Goal: Task Accomplishment & Management: Manage account settings

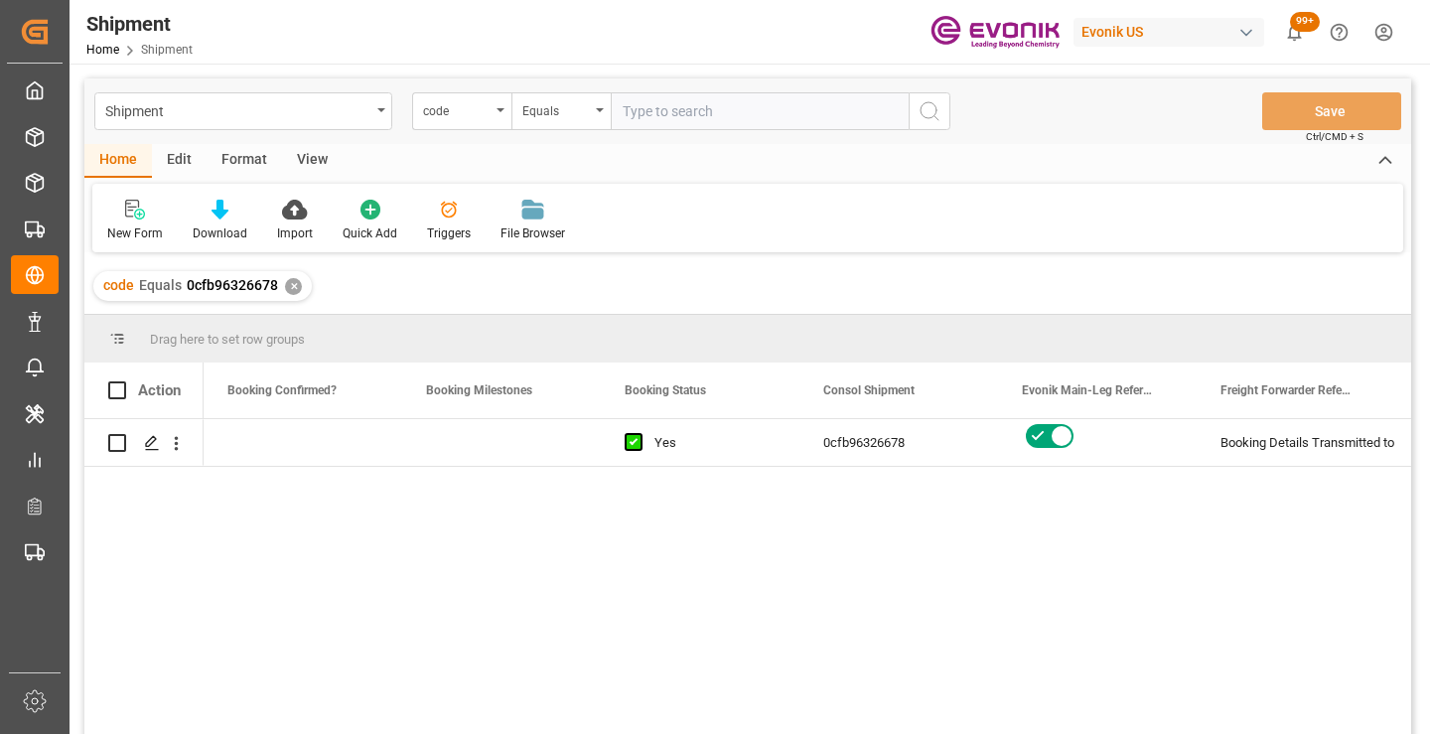
scroll to position [0, 795]
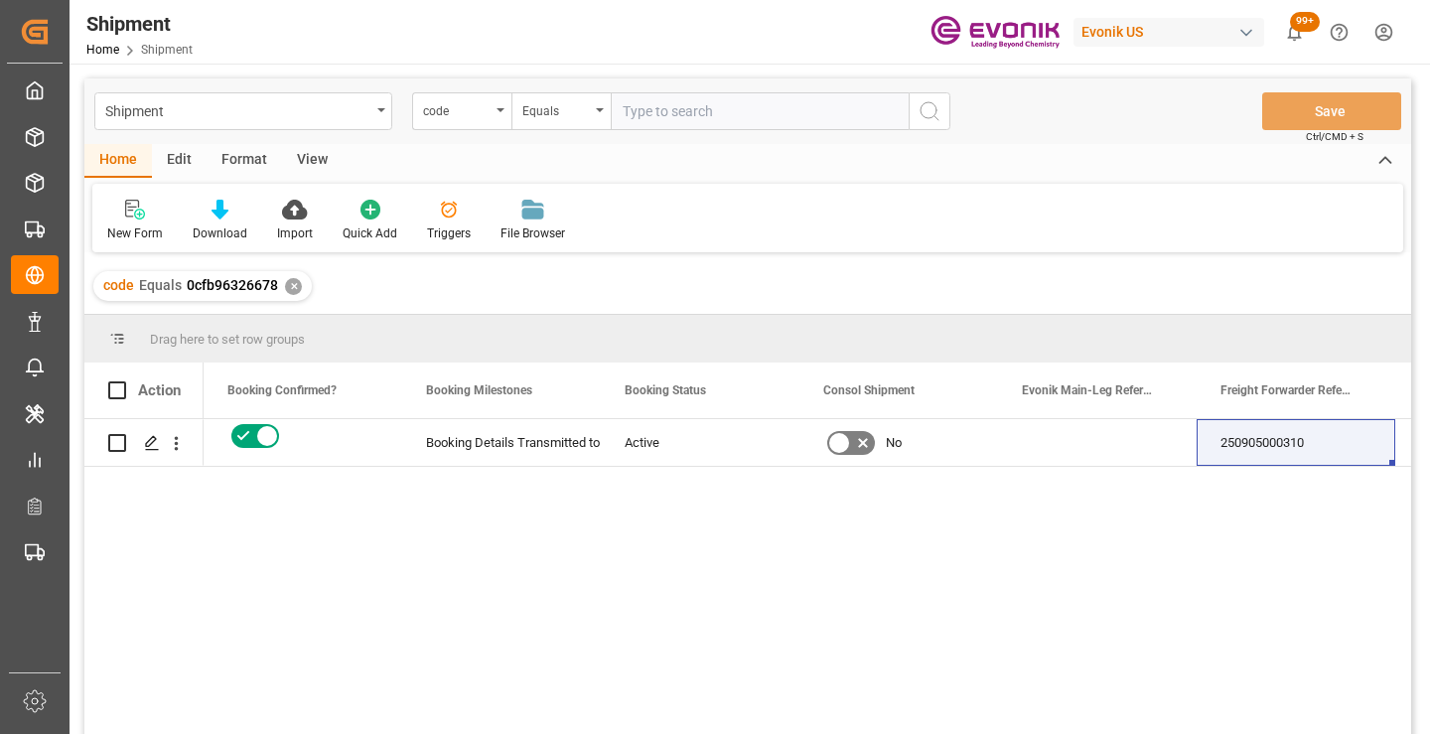
click at [290, 288] on div "✕" at bounding box center [293, 286] width 17 height 17
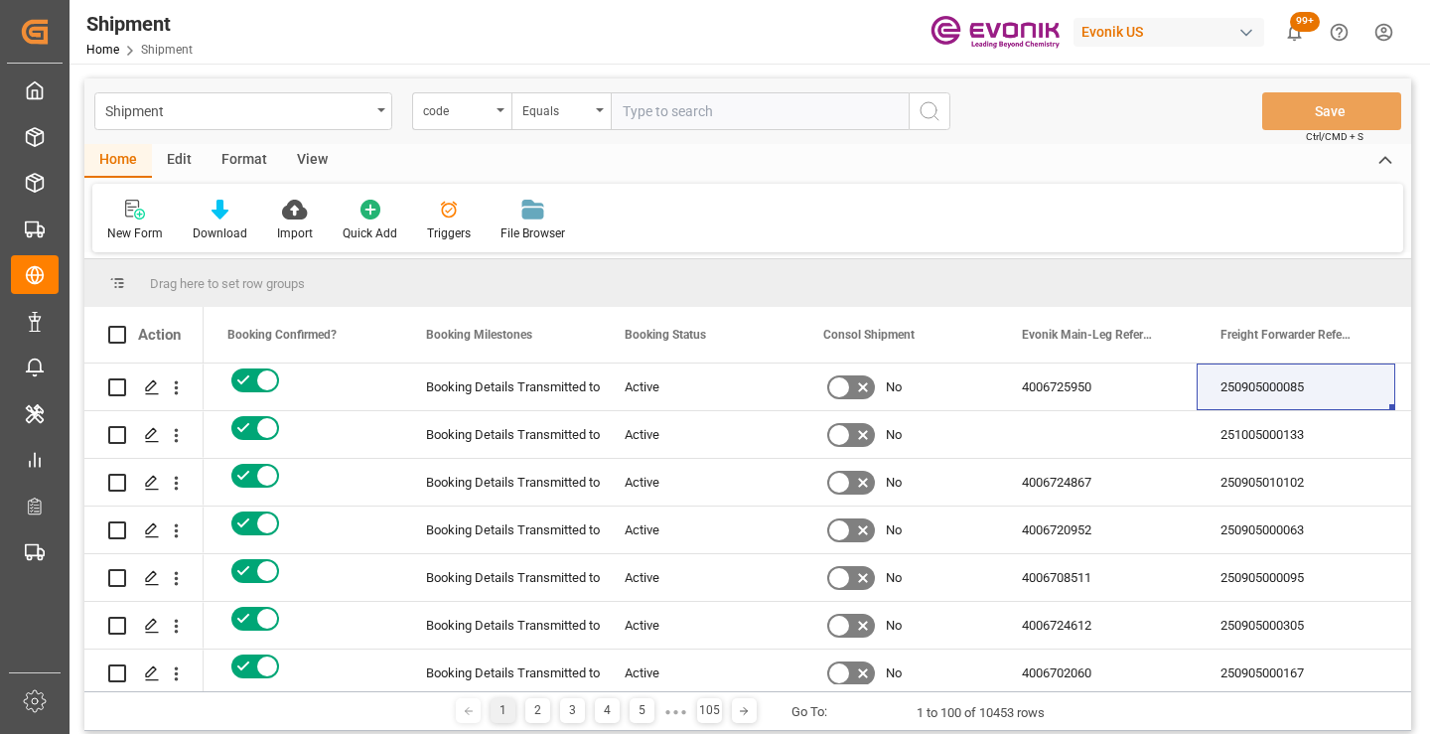
click at [685, 110] on input "text" at bounding box center [760, 111] width 298 height 38
paste input "156b14784ff2"
type input "156b14784ff2"
click at [938, 110] on icon "search button" at bounding box center [930, 111] width 24 height 24
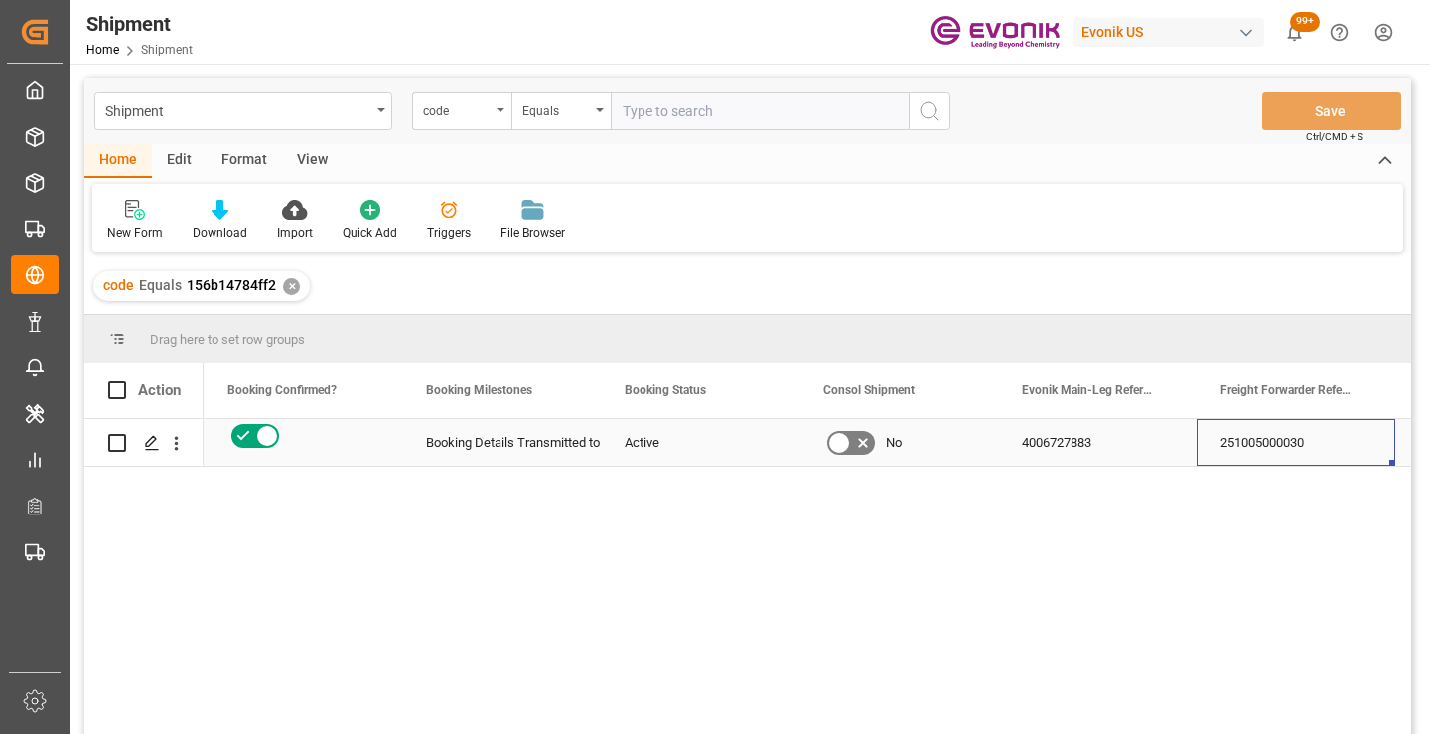
click at [1259, 447] on div "251005000030" at bounding box center [1296, 442] width 199 height 47
click at [289, 287] on div "✕" at bounding box center [291, 286] width 17 height 17
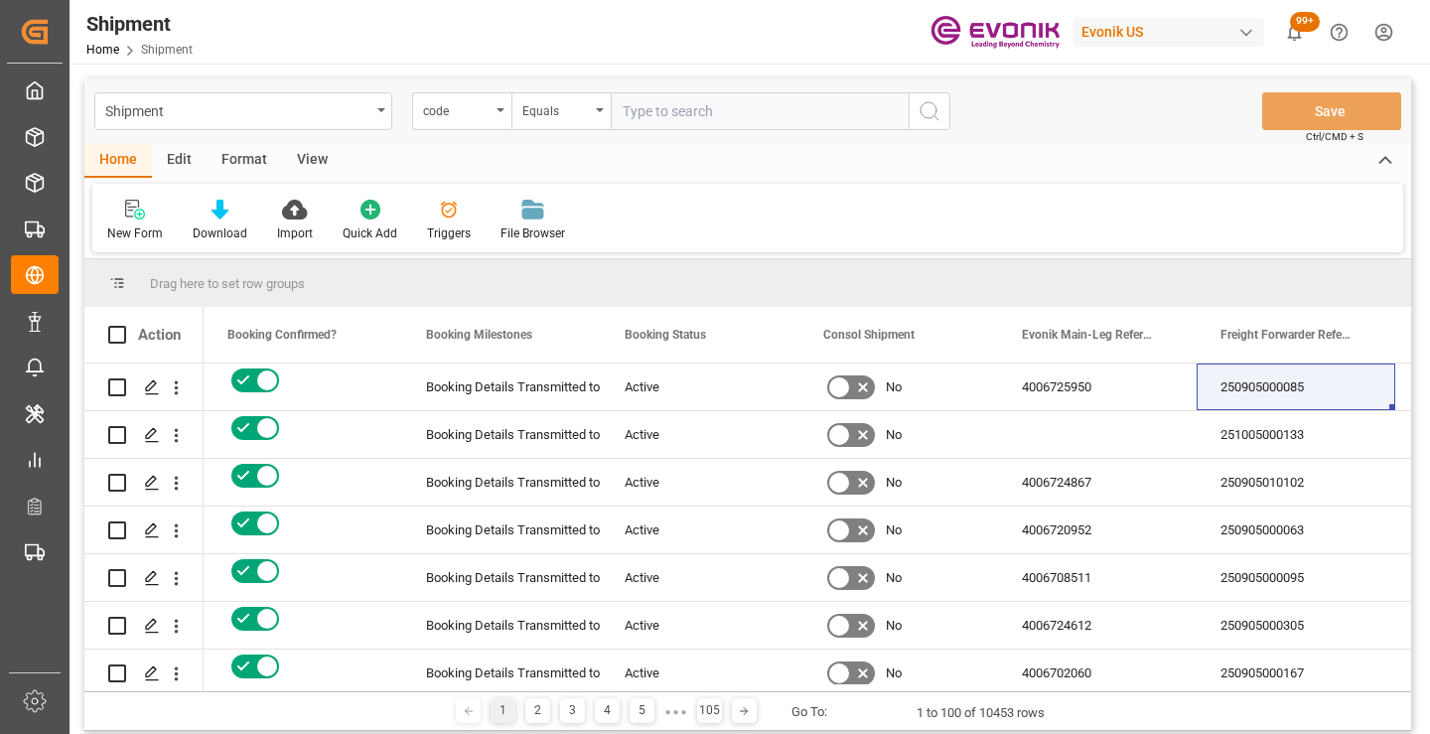
click at [738, 115] on input "text" at bounding box center [760, 111] width 298 height 38
paste input "867b6f39a21b"
type input "867b6f39a21b"
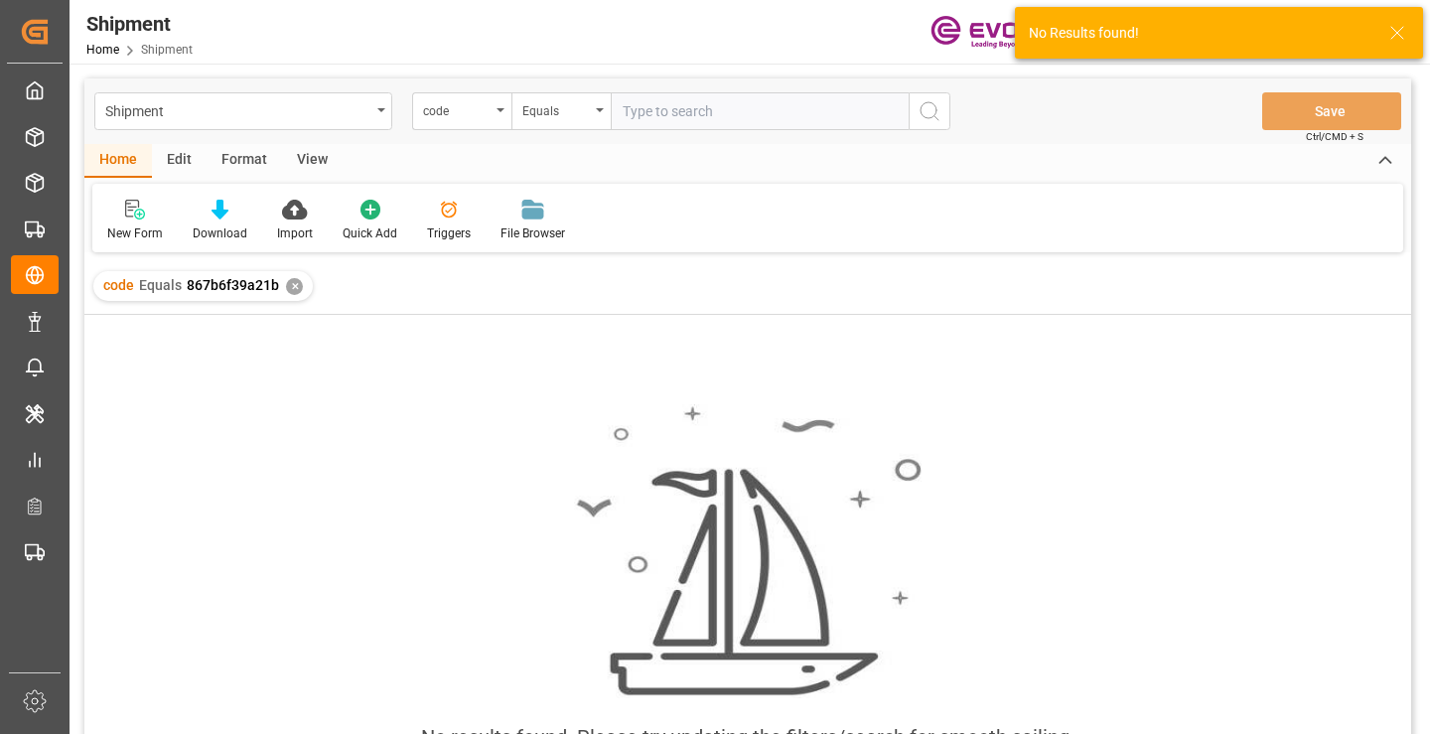
click at [292, 286] on div "✕" at bounding box center [294, 286] width 17 height 17
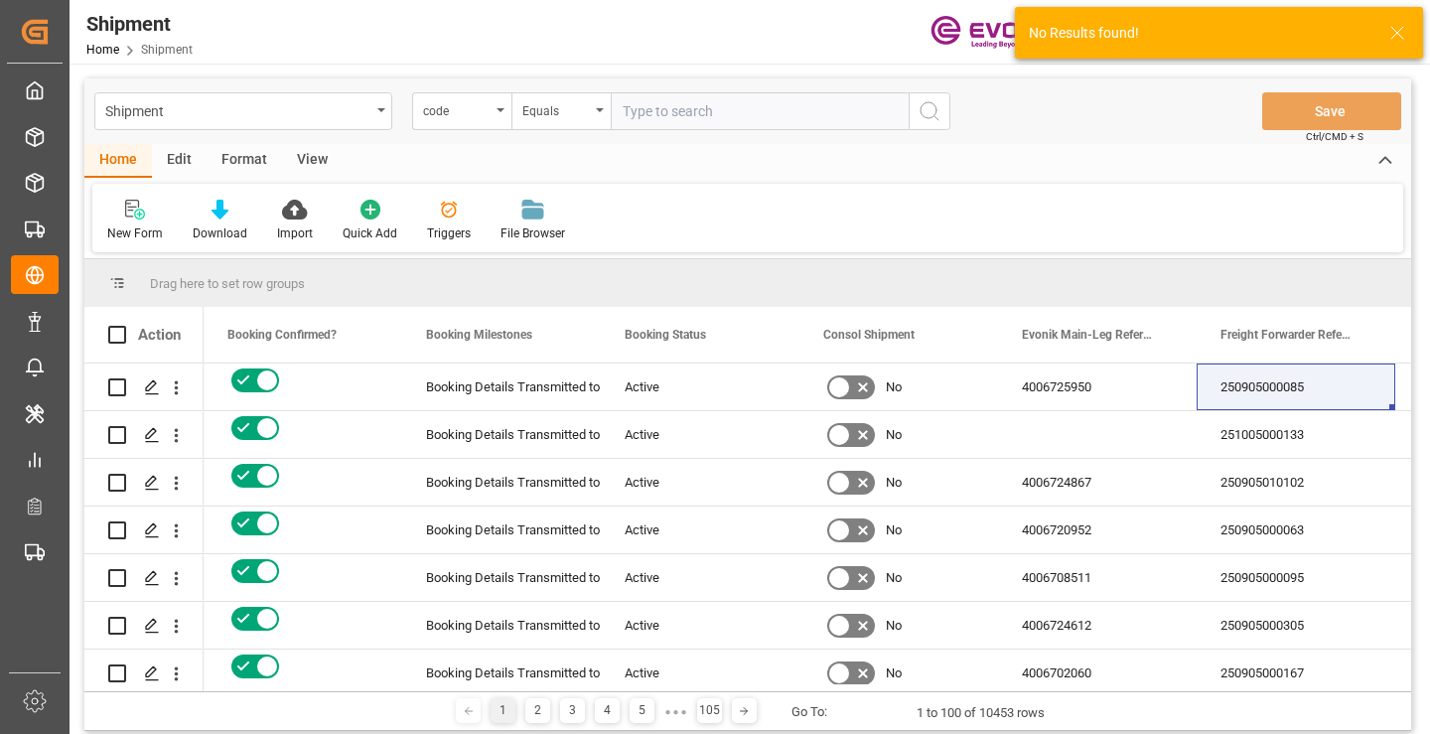
click at [748, 115] on input "text" at bounding box center [760, 111] width 298 height 38
paste input "867b6f39a21b"
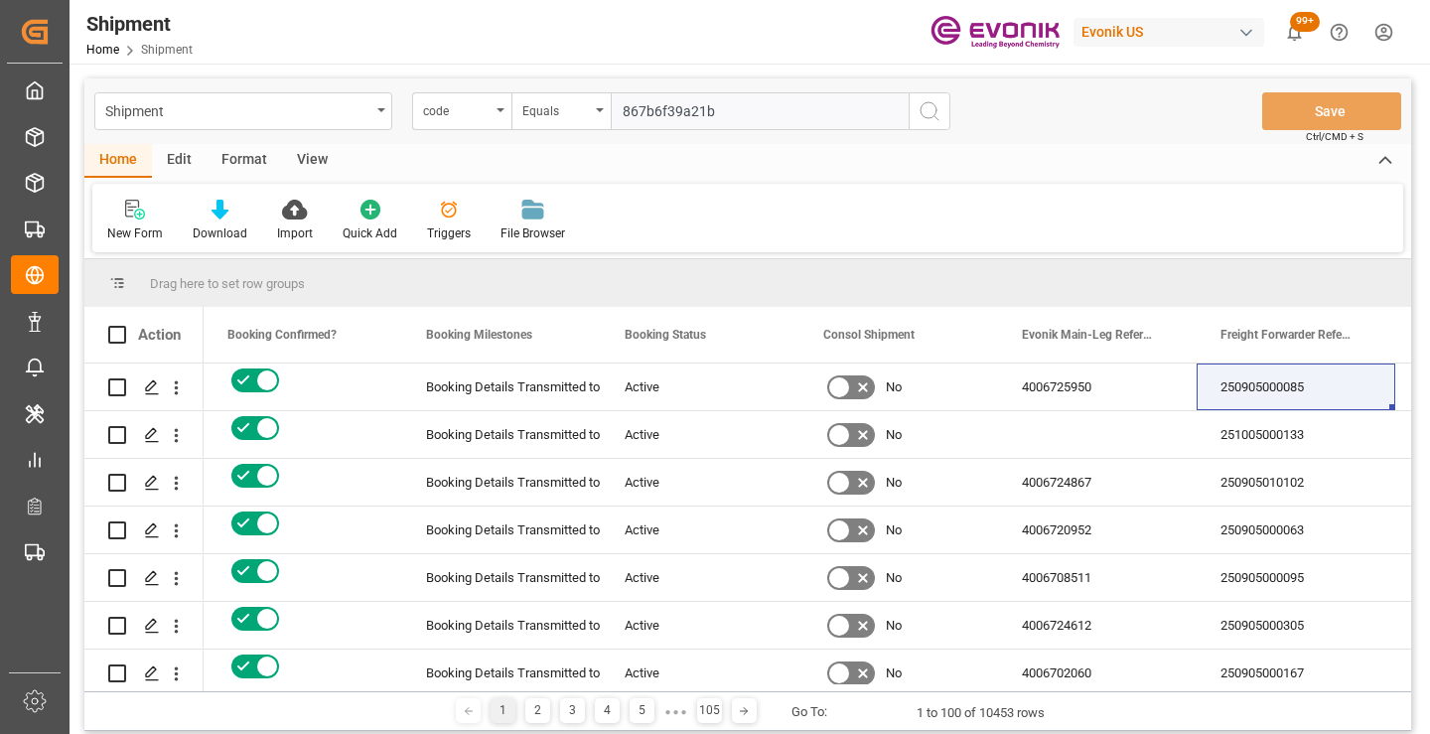
type input "867b6f39a21b"
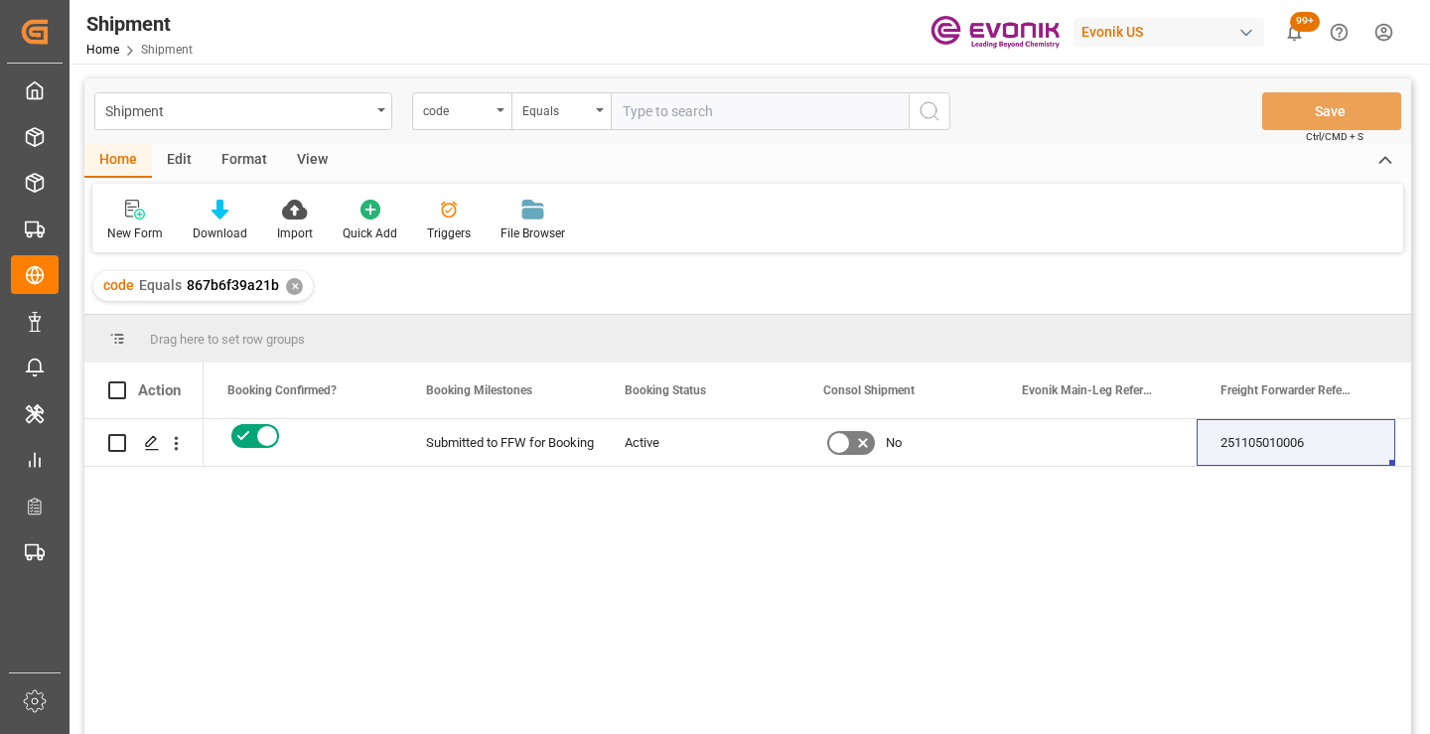
click at [308, 573] on div "Yes 867b6f39a21b Submitted to FFW for Booking Active No 251105010006 83407752" at bounding box center [808, 583] width 1208 height 328
click at [150, 448] on icon "Press SPACE to select this row." at bounding box center [152, 443] width 16 height 16
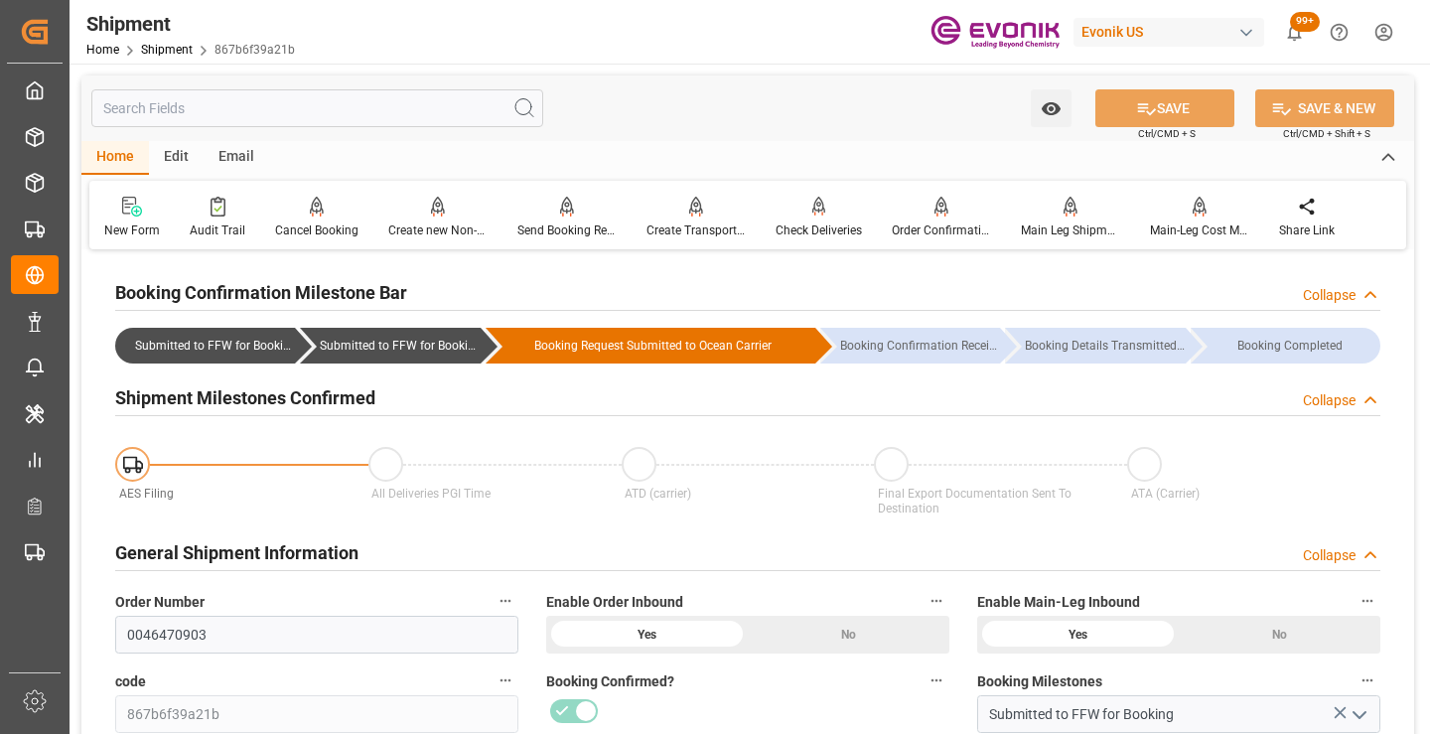
scroll to position [397, 0]
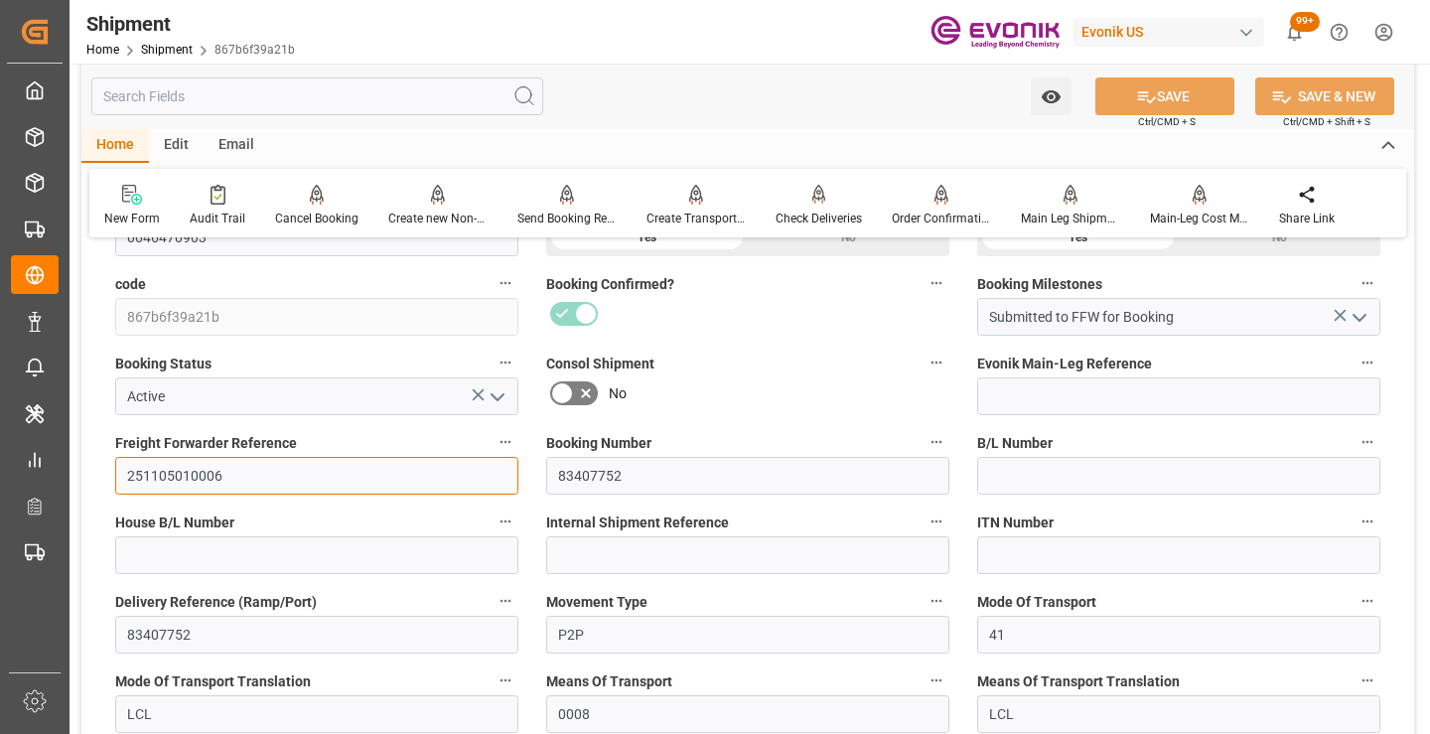
click at [190, 477] on input "251105010006" at bounding box center [316, 476] width 403 height 38
click at [346, 99] on input "text" at bounding box center [317, 96] width 452 height 38
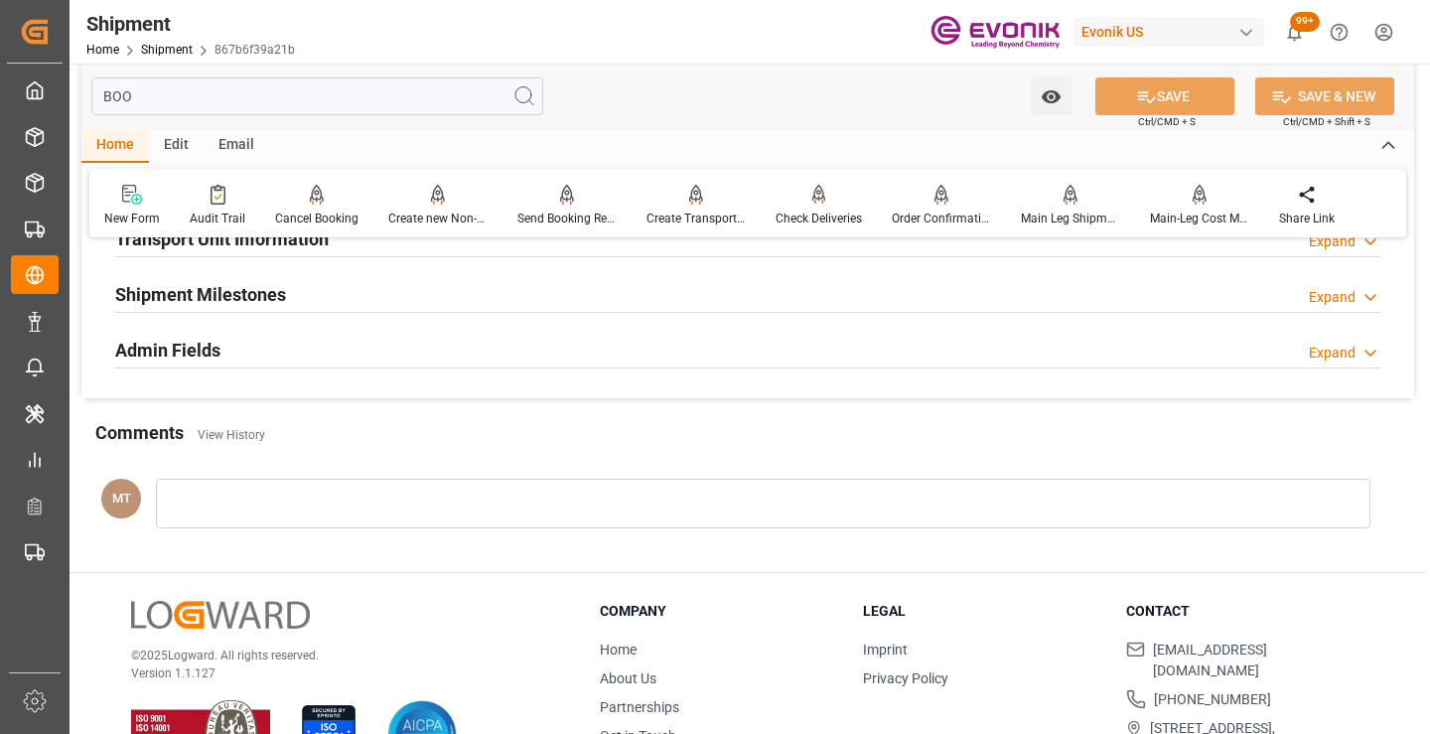
scroll to position [139, 0]
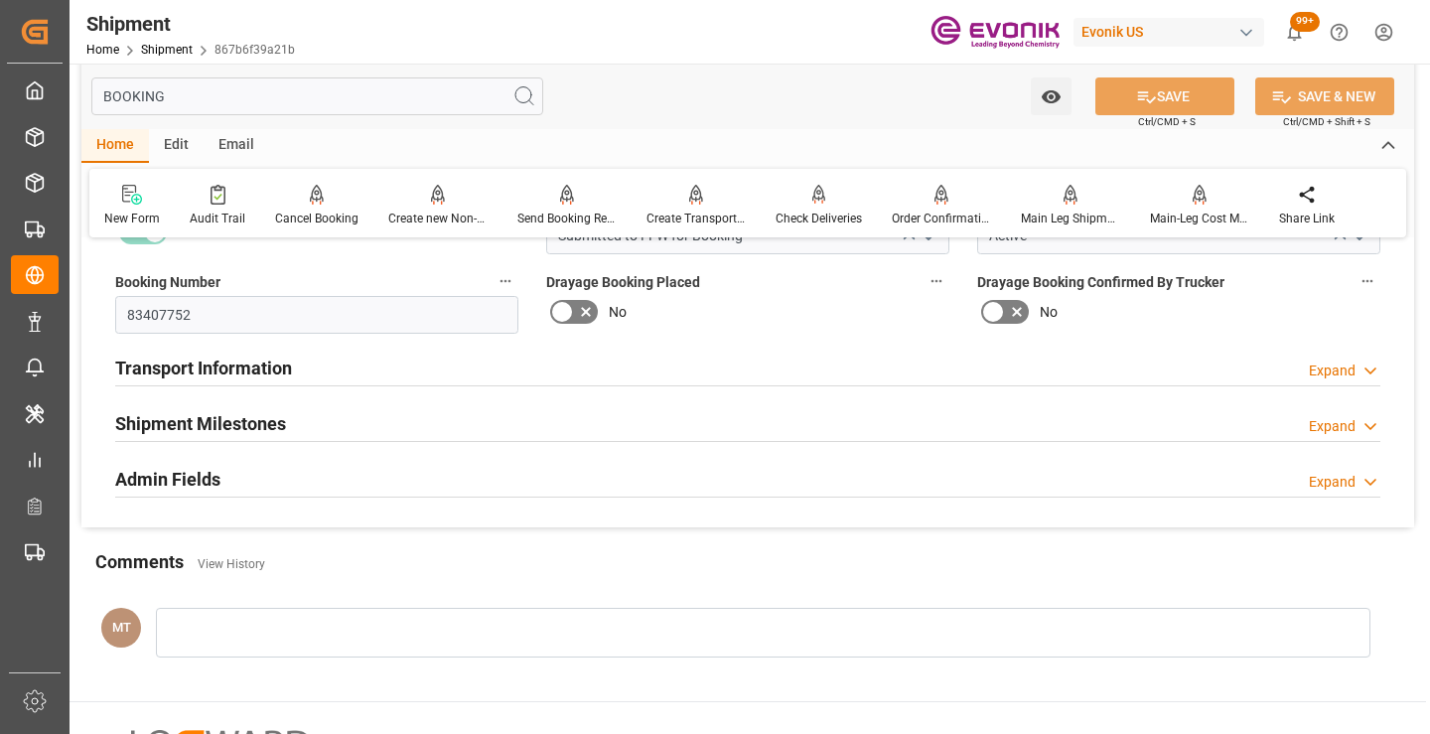
type input "BOOKING"
click at [267, 415] on h2 "Shipment Milestones" at bounding box center [200, 423] width 171 height 27
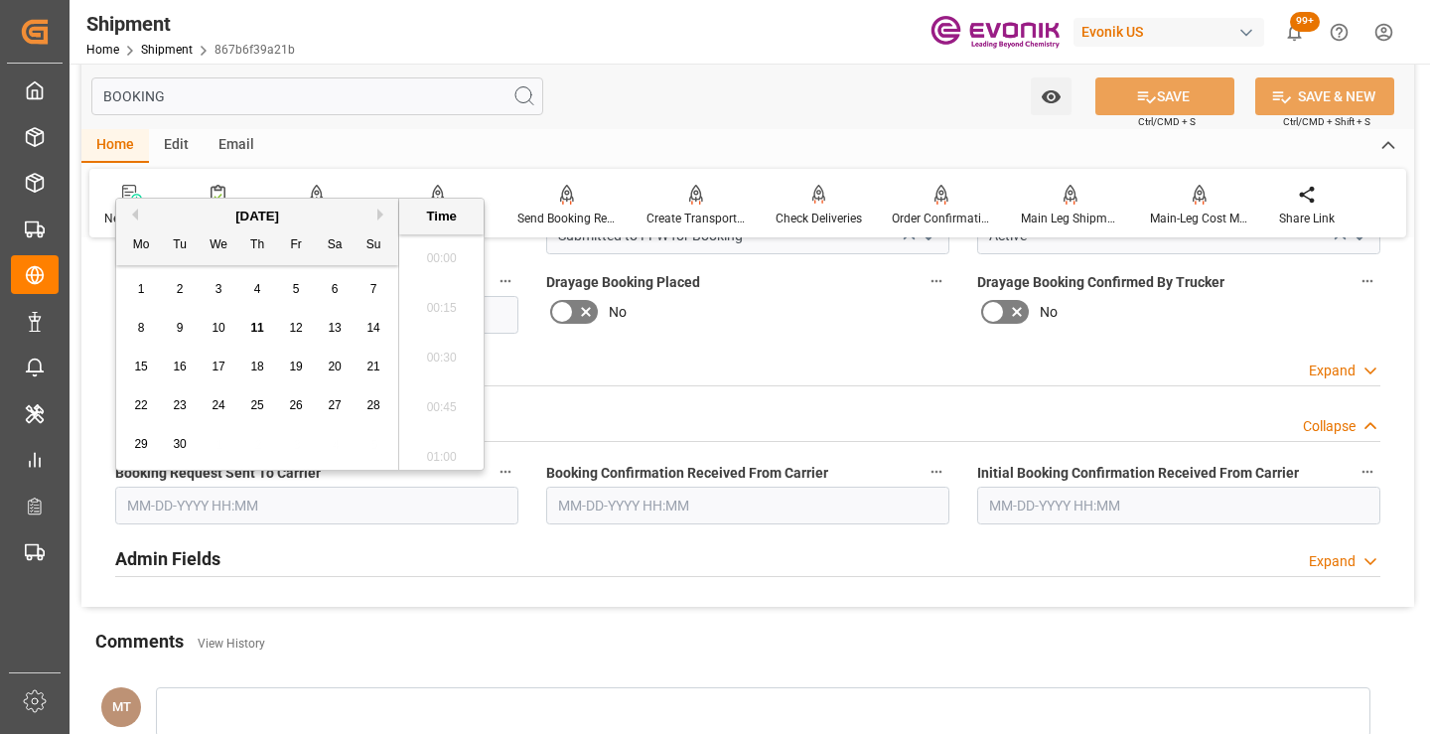
click at [289, 516] on input "text" at bounding box center [316, 506] width 403 height 38
click at [220, 327] on span "10" at bounding box center [218, 328] width 13 height 14
type input "09-10-2025 00:00"
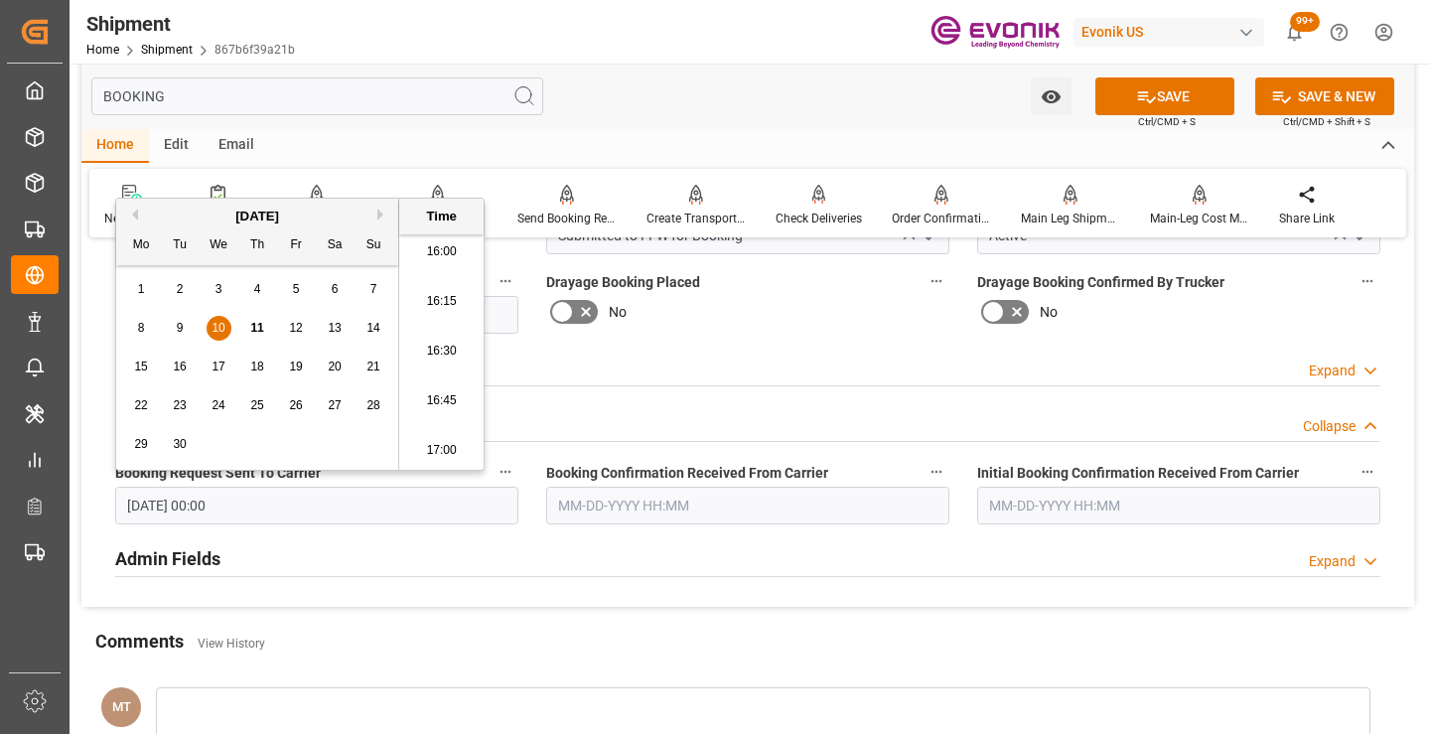
click at [564, 512] on input "text" at bounding box center [747, 506] width 403 height 38
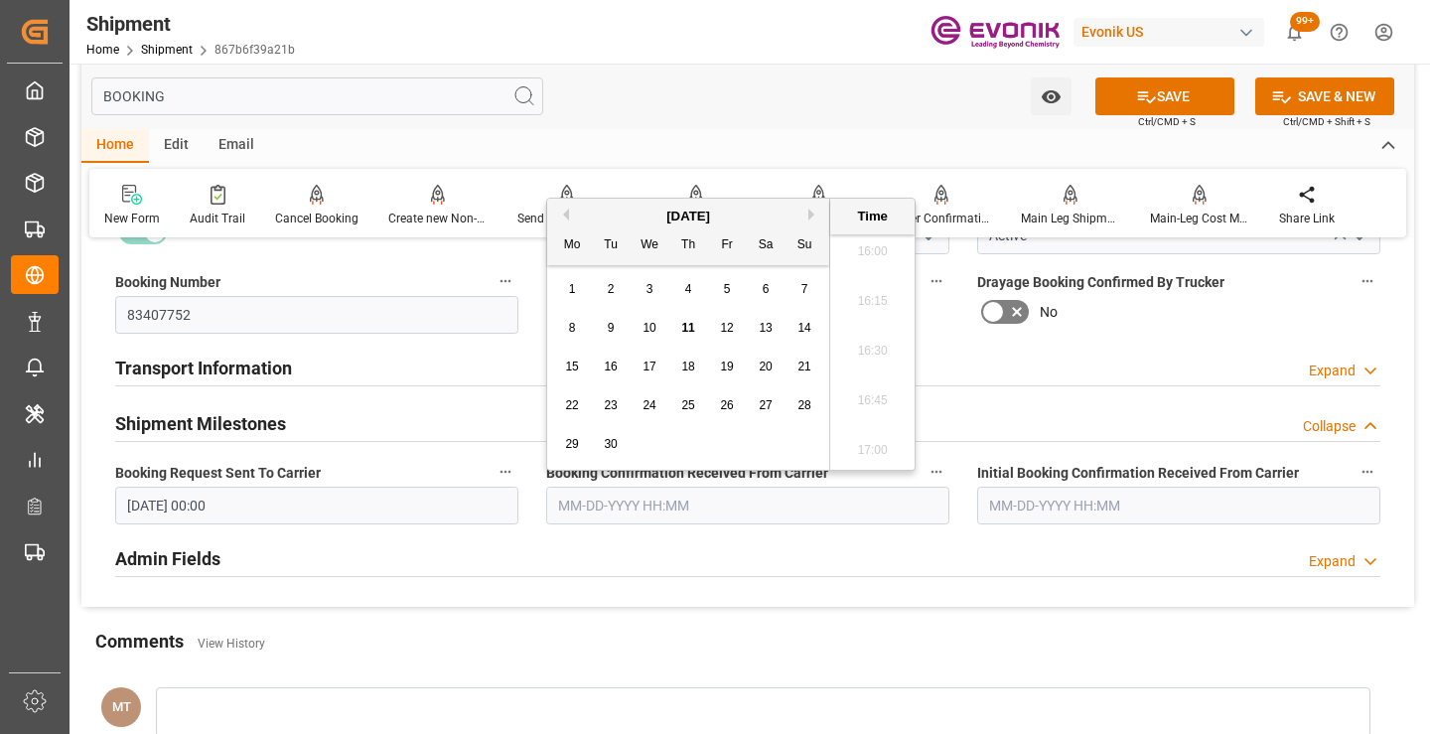
click at [681, 325] on span "11" at bounding box center [687, 328] width 13 height 14
type input "[DATE] 00:00"
click at [1112, 108] on button "SAVE" at bounding box center [1164, 96] width 139 height 38
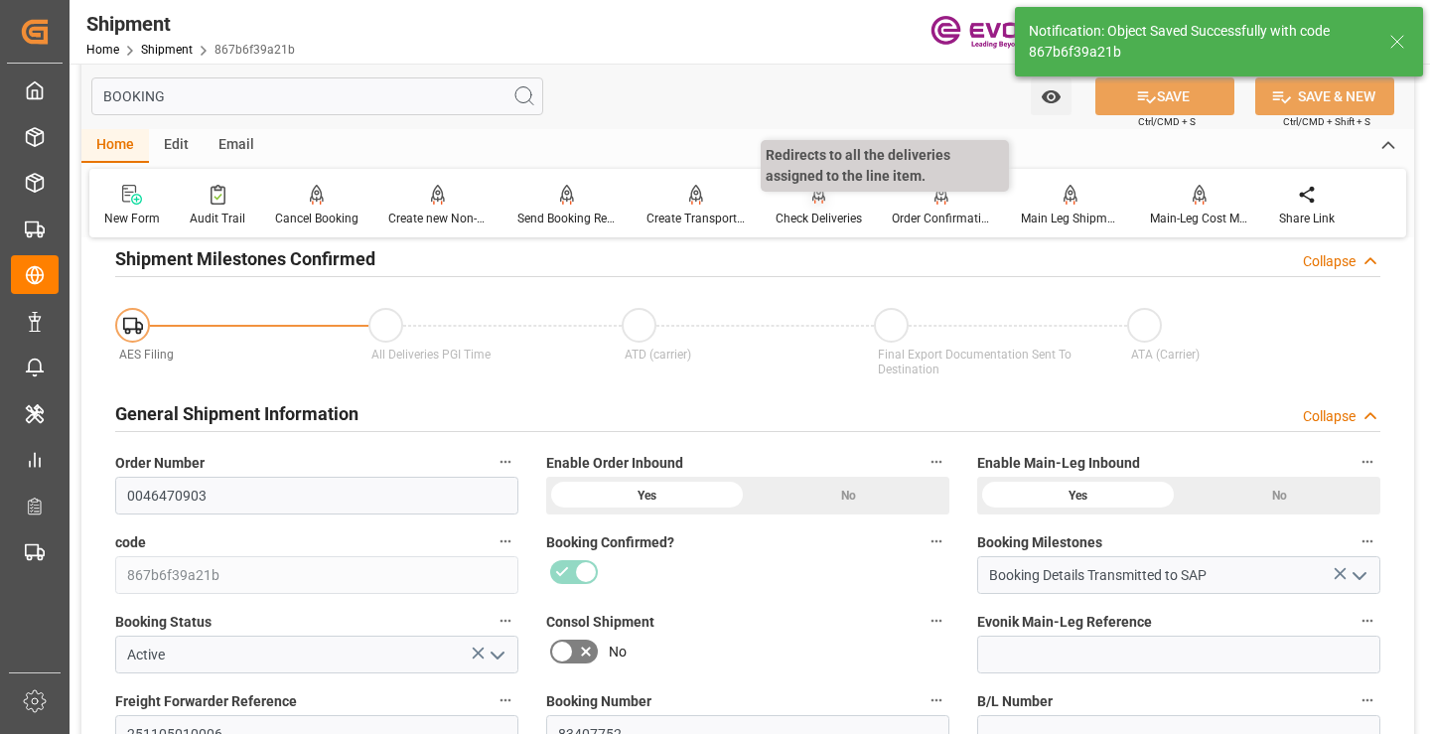
type input "Booking Details Transmitted to SAP"
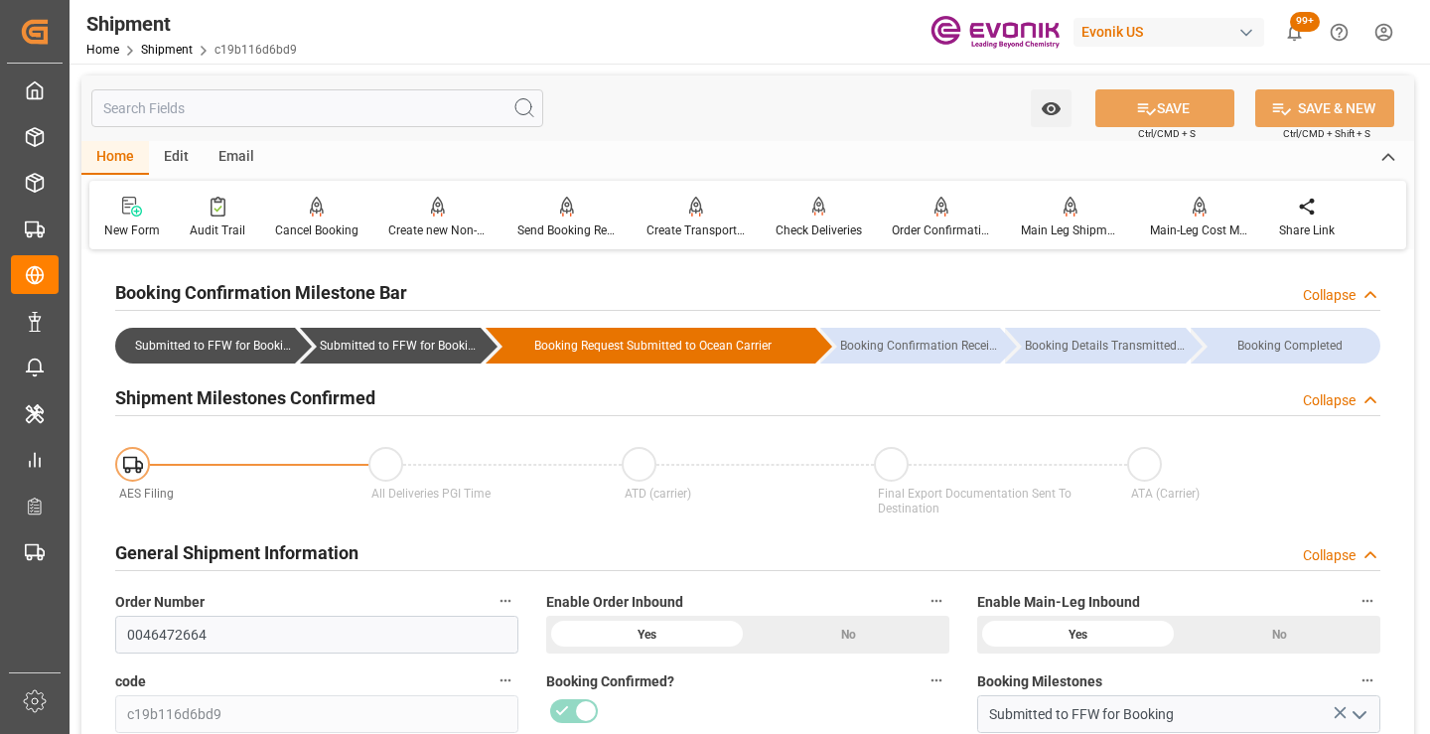
scroll to position [497, 0]
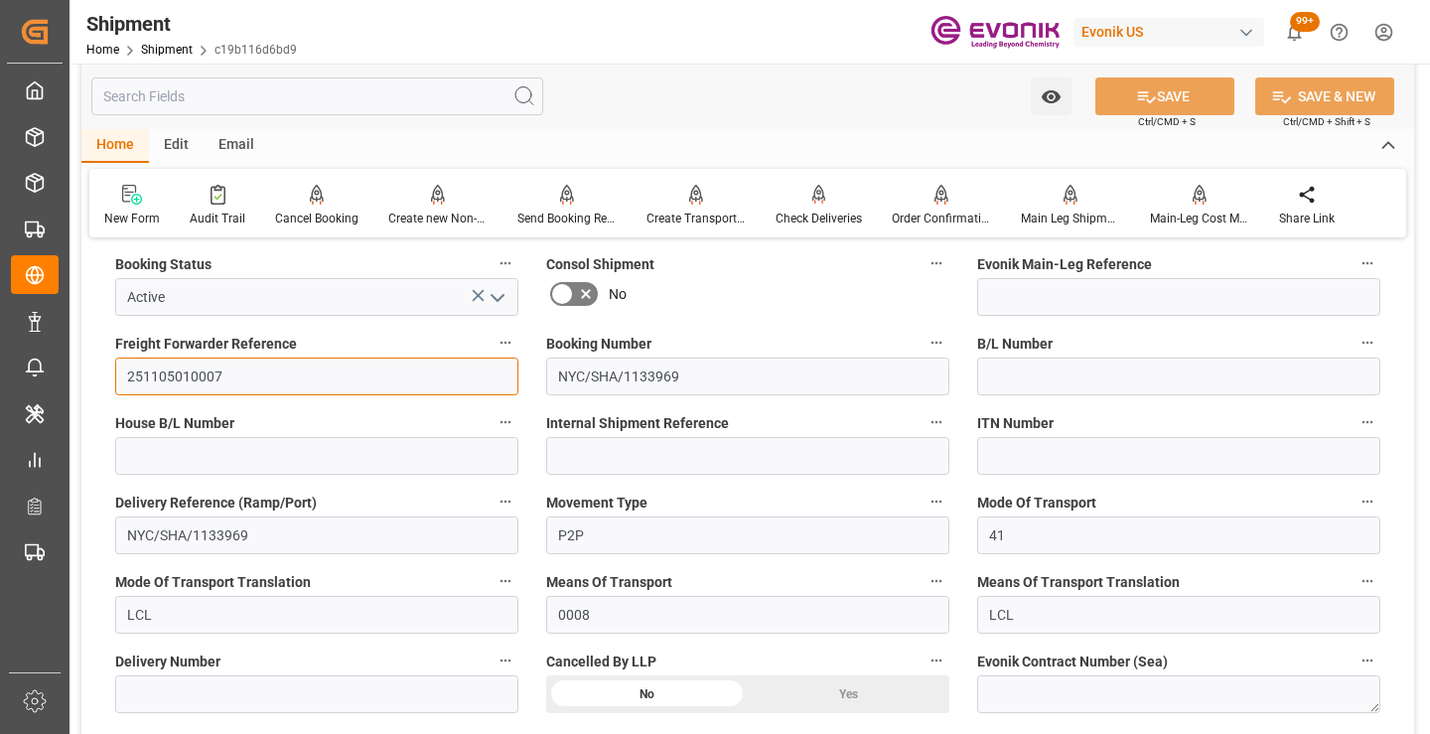
click at [199, 373] on input "251105010007" at bounding box center [316, 377] width 403 height 38
click at [360, 98] on input "text" at bounding box center [317, 96] width 452 height 38
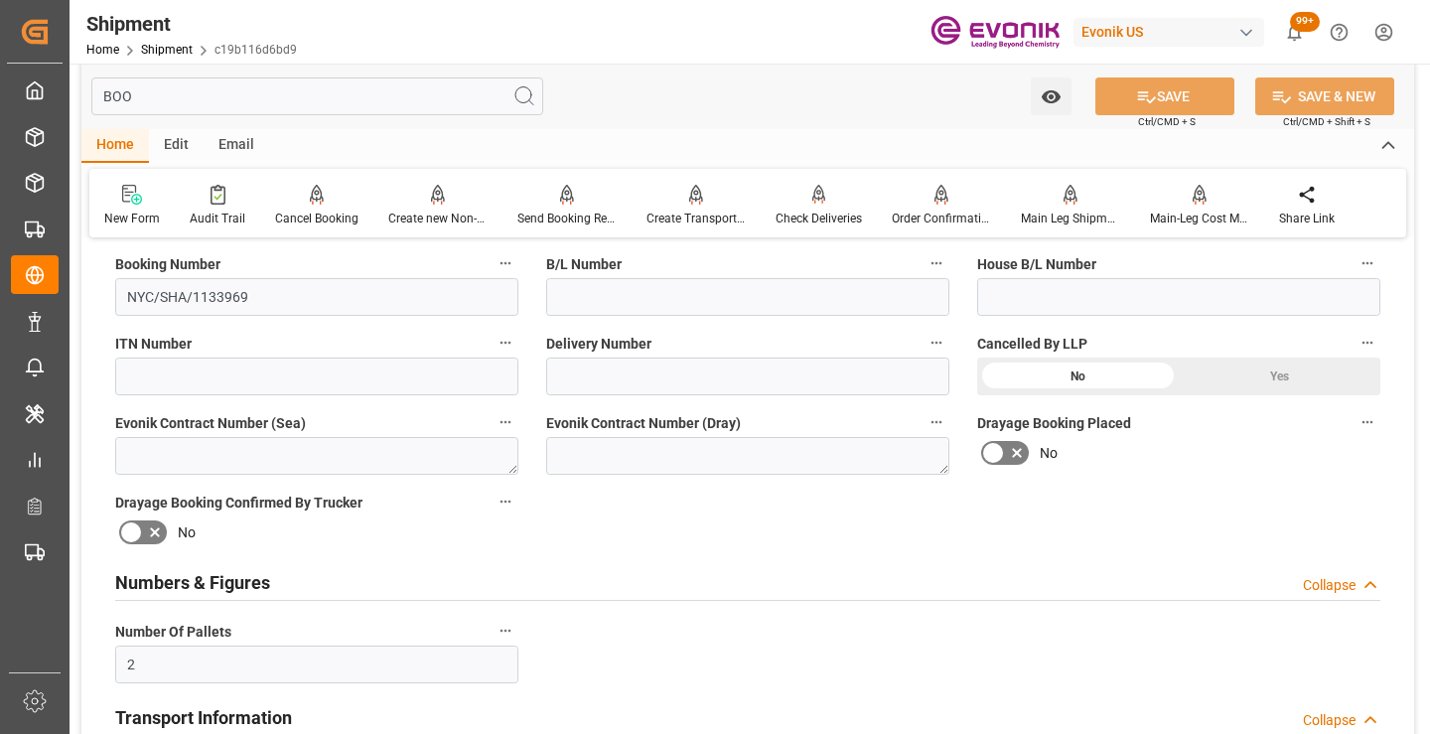
scroll to position [238, 0]
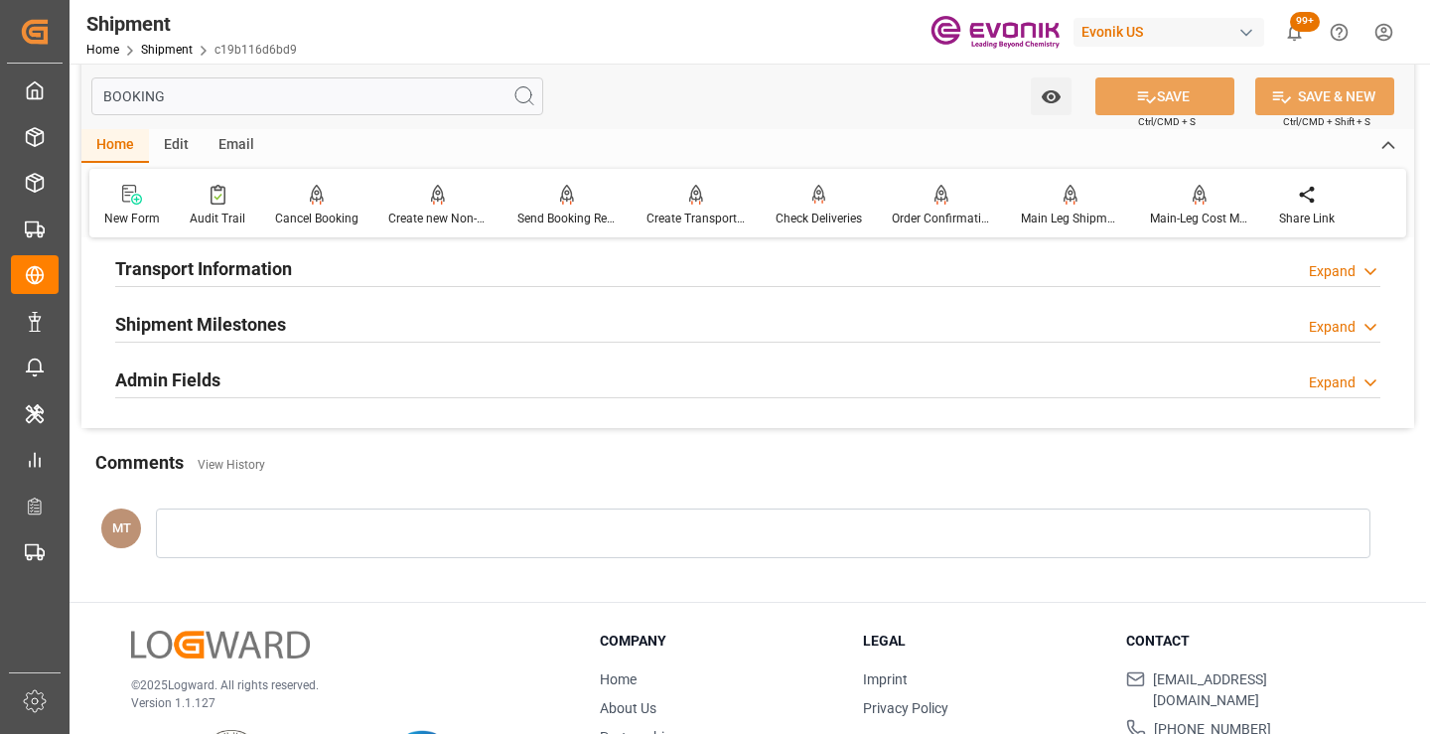
type input "BOOKING"
click at [312, 314] on div "Shipment Milestones Expand" at bounding box center [747, 323] width 1265 height 38
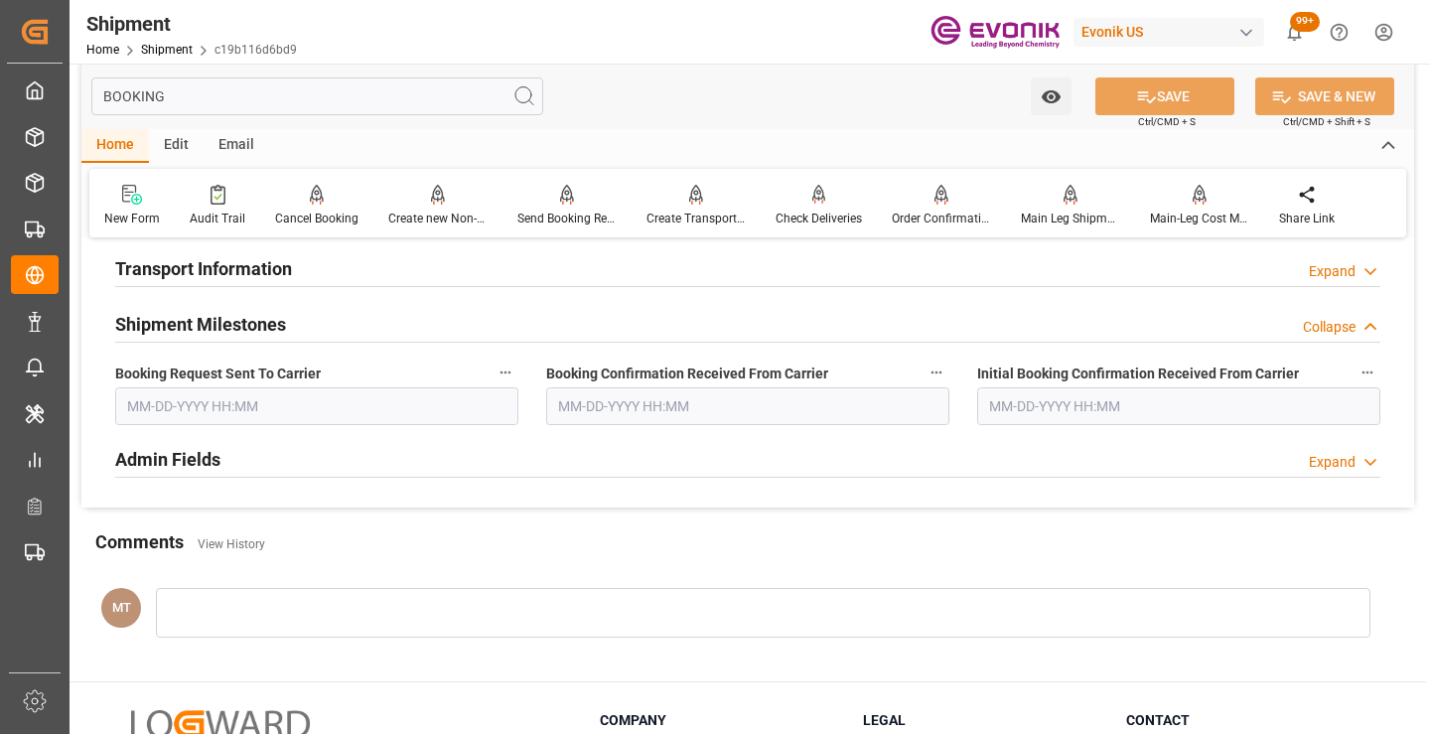
click at [296, 408] on input "text" at bounding box center [316, 406] width 403 height 38
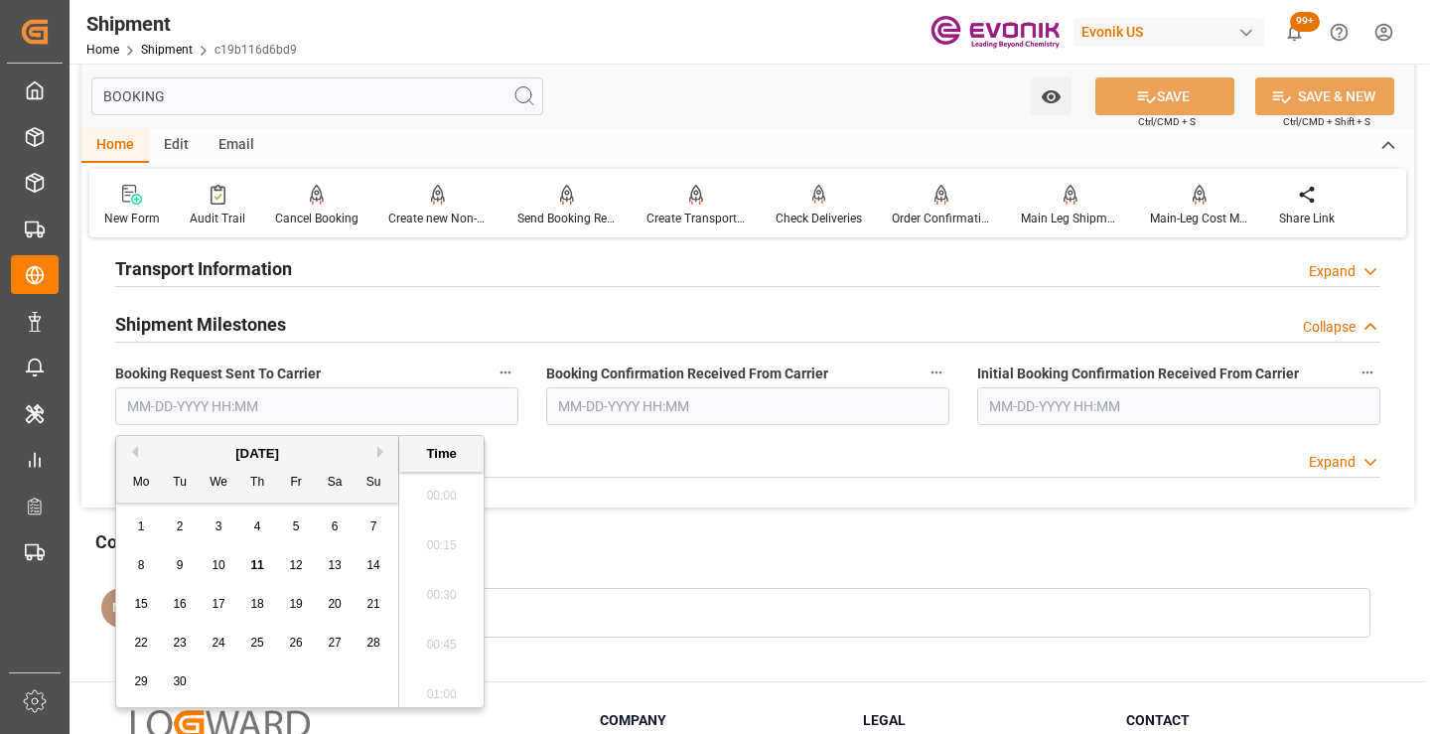
scroll to position [3235, 0]
click at [253, 574] on div "11" at bounding box center [257, 566] width 25 height 24
type input "[DATE] 00:00"
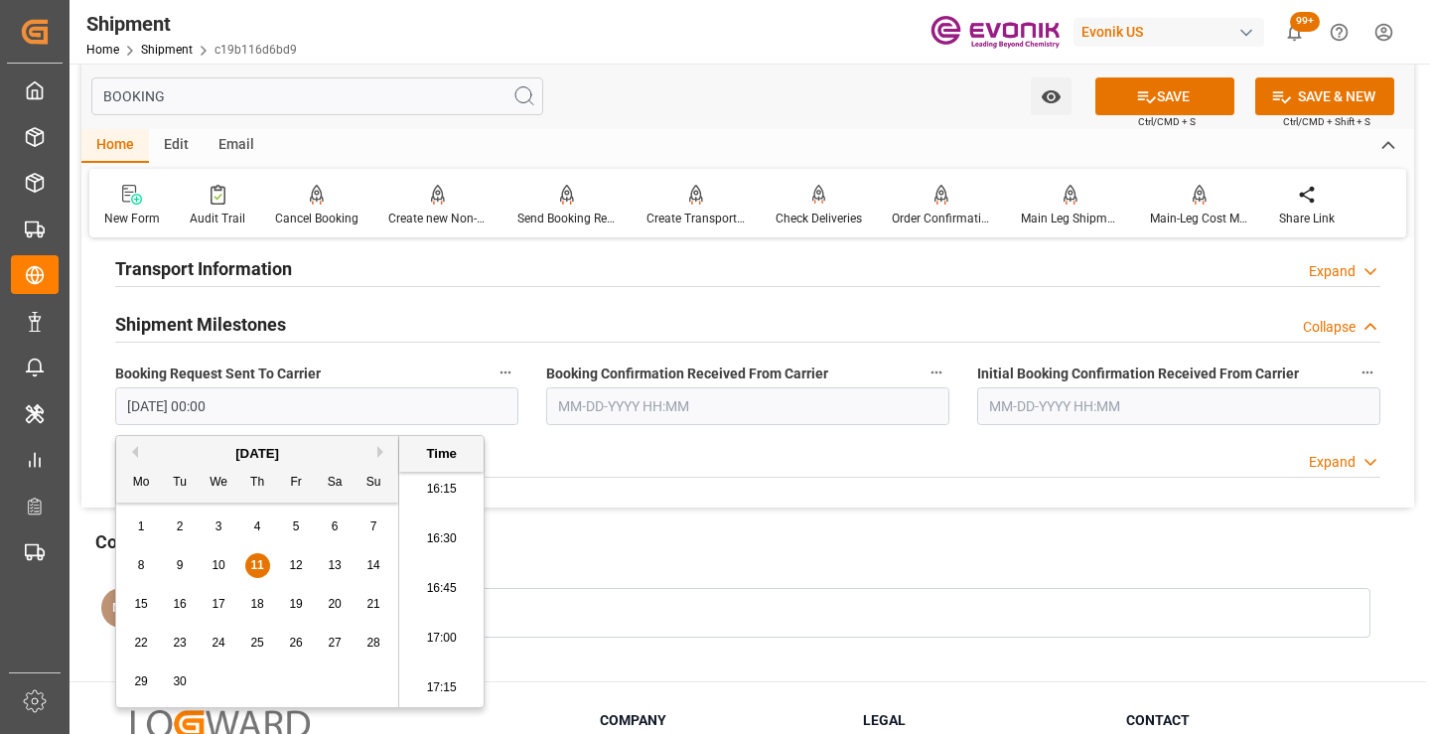
click at [649, 413] on input "text" at bounding box center [747, 406] width 403 height 38
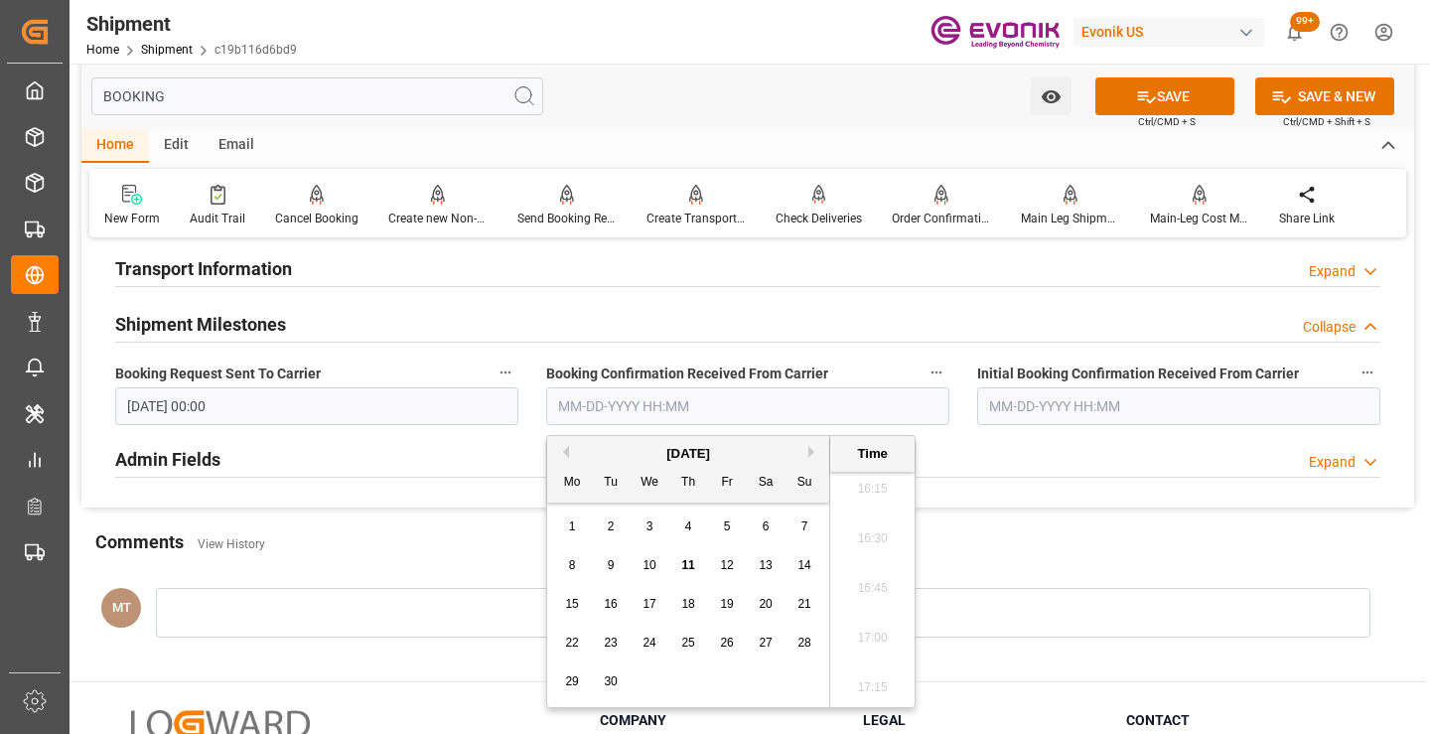
click at [691, 562] on span "11" at bounding box center [687, 565] width 13 height 14
type input "[DATE] 00:00"
click at [1163, 95] on button "SAVE" at bounding box center [1164, 96] width 139 height 38
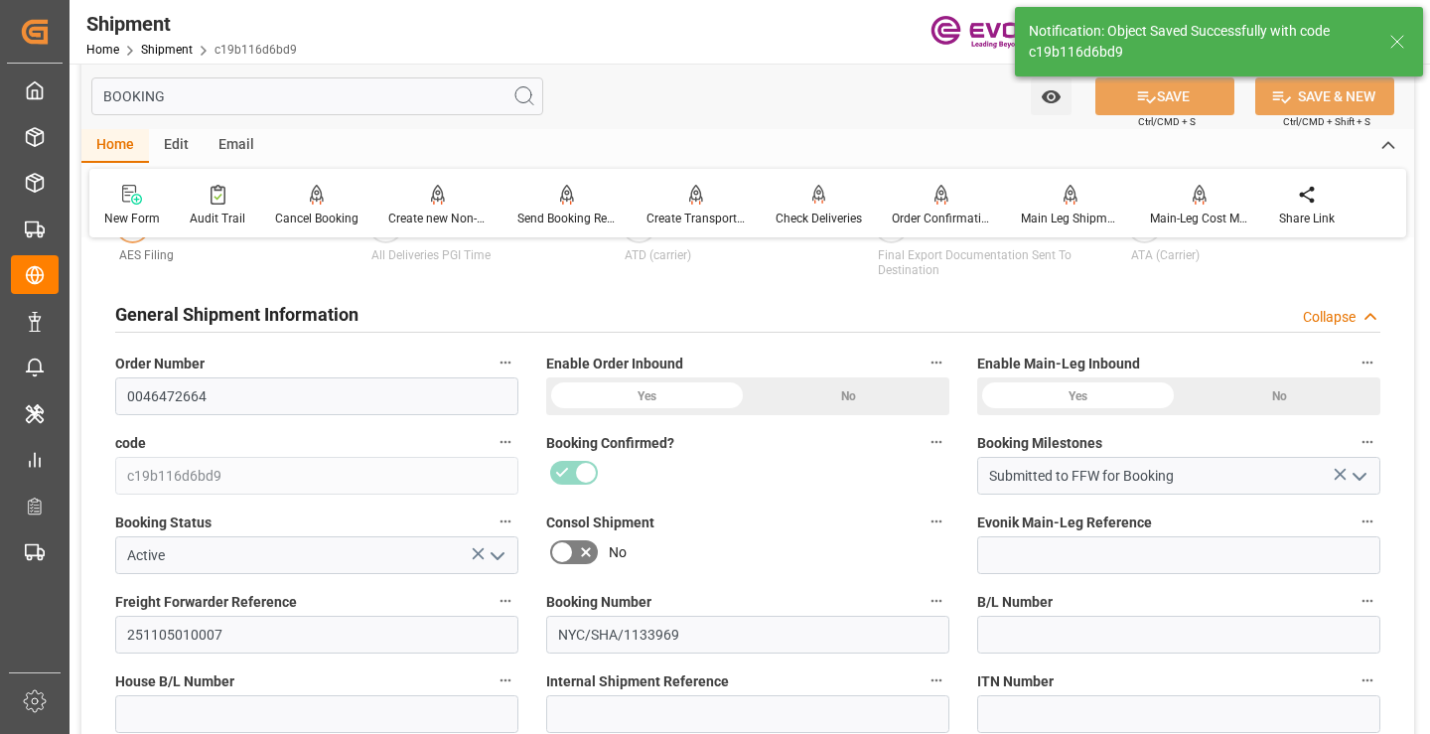
type input "Booking Details Transmitted to SAP"
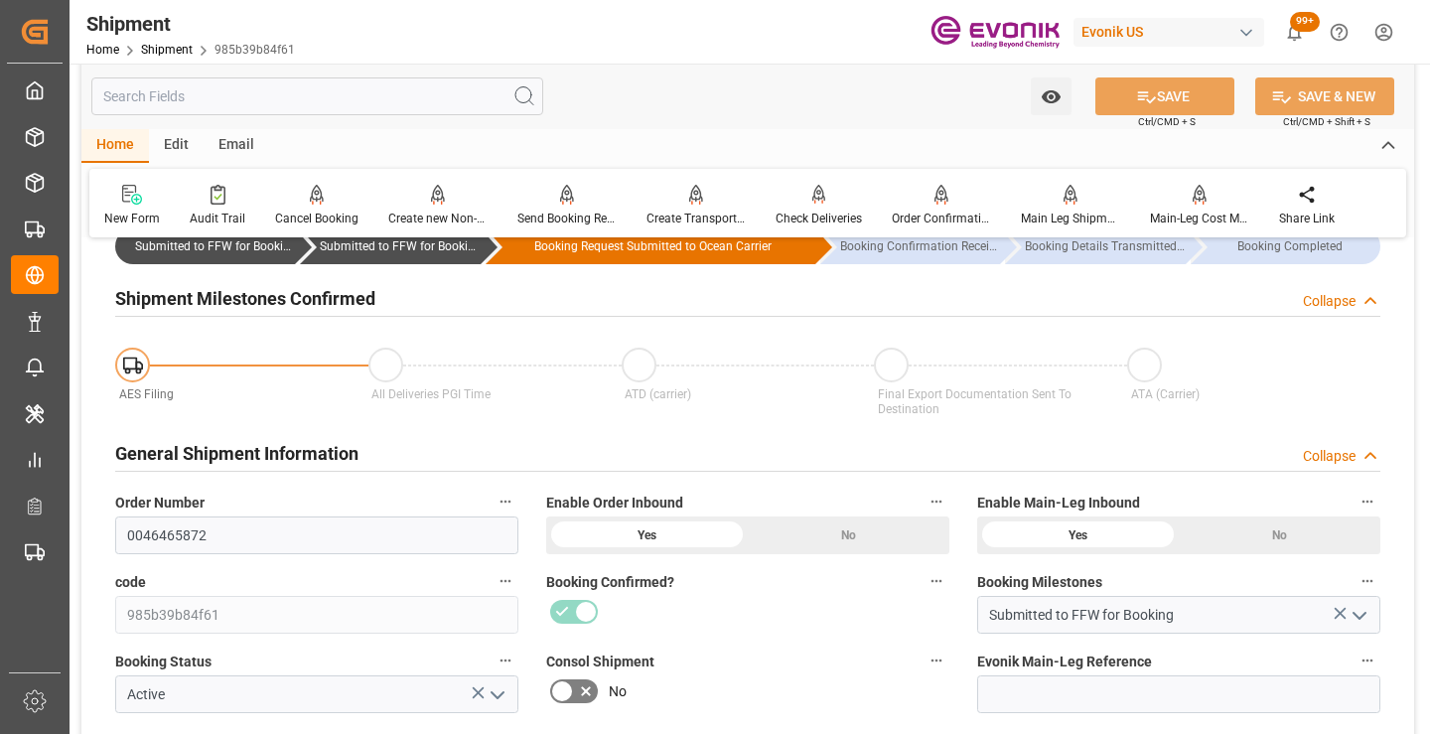
scroll to position [199, 0]
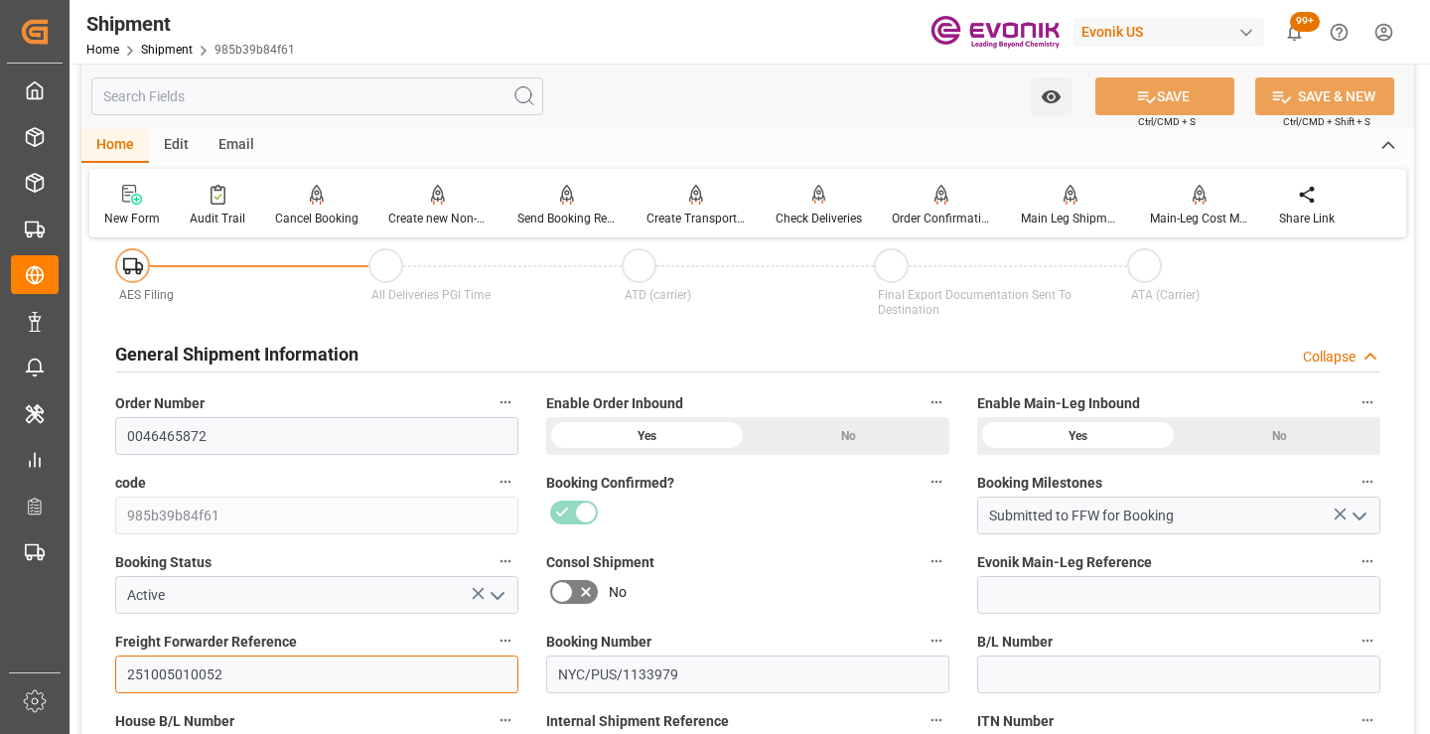
click at [188, 670] on input "251005010052" at bounding box center [316, 674] width 403 height 38
click at [376, 93] on input "text" at bounding box center [317, 96] width 452 height 38
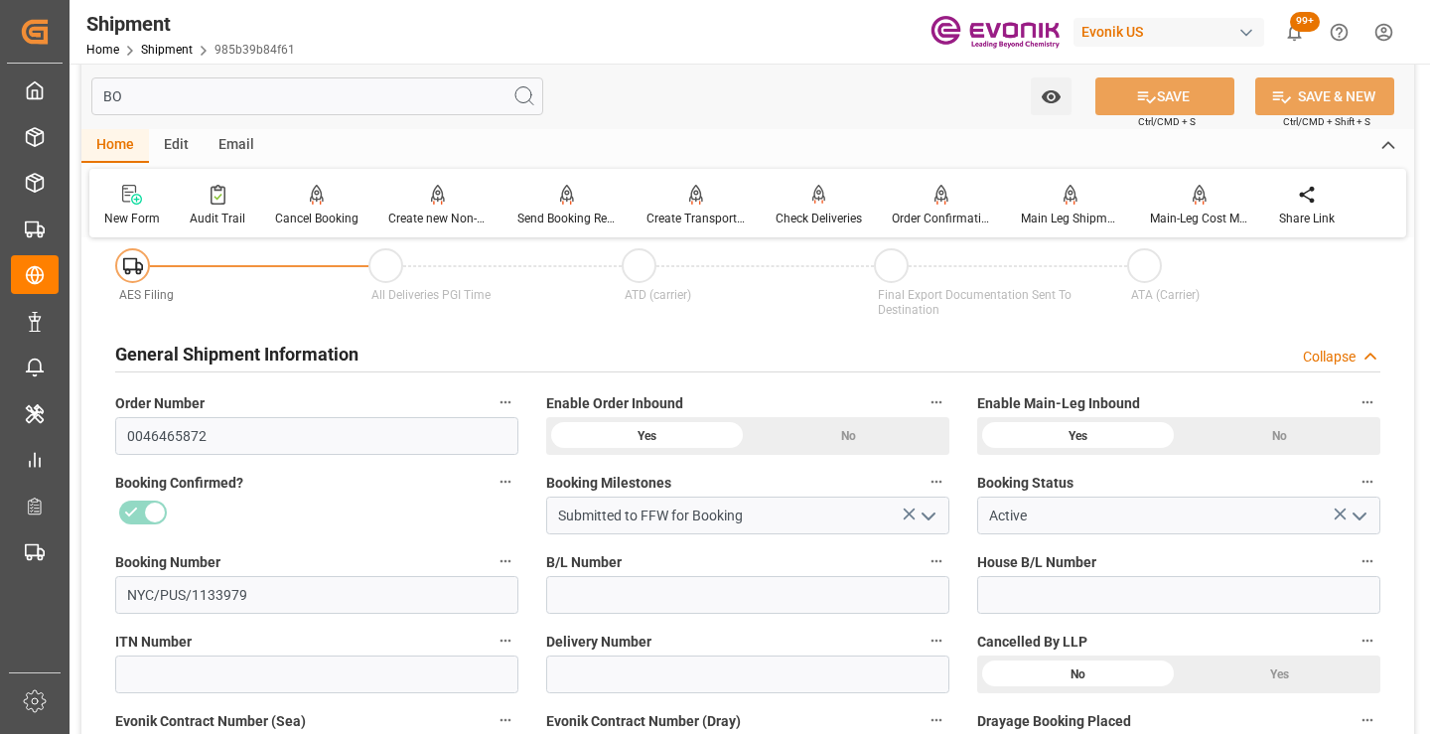
scroll to position [0, 0]
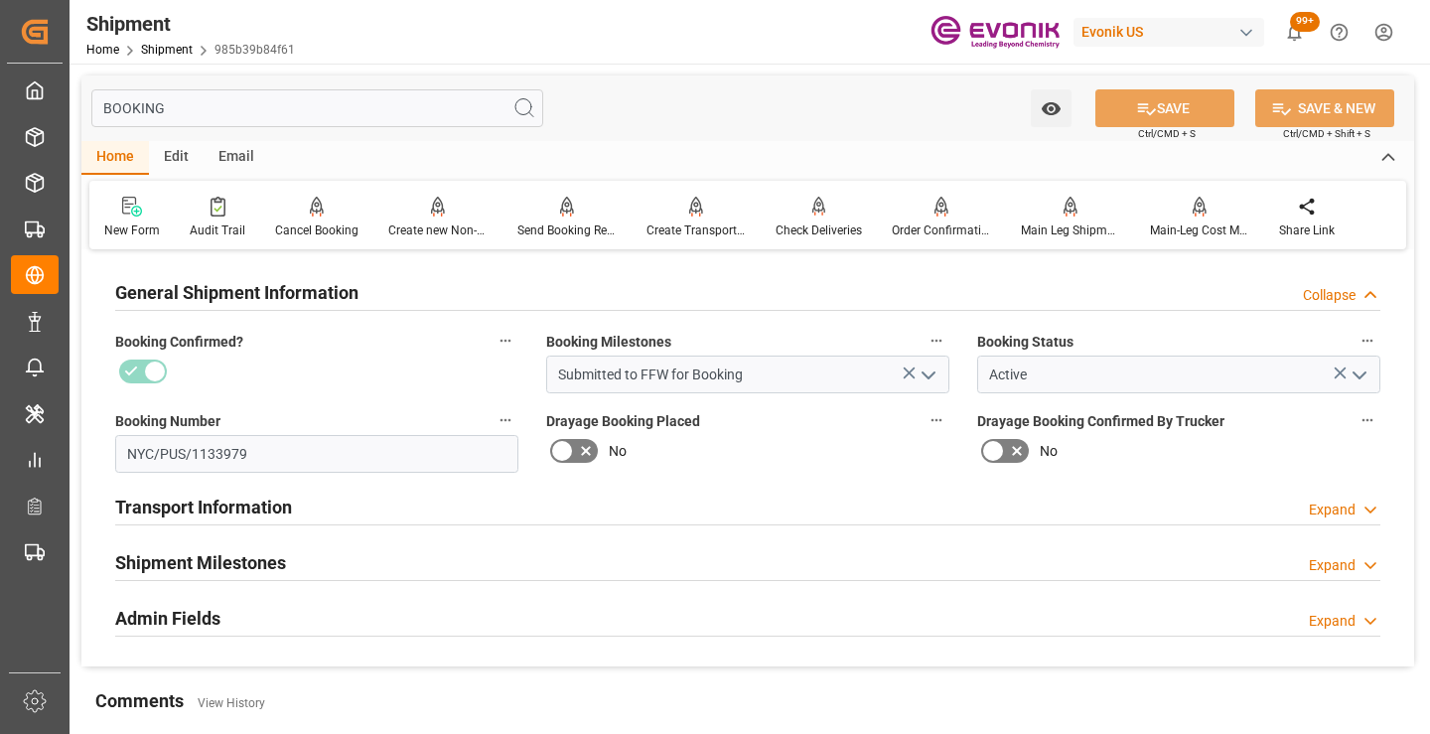
type input "BOOKING"
click at [245, 573] on h2 "Shipment Milestones" at bounding box center [200, 562] width 171 height 27
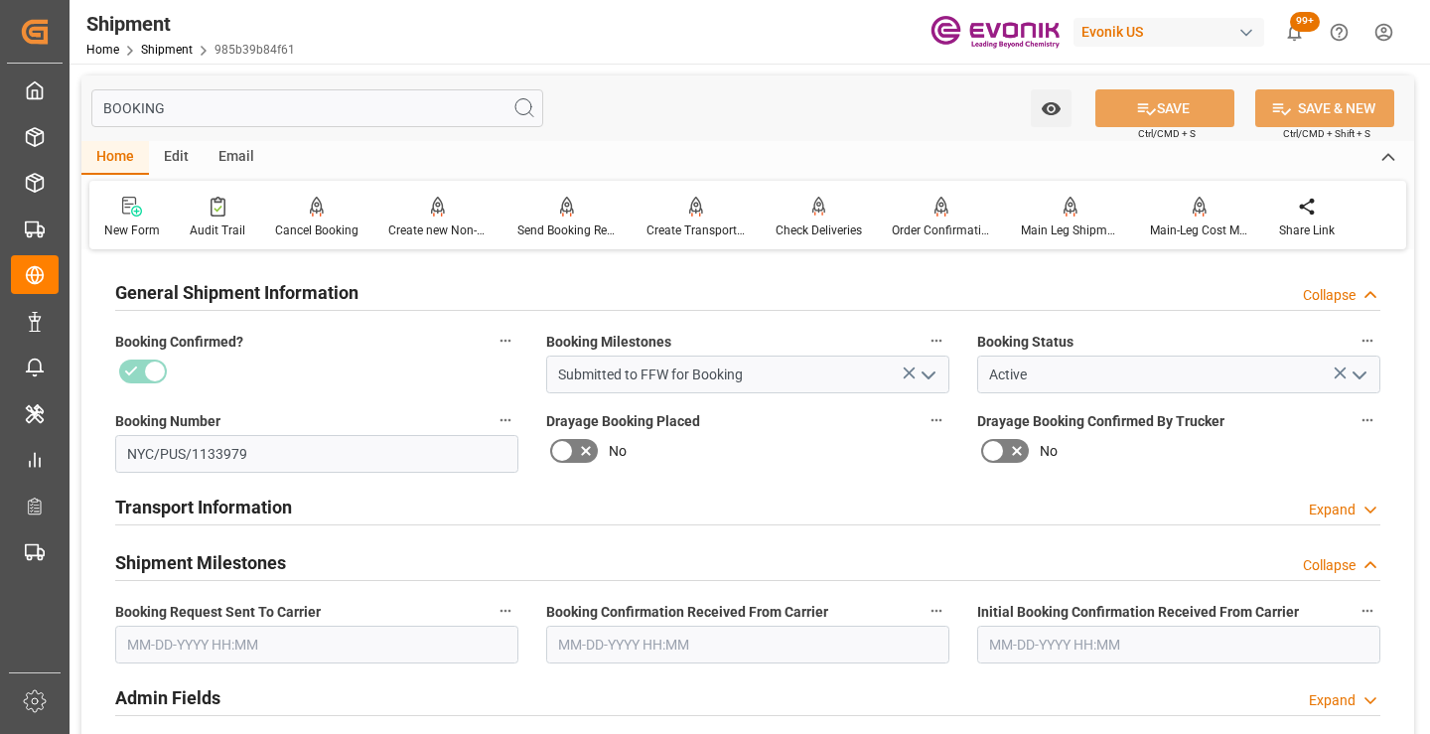
click at [283, 649] on input "text" at bounding box center [316, 645] width 403 height 38
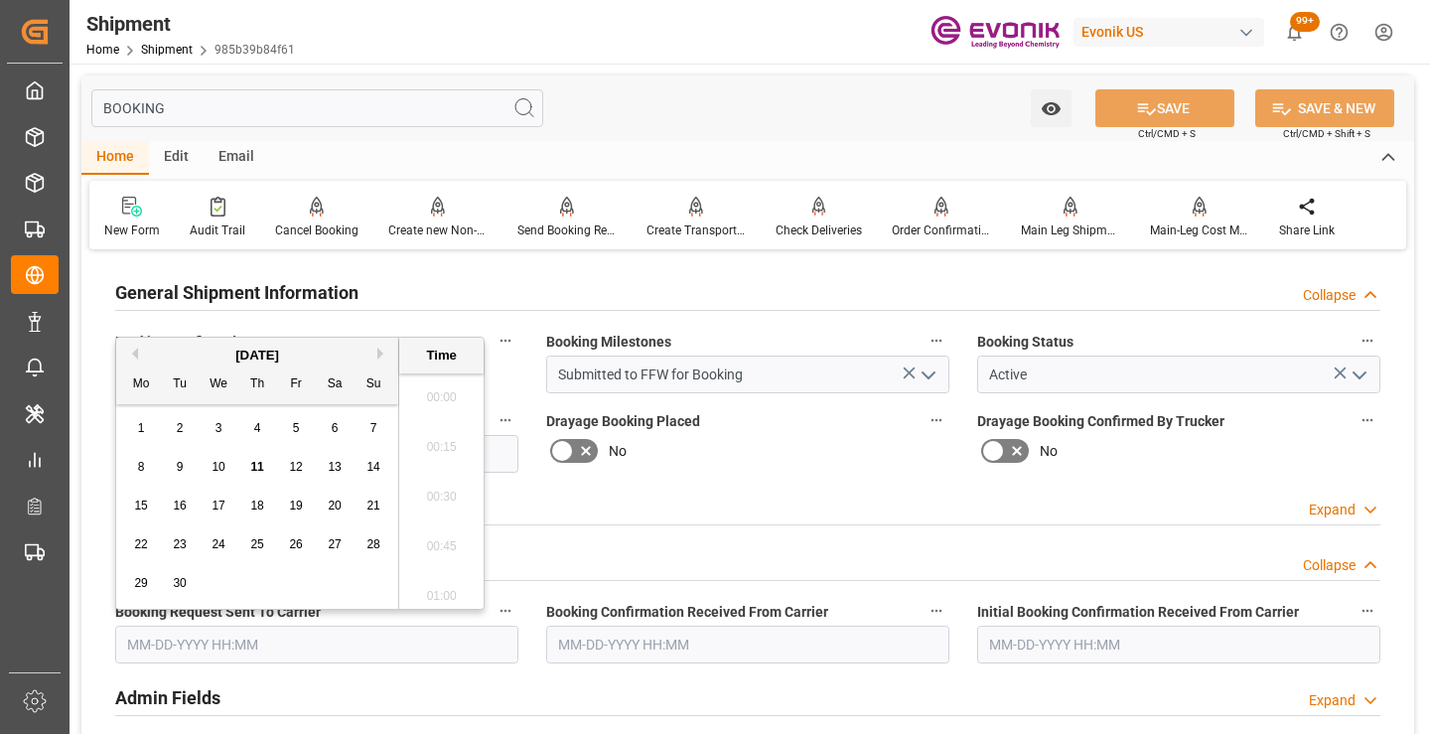
scroll to position [3235, 0]
click at [262, 469] on span "11" at bounding box center [256, 467] width 13 height 14
type input "09-11-2025 00:00"
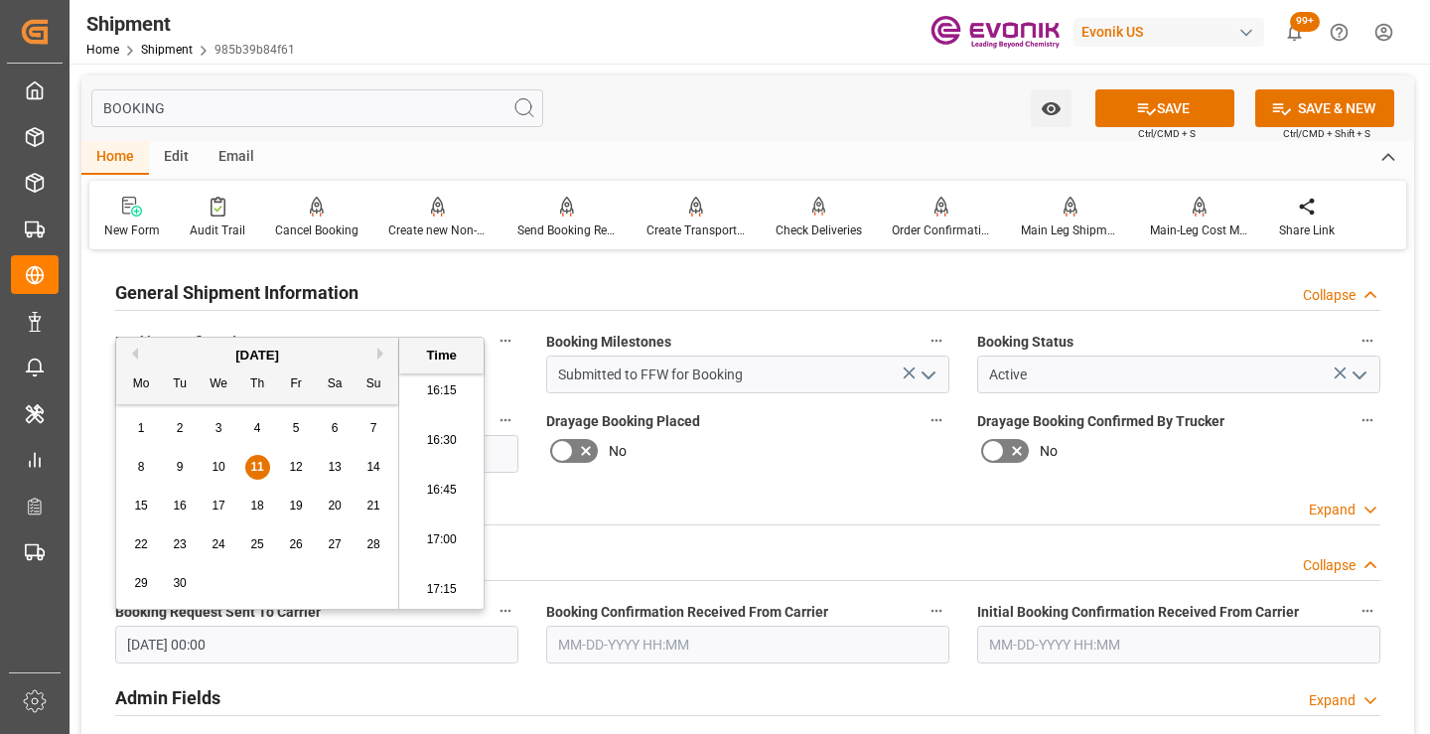
click at [639, 652] on input "text" at bounding box center [747, 645] width 403 height 38
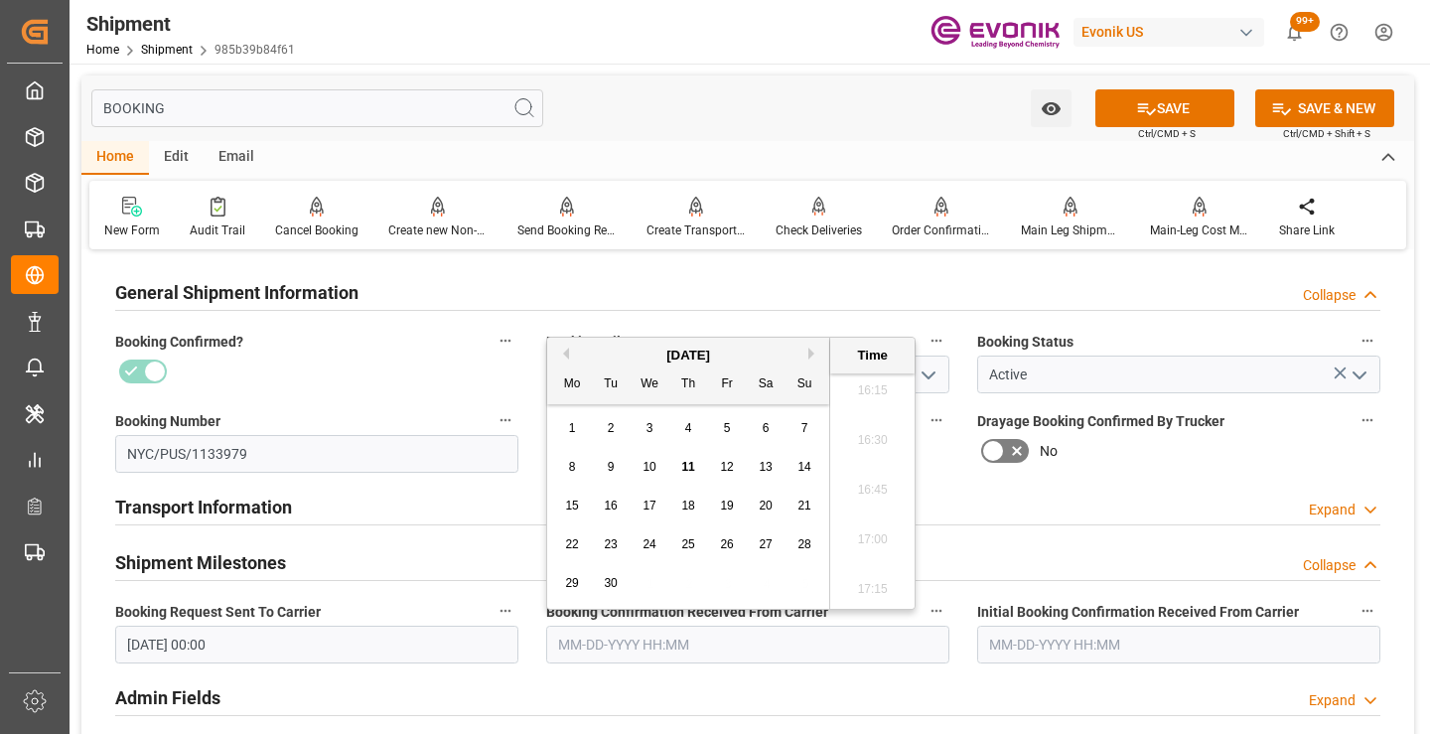
click at [687, 466] on span "11" at bounding box center [687, 467] width 13 height 14
type input "[DATE] 00:00"
click at [1143, 89] on button "SAVE" at bounding box center [1164, 108] width 139 height 38
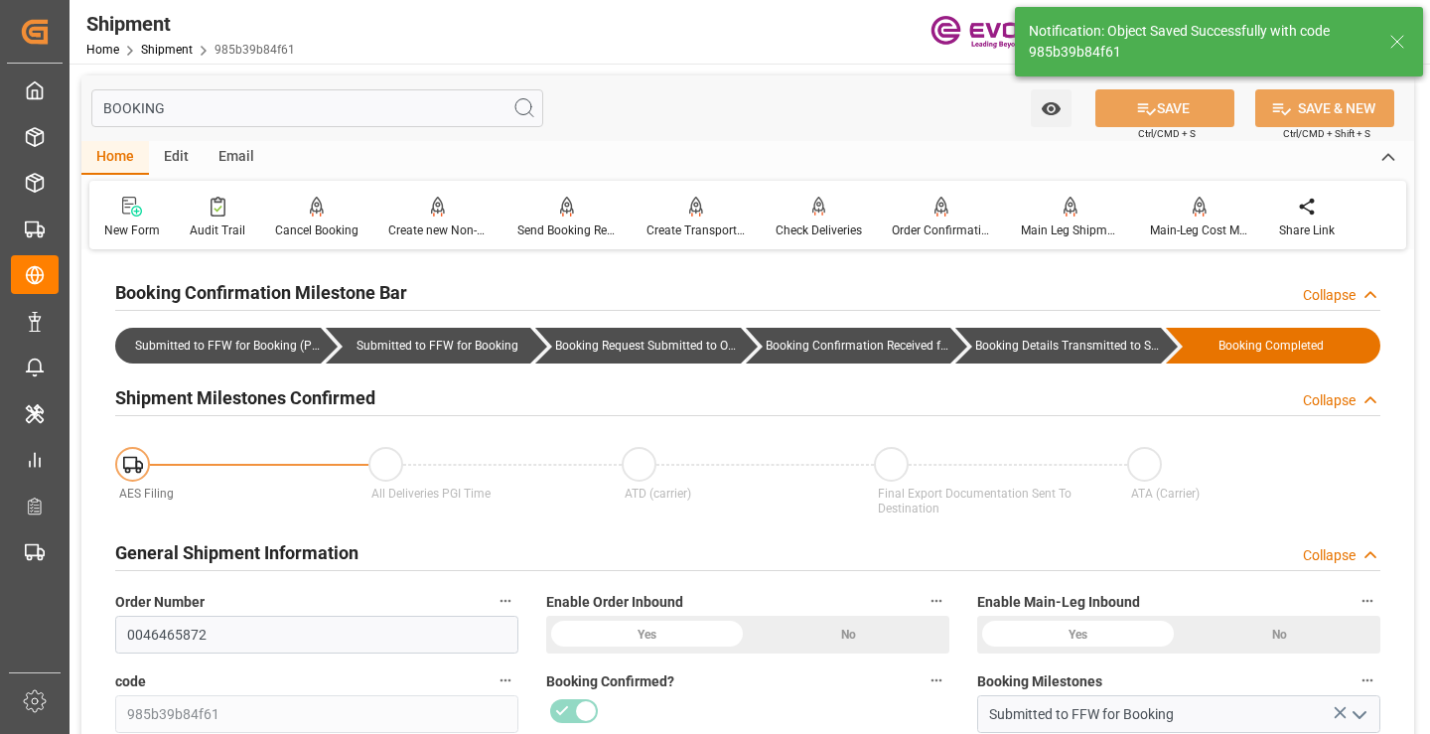
type input "Booking Details Transmitted to SAP"
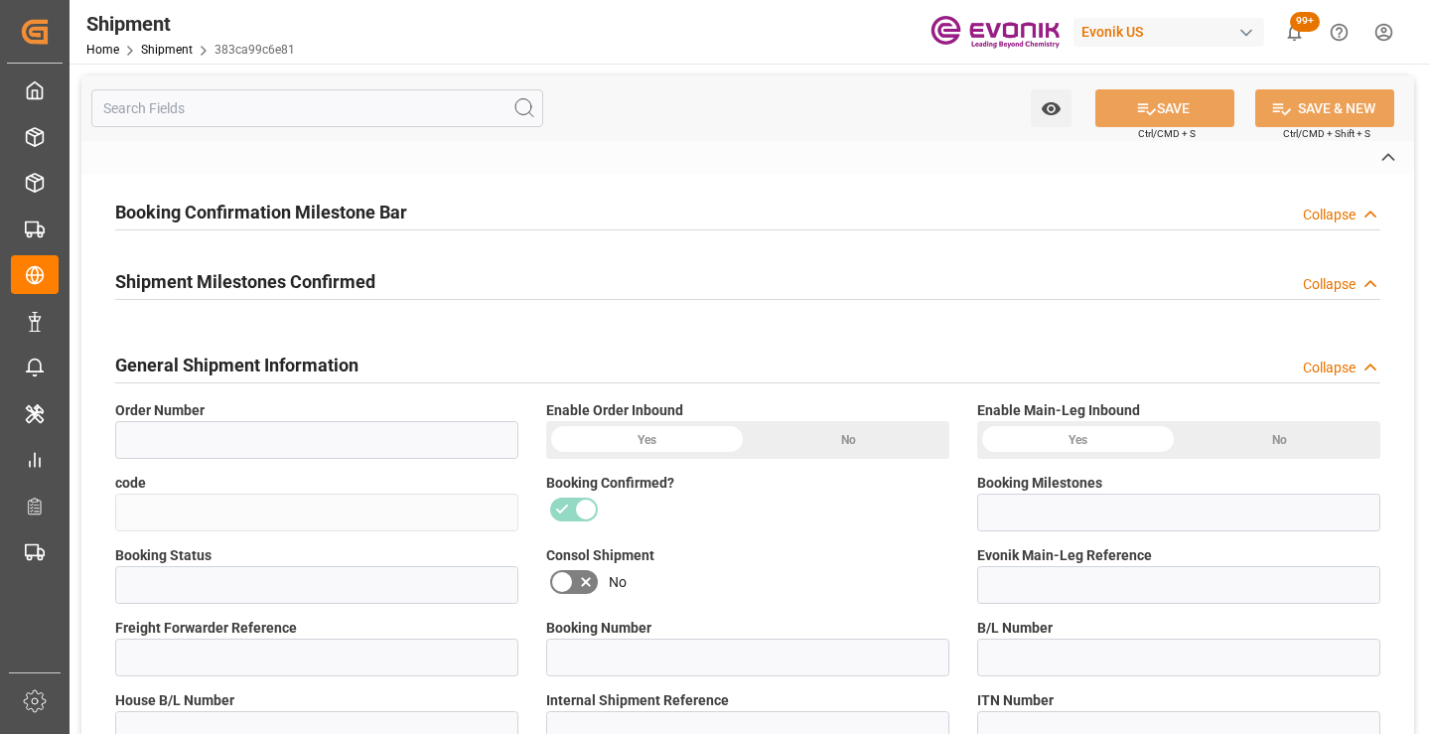
type input "0046469879"
type input "383ca99c6e81"
type input "Submitted to FFW for Booking"
type input "Active"
type input "4006727769"
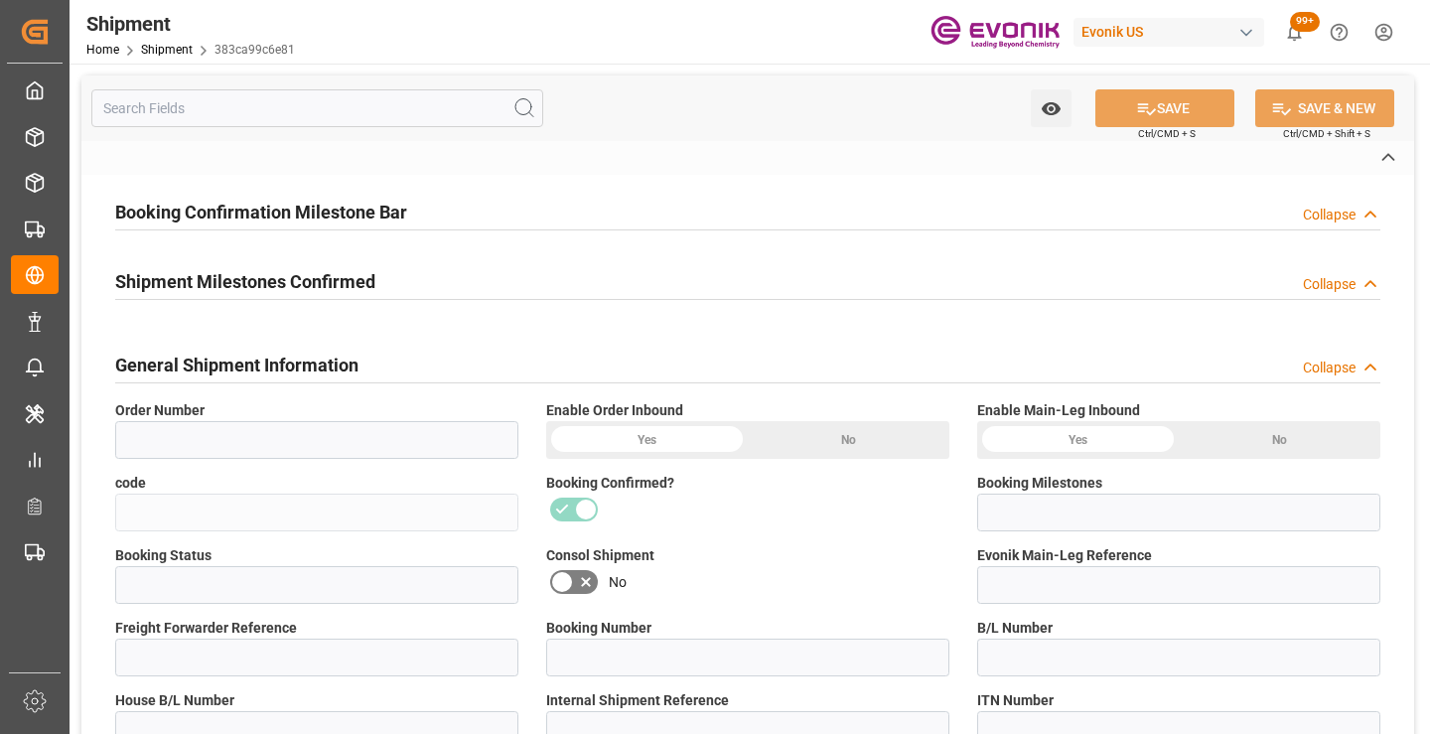
type input "251005010053"
type input "NYC/ANR/1133986"
type input "P2P"
type input "41"
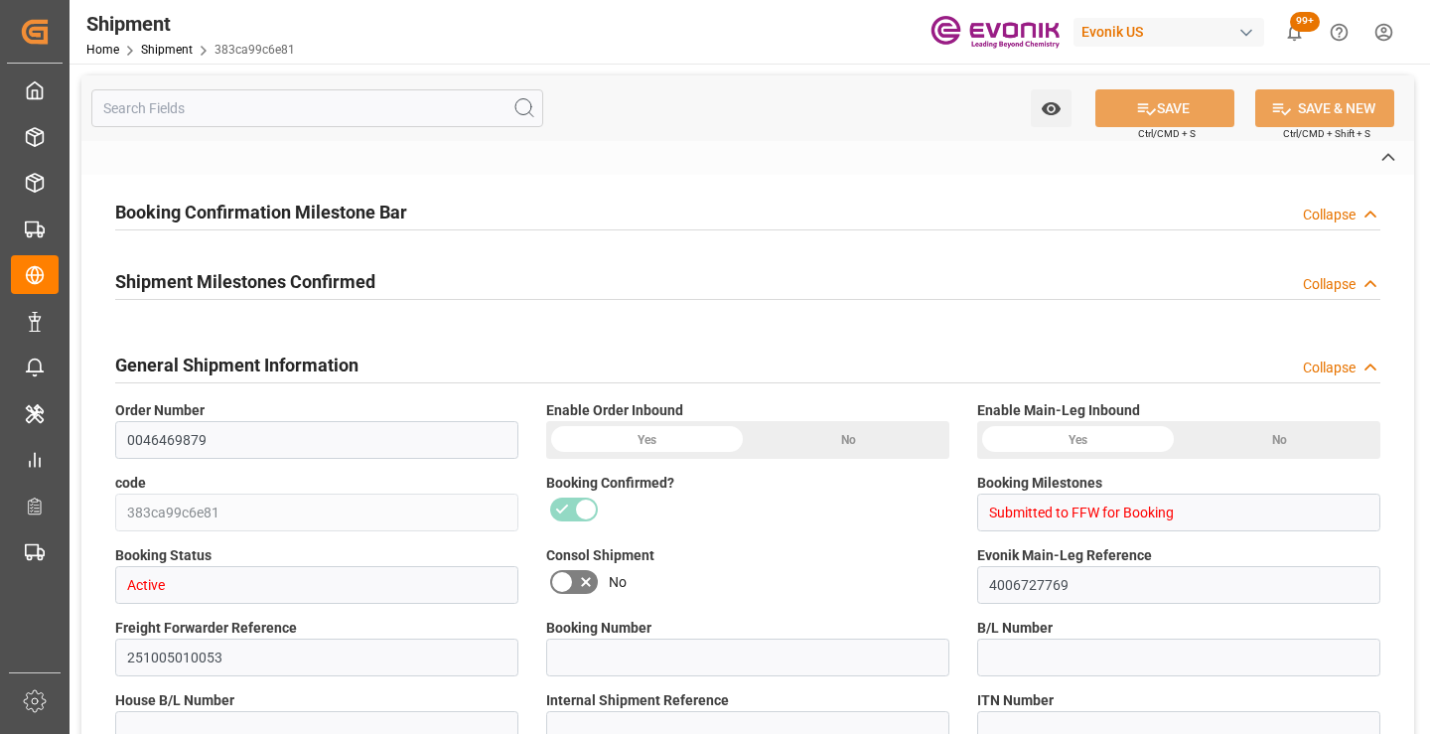
type input "LCL"
type input "0008"
type input "LCL"
type input "3011830491"
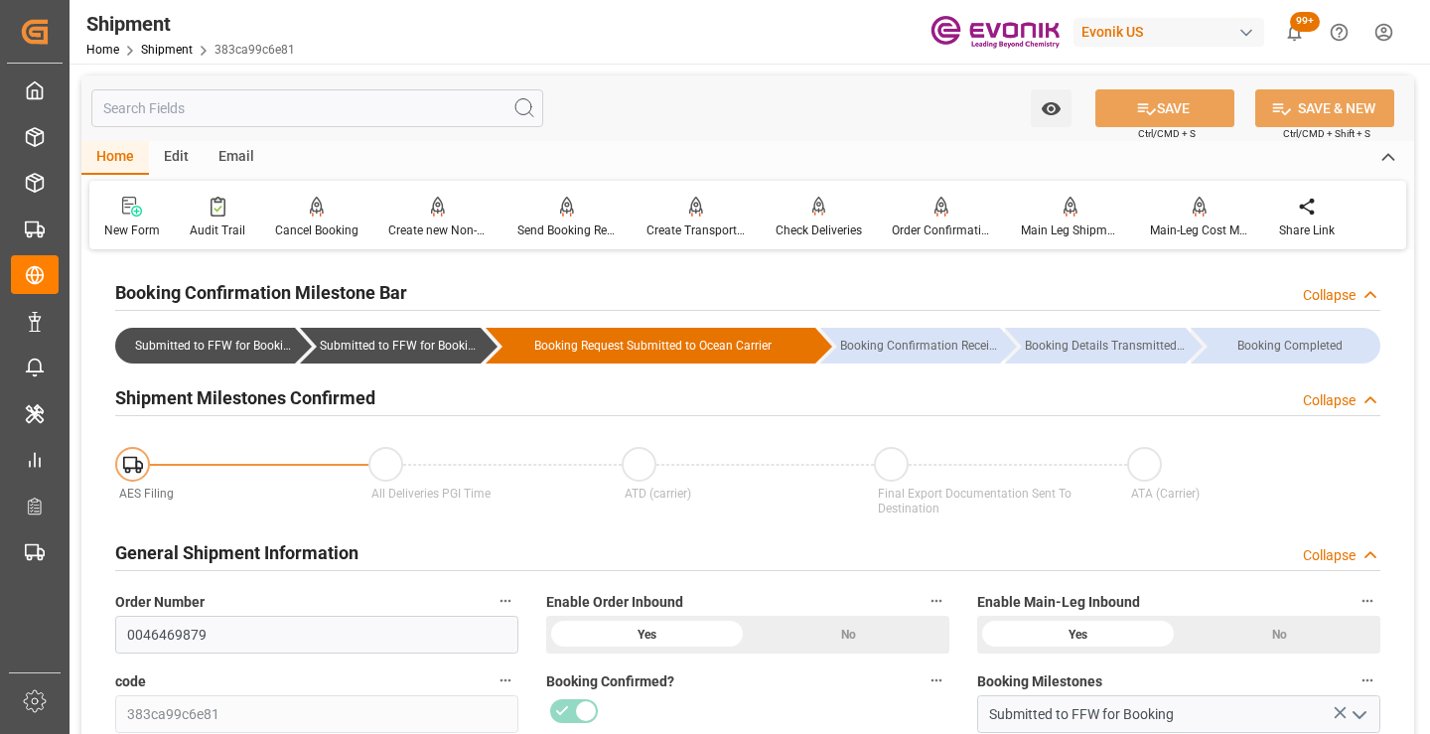
scroll to position [298, 0]
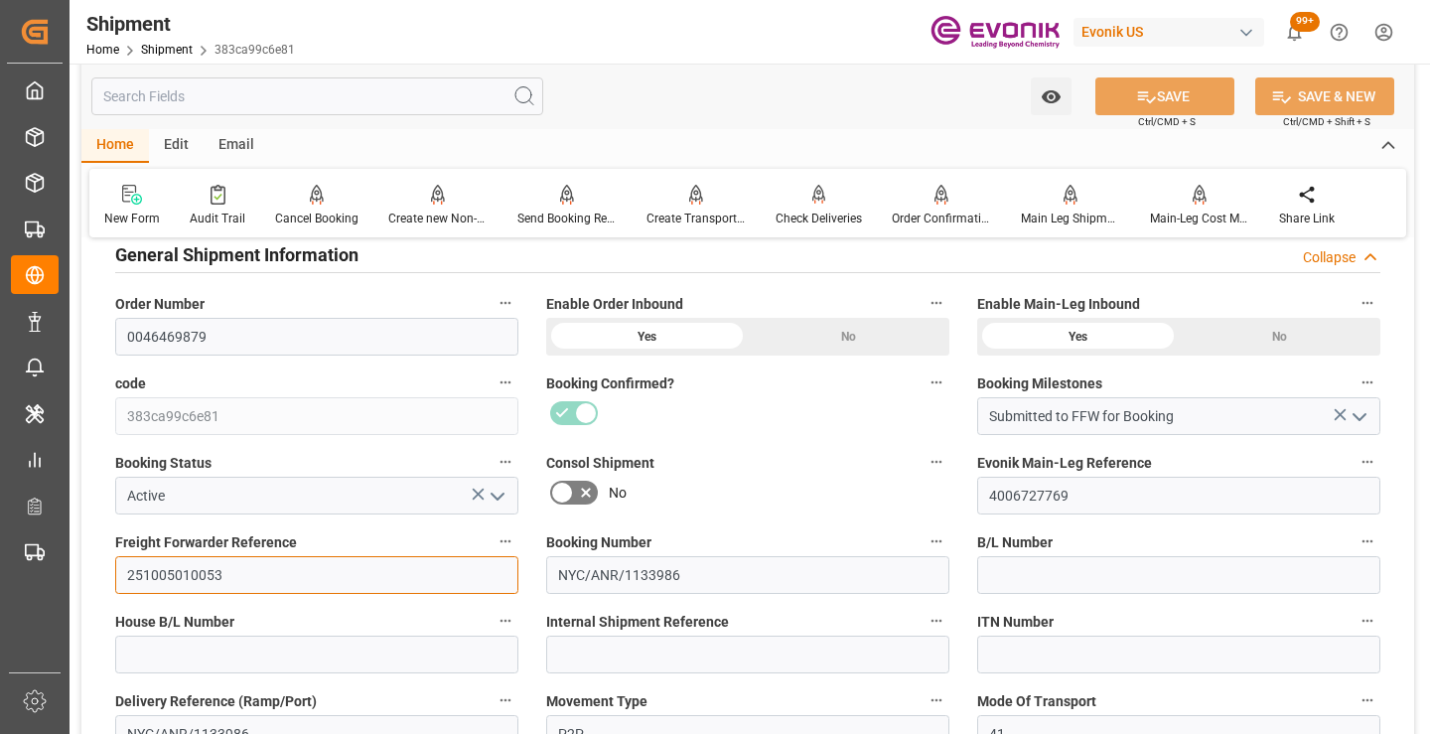
click at [179, 577] on input "251005010053" at bounding box center [316, 575] width 403 height 38
click at [426, 92] on input "text" at bounding box center [317, 96] width 452 height 38
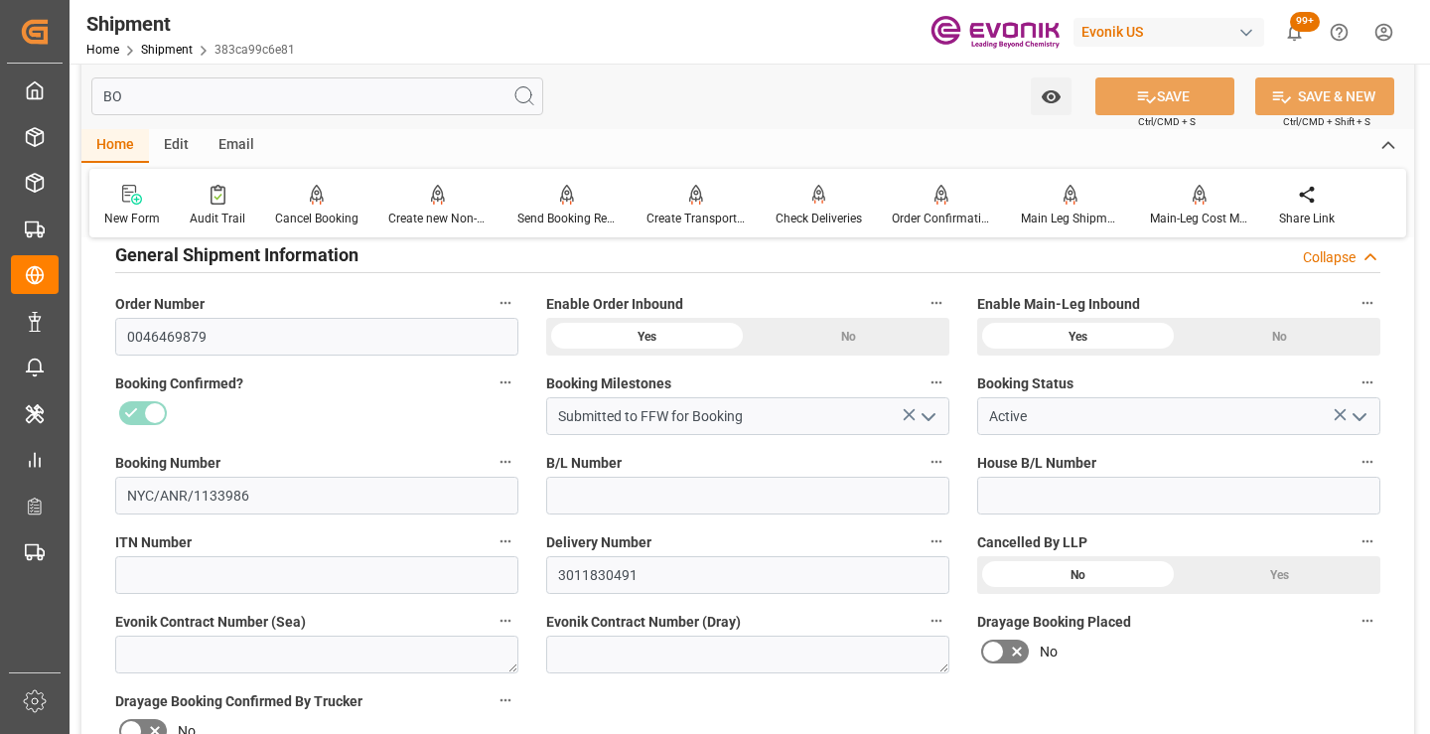
scroll to position [40, 0]
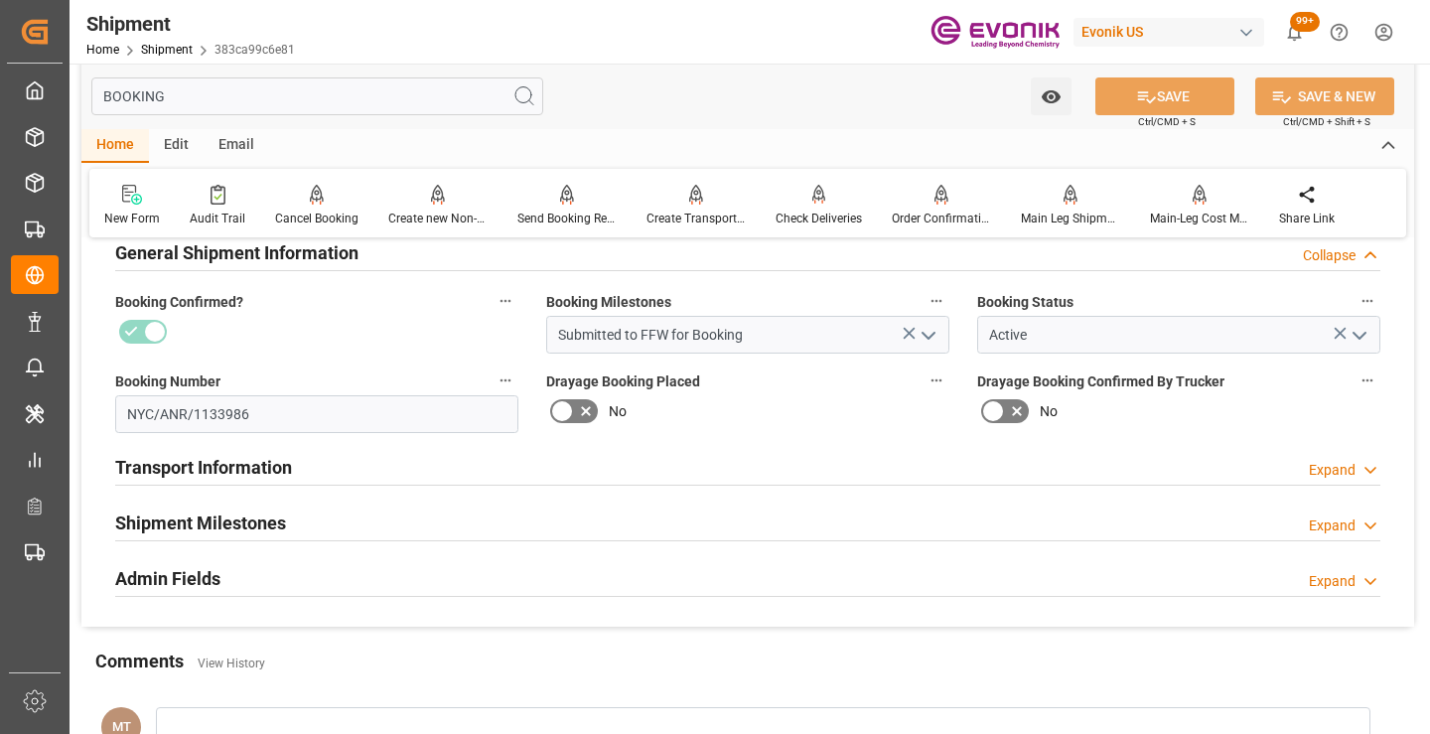
type input "BOOKING"
click at [320, 514] on div "Shipment Milestones Expand" at bounding box center [747, 522] width 1265 height 38
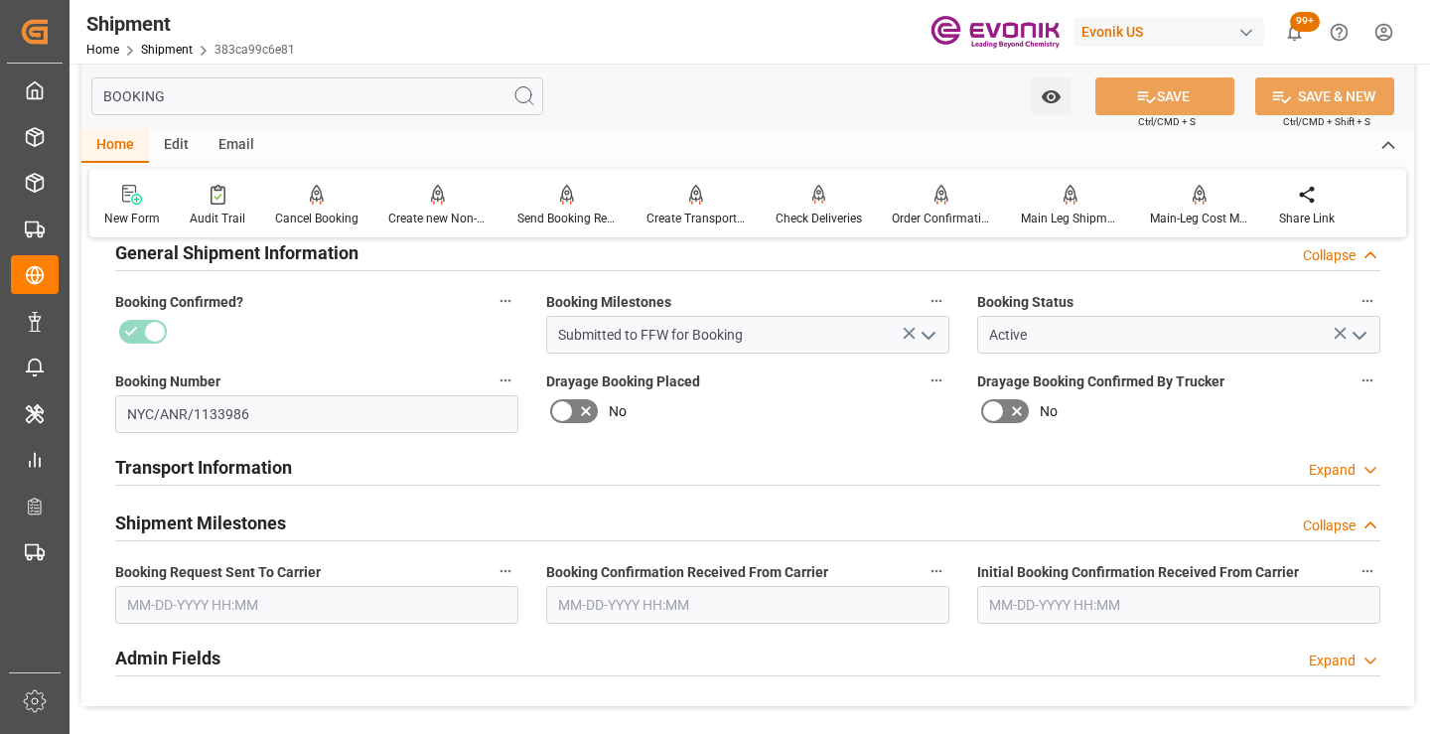
click at [356, 592] on input "text" at bounding box center [316, 605] width 403 height 38
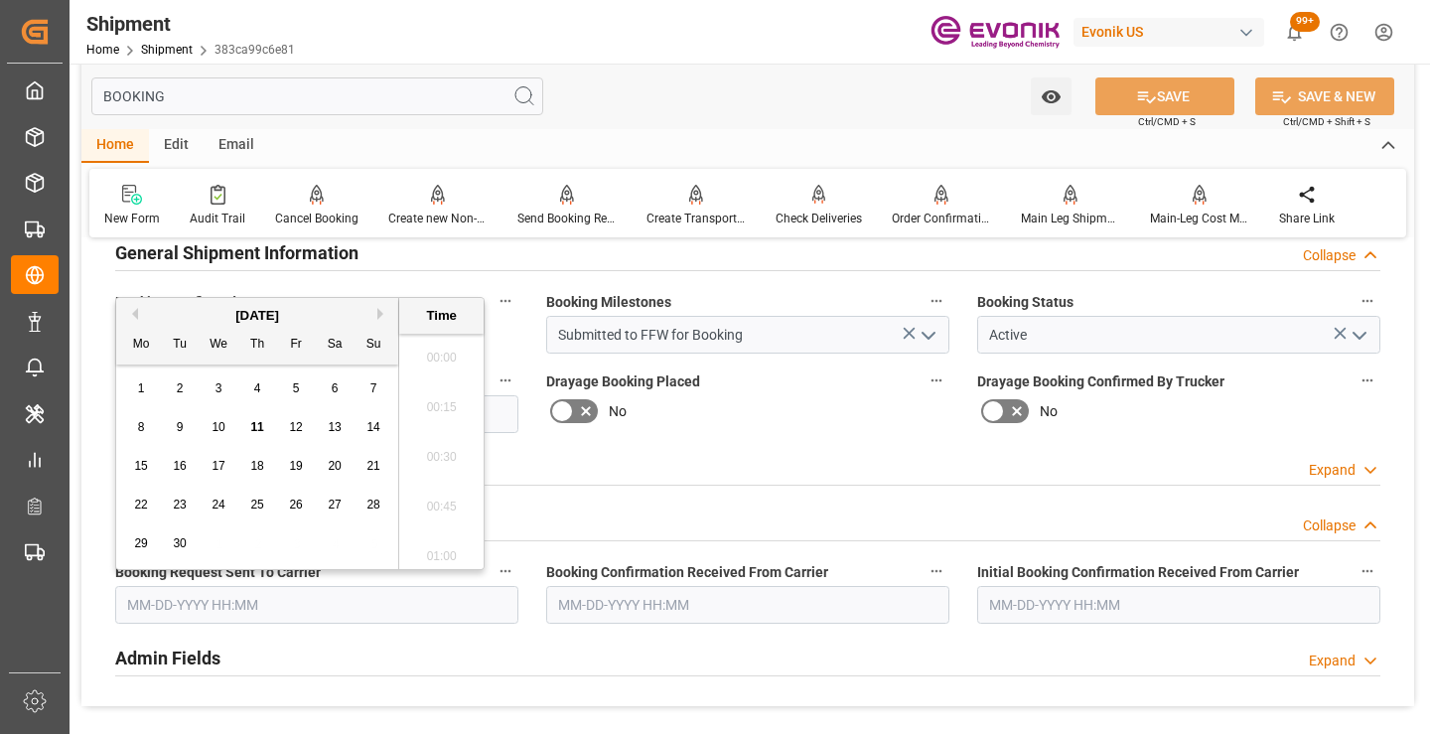
scroll to position [3235, 0]
click at [252, 428] on span "11" at bounding box center [256, 427] width 13 height 14
type input "[DATE] 00:00"
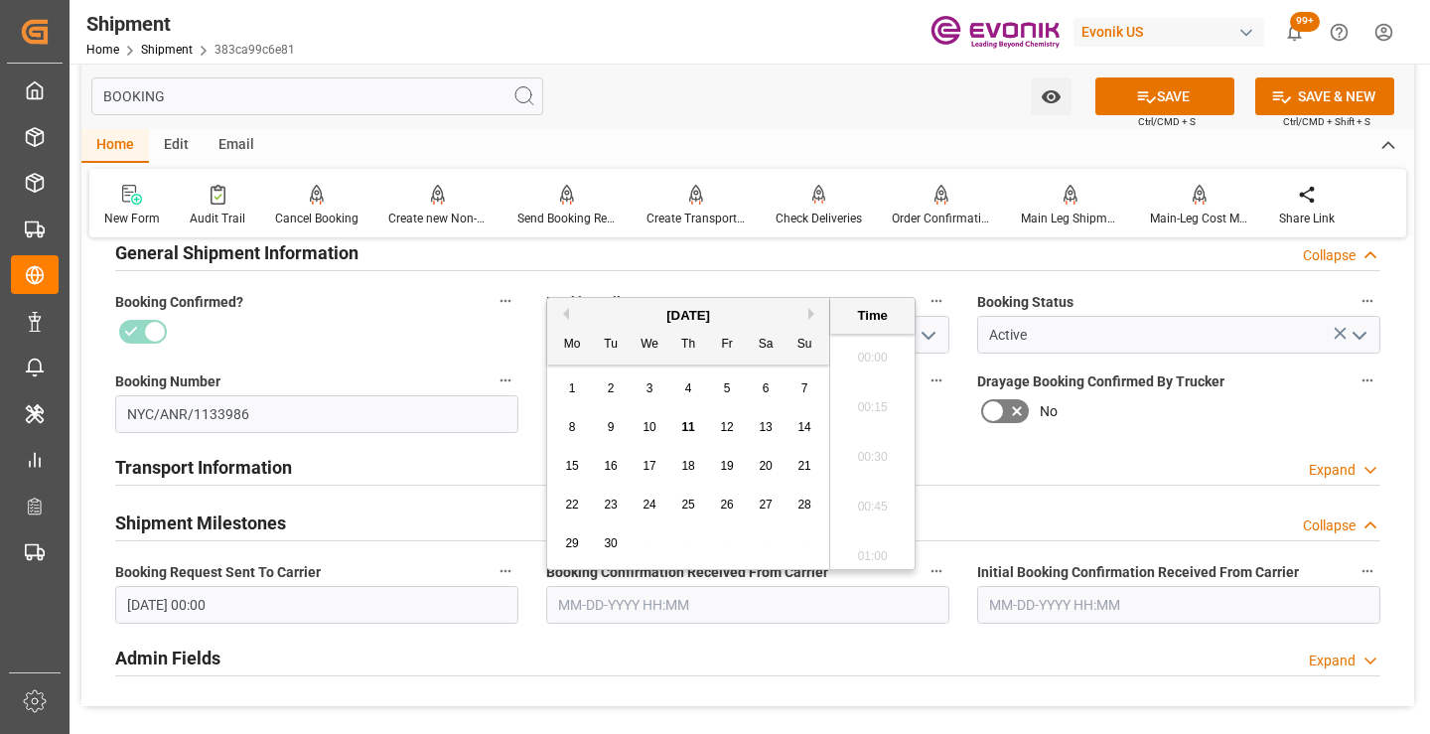
click at [650, 618] on input "text" at bounding box center [747, 605] width 403 height 38
click at [692, 422] on span "11" at bounding box center [687, 427] width 13 height 14
type input "[DATE] 00:00"
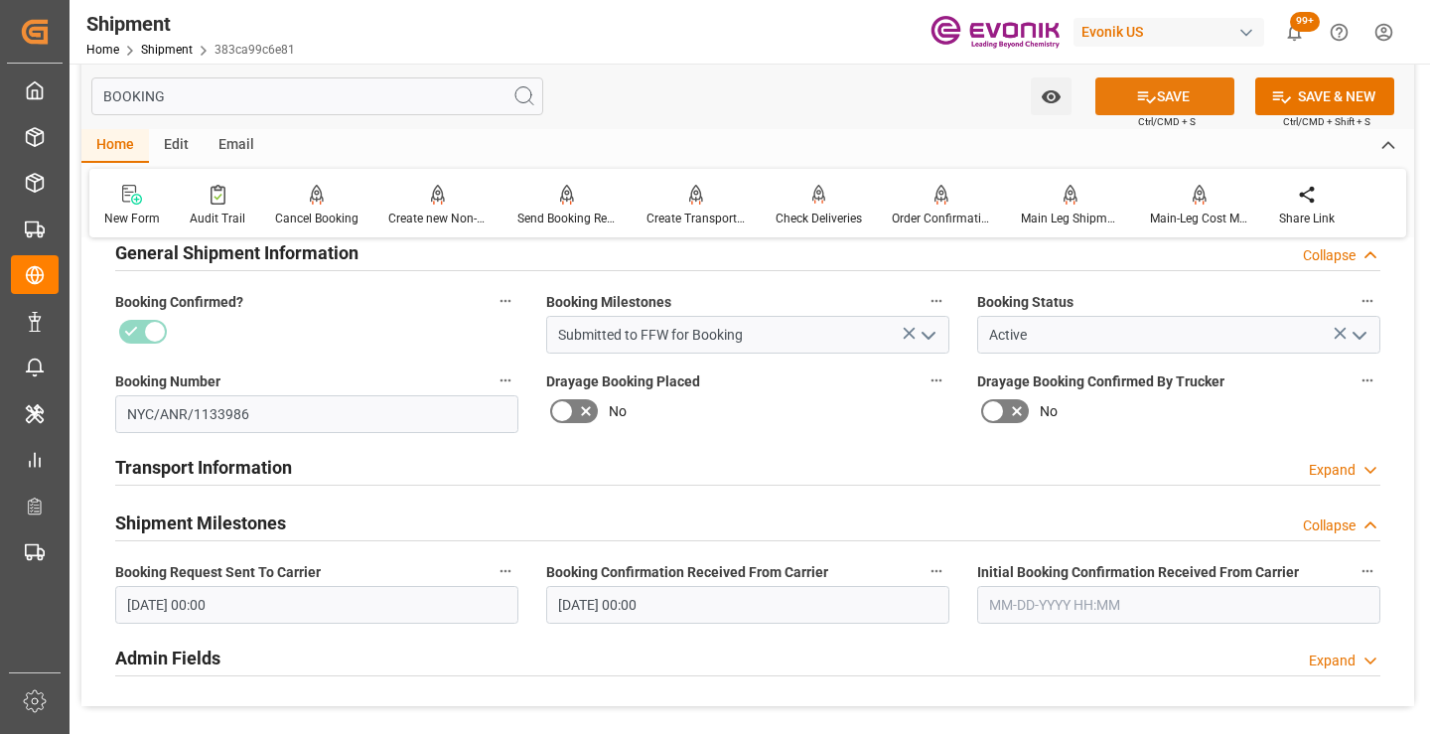
click at [1188, 87] on button "SAVE" at bounding box center [1164, 96] width 139 height 38
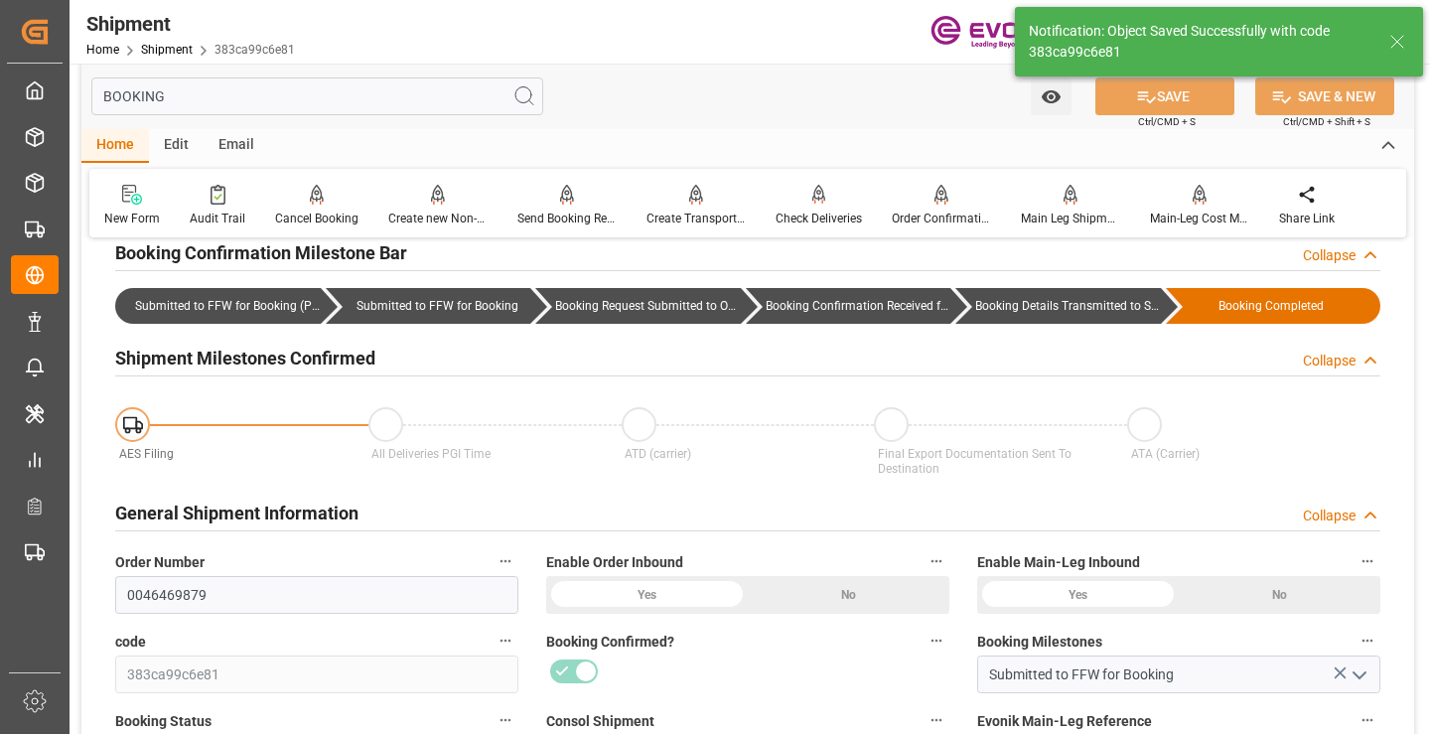
type input "Booking Details Transmitted to SAP"
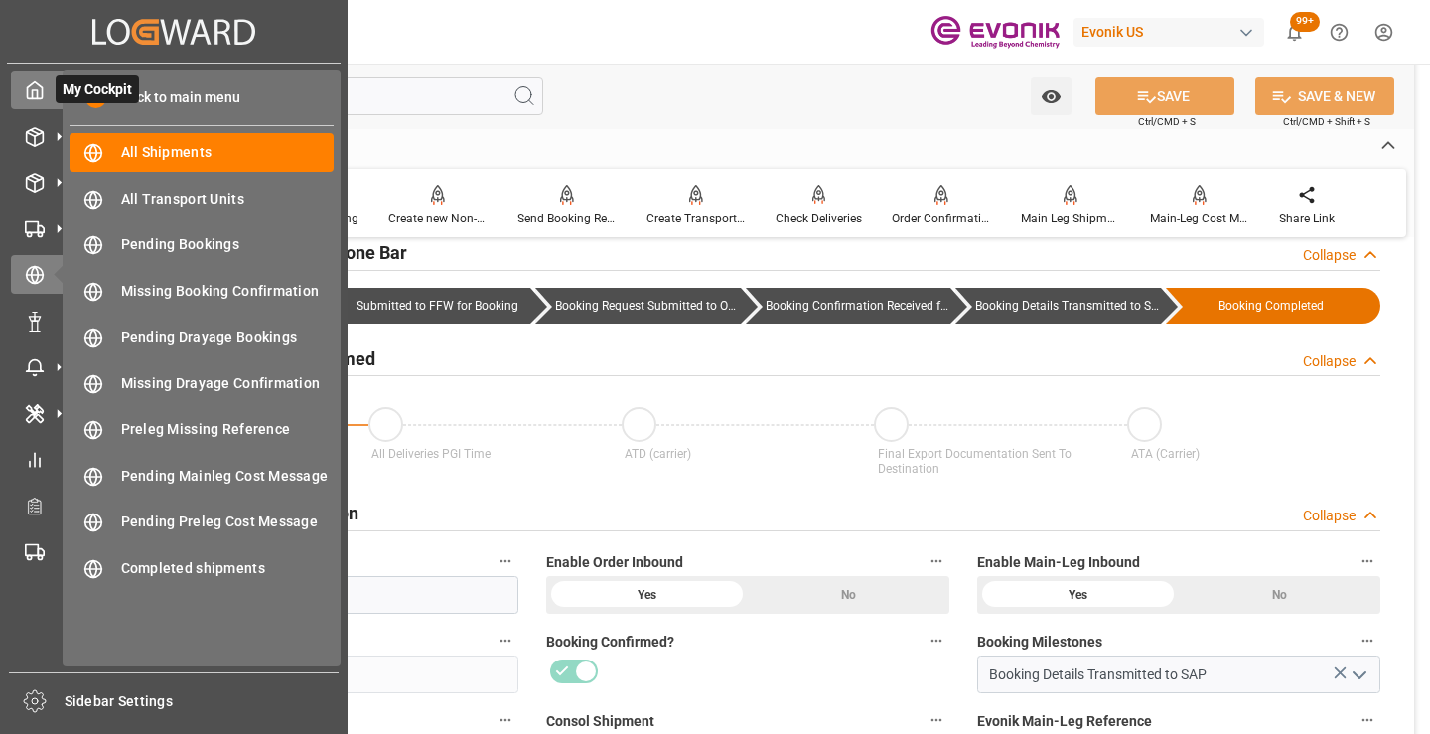
click at [38, 92] on polyline at bounding box center [35, 94] width 5 height 8
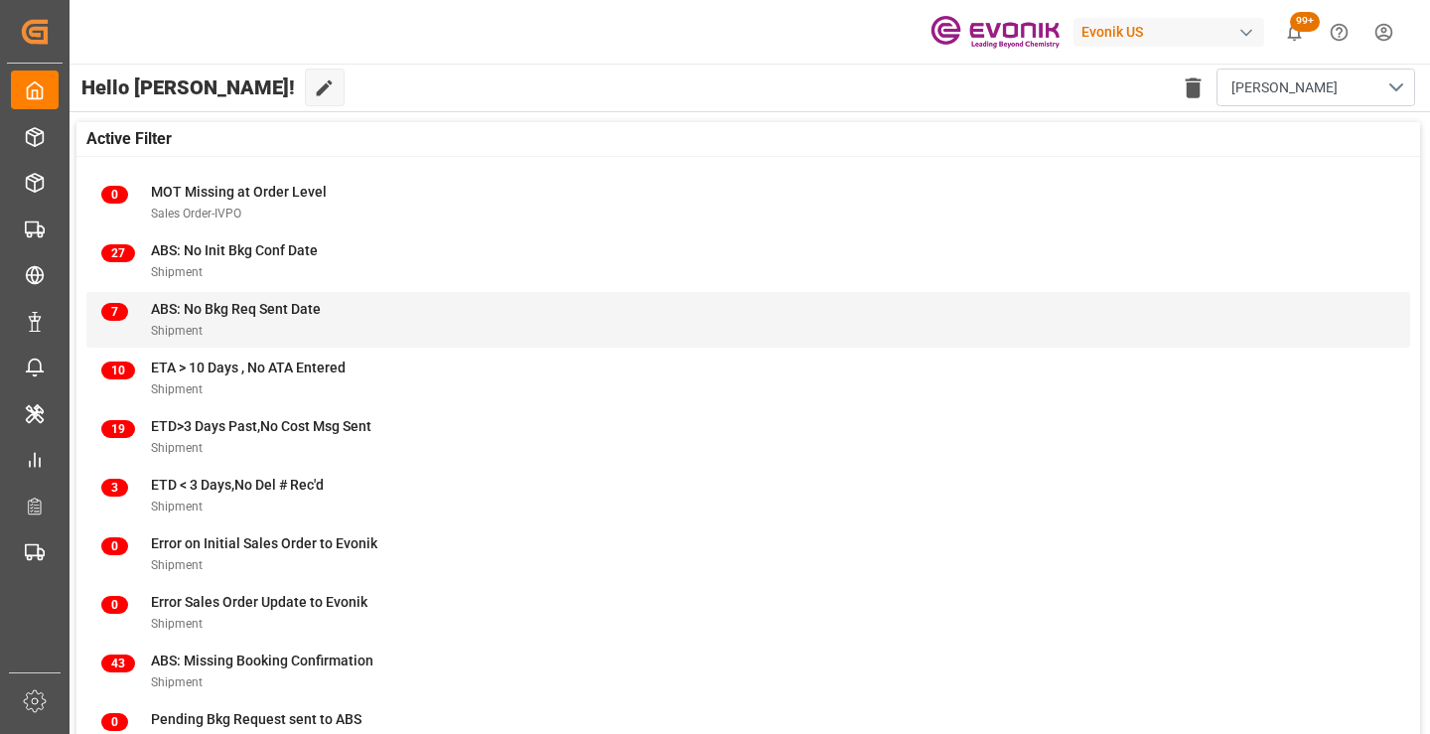
click at [343, 311] on div "7 ABS: No Bkg Req Sent Date Shipment" at bounding box center [748, 320] width 1294 height 42
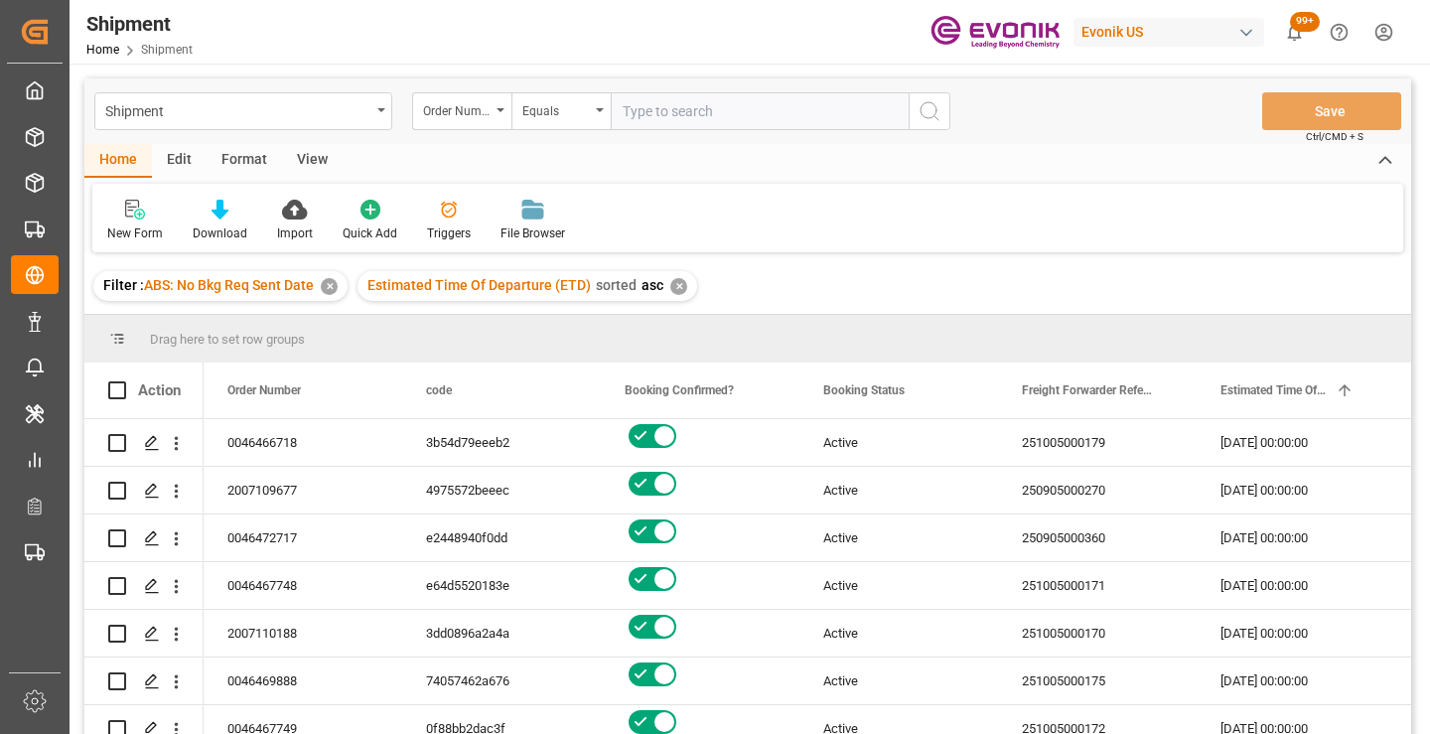
scroll to position [99, 0]
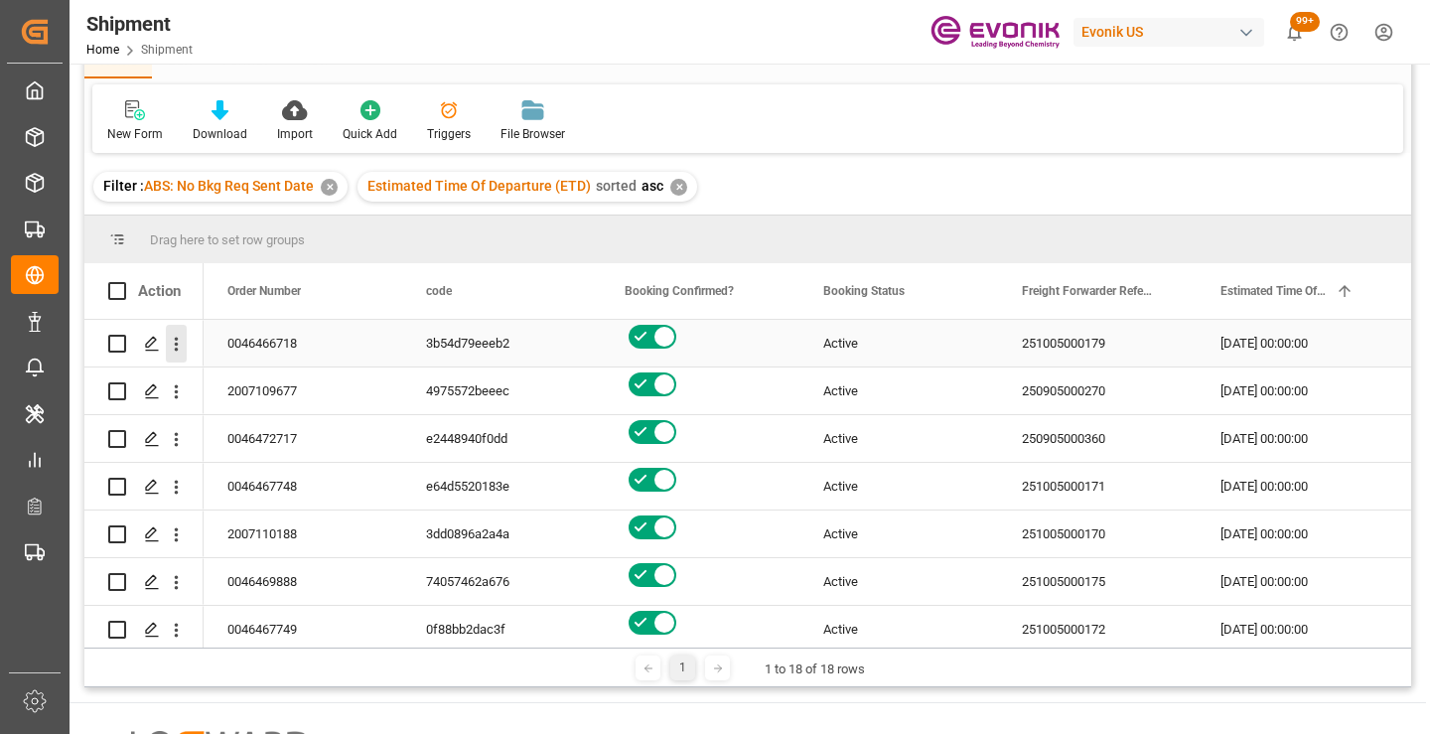
click at [170, 347] on icon "open menu" at bounding box center [176, 344] width 21 height 21
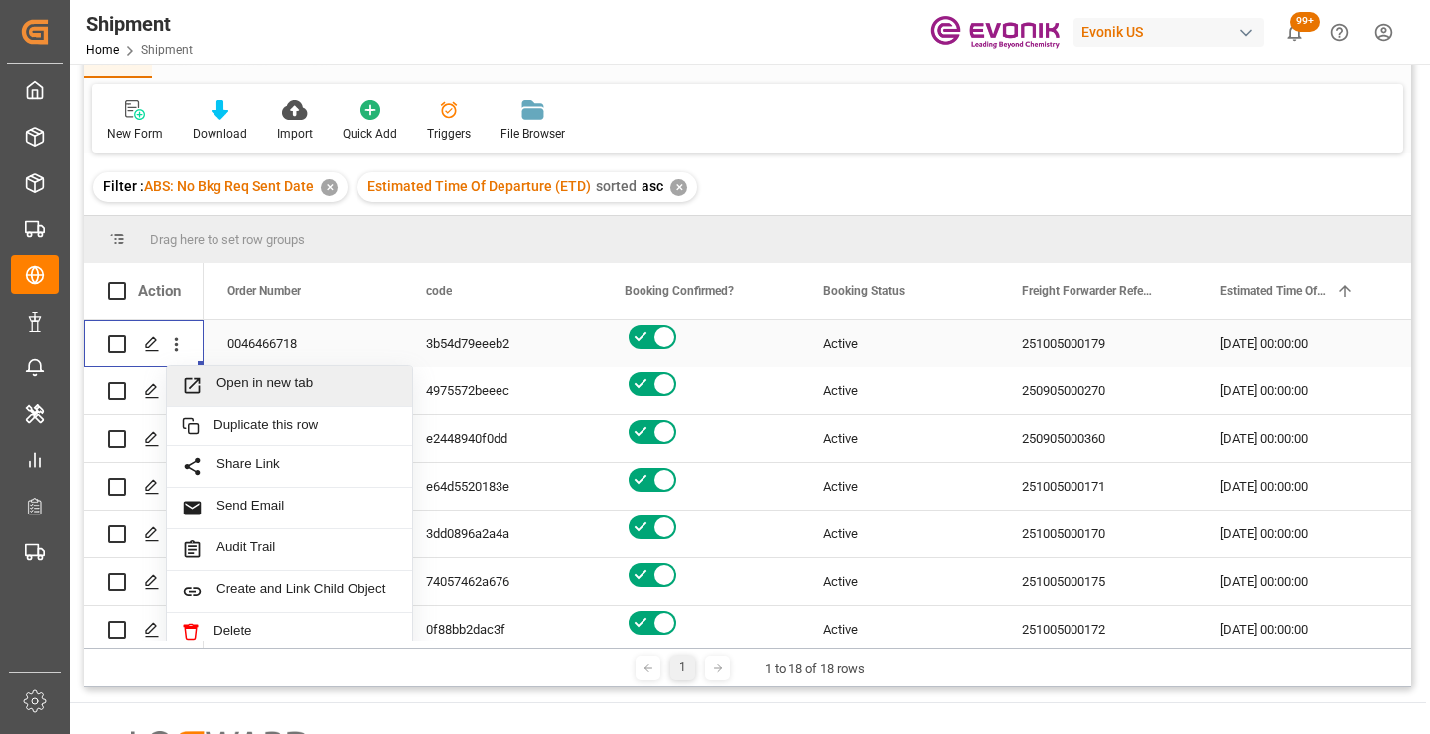
click at [262, 392] on span "Open in new tab" at bounding box center [307, 385] width 181 height 21
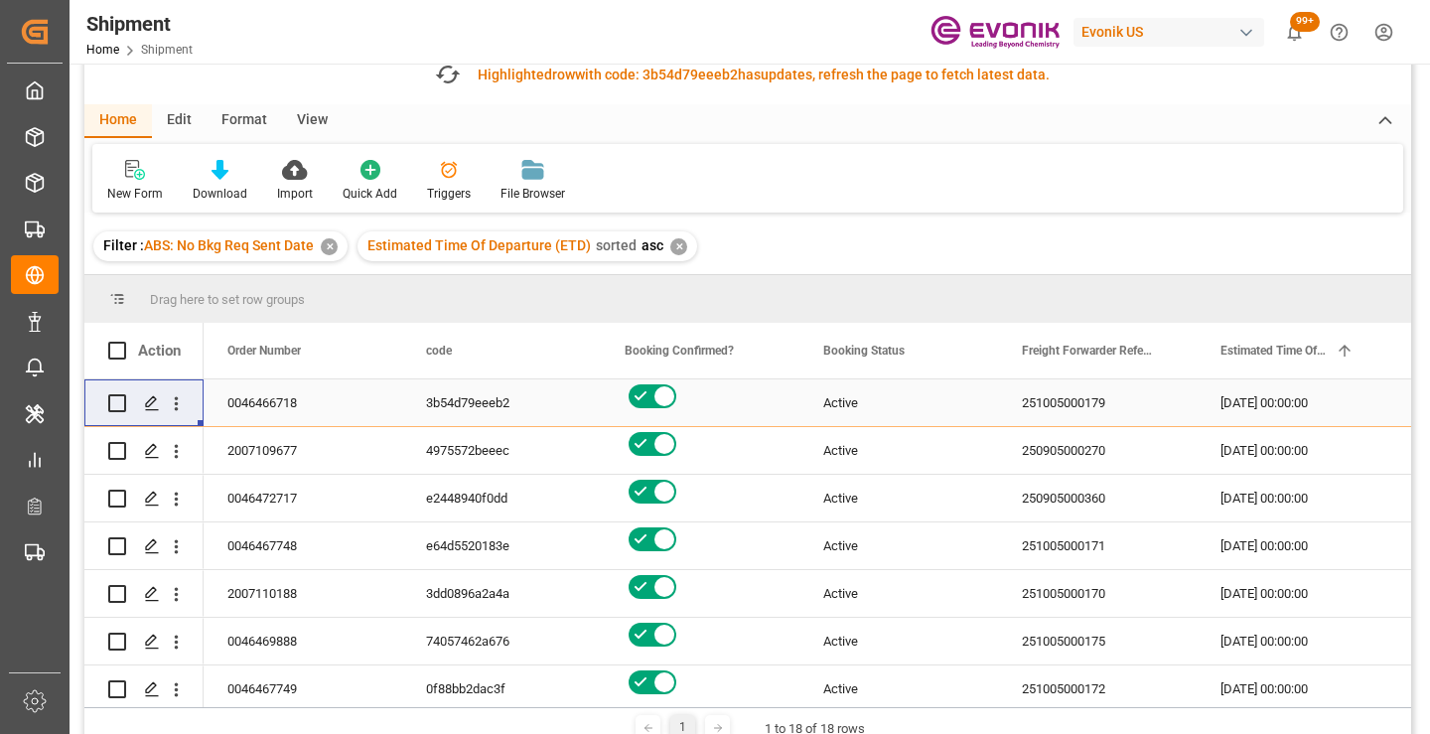
scroll to position [159, 0]
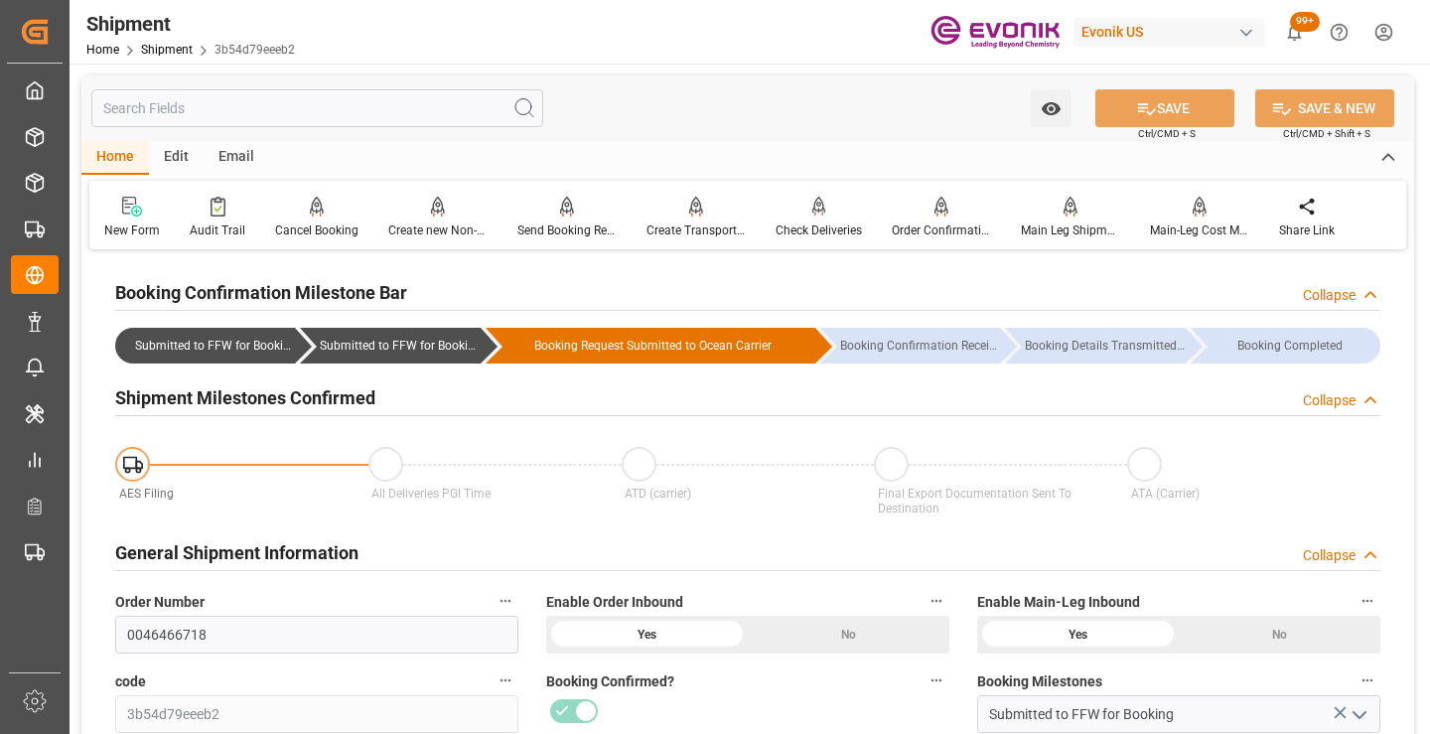
scroll to position [497, 0]
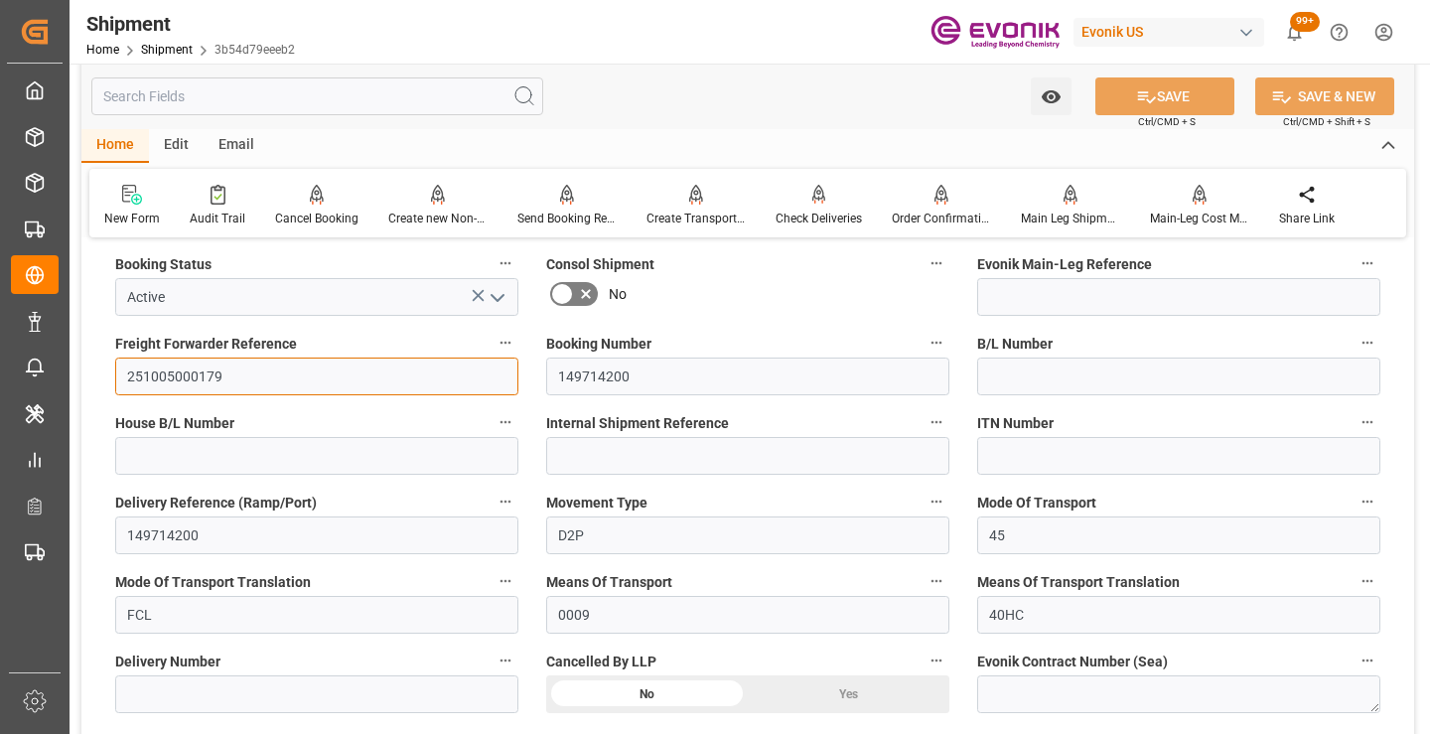
click at [196, 374] on input "251005000179" at bounding box center [316, 377] width 403 height 38
click at [389, 101] on input "text" at bounding box center [317, 96] width 452 height 38
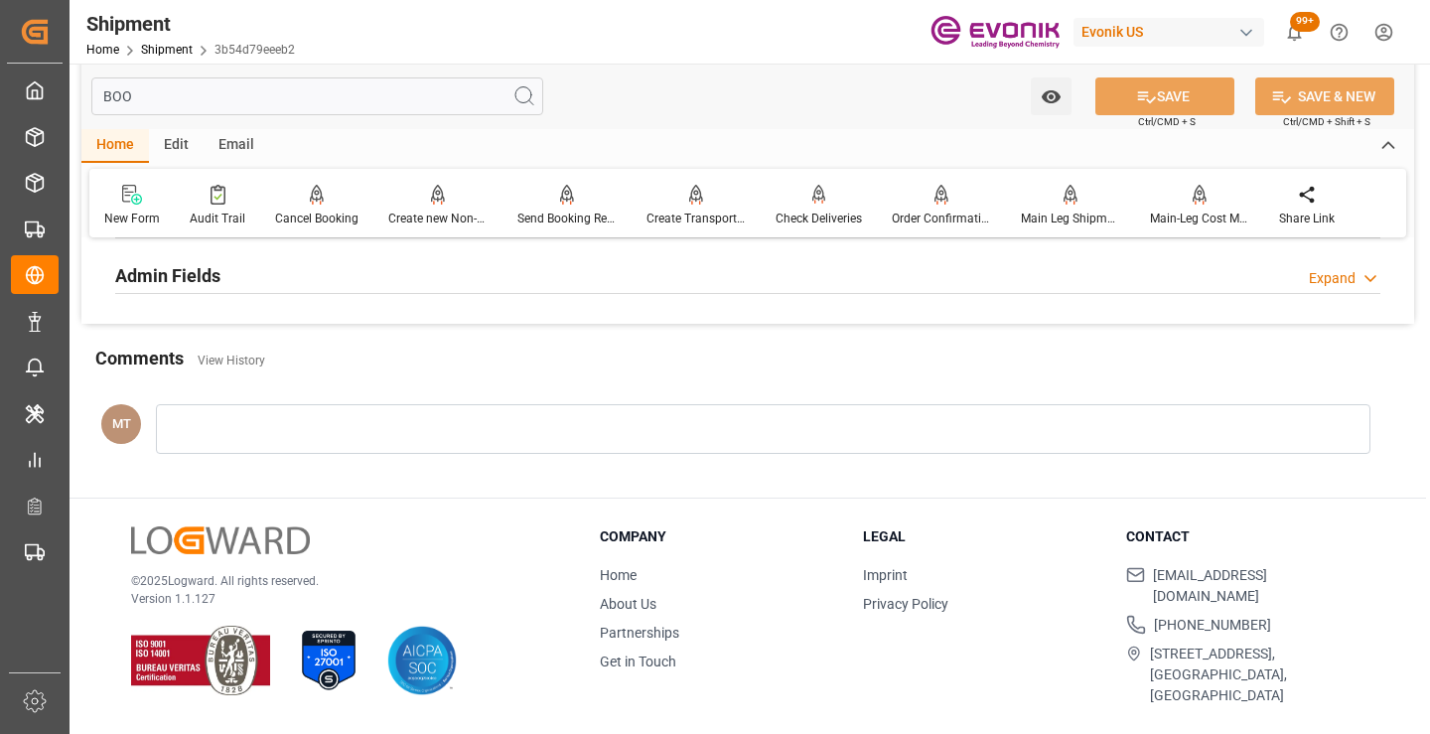
scroll to position [238, 0]
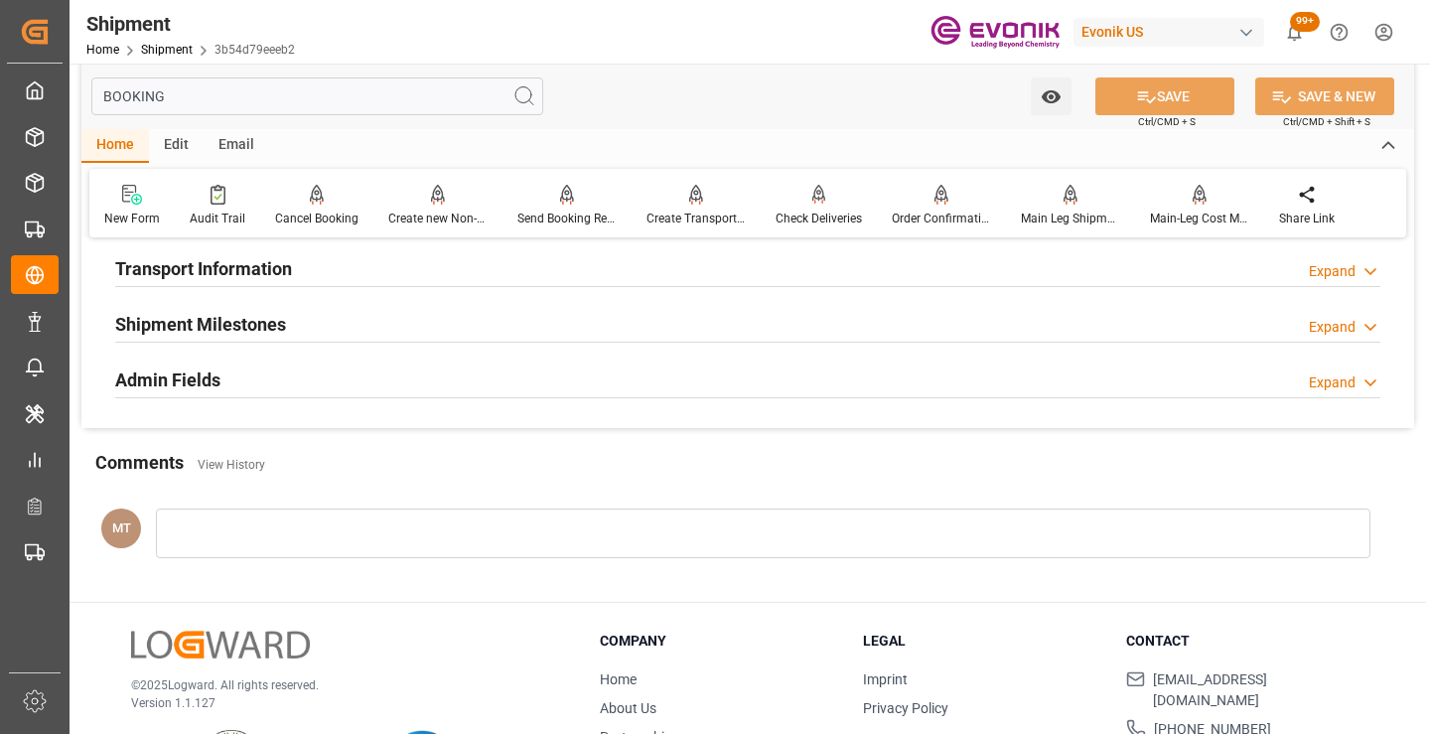
type input "BOOKING"
click at [360, 324] on div "Shipment Milestones Expand" at bounding box center [747, 323] width 1265 height 38
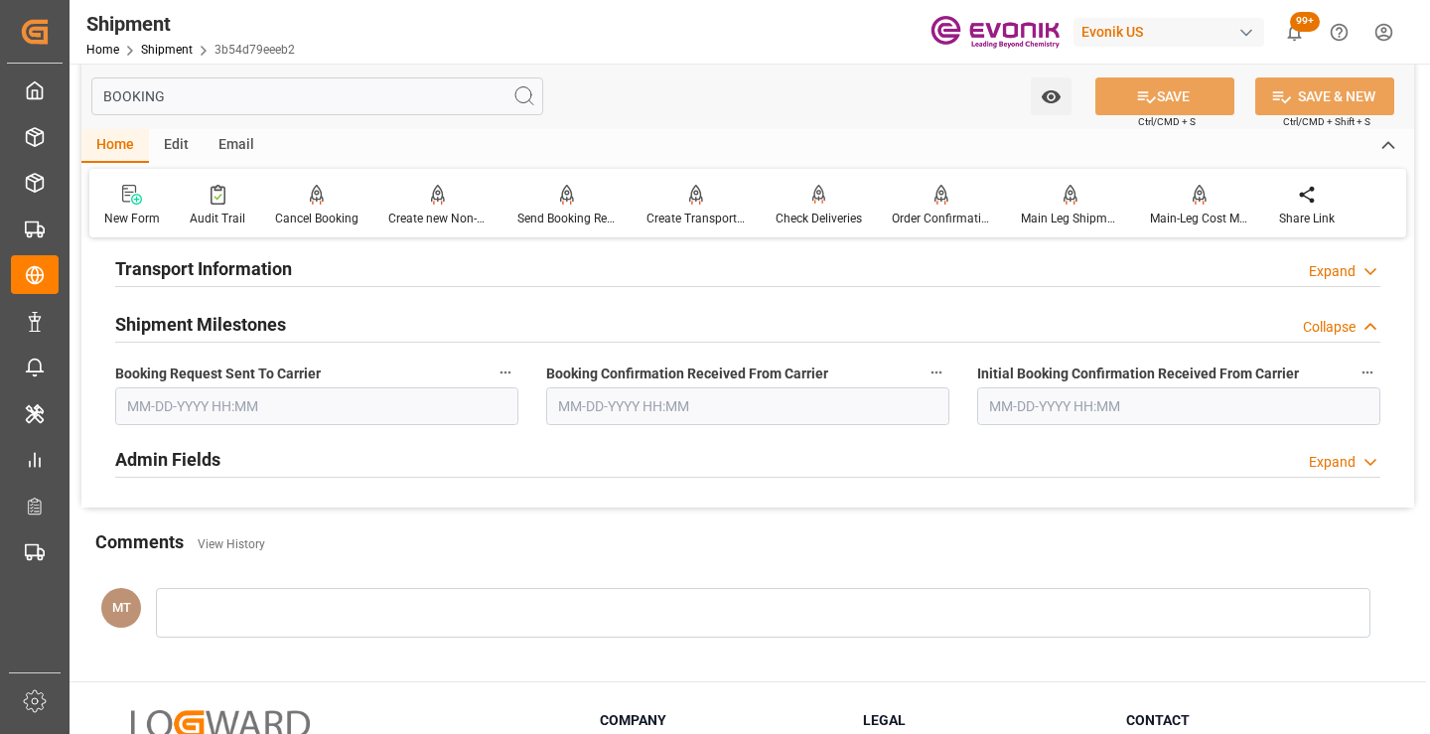
click at [286, 421] on input "text" at bounding box center [316, 406] width 403 height 38
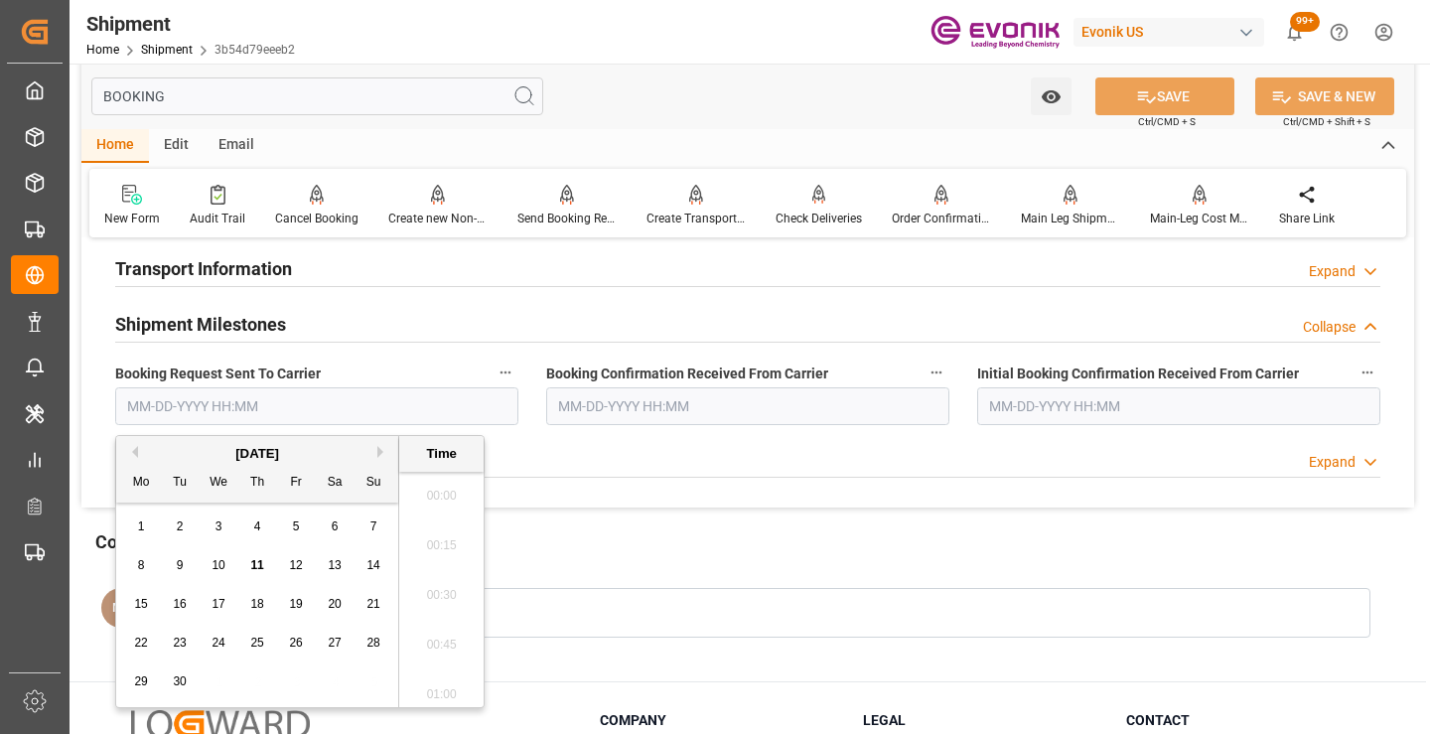
scroll to position [3235, 0]
click at [257, 563] on span "11" at bounding box center [256, 565] width 13 height 14
type input "[DATE] 00:00"
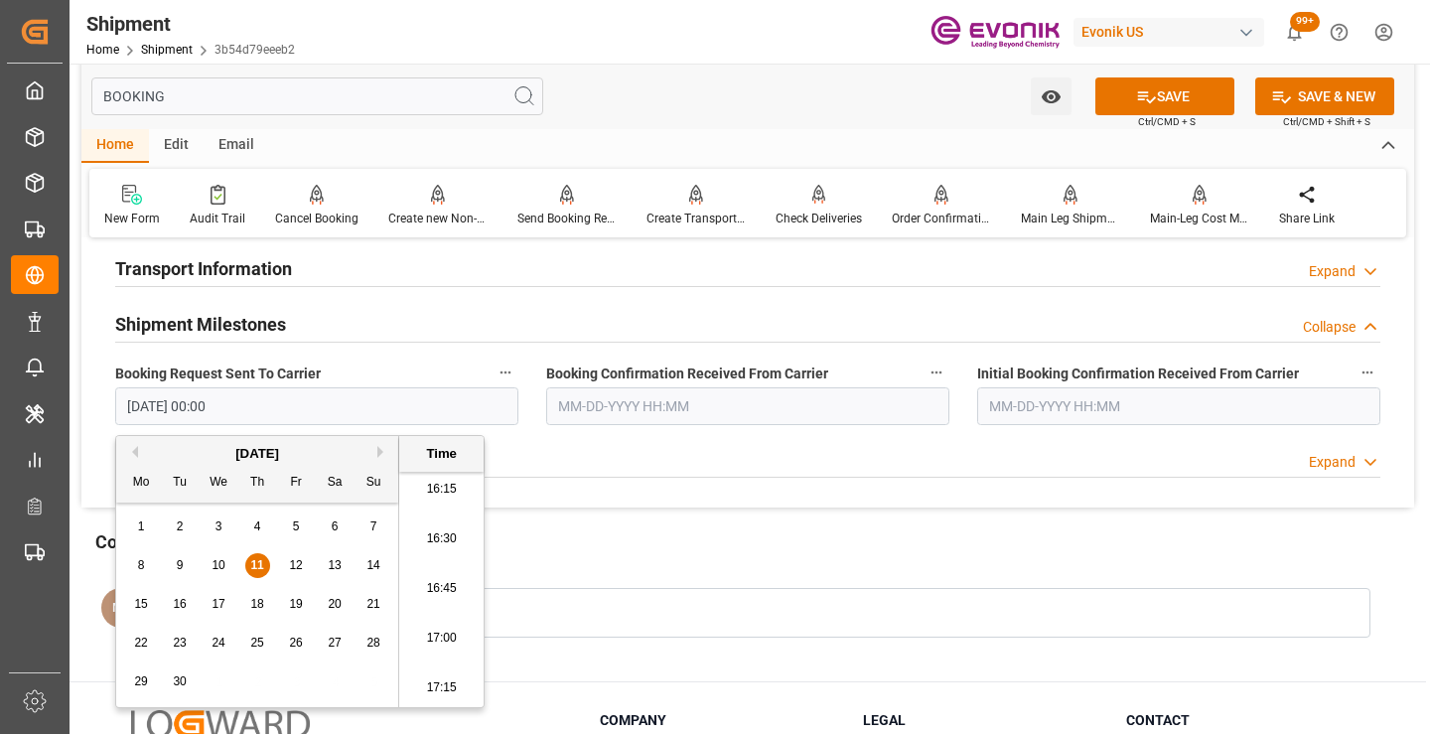
click at [584, 411] on input "text" at bounding box center [747, 406] width 403 height 38
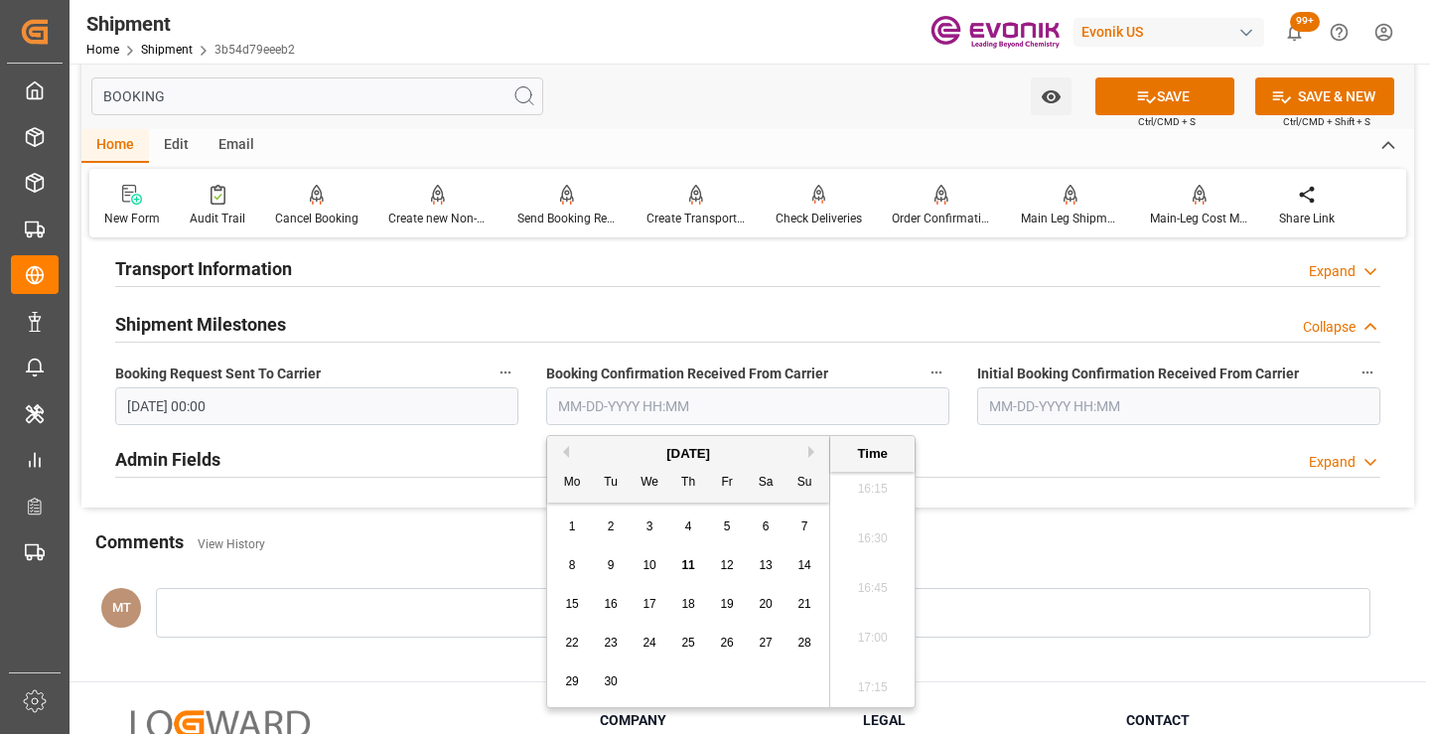
click at [697, 566] on div "11" at bounding box center [688, 566] width 25 height 24
type input "09-11-2025 00:00"
click at [1185, 88] on button "SAVE" at bounding box center [1164, 96] width 139 height 38
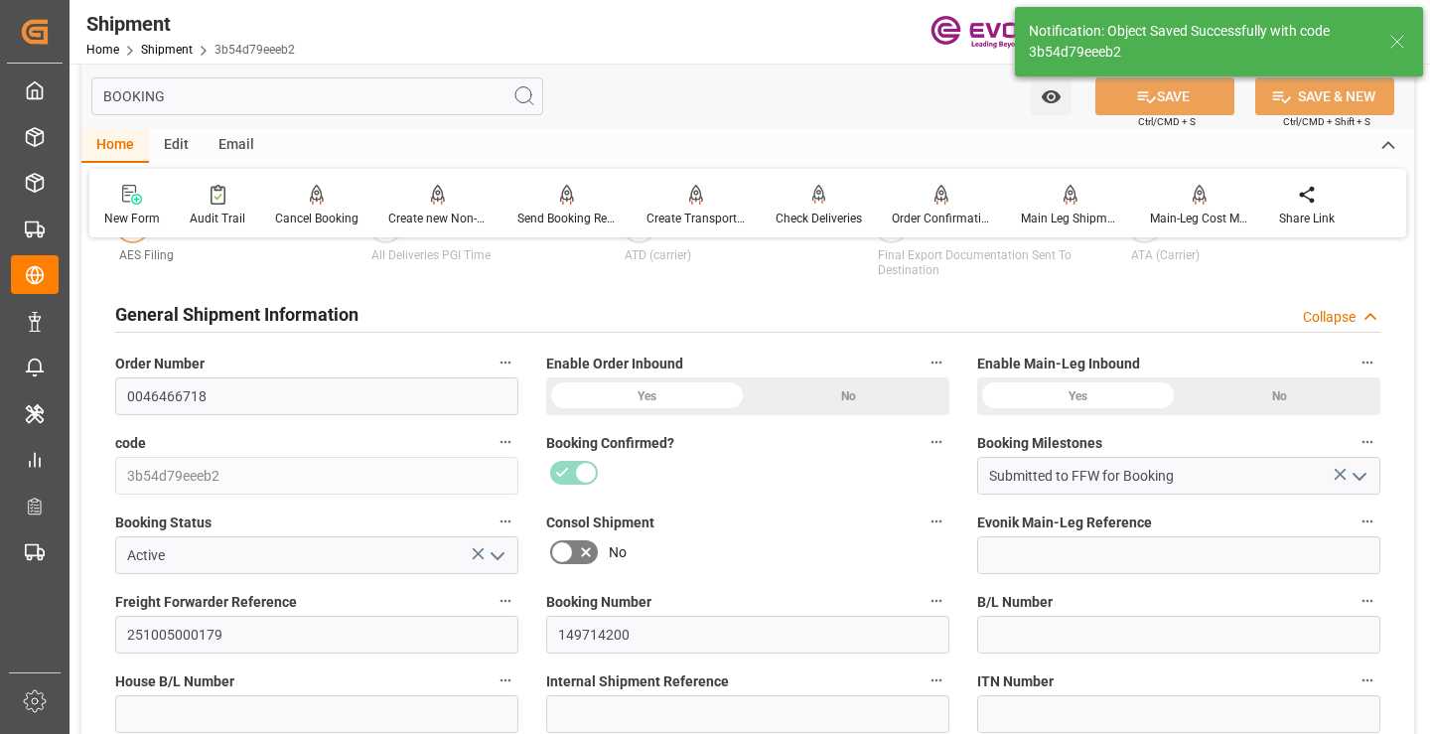
type input "Booking Details Transmitted to SAP"
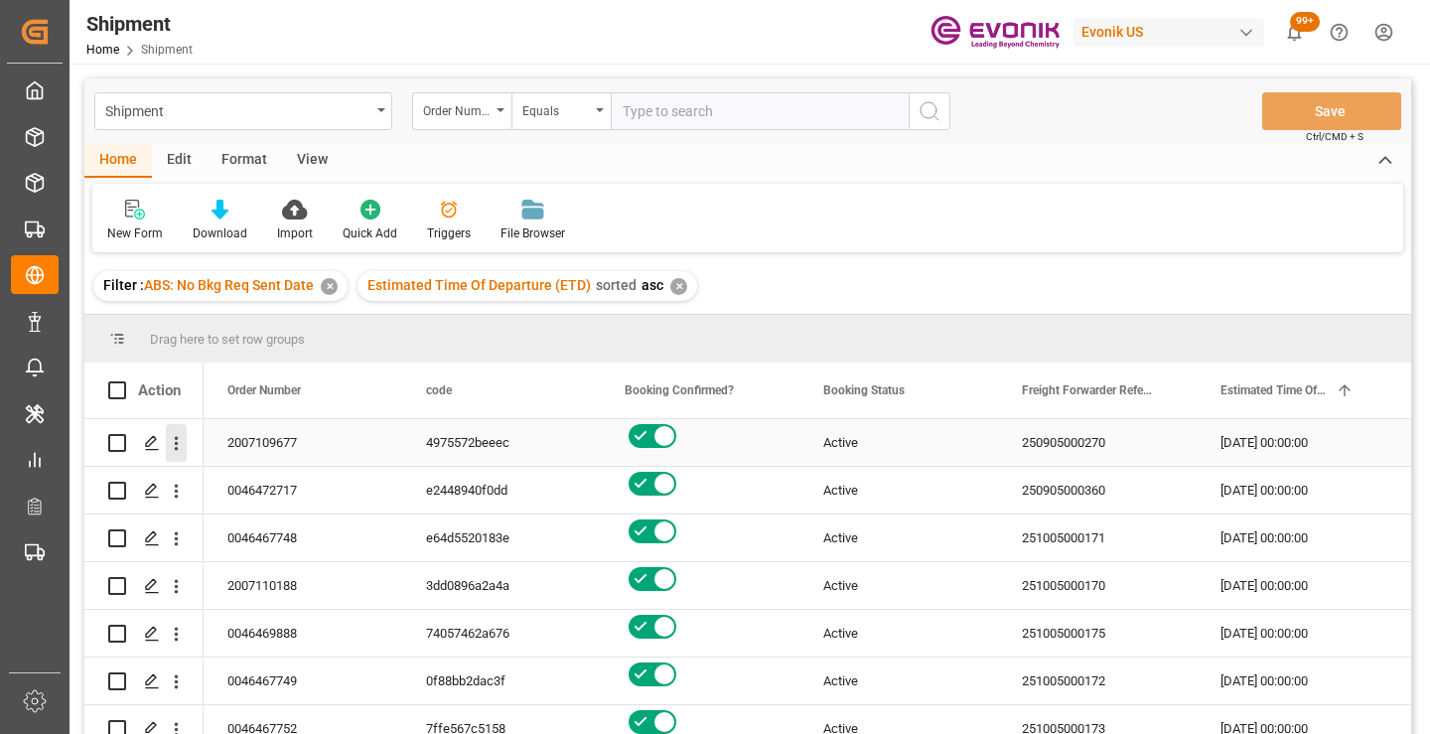
click at [175, 449] on icon "open menu" at bounding box center [177, 444] width 4 height 14
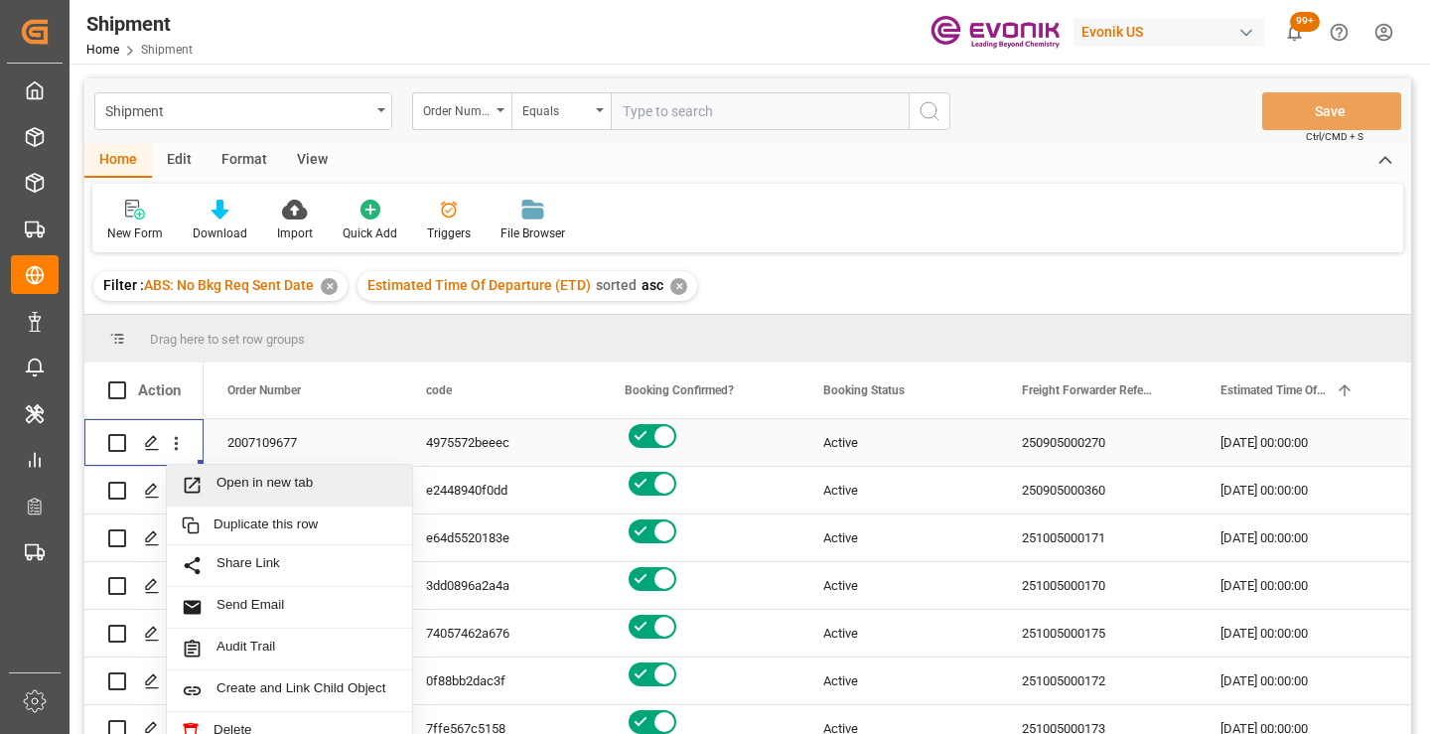
click at [241, 495] on span "Open in new tab" at bounding box center [307, 485] width 181 height 21
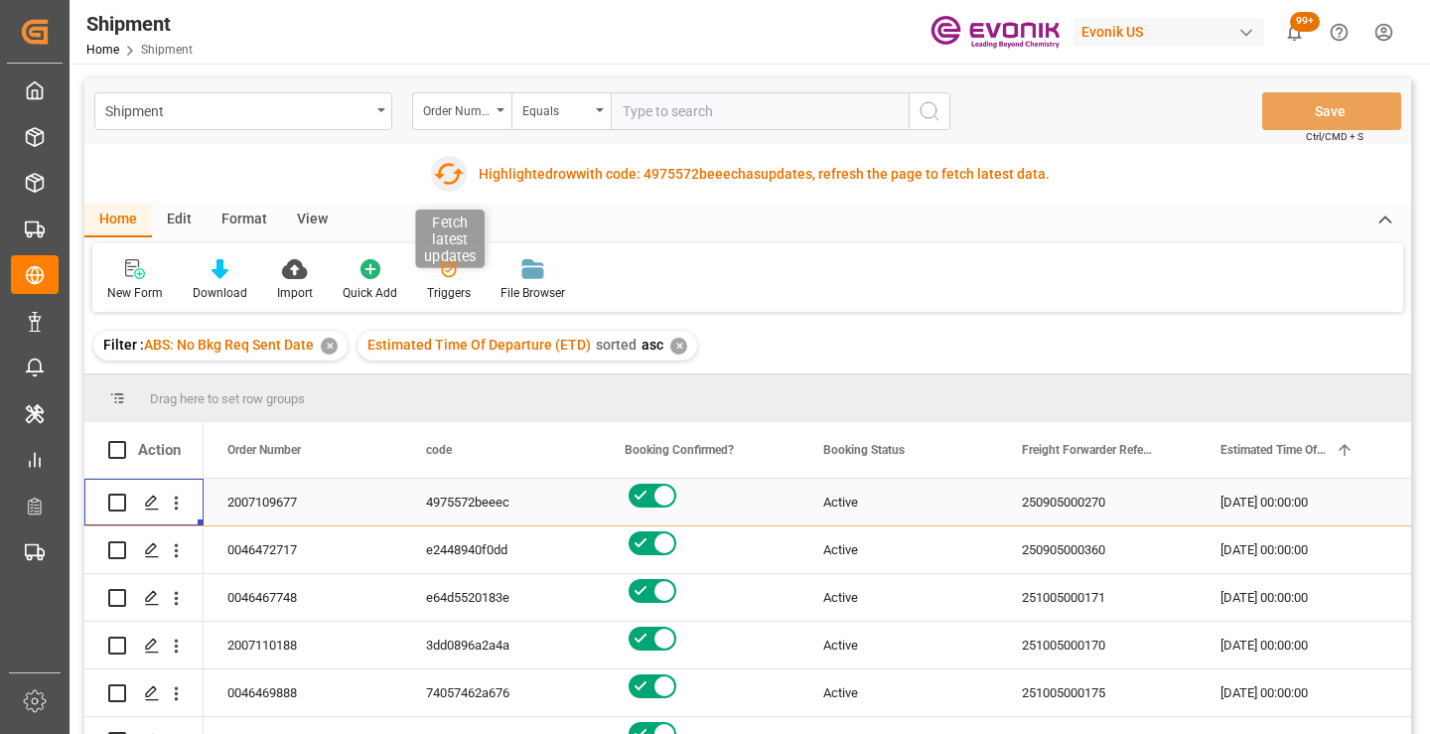
click at [443, 166] on icon "button" at bounding box center [449, 174] width 30 height 22
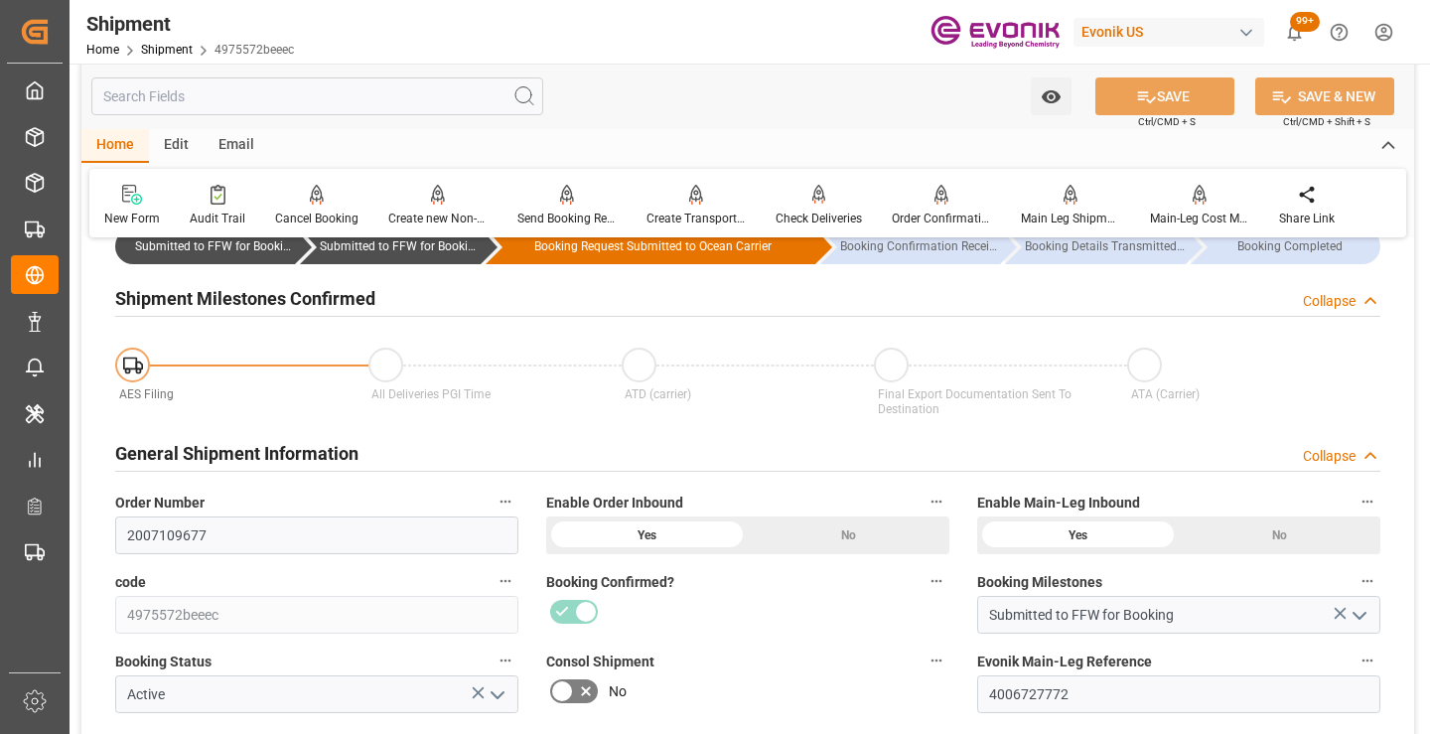
scroll to position [199, 0]
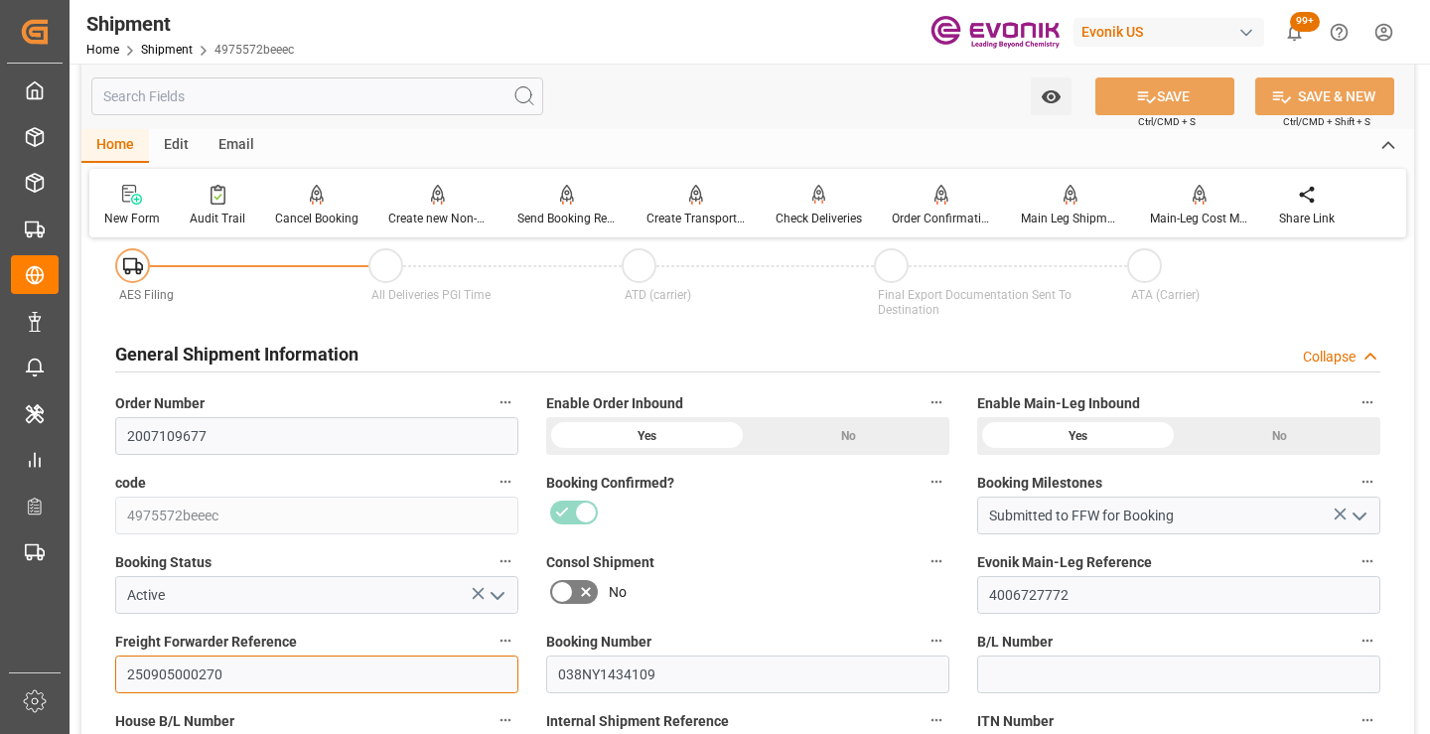
click at [178, 669] on input "250905000270" at bounding box center [316, 674] width 403 height 38
click at [357, 100] on input "text" at bounding box center [317, 96] width 452 height 38
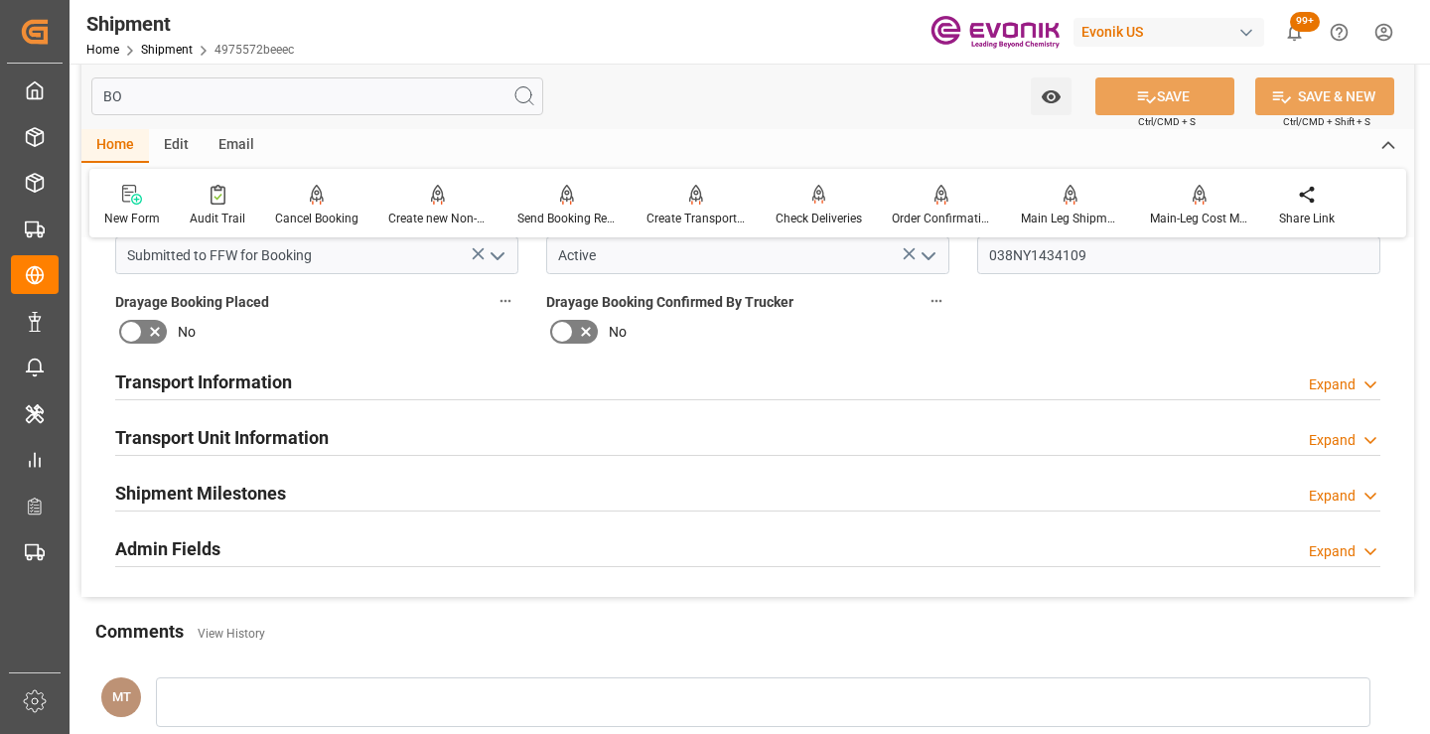
scroll to position [0, 0]
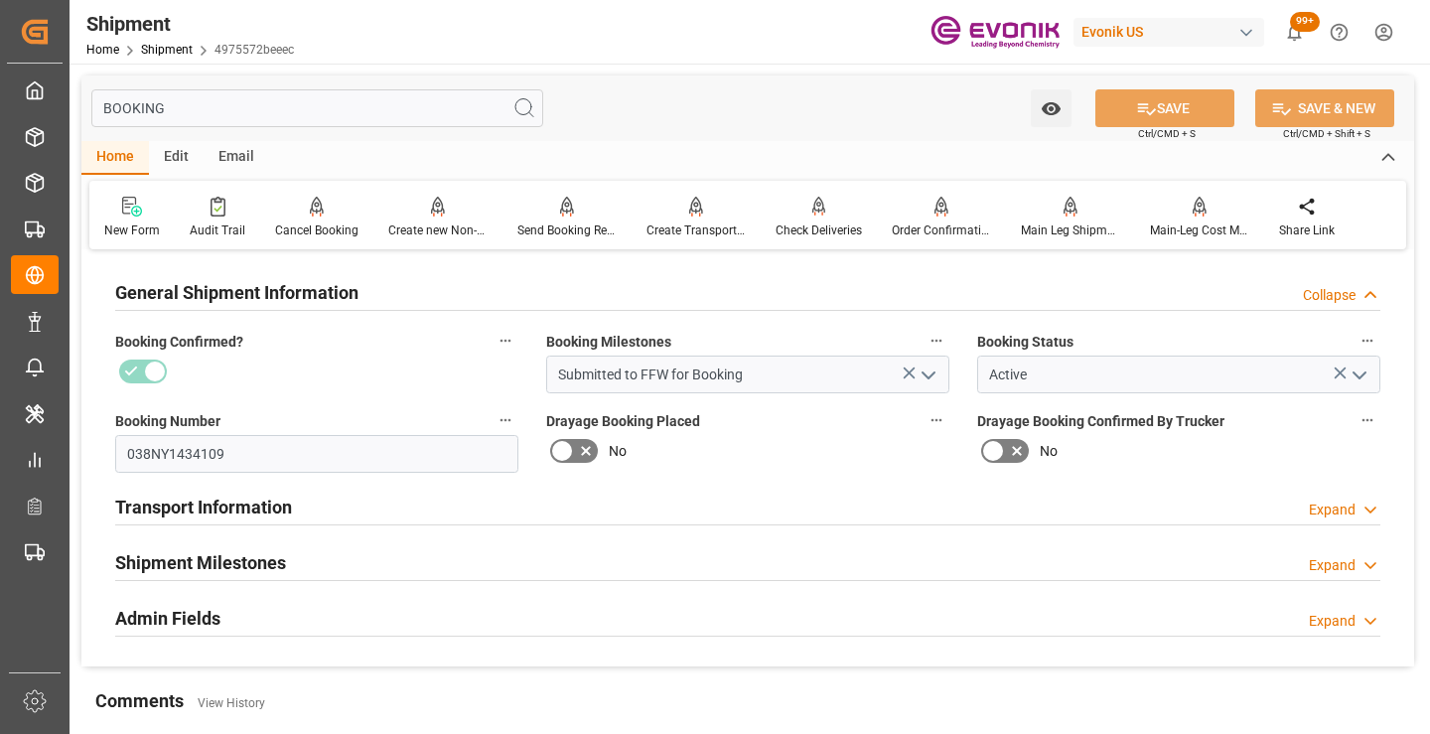
type input "BOOKING"
click at [327, 533] on div "Transport Information Expand" at bounding box center [747, 508] width 1293 height 56
click at [325, 556] on div "Shipment Milestones Expand" at bounding box center [747, 561] width 1265 height 38
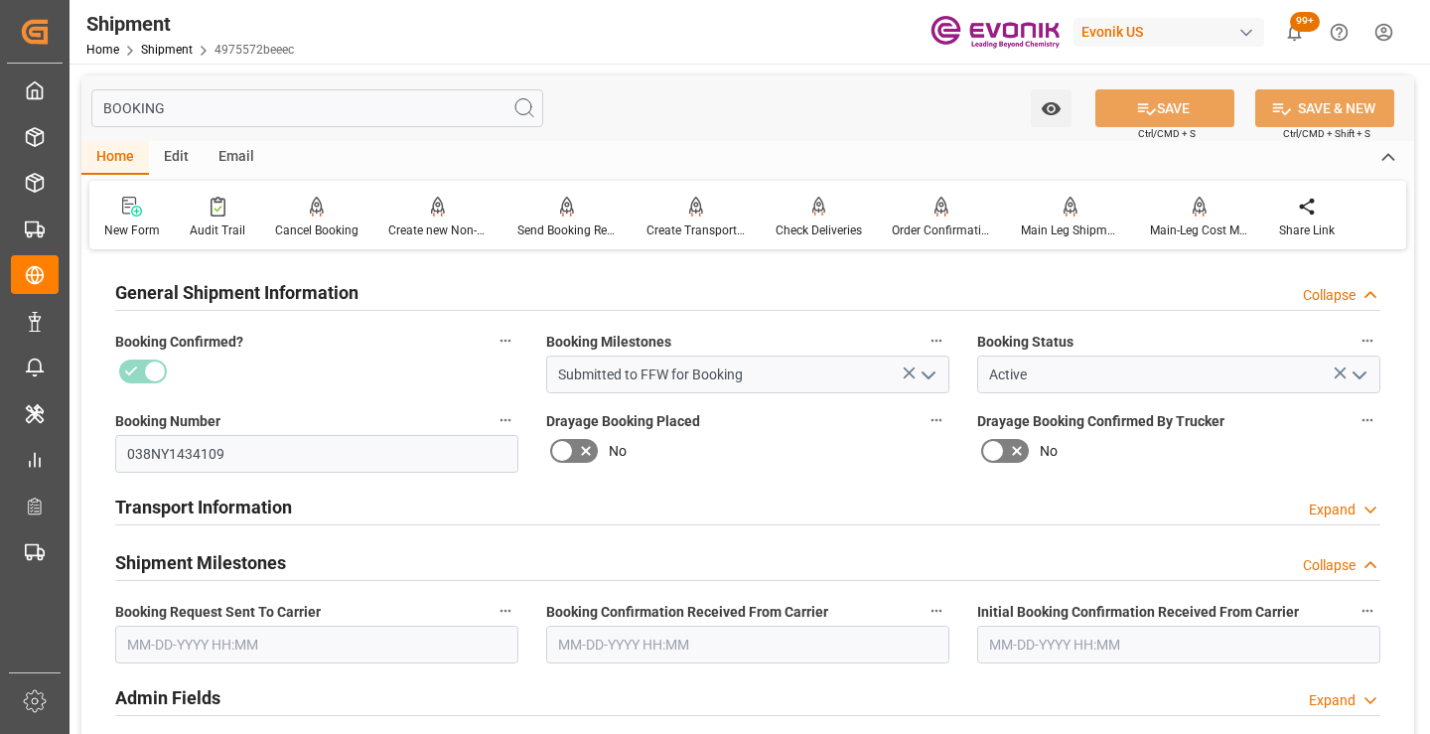
click at [294, 655] on input "text" at bounding box center [316, 645] width 403 height 38
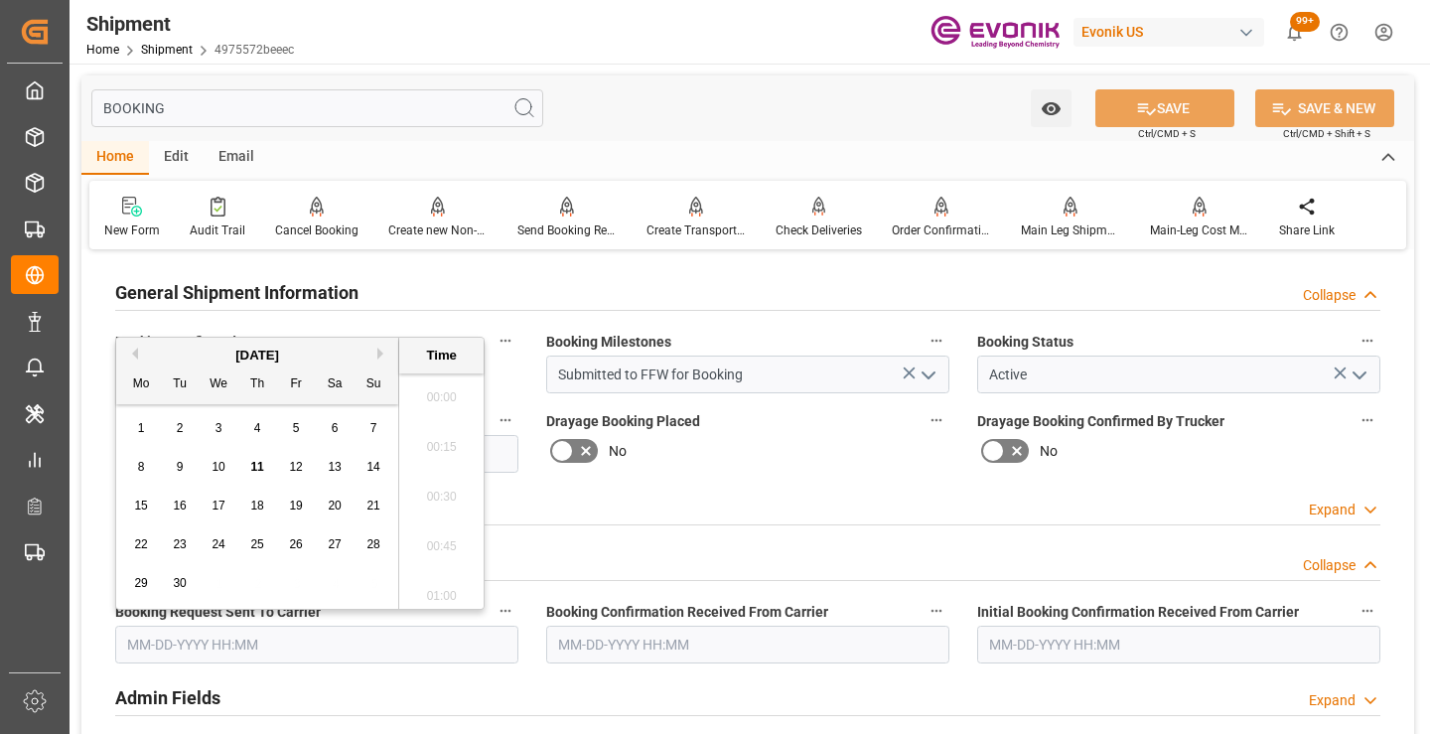
scroll to position [3235, 0]
click at [253, 474] on span "11" at bounding box center [256, 467] width 13 height 14
type input "09-11-2025 00:00"
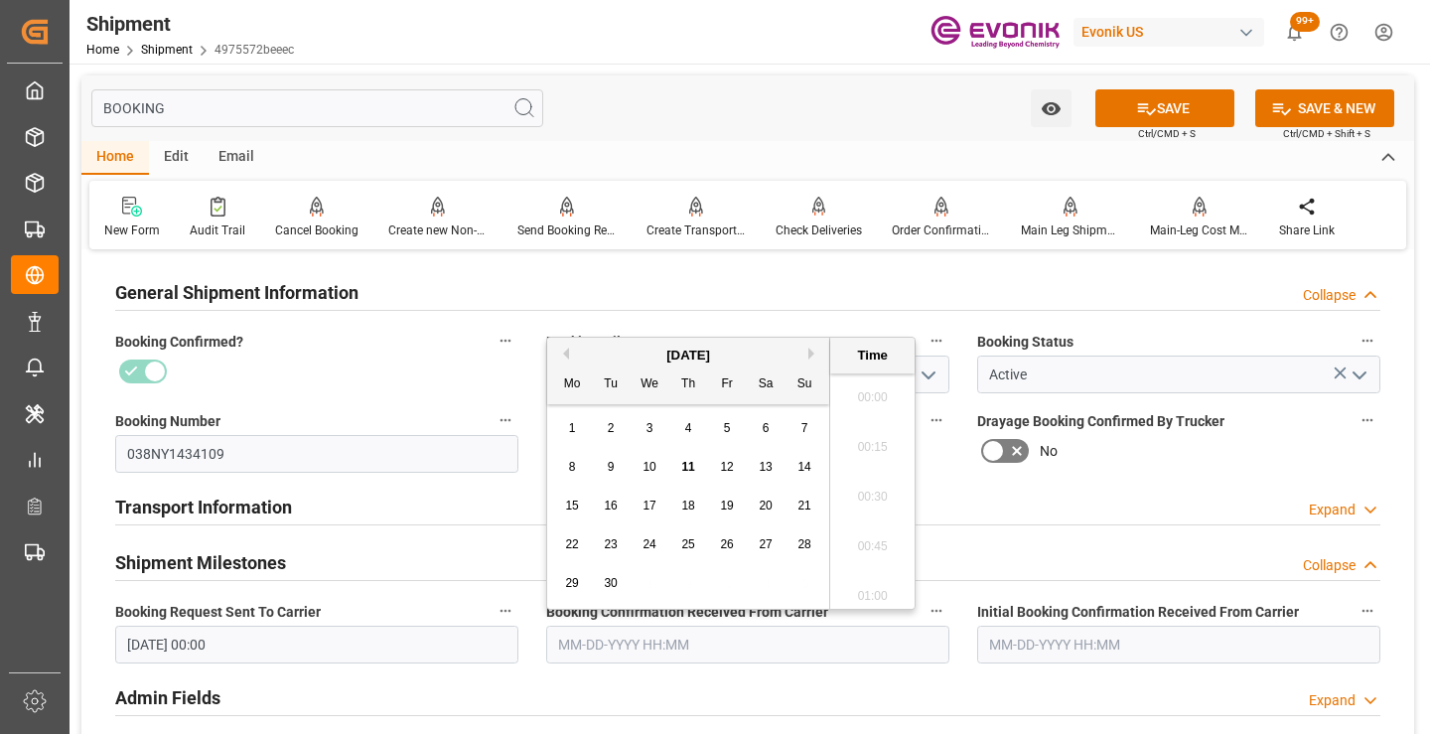
click at [620, 642] on input "text" at bounding box center [747, 645] width 403 height 38
click at [693, 458] on div "11" at bounding box center [688, 468] width 25 height 24
type input "09-11-2025 00:00"
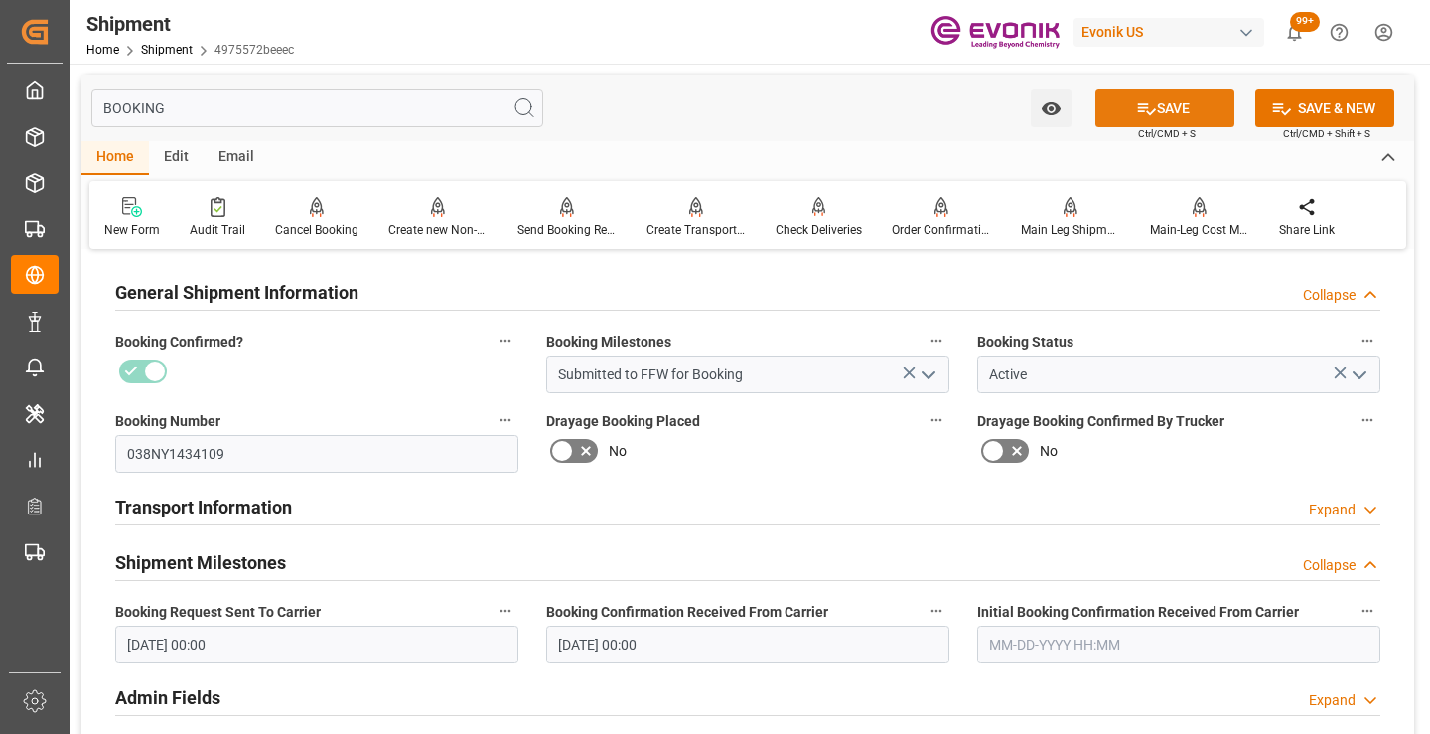
click at [1170, 102] on button "SAVE" at bounding box center [1164, 108] width 139 height 38
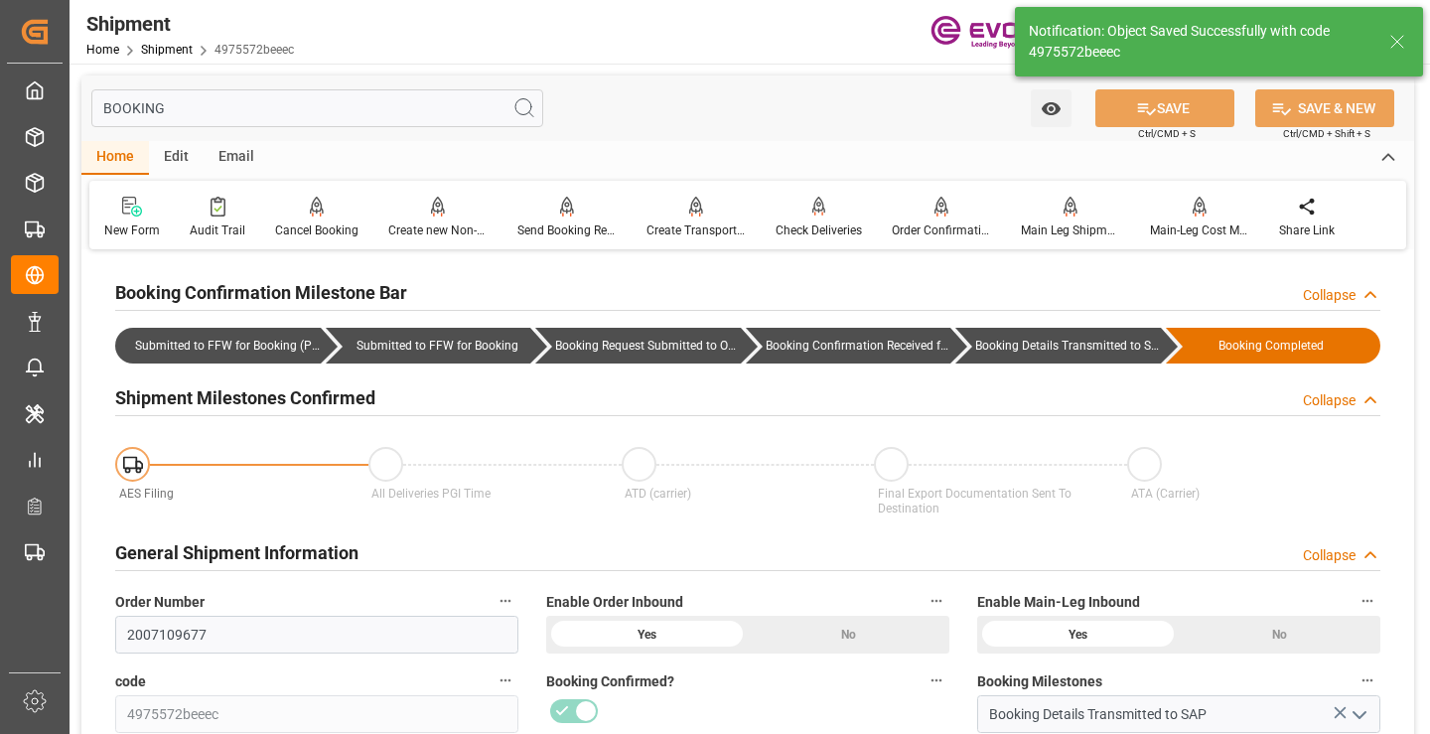
type input "Booking Details Transmitted to SAP"
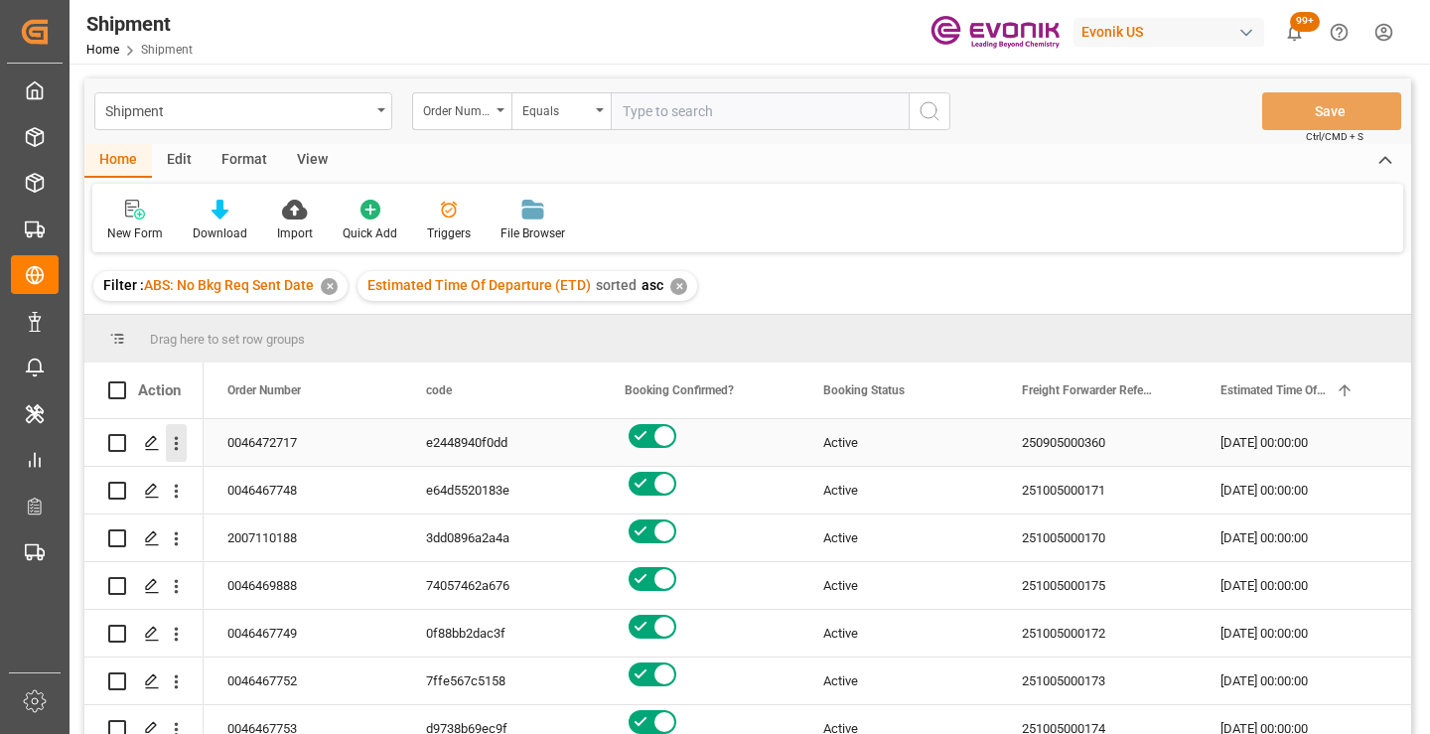
click at [177, 438] on icon "open menu" at bounding box center [177, 444] width 4 height 14
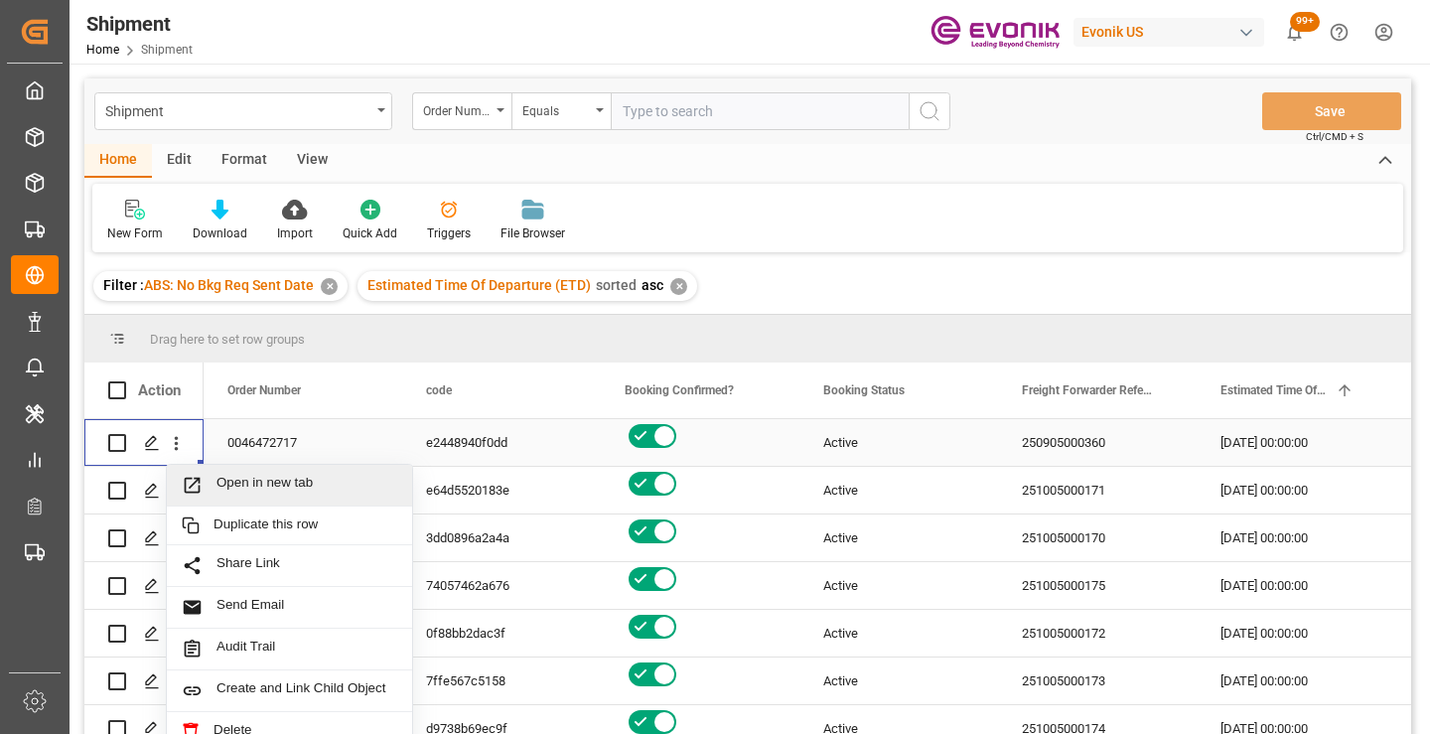
click at [275, 483] on span "Open in new tab" at bounding box center [307, 485] width 181 height 21
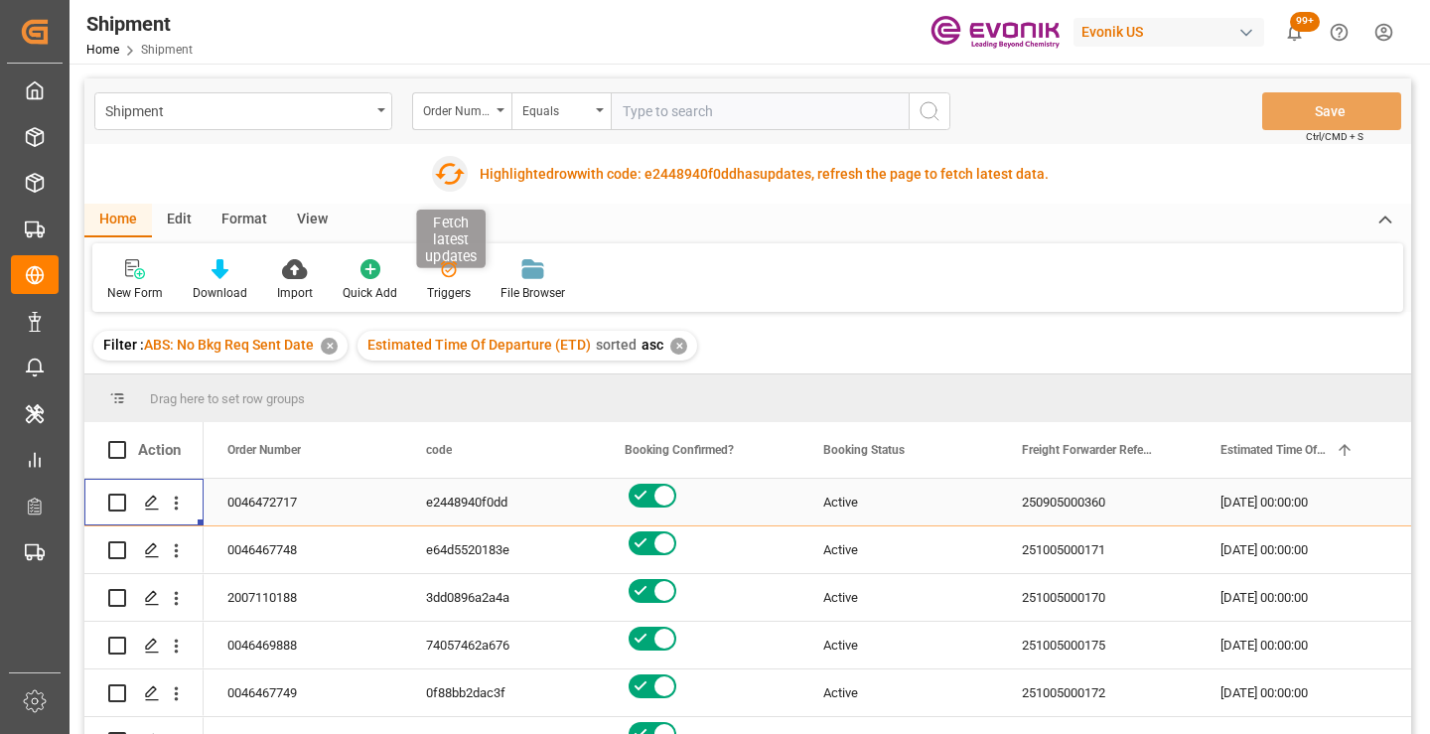
click at [453, 172] on icon "button" at bounding box center [449, 174] width 32 height 32
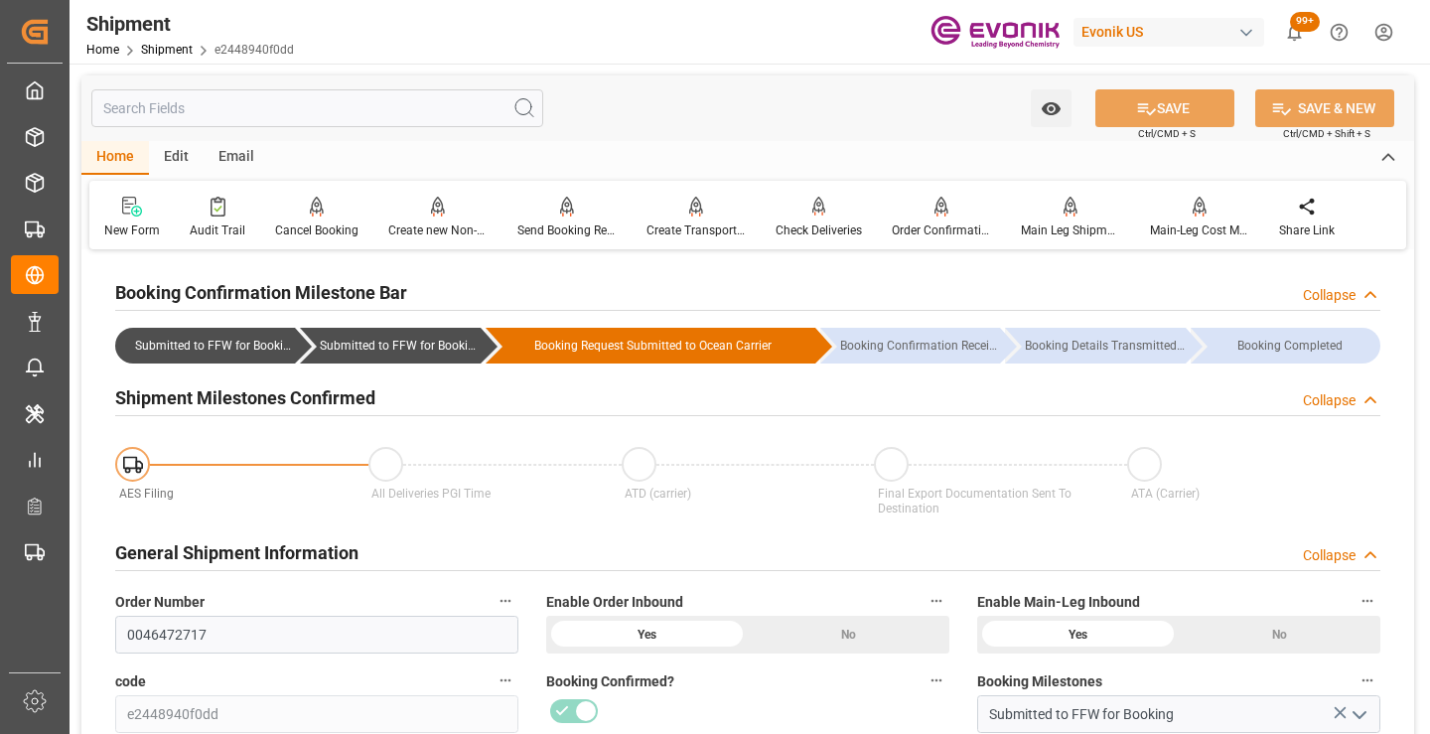
scroll to position [199, 0]
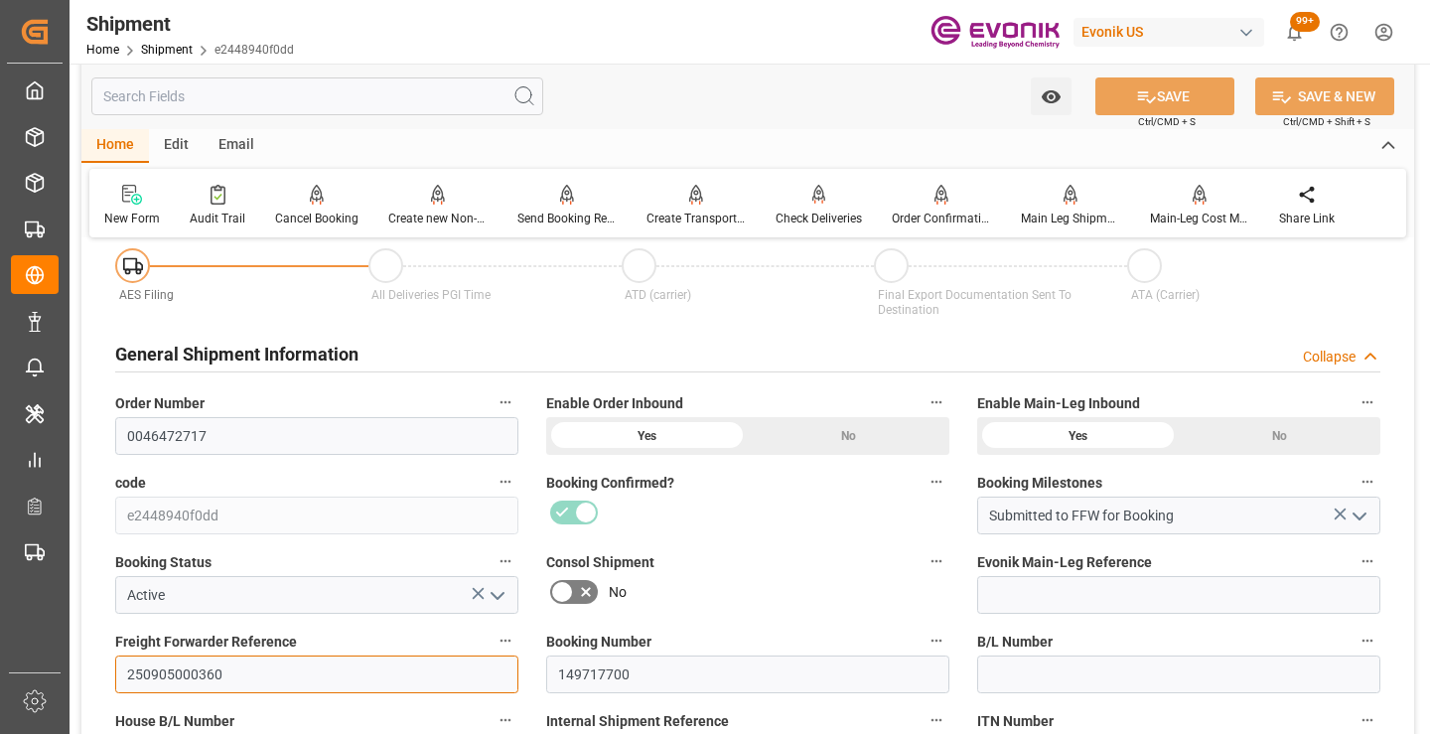
click at [193, 673] on input "250905000360" at bounding box center [316, 674] width 403 height 38
click at [349, 98] on input "text" at bounding box center [317, 96] width 452 height 38
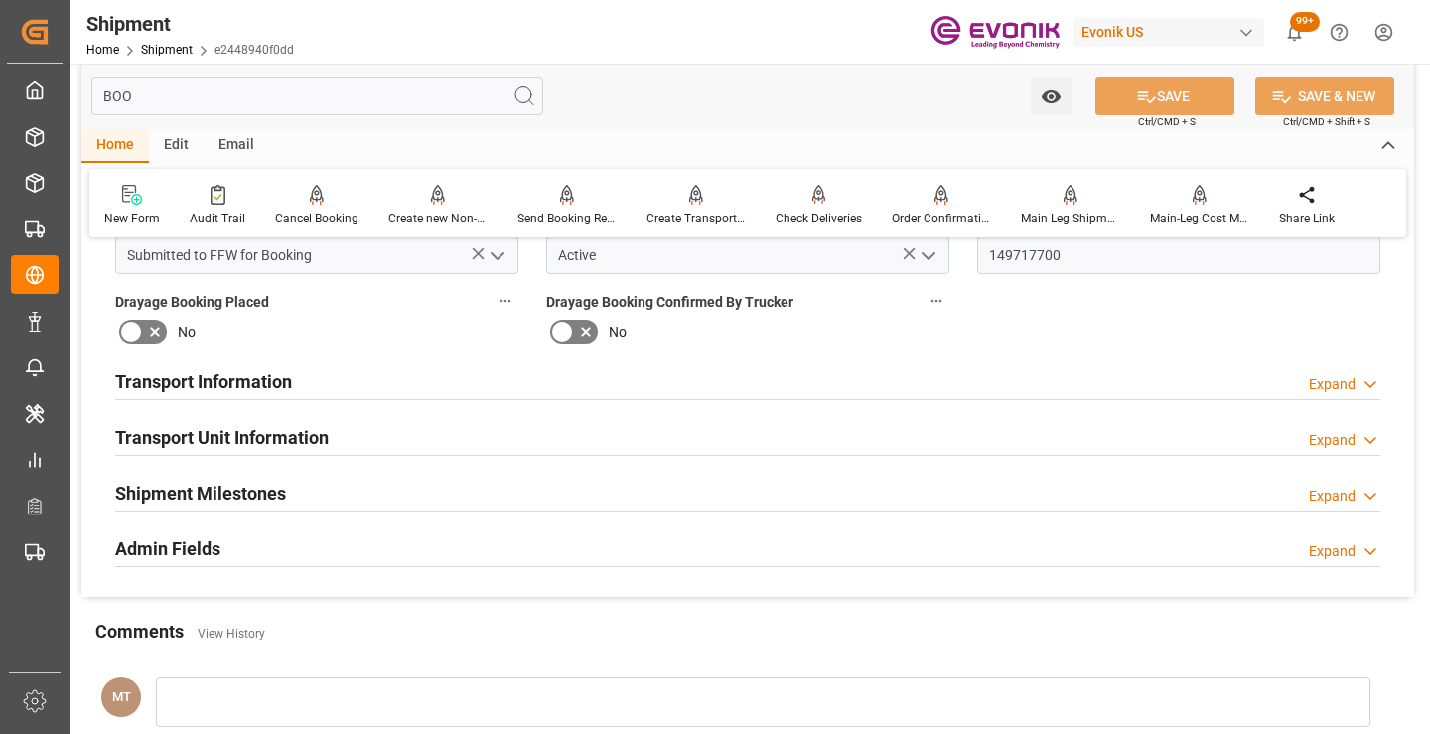
scroll to position [0, 0]
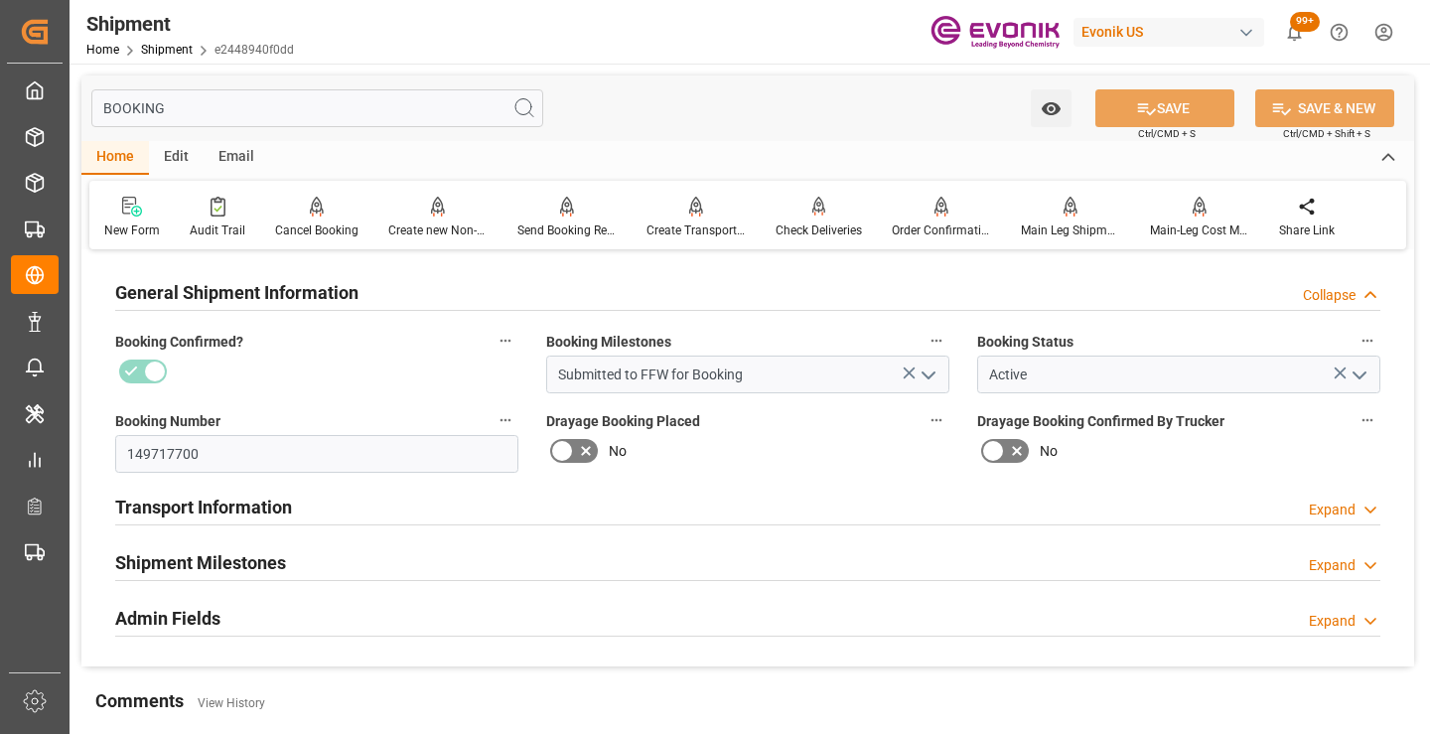
type input "BOOKING"
click at [297, 561] on div "Shipment Milestones Expand" at bounding box center [747, 561] width 1265 height 38
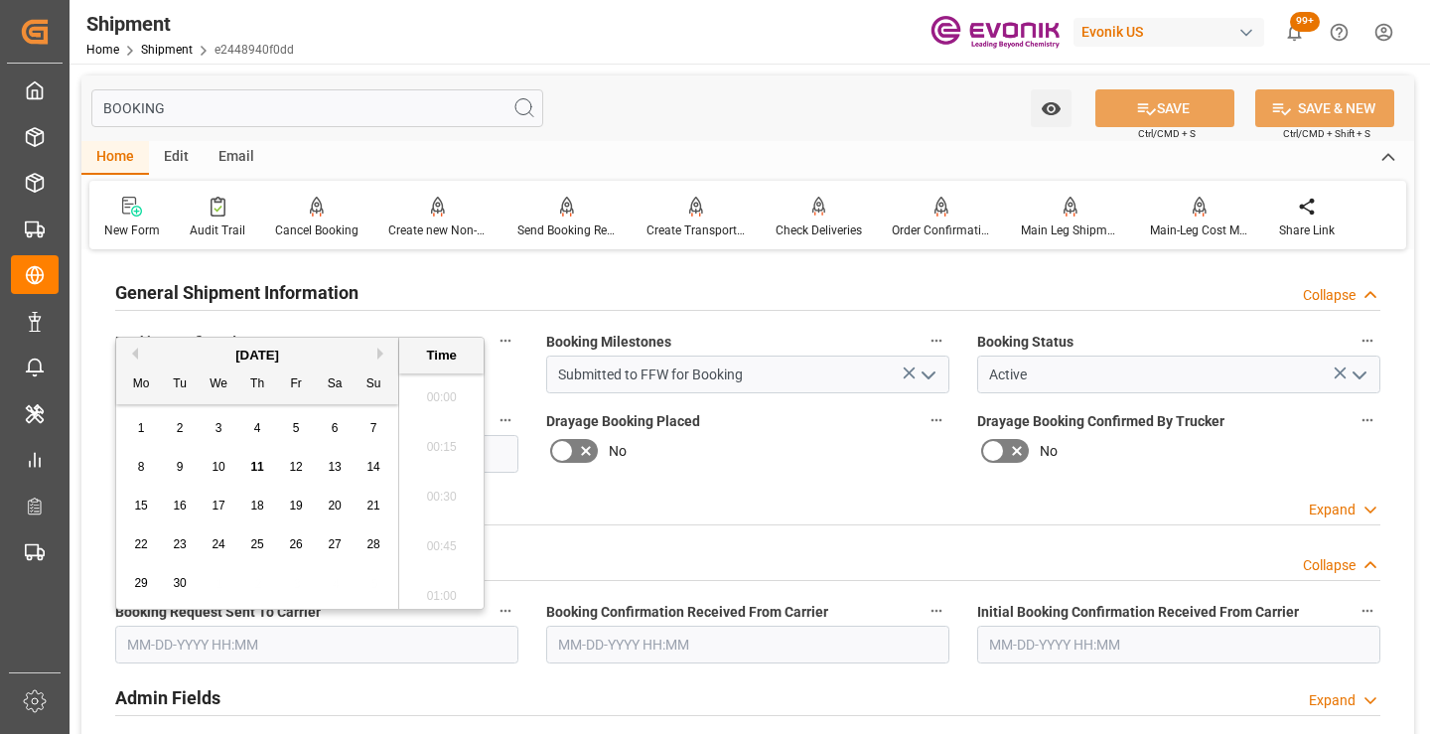
click at [251, 643] on input "text" at bounding box center [316, 645] width 403 height 38
click at [261, 458] on div "11" at bounding box center [257, 468] width 25 height 24
type input "[DATE] 00:00"
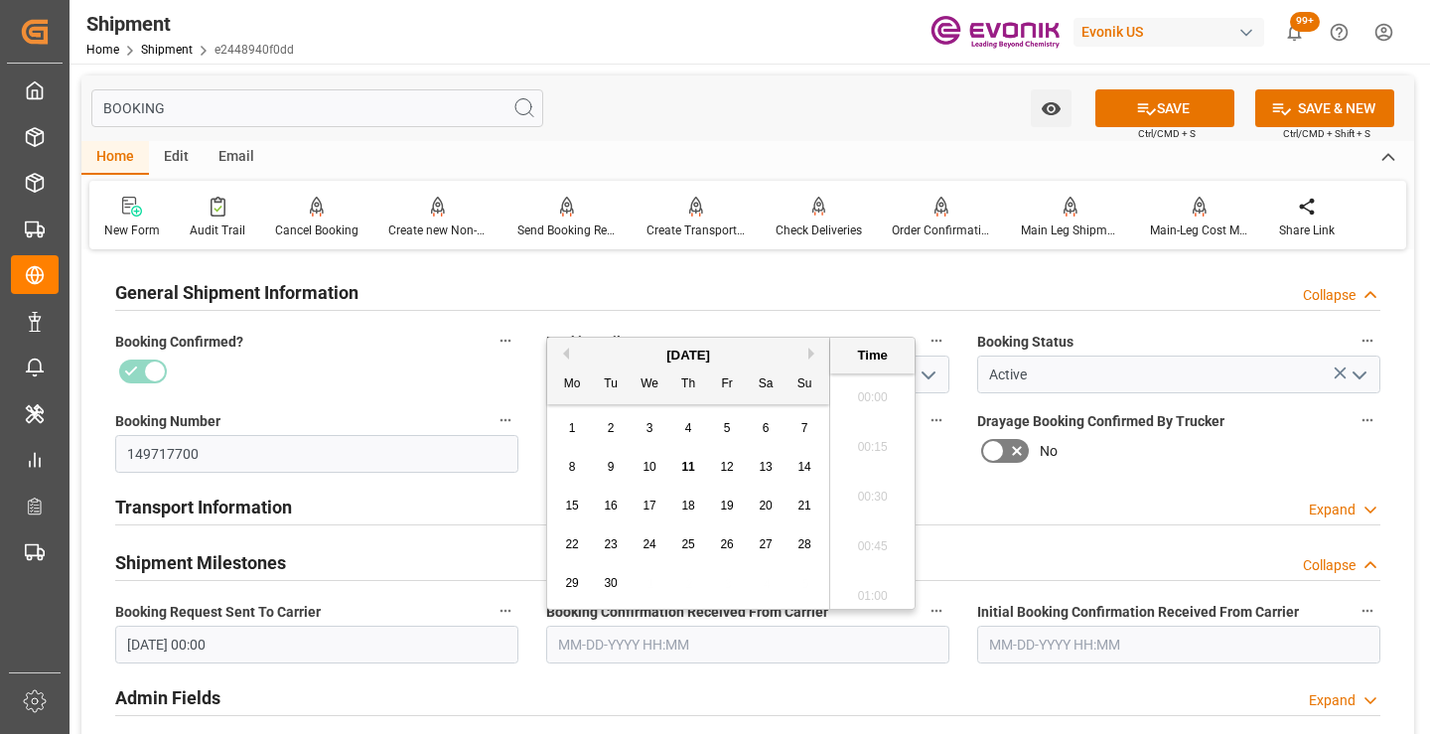
click at [602, 646] on input "text" at bounding box center [747, 645] width 403 height 38
click at [687, 459] on div "11" at bounding box center [688, 468] width 25 height 24
type input "[DATE] 00:00"
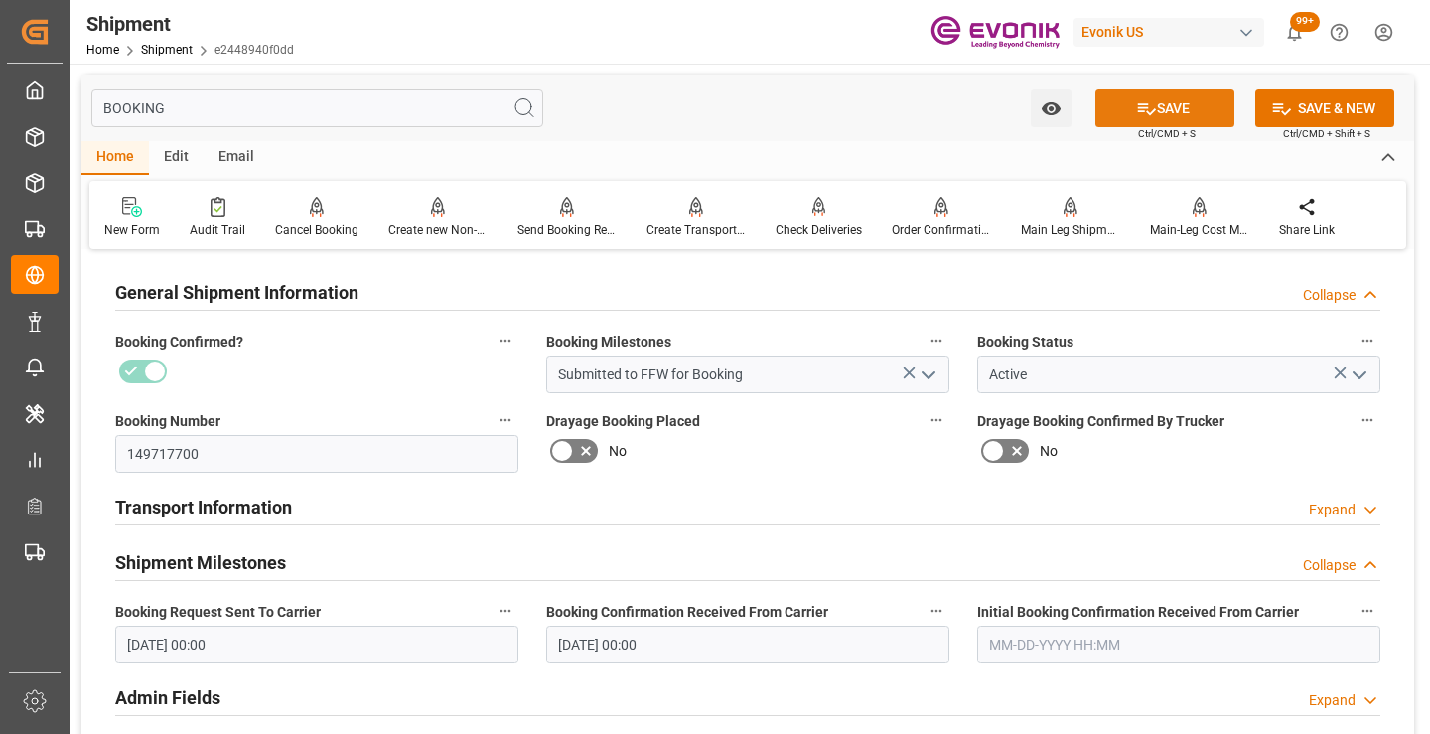
click at [1183, 104] on button "SAVE" at bounding box center [1164, 108] width 139 height 38
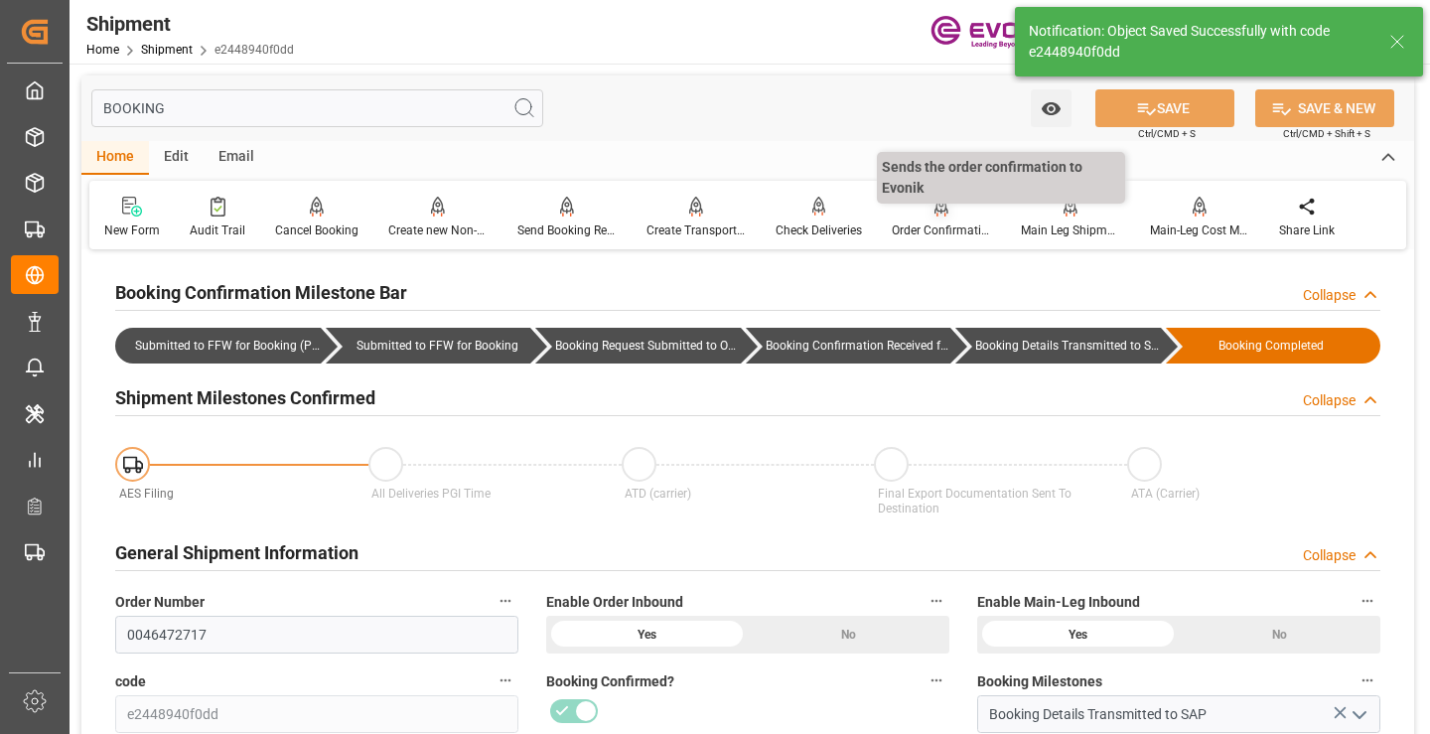
type input "Booking Details Transmitted to SAP"
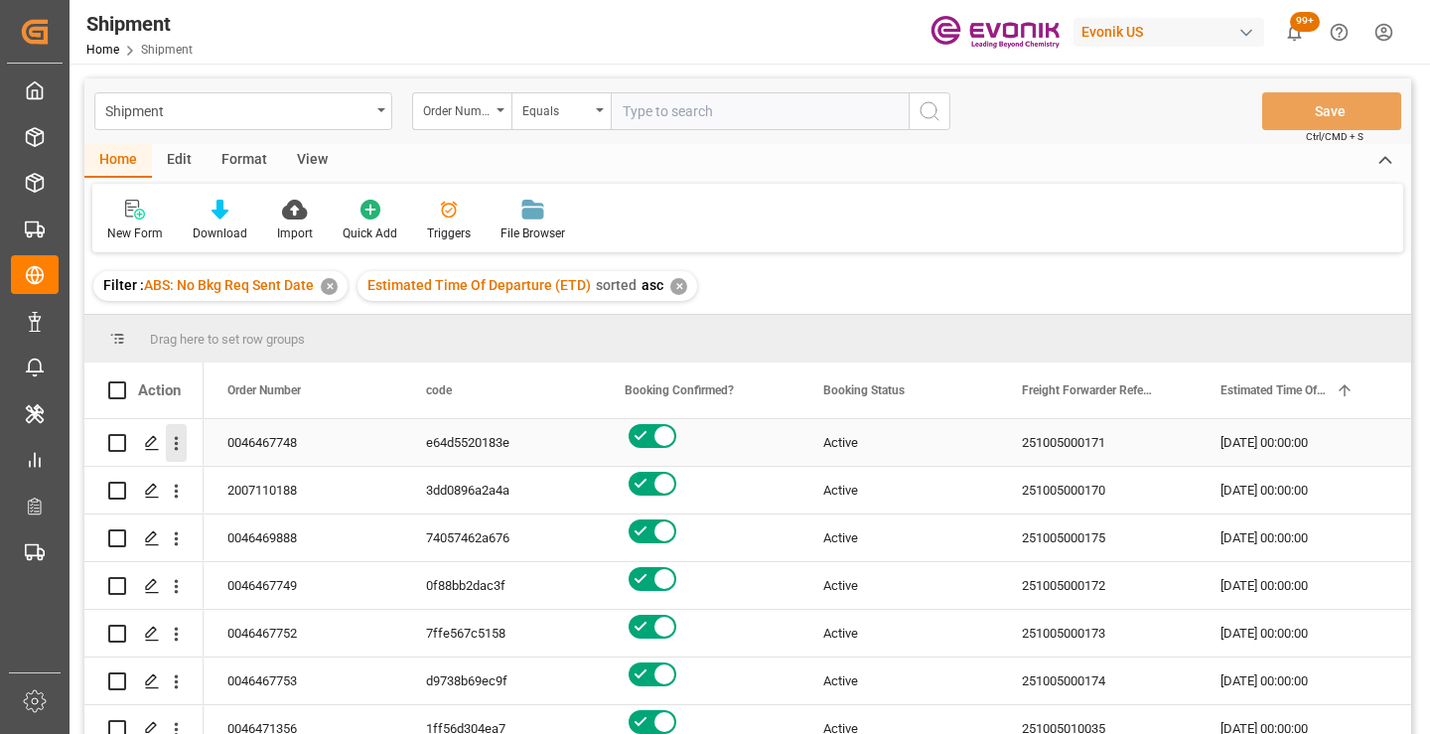
click at [178, 439] on icon "open menu" at bounding box center [177, 444] width 4 height 14
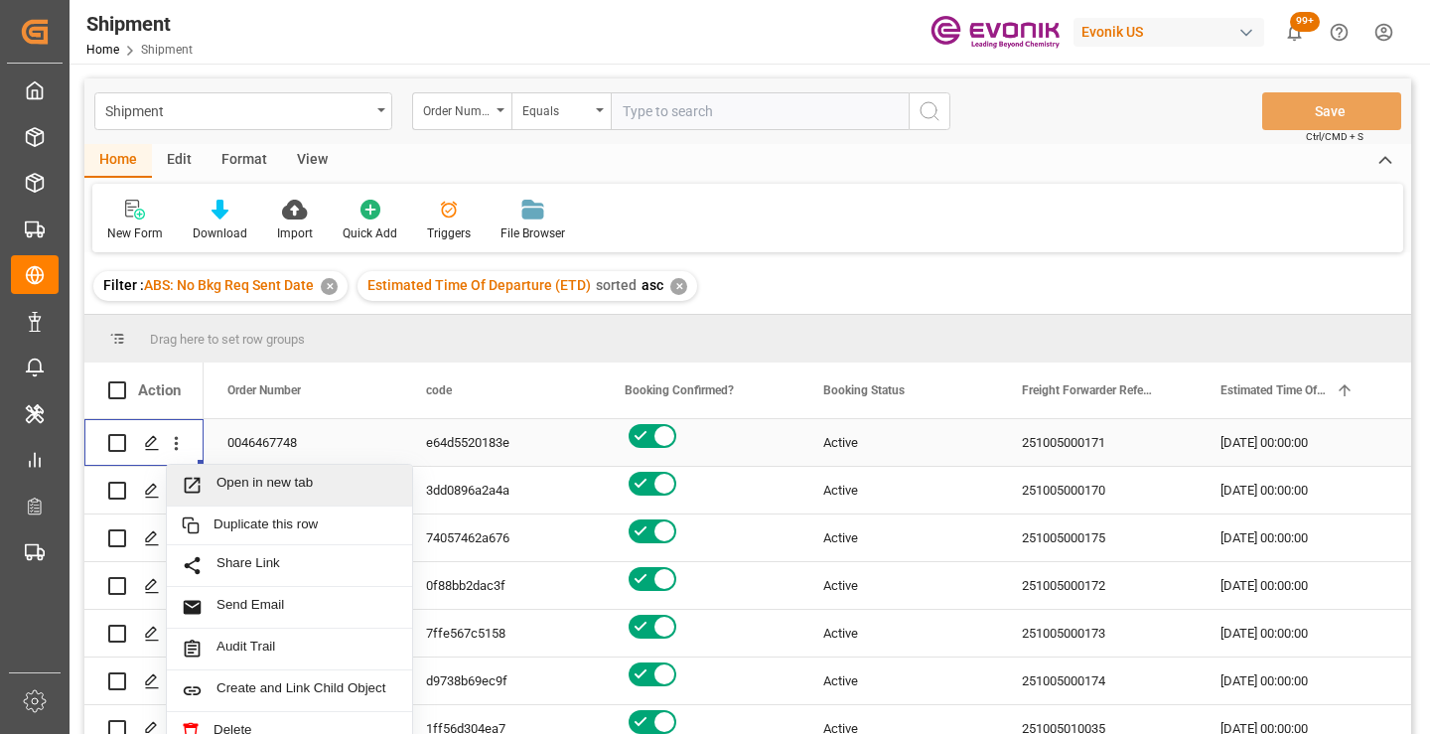
click at [286, 470] on div "Open in new tab" at bounding box center [289, 486] width 245 height 42
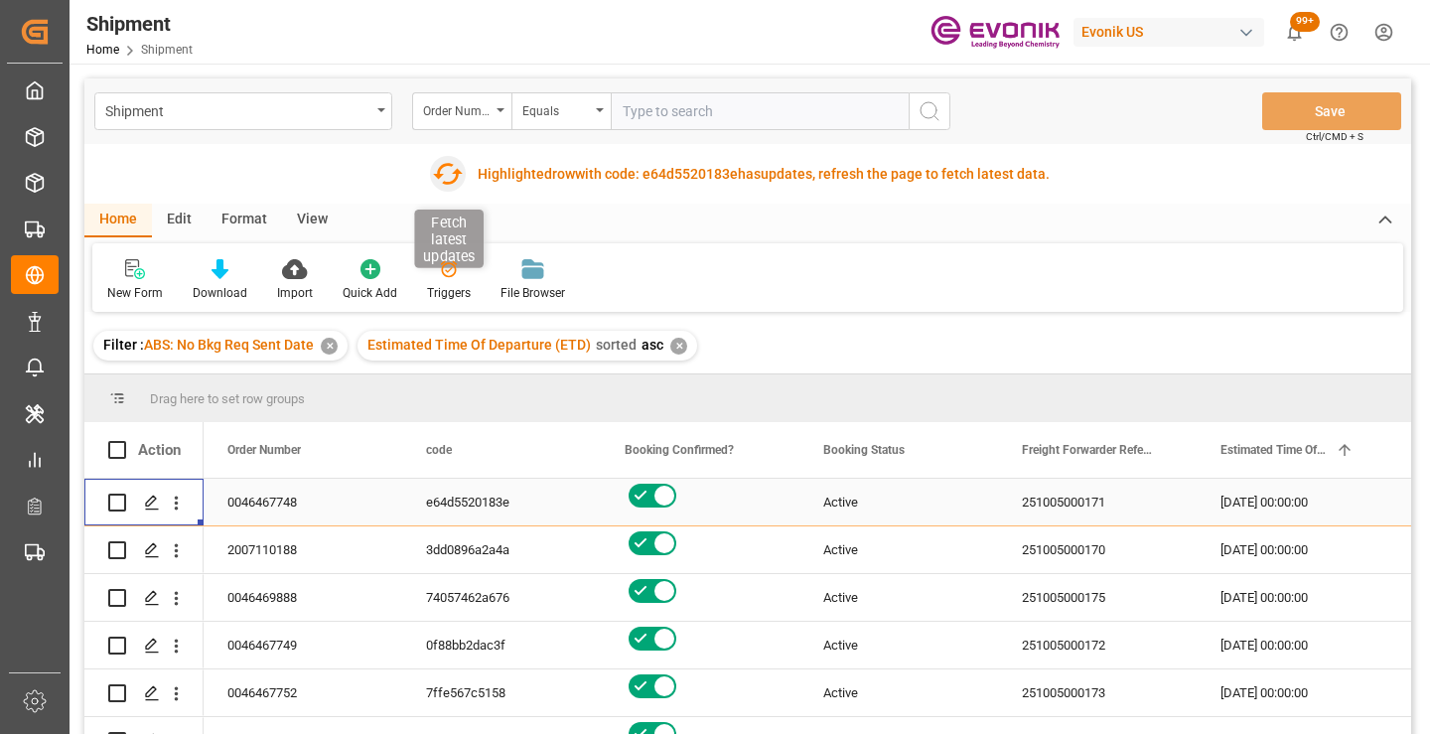
click at [447, 173] on icon "button" at bounding box center [448, 174] width 32 height 32
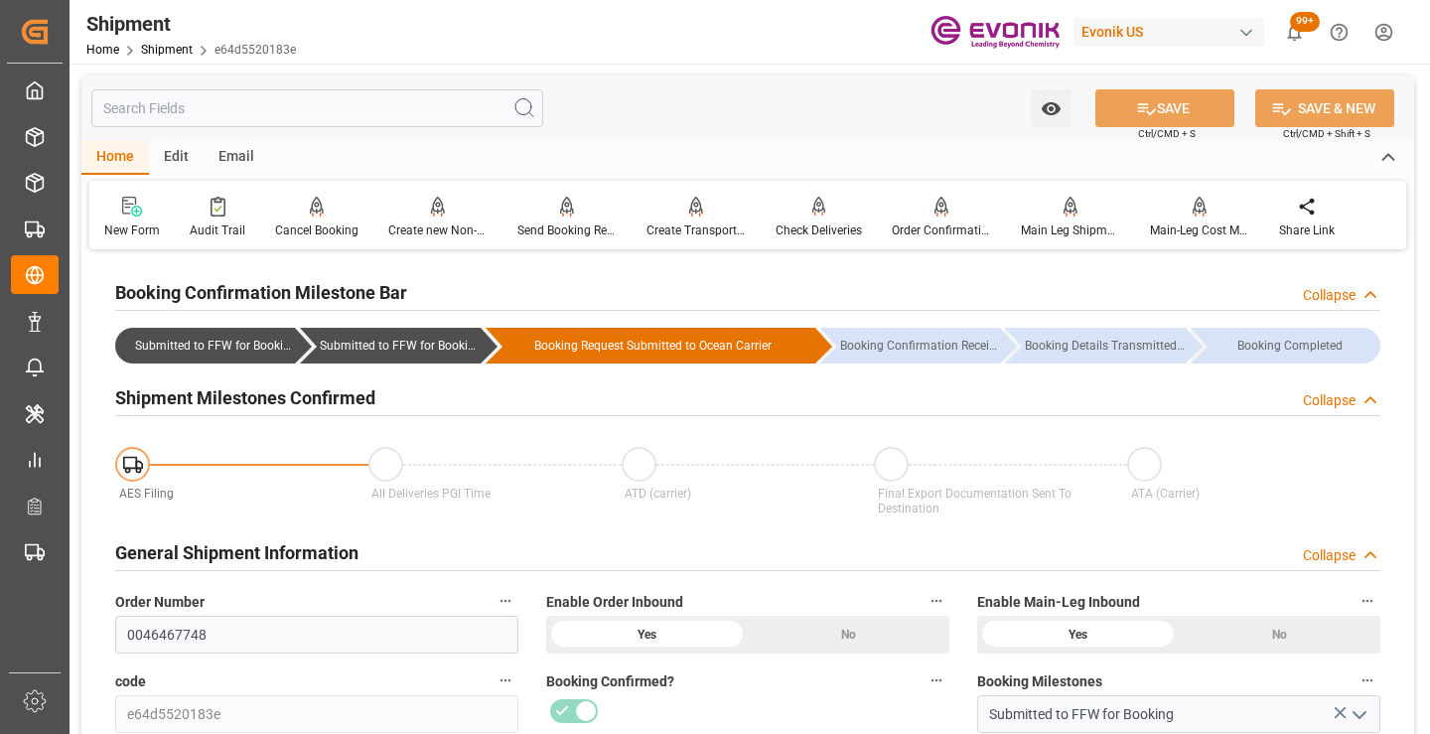
scroll to position [199, 0]
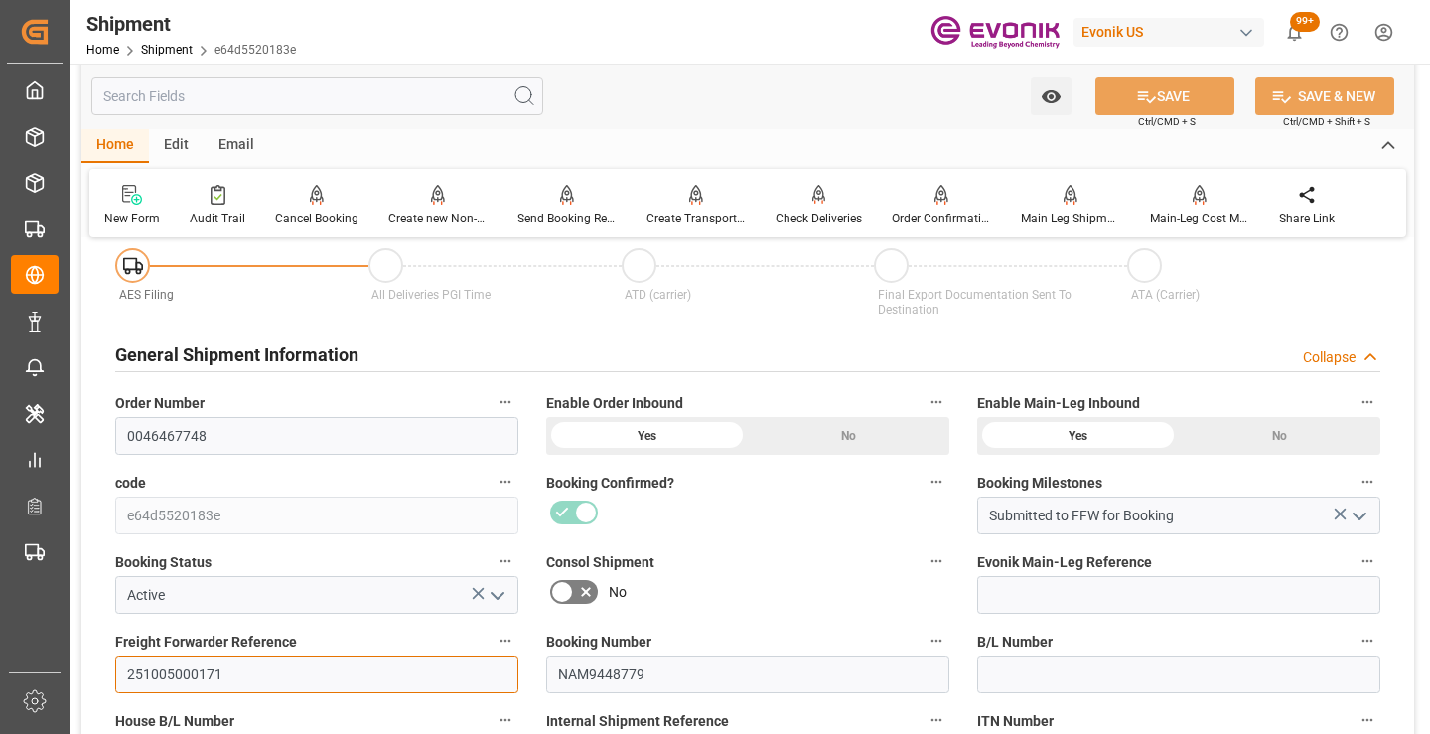
click at [193, 668] on input "251005000171" at bounding box center [316, 674] width 403 height 38
click at [456, 96] on input "text" at bounding box center [317, 96] width 452 height 38
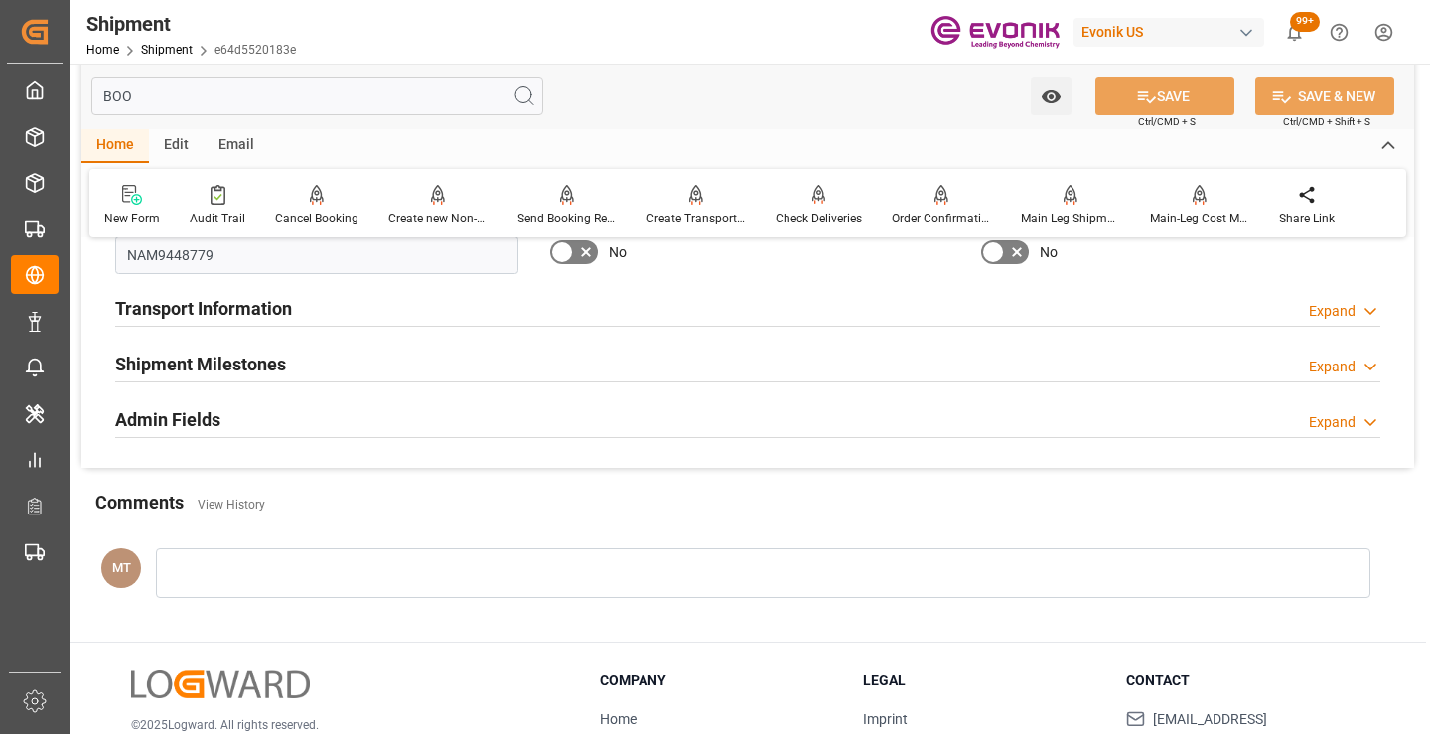
scroll to position [0, 0]
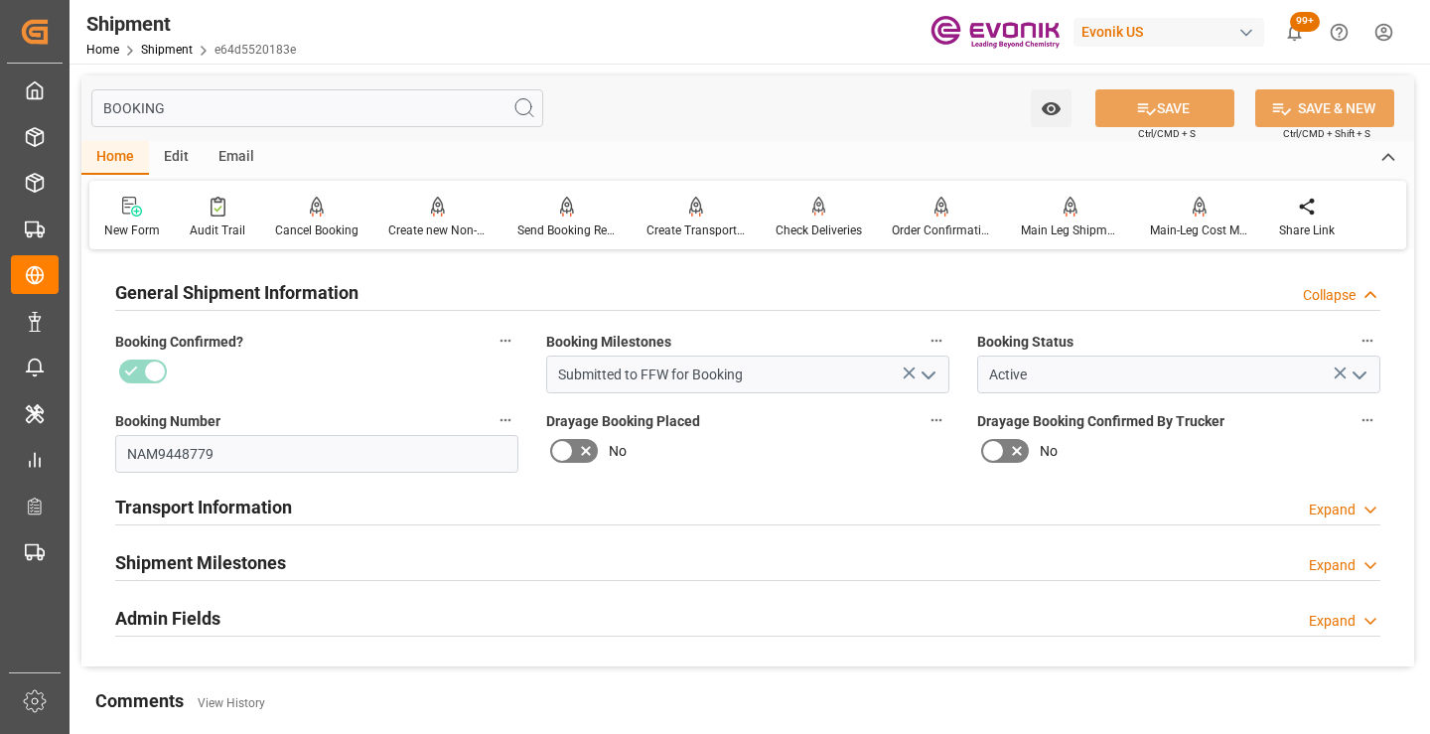
type input "BOOKING"
click at [372, 571] on div "Shipment Milestones Expand" at bounding box center [747, 561] width 1265 height 38
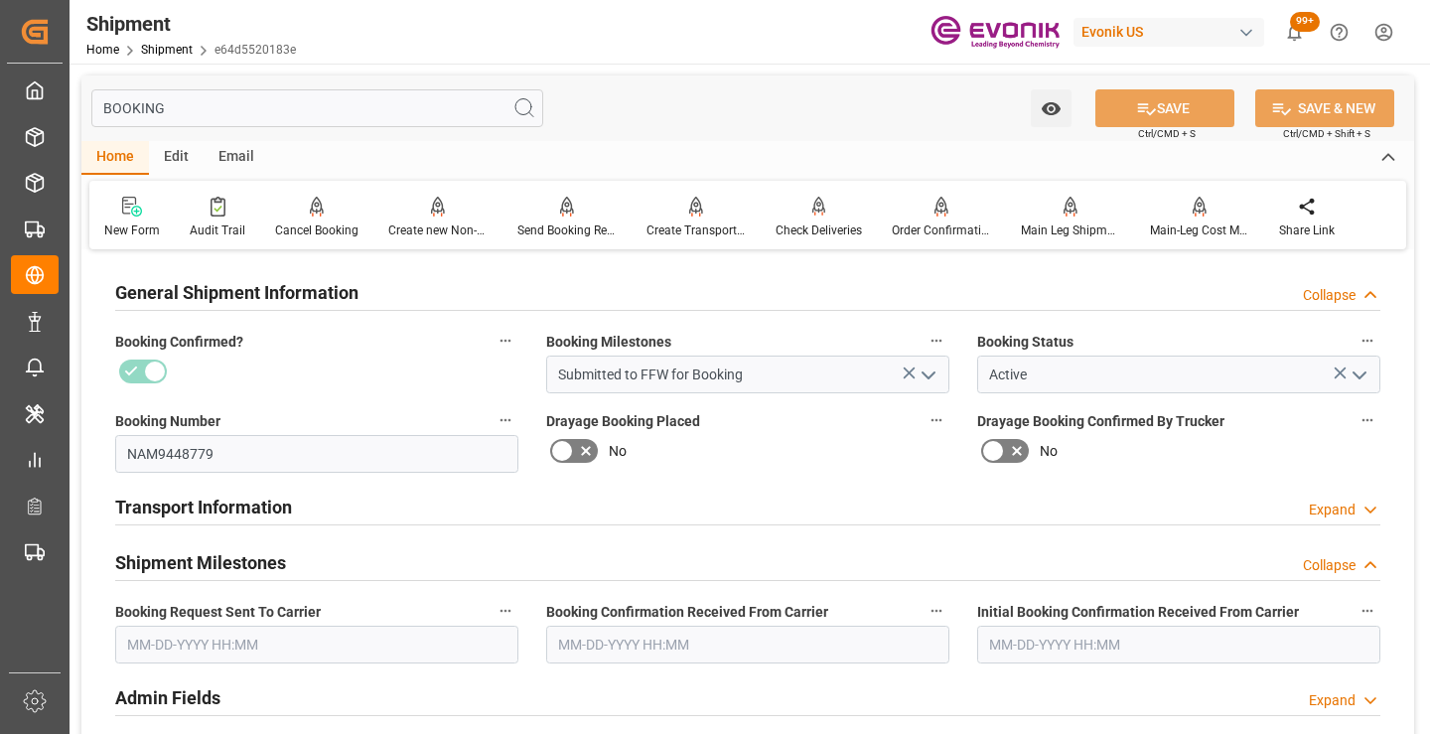
click at [369, 629] on input "text" at bounding box center [316, 645] width 403 height 38
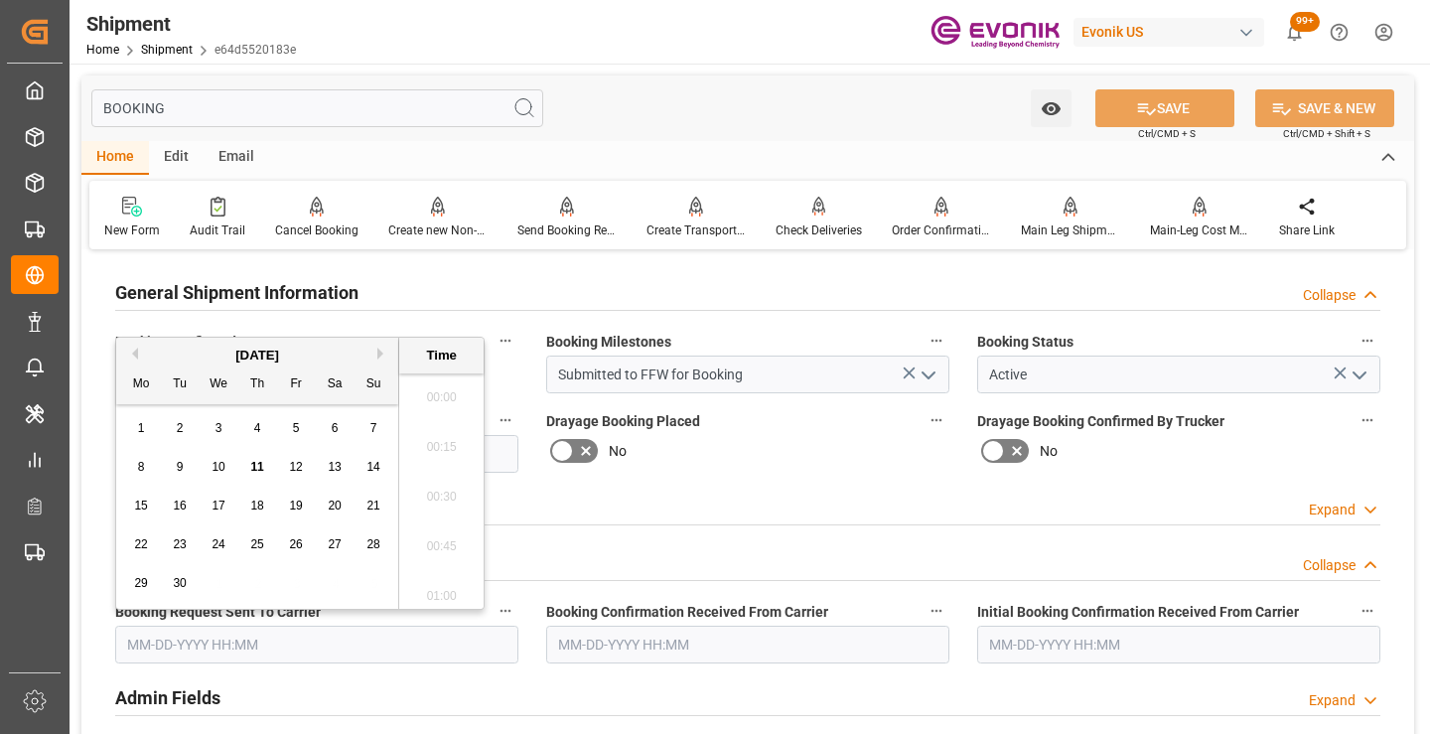
scroll to position [3235, 0]
click at [254, 472] on span "11" at bounding box center [256, 467] width 13 height 14
type input "[DATE] 00:00"
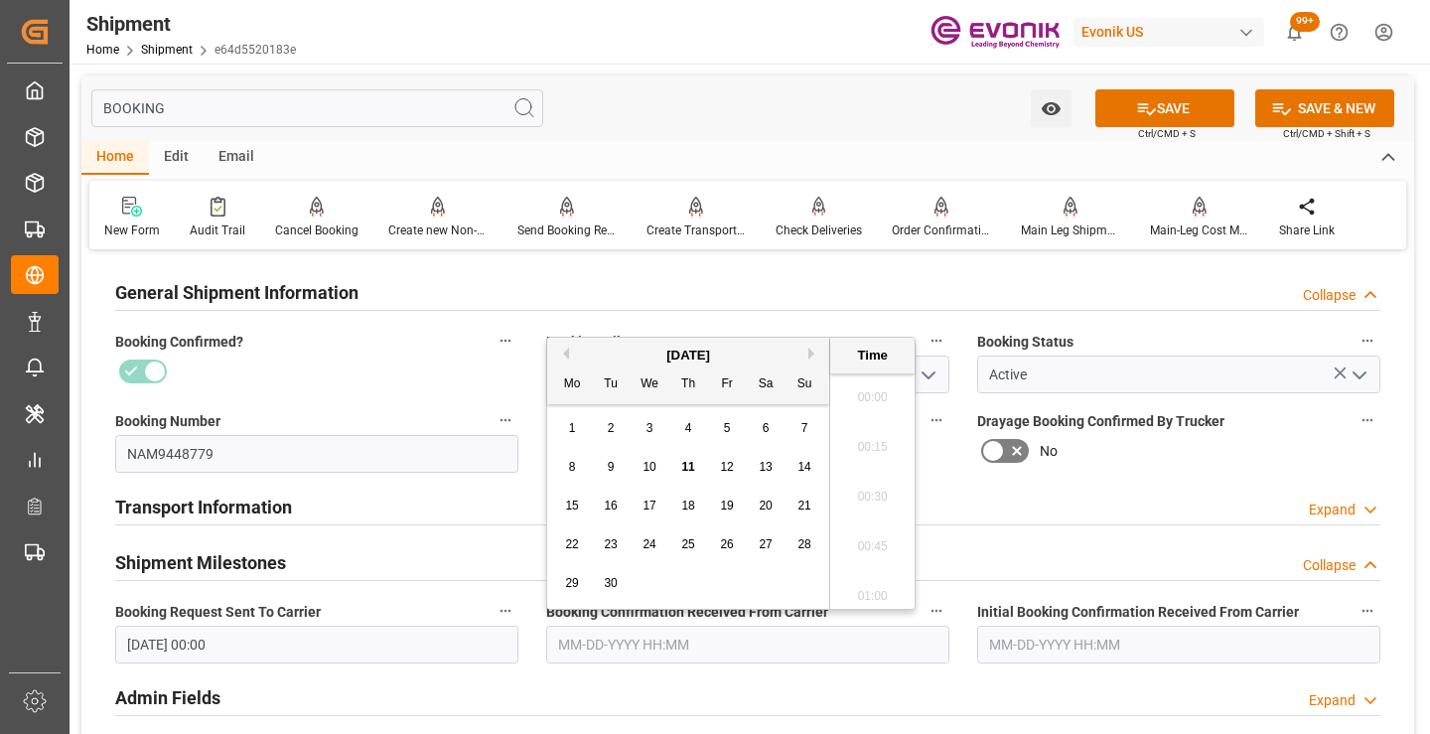
click at [714, 634] on input "text" at bounding box center [747, 645] width 403 height 38
click at [686, 467] on span "11" at bounding box center [687, 467] width 13 height 14
type input "09-11-2025 00:00"
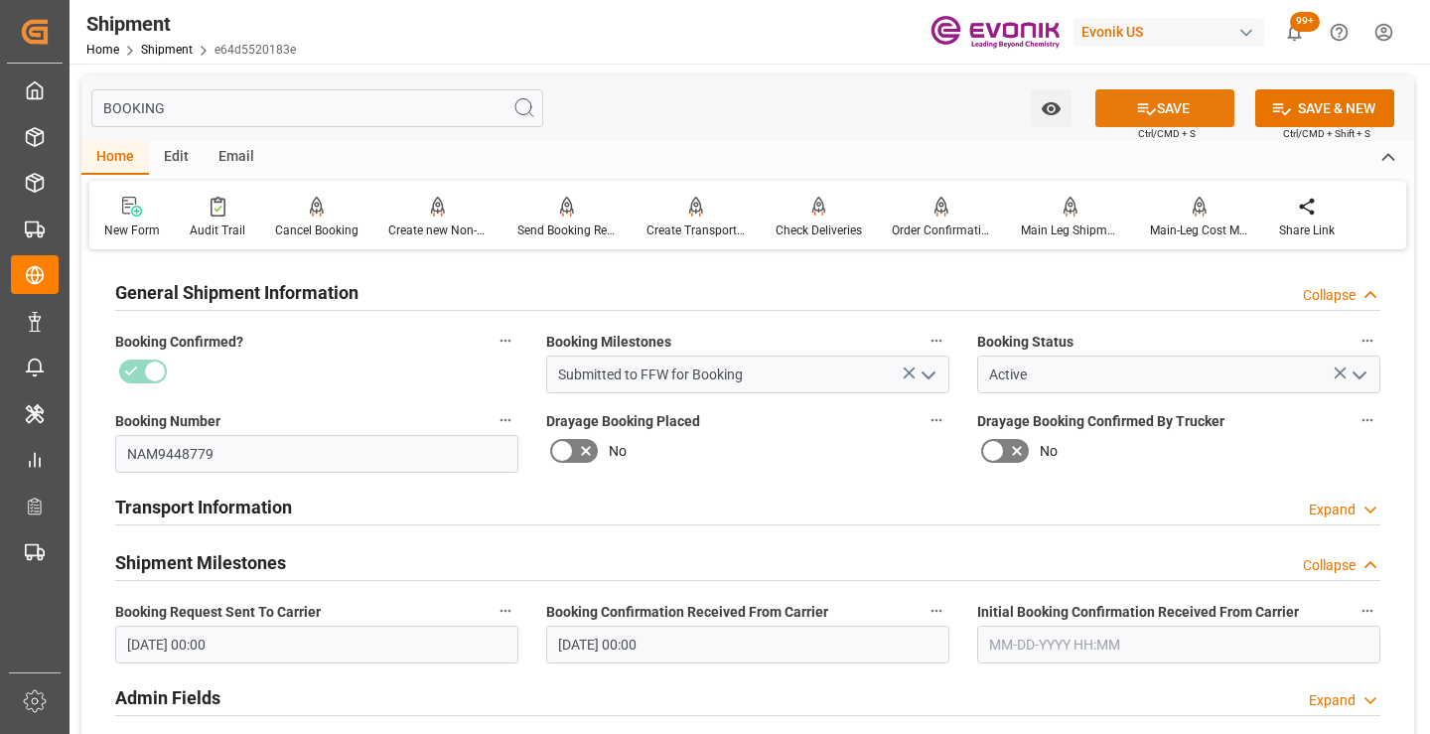
click at [1184, 112] on button "SAVE" at bounding box center [1164, 108] width 139 height 38
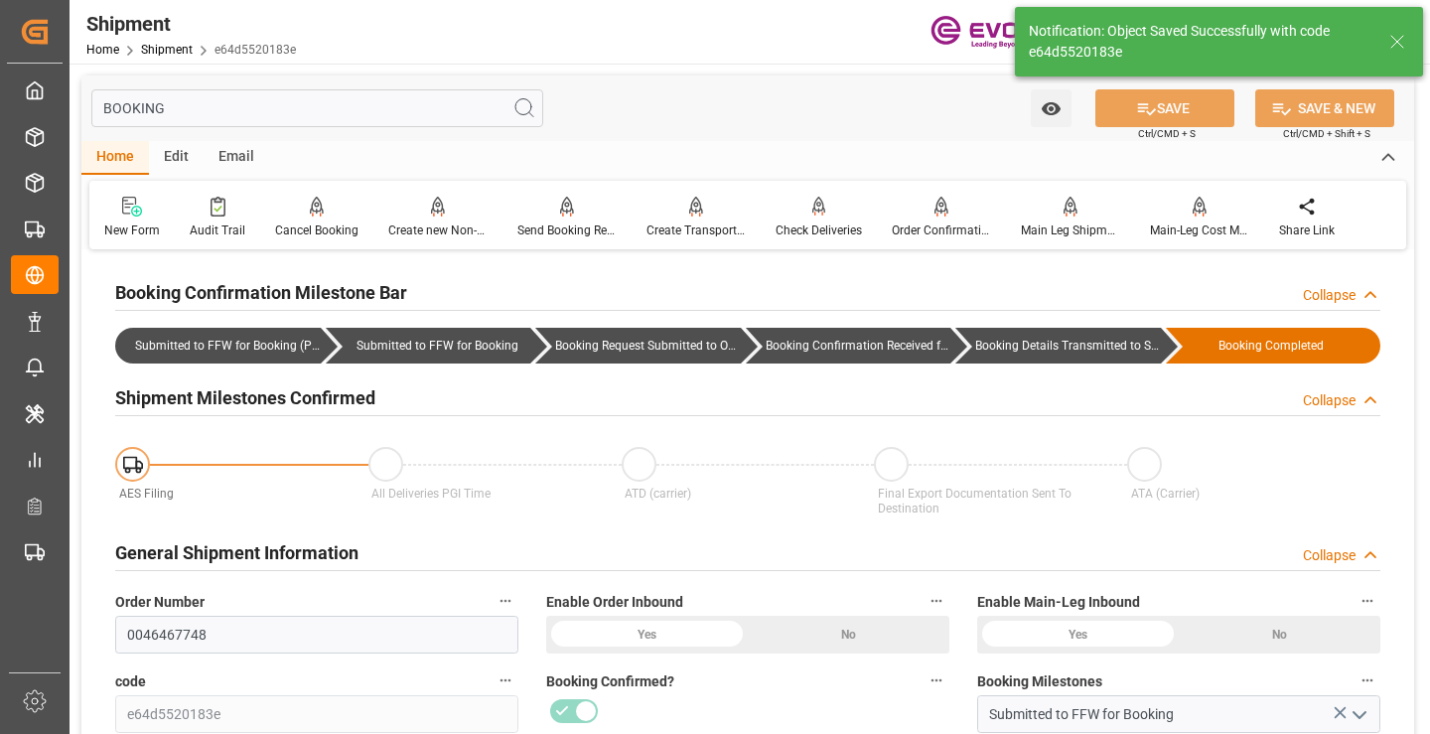
type input "Booking Details Transmitted to SAP"
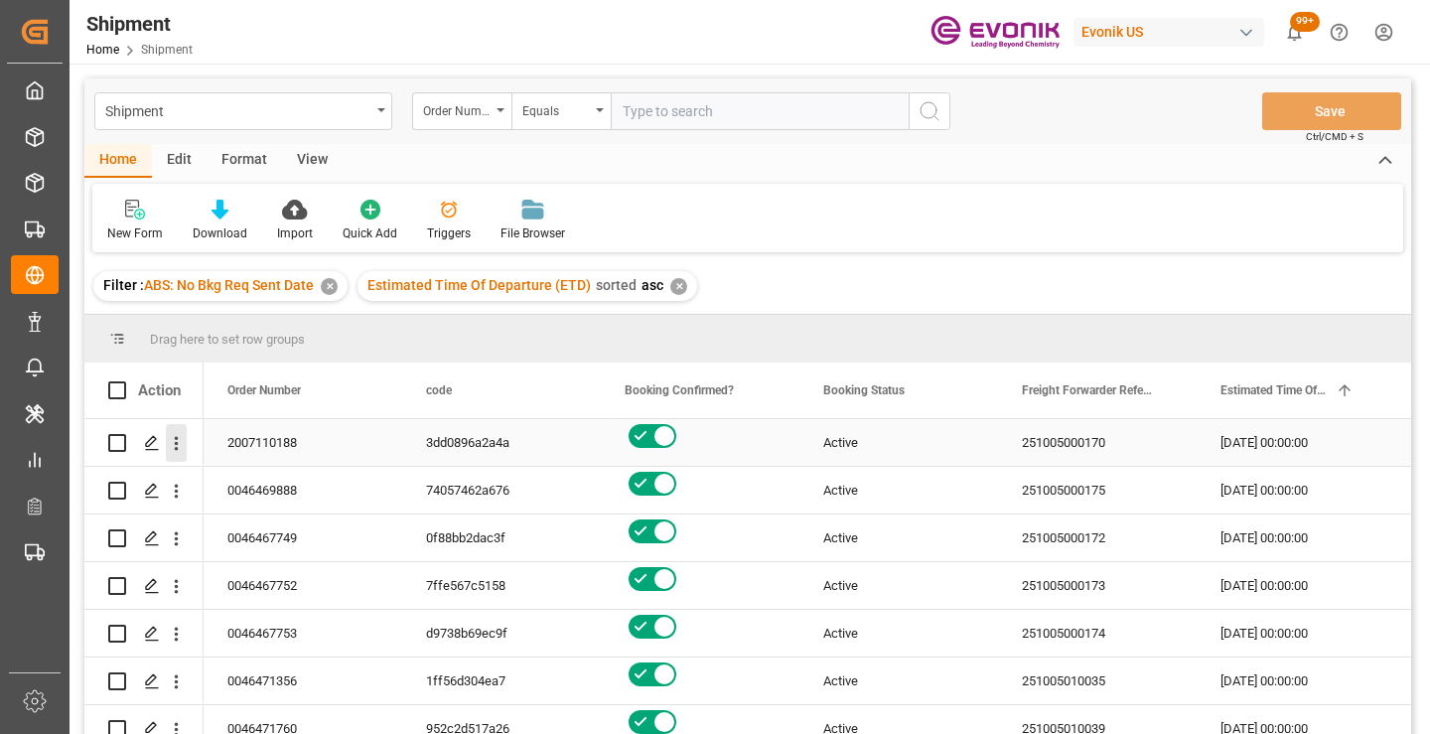
click at [179, 434] on icon "open menu" at bounding box center [176, 443] width 21 height 21
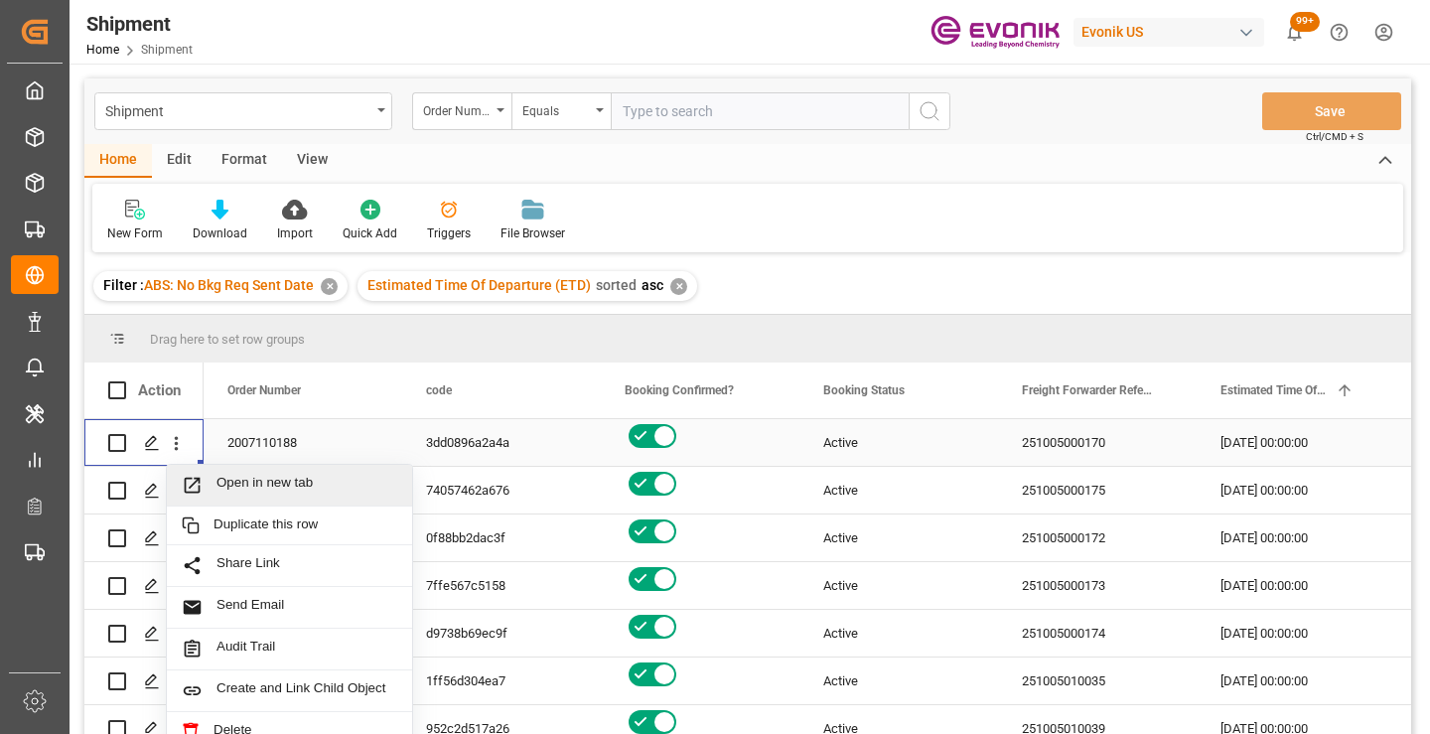
click at [310, 480] on span "Open in new tab" at bounding box center [307, 485] width 181 height 21
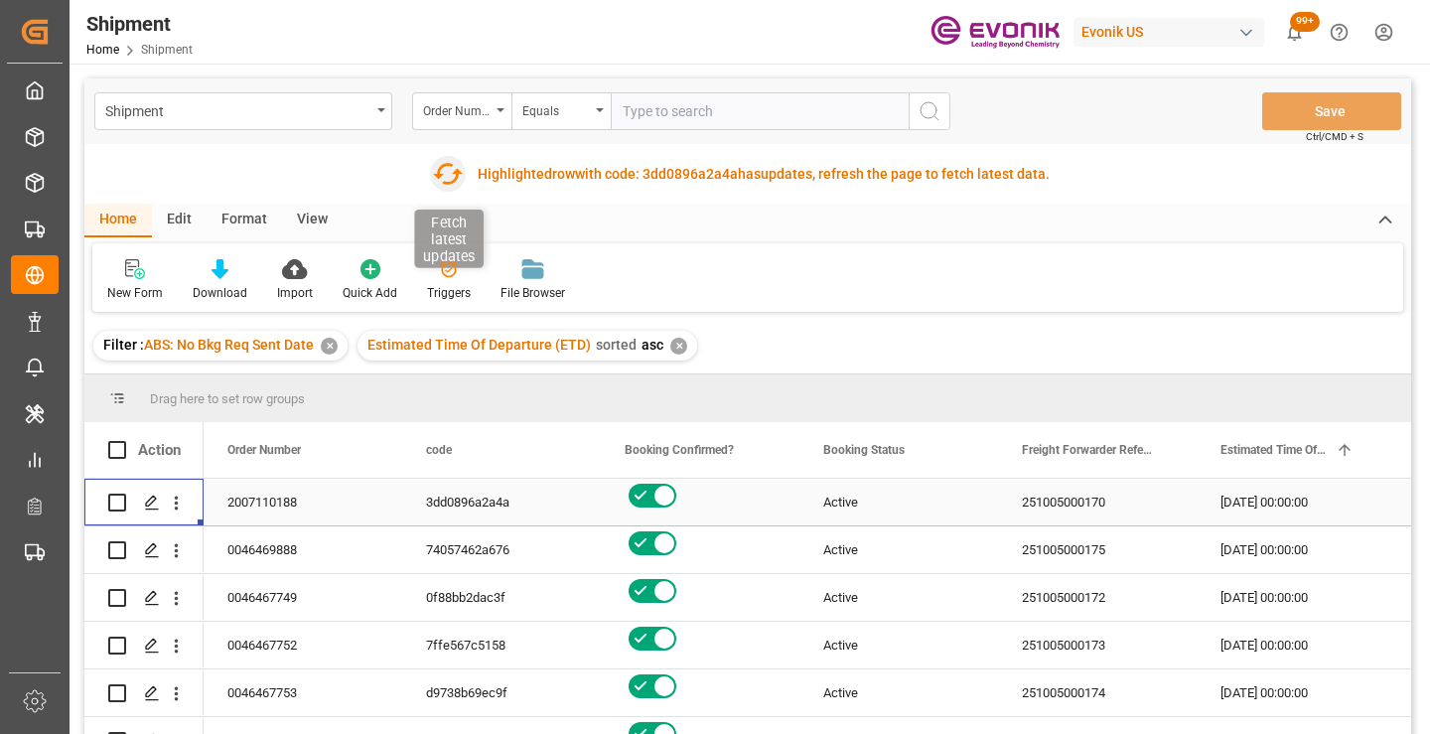
click at [445, 170] on icon "button" at bounding box center [448, 174] width 32 height 32
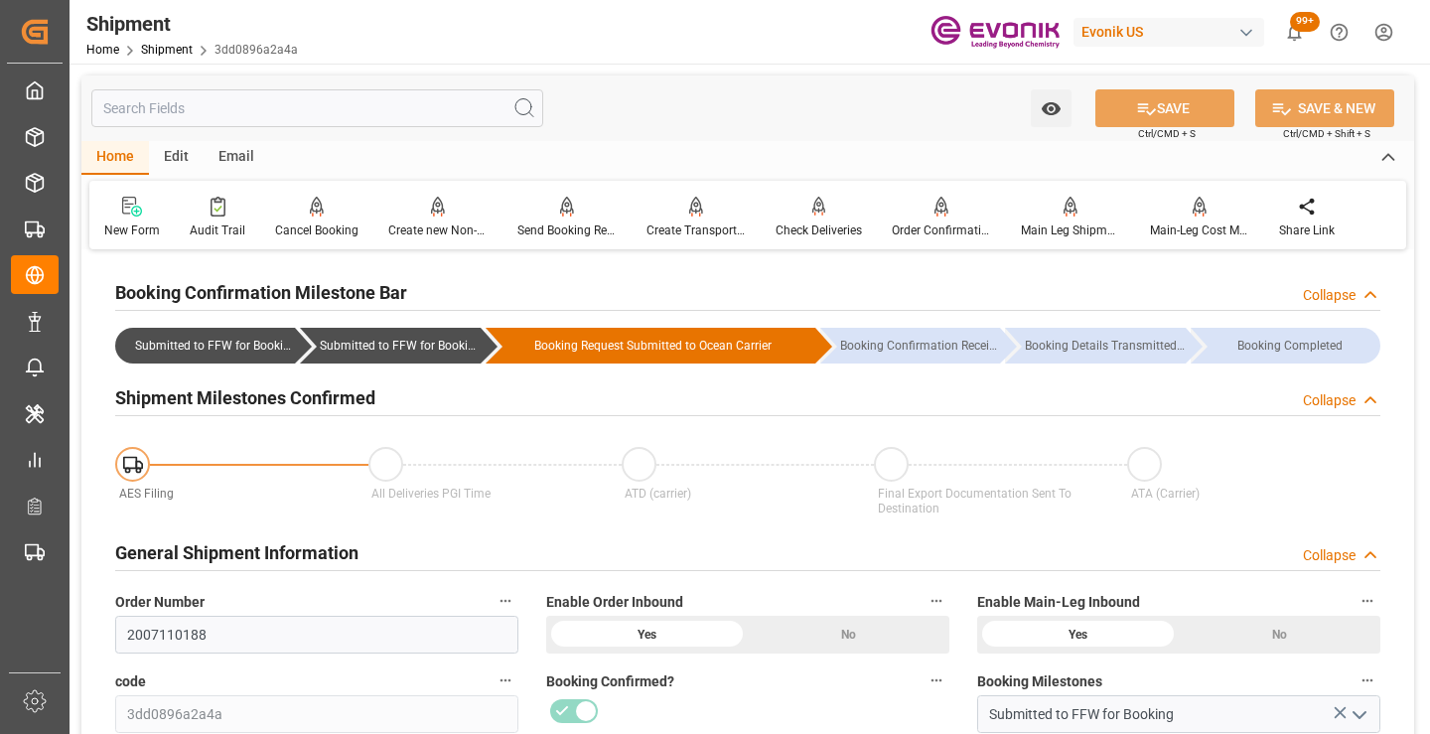
scroll to position [397, 0]
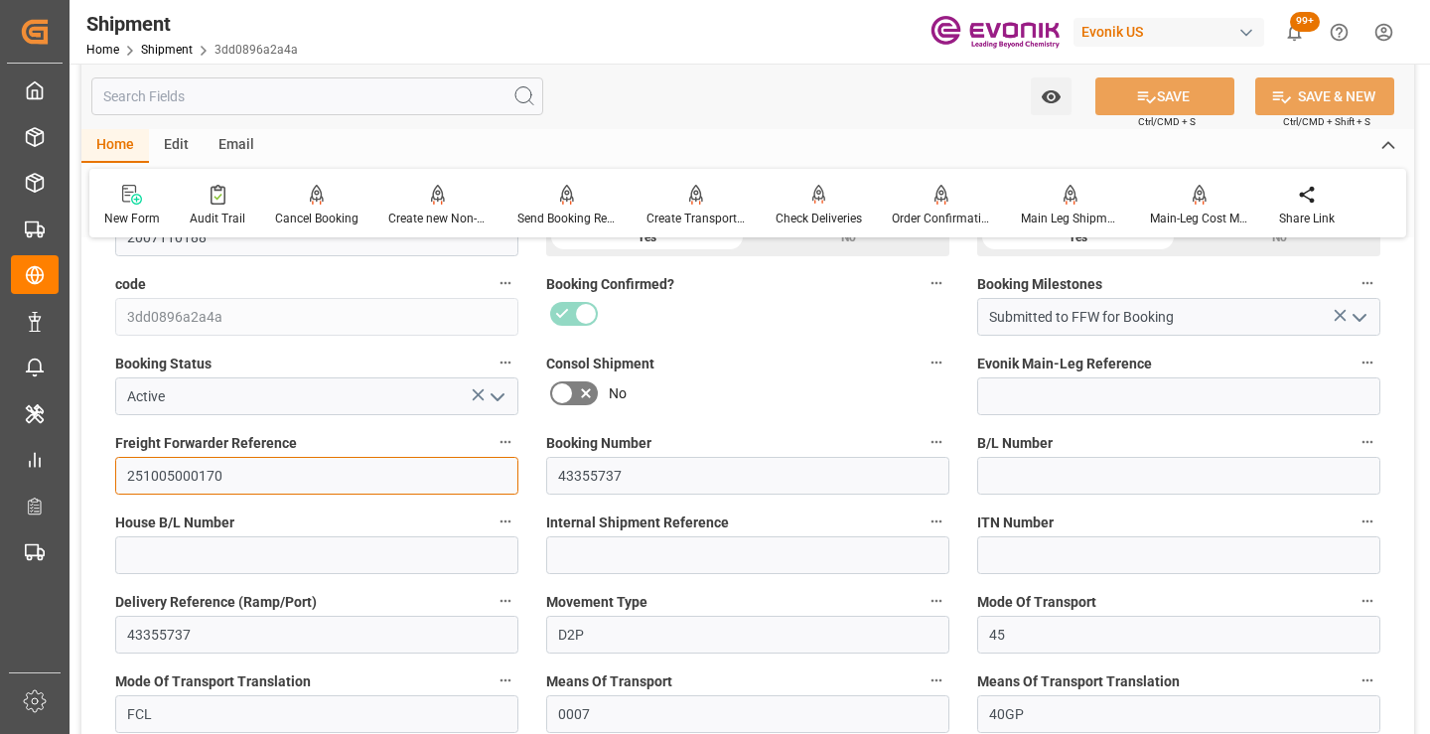
click at [209, 478] on input "251005000170" at bounding box center [316, 476] width 403 height 38
click at [382, 96] on input "text" at bounding box center [317, 96] width 452 height 38
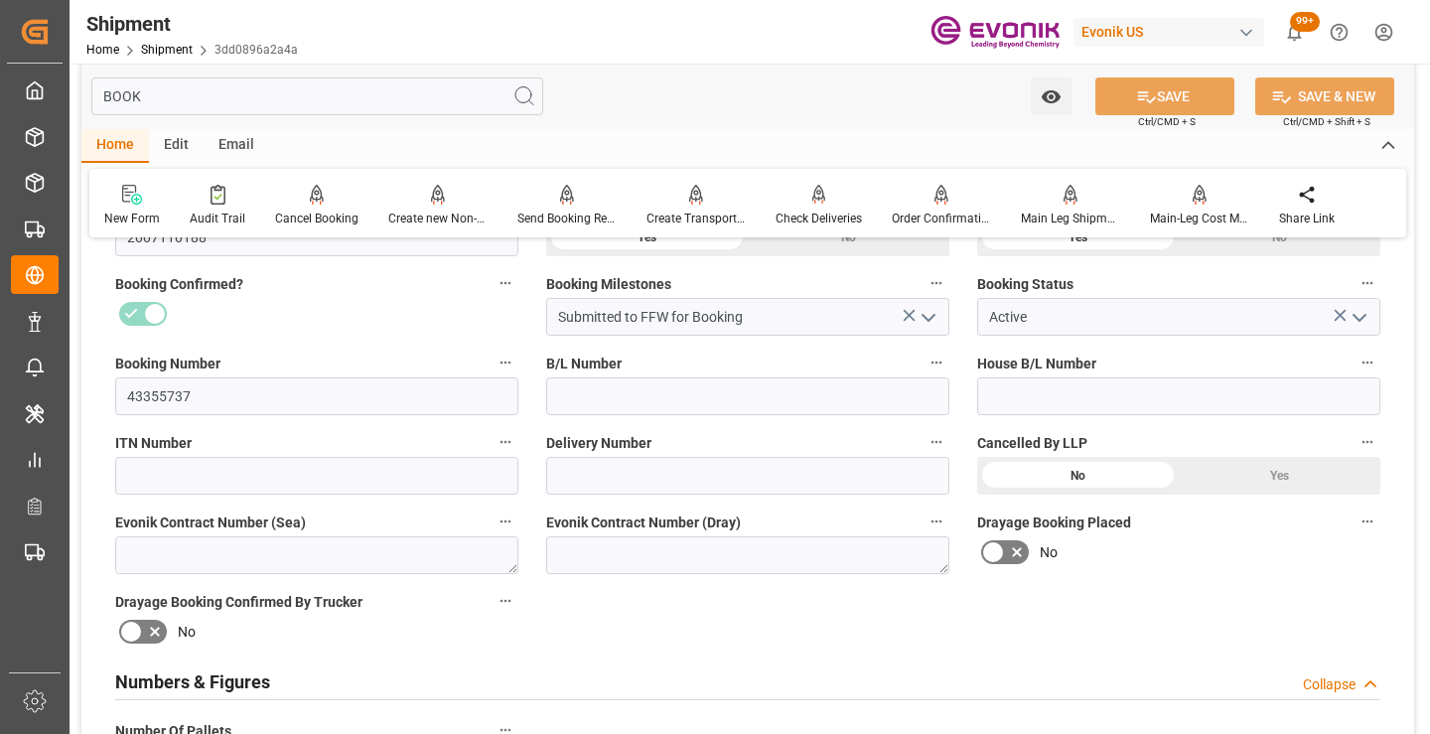
scroll to position [139, 0]
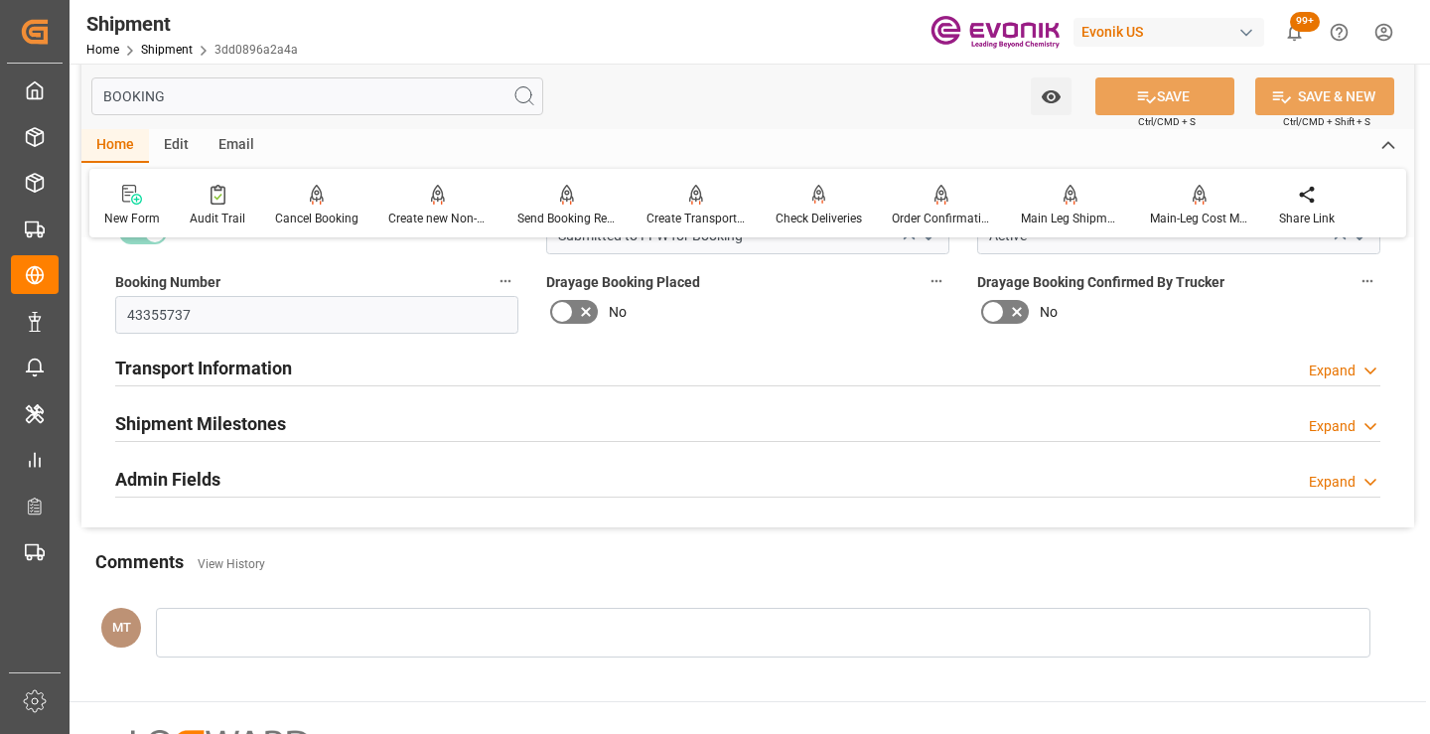
type input "BOOKING"
click at [306, 426] on div "Shipment Milestones Expand" at bounding box center [747, 422] width 1265 height 38
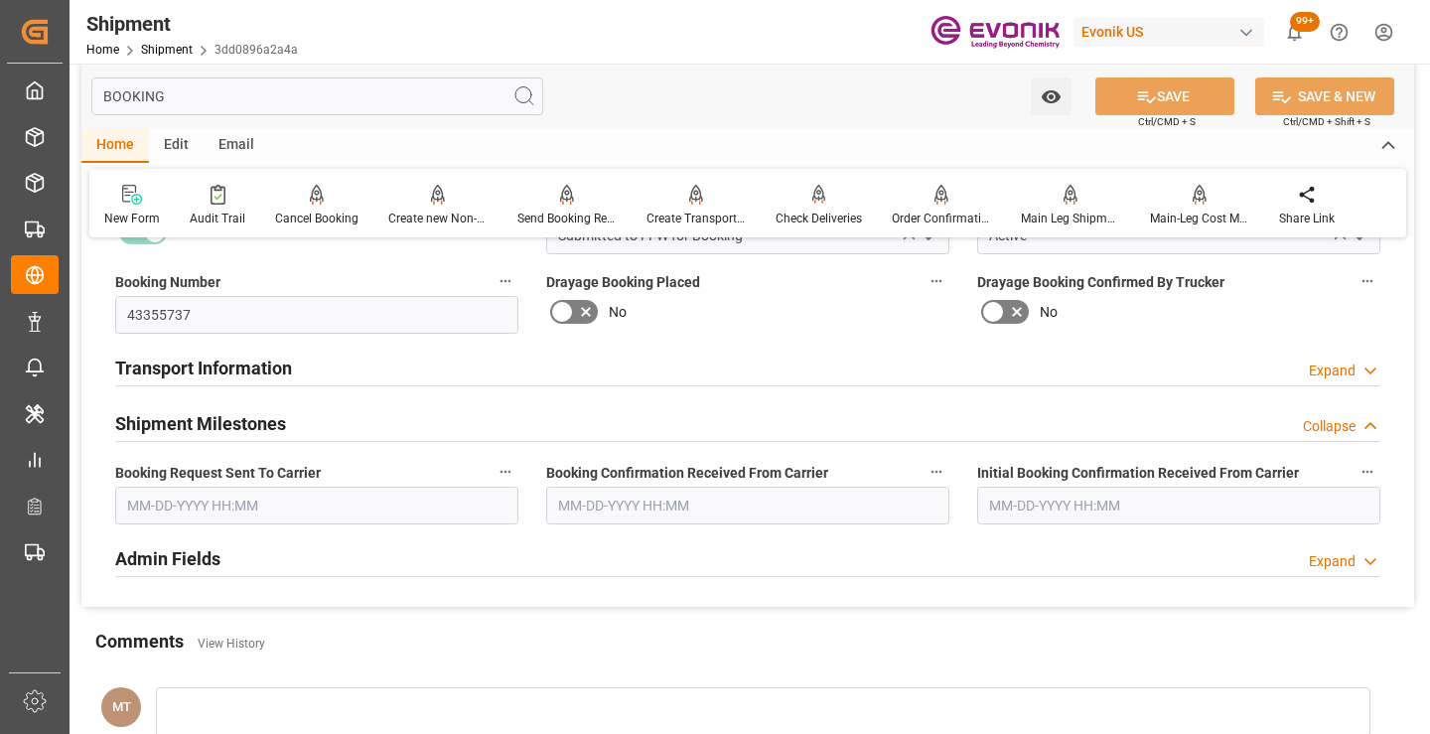
click at [285, 512] on input "text" at bounding box center [316, 506] width 403 height 38
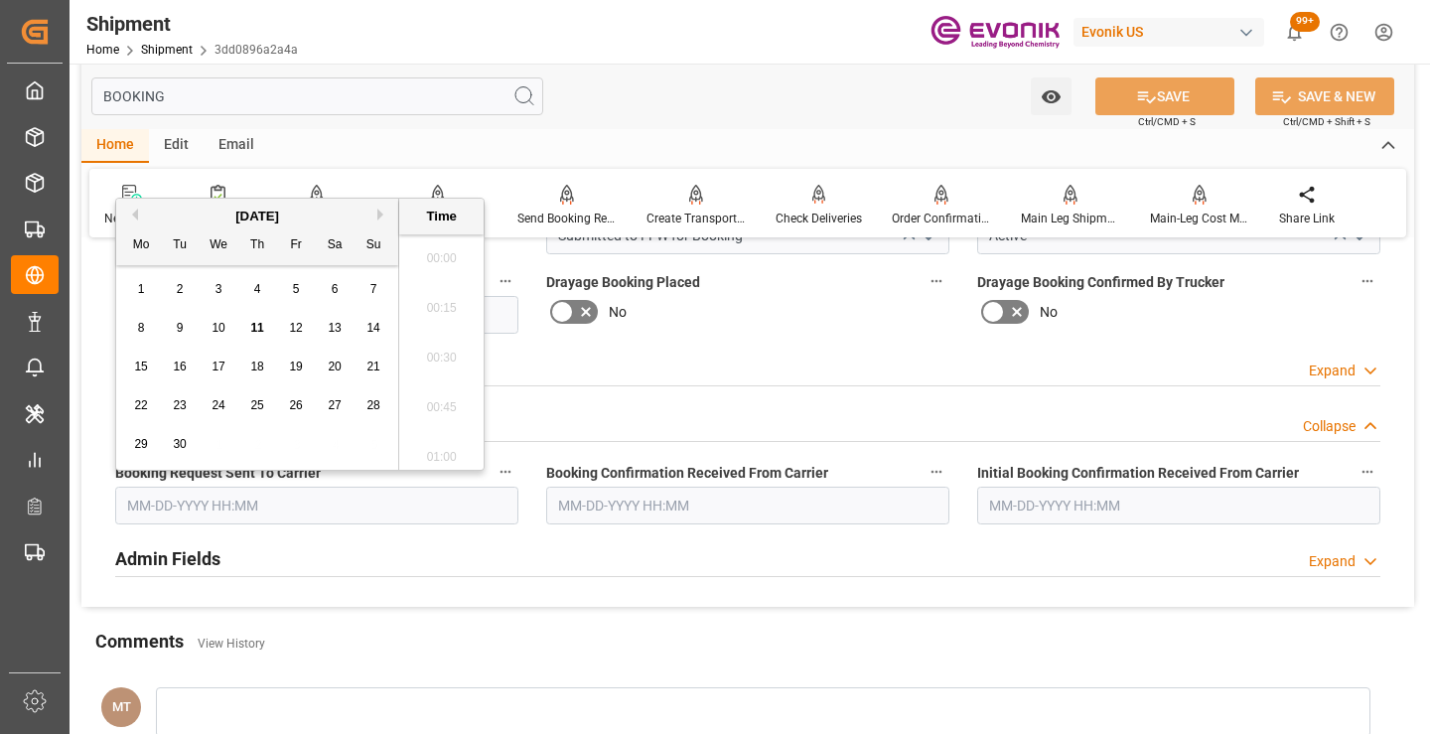
scroll to position [3235, 0]
click at [258, 330] on span "11" at bounding box center [256, 328] width 13 height 14
type input "09-11-2025 00:00"
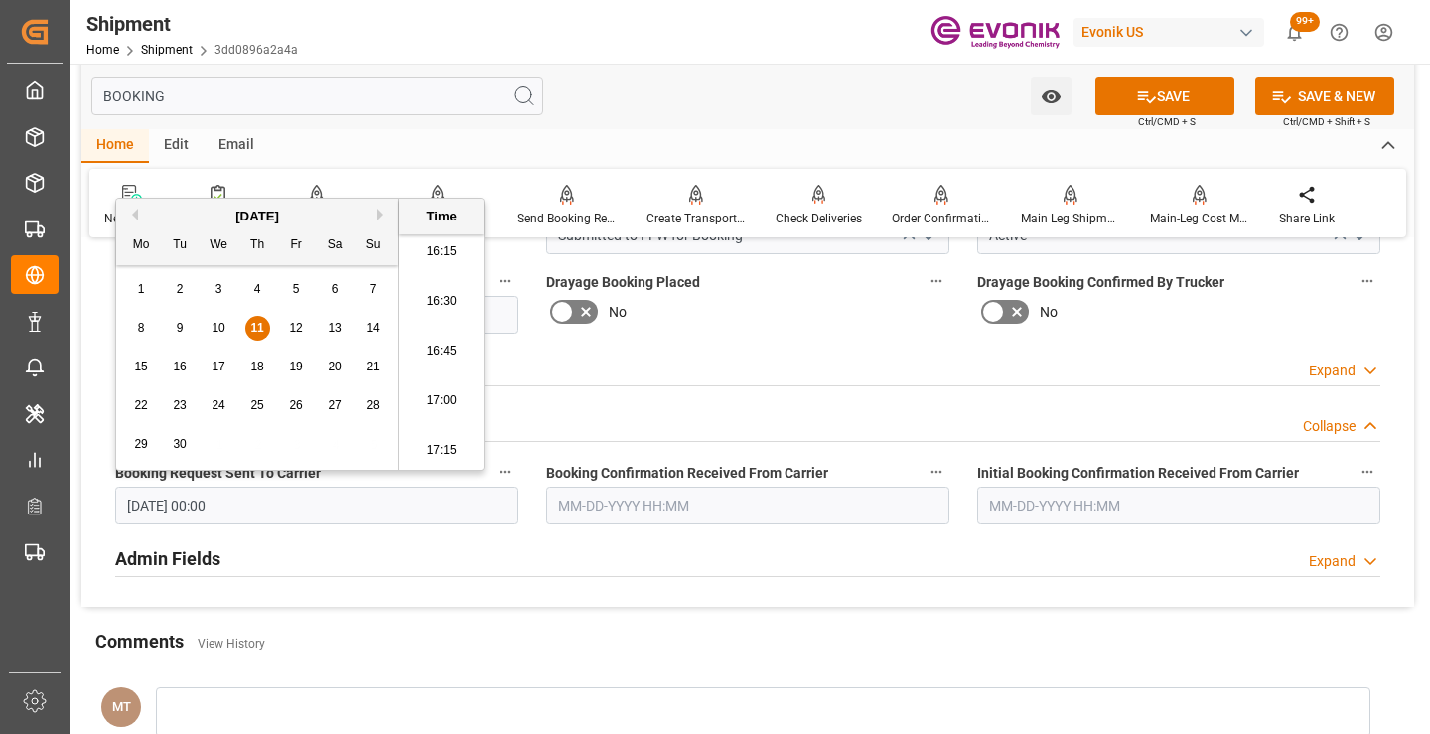
click at [610, 506] on input "text" at bounding box center [747, 506] width 403 height 38
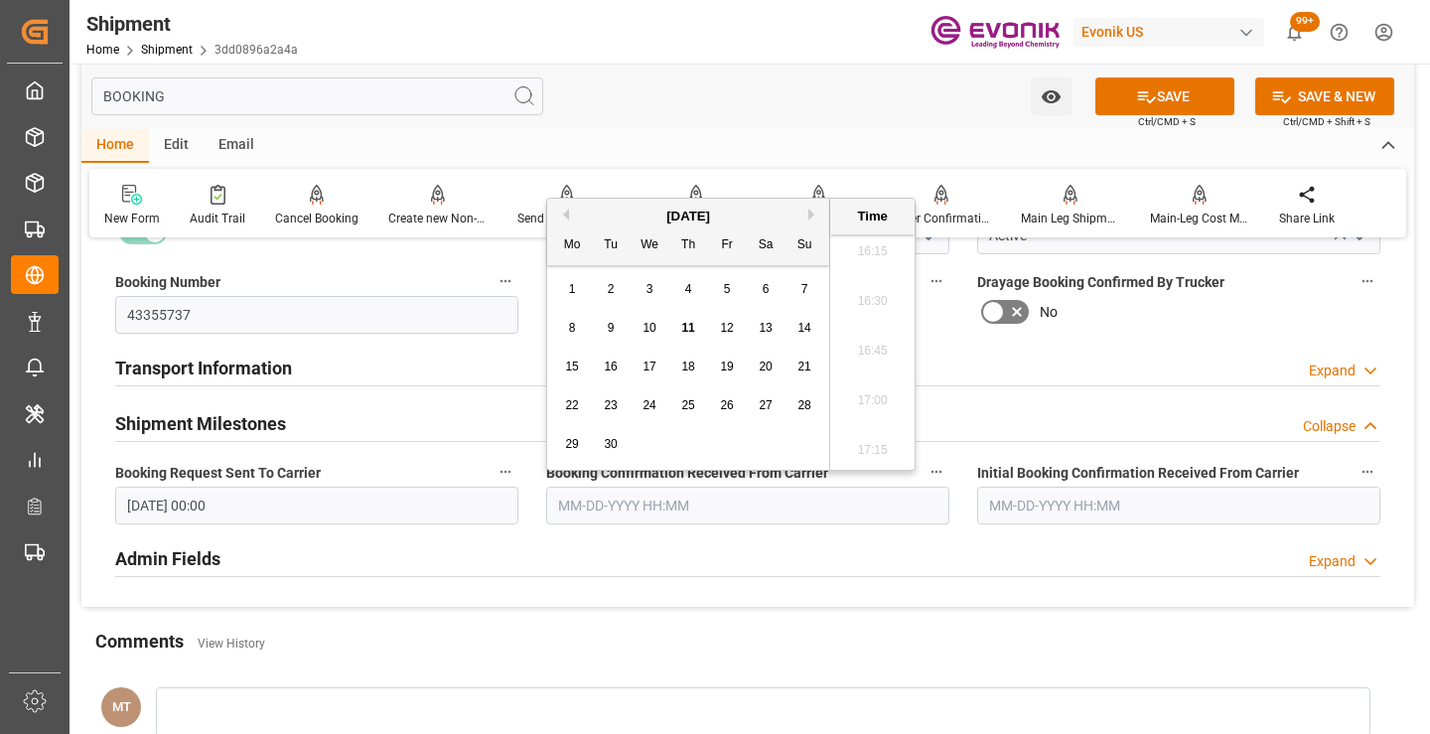
click at [687, 327] on span "11" at bounding box center [687, 328] width 13 height 14
type input "09-11-2025 00:00"
click at [1143, 89] on icon at bounding box center [1146, 96] width 21 height 21
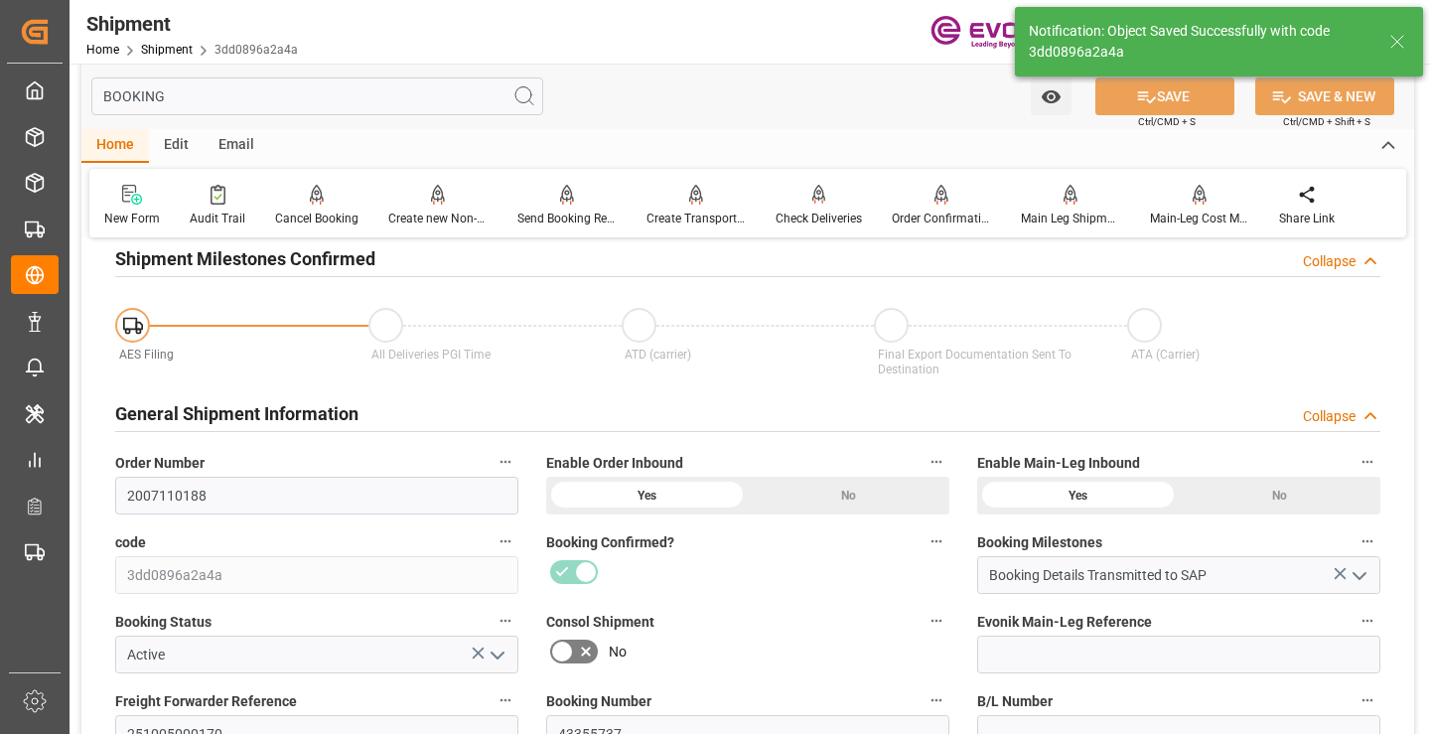
type input "Booking Details Transmitted to SAP"
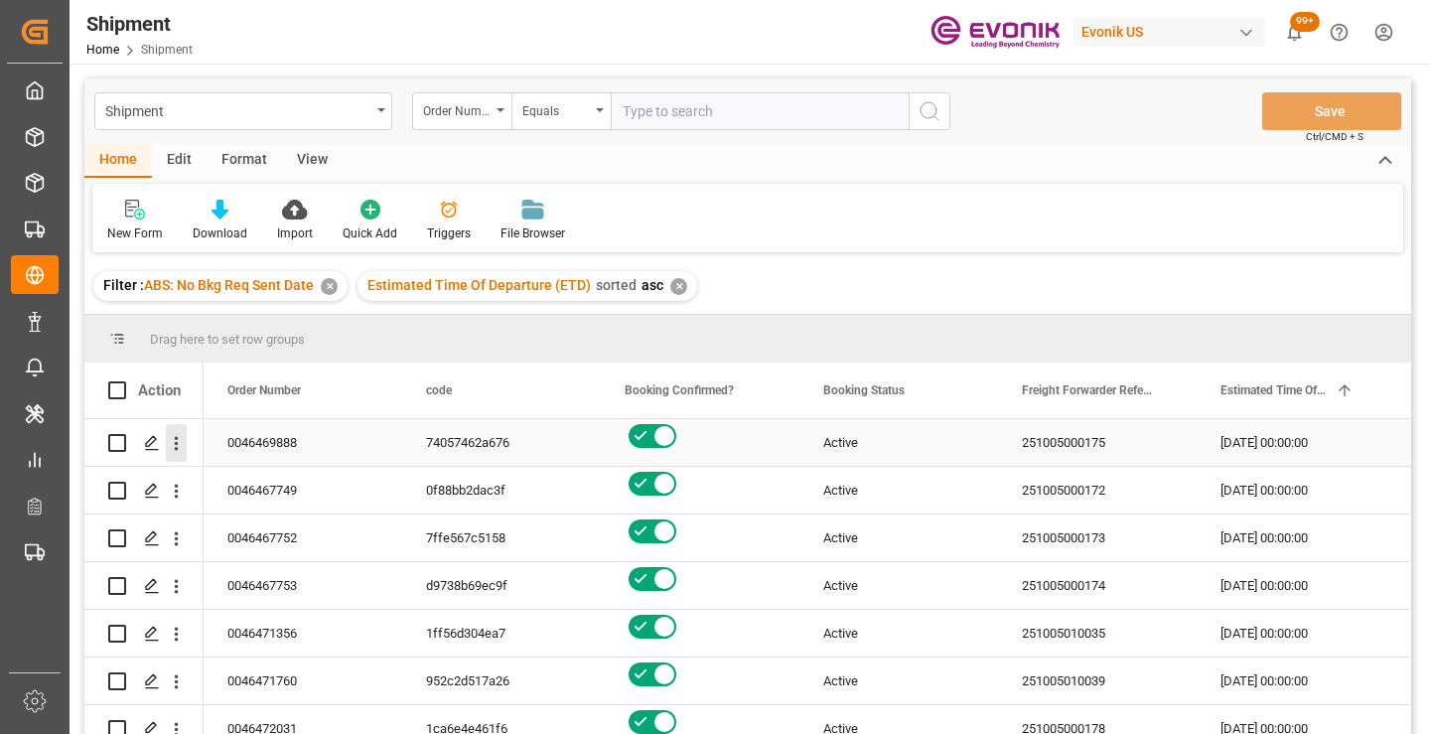
click at [176, 447] on icon "open menu" at bounding box center [176, 443] width 21 height 21
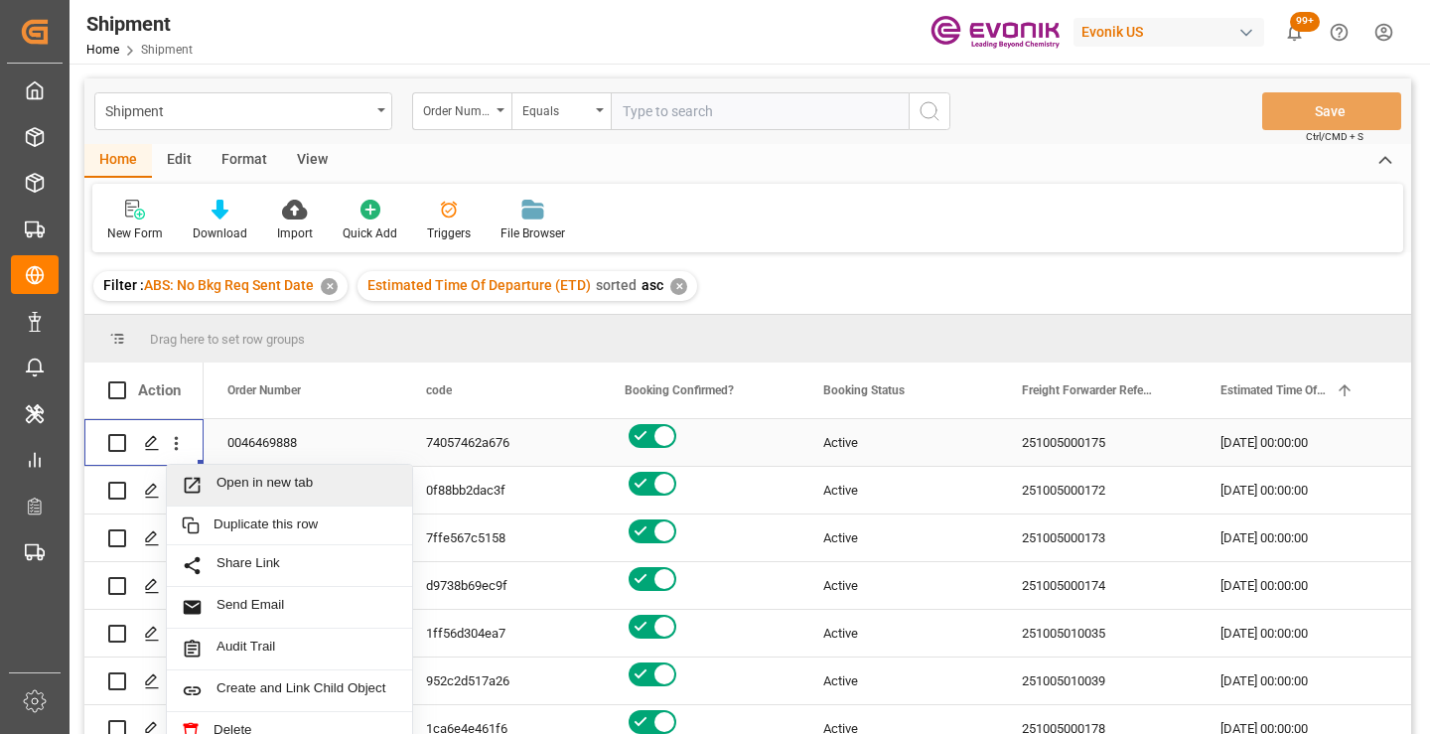
click at [253, 492] on span "Open in new tab" at bounding box center [307, 485] width 181 height 21
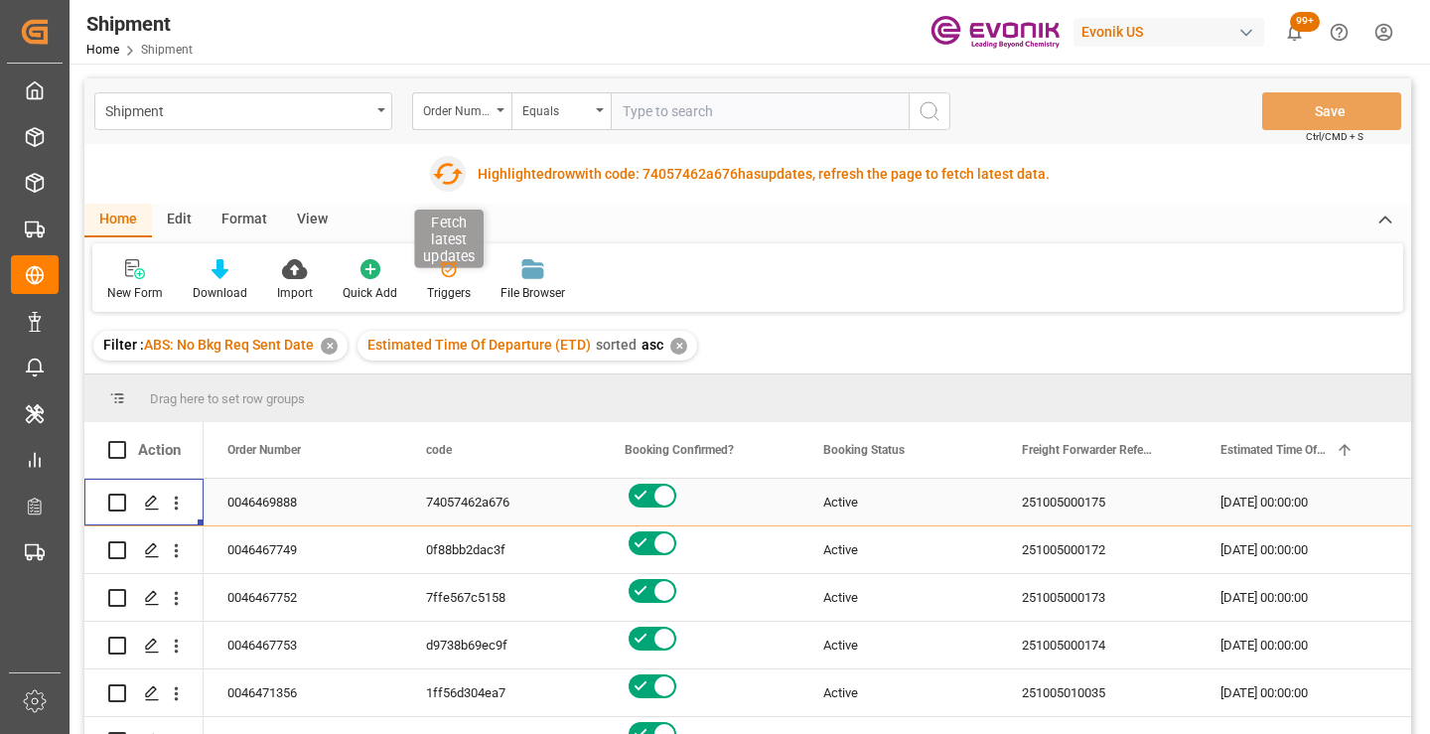
click at [445, 166] on icon "button" at bounding box center [448, 174] width 30 height 22
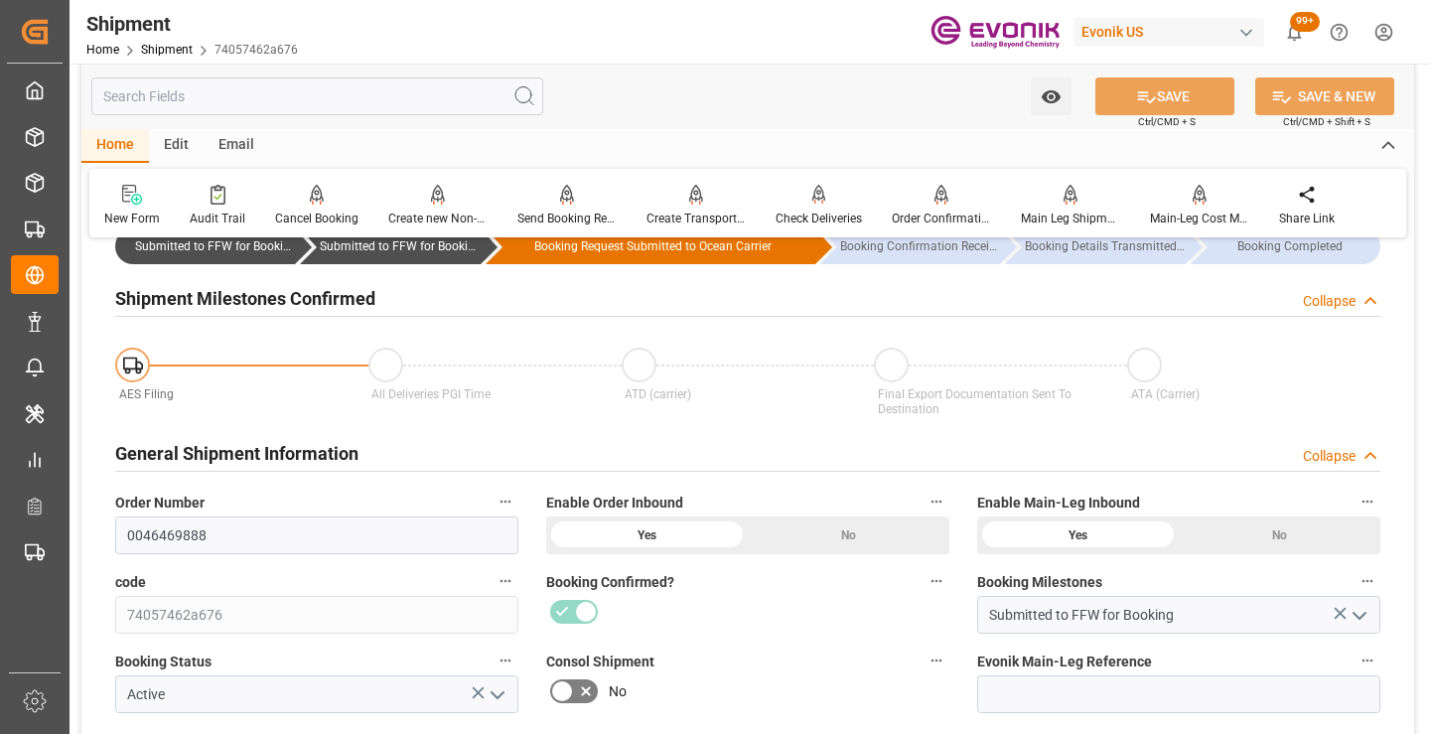
scroll to position [397, 0]
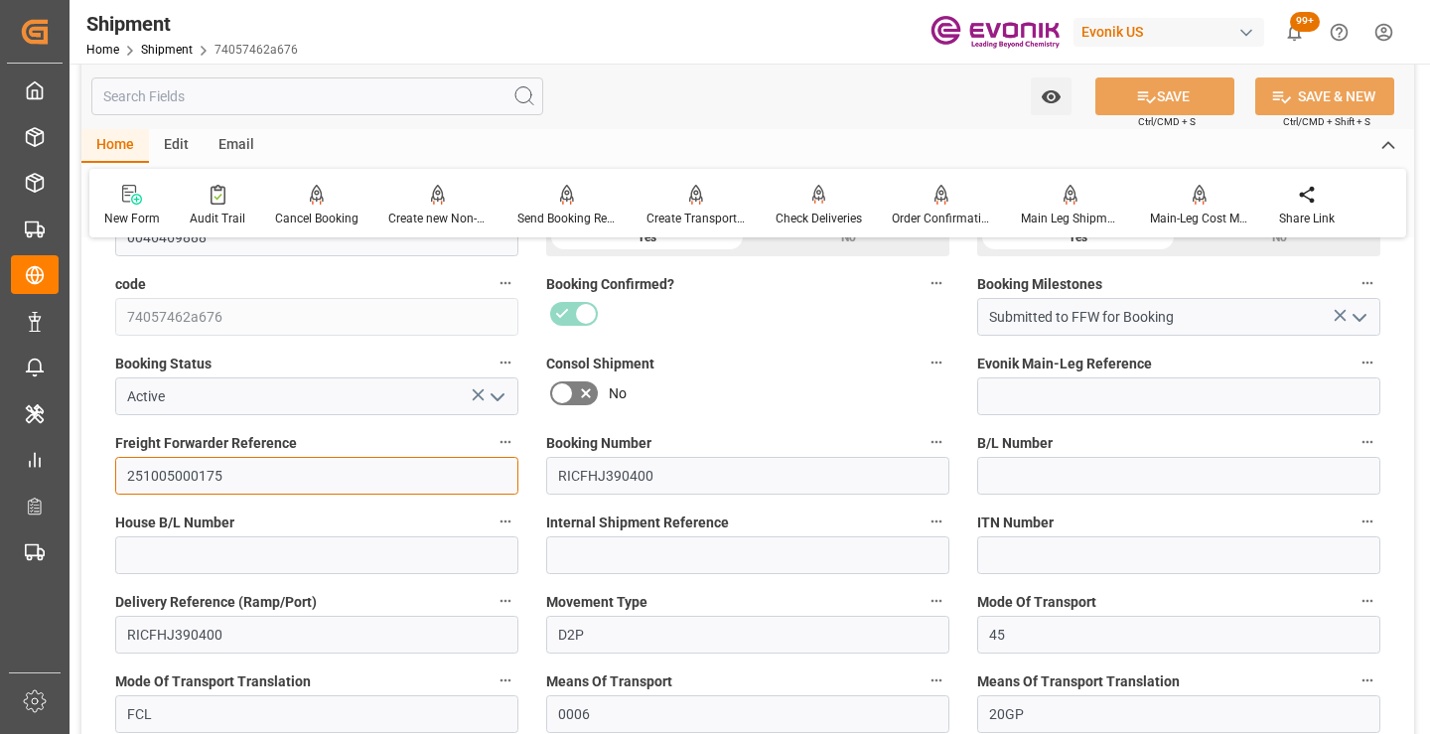
click at [193, 470] on input "251005000175" at bounding box center [316, 476] width 403 height 38
click at [365, 94] on input "text" at bounding box center [317, 96] width 452 height 38
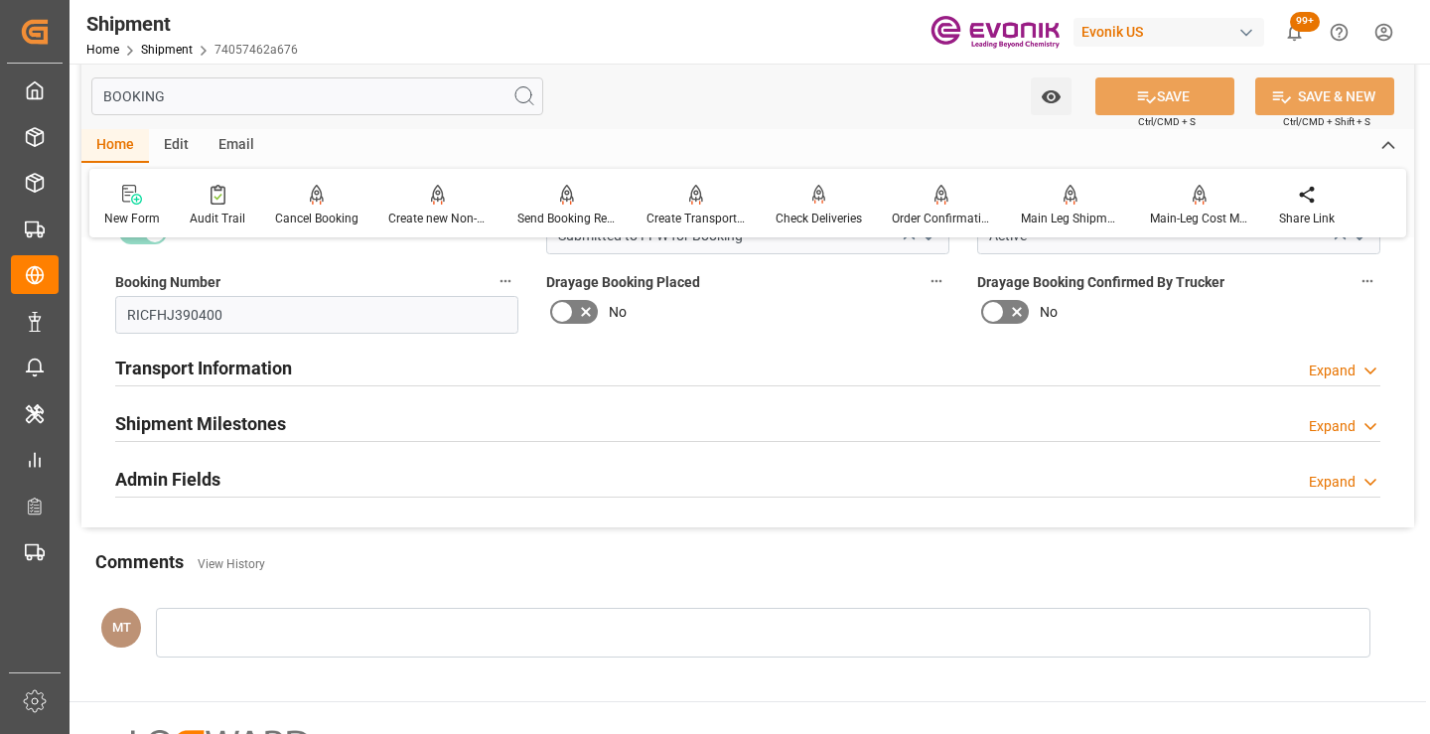
type input "BOOKING"
click at [276, 427] on h2 "Shipment Milestones" at bounding box center [200, 423] width 171 height 27
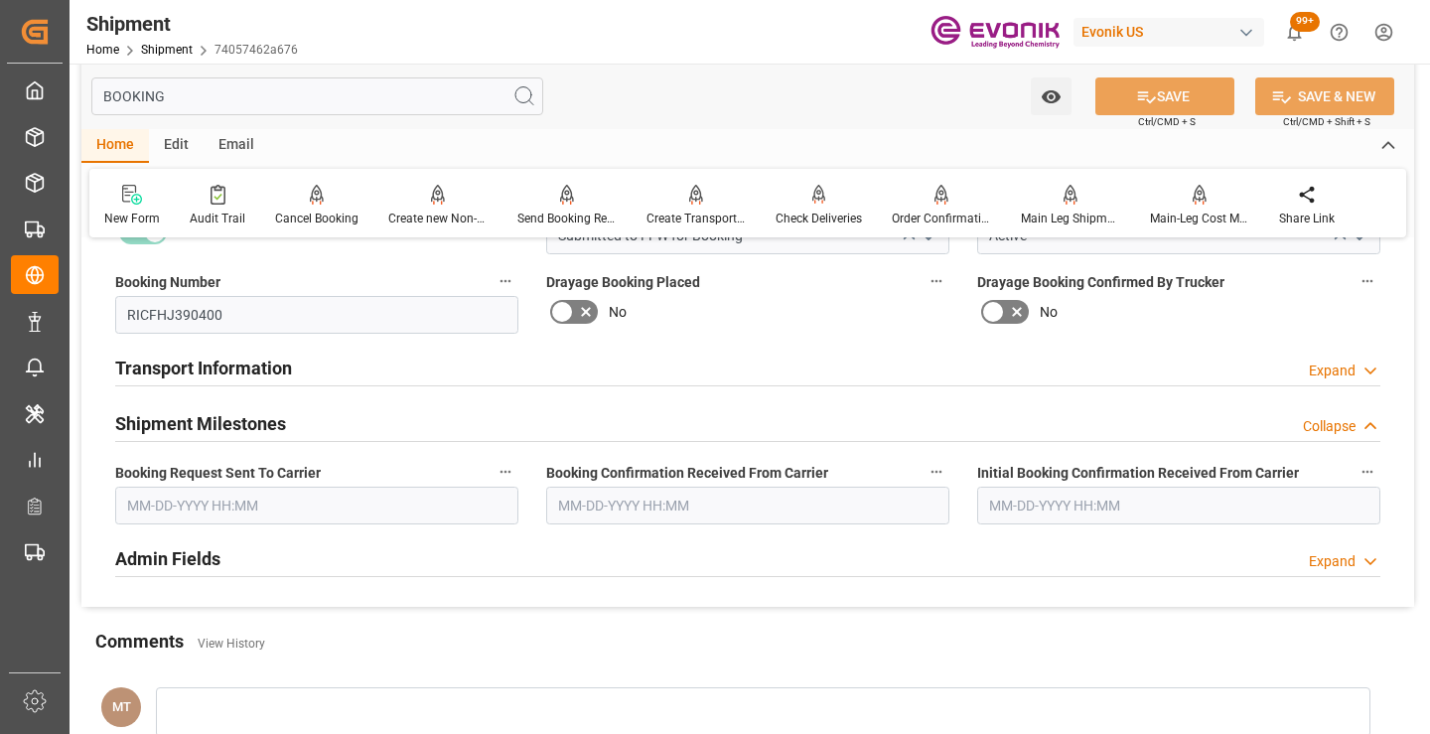
click at [317, 504] on input "text" at bounding box center [316, 506] width 403 height 38
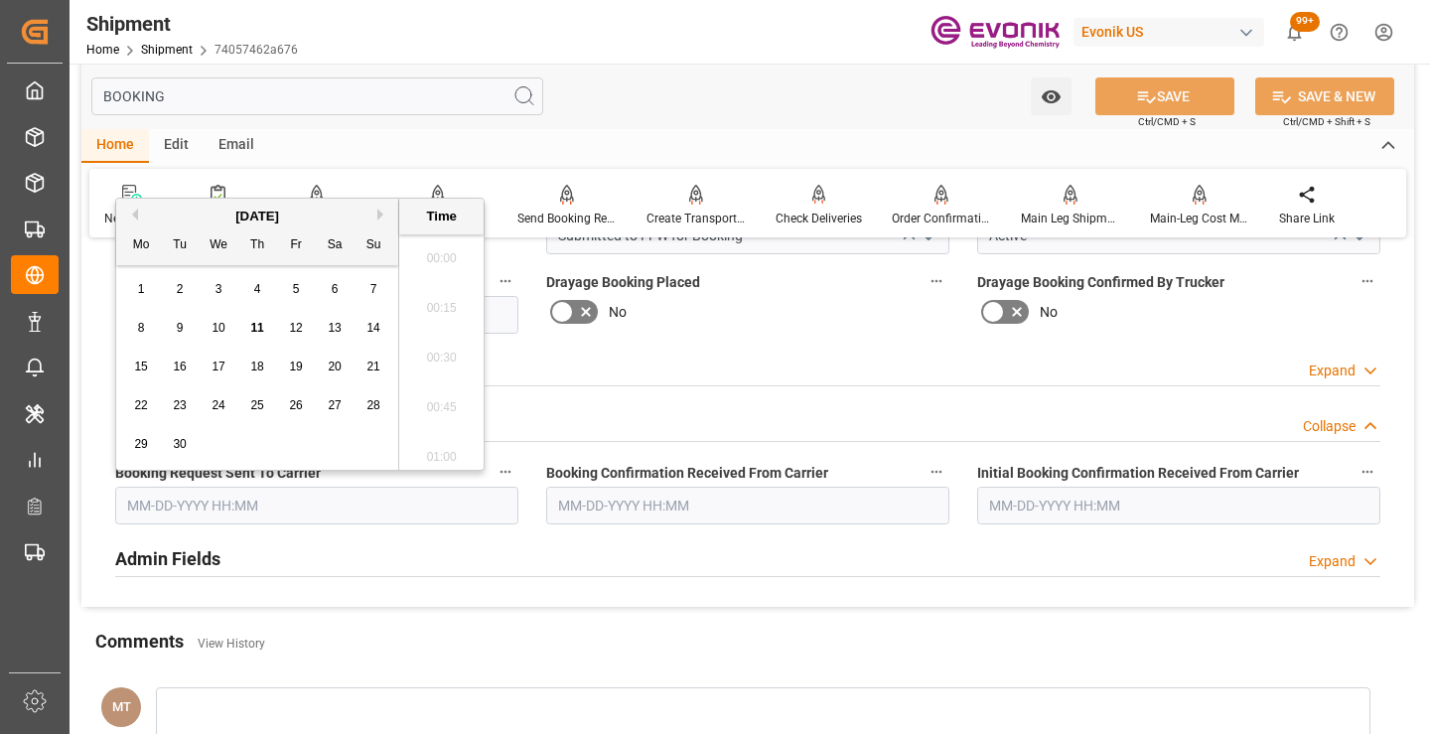
scroll to position [3235, 0]
click at [257, 319] on div "11" at bounding box center [257, 329] width 25 height 24
type input "[DATE] 00:00"
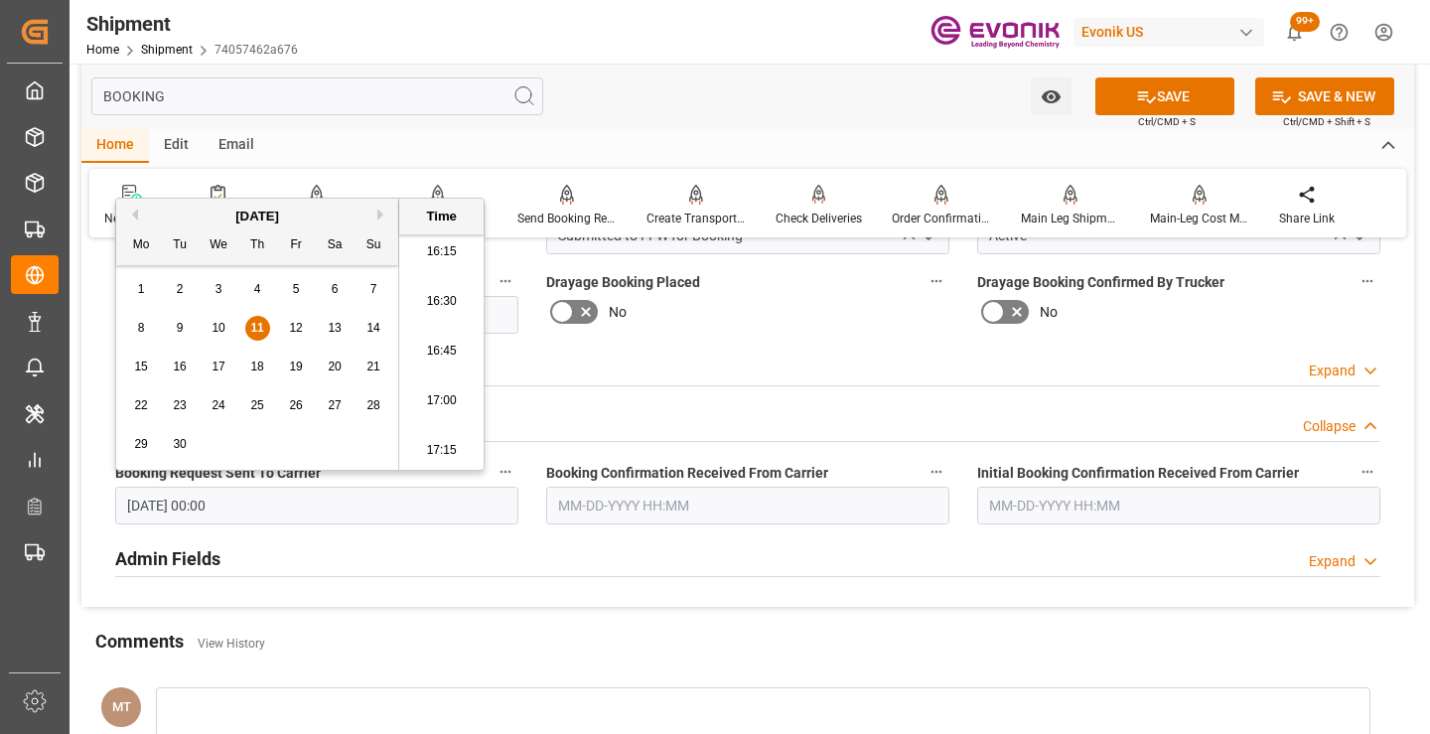
click at [570, 499] on input "text" at bounding box center [747, 506] width 403 height 38
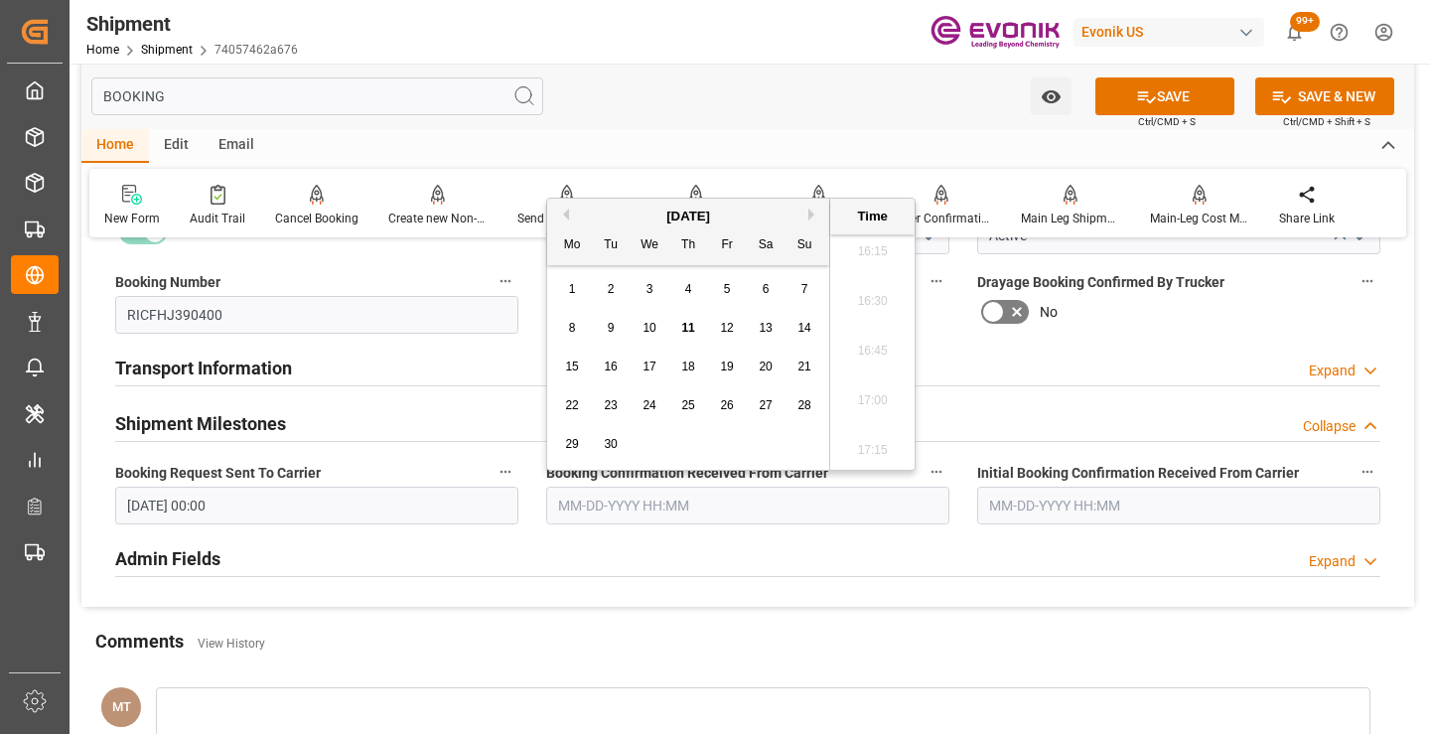
click at [684, 327] on span "11" at bounding box center [687, 328] width 13 height 14
type input "[DATE] 00:00"
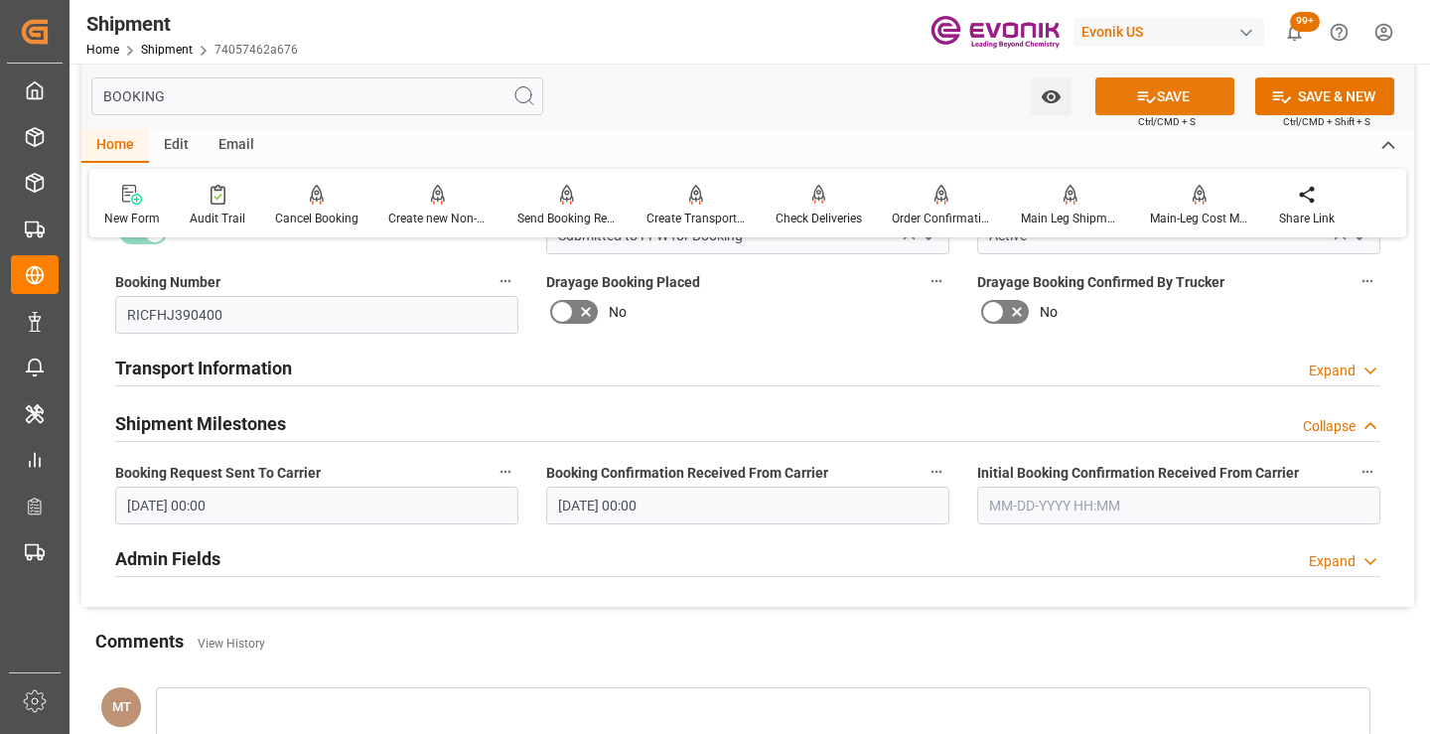
click at [1136, 106] on icon at bounding box center [1146, 96] width 21 height 21
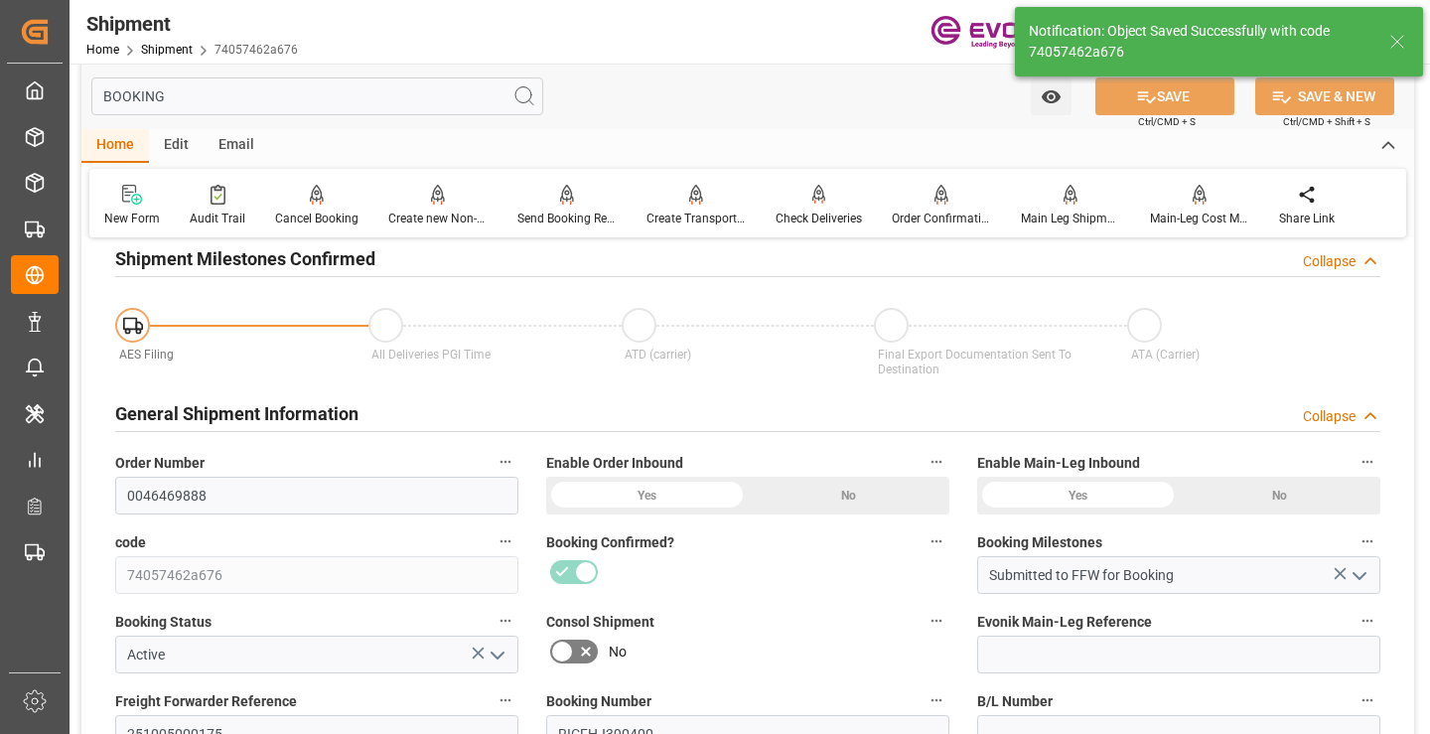
type input "Booking Details Transmitted to SAP"
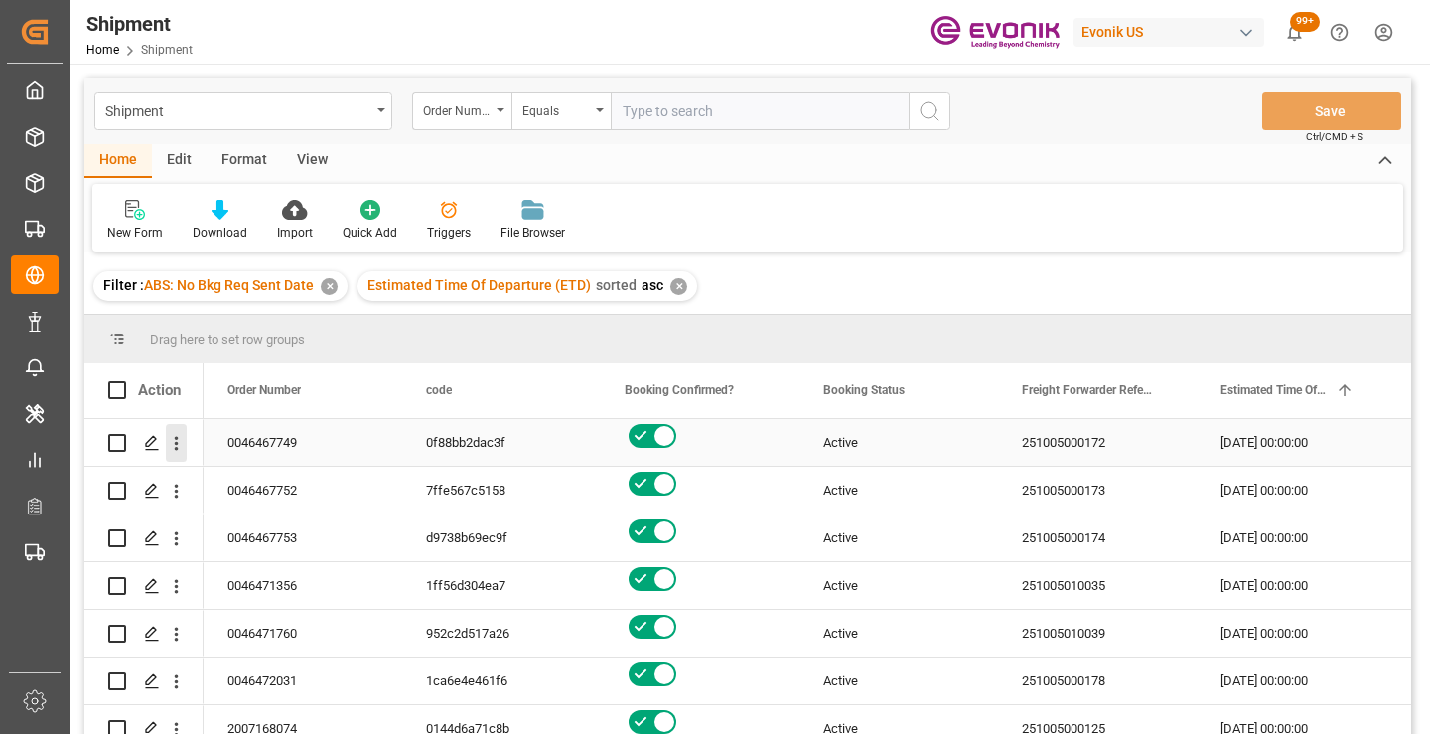
click at [180, 450] on icon "open menu" at bounding box center [176, 443] width 21 height 21
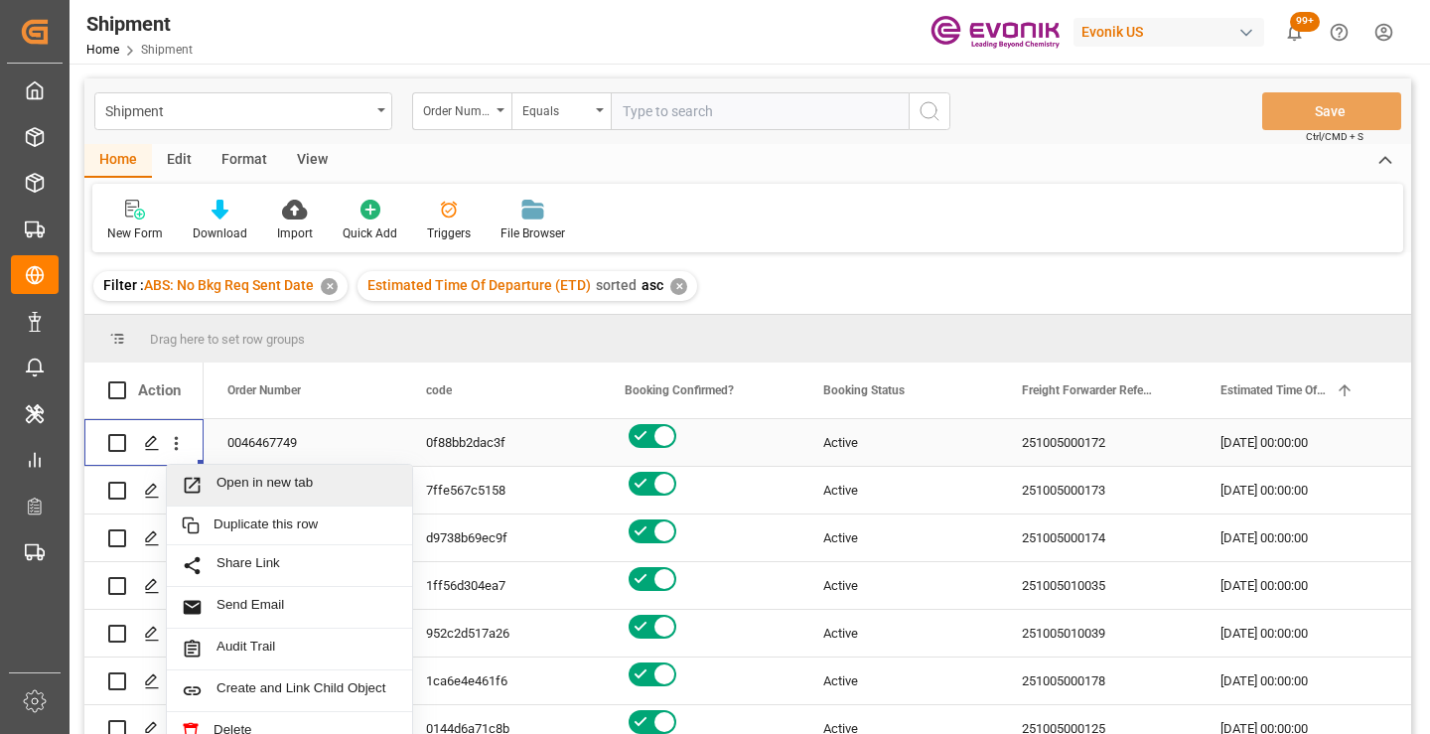
click at [247, 489] on span "Open in new tab" at bounding box center [307, 485] width 181 height 21
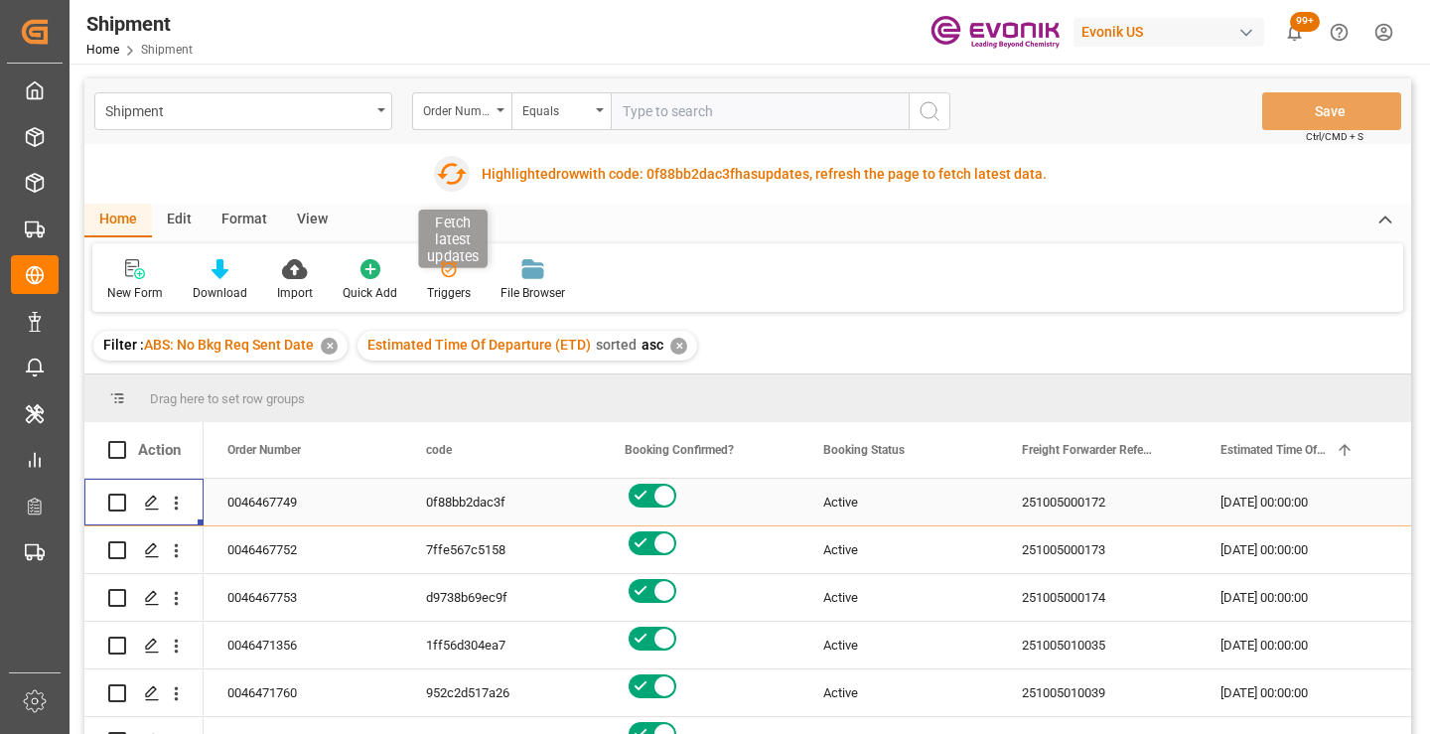
click at [451, 179] on icon "button" at bounding box center [451, 174] width 32 height 32
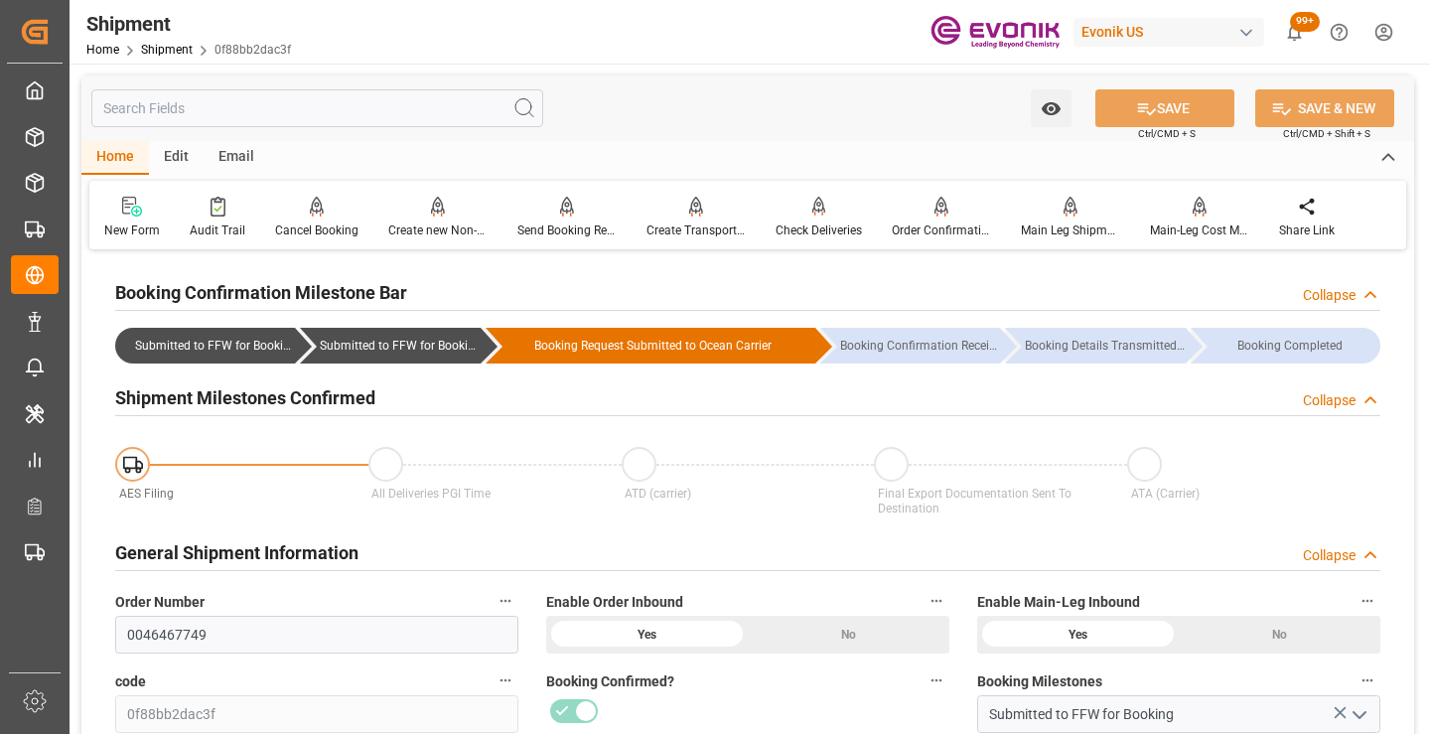
scroll to position [199, 0]
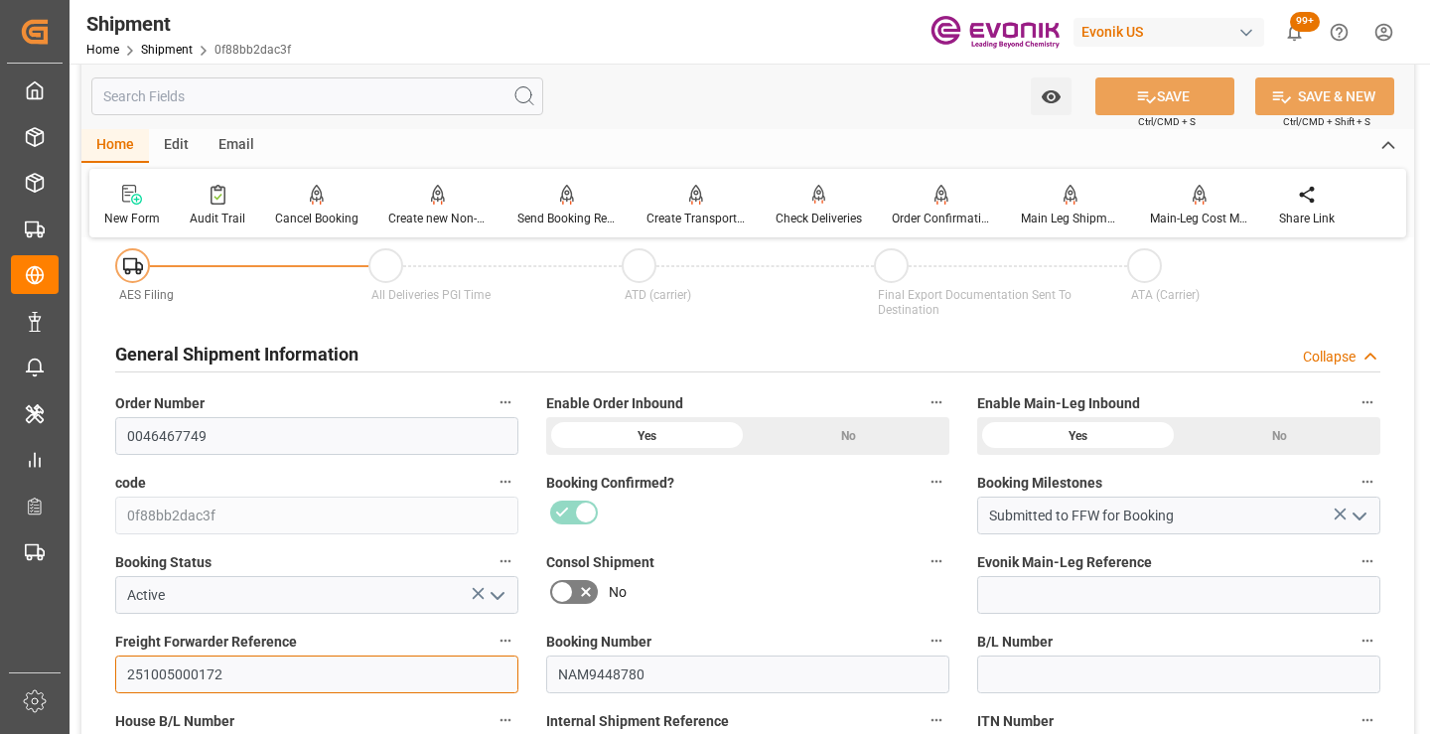
click at [200, 671] on input "251005000172" at bounding box center [316, 674] width 403 height 38
click at [410, 96] on input "text" at bounding box center [317, 96] width 452 height 38
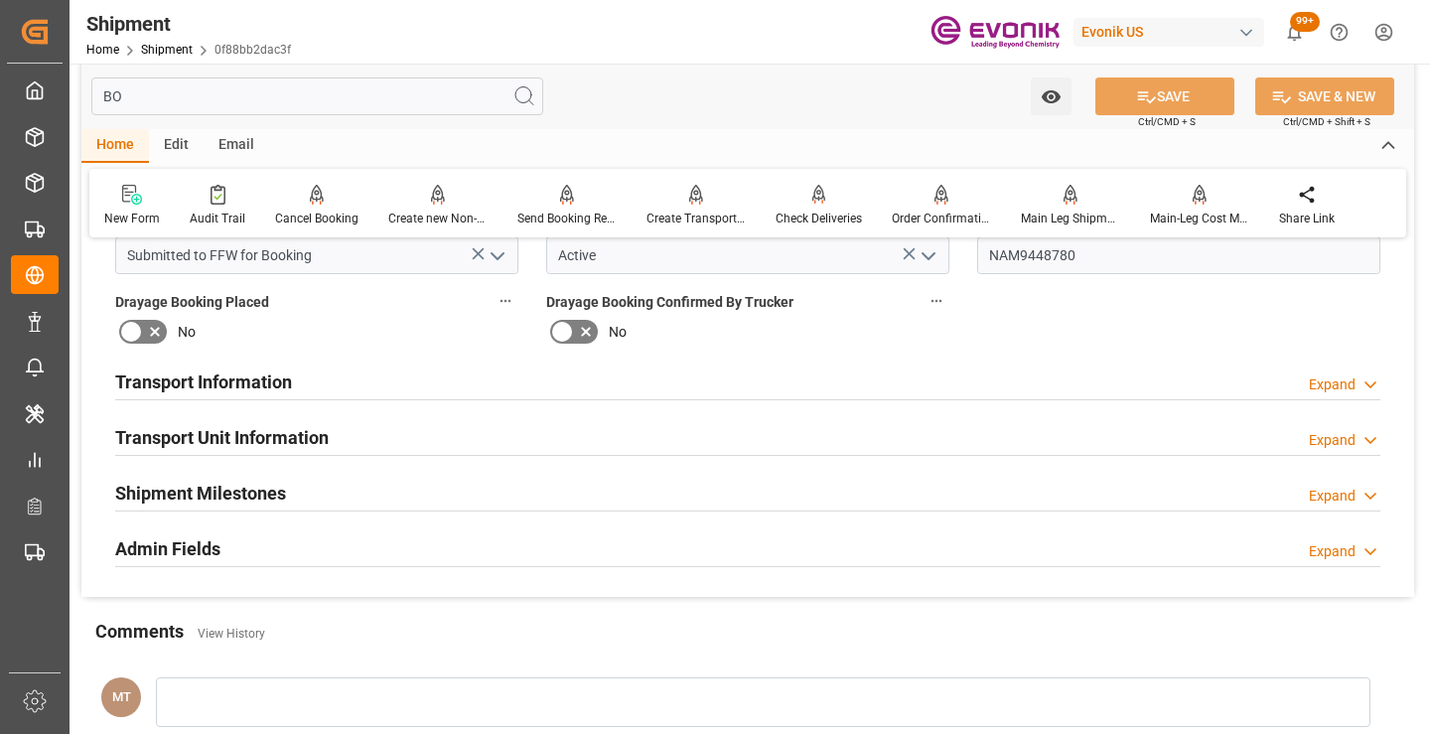
scroll to position [0, 0]
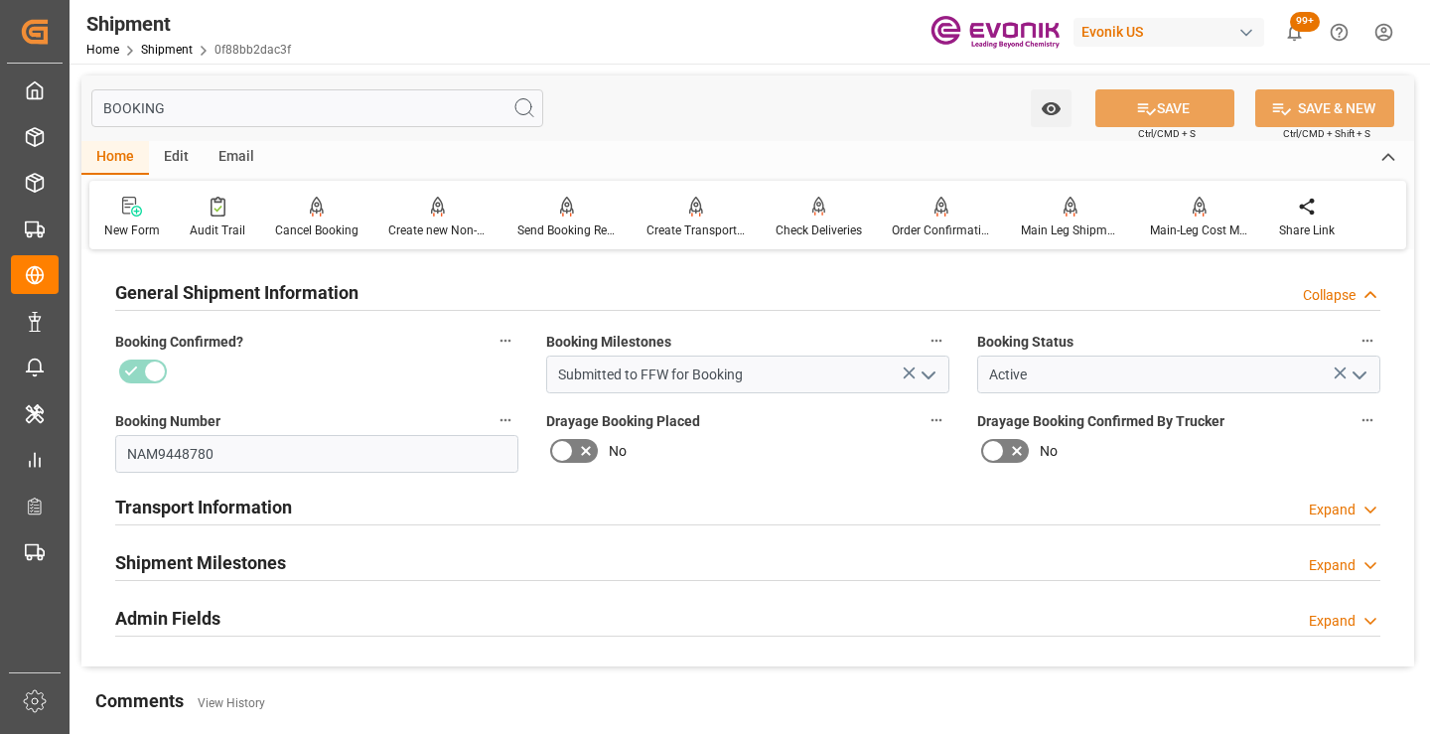
type input "BOOKING"
click at [339, 557] on div "Shipment Milestones Expand" at bounding box center [747, 561] width 1265 height 38
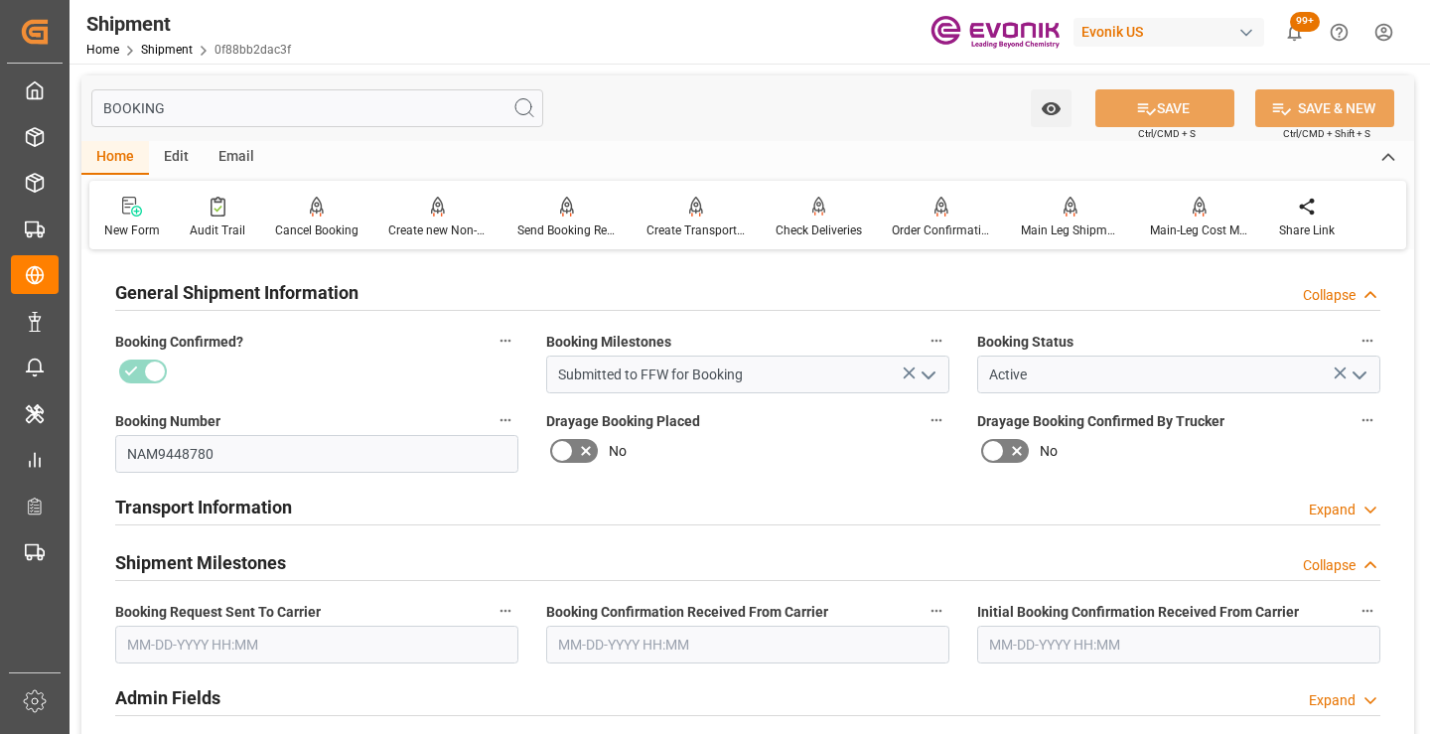
click at [268, 630] on input "text" at bounding box center [316, 645] width 403 height 38
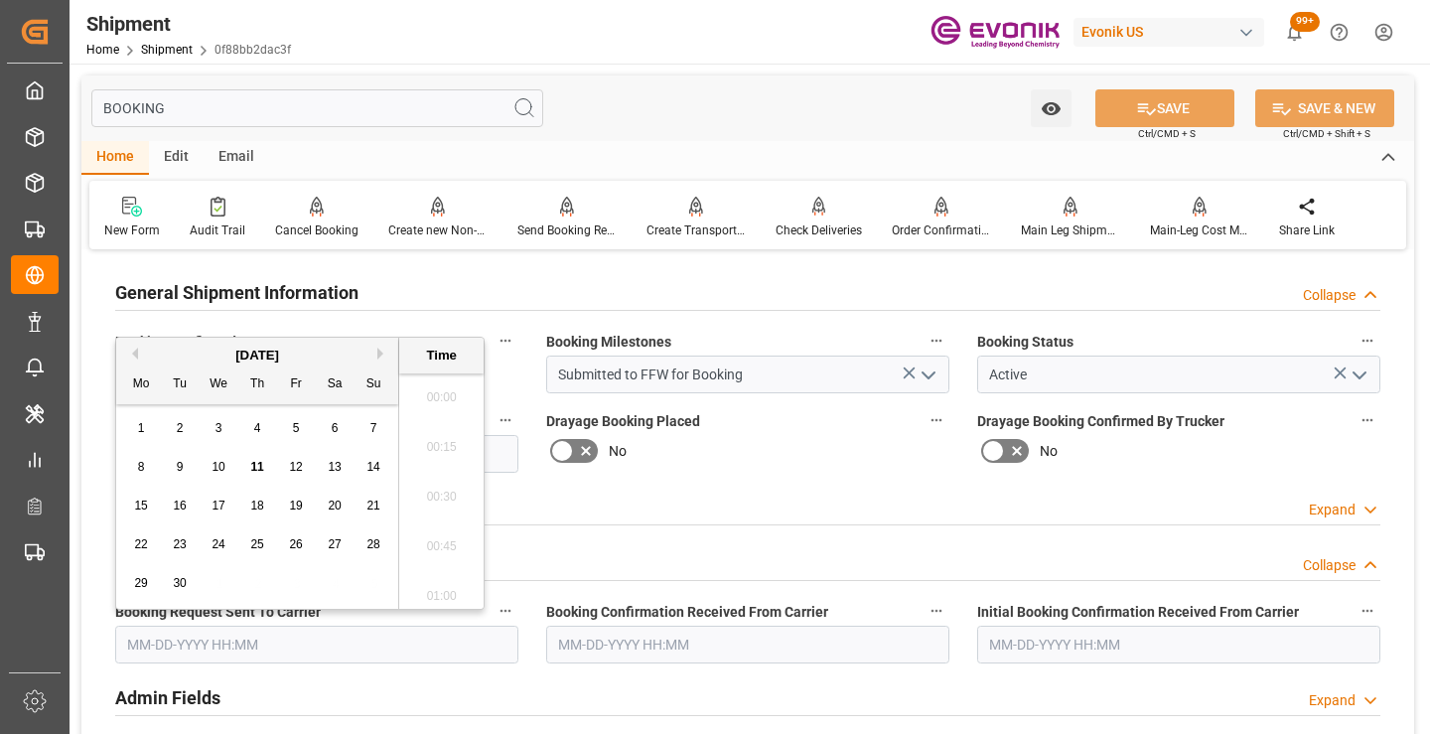
scroll to position [3235, 0]
click at [246, 472] on div "11" at bounding box center [257, 468] width 25 height 24
type input "09-11-2025 00:00"
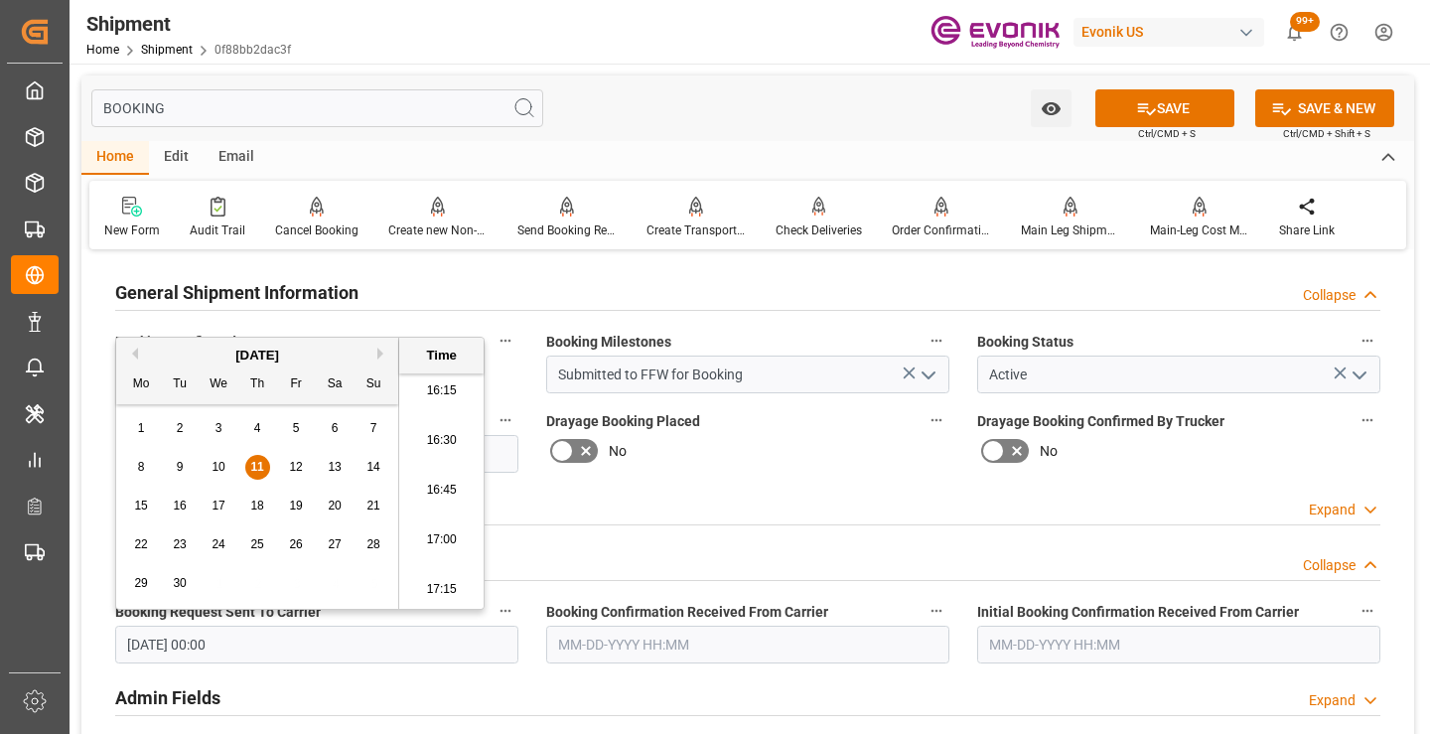
click at [661, 641] on input "text" at bounding box center [747, 645] width 403 height 38
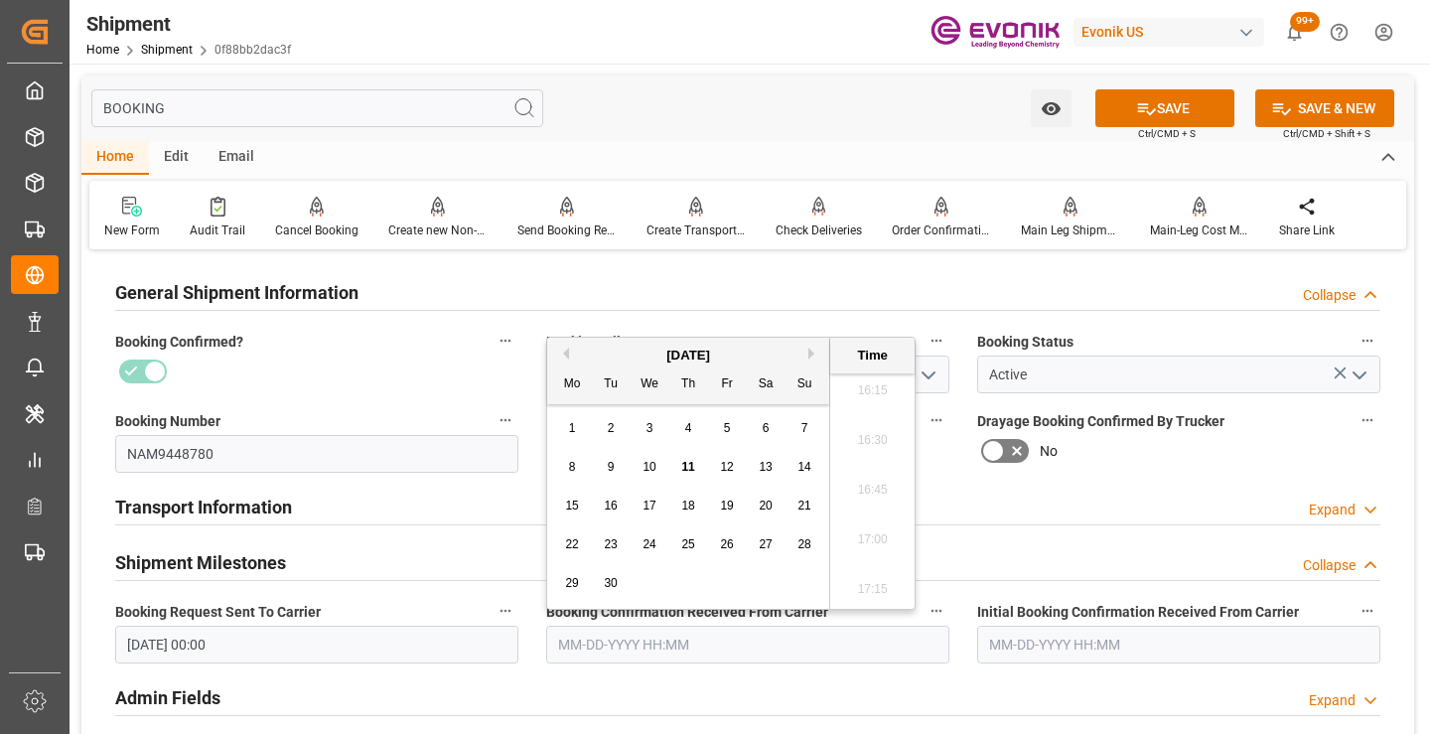
click at [689, 462] on span "11" at bounding box center [687, 467] width 13 height 14
type input "09-11-2025 00:00"
click at [1173, 113] on button "SAVE" at bounding box center [1164, 108] width 139 height 38
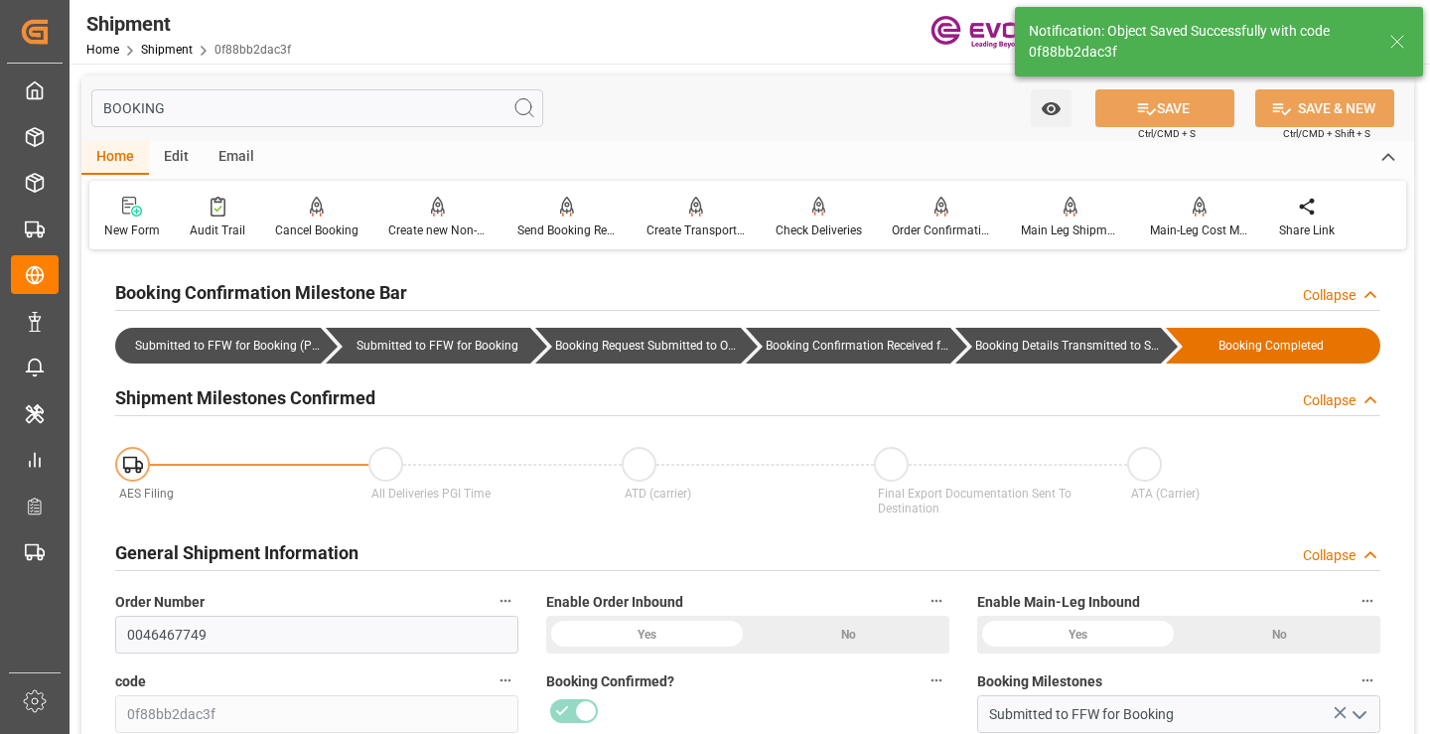
type input "Booking Details Transmitted to SAP"
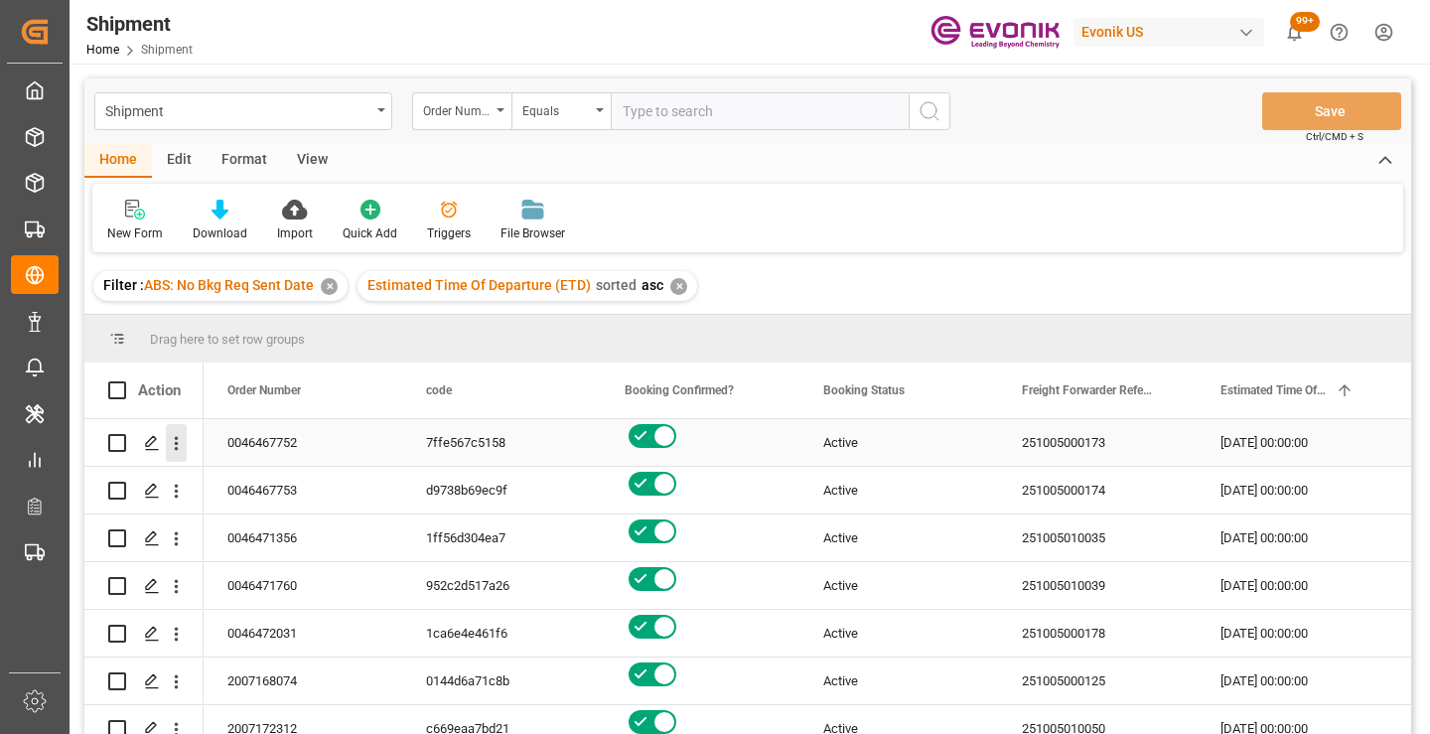
click at [177, 448] on icon "open menu" at bounding box center [177, 444] width 4 height 14
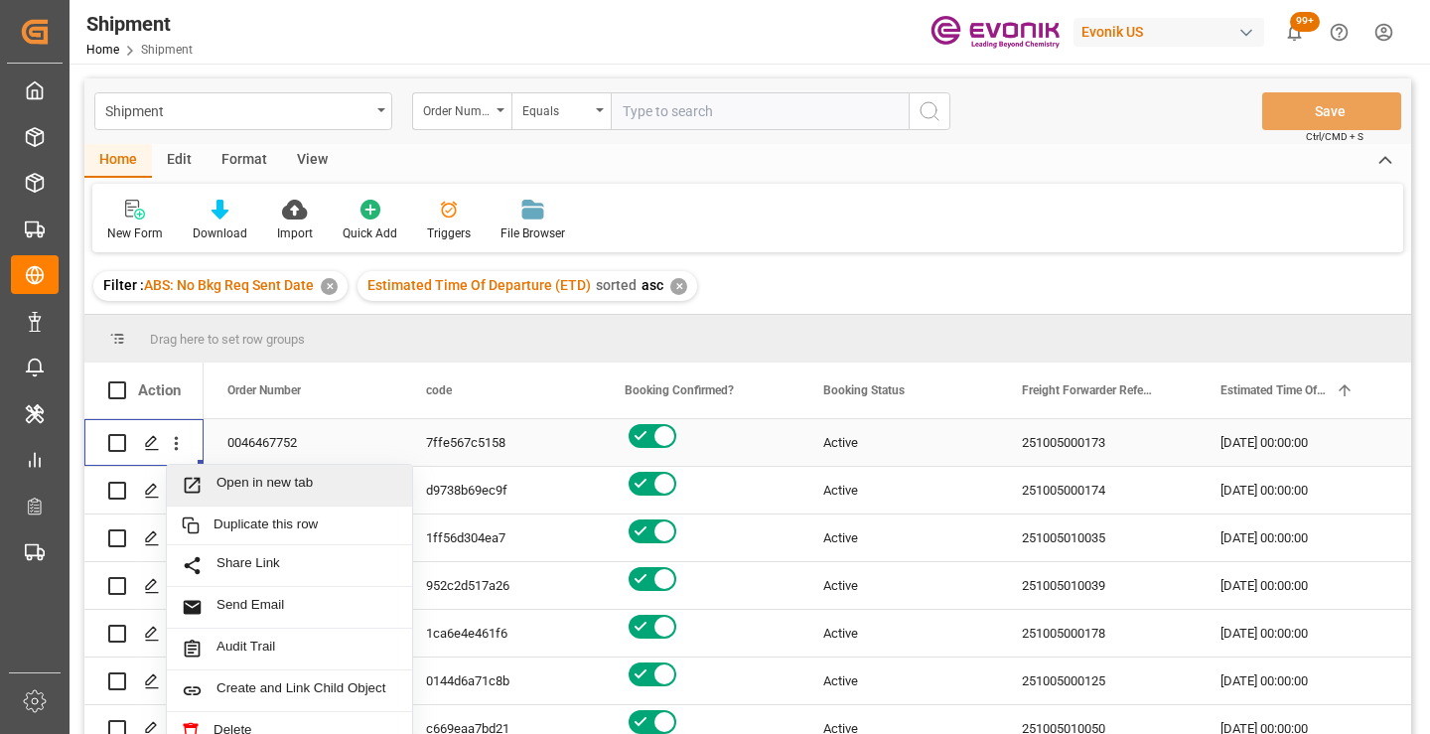
click at [327, 491] on span "Open in new tab" at bounding box center [307, 485] width 181 height 21
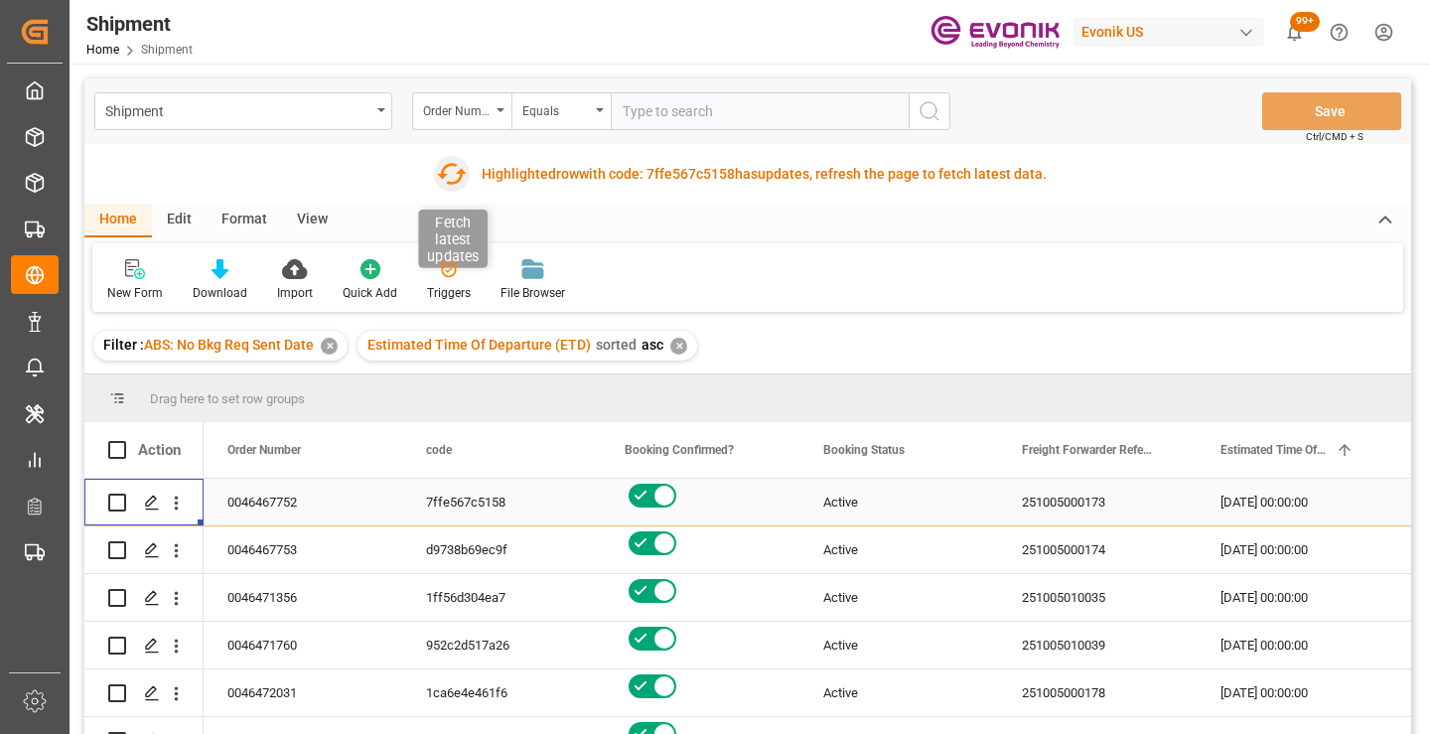
click at [457, 171] on icon "button" at bounding box center [451, 174] width 32 height 32
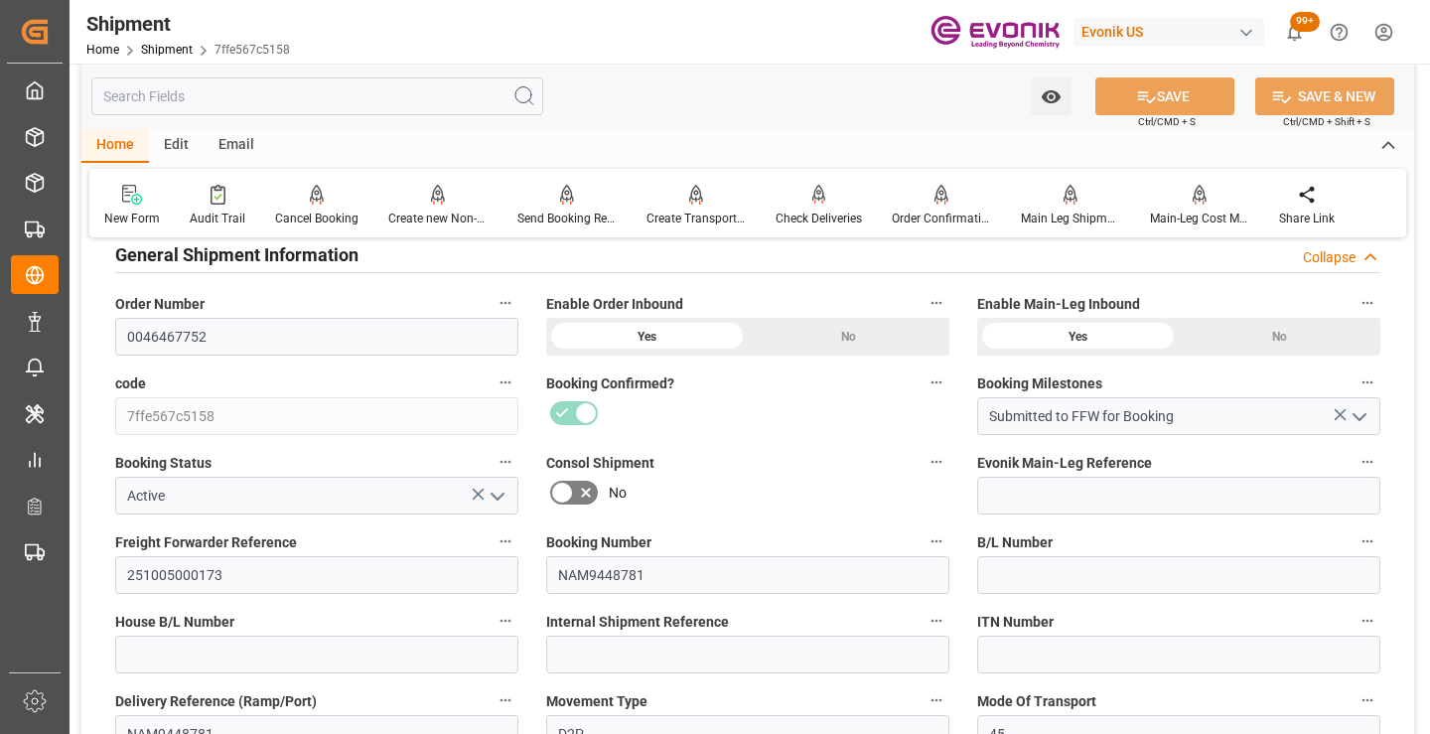
scroll to position [397, 0]
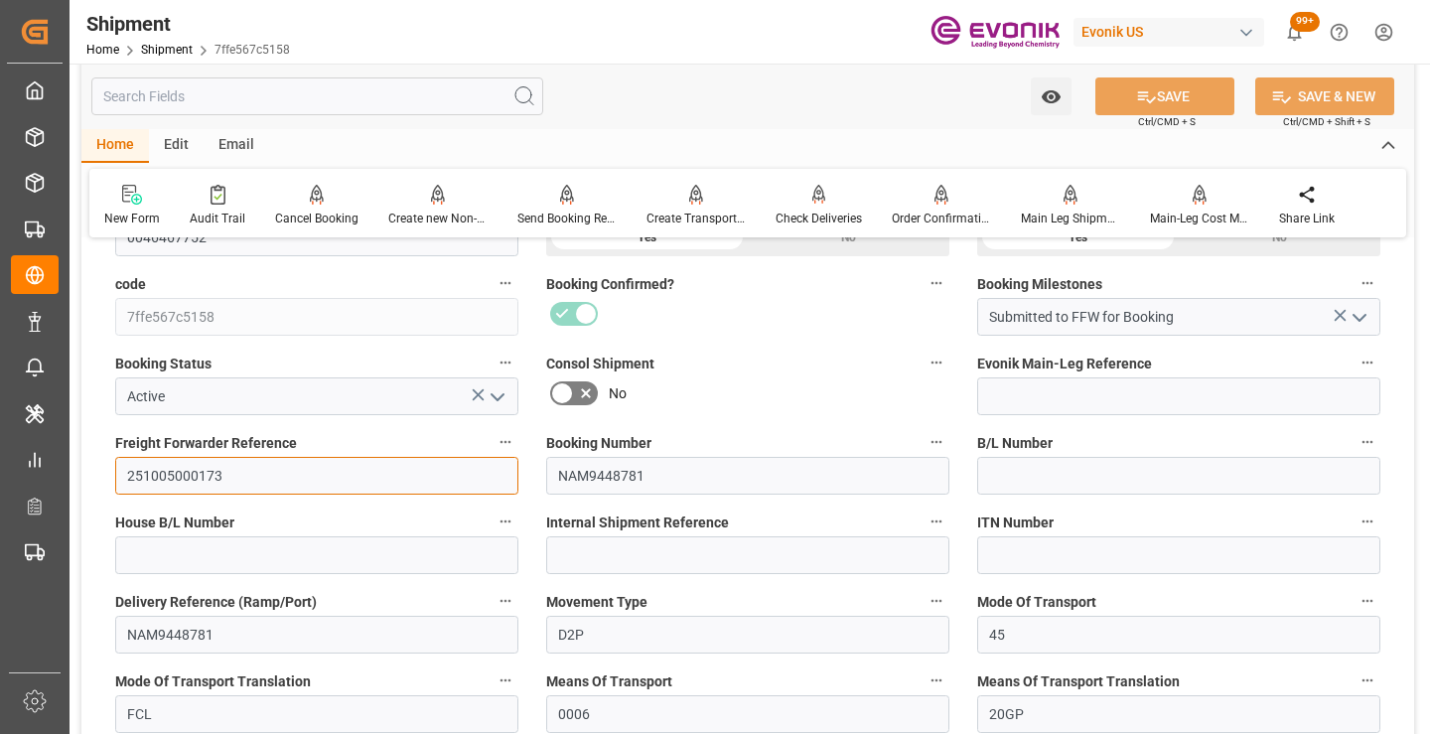
click at [207, 481] on input "251005000173" at bounding box center [316, 476] width 403 height 38
click at [375, 92] on input "text" at bounding box center [317, 96] width 452 height 38
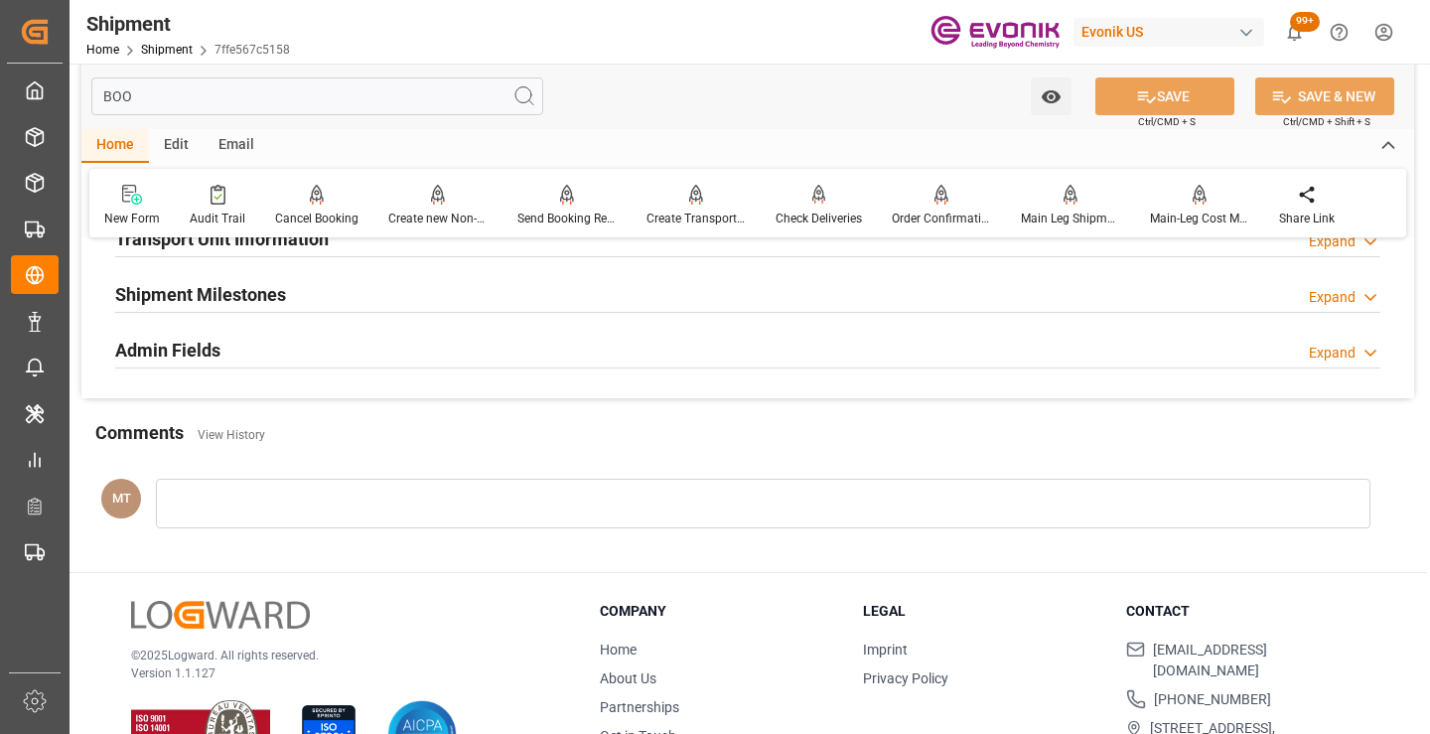
scroll to position [139, 0]
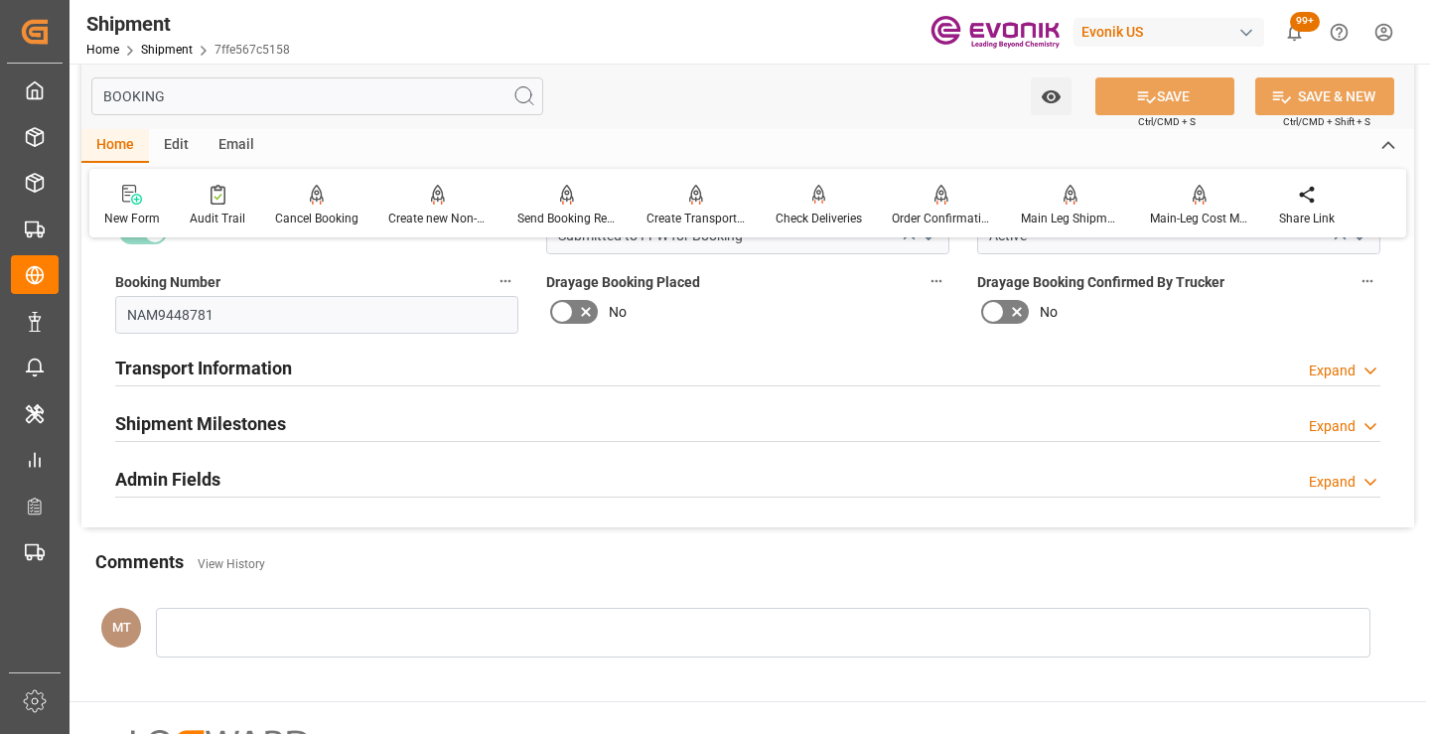
type input "BOOKING"
click at [292, 422] on div "Shipment Milestones Expand" at bounding box center [747, 422] width 1265 height 38
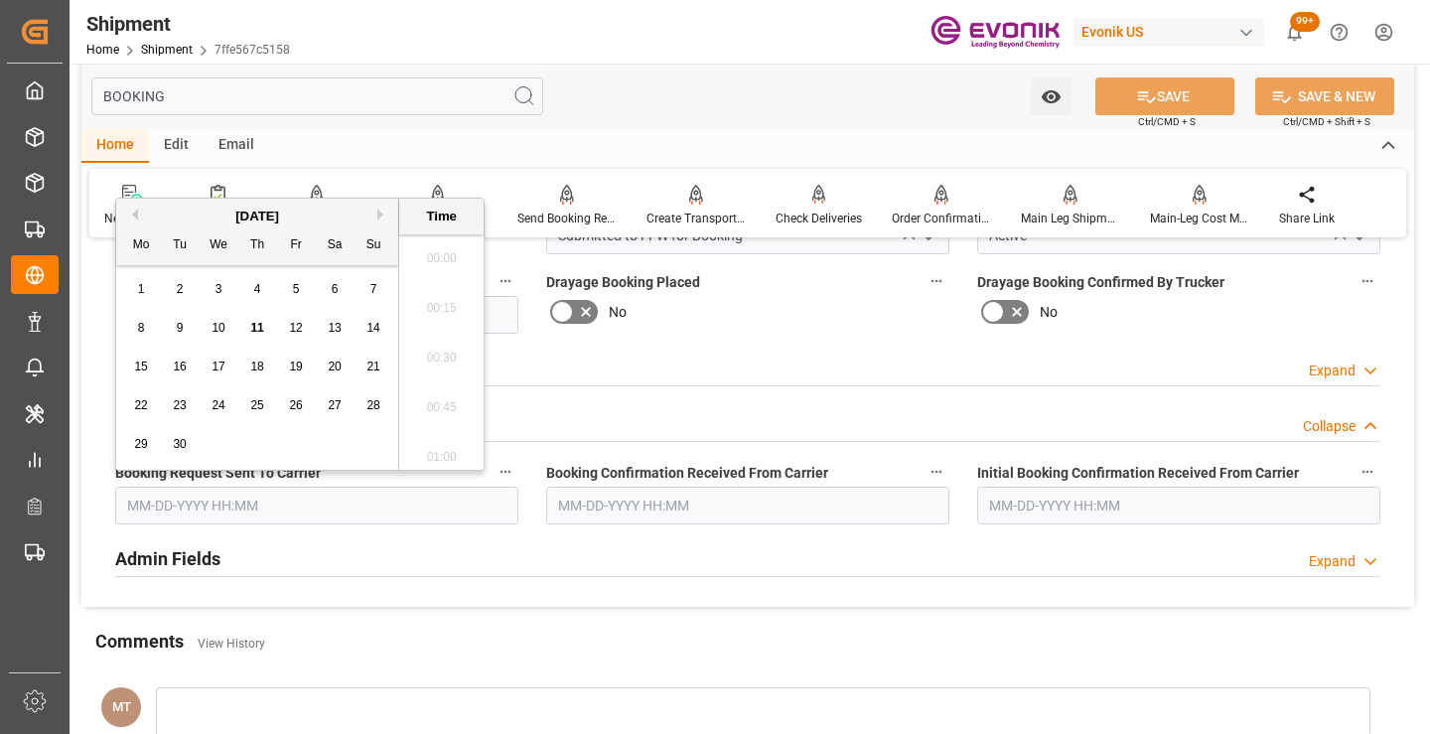
click at [274, 508] on input "text" at bounding box center [316, 506] width 403 height 38
click at [265, 324] on div "11" at bounding box center [257, 329] width 25 height 24
type input "[DATE] 00:00"
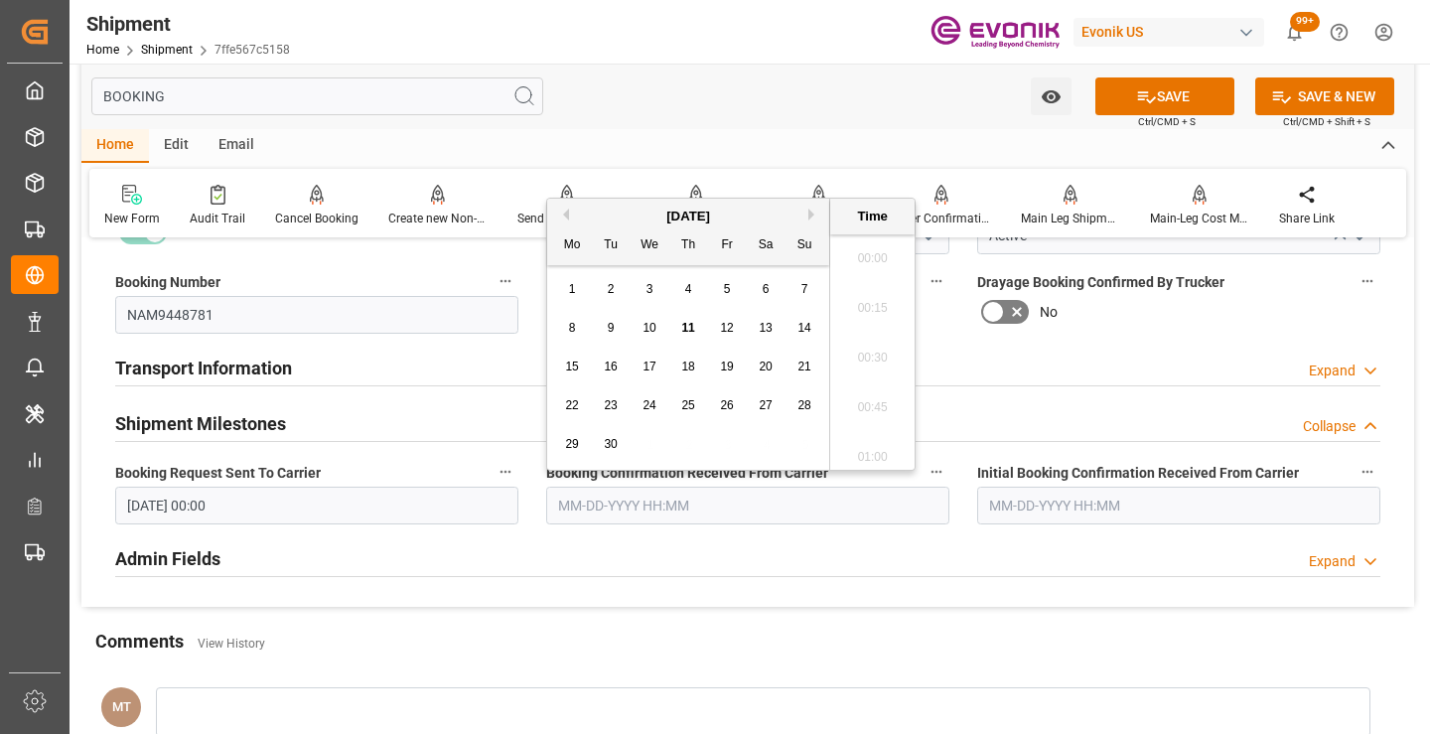
click at [649, 517] on input "text" at bounding box center [747, 506] width 403 height 38
click at [685, 323] on span "11" at bounding box center [687, 328] width 13 height 14
type input "09-11-2025 00:00"
click at [1191, 85] on button "SAVE" at bounding box center [1164, 96] width 139 height 38
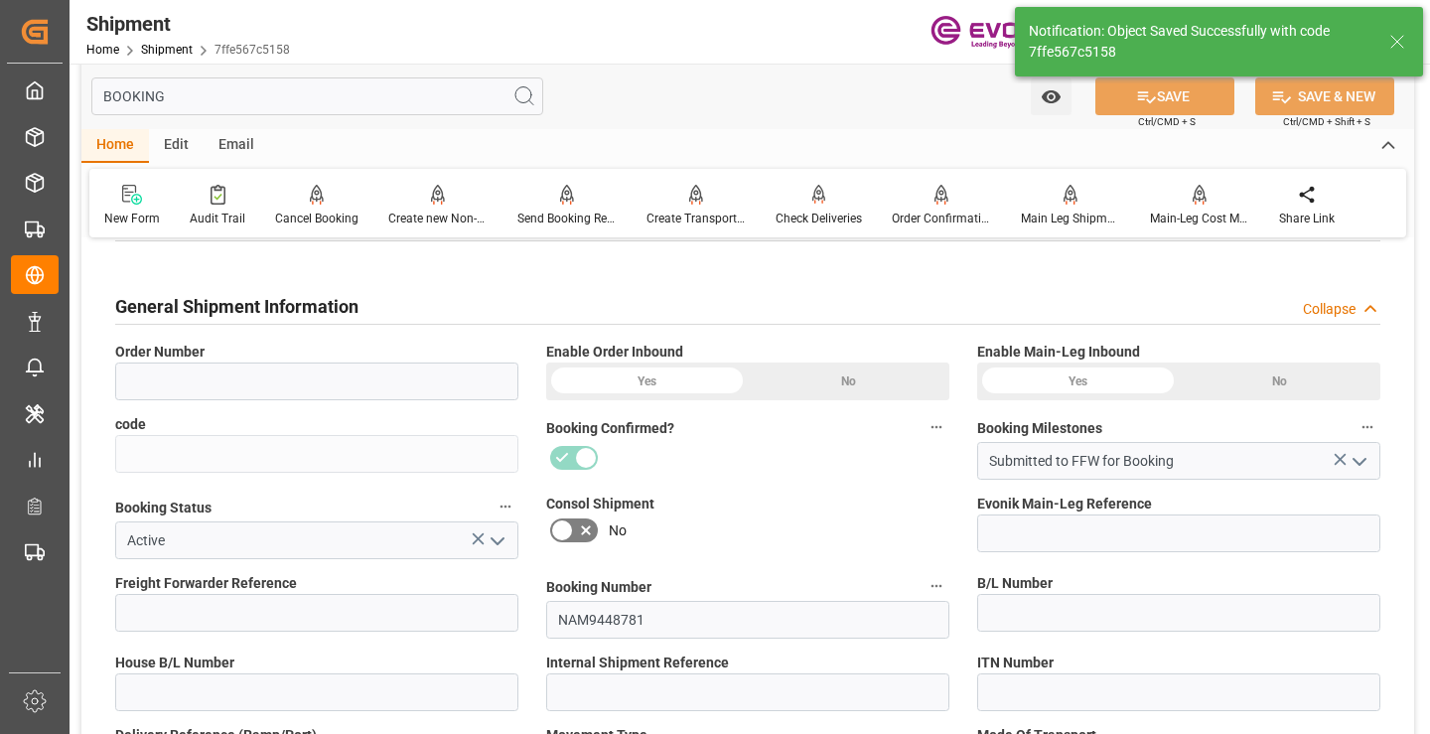
type input "0046467752"
type input "7ffe567c5158"
type input "251005000173"
type input "NAM9448781"
type input "D2P"
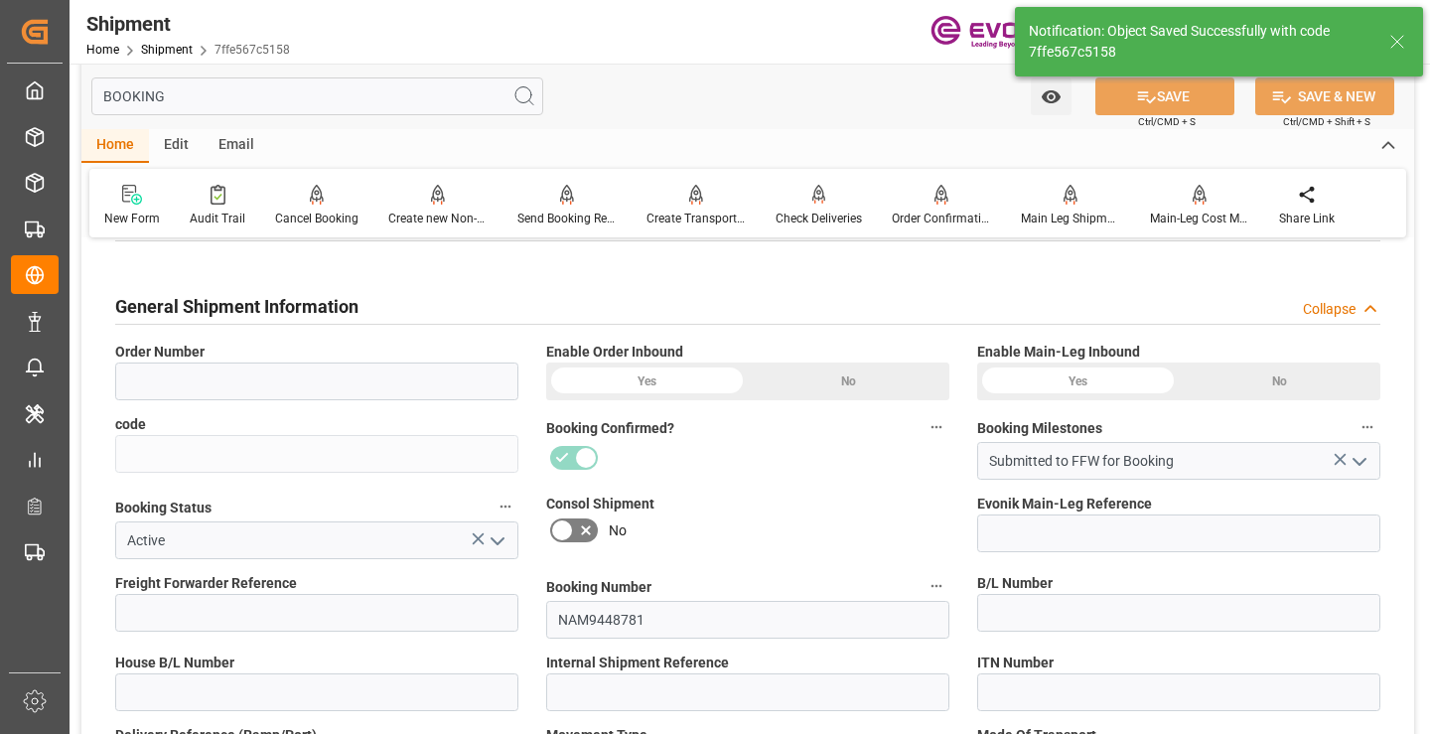
type input "45"
type input "FCL"
type input "0006"
type input "20GP"
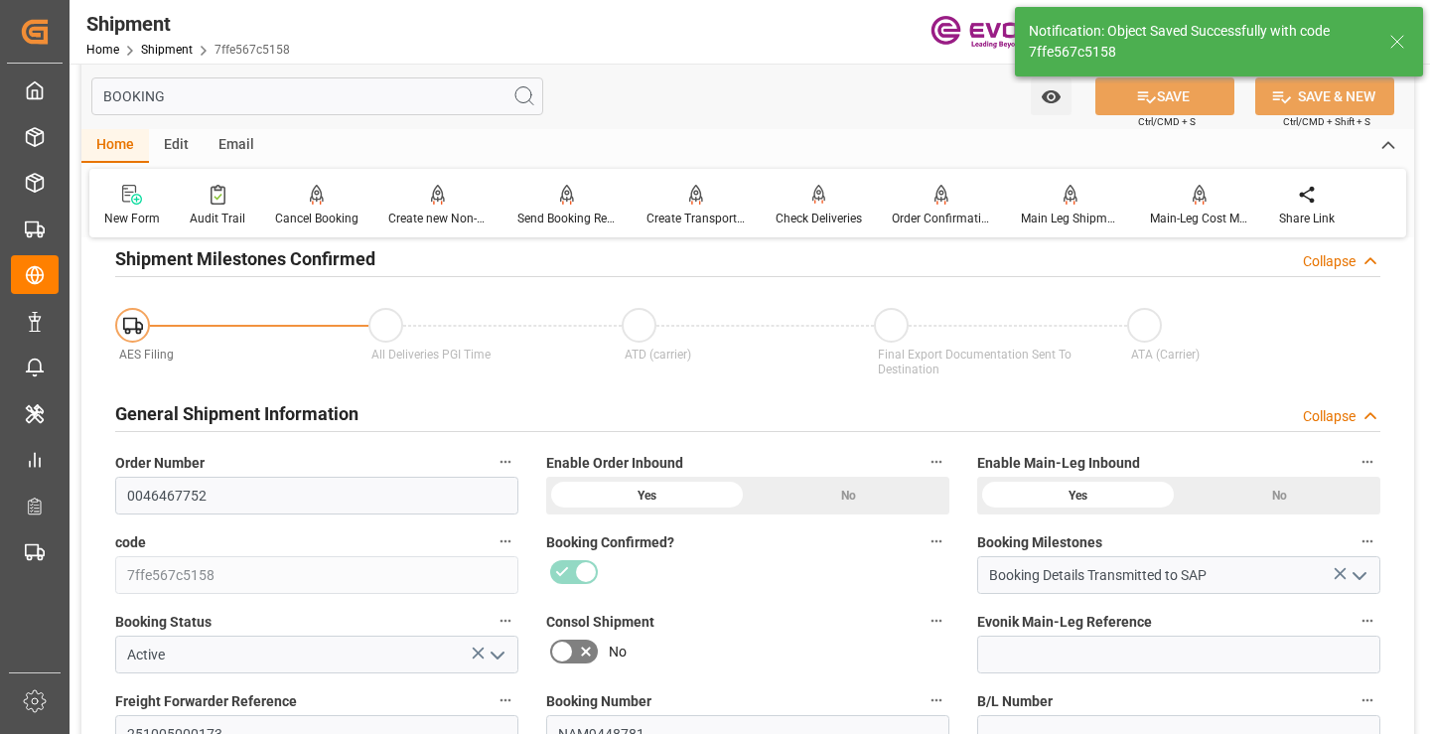
type input "Booking Details Transmitted to SAP"
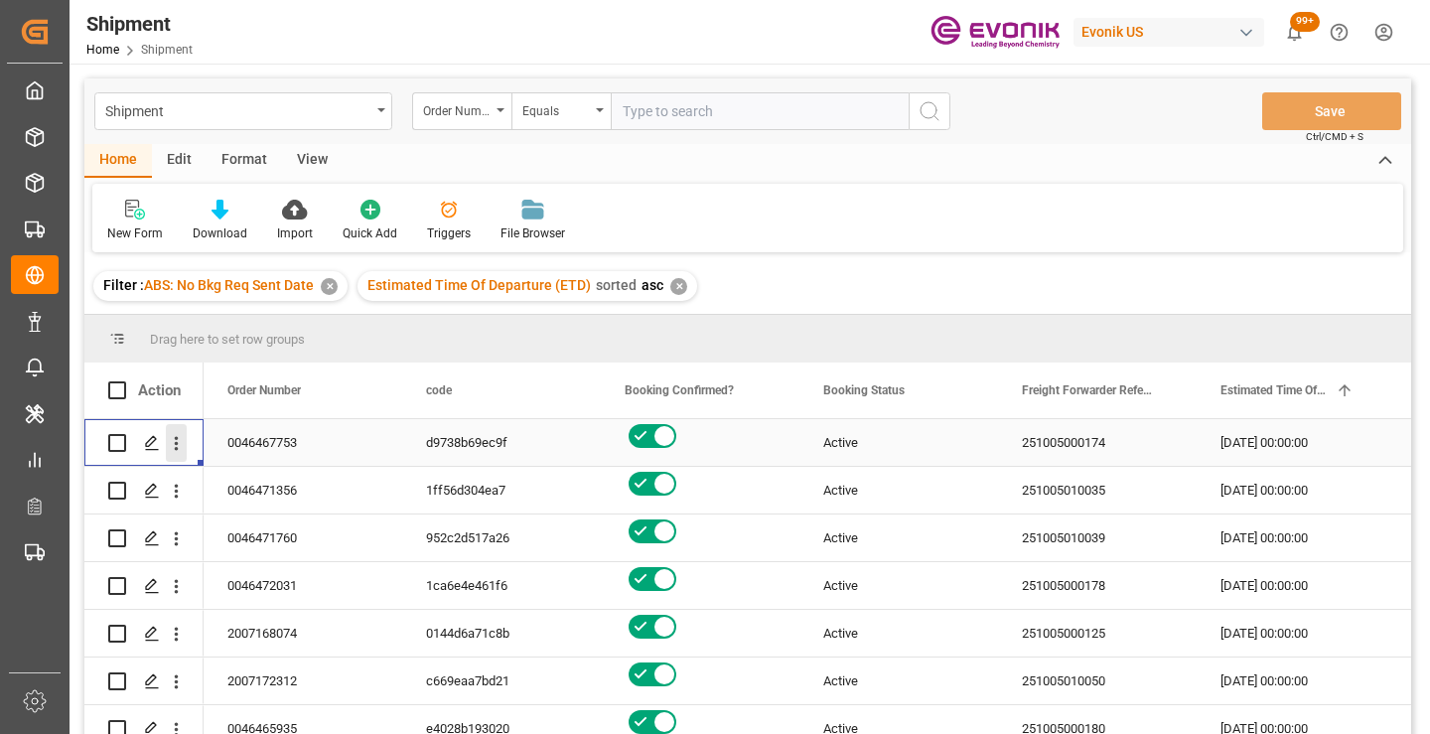
click at [175, 439] on icon "open menu" at bounding box center [177, 444] width 4 height 14
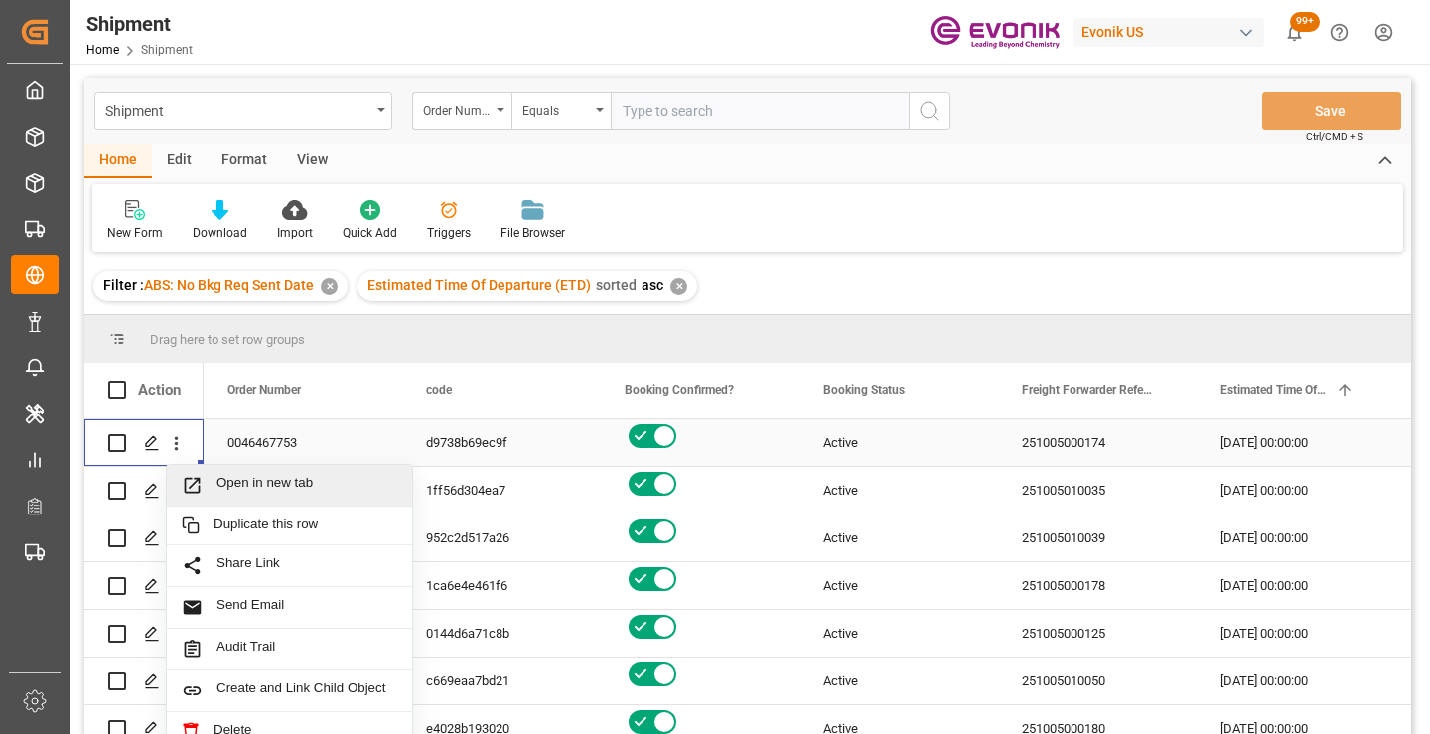
click at [319, 492] on span "Open in new tab" at bounding box center [307, 485] width 181 height 21
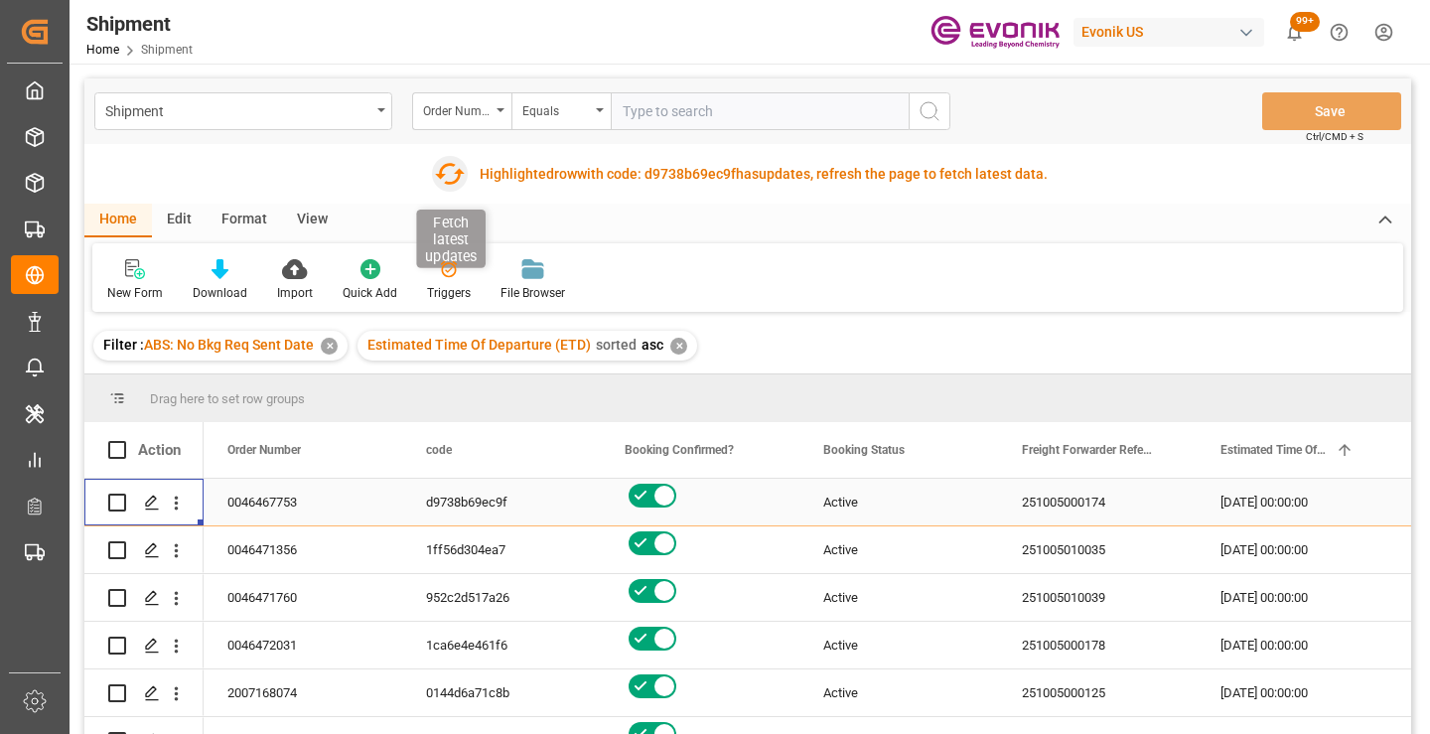
click at [451, 174] on icon "button" at bounding box center [450, 174] width 32 height 32
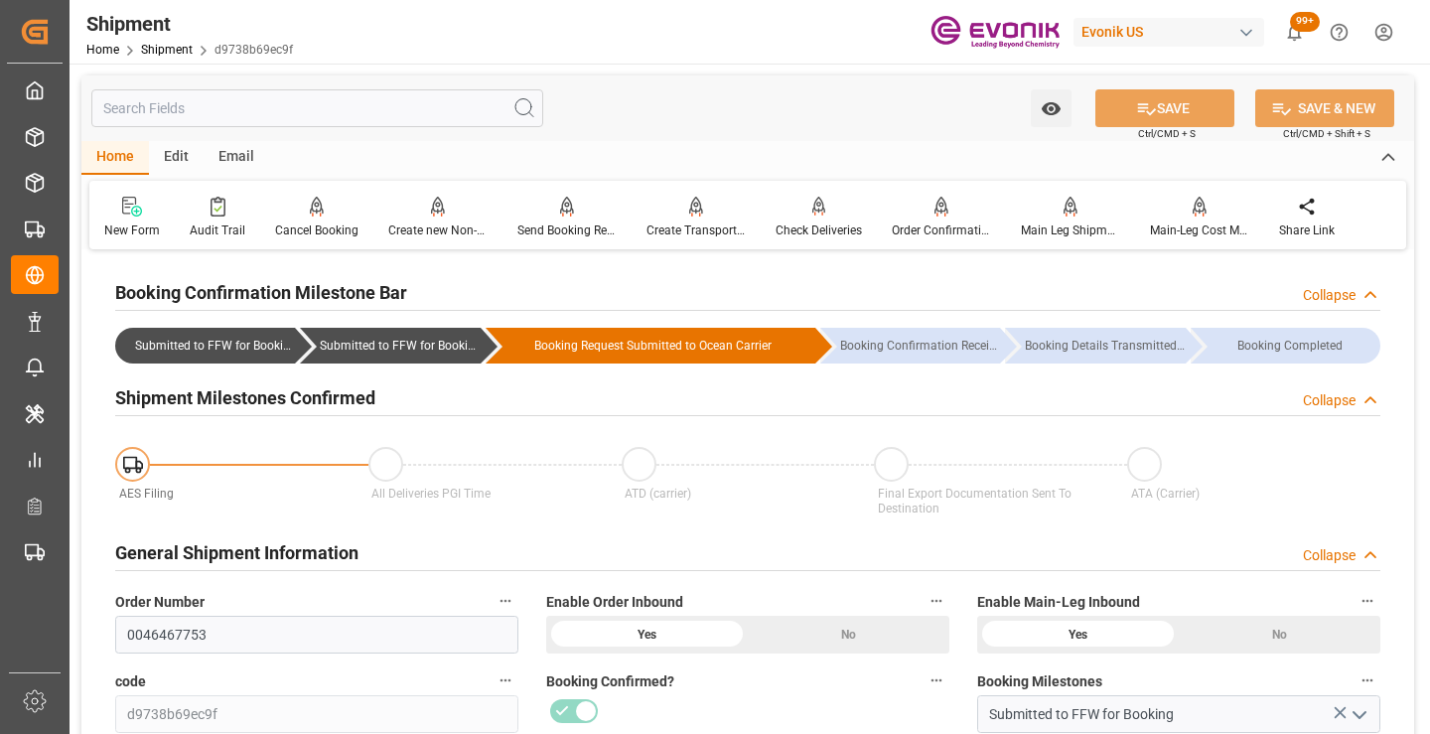
scroll to position [298, 0]
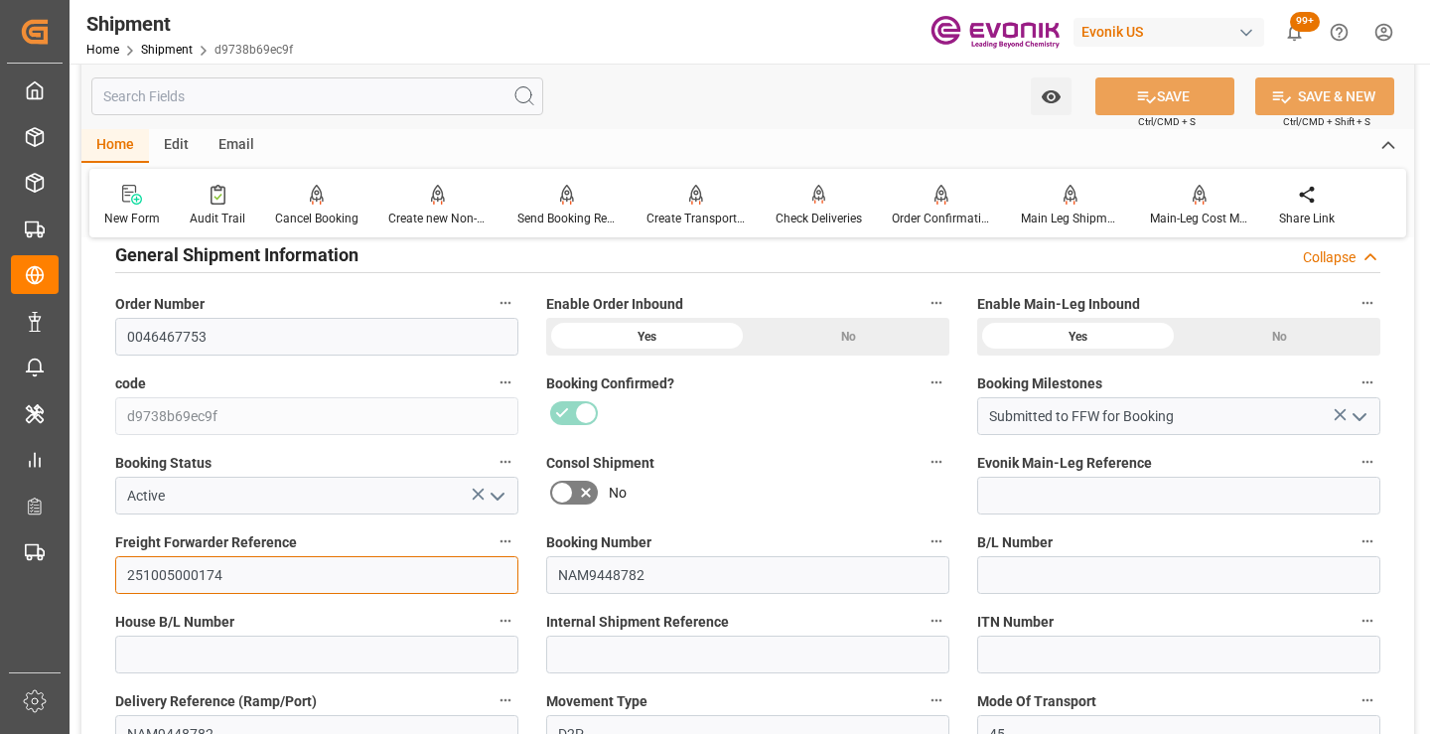
click at [176, 581] on input "251005000174" at bounding box center [316, 575] width 403 height 38
click at [378, 93] on input "text" at bounding box center [317, 96] width 452 height 38
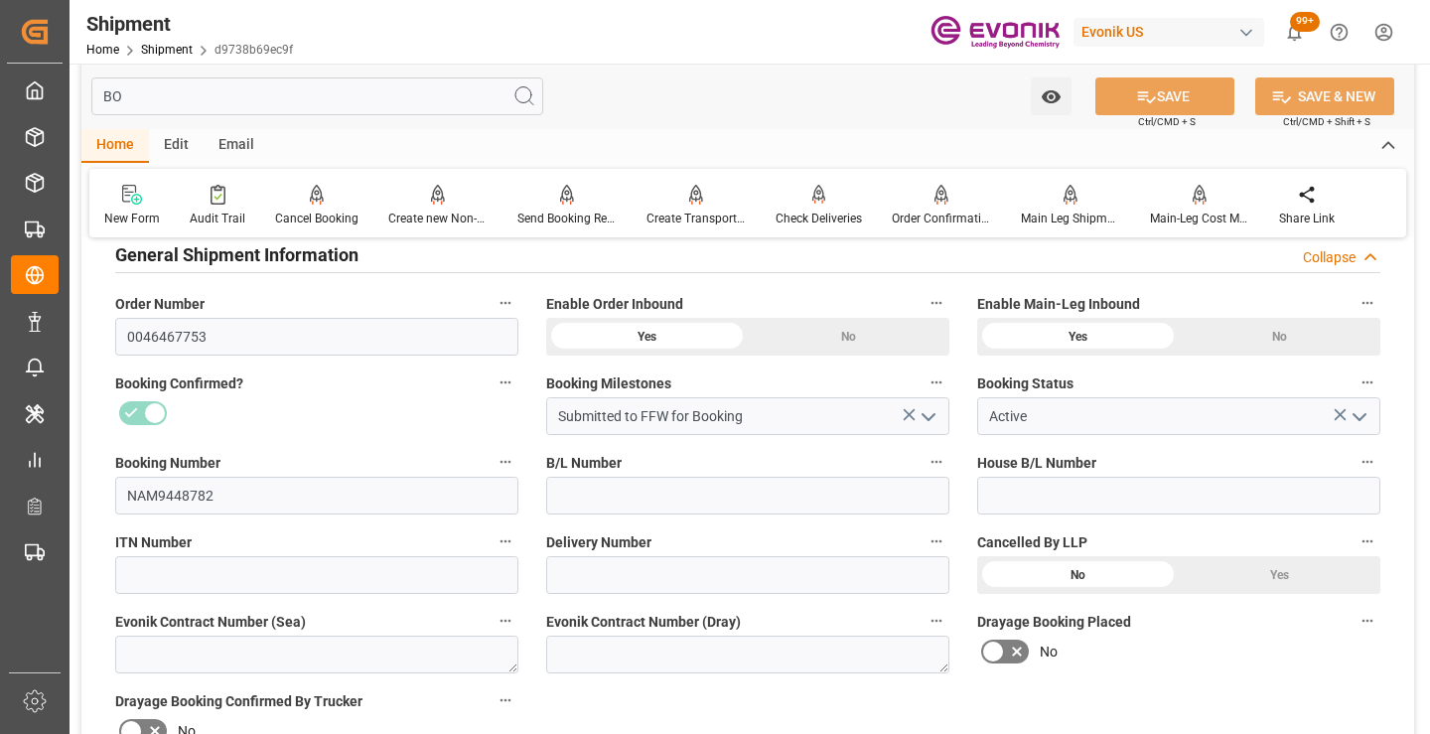
scroll to position [40, 0]
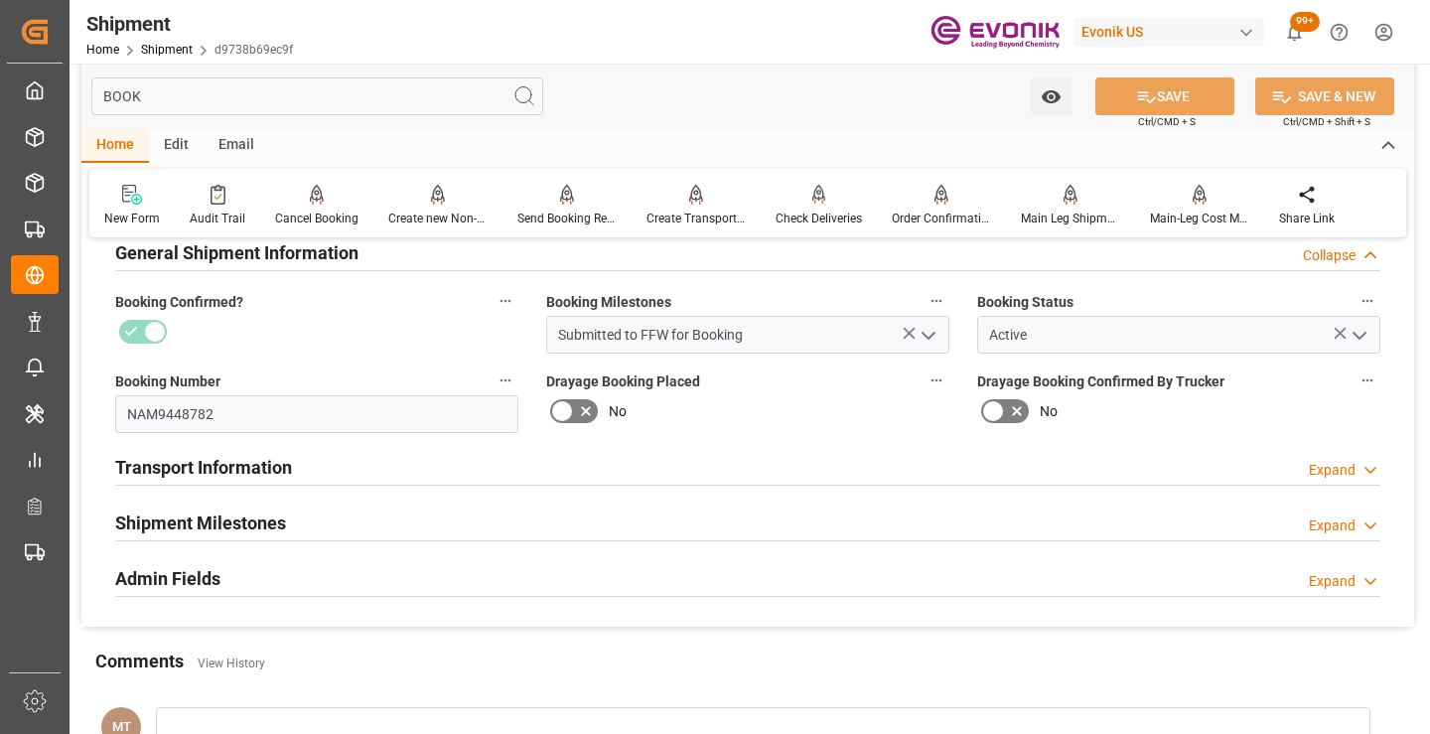
type input "BOOK"
click at [338, 533] on div "Shipment Milestones Expand" at bounding box center [747, 522] width 1265 height 38
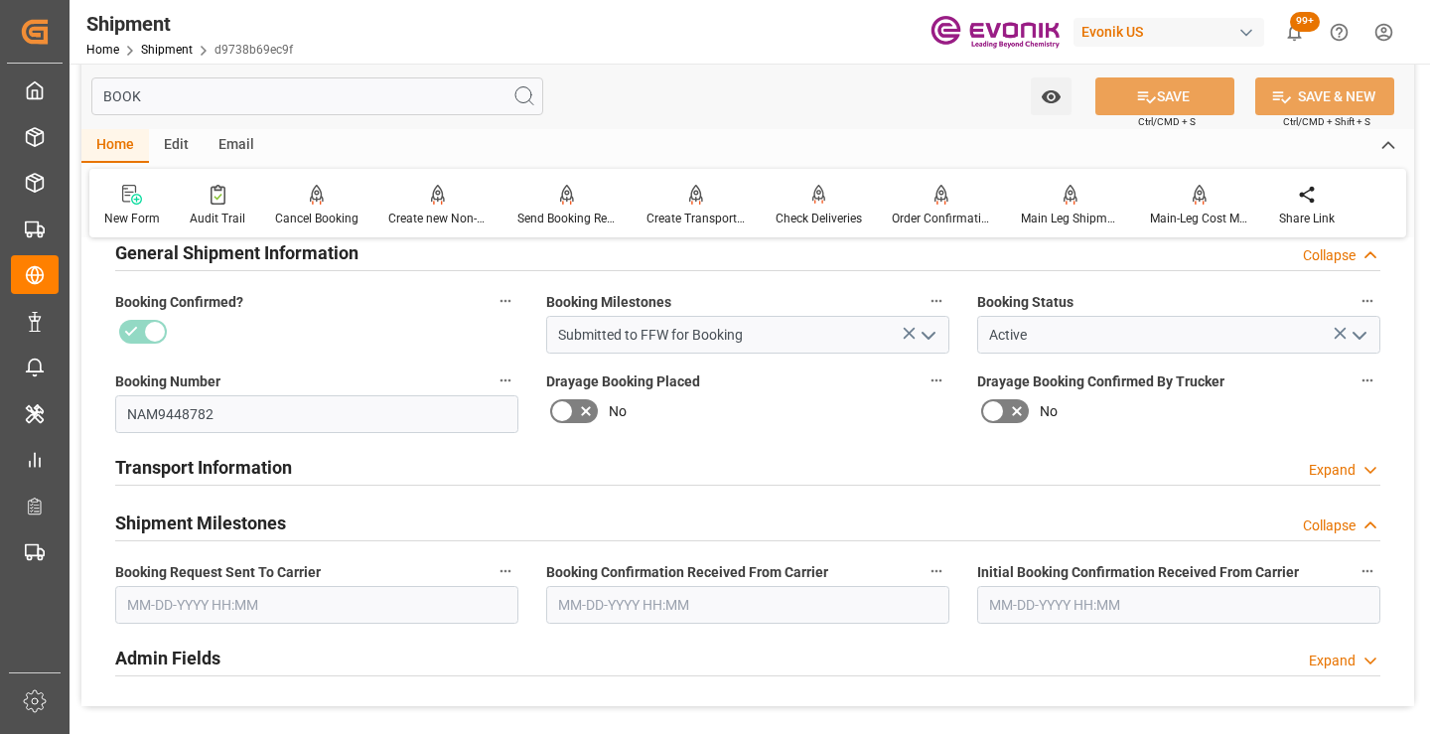
click at [298, 620] on input "text" at bounding box center [316, 605] width 403 height 38
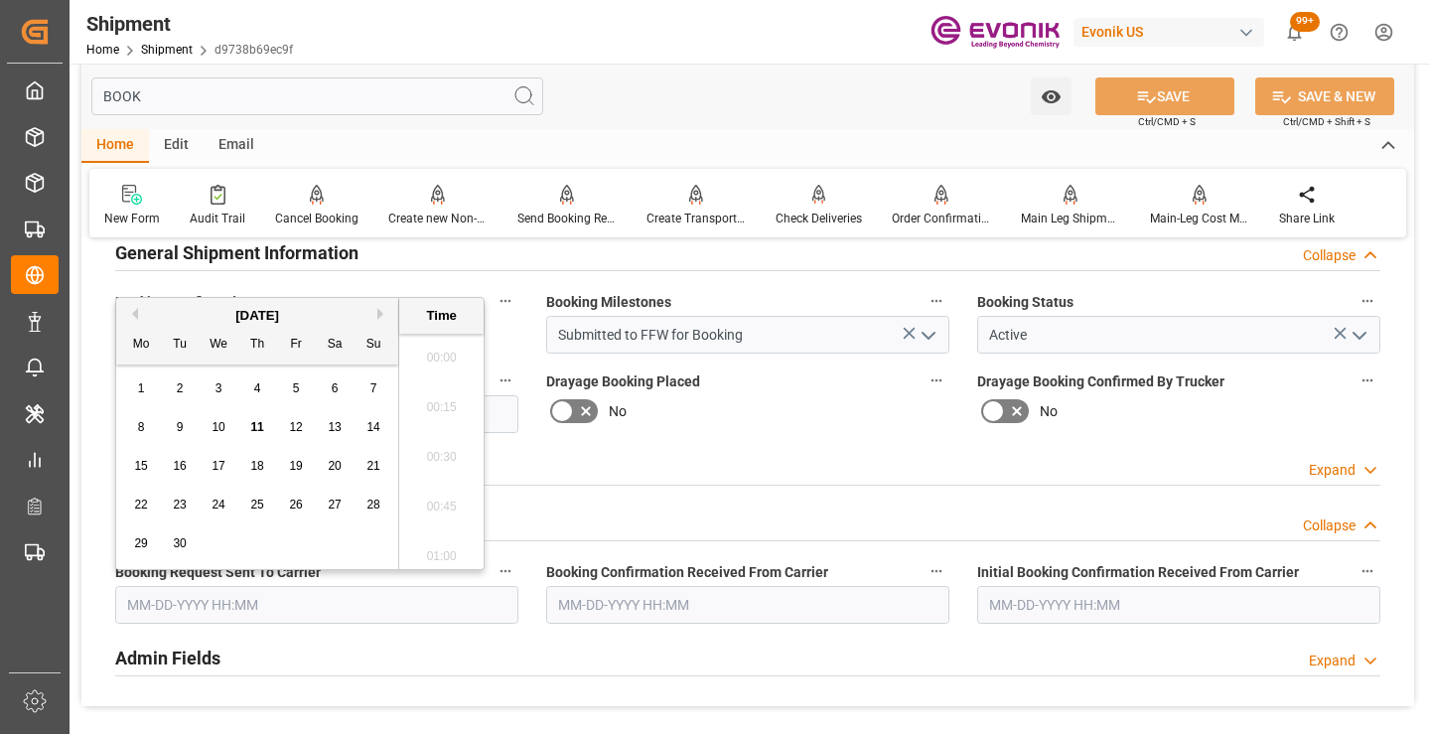
scroll to position [3235, 0]
click at [258, 435] on div "11" at bounding box center [257, 428] width 25 height 24
type input "09-11-2025 00:00"
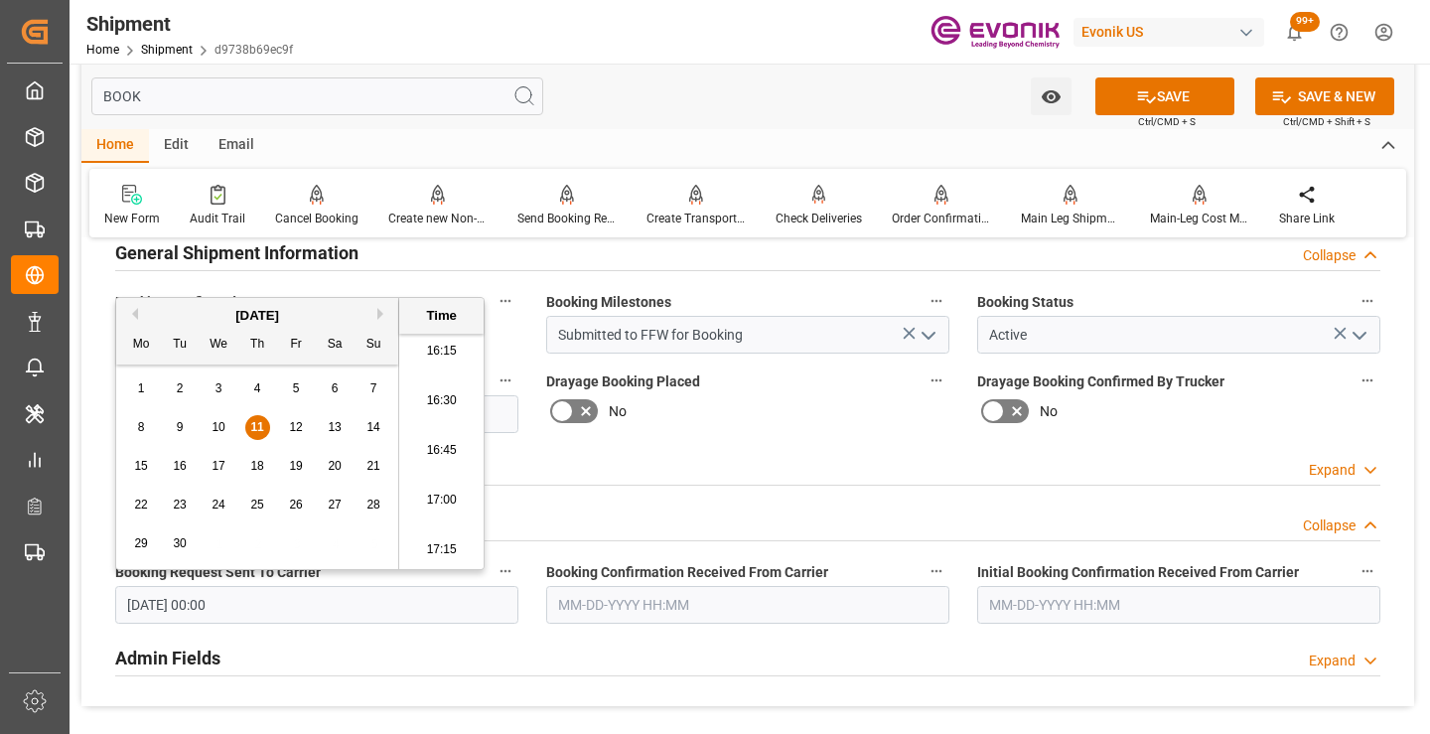
click at [633, 608] on input "text" at bounding box center [747, 605] width 403 height 38
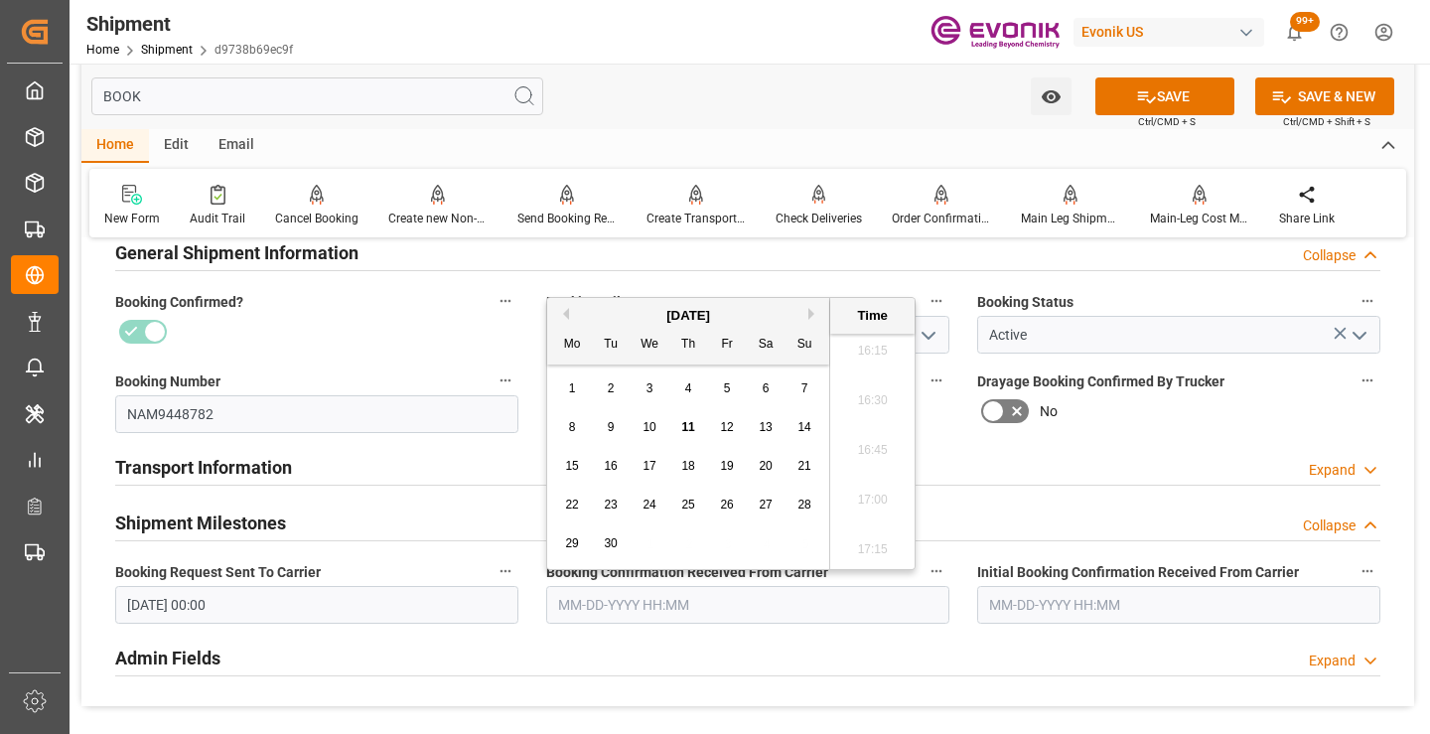
click at [696, 420] on div "11" at bounding box center [688, 428] width 25 height 24
type input "09-11-2025 00:00"
click at [1138, 91] on icon at bounding box center [1147, 97] width 18 height 12
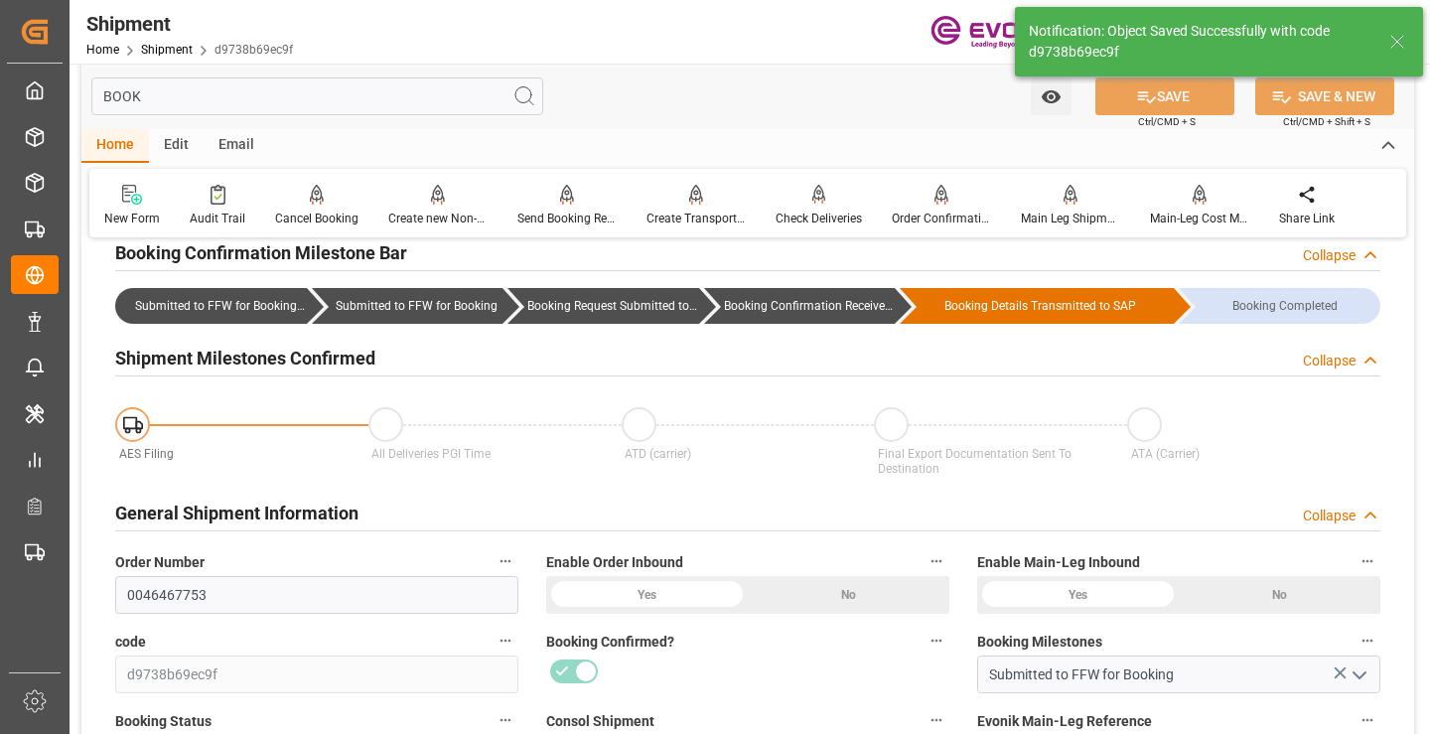
type input "Booking Confirmation Received from Ocean Carrier"
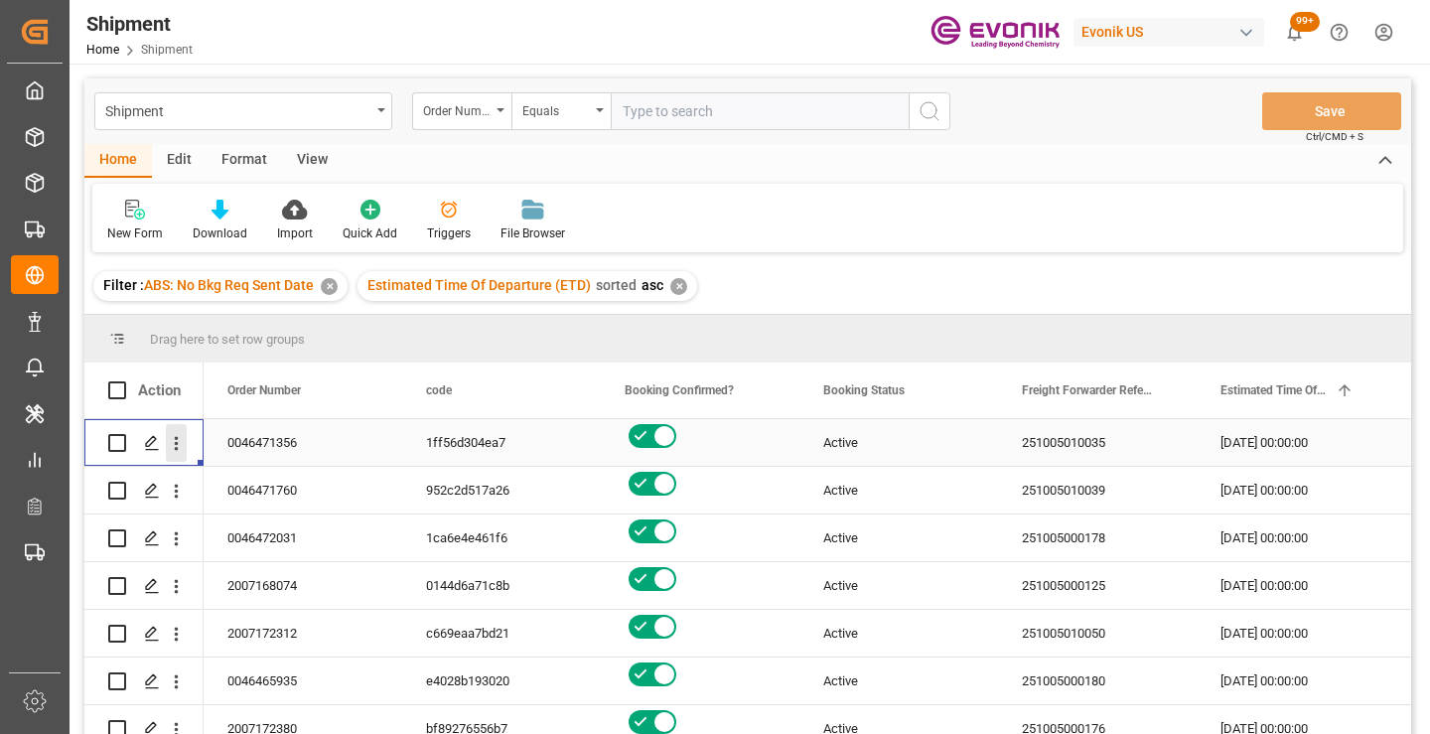
click at [180, 441] on icon "open menu" at bounding box center [176, 443] width 21 height 21
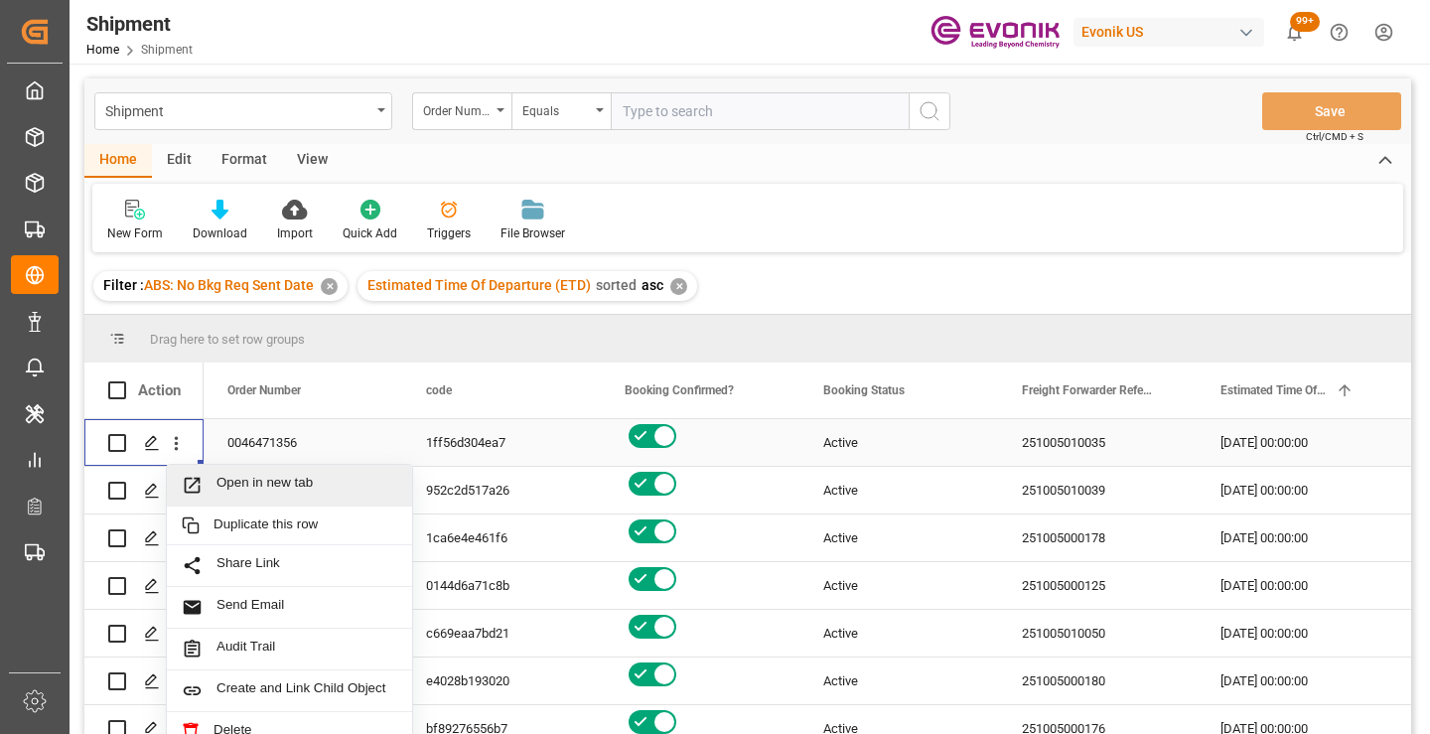
click at [257, 473] on div "Open in new tab" at bounding box center [289, 486] width 245 height 42
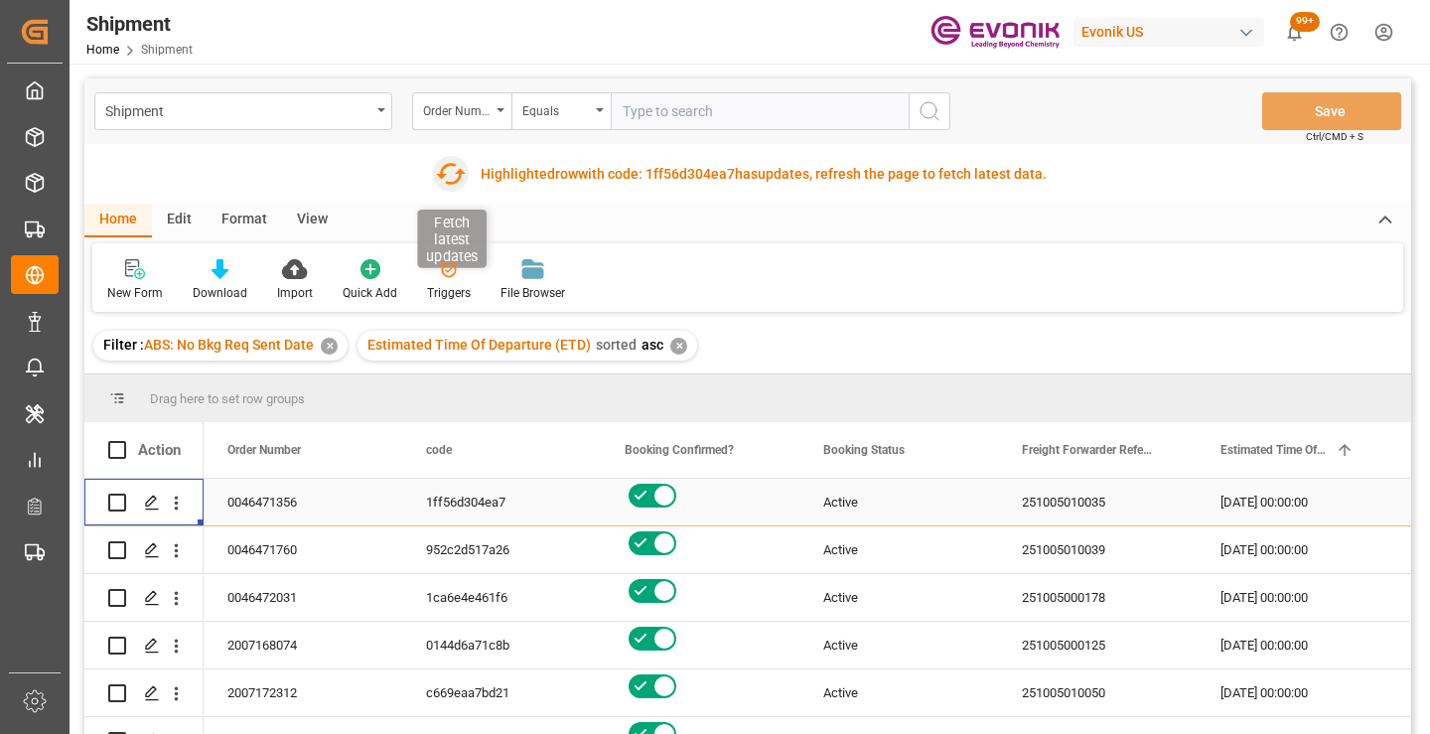
click at [451, 176] on icon "button" at bounding box center [451, 174] width 32 height 32
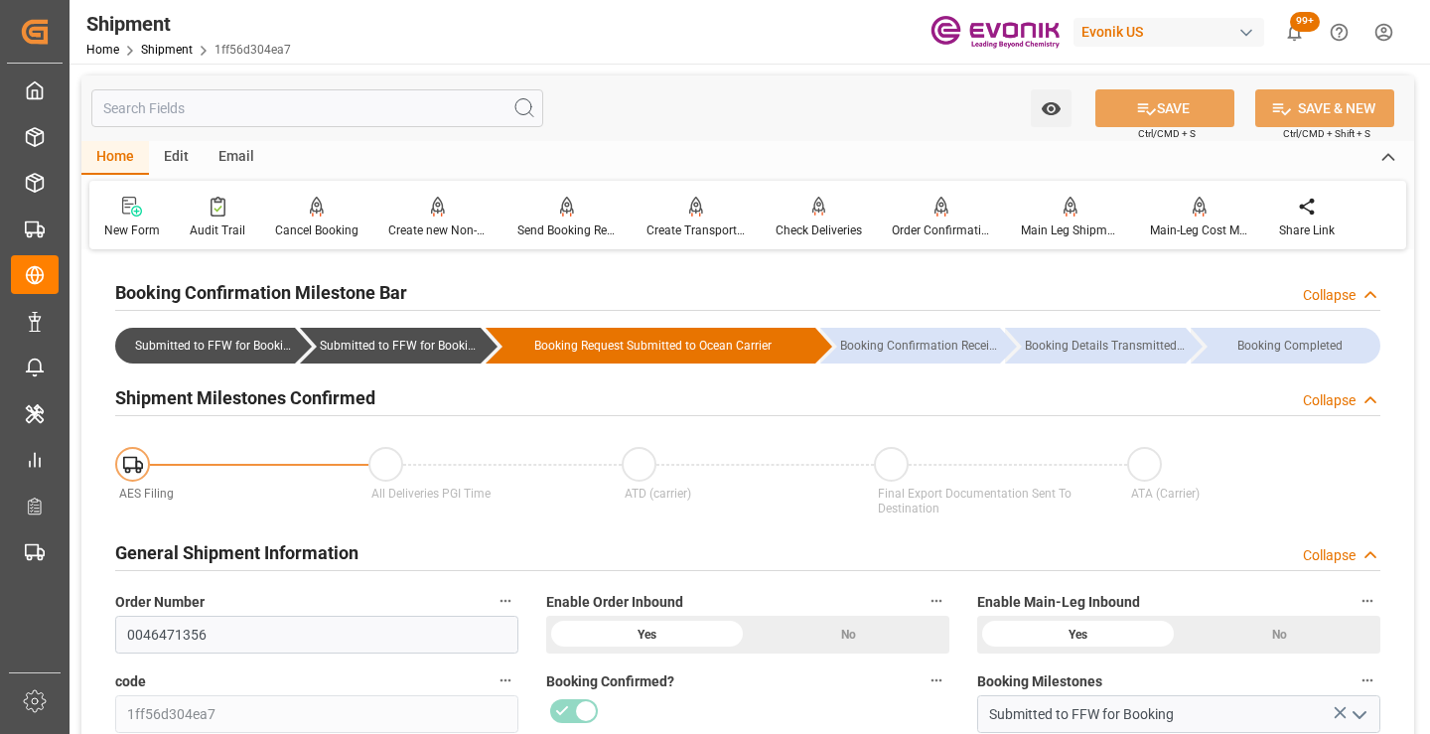
scroll to position [298, 0]
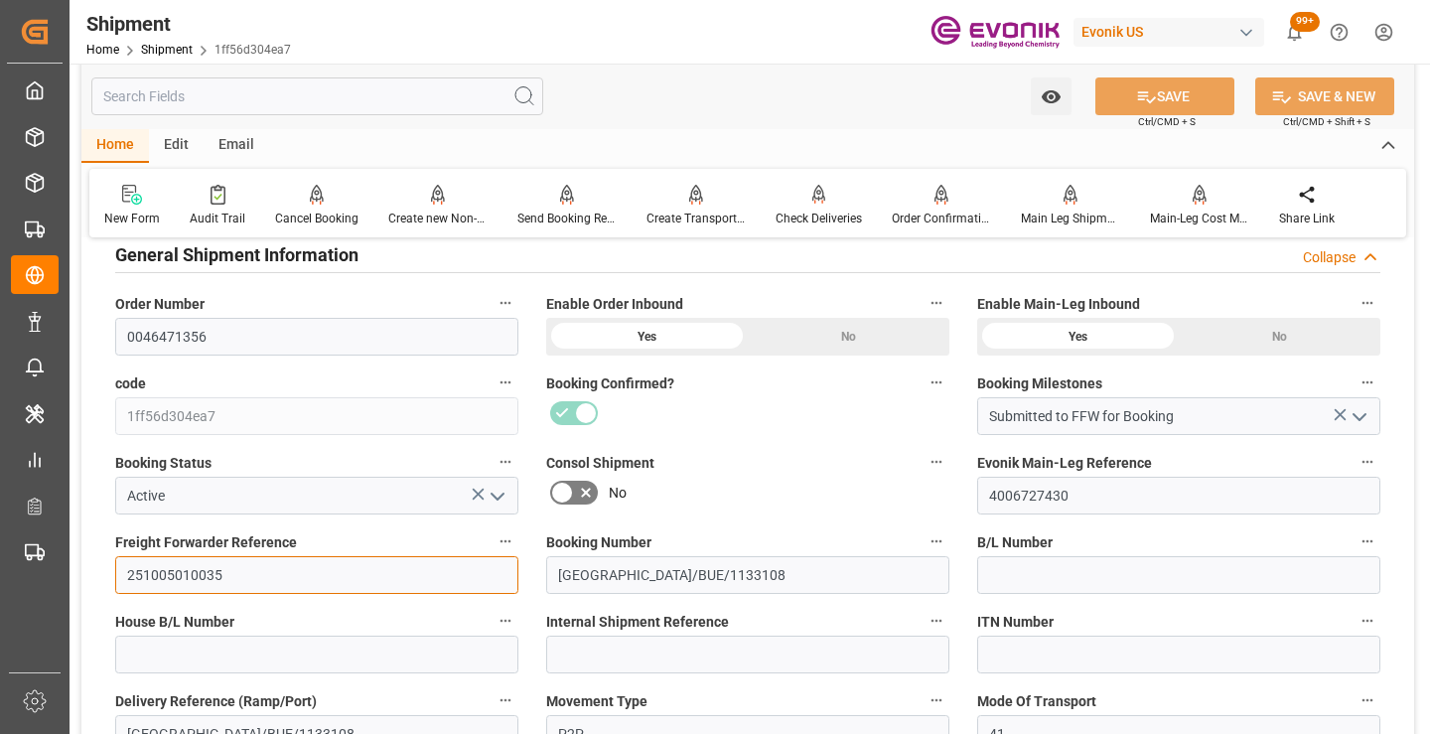
click at [197, 571] on input "251005010035" at bounding box center [316, 575] width 403 height 38
click at [383, 91] on input "text" at bounding box center [317, 96] width 452 height 38
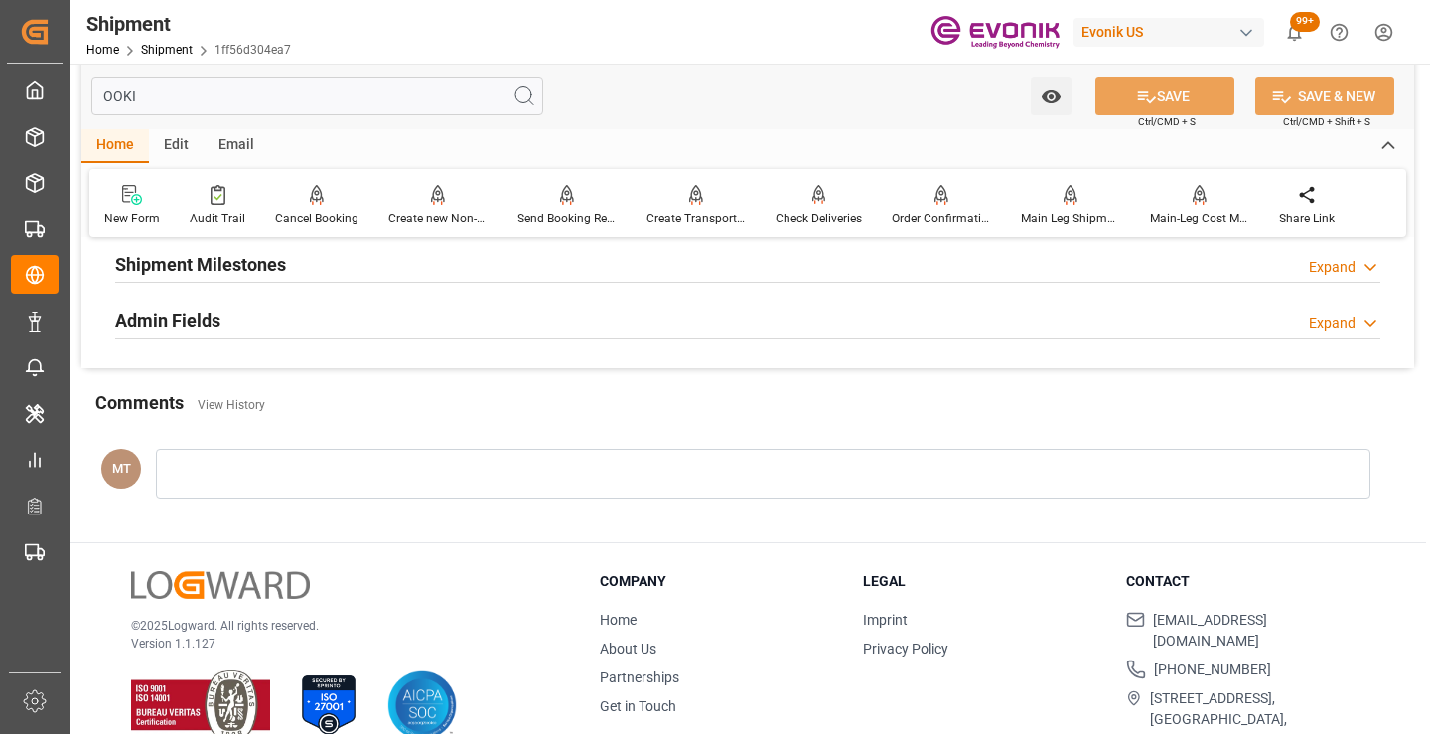
scroll to position [40, 0]
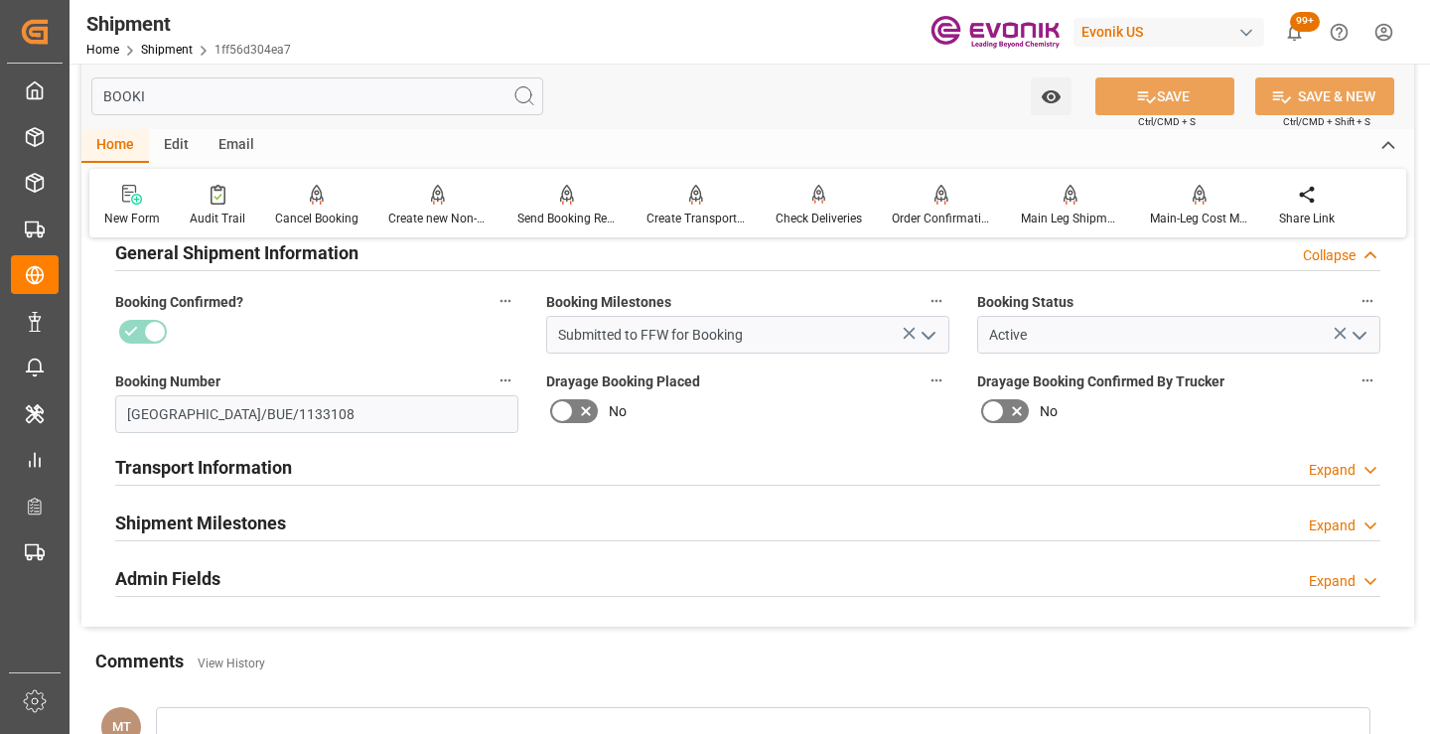
type input "BOOKI"
click at [244, 536] on h2 "Shipment Milestones" at bounding box center [200, 522] width 171 height 27
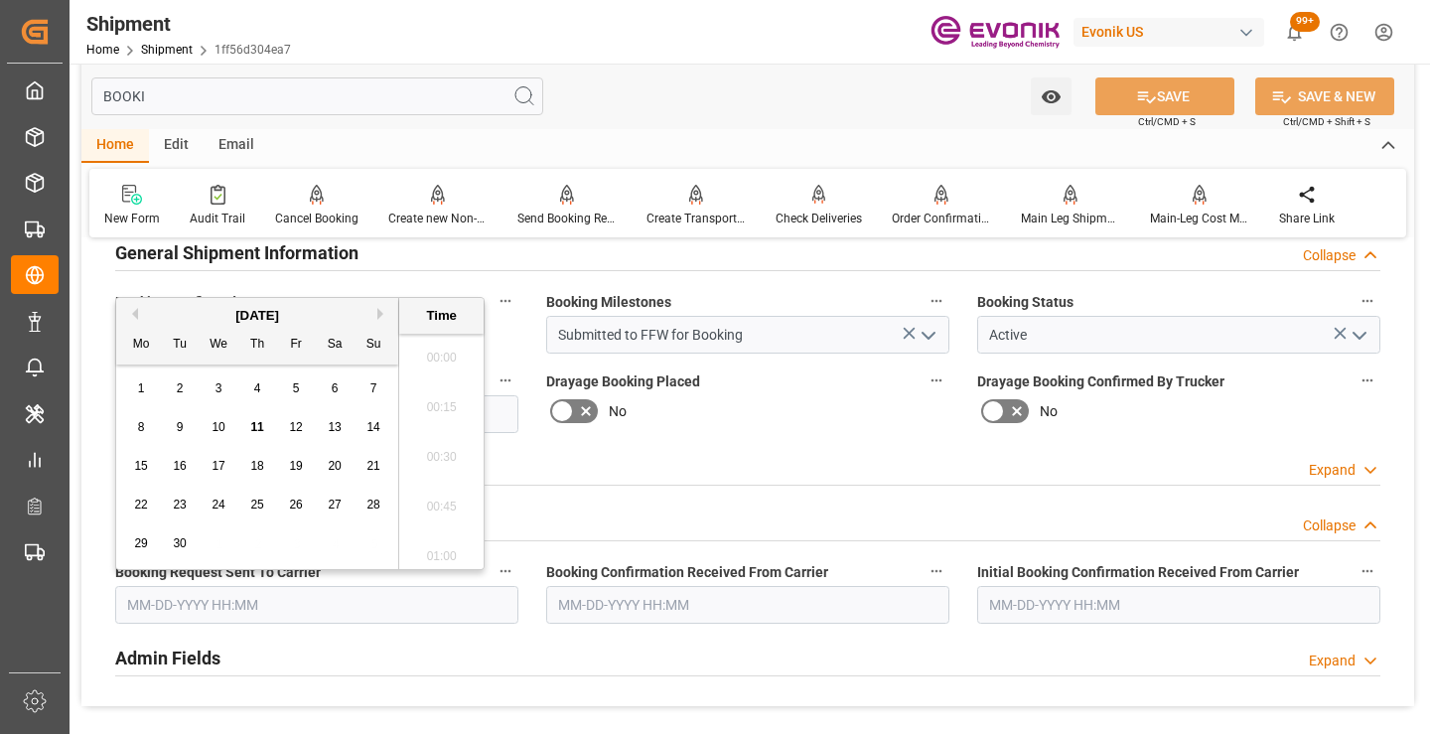
drag, startPoint x: 298, startPoint y: 601, endPoint x: 350, endPoint y: 606, distance: 51.9
click at [298, 601] on input "text" at bounding box center [316, 605] width 403 height 38
click at [256, 393] on span "4" at bounding box center [257, 388] width 7 height 14
type input "09-04-2025 00:00"
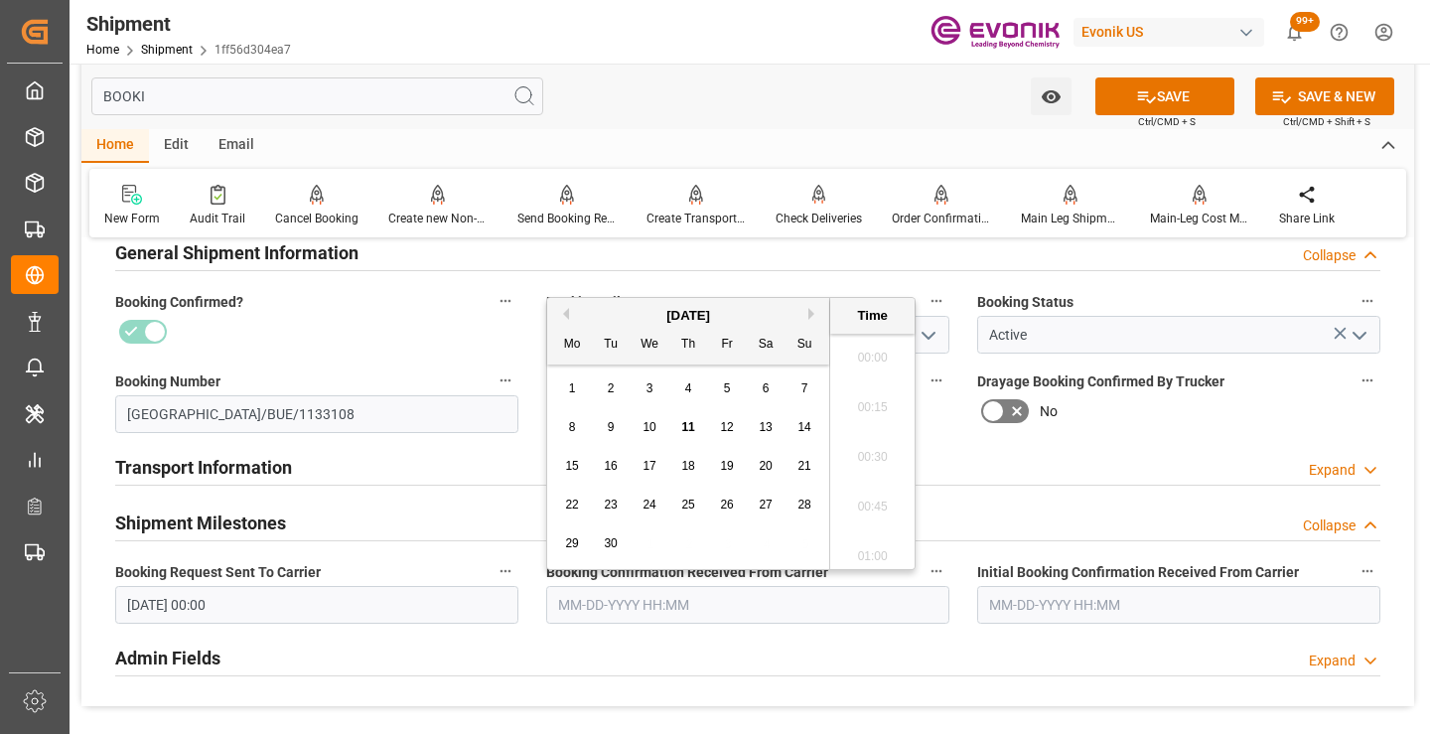
click at [576, 605] on input "text" at bounding box center [747, 605] width 403 height 38
click at [653, 433] on span "10" at bounding box center [649, 427] width 13 height 14
type input "09-10-2025 00:00"
click at [1122, 87] on button "SAVE" at bounding box center [1164, 96] width 139 height 38
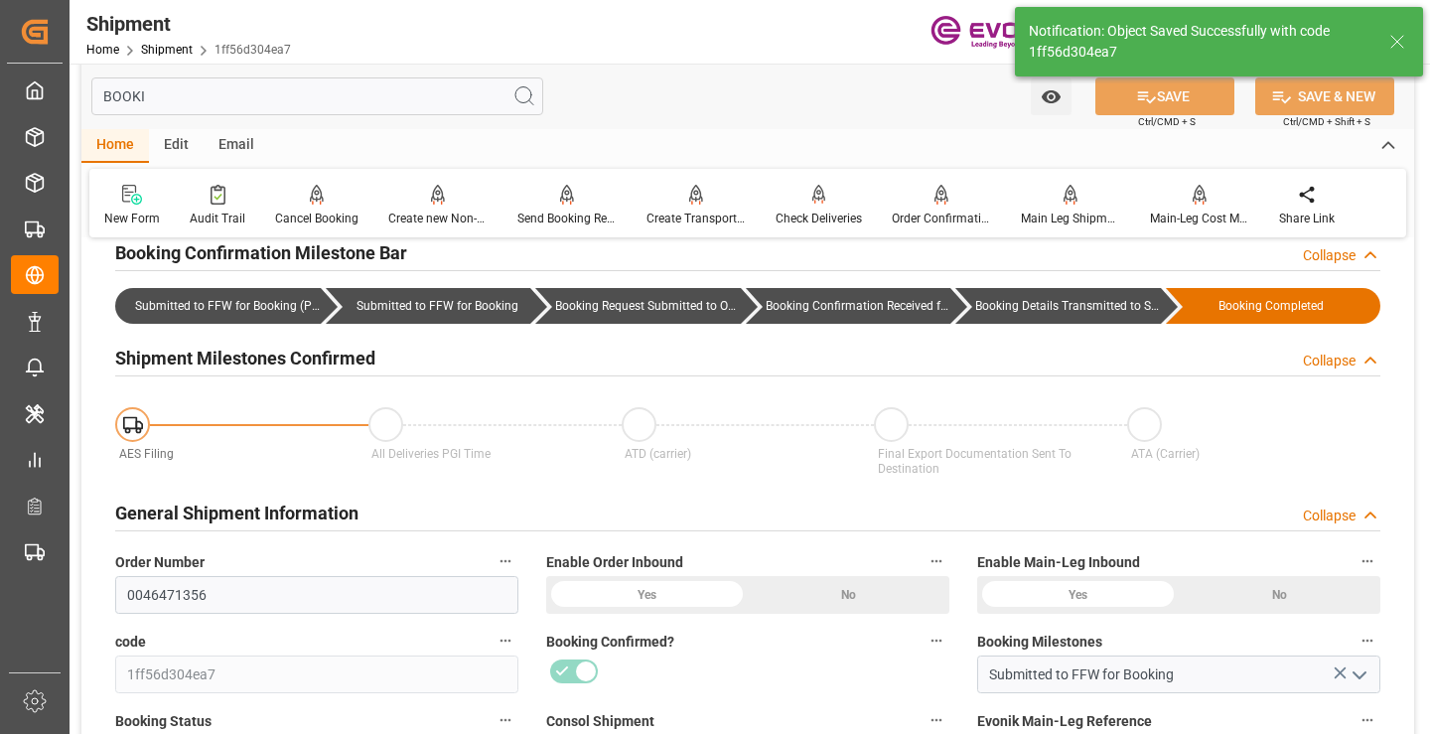
type input "Booking Details Transmitted to SAP"
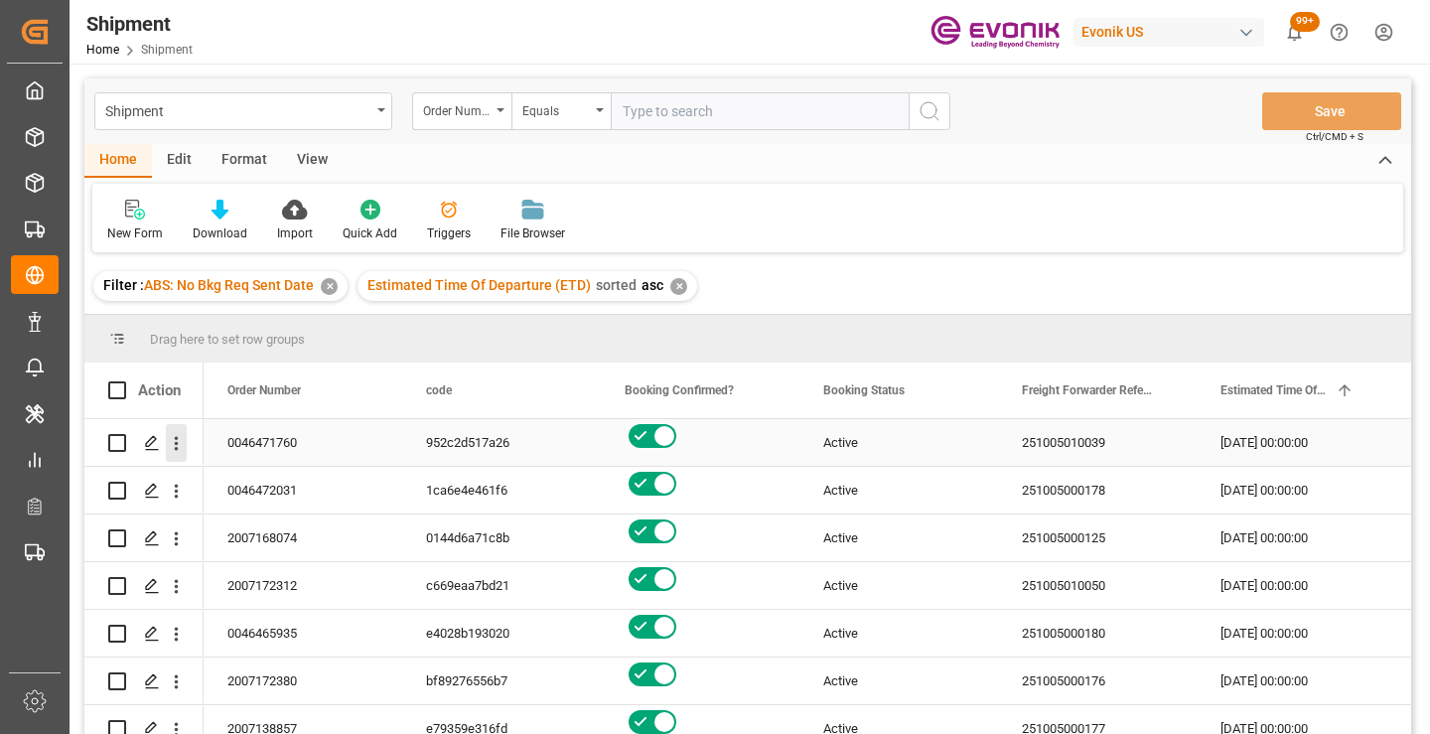
click at [175, 440] on icon "open menu" at bounding box center [176, 443] width 21 height 21
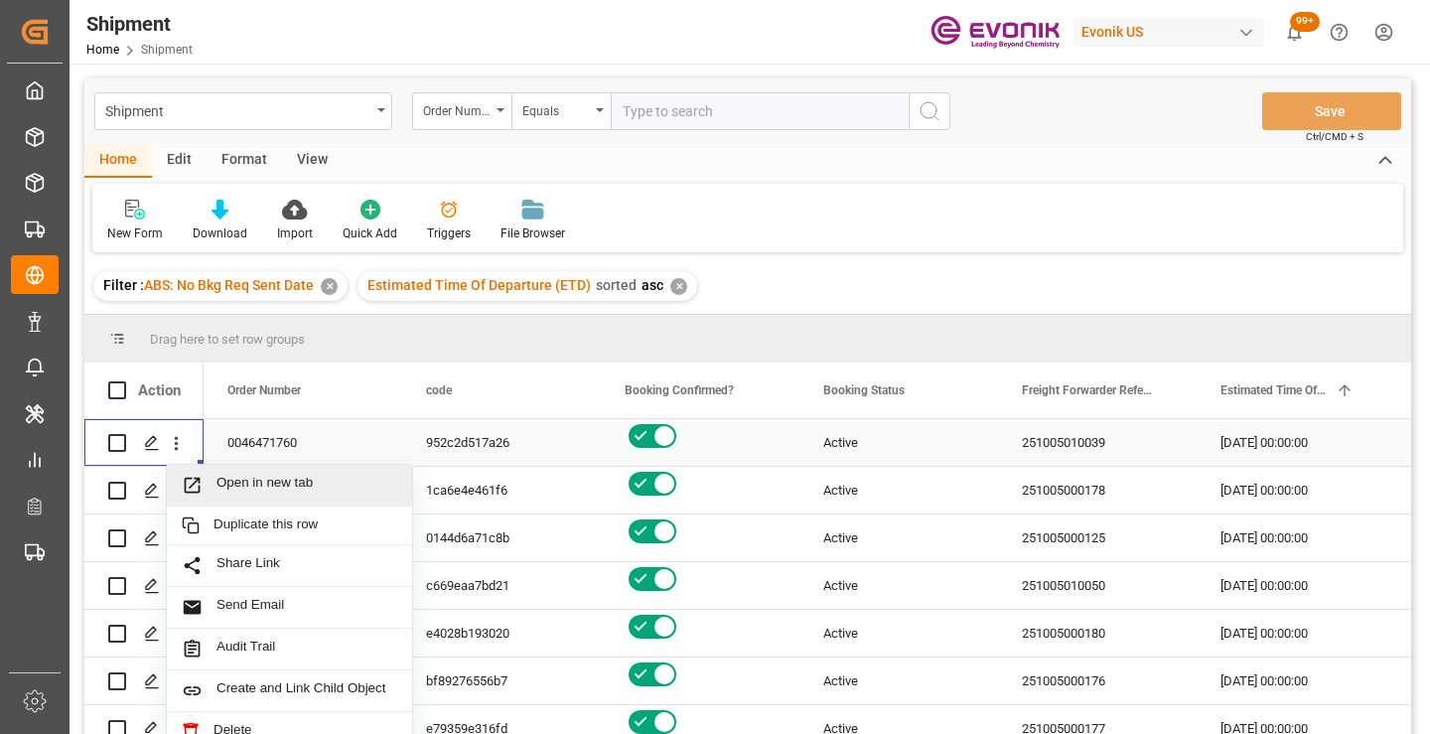
click at [221, 484] on span "Open in new tab" at bounding box center [307, 485] width 181 height 21
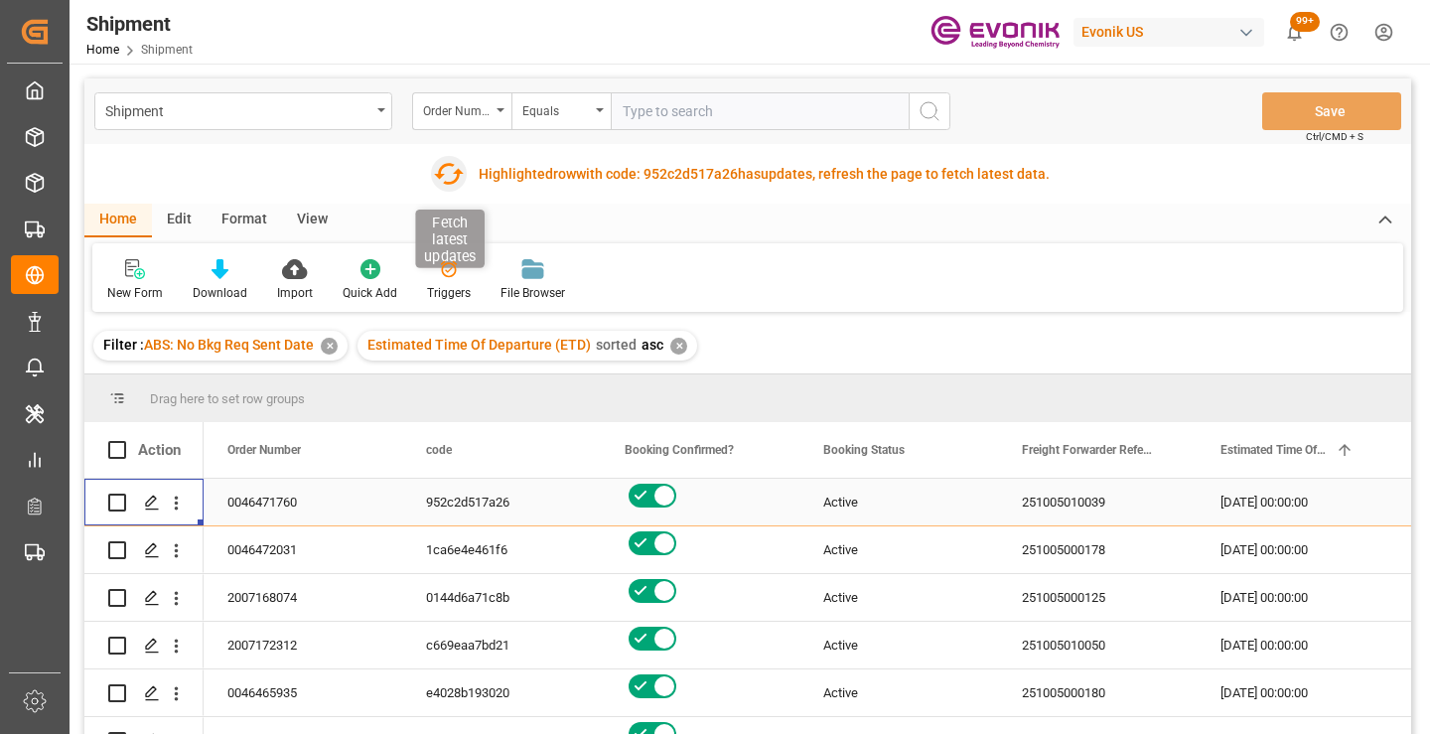
click at [449, 168] on icon "button" at bounding box center [448, 174] width 32 height 32
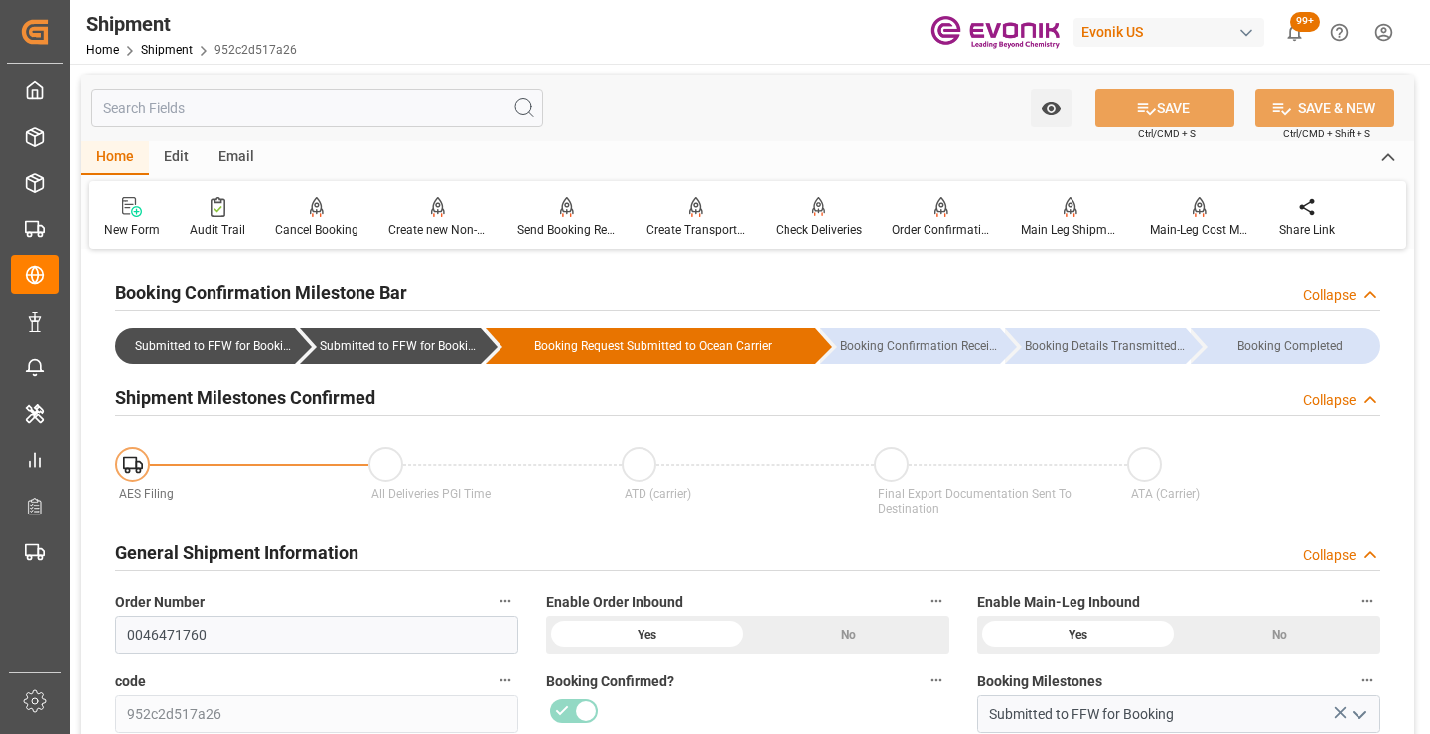
scroll to position [298, 0]
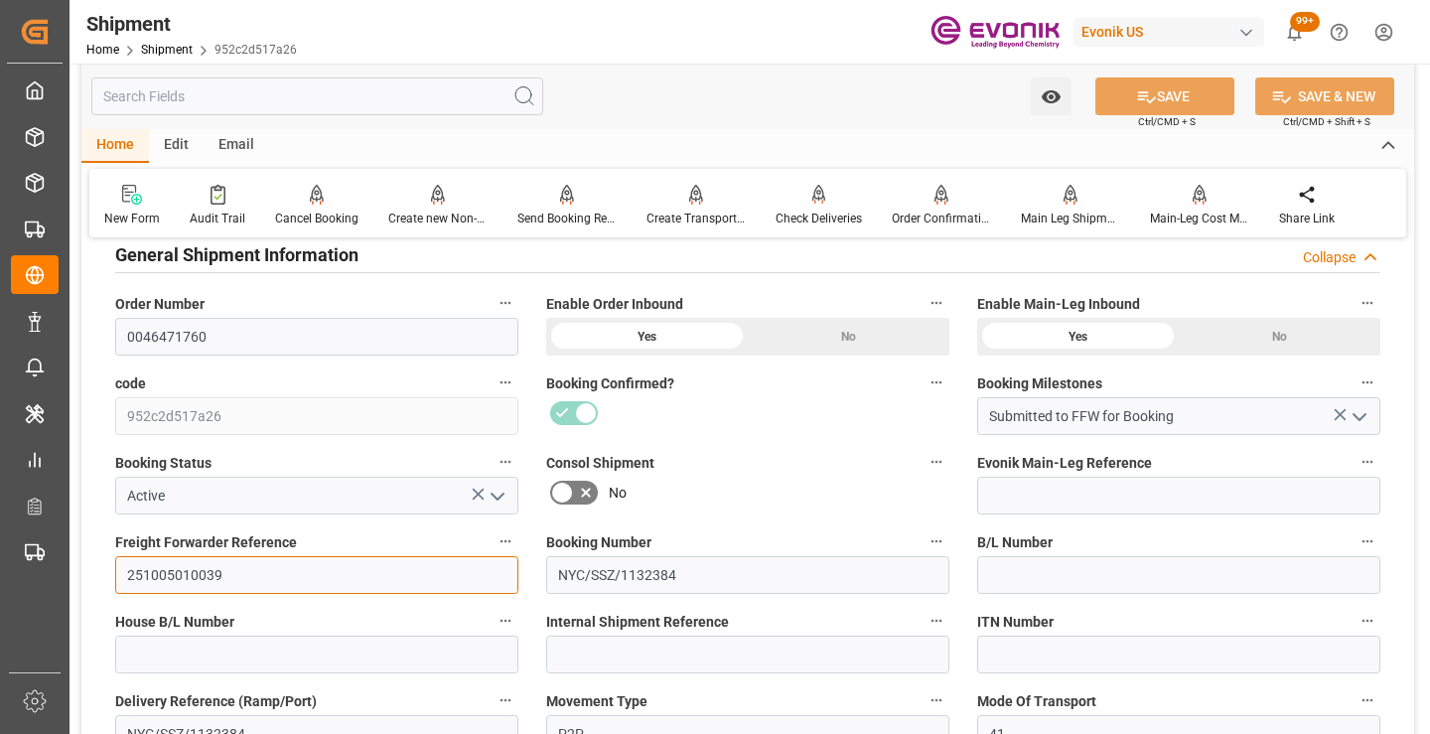
click at [189, 565] on input "251005010039" at bounding box center [316, 575] width 403 height 38
click at [344, 92] on input "text" at bounding box center [317, 96] width 452 height 38
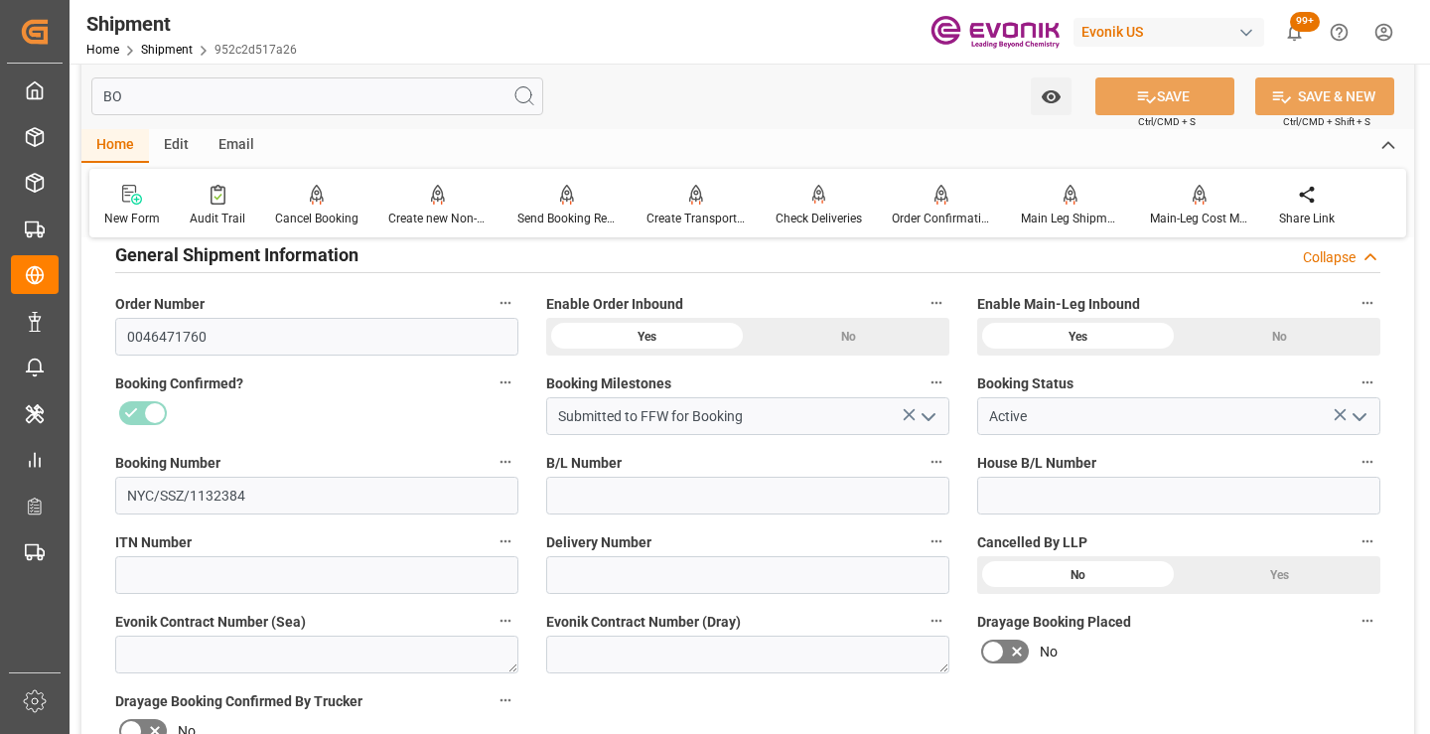
scroll to position [40, 0]
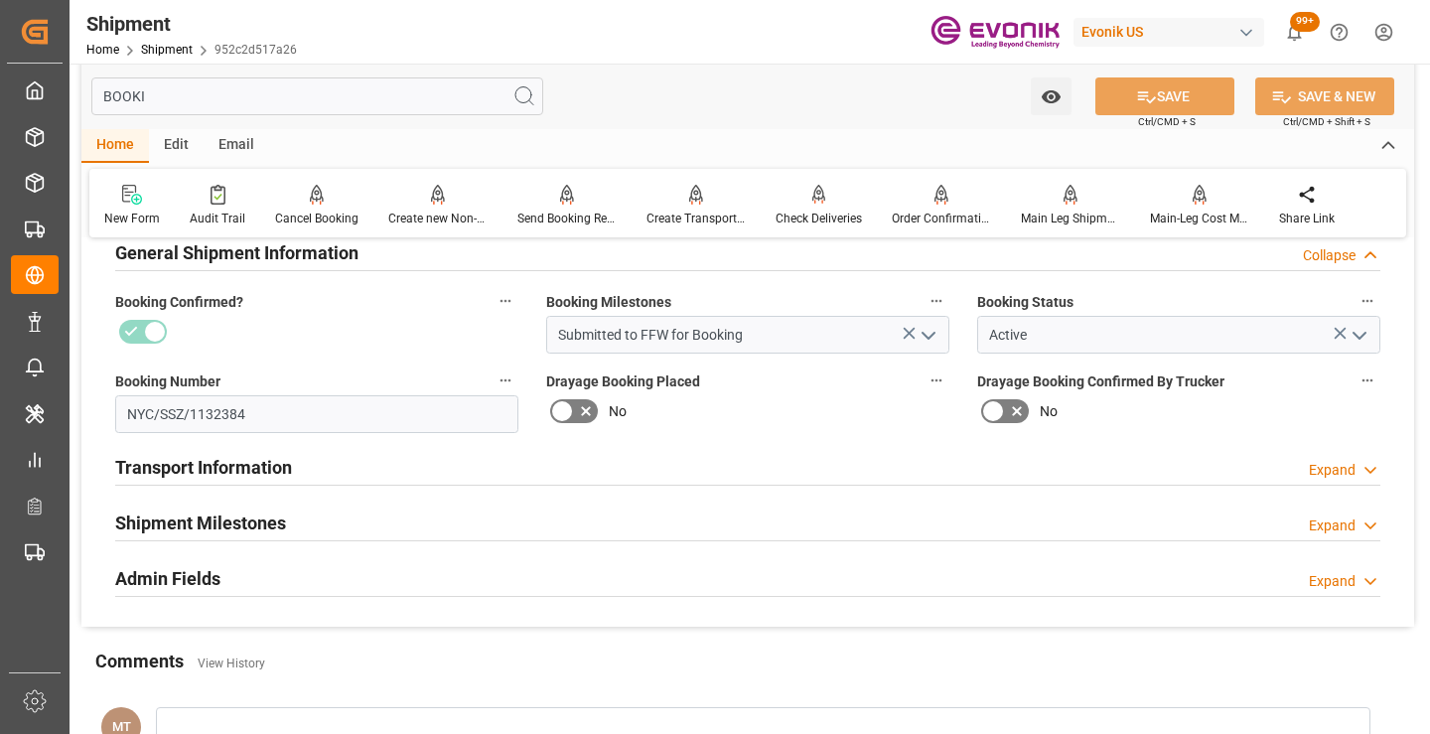
type input "BOOKI"
click at [252, 516] on h2 "Shipment Milestones" at bounding box center [200, 522] width 171 height 27
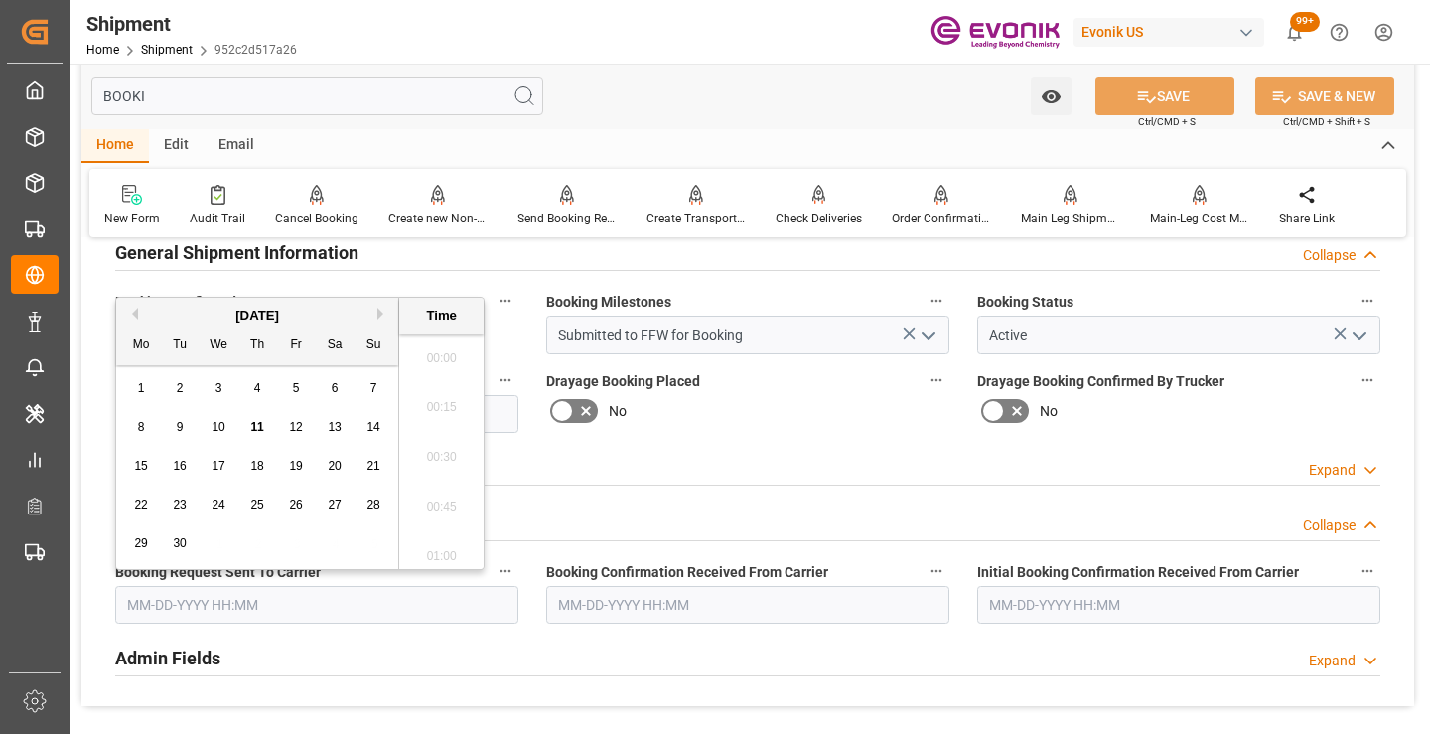
click at [303, 608] on input "text" at bounding box center [316, 605] width 403 height 38
click at [286, 393] on div "5" at bounding box center [296, 389] width 25 height 24
type input "09-05-2025 00:00"
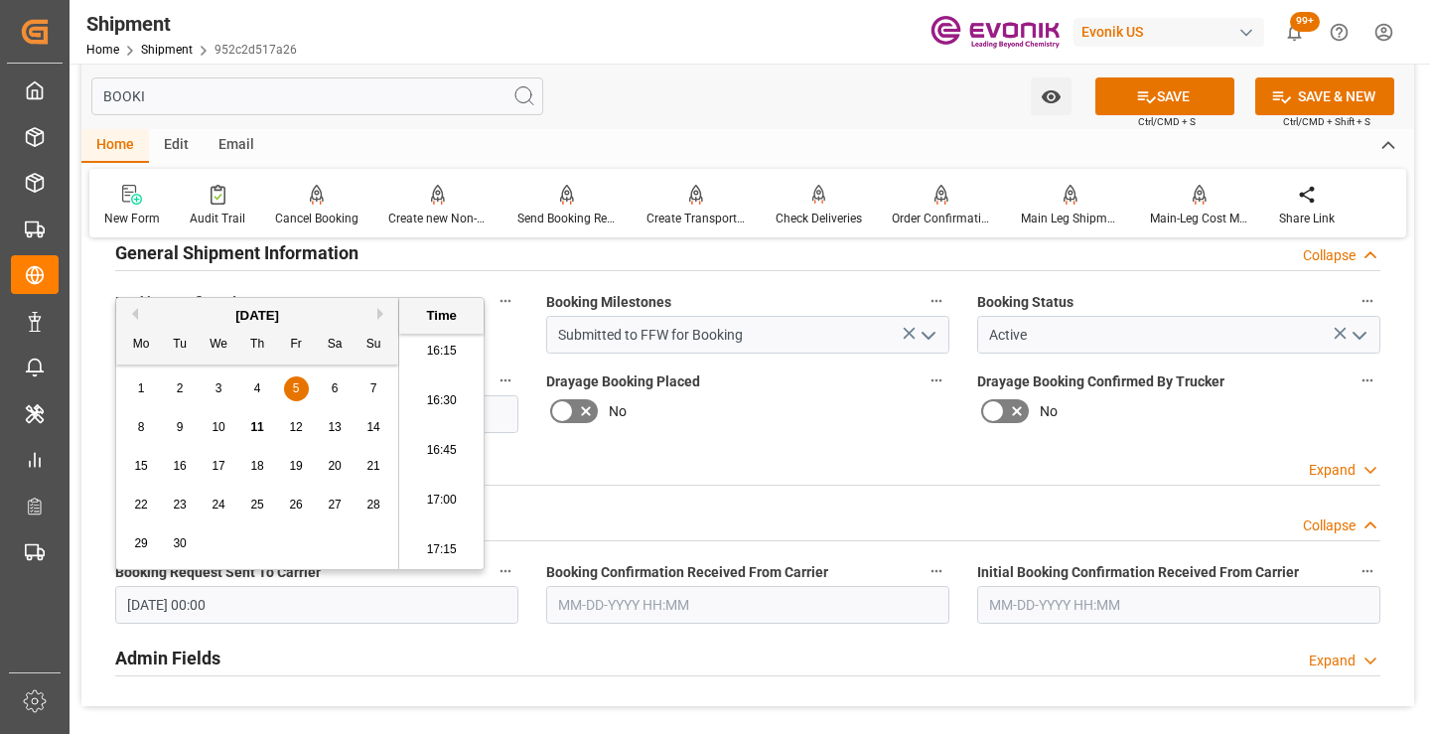
click at [582, 609] on input "text" at bounding box center [747, 605] width 403 height 38
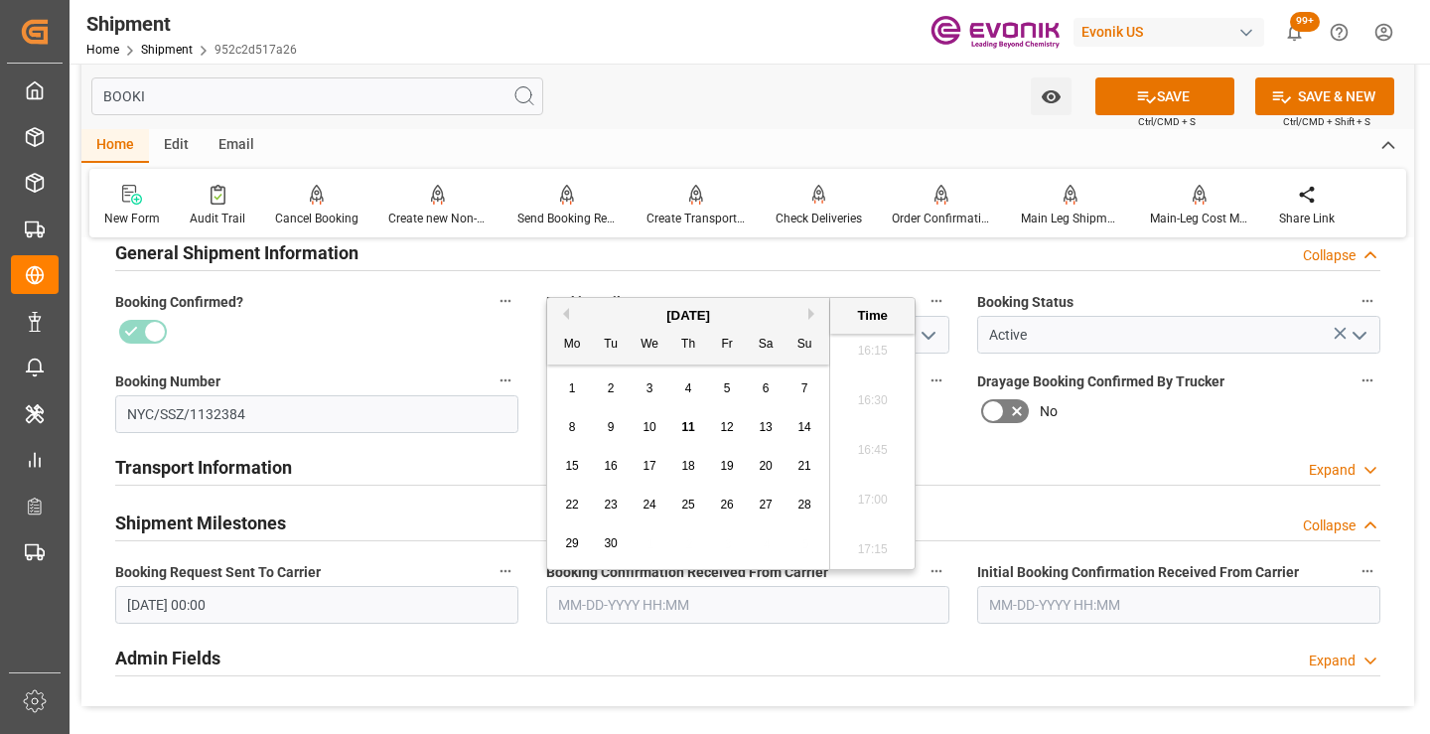
click at [687, 419] on div "11" at bounding box center [688, 428] width 25 height 24
type input "[DATE] 00:00"
click at [1179, 81] on button "SAVE" at bounding box center [1164, 96] width 139 height 38
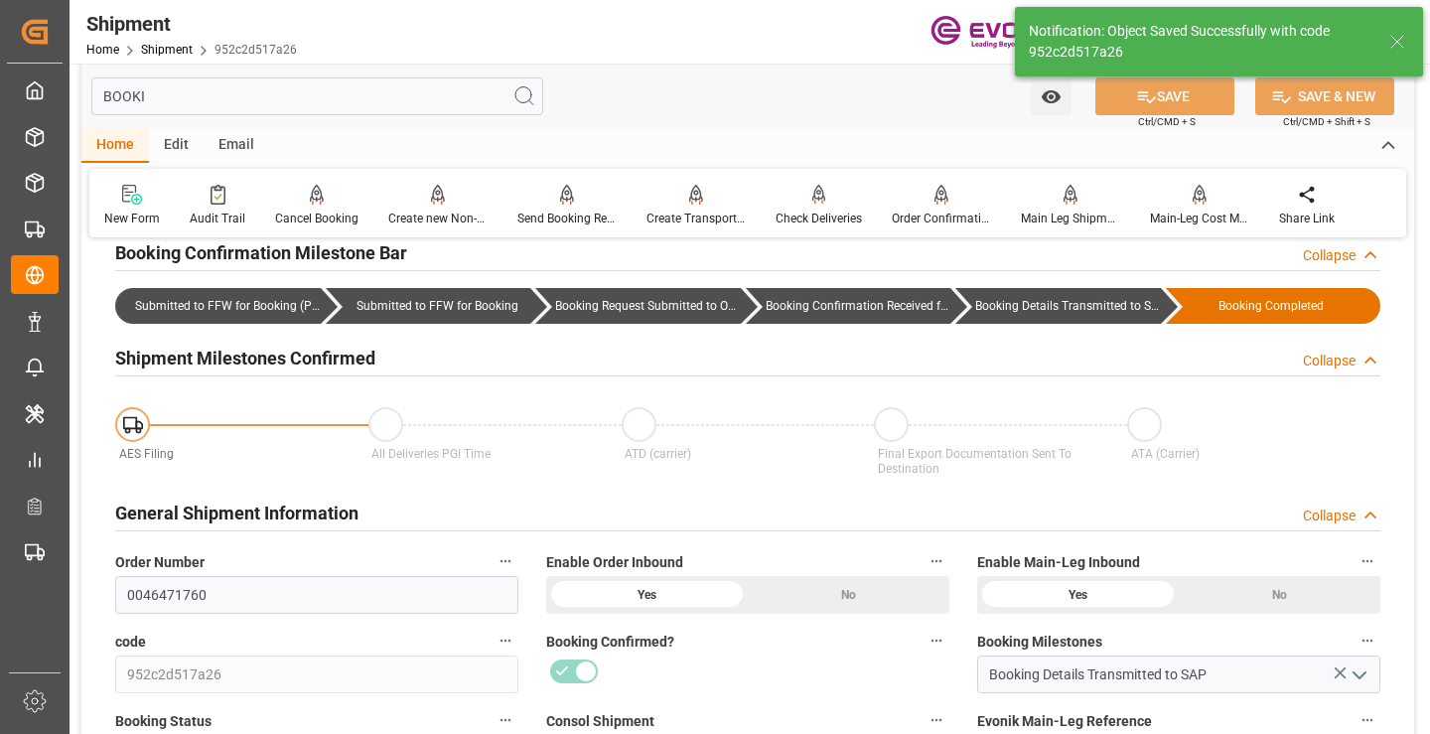
type input "Booking Details Transmitted to SAP"
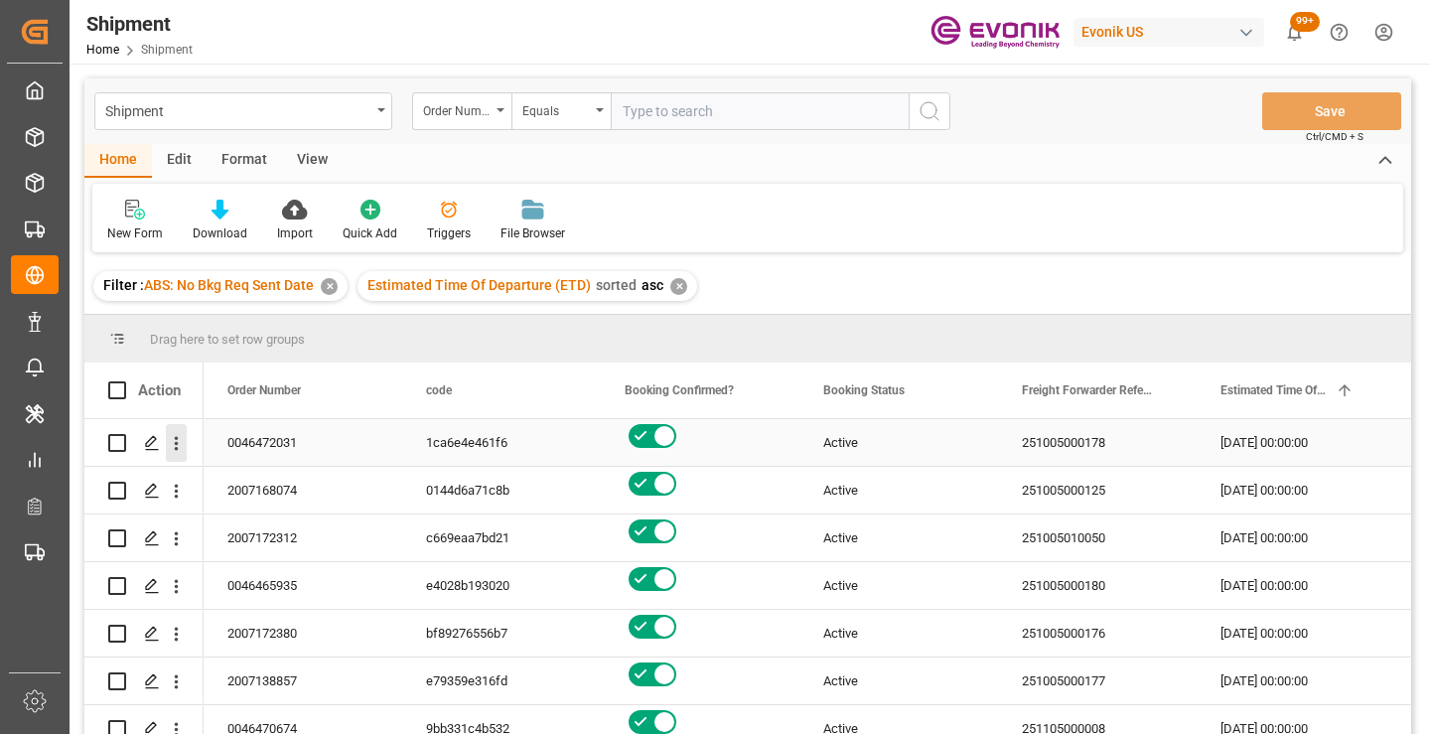
click at [172, 443] on icon "open menu" at bounding box center [176, 443] width 21 height 21
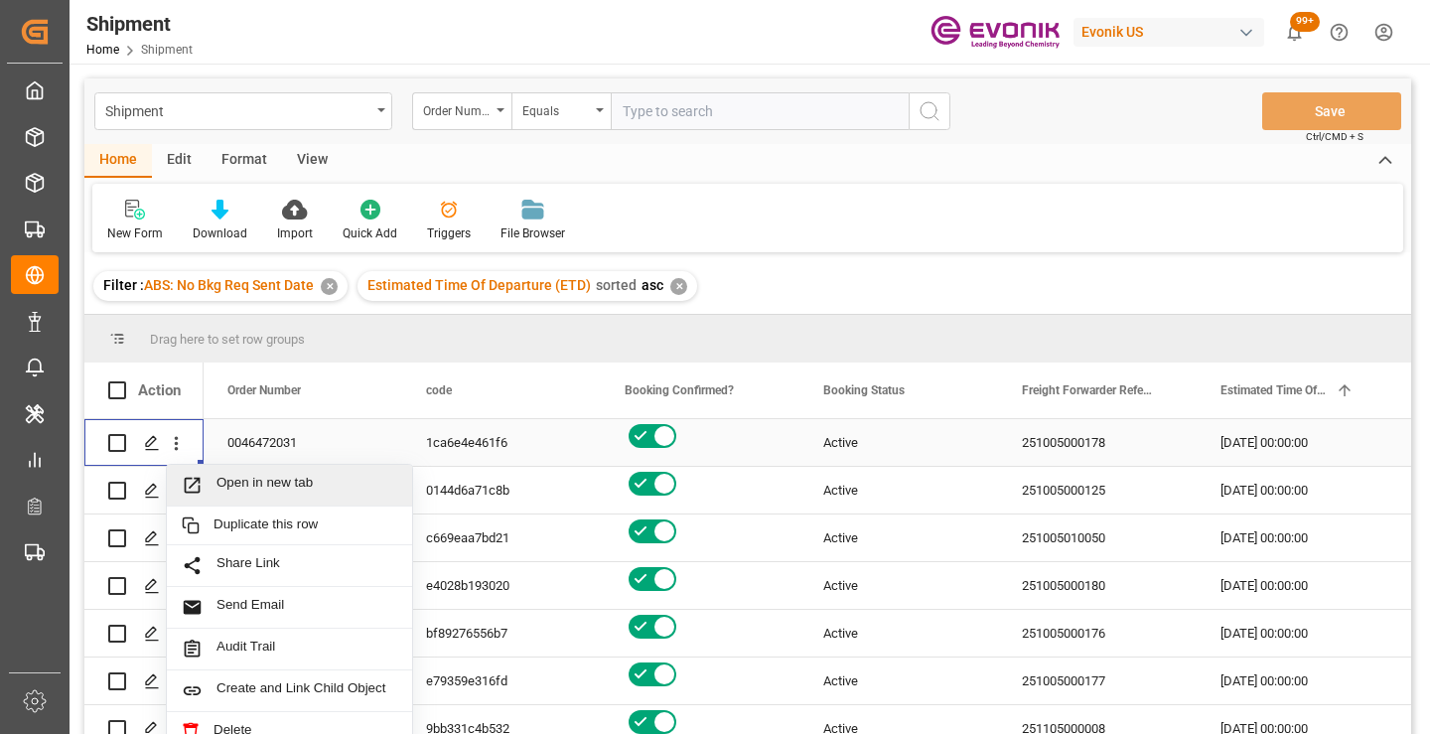
click at [257, 482] on span "Open in new tab" at bounding box center [307, 485] width 181 height 21
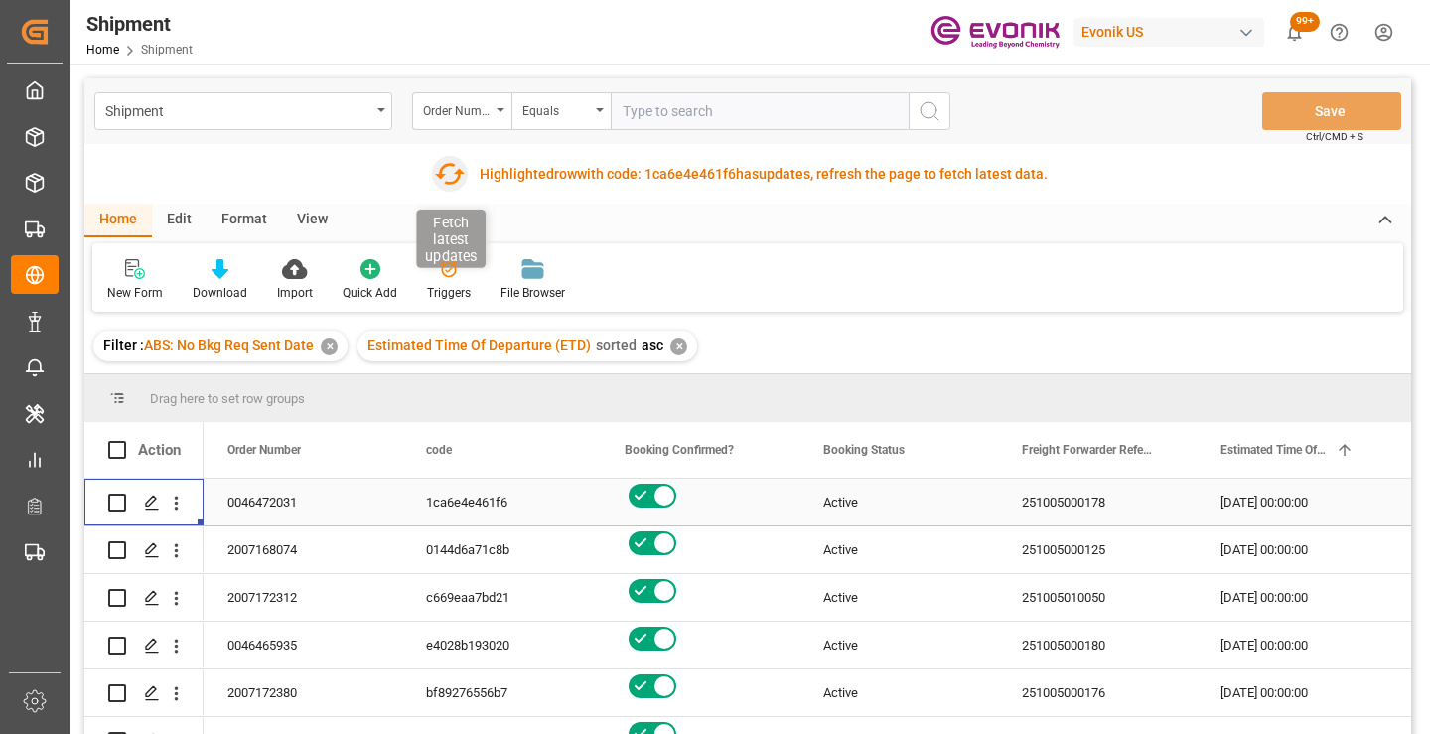
click at [448, 181] on icon "button" at bounding box center [450, 174] width 32 height 32
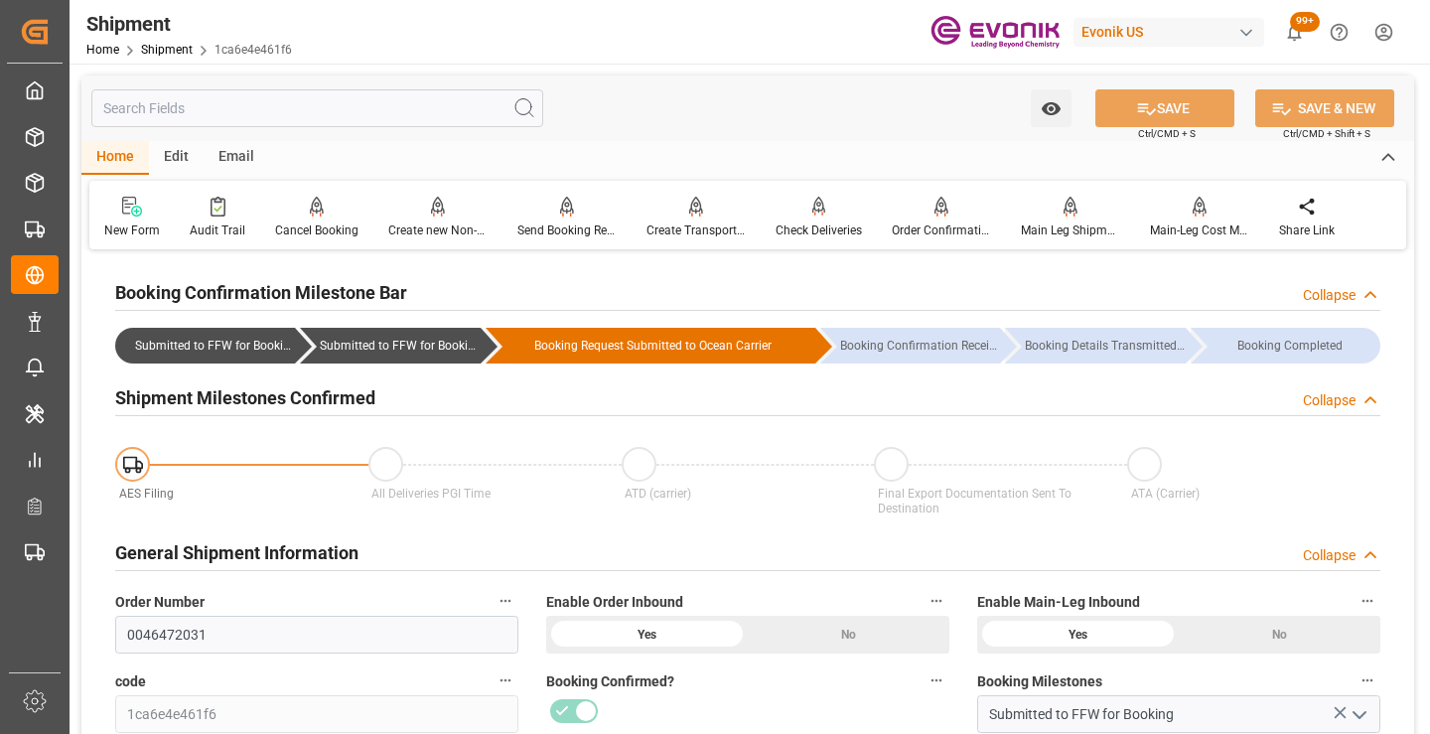
scroll to position [199, 0]
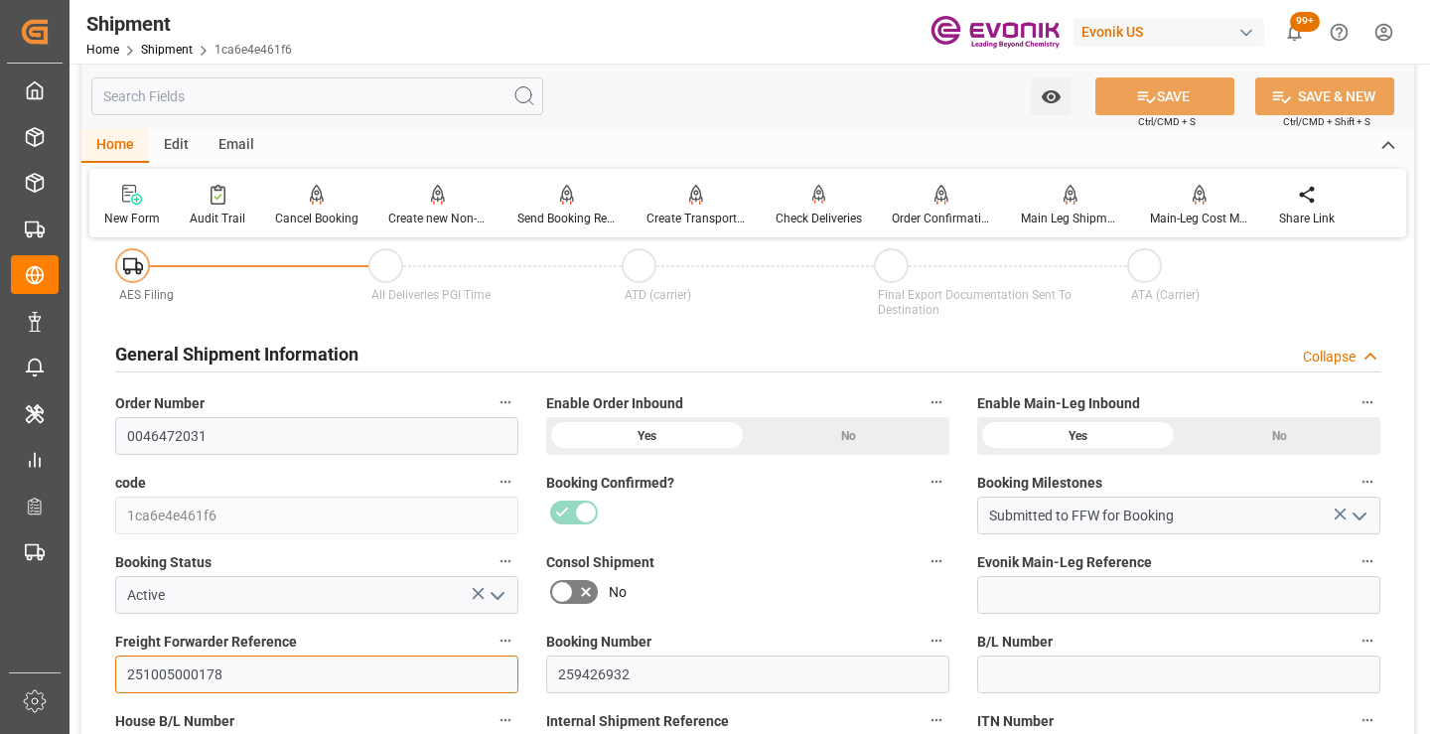
click at [194, 678] on input "251005000178" at bounding box center [316, 674] width 403 height 38
click at [370, 91] on input "text" at bounding box center [317, 96] width 452 height 38
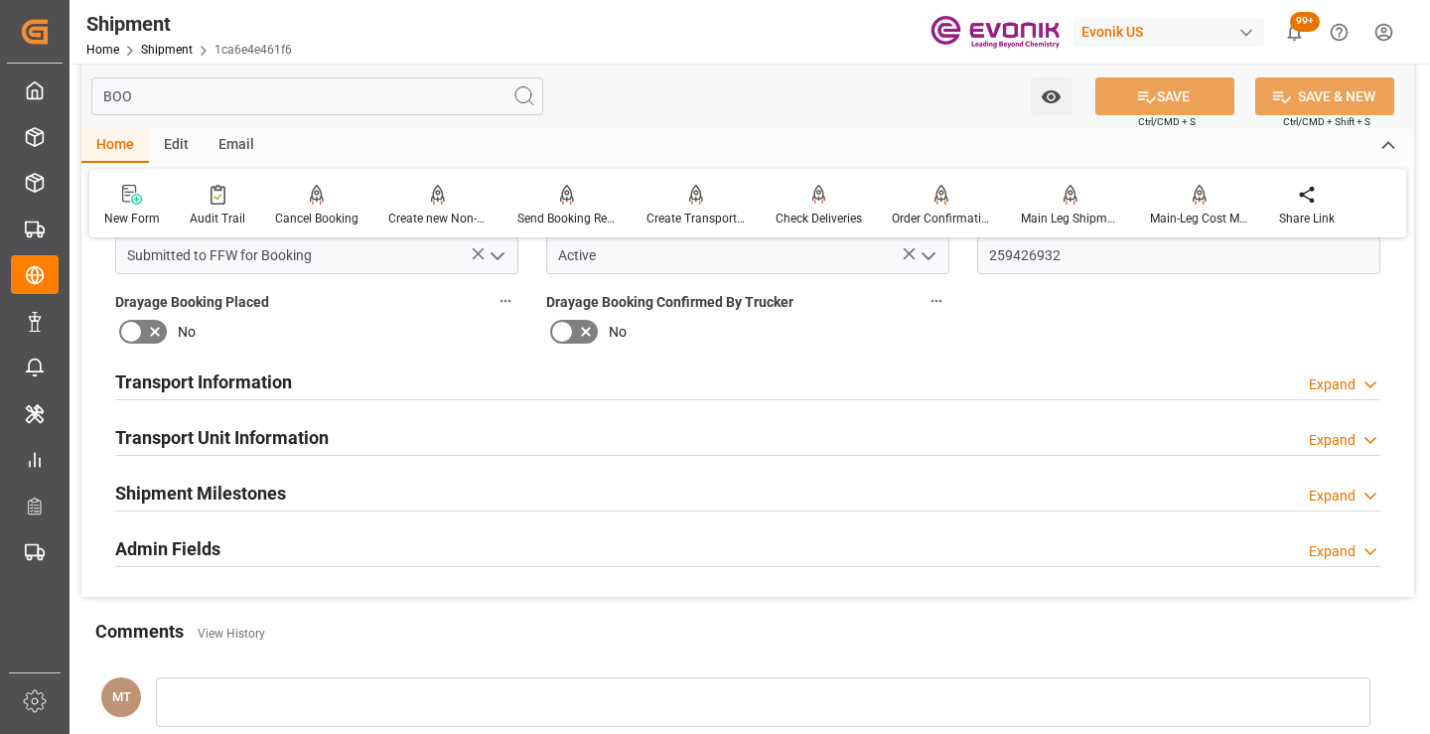
scroll to position [0, 0]
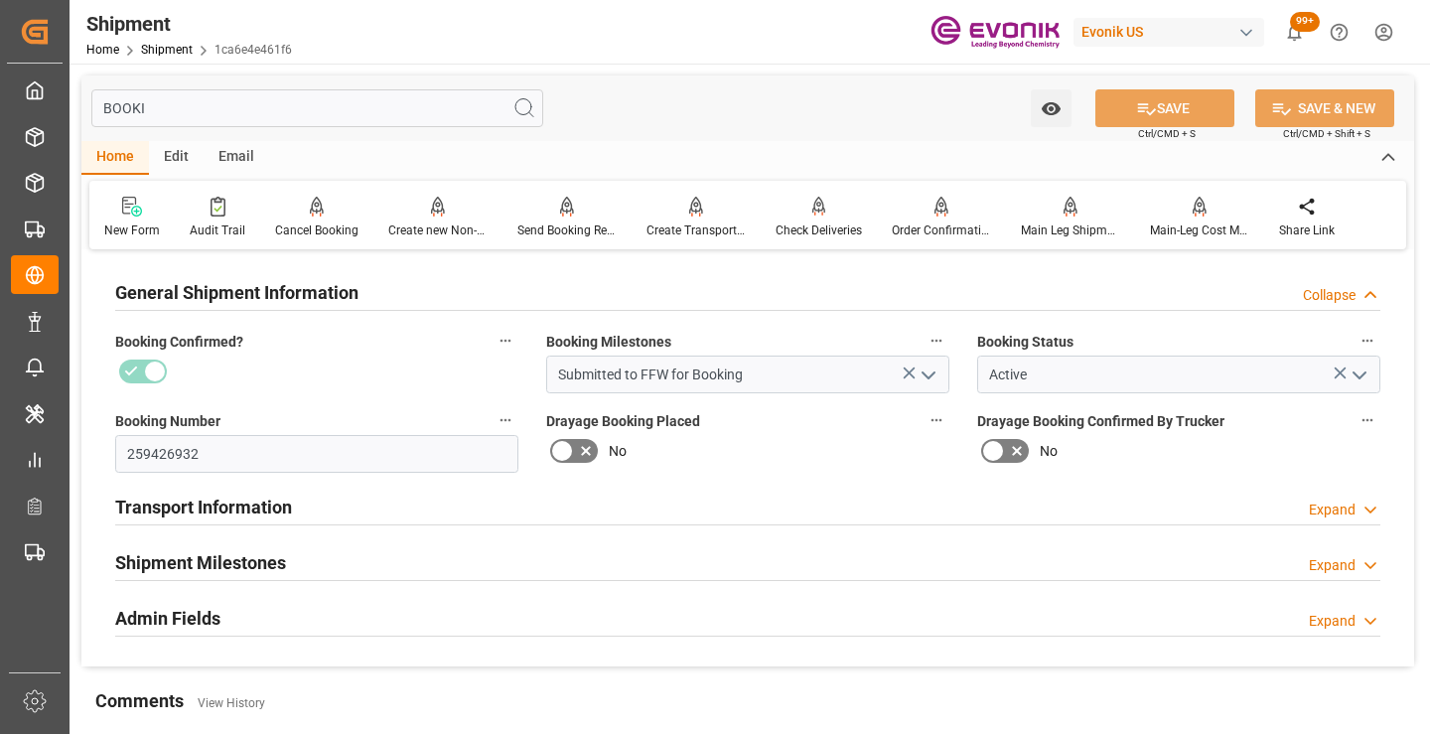
type input "BOOKI"
click at [341, 544] on div "Shipment Milestones Expand" at bounding box center [747, 561] width 1265 height 38
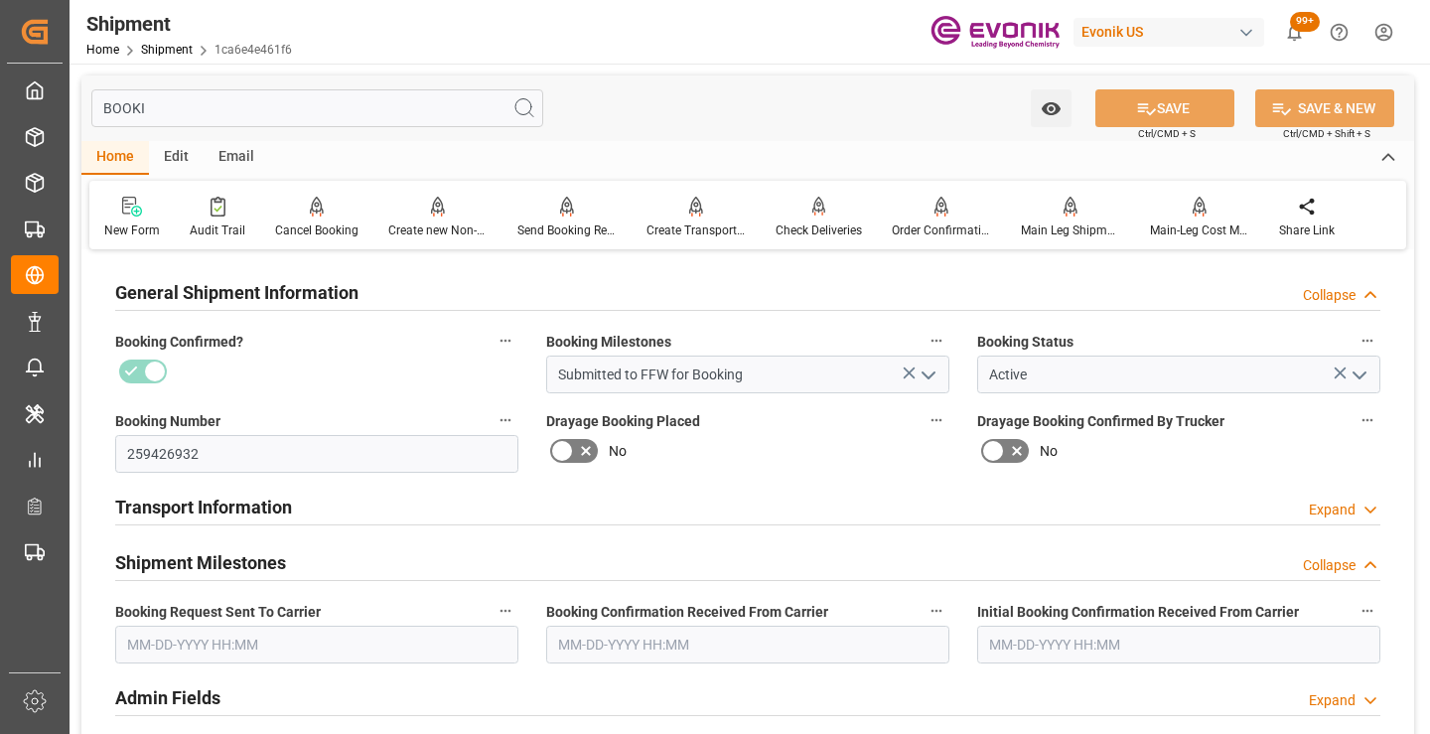
click at [350, 636] on input "text" at bounding box center [316, 645] width 403 height 38
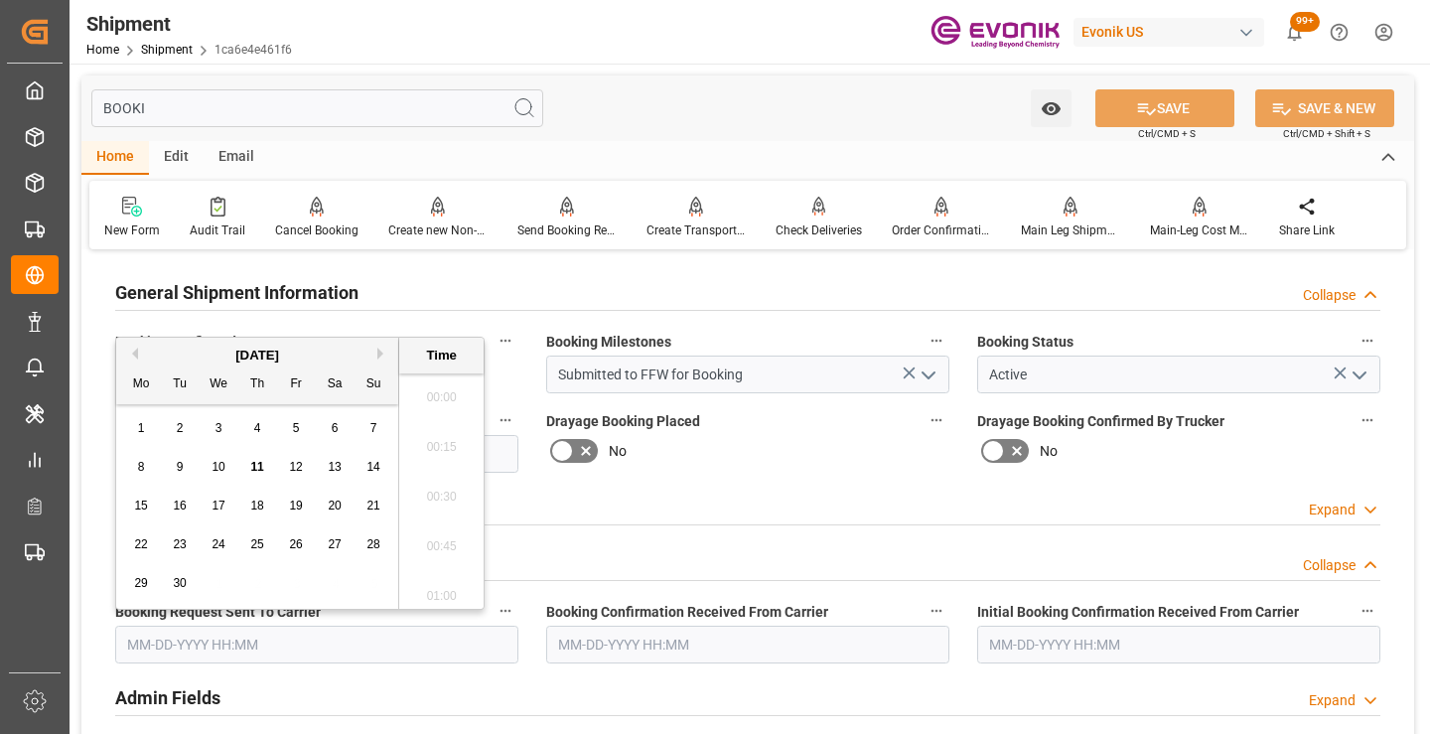
scroll to position [3235, 0]
click at [252, 476] on div "11" at bounding box center [257, 468] width 25 height 24
type input "[DATE] 00:00"
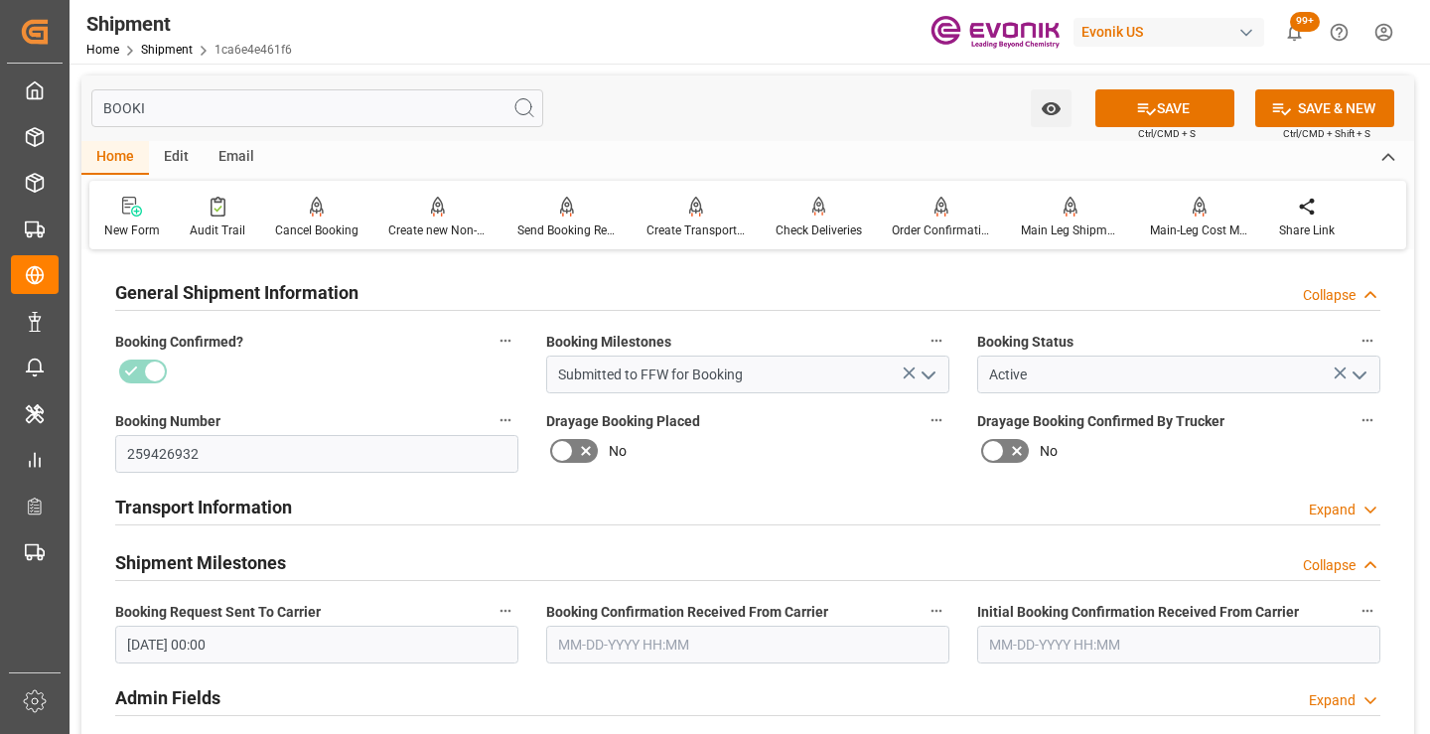
click at [1128, 127] on div "BOOKI Watch Option SAVE Ctrl/CMD + S SAVE & NEW Ctrl/CMD + Shift + S" at bounding box center [747, 108] width 1333 height 66
click at [1119, 95] on button "SAVE" at bounding box center [1164, 108] width 139 height 38
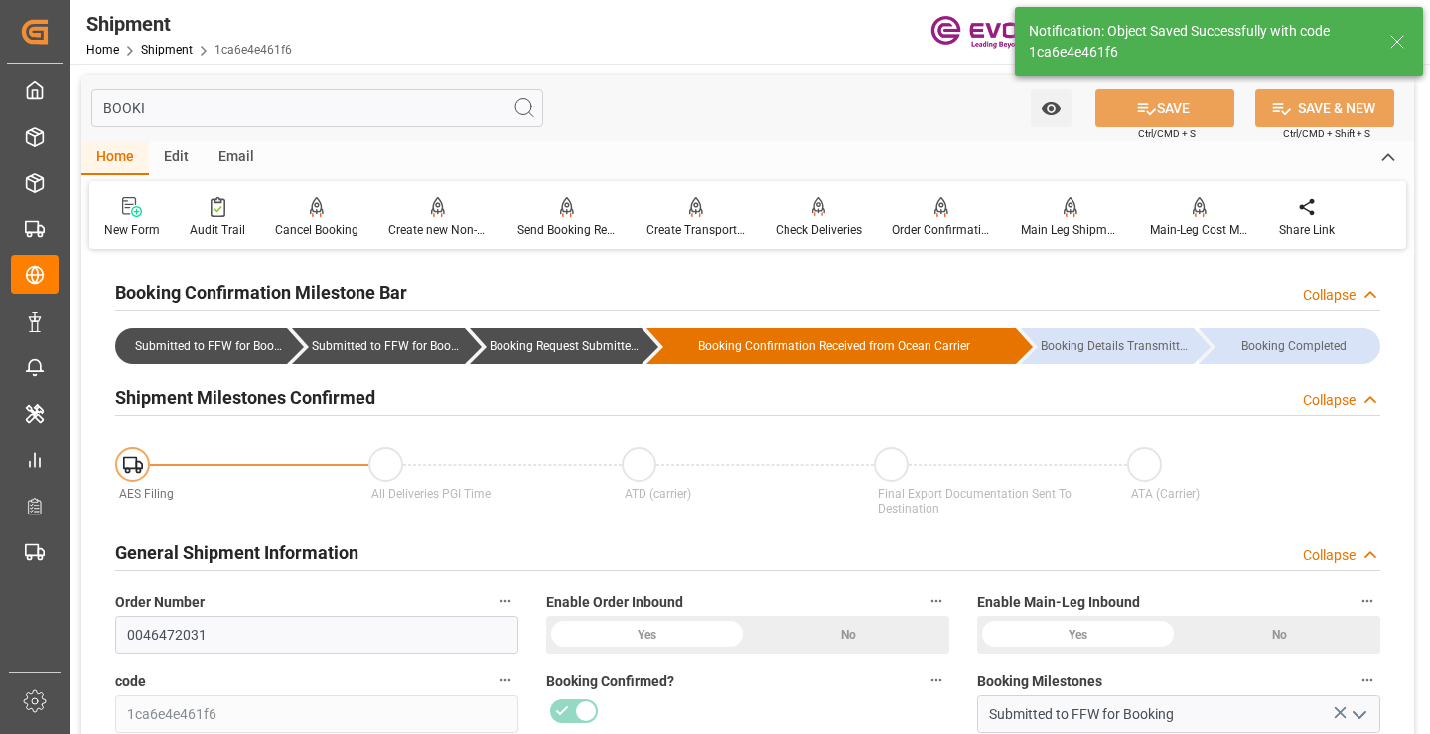
type input "Booking Request Submitted to Ocean Carrier"
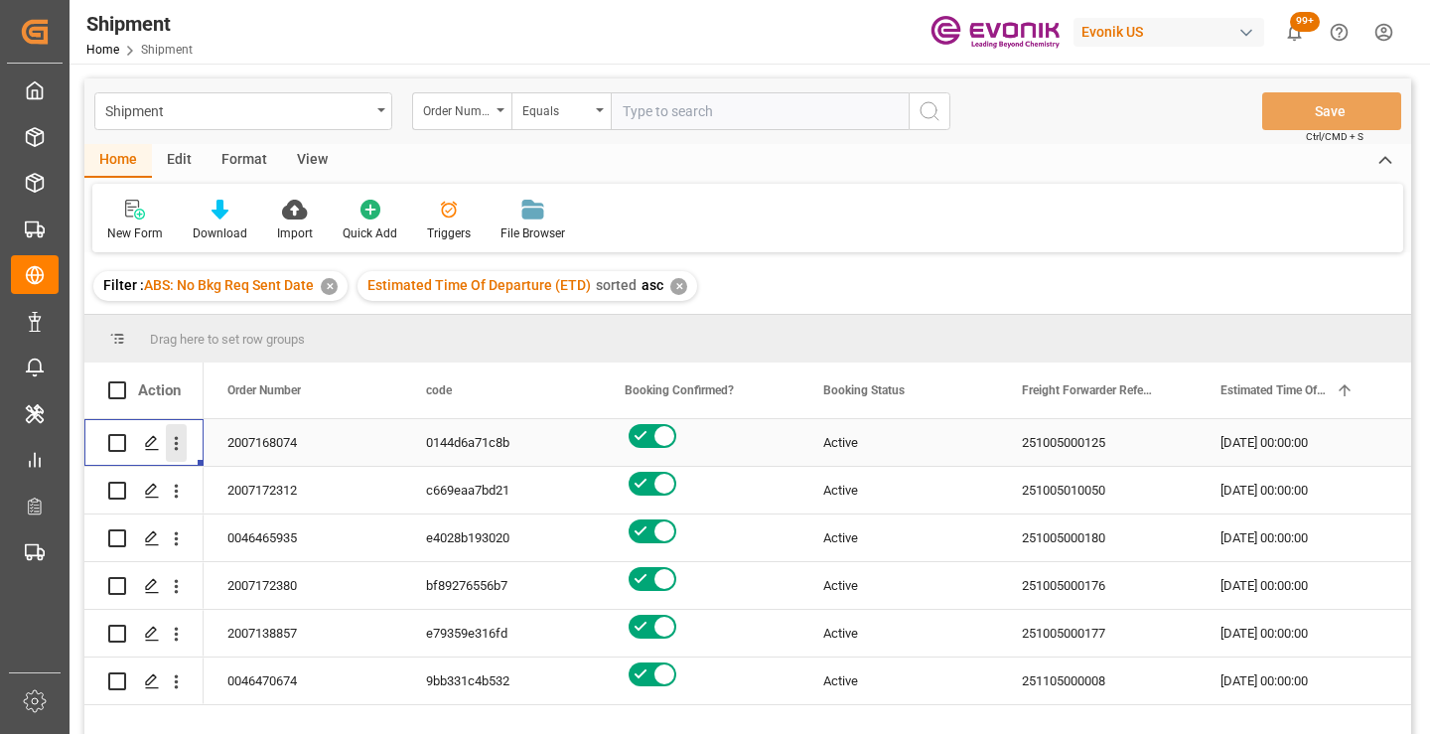
click at [176, 442] on icon "open menu" at bounding box center [176, 443] width 21 height 21
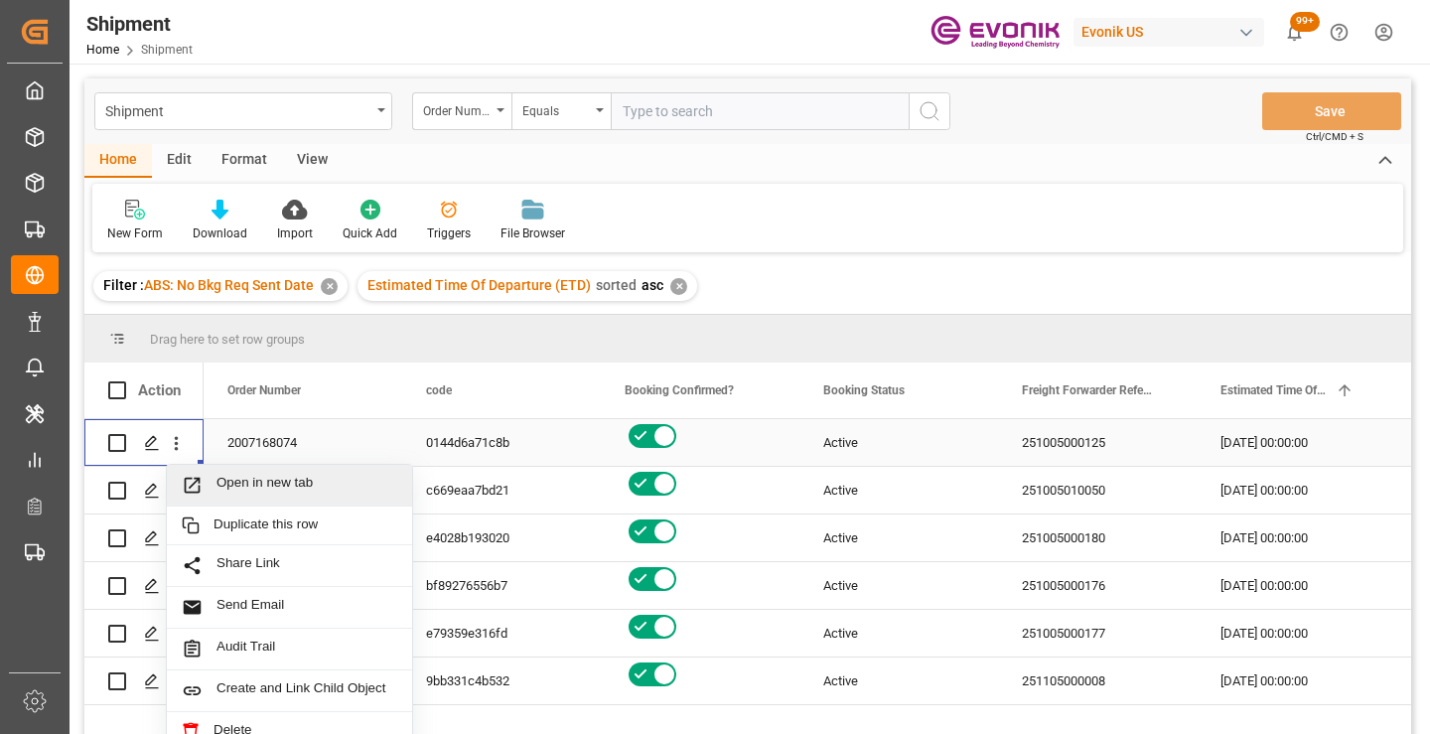
click at [257, 488] on span "Open in new tab" at bounding box center [307, 485] width 181 height 21
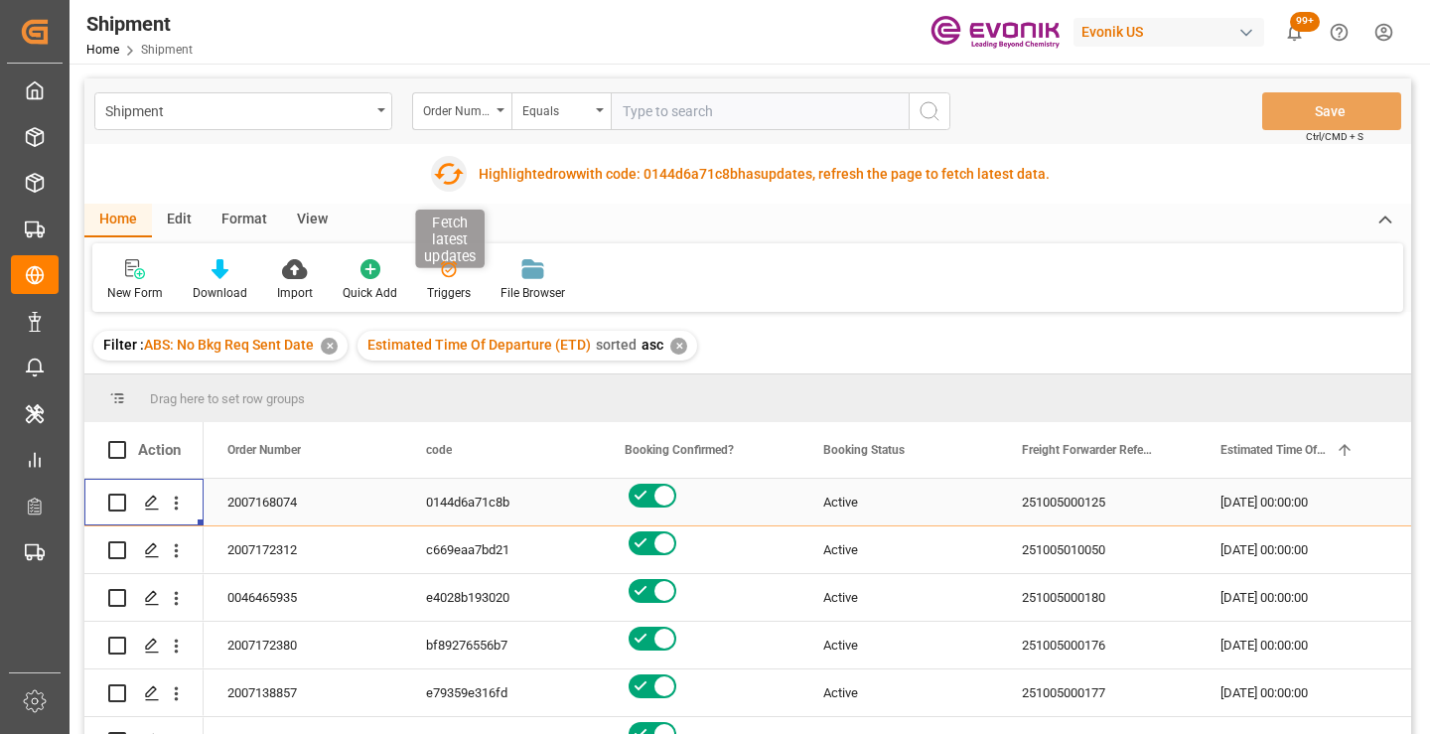
click at [447, 174] on icon "button" at bounding box center [448, 174] width 32 height 32
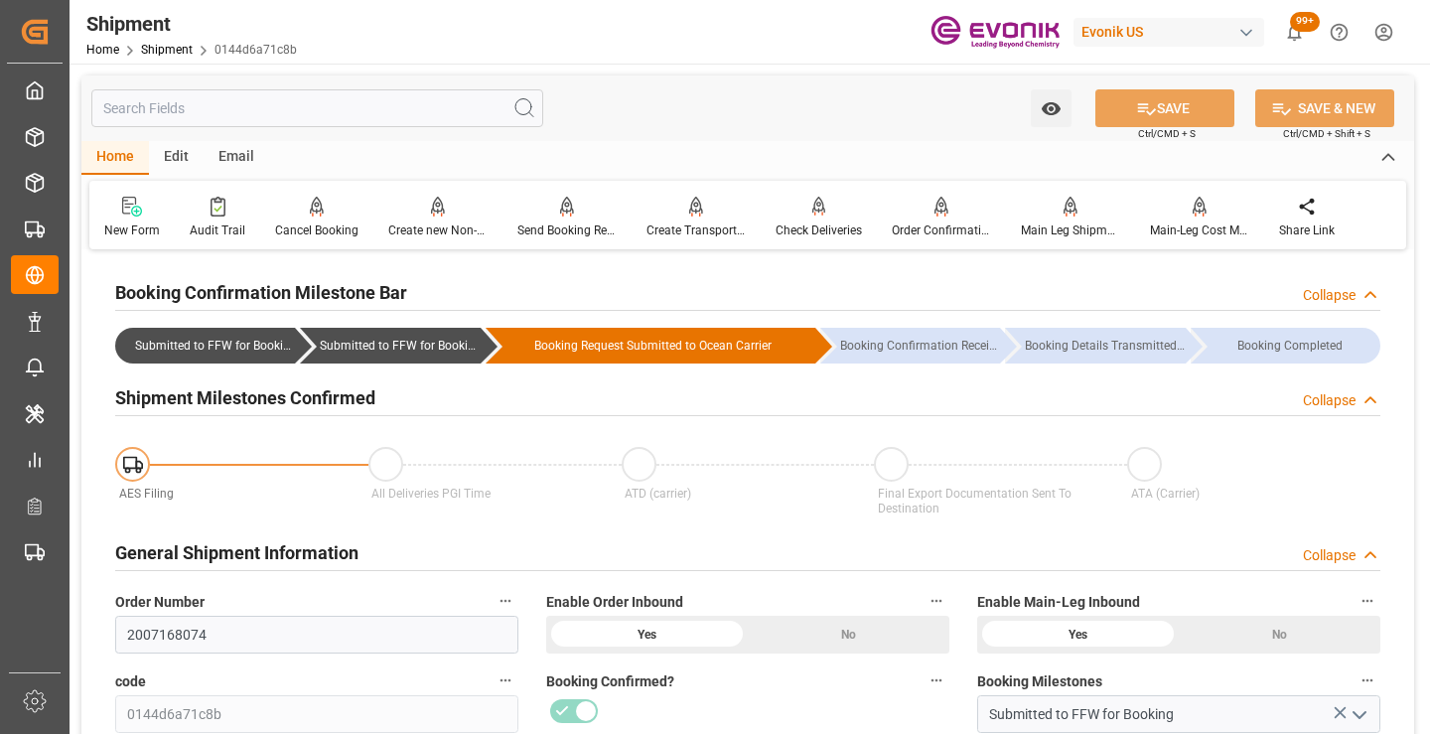
scroll to position [298, 0]
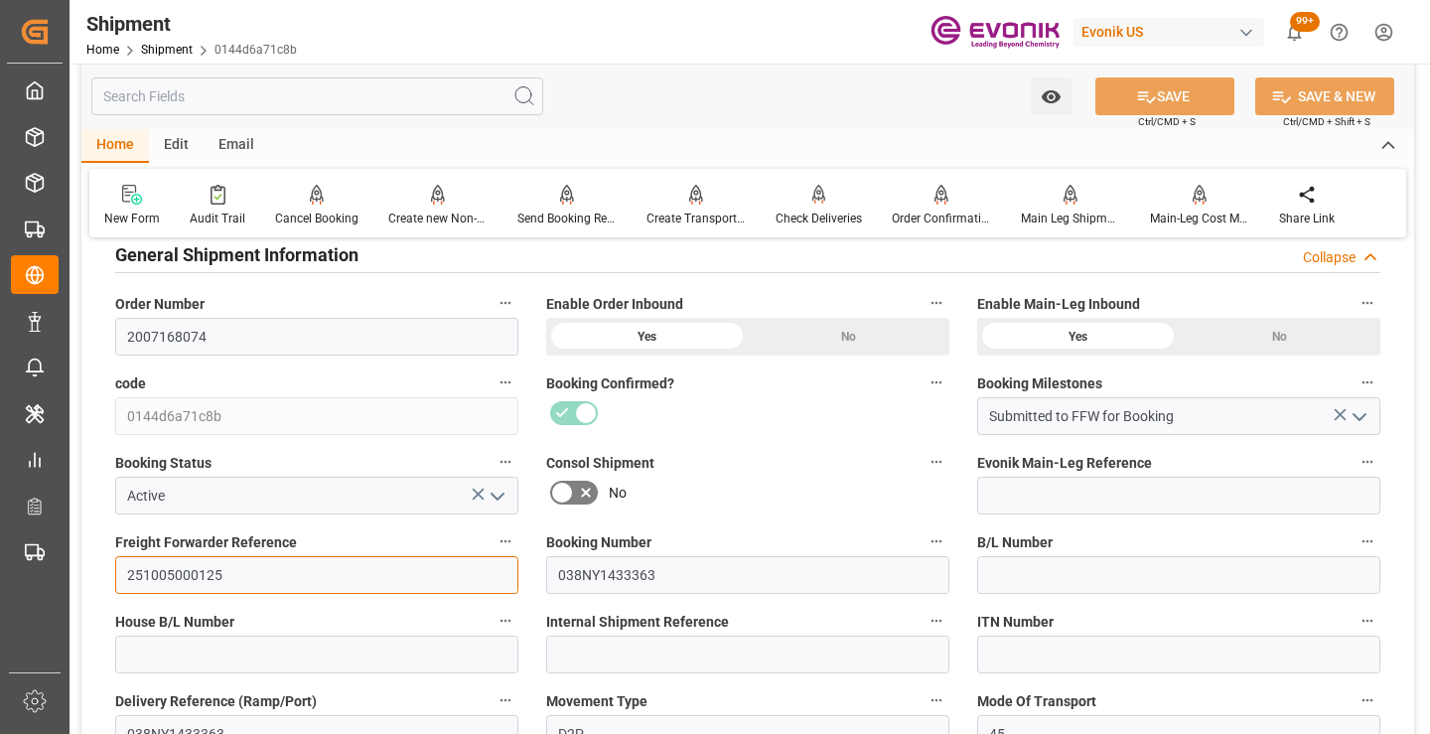
click at [200, 566] on input "251005000125" at bounding box center [316, 575] width 403 height 38
click at [332, 104] on input "text" at bounding box center [317, 96] width 452 height 38
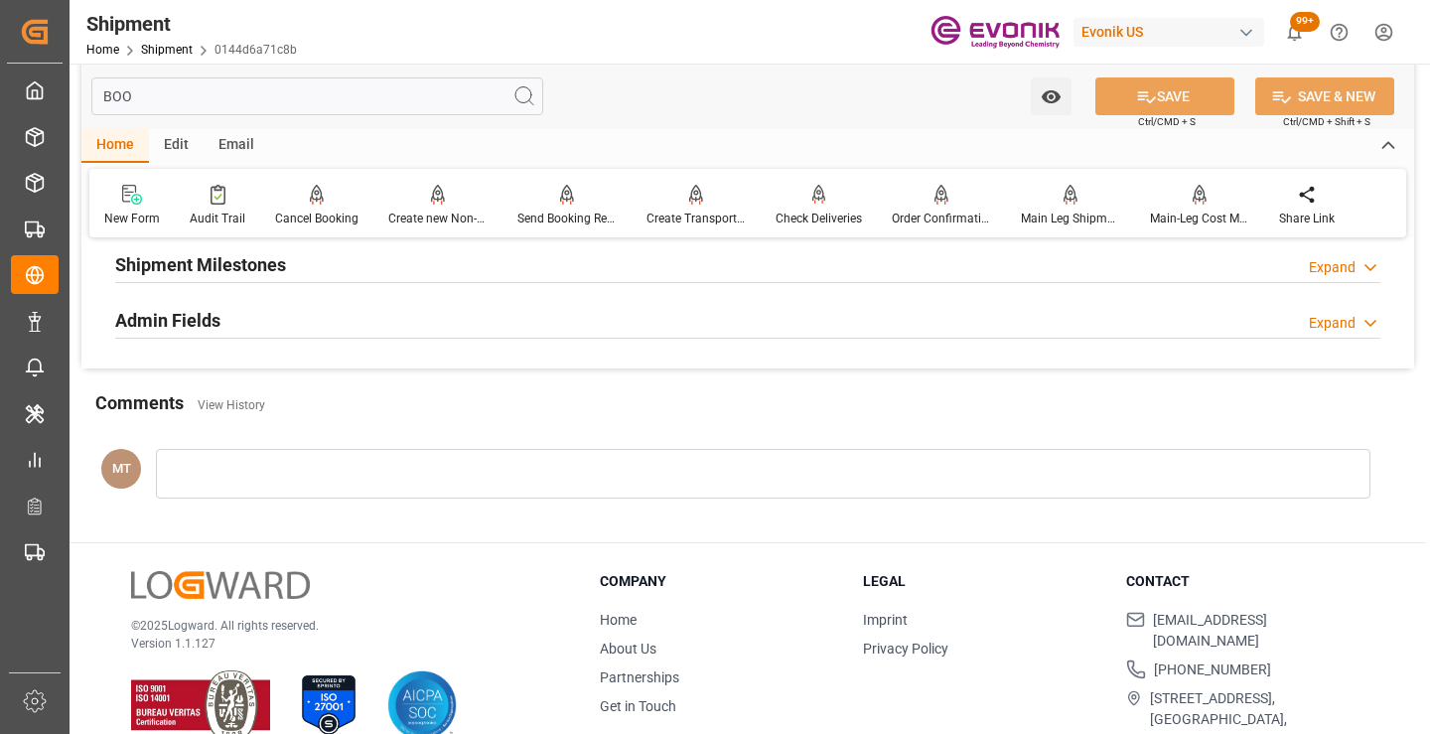
scroll to position [40, 0]
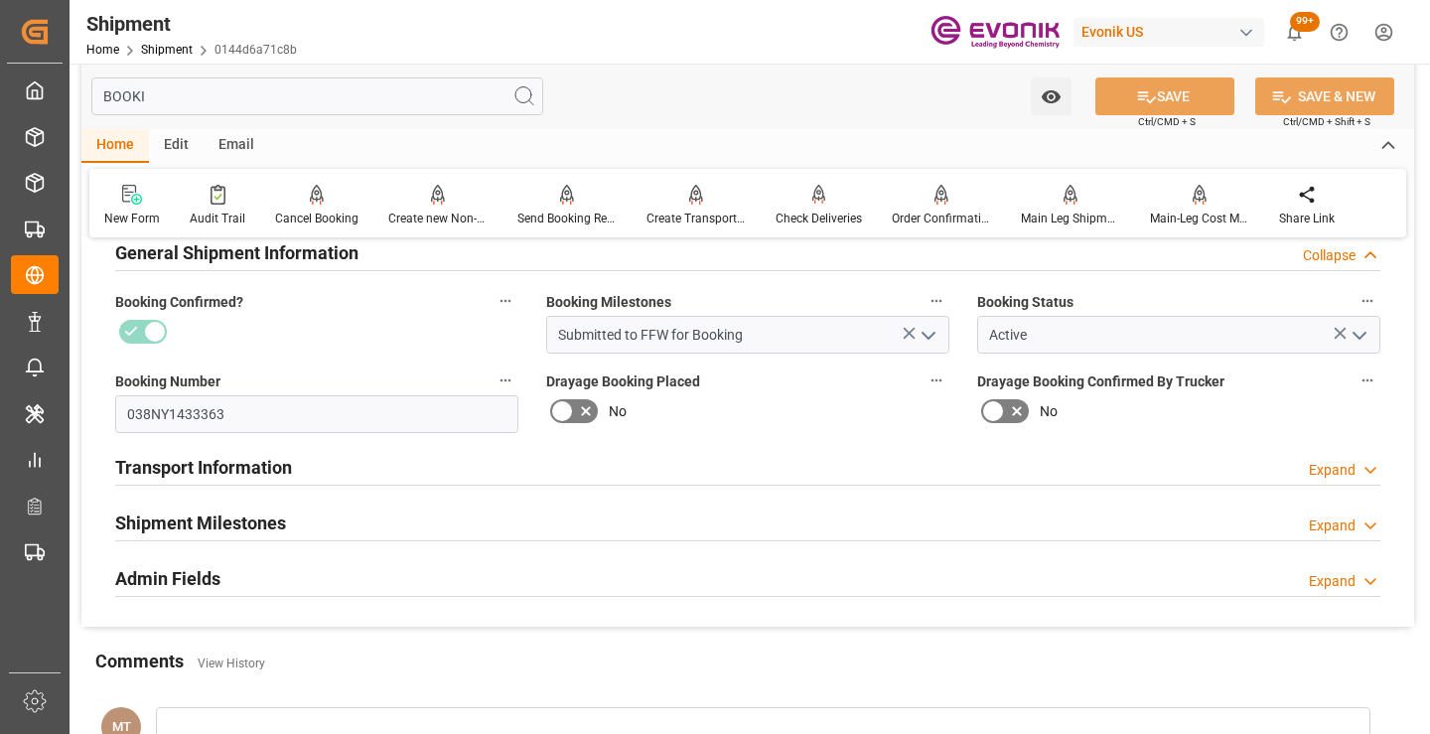
type input "BOOKI"
click at [322, 521] on div "Shipment Milestones Expand" at bounding box center [747, 522] width 1265 height 38
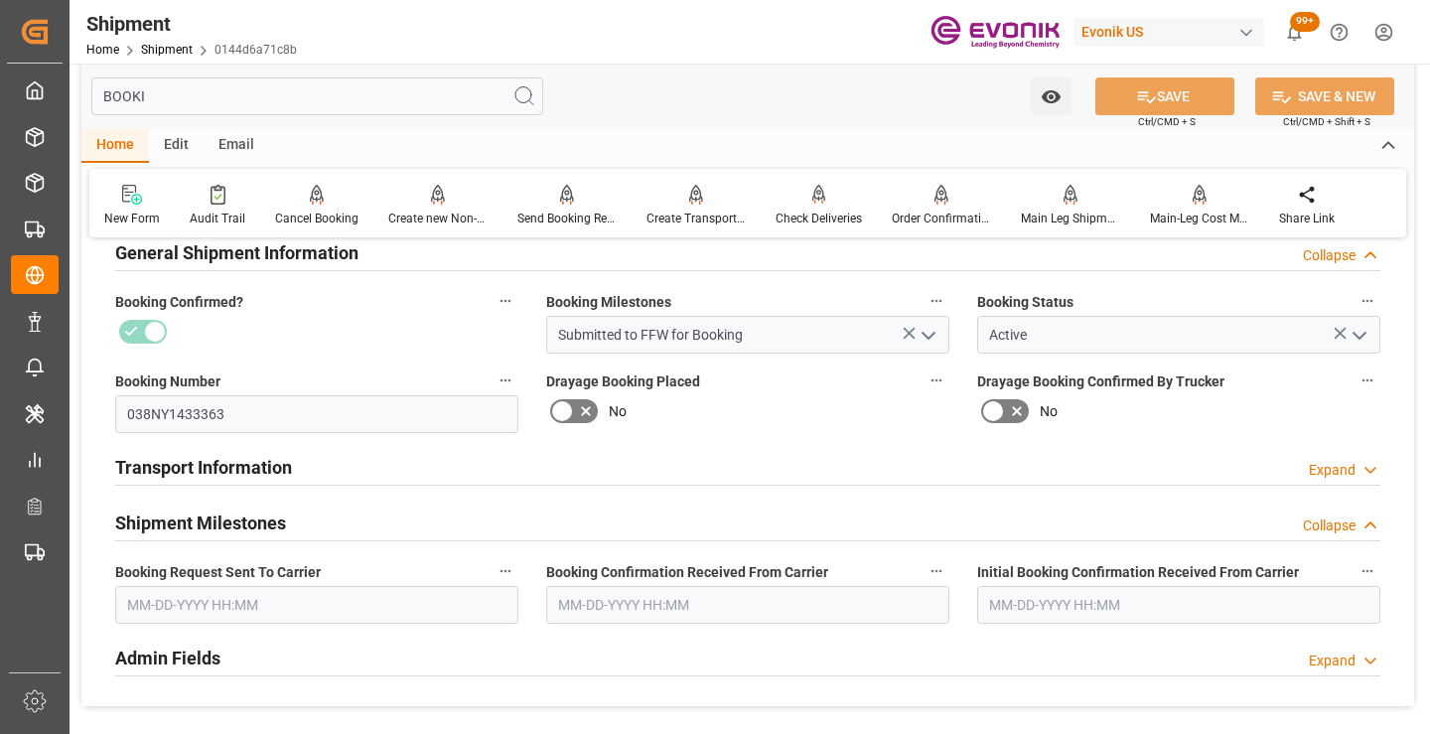
click at [298, 607] on input "text" at bounding box center [316, 605] width 403 height 38
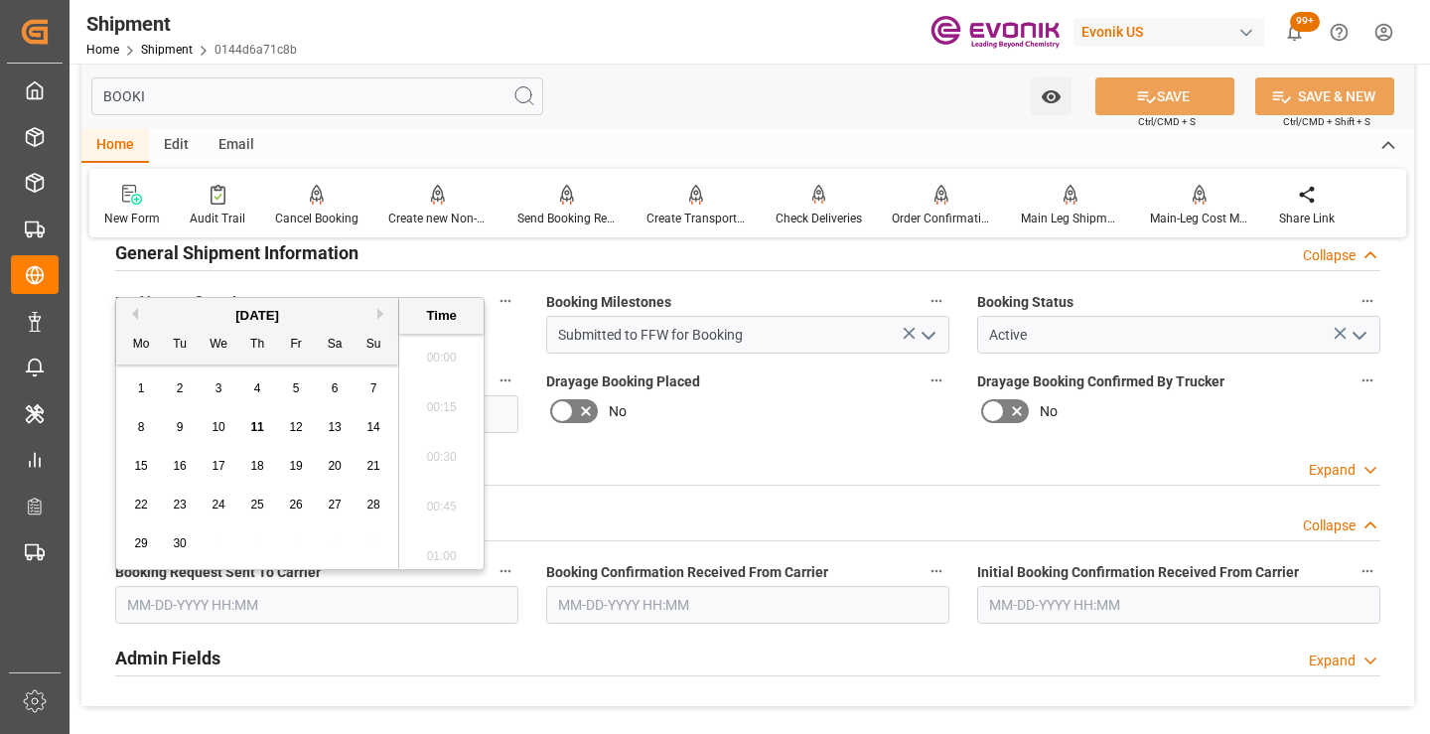
scroll to position [3235, 0]
click at [143, 423] on span "8" at bounding box center [141, 427] width 7 height 14
type input "[DATE] 00:00"
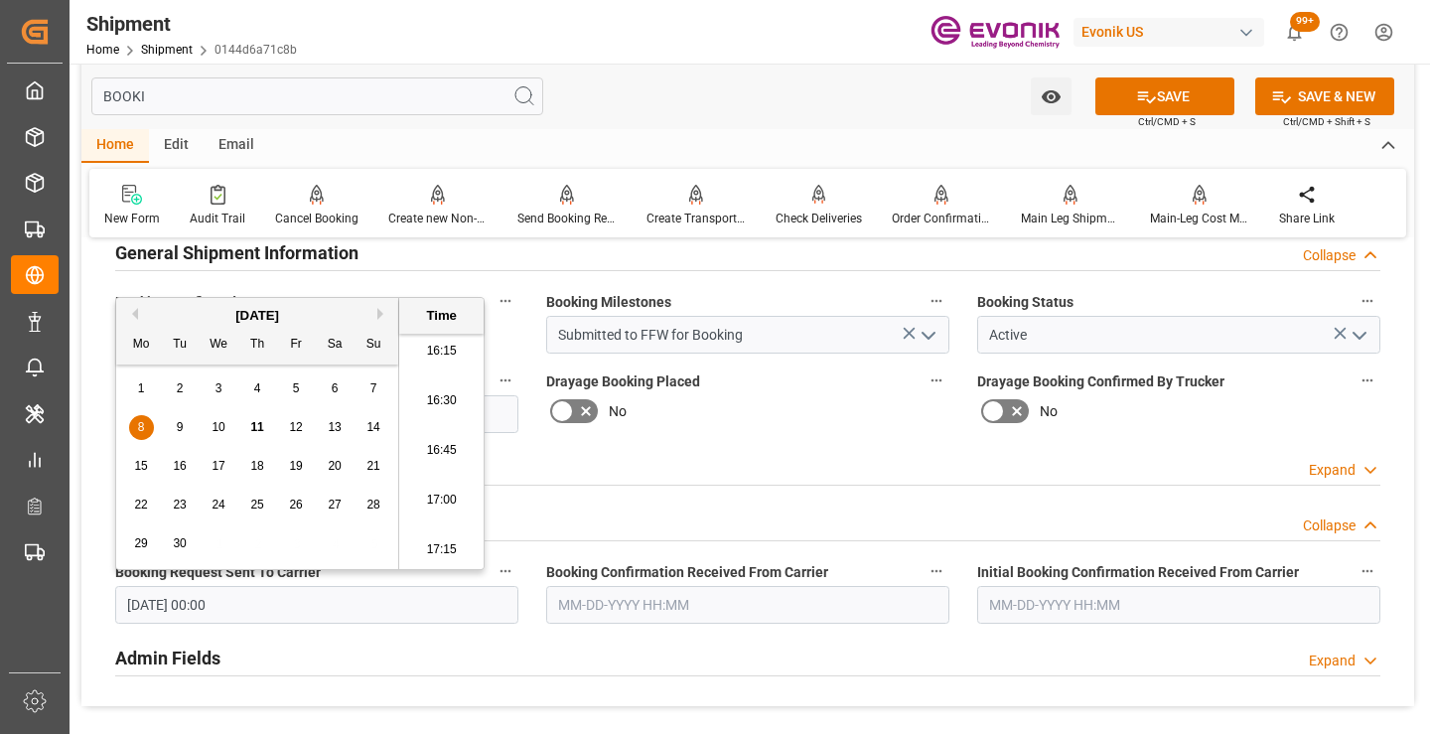
click at [649, 615] on input "text" at bounding box center [747, 605] width 403 height 38
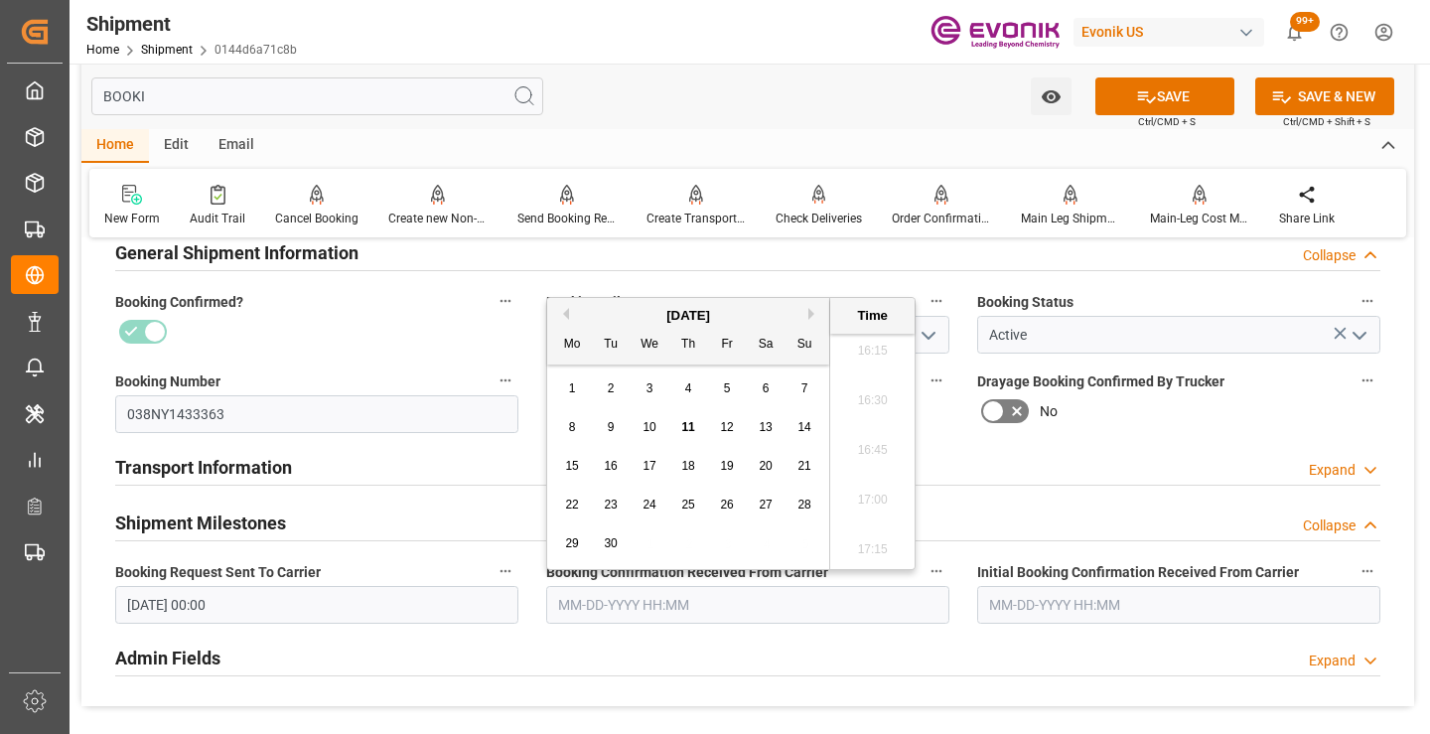
click at [687, 422] on span "11" at bounding box center [687, 427] width 13 height 14
type input "[DATE] 00:00"
click at [1164, 103] on button "SAVE" at bounding box center [1164, 96] width 139 height 38
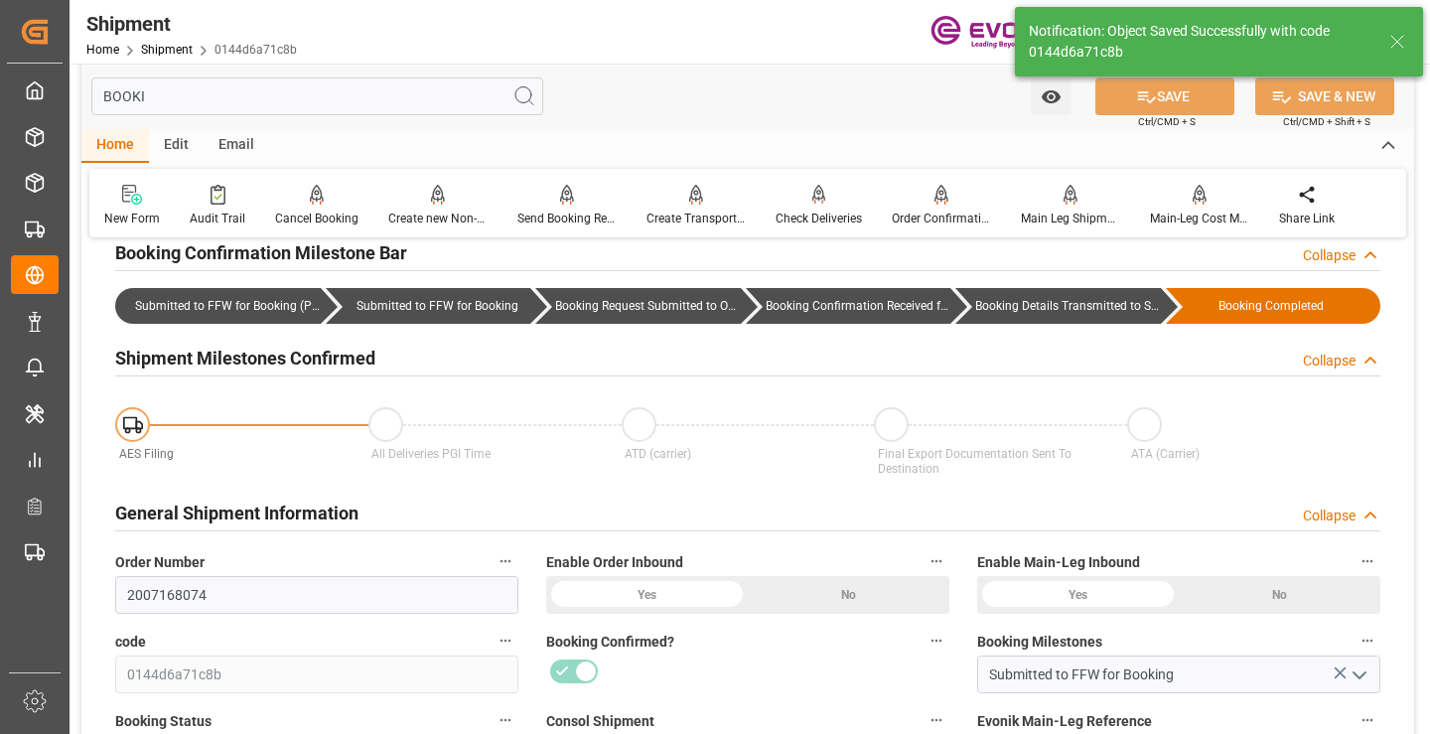
type input "Booking Details Transmitted to SAP"
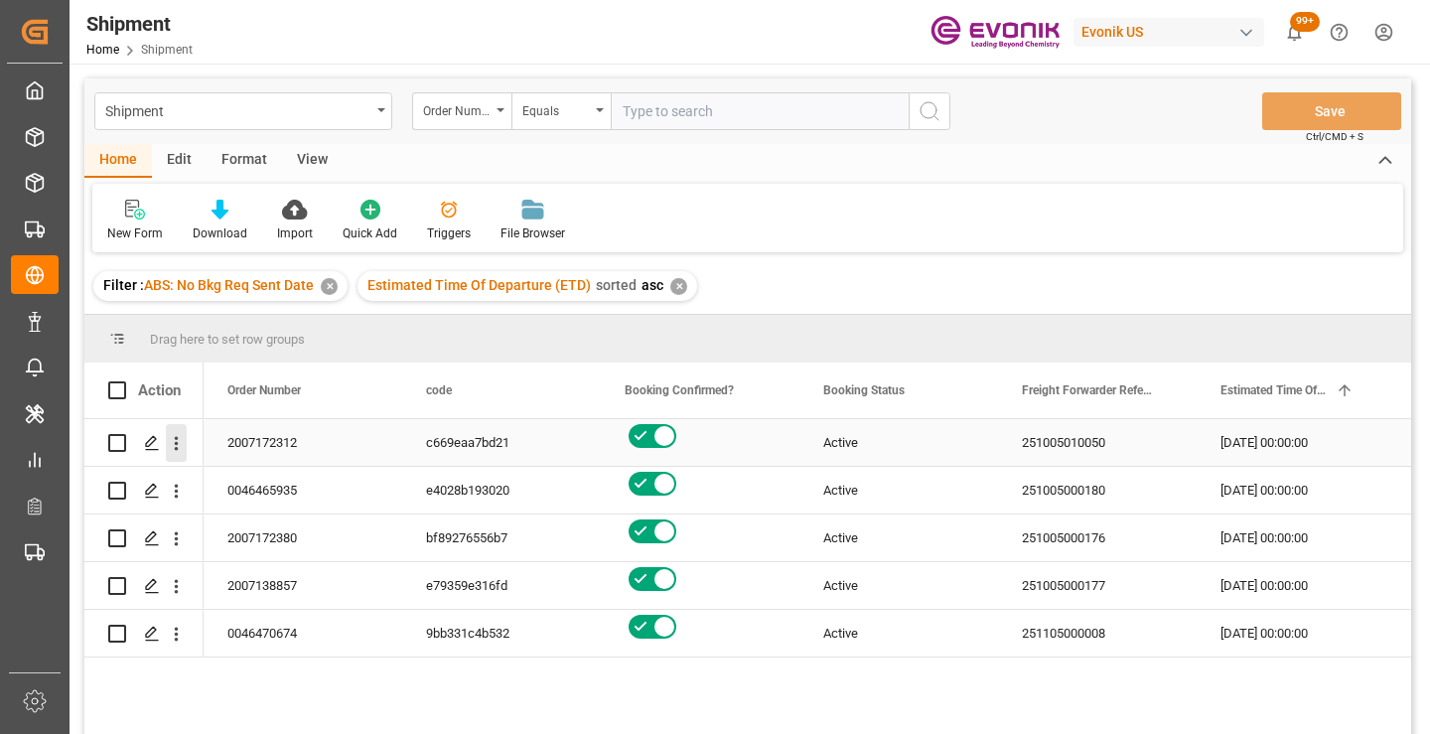
click at [180, 441] on icon "open menu" at bounding box center [176, 443] width 21 height 21
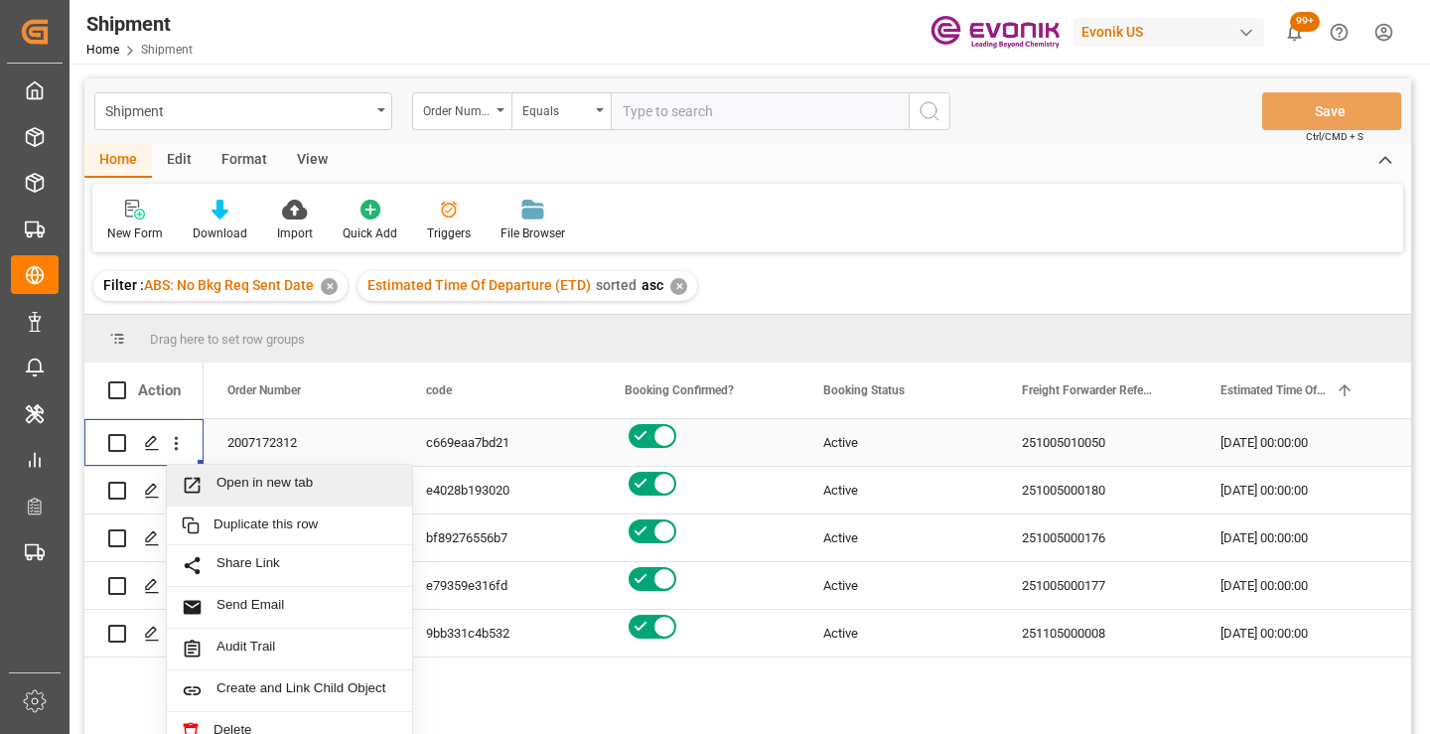
click at [216, 475] on span "Press SPACE to select this row." at bounding box center [199, 485] width 35 height 21
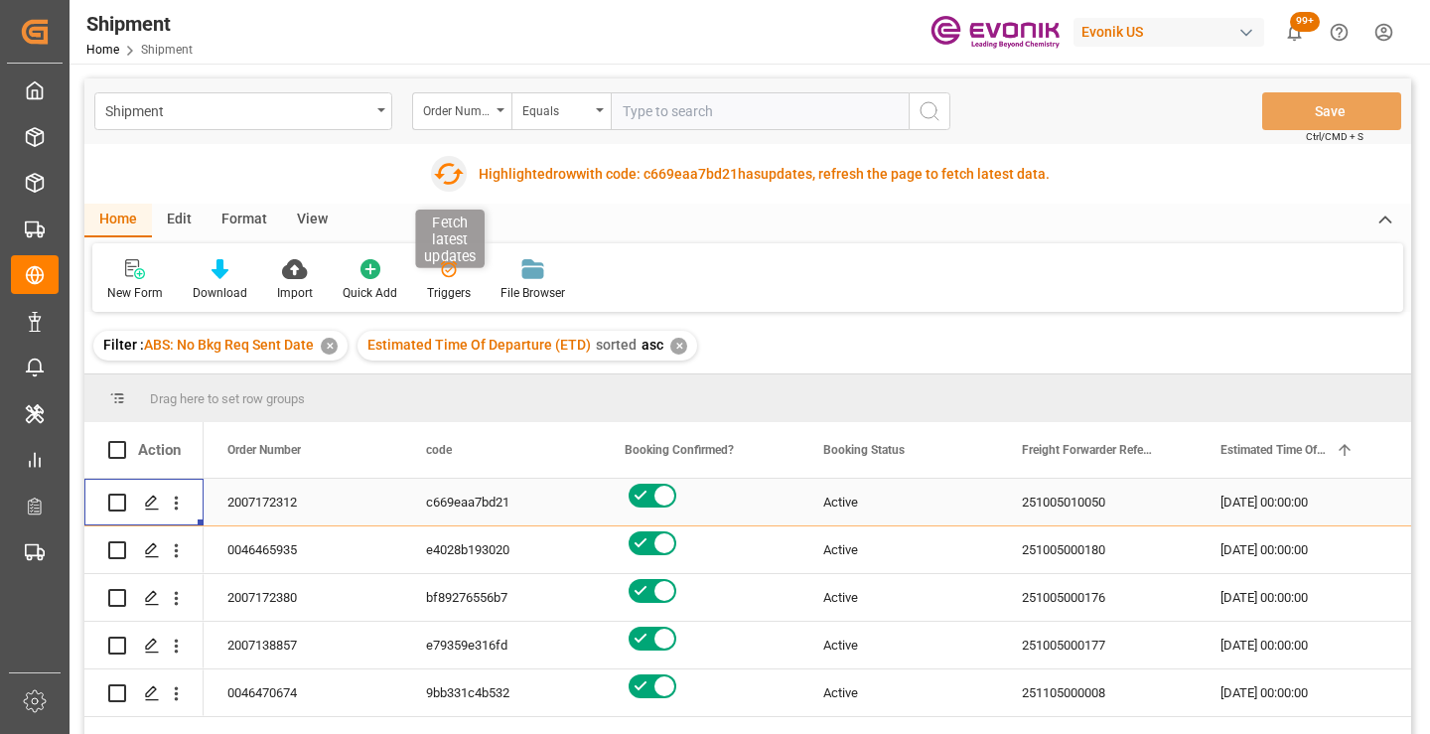
click at [447, 172] on icon "button" at bounding box center [448, 174] width 32 height 32
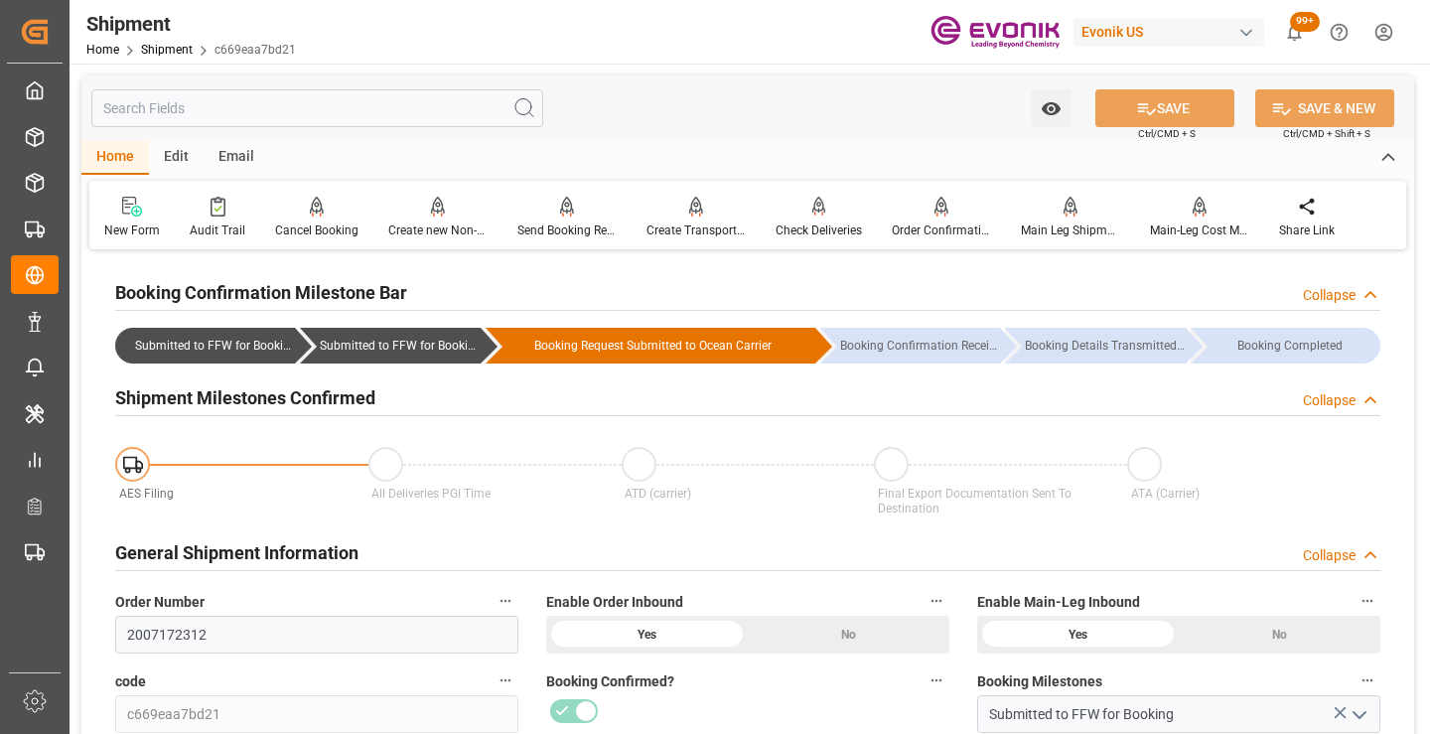
scroll to position [199, 0]
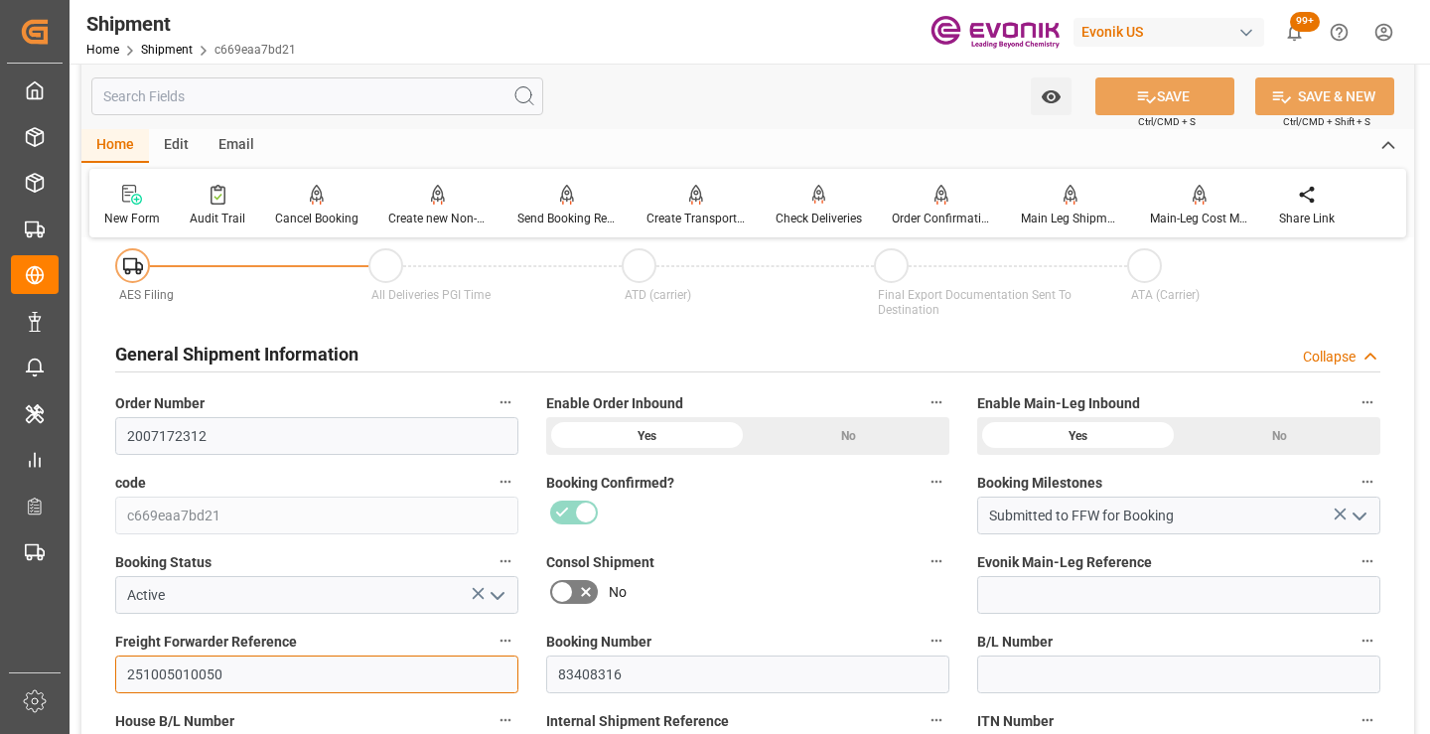
click at [181, 669] on input "251005010050" at bounding box center [316, 674] width 403 height 38
click at [350, 97] on input "text" at bounding box center [317, 96] width 452 height 38
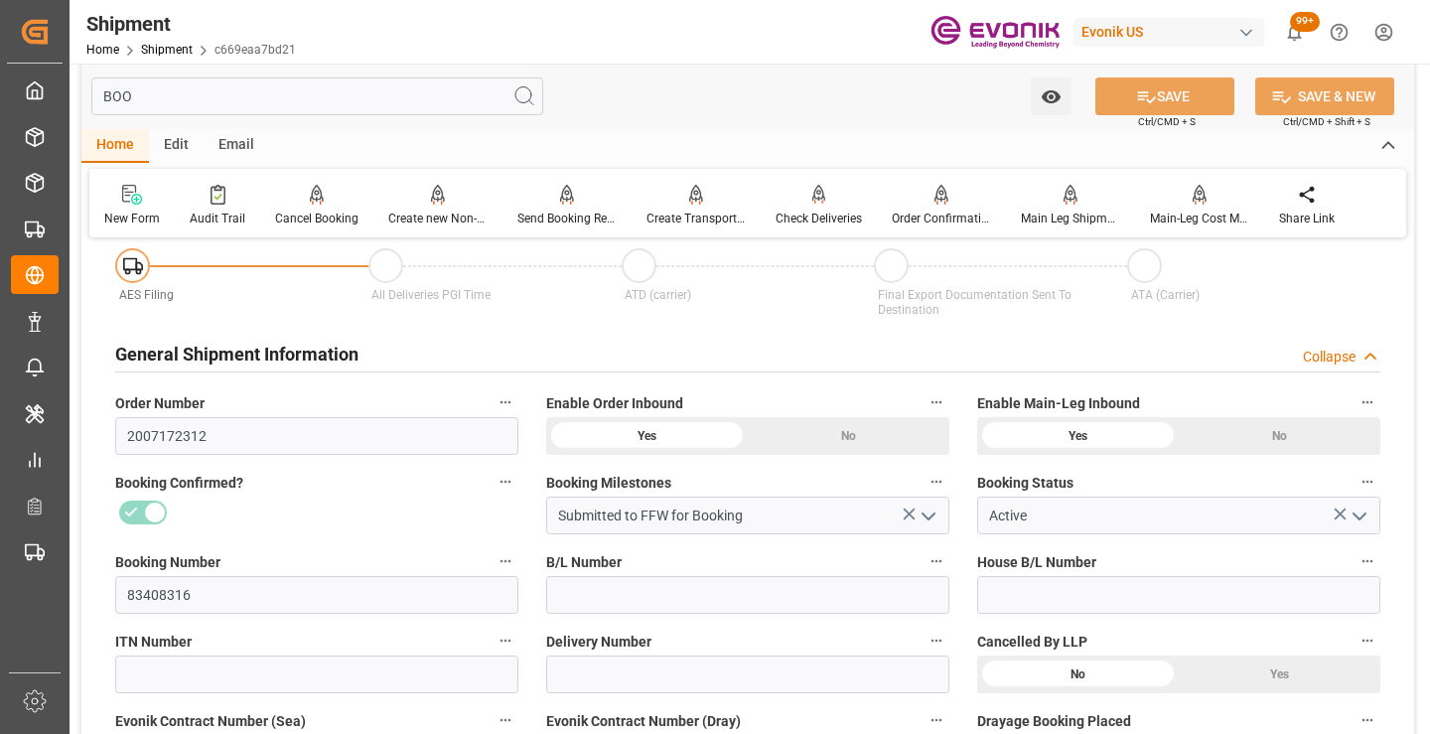
scroll to position [0, 0]
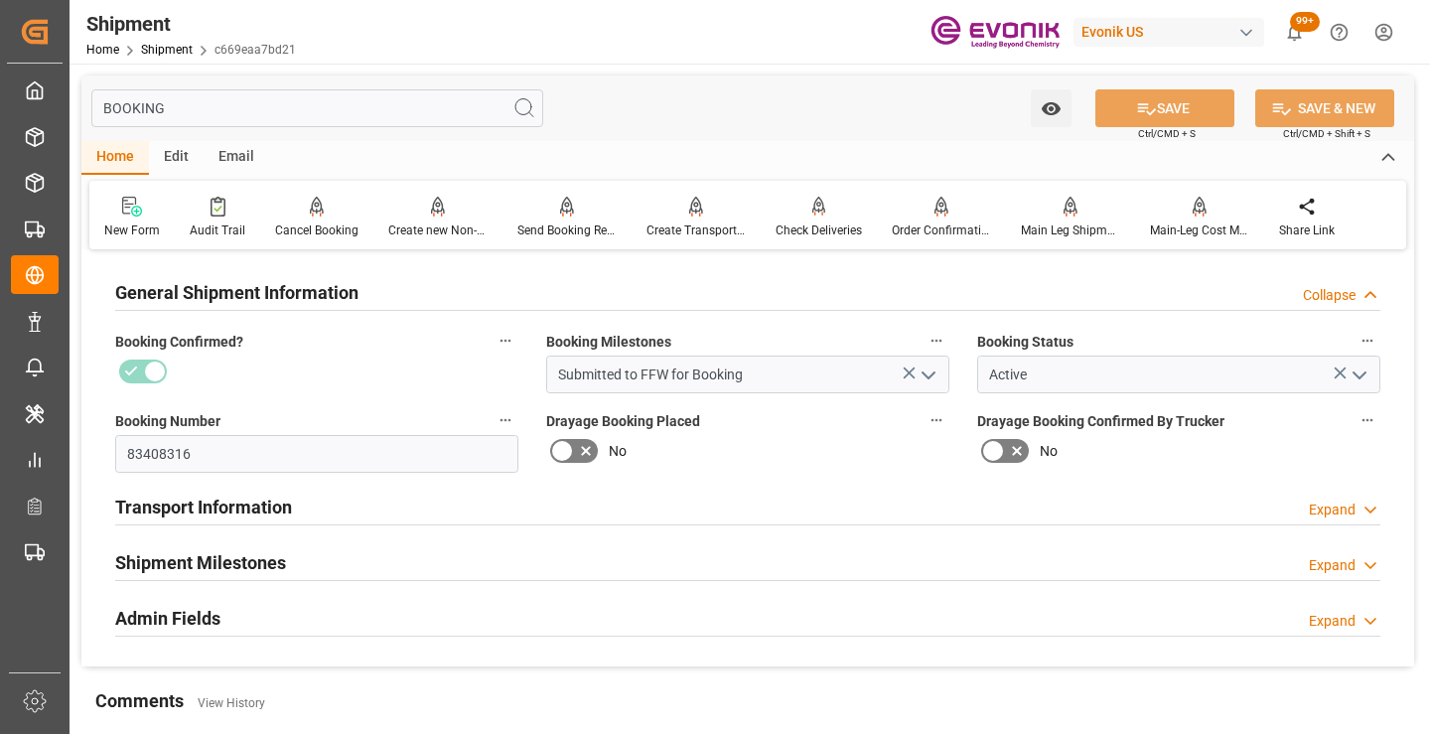
type input "BOOKING"
click at [289, 512] on h2 "Transport Information" at bounding box center [203, 507] width 177 height 27
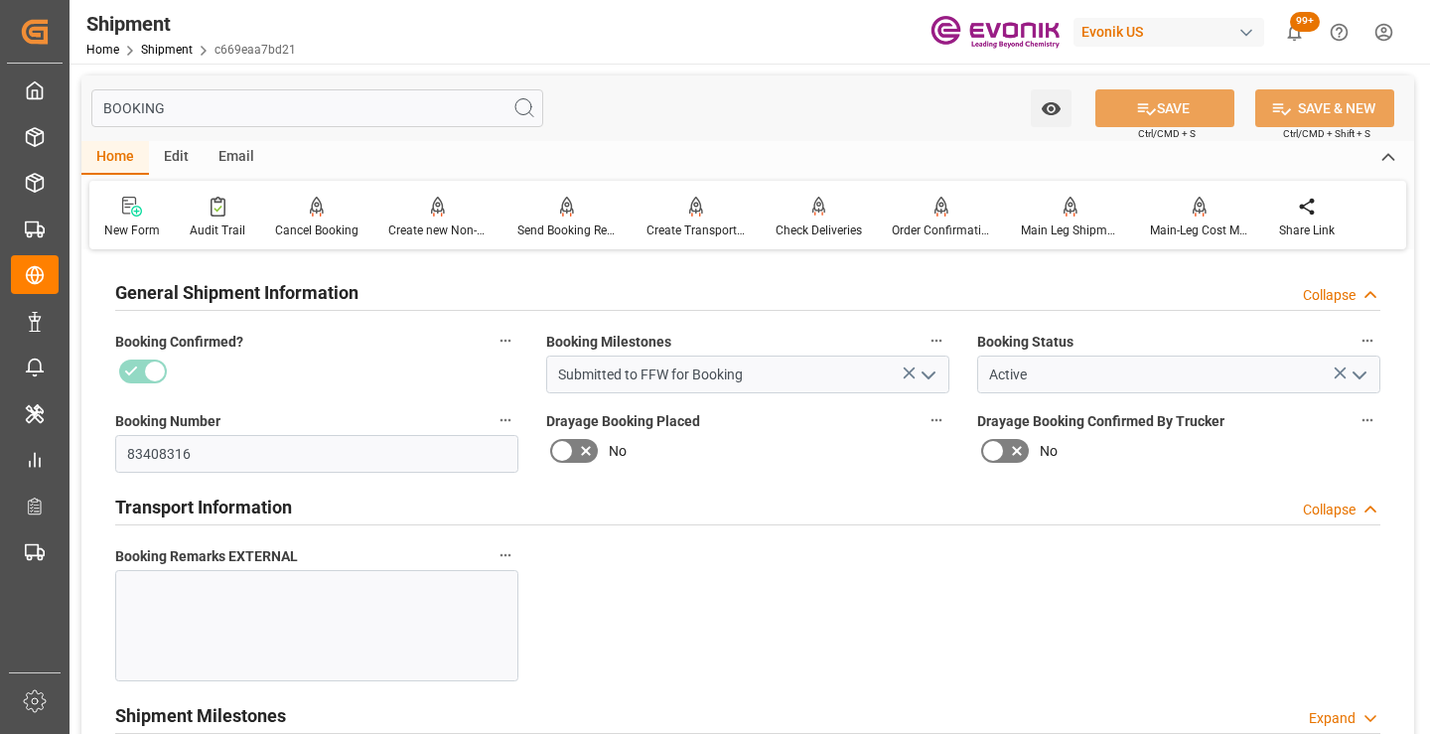
click at [286, 508] on h2 "Transport Information" at bounding box center [203, 507] width 177 height 27
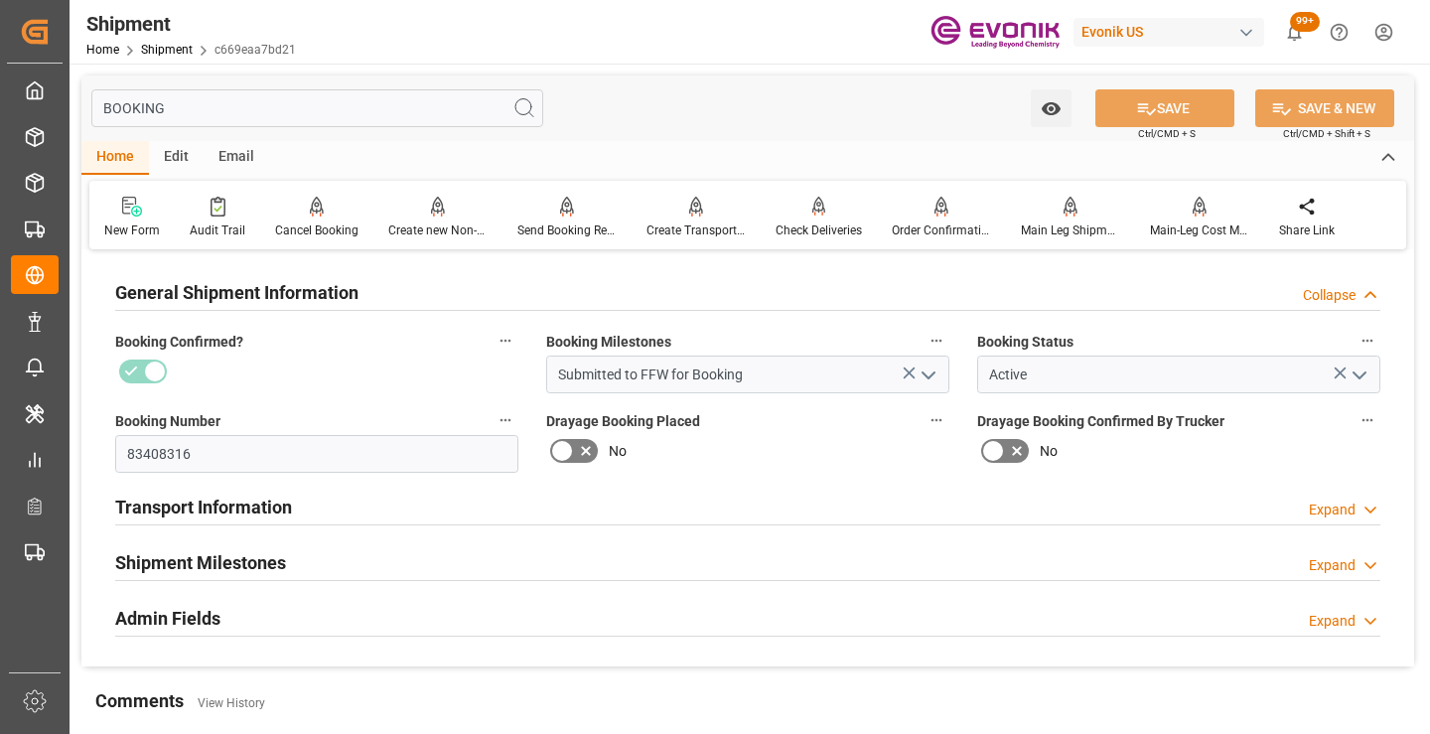
click at [298, 566] on div "Shipment Milestones Expand" at bounding box center [747, 561] width 1265 height 38
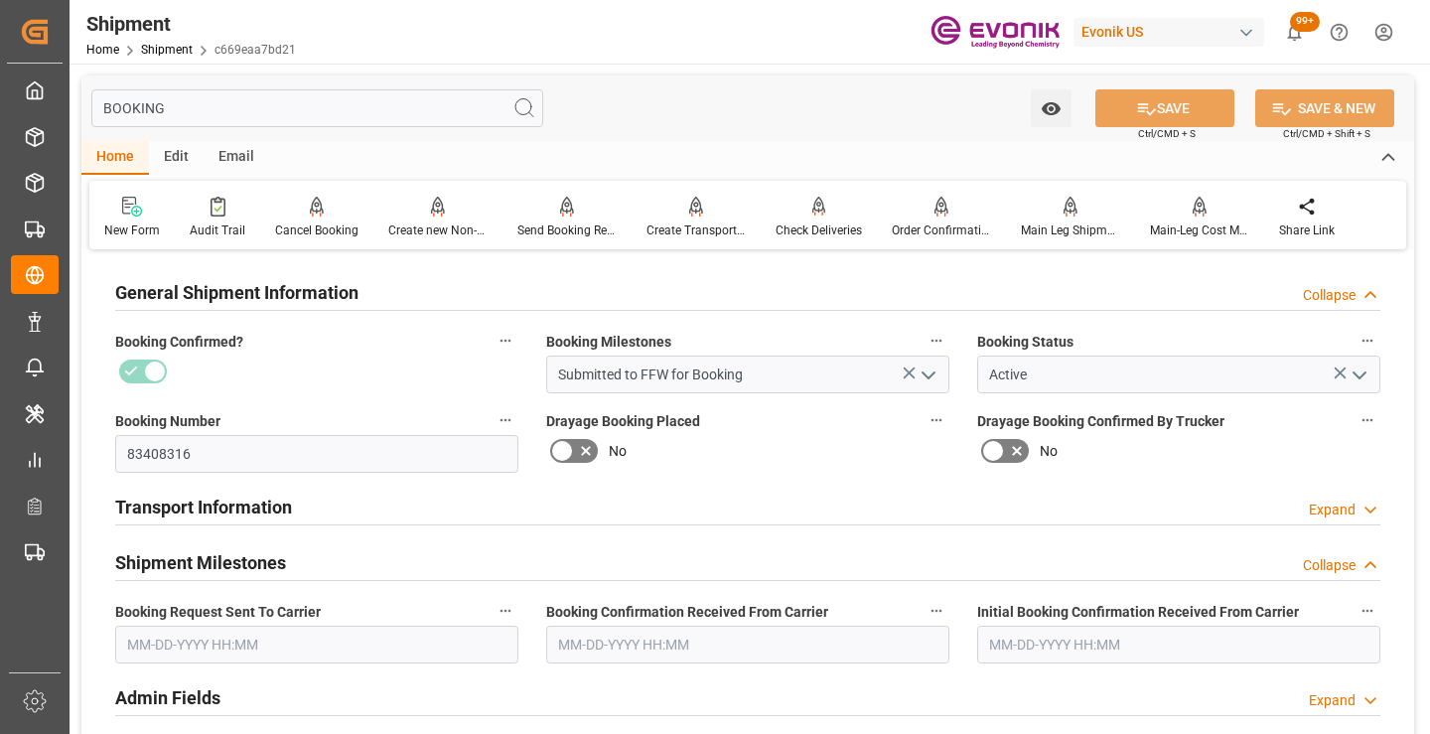
click at [229, 640] on input "text" at bounding box center [316, 645] width 403 height 38
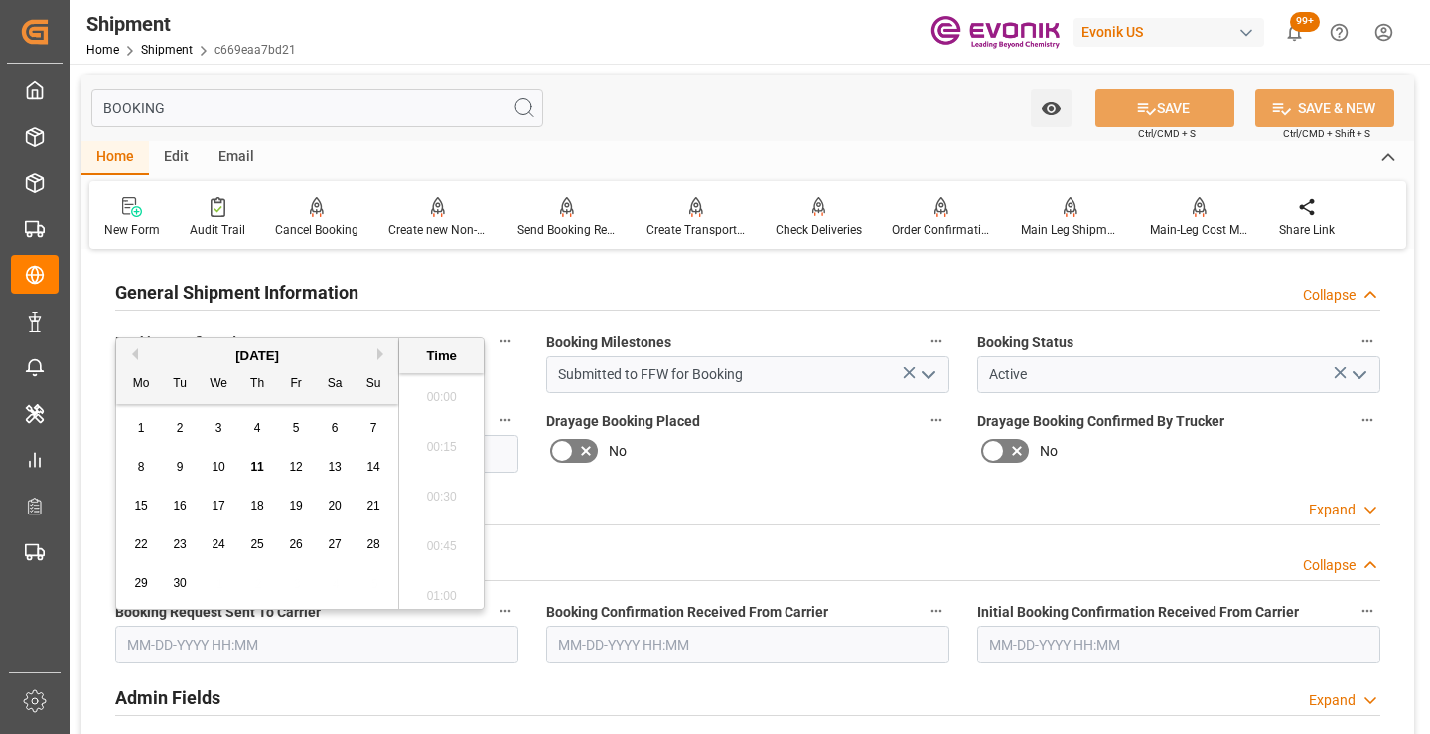
scroll to position [3235, 0]
click at [254, 470] on span "11" at bounding box center [256, 467] width 13 height 14
type input "[DATE] 00:00"
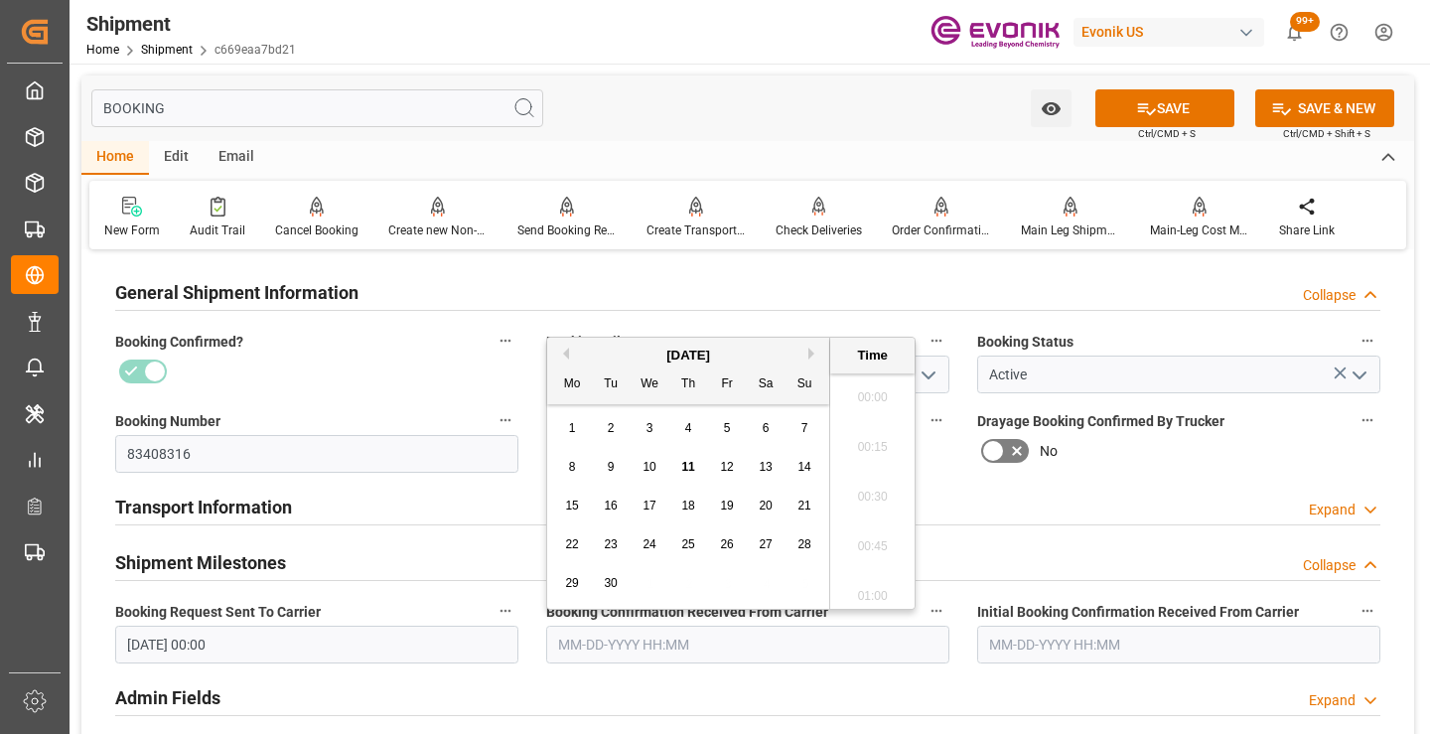
click at [628, 642] on input "text" at bounding box center [747, 645] width 403 height 38
click at [685, 455] on div "11" at bounding box center [688, 467] width 25 height 25
type input "09-11-2025 00:00"
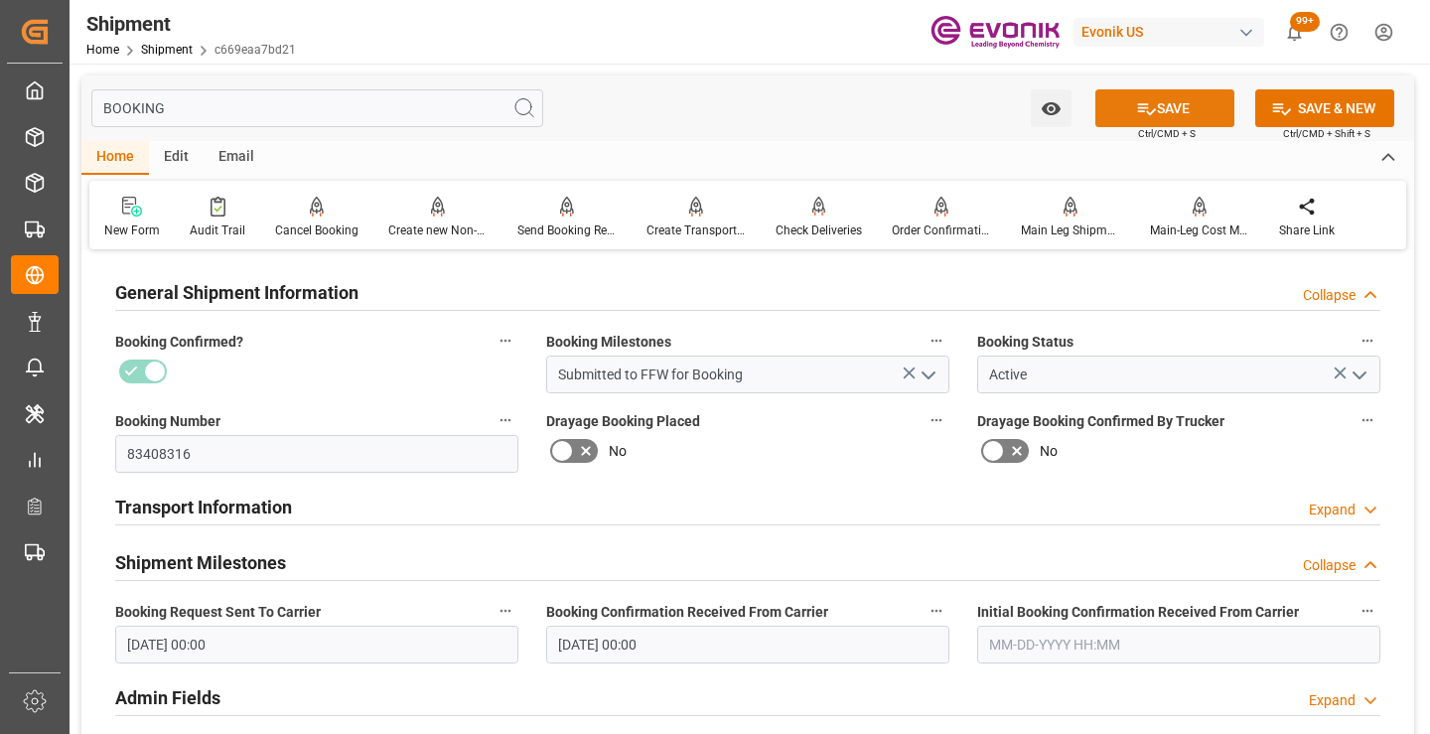
click at [1187, 102] on button "SAVE" at bounding box center [1164, 108] width 139 height 38
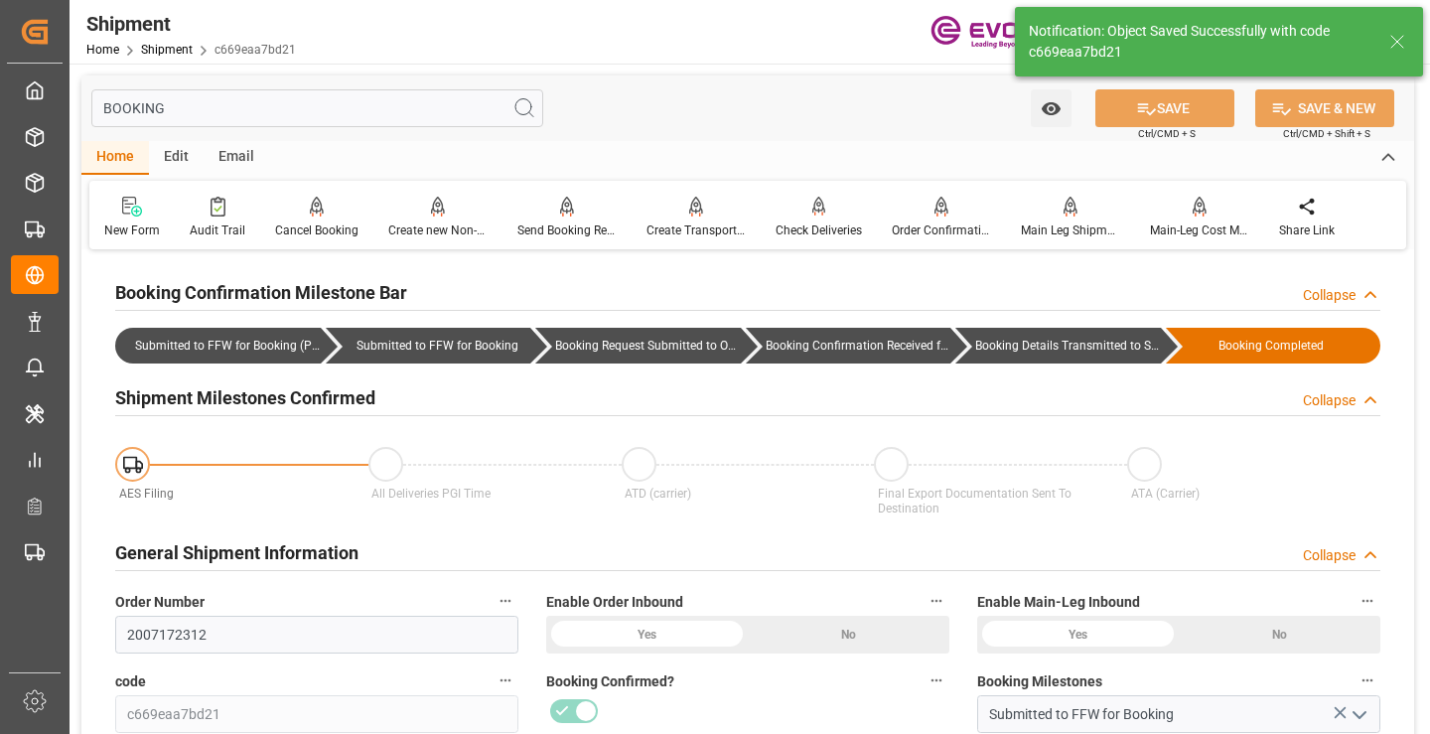
type input "Booking Details Transmitted to SAP"
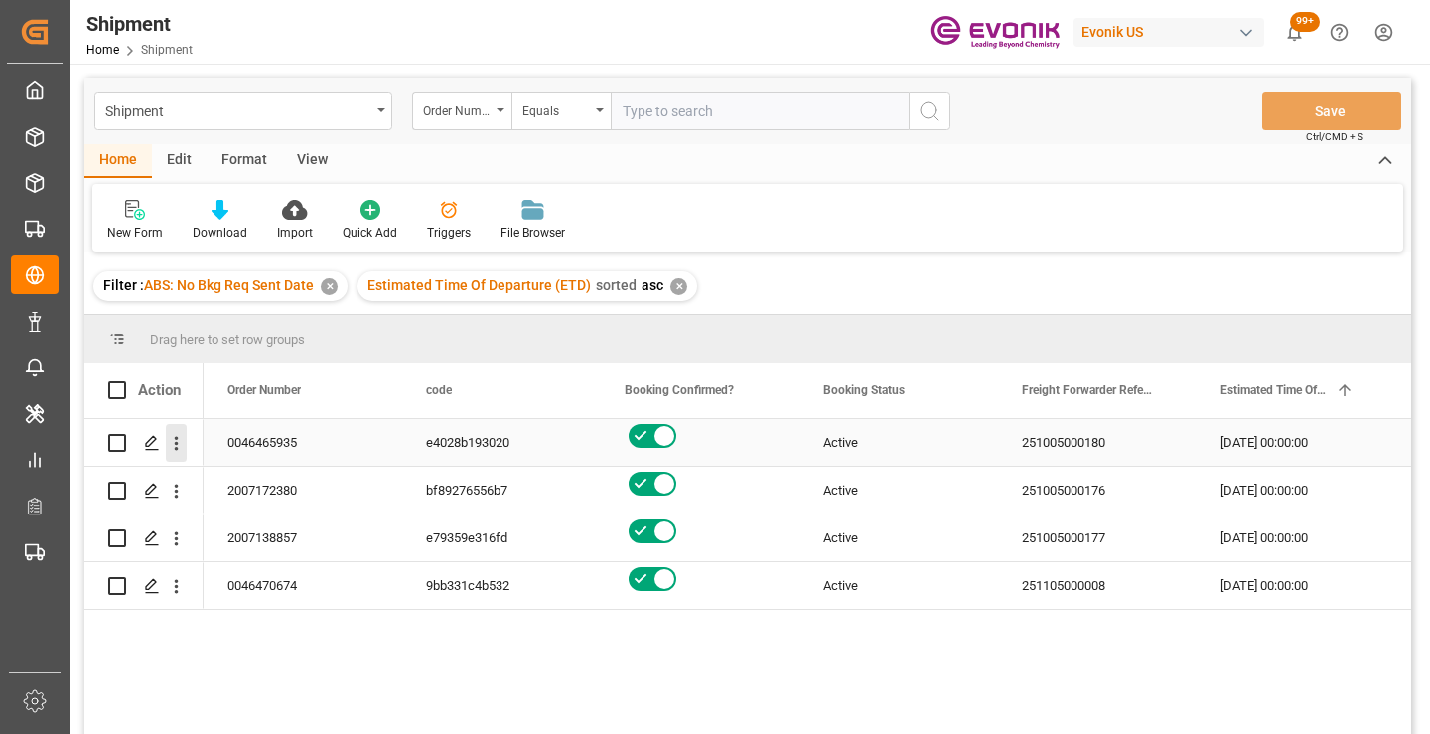
click at [172, 442] on icon "open menu" at bounding box center [176, 443] width 21 height 21
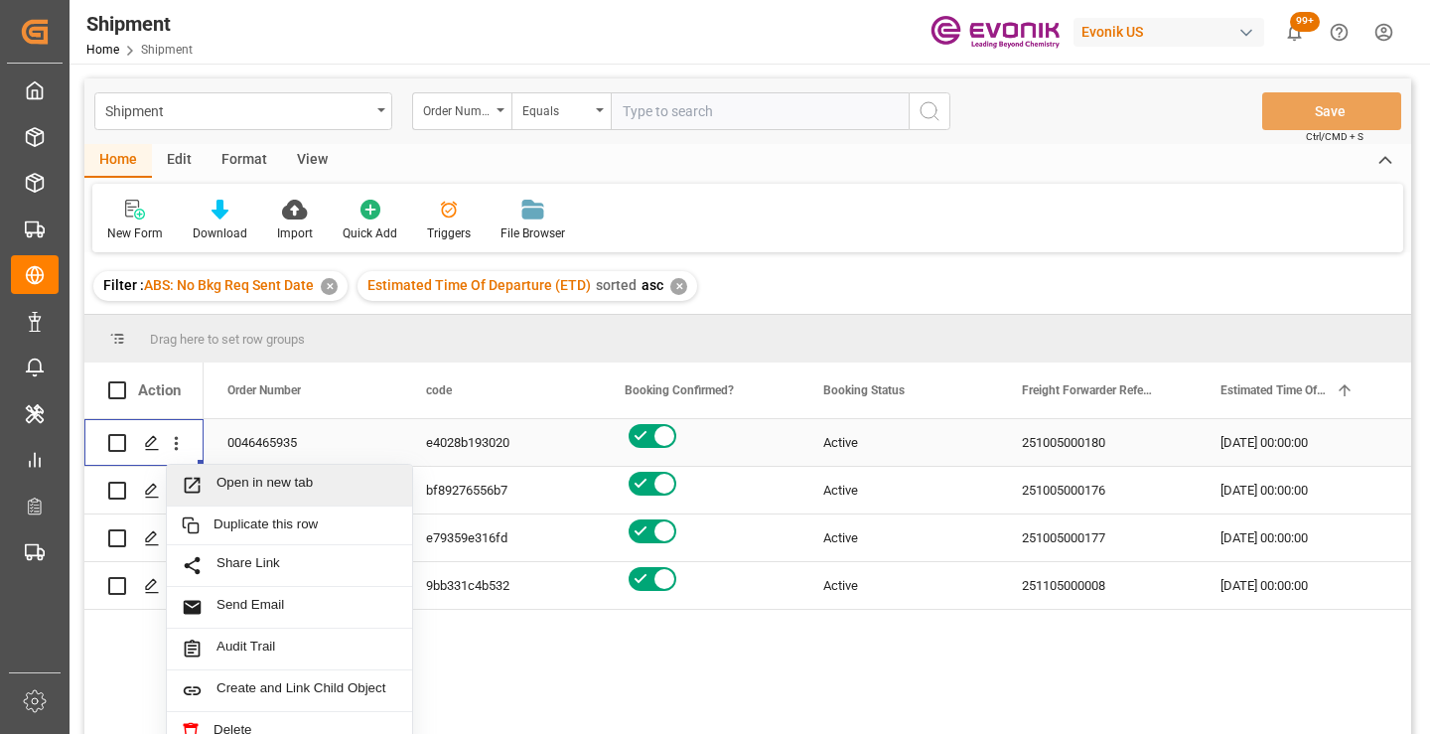
click at [220, 482] on span "Open in new tab" at bounding box center [307, 485] width 181 height 21
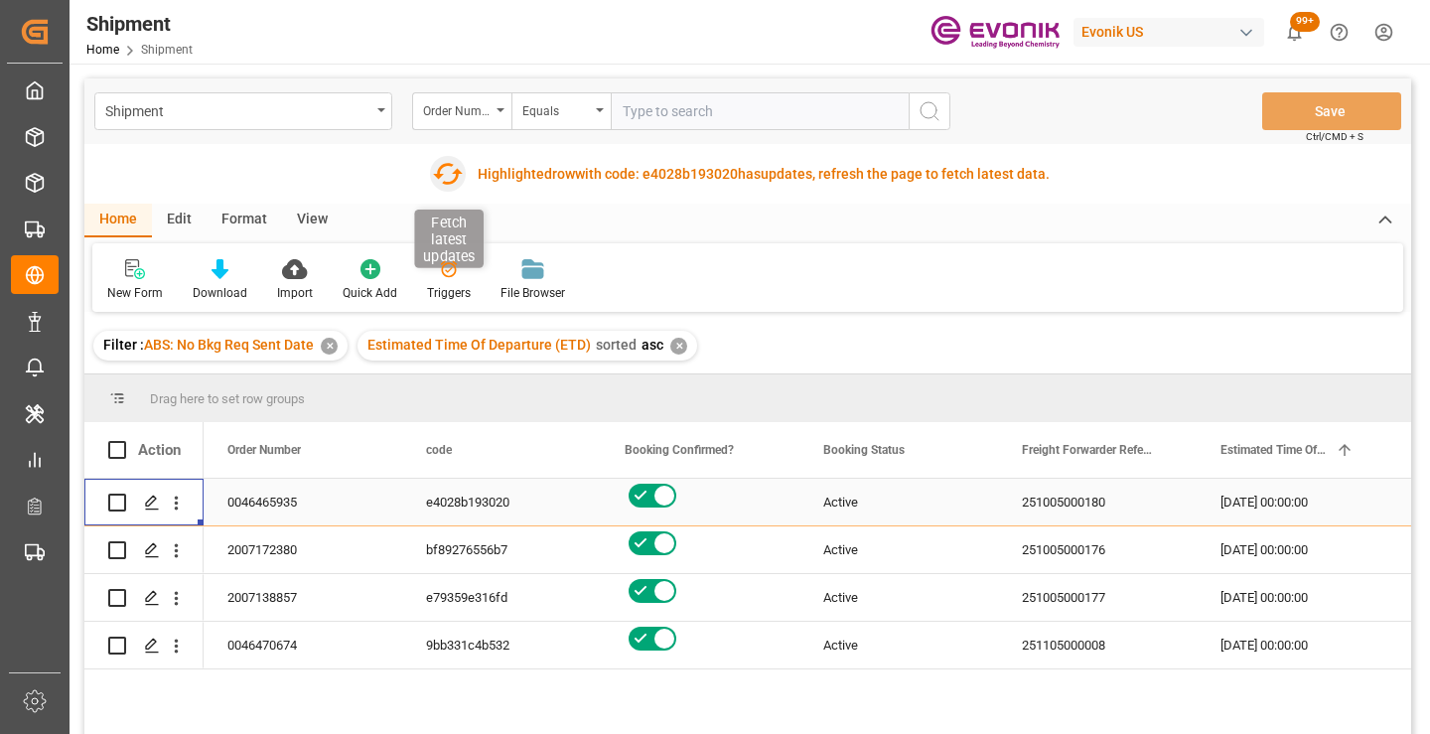
click at [442, 179] on icon "button" at bounding box center [448, 174] width 32 height 32
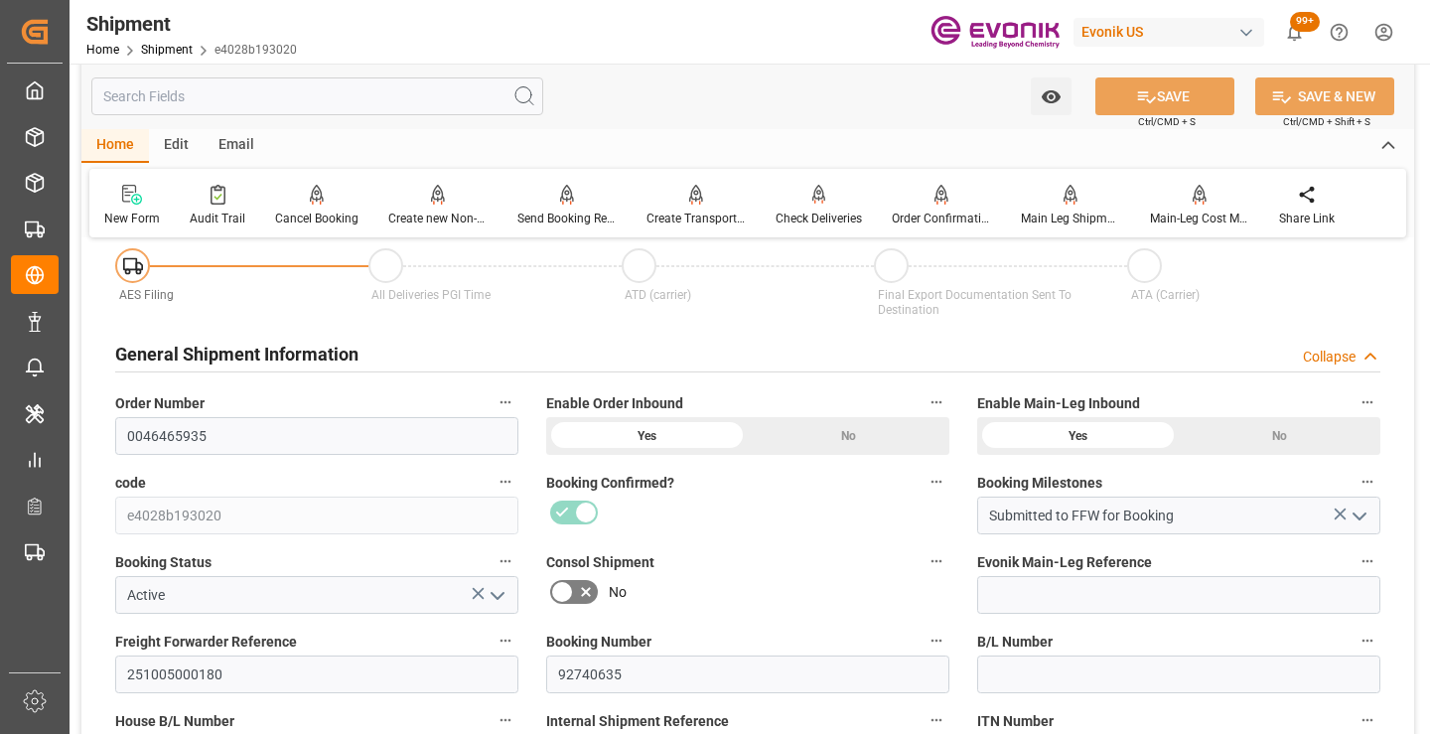
scroll to position [298, 0]
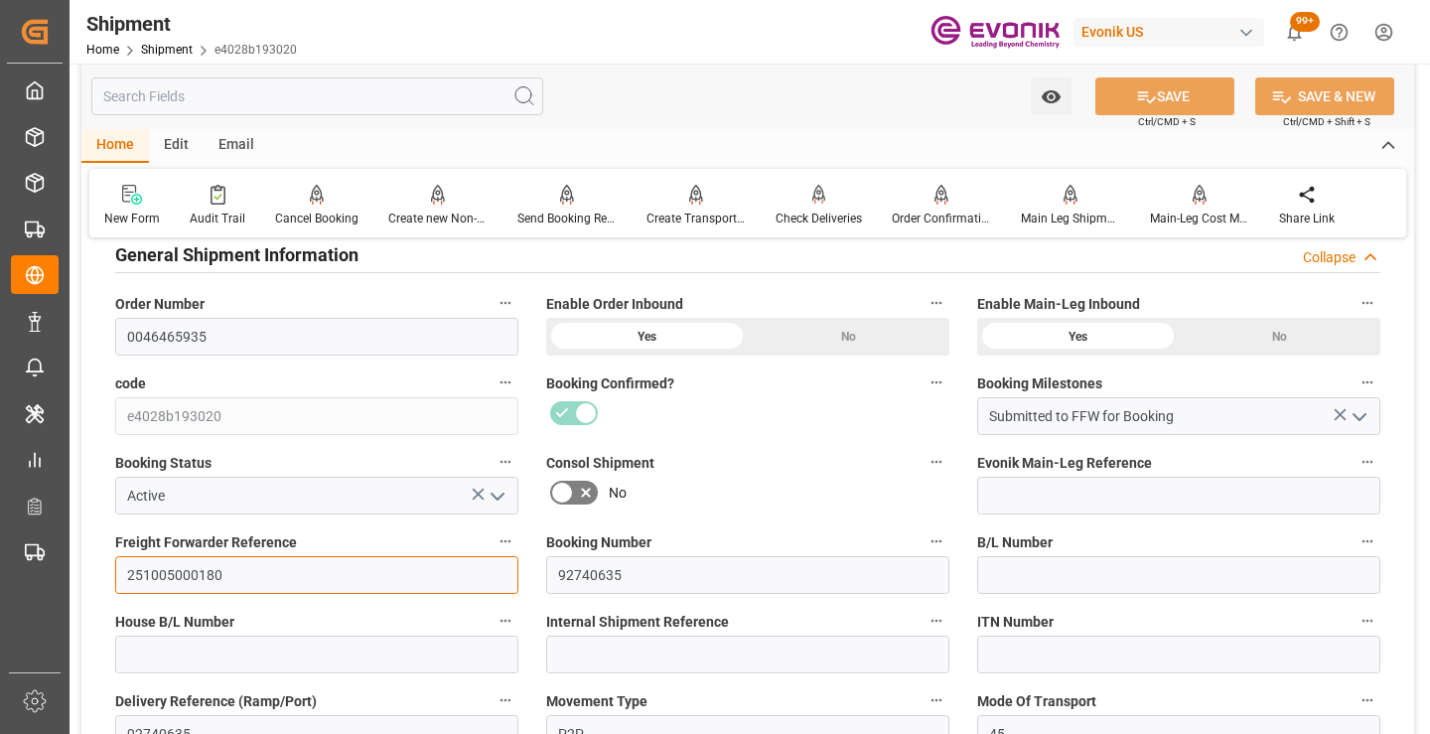
click at [206, 569] on input "251005000180" at bounding box center [316, 575] width 403 height 38
click at [372, 100] on input "text" at bounding box center [317, 96] width 452 height 38
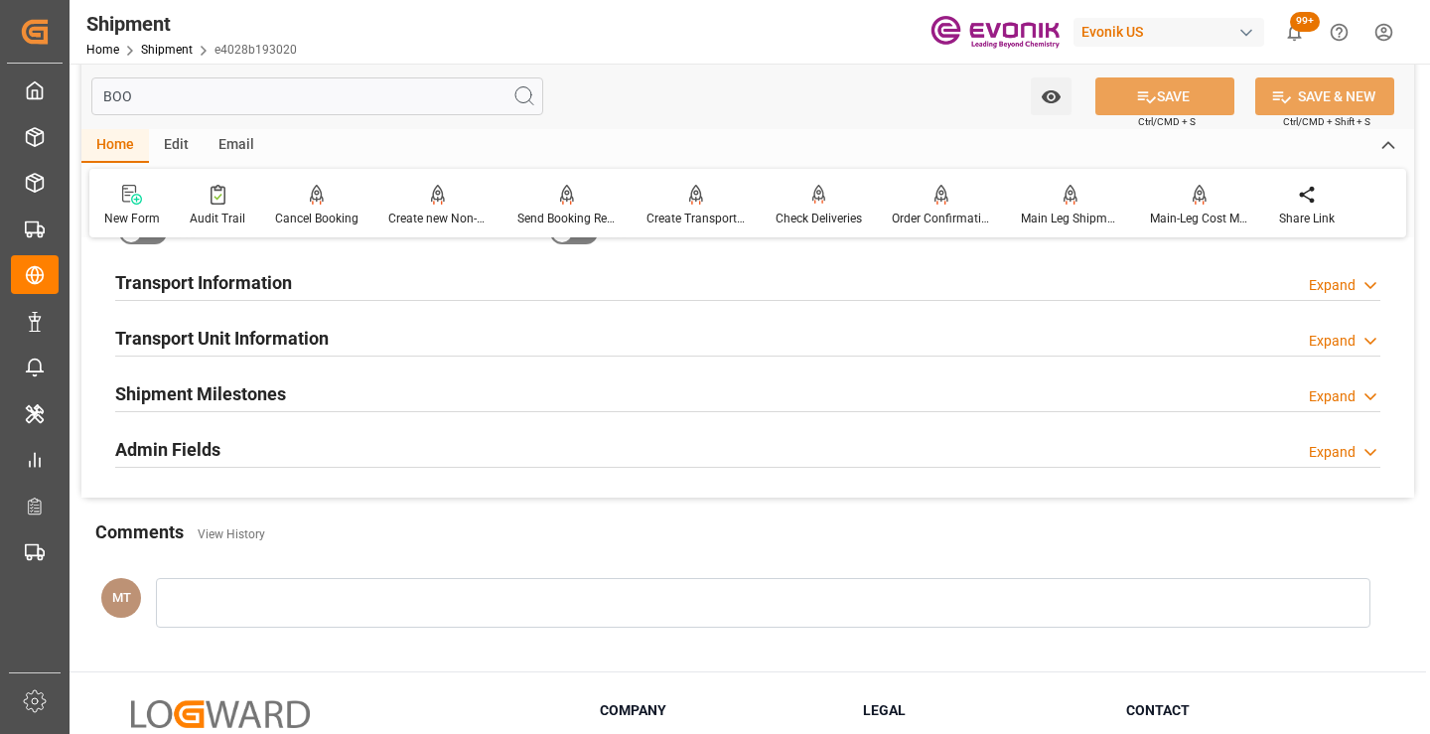
scroll to position [40, 0]
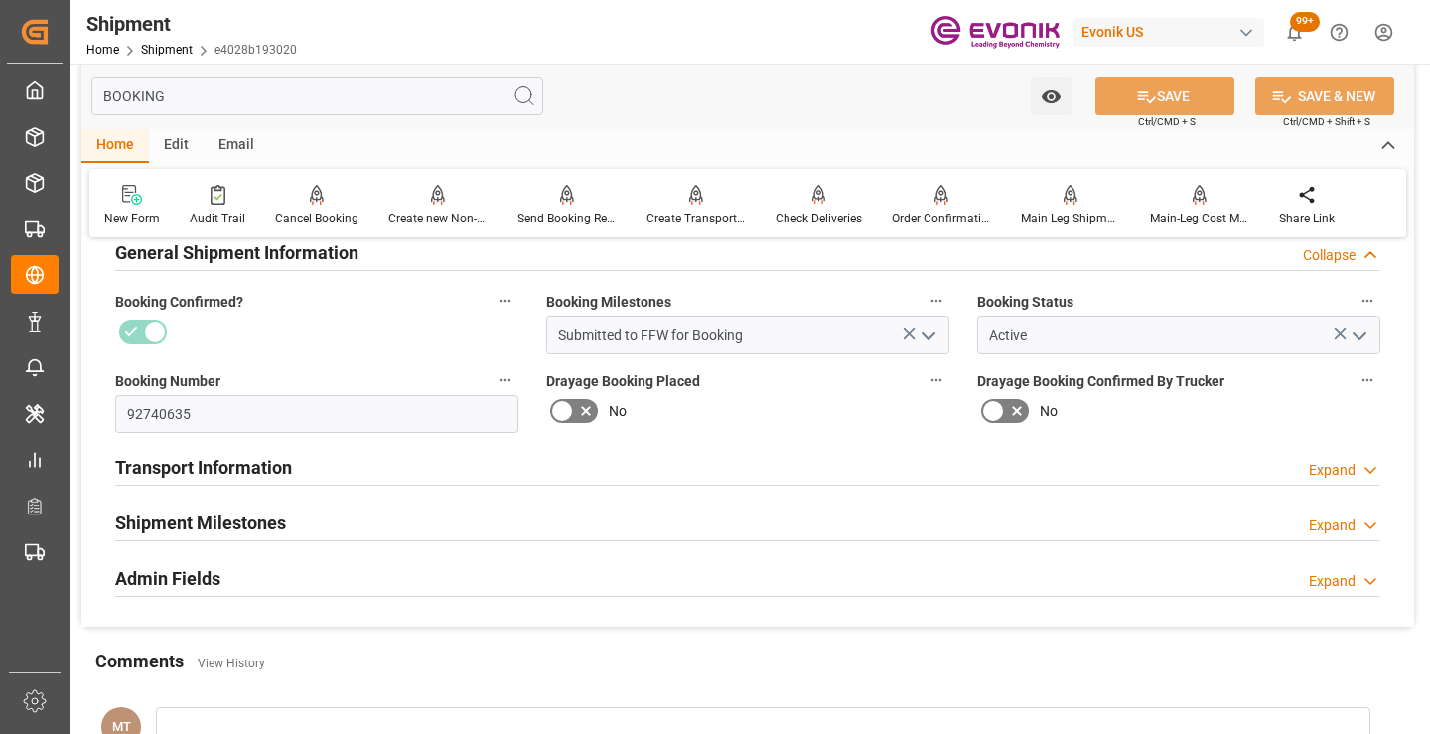
type input "BOOKING"
click at [350, 522] on div "Shipment Milestones Expand" at bounding box center [747, 522] width 1265 height 38
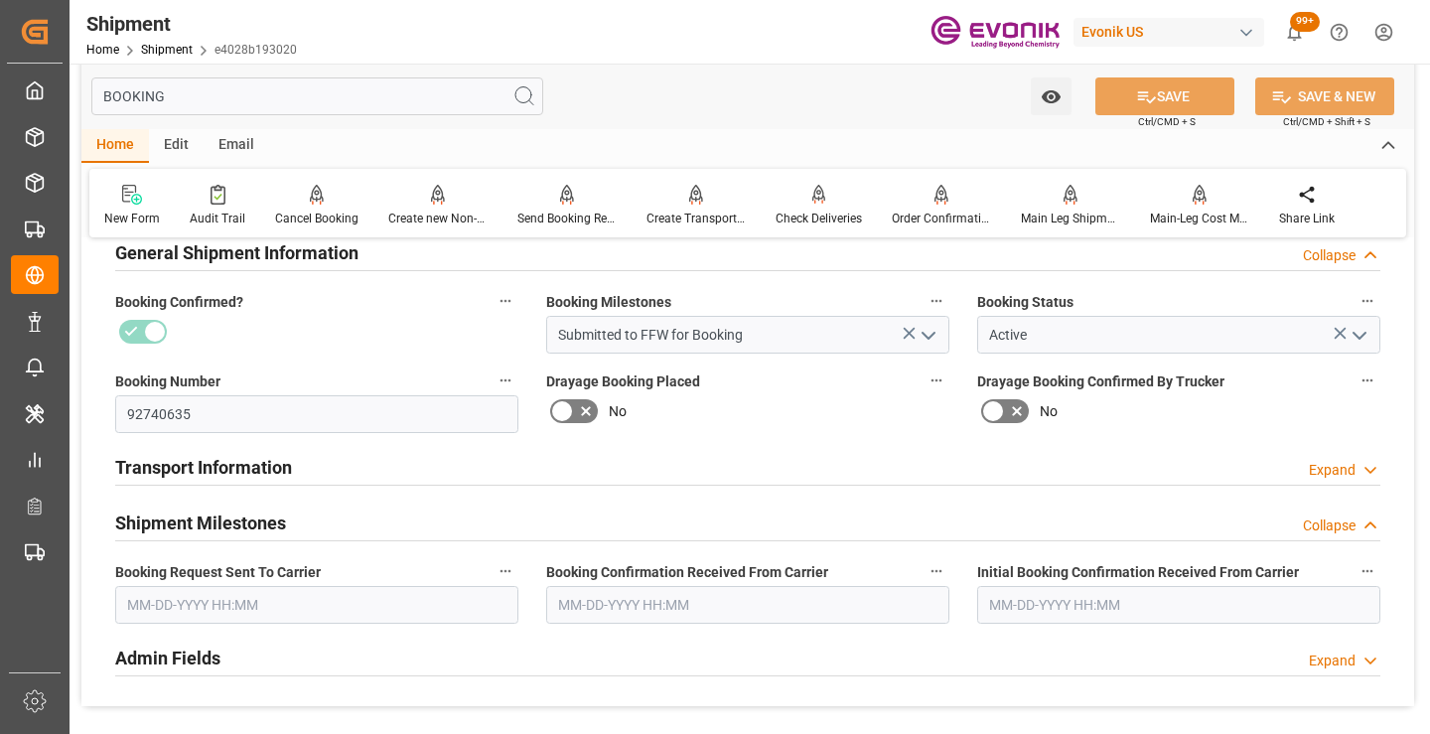
click at [326, 591] on input "text" at bounding box center [316, 605] width 403 height 38
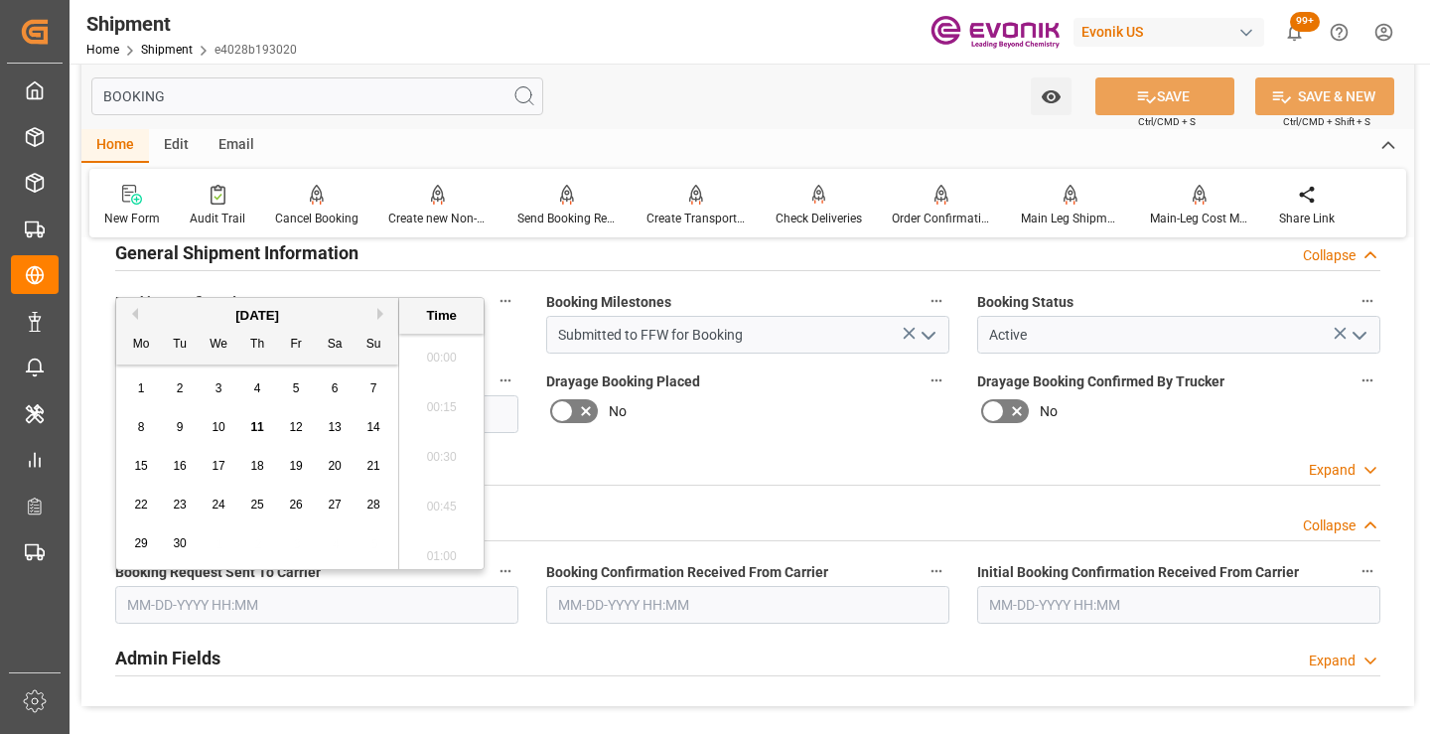
scroll to position [3235, 0]
click at [250, 427] on span "11" at bounding box center [256, 427] width 13 height 14
type input "[DATE] 00:00"
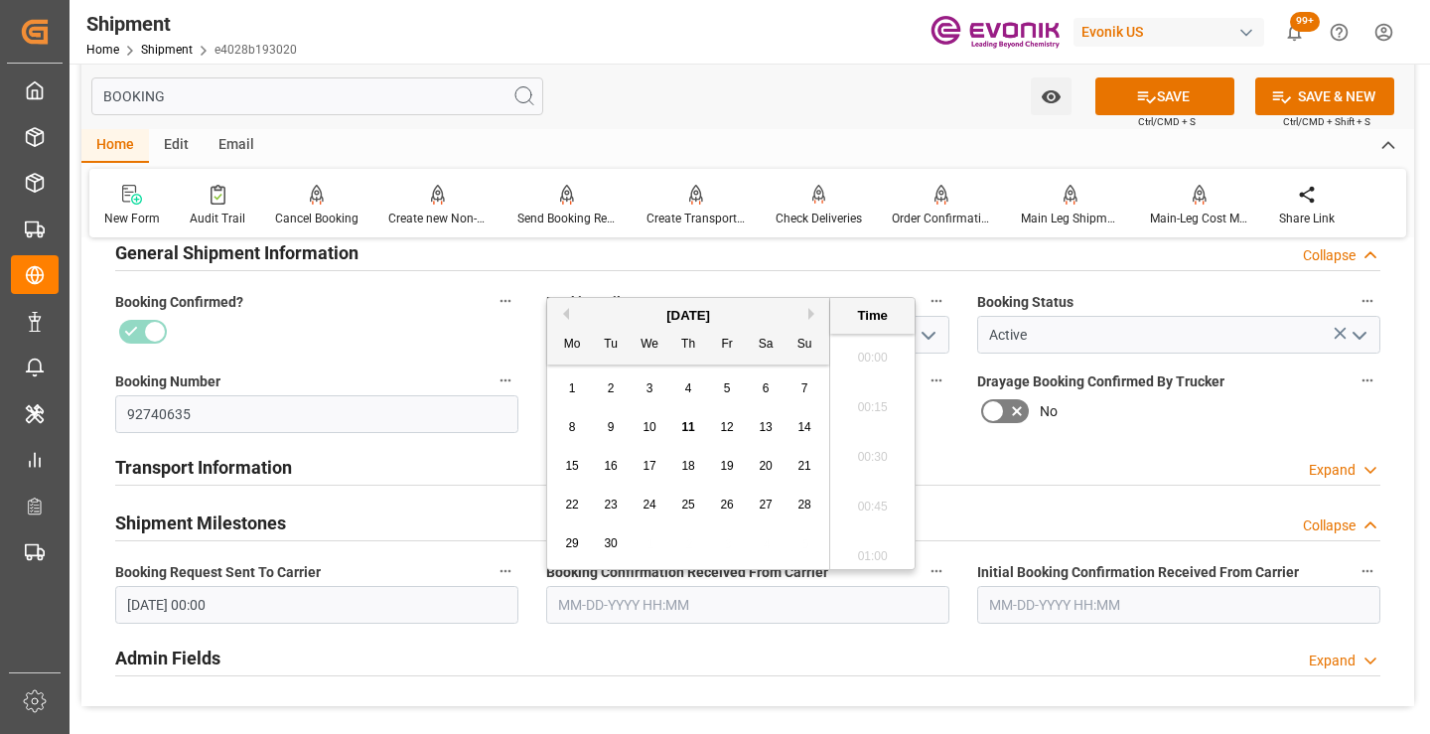
click at [578, 620] on input "text" at bounding box center [747, 605] width 403 height 38
click at [688, 428] on span "11" at bounding box center [687, 427] width 13 height 14
type input "[DATE] 00:00"
click at [1148, 101] on icon at bounding box center [1147, 97] width 18 height 12
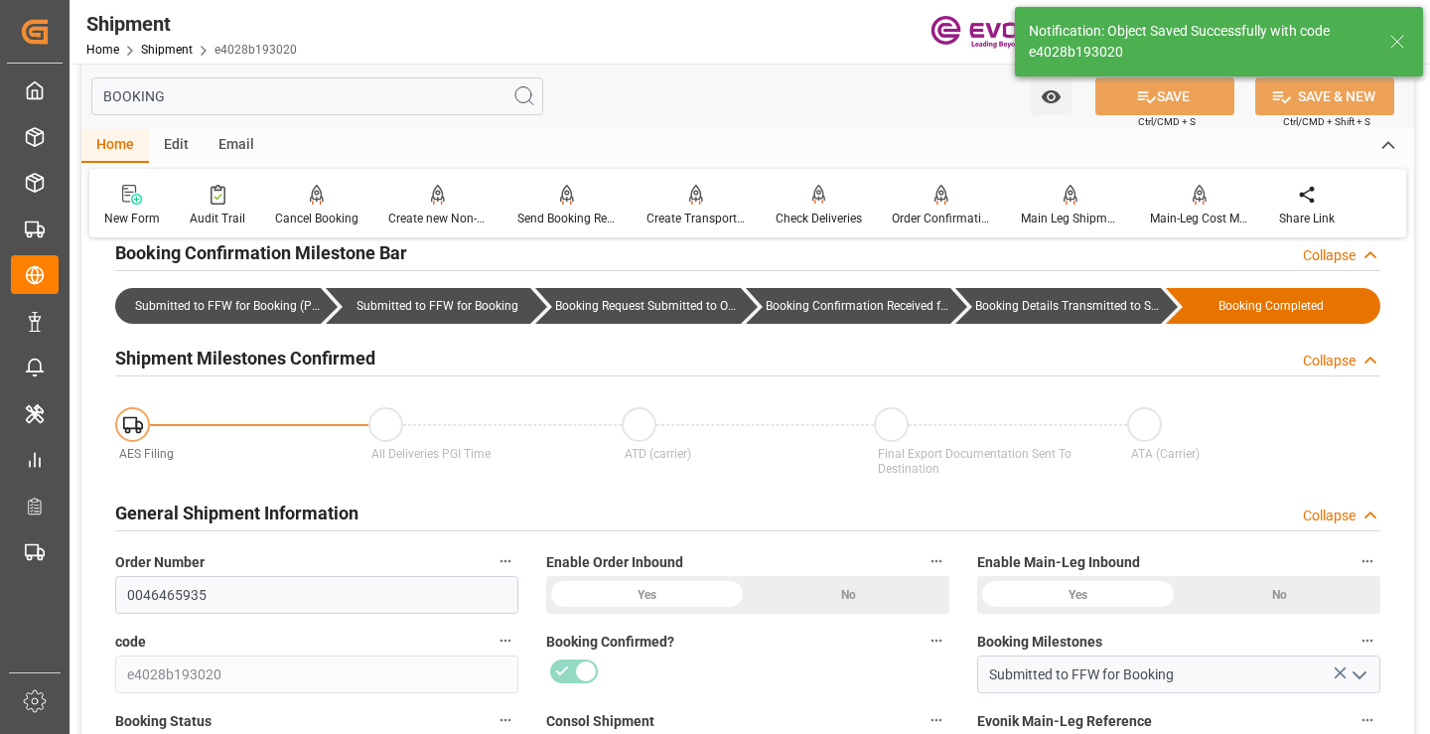
type input "Booking Details Transmitted to SAP"
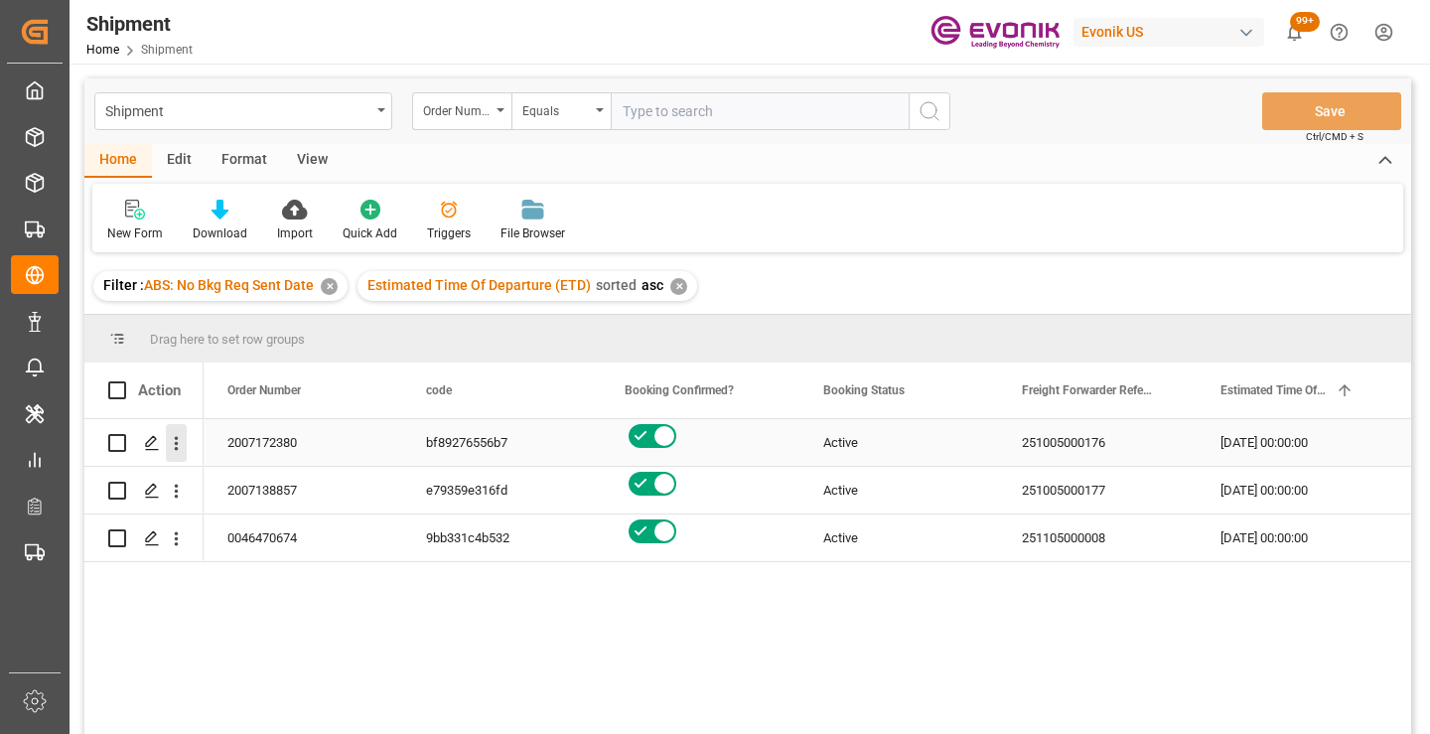
click at [174, 447] on icon "open menu" at bounding box center [176, 443] width 21 height 21
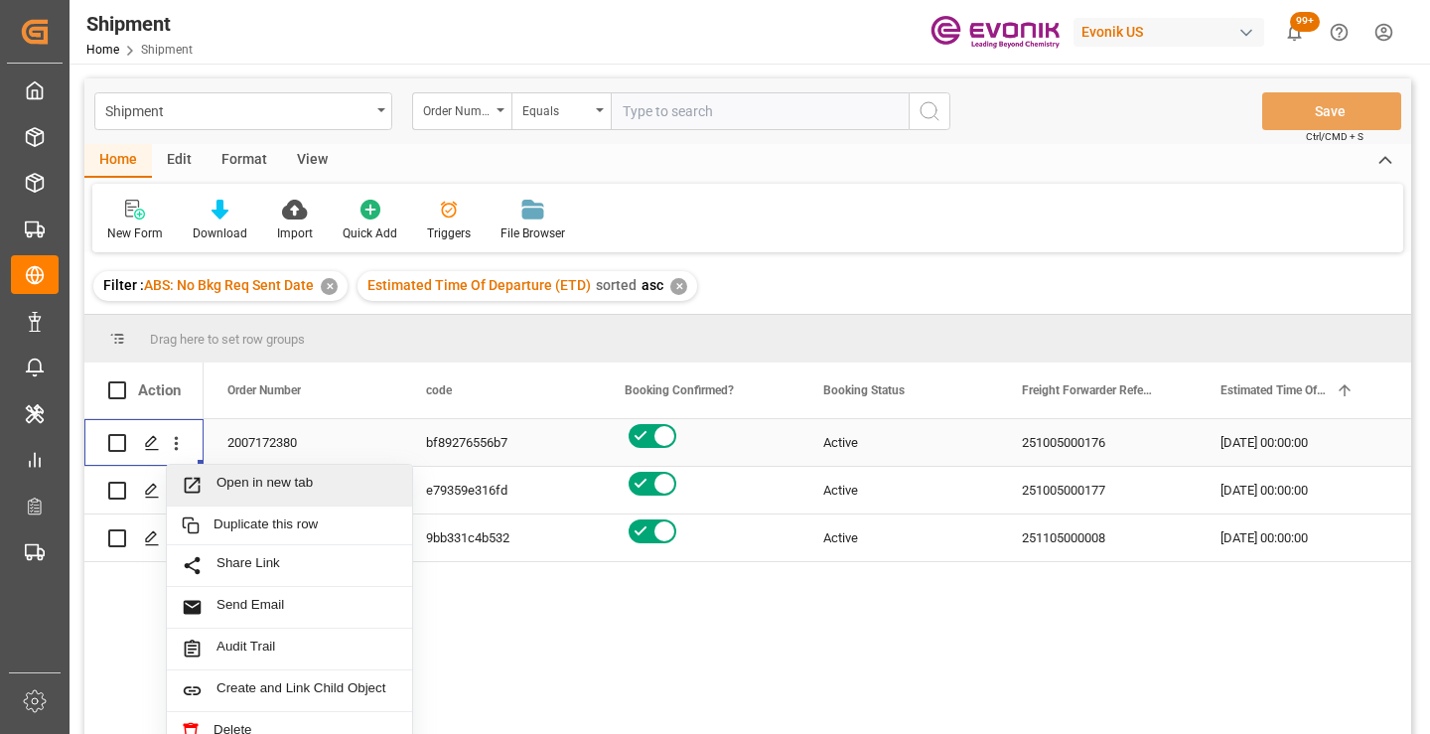
click at [282, 488] on span "Open in new tab" at bounding box center [307, 485] width 181 height 21
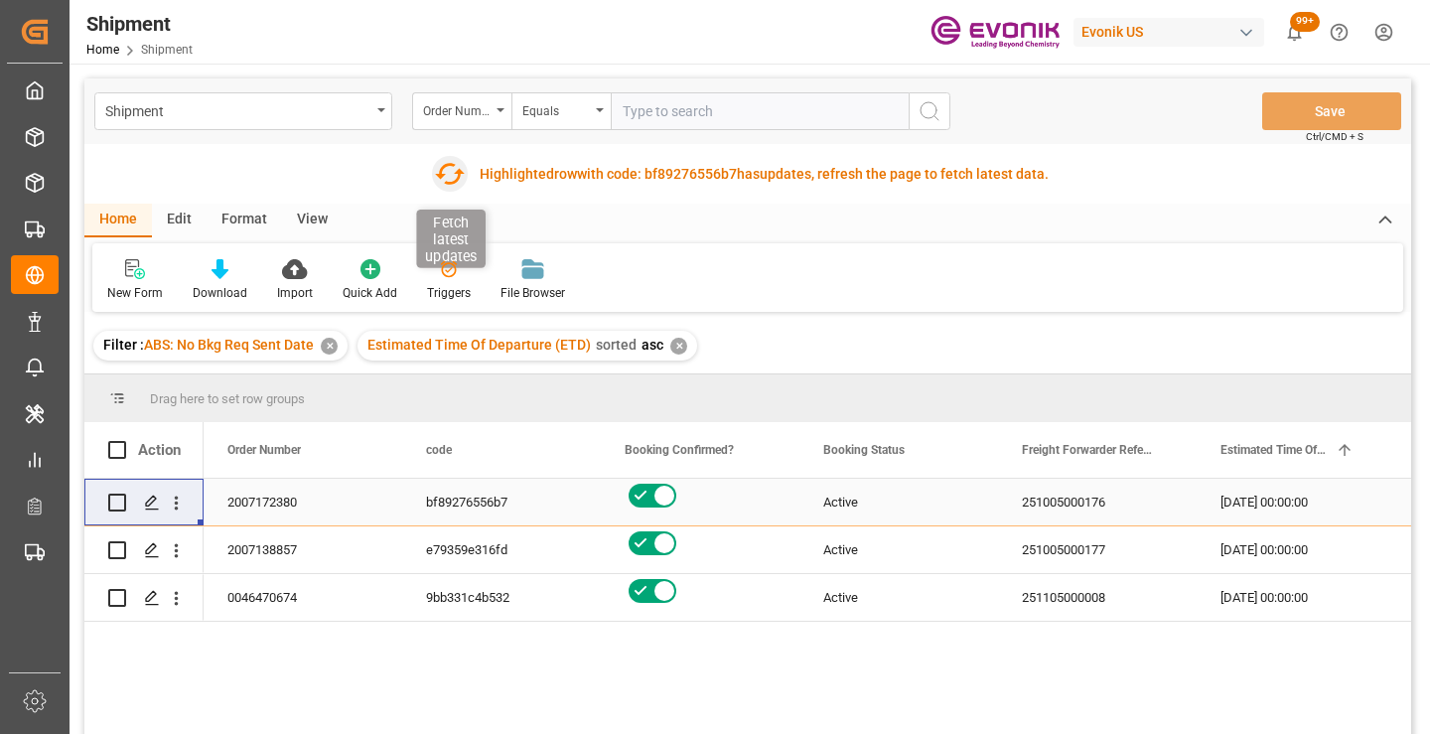
click at [454, 177] on icon "button" at bounding box center [449, 174] width 32 height 32
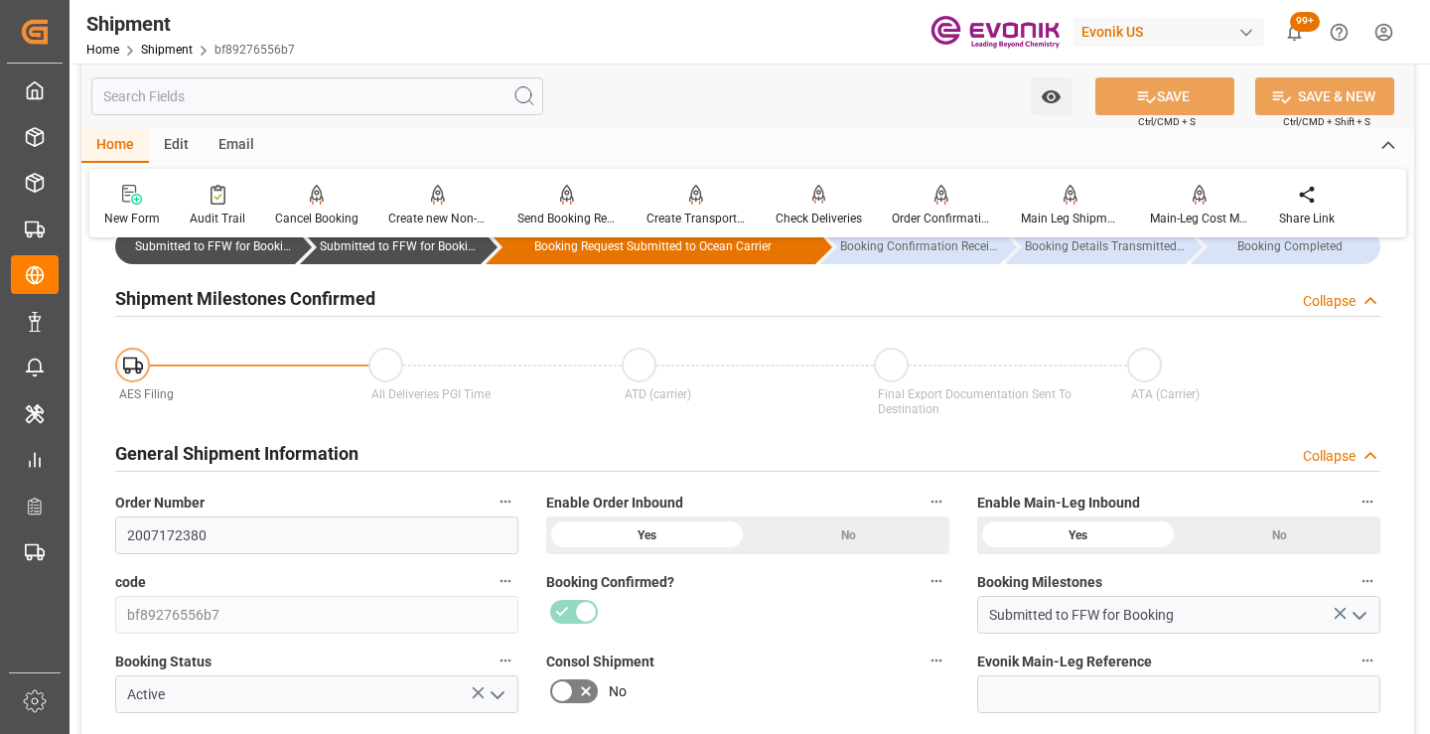
scroll to position [199, 0]
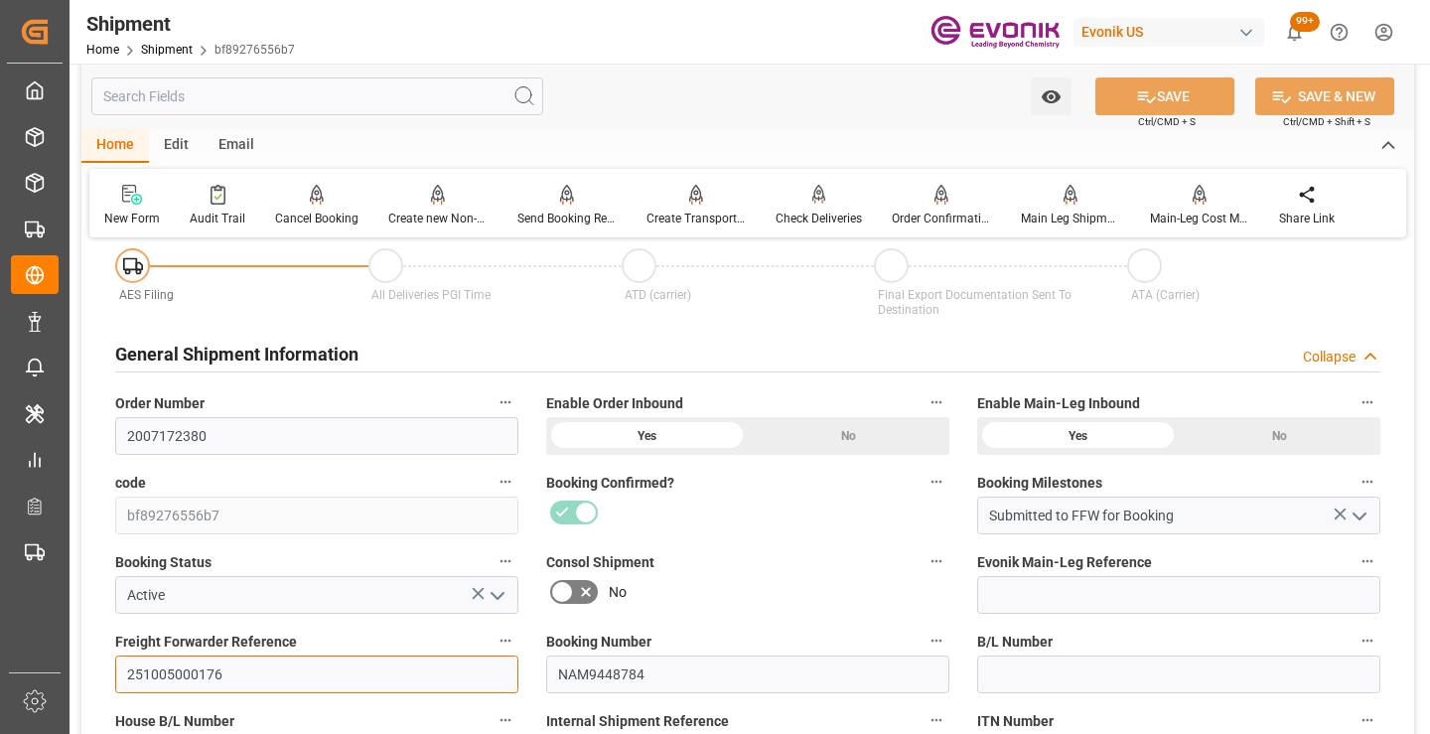
click at [179, 670] on input "251005000176" at bounding box center [316, 674] width 403 height 38
click at [407, 99] on input "text" at bounding box center [317, 96] width 452 height 38
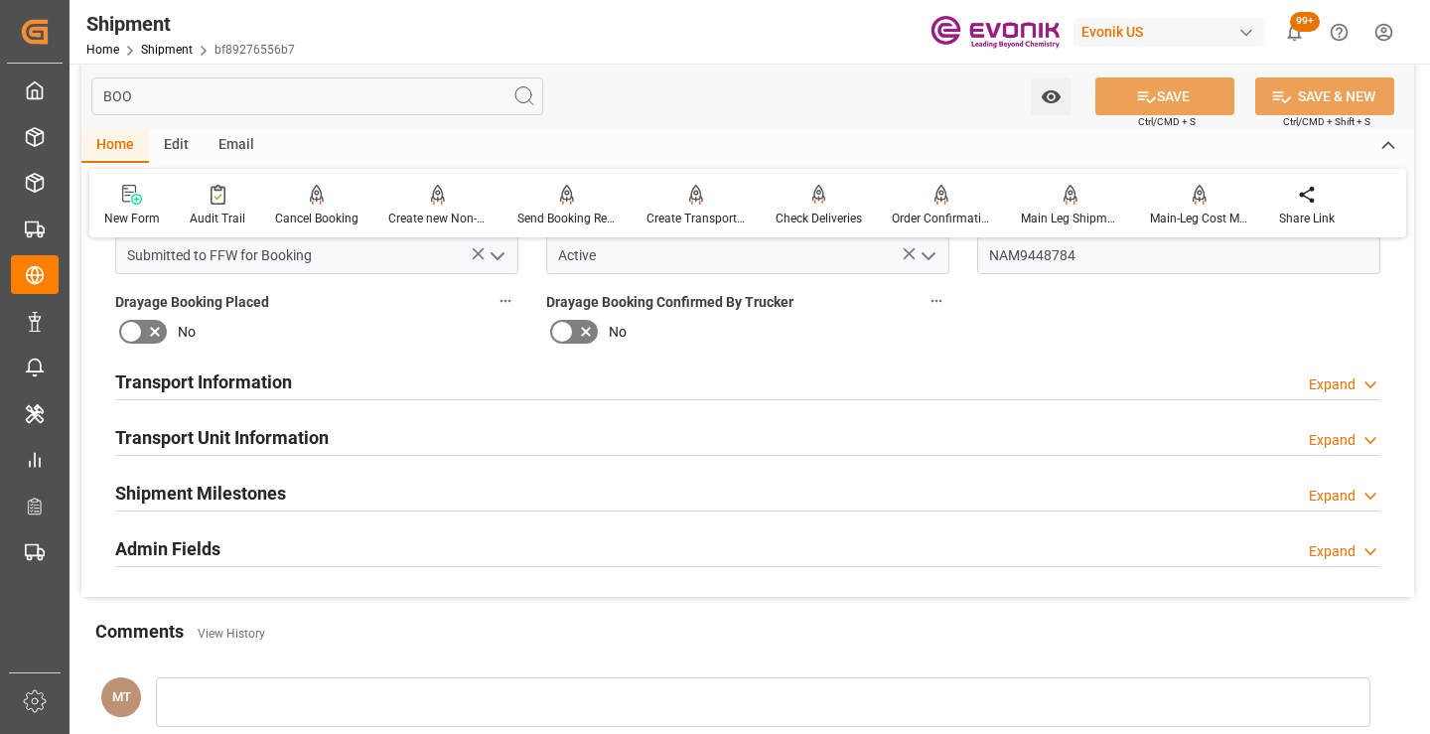
scroll to position [0, 0]
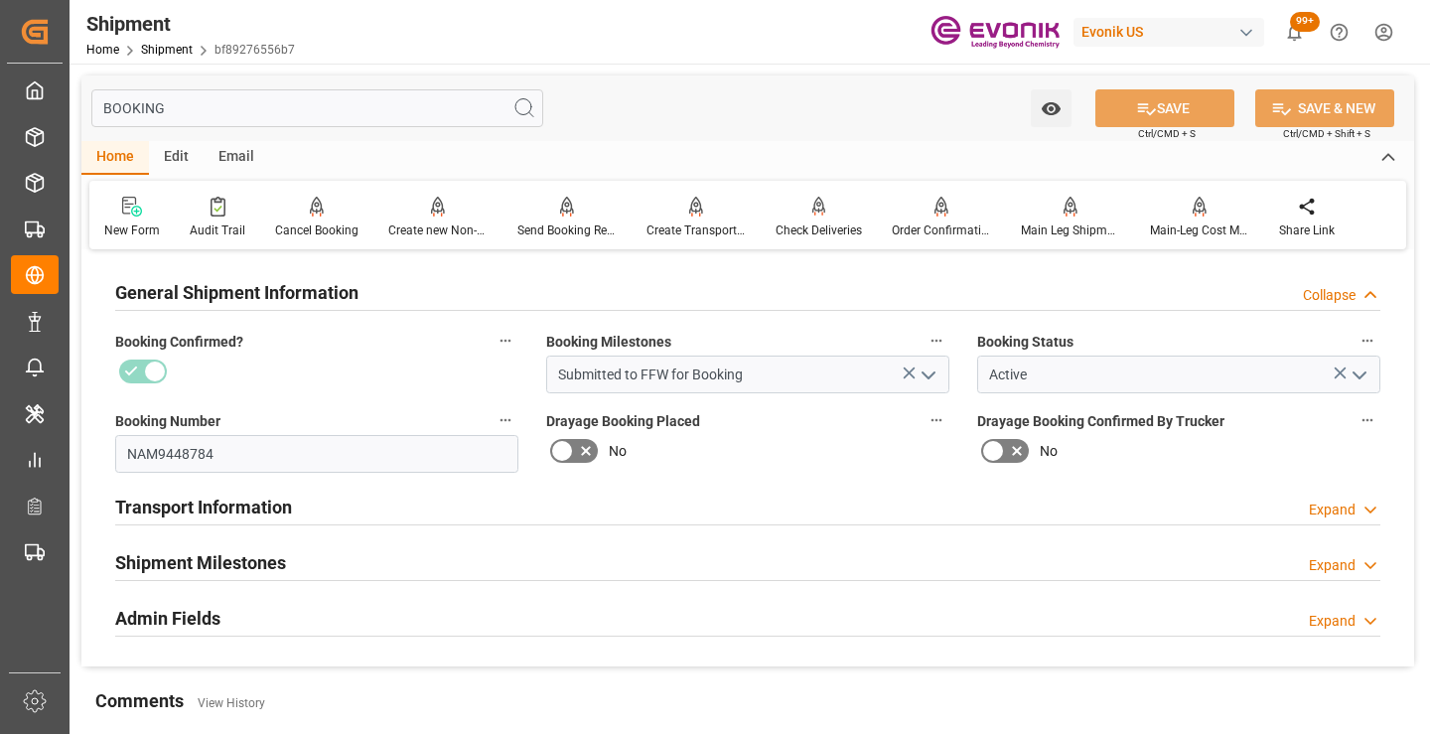
type input "BOOKING"
click at [265, 563] on h2 "Shipment Milestones" at bounding box center [200, 562] width 171 height 27
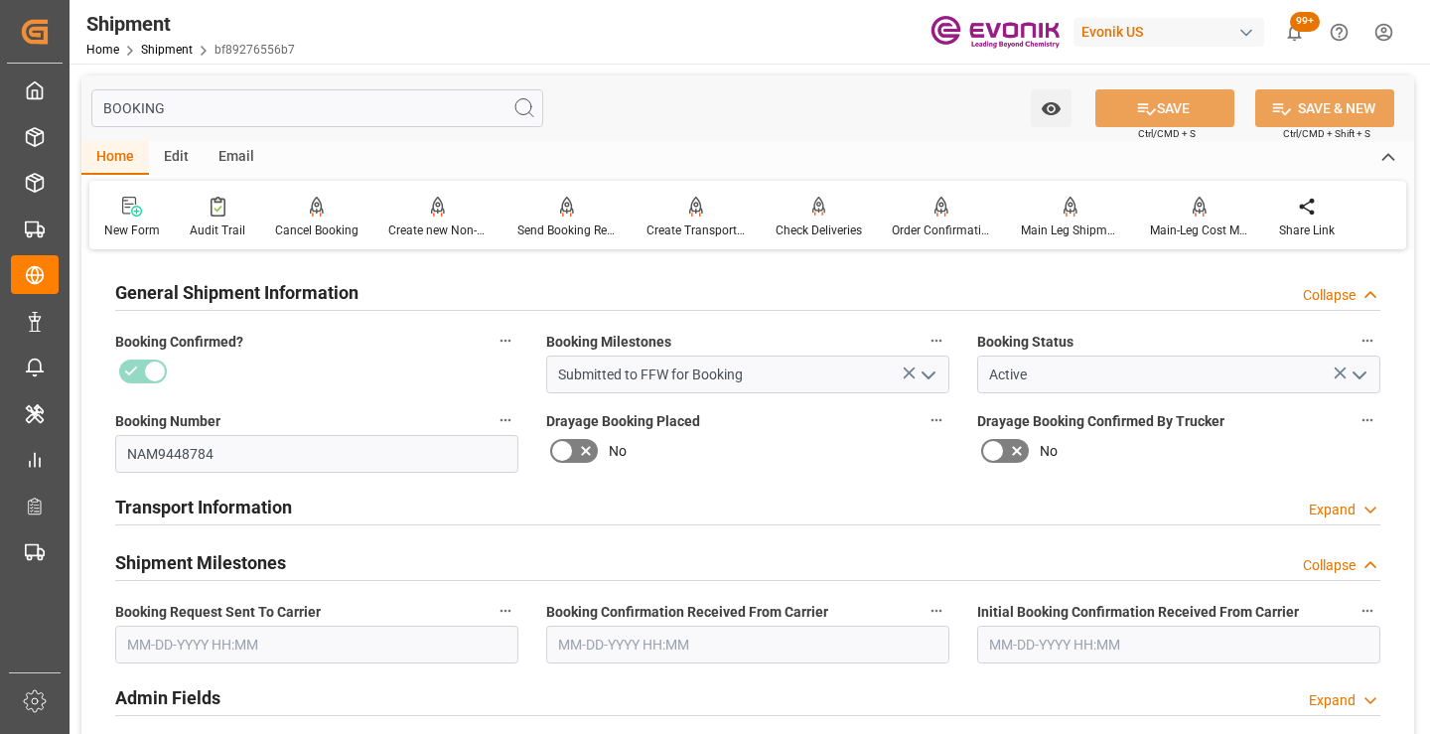
click at [327, 631] on input "text" at bounding box center [316, 645] width 403 height 38
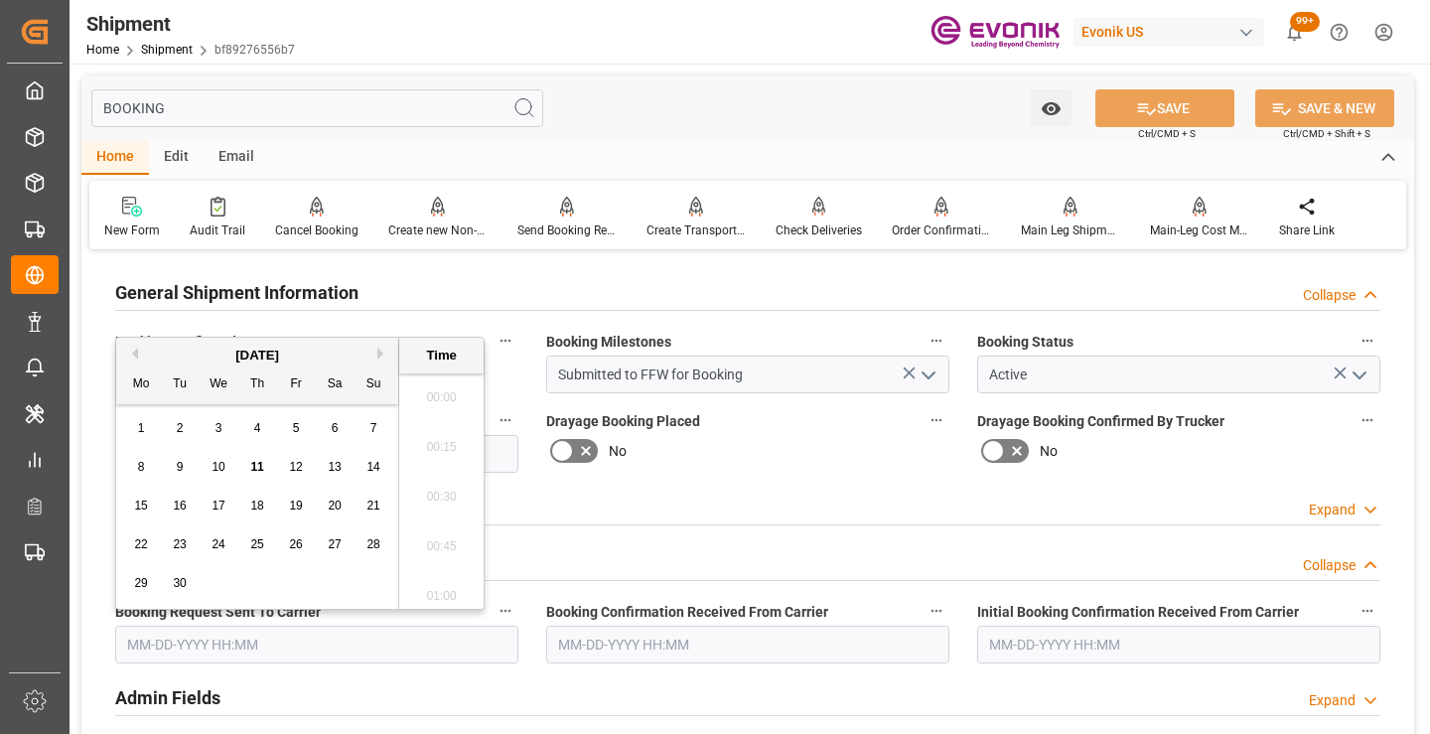
scroll to position [3235, 0]
click at [256, 468] on span "11" at bounding box center [256, 467] width 13 height 14
type input "[DATE] 00:00"
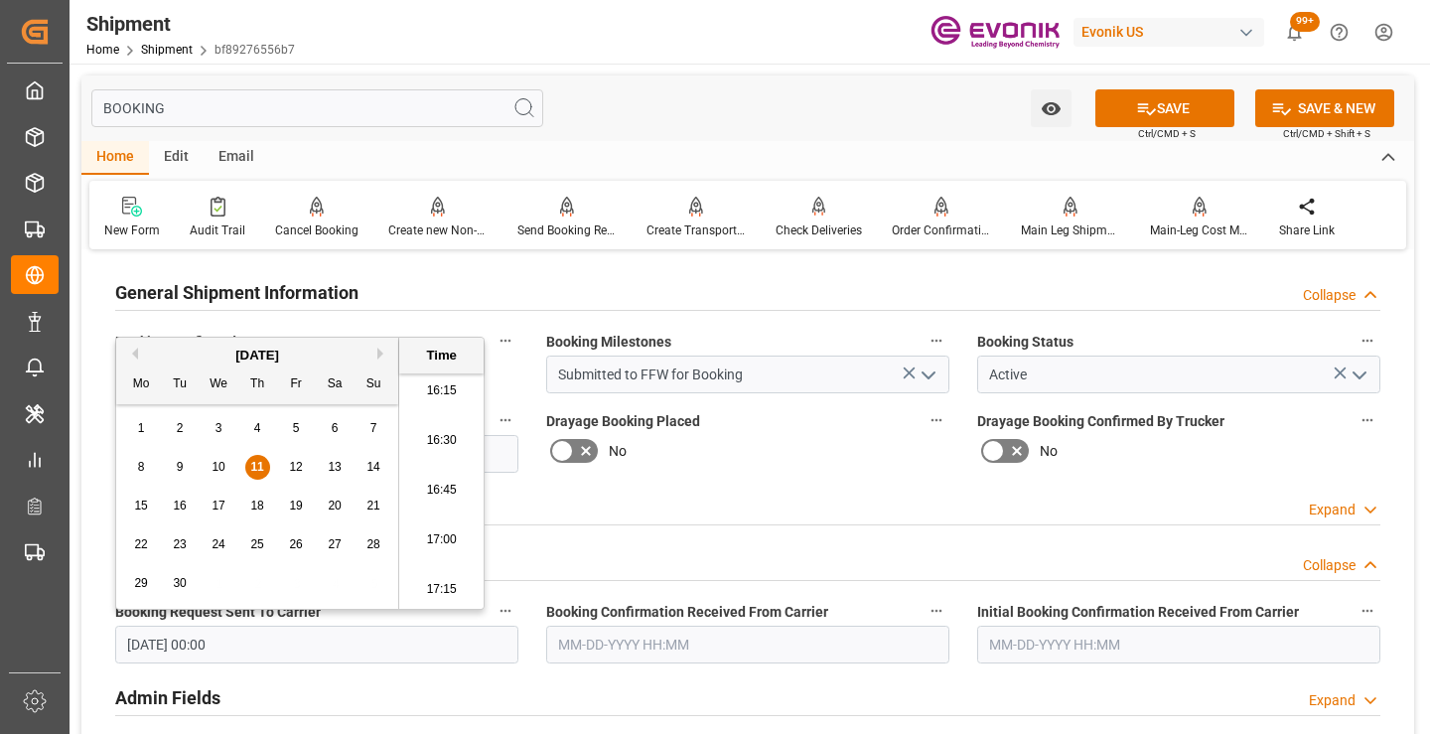
click at [645, 650] on input "text" at bounding box center [747, 645] width 403 height 38
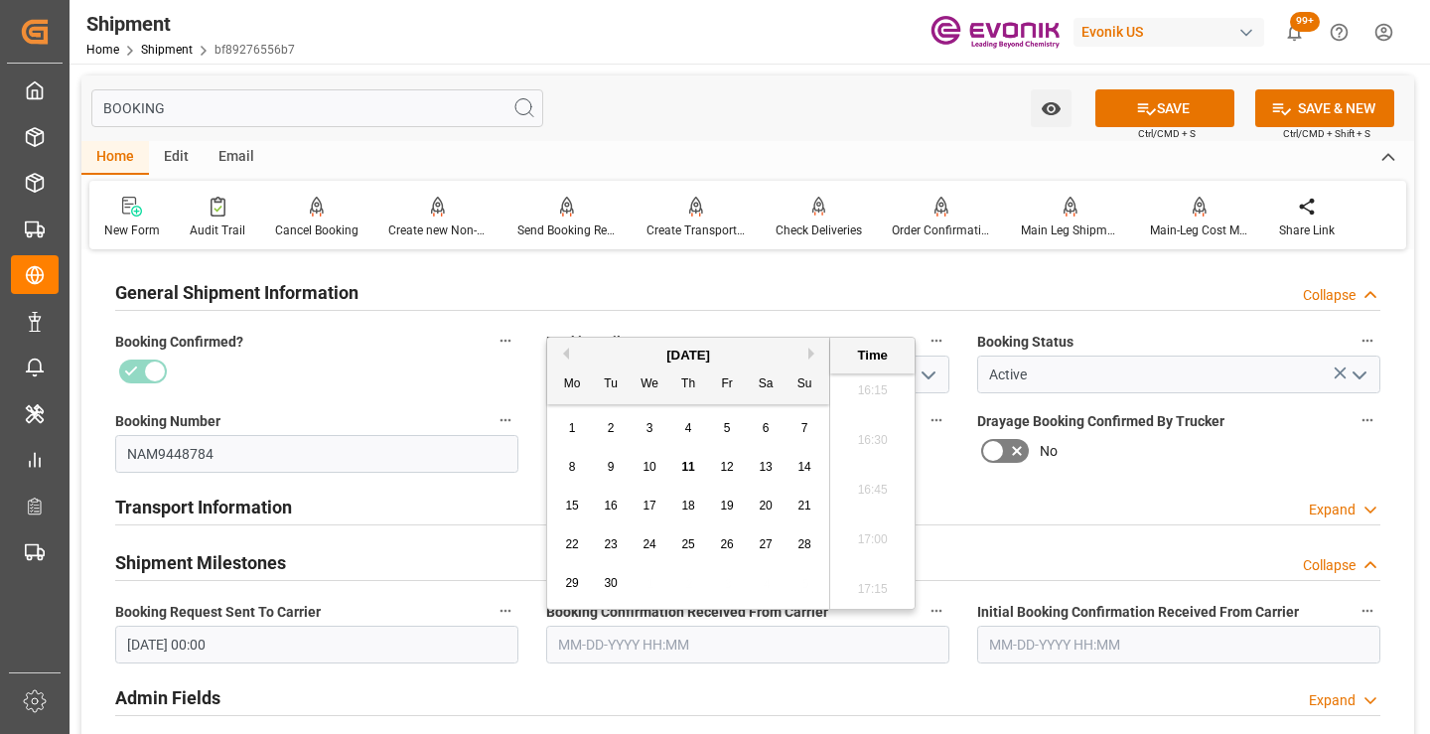
click at [694, 468] on span "11" at bounding box center [687, 467] width 13 height 14
type input "[DATE] 00:00"
click at [1138, 117] on icon at bounding box center [1146, 108] width 21 height 21
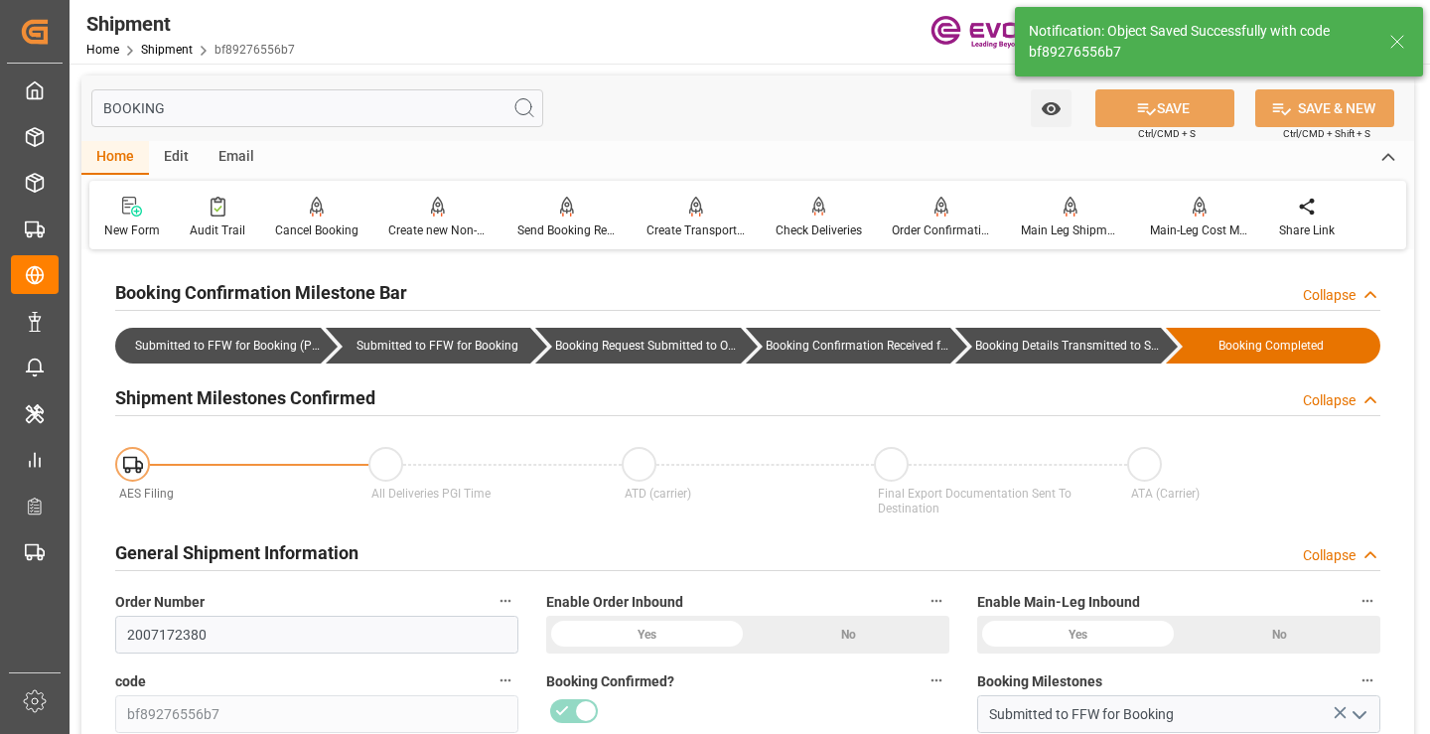
type input "Booking Details Transmitted to SAP"
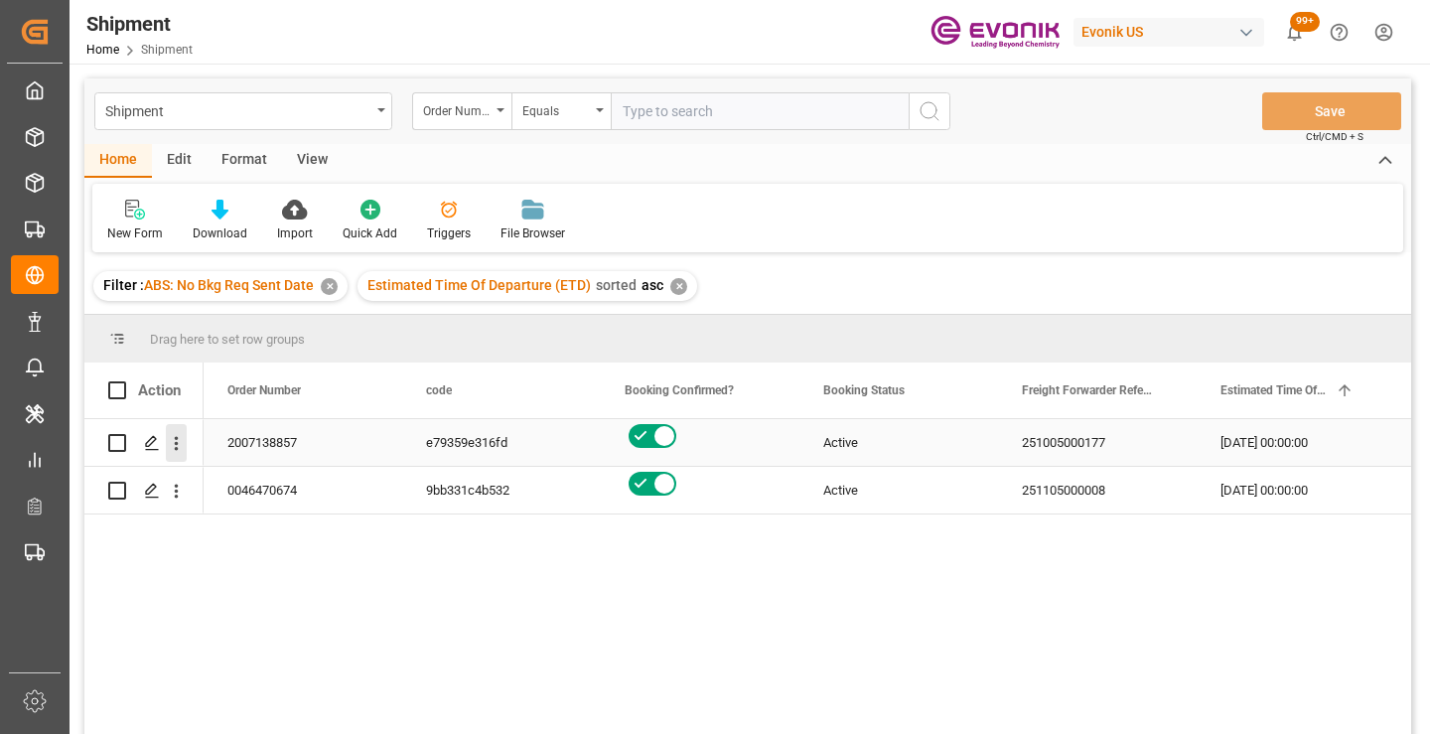
click at [180, 440] on icon "open menu" at bounding box center [176, 443] width 21 height 21
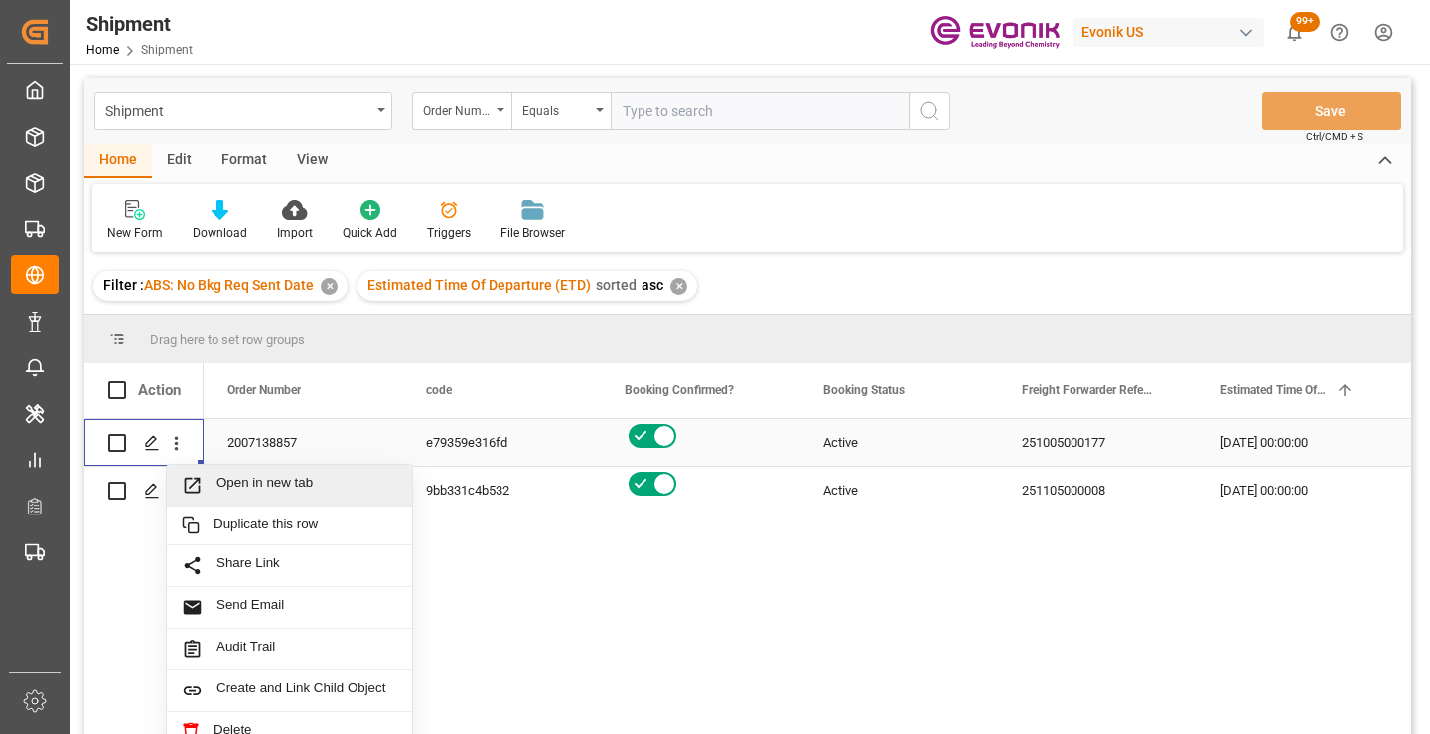
click at [303, 476] on span "Open in new tab" at bounding box center [307, 485] width 181 height 21
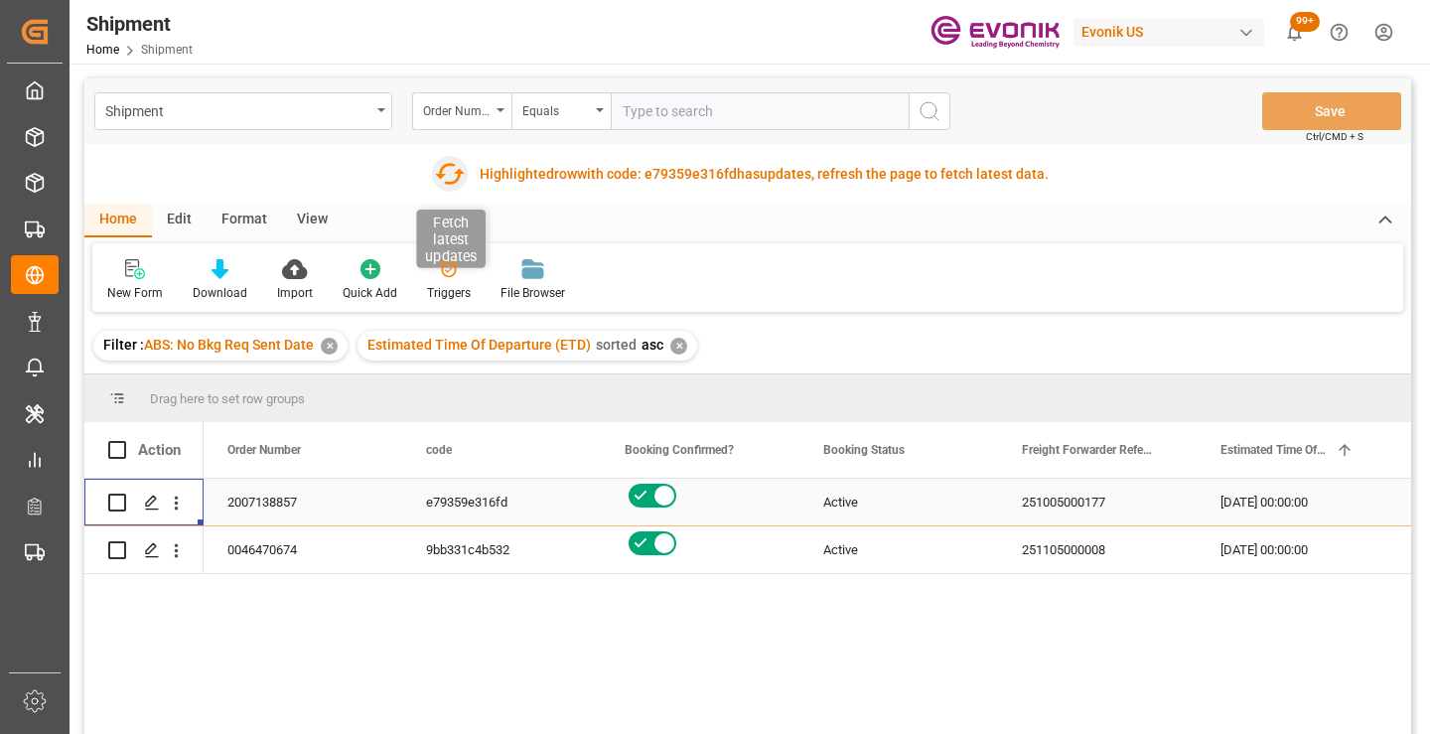
click at [452, 172] on icon "button" at bounding box center [449, 174] width 32 height 32
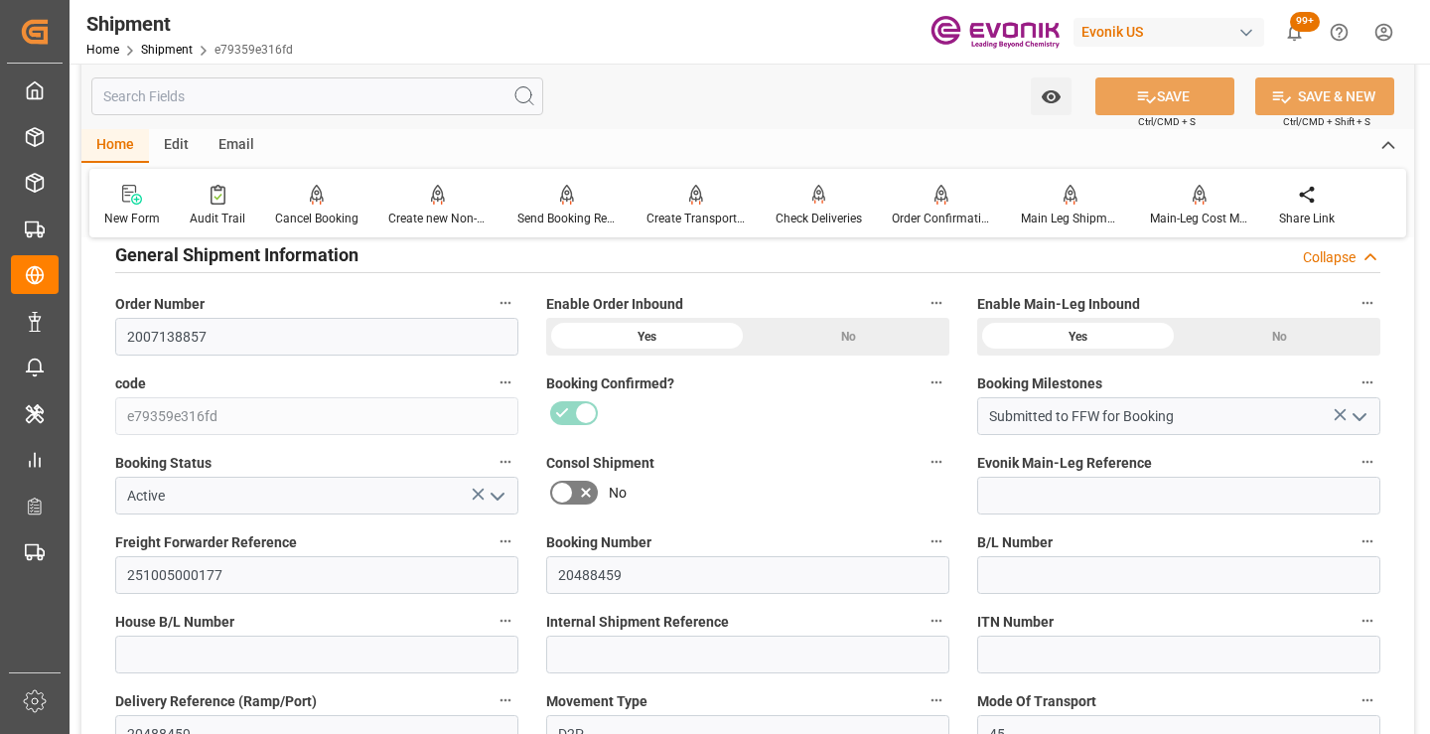
scroll to position [397, 0]
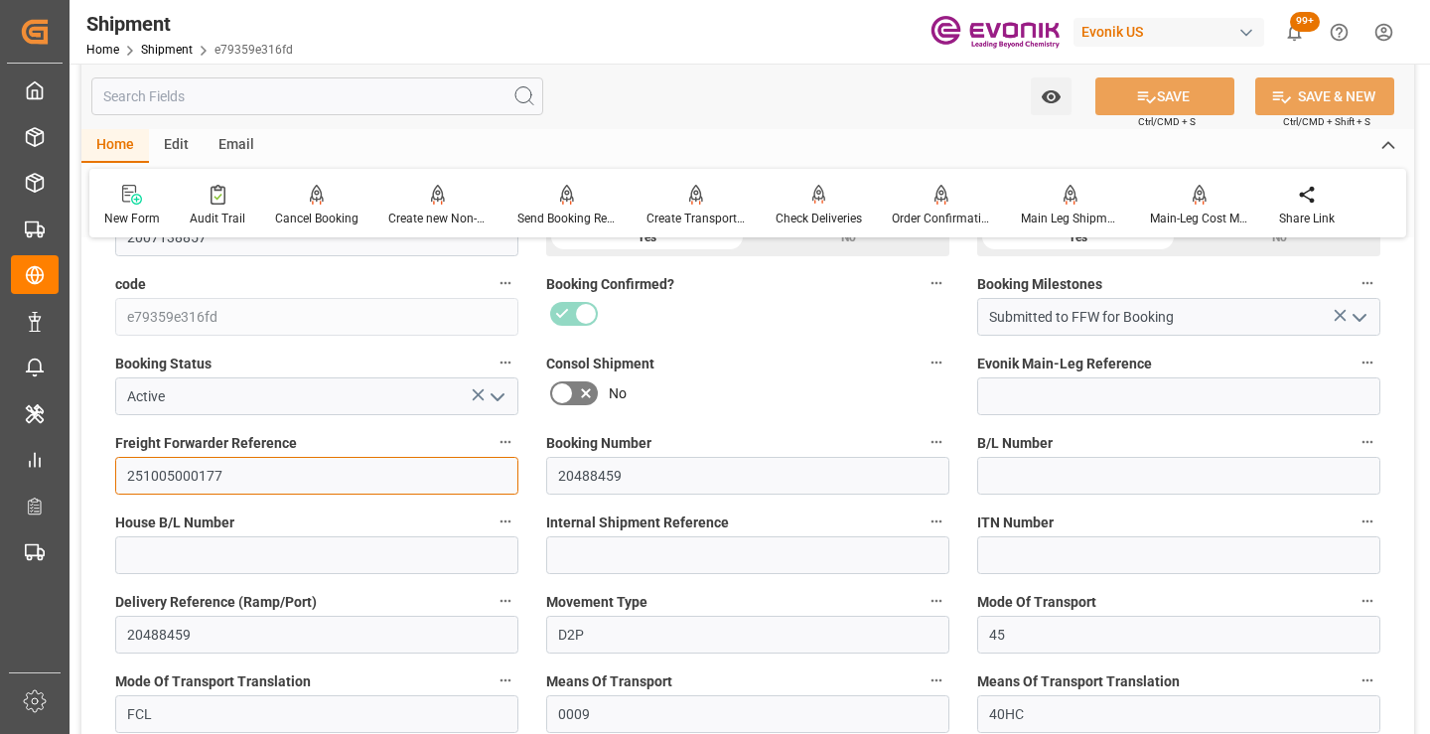
click at [197, 478] on input "251005000177" at bounding box center [316, 476] width 403 height 38
click at [363, 90] on input "text" at bounding box center [317, 96] width 452 height 38
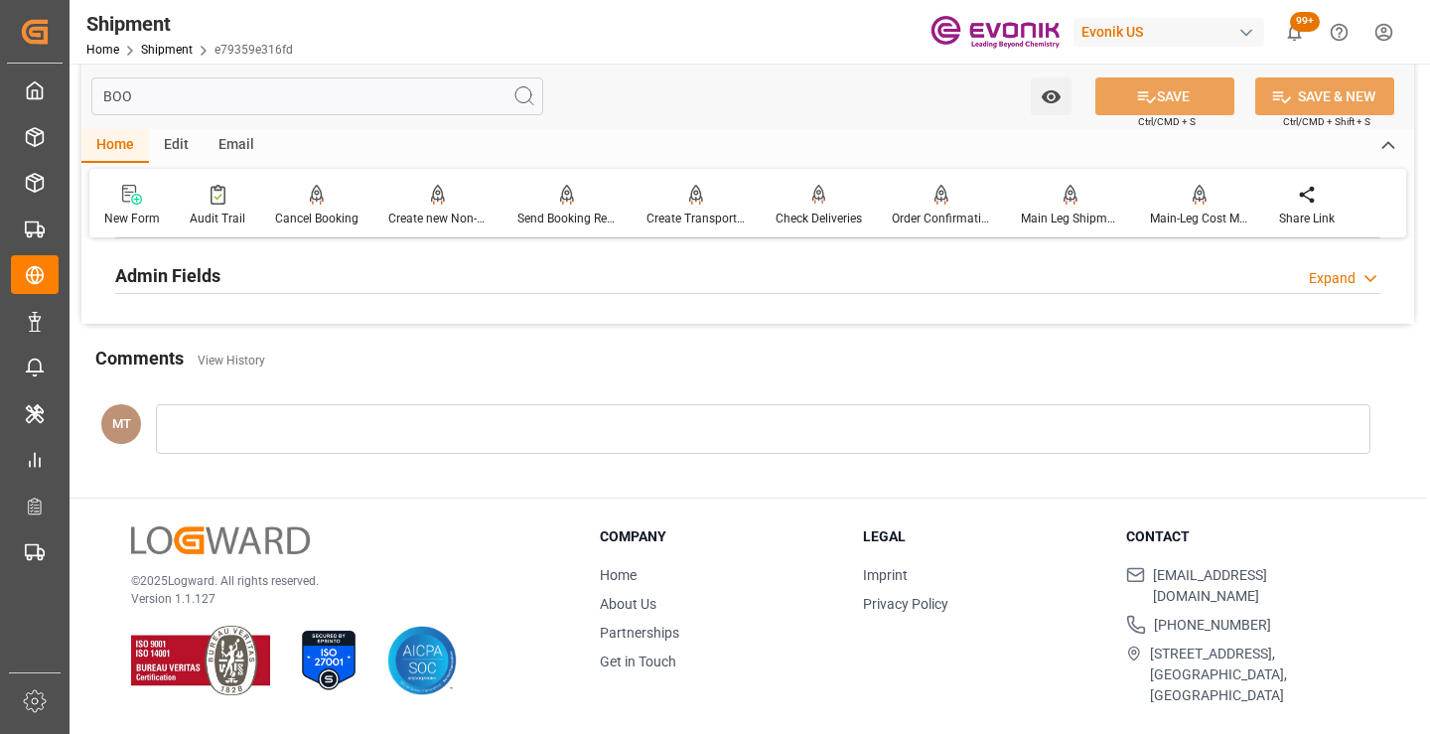
scroll to position [139, 0]
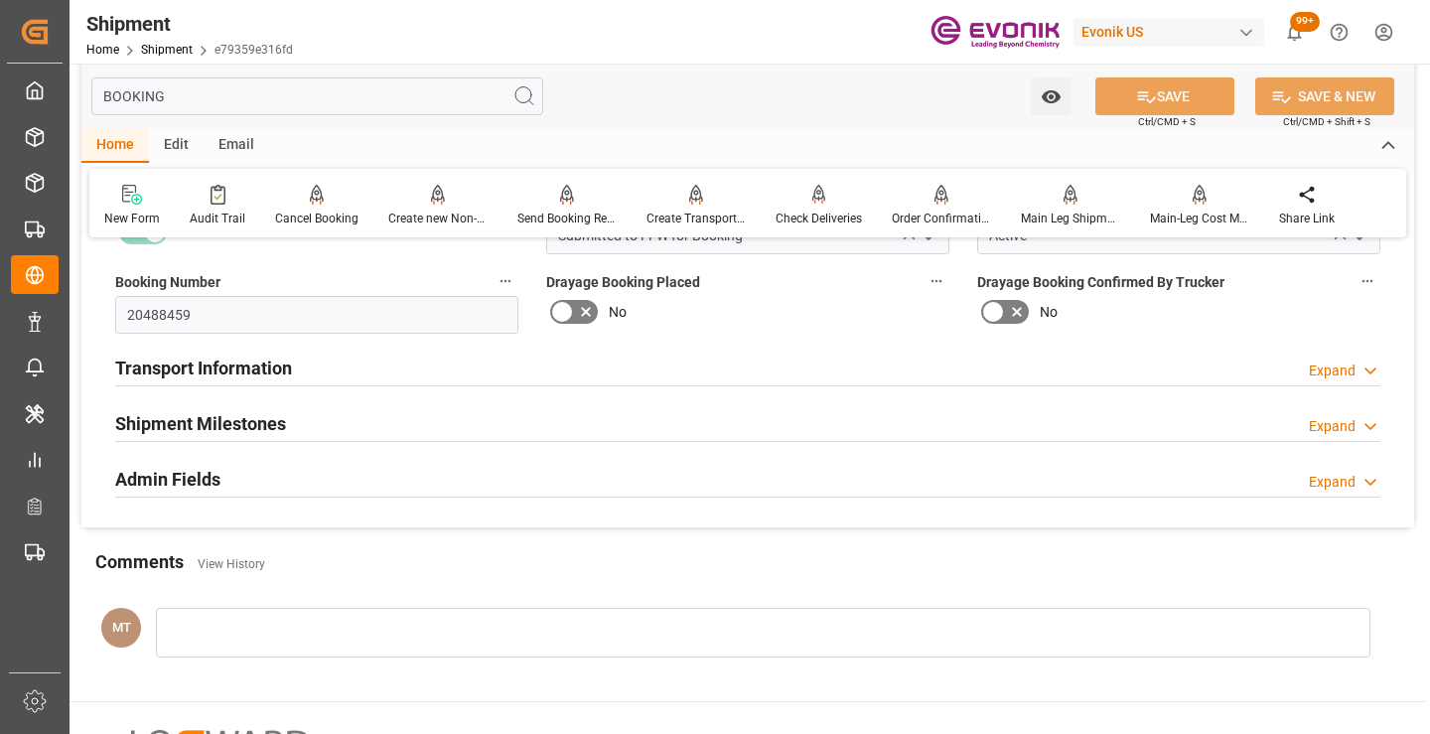
type input "BOOKING"
click at [297, 427] on div "Shipment Milestones Expand" at bounding box center [747, 422] width 1265 height 38
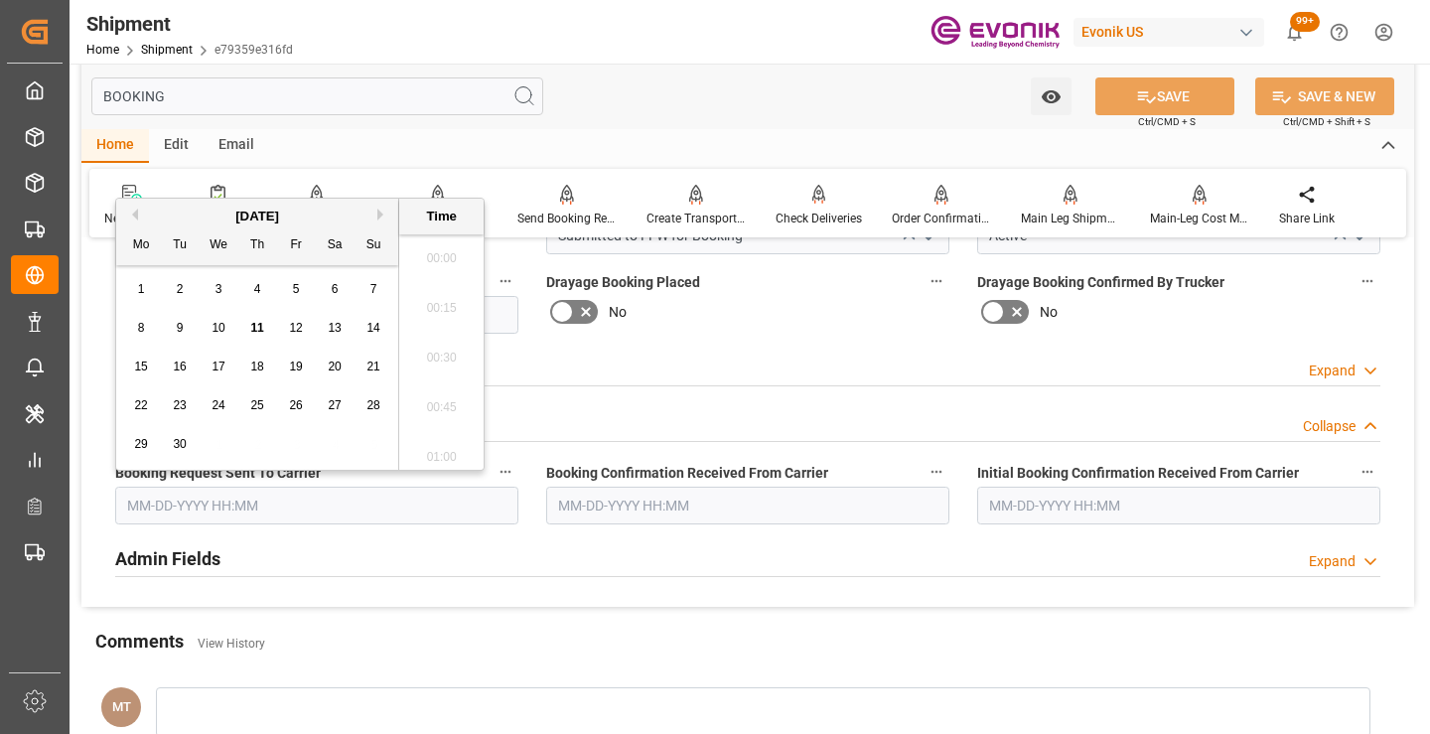
drag, startPoint x: 307, startPoint y: 510, endPoint x: 328, endPoint y: 510, distance: 20.9
click at [307, 510] on input "text" at bounding box center [316, 506] width 403 height 38
click at [255, 330] on span "11" at bounding box center [256, 328] width 13 height 14
type input "[DATE] 00:00"
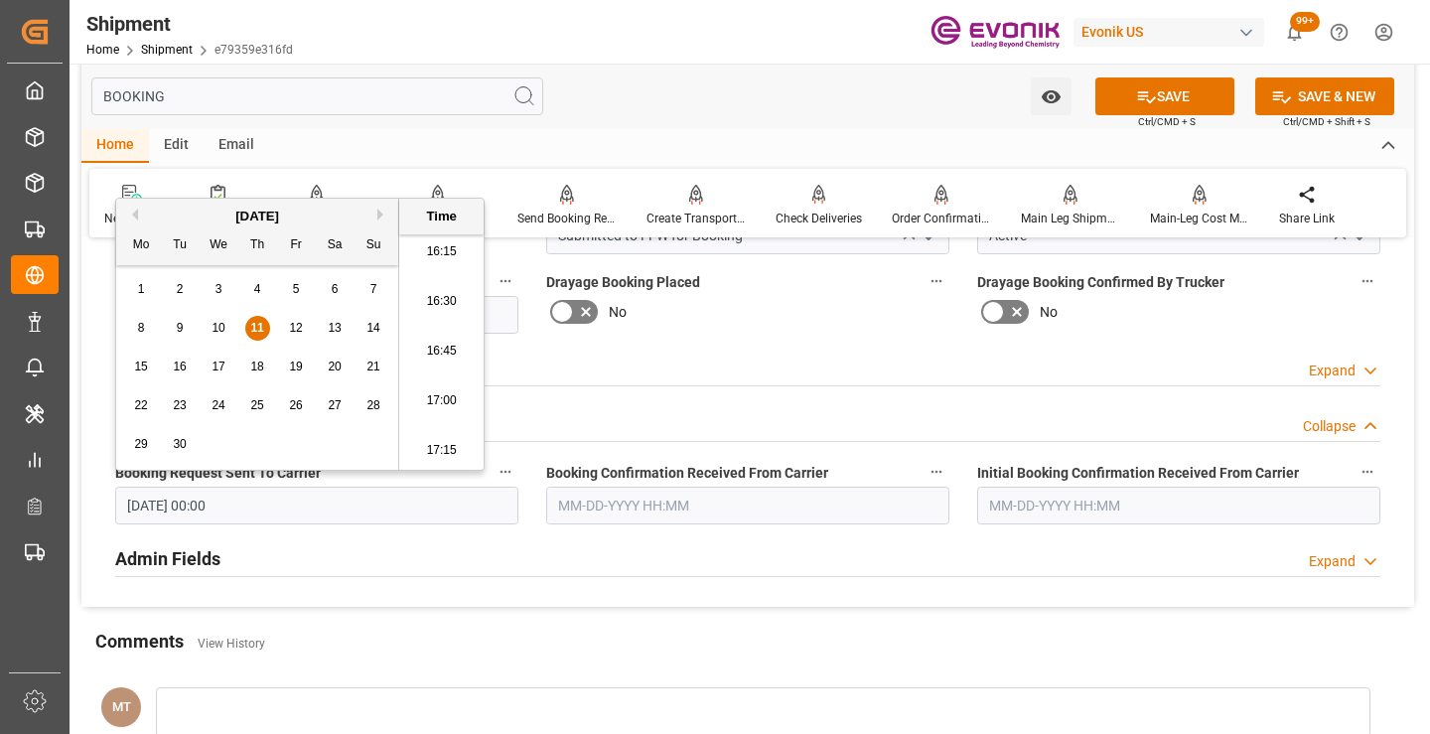
click at [586, 485] on label "Booking Confirmation Received From Carrier" at bounding box center [747, 473] width 403 height 28
click at [924, 485] on button "Booking Confirmation Received From Carrier" at bounding box center [937, 472] width 26 height 26
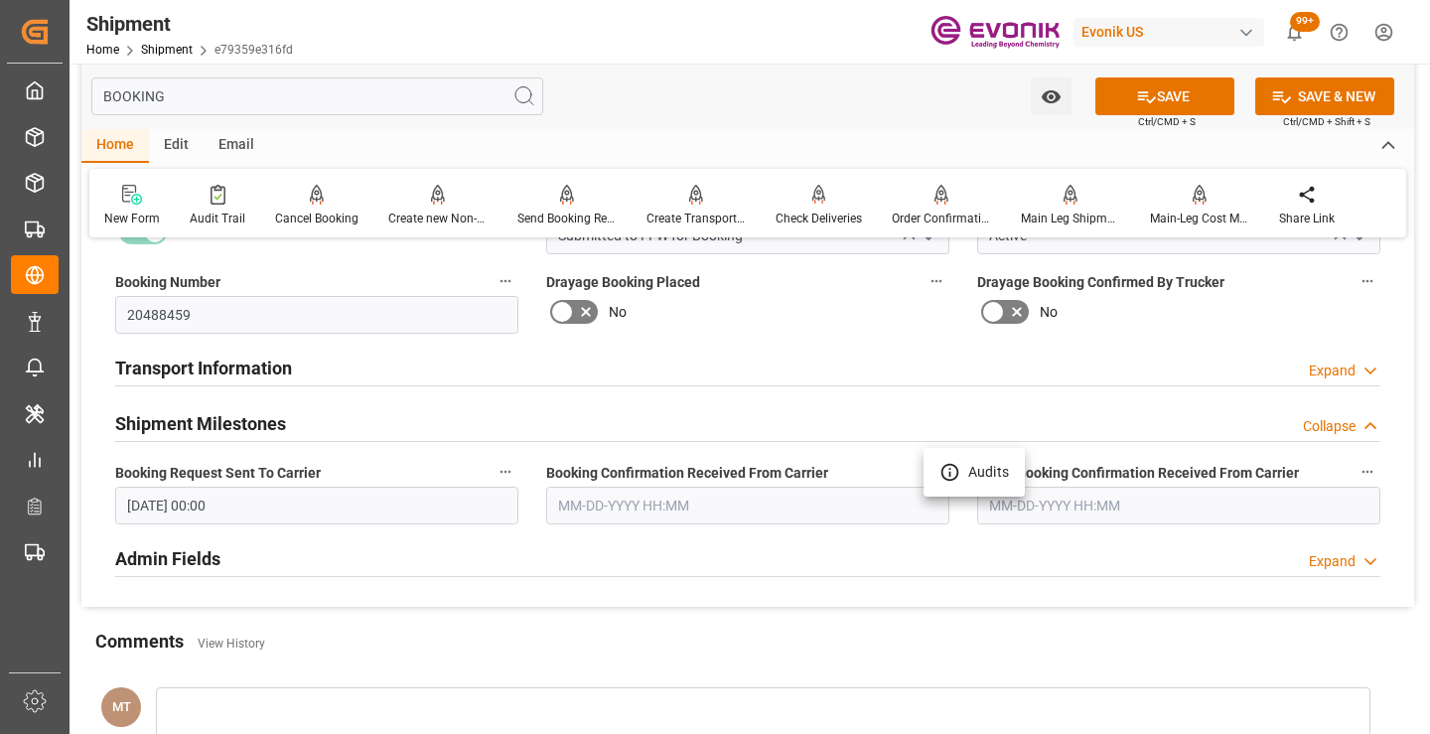
click at [602, 498] on div at bounding box center [715, 367] width 1430 height 734
click at [672, 500] on input "text" at bounding box center [747, 506] width 403 height 38
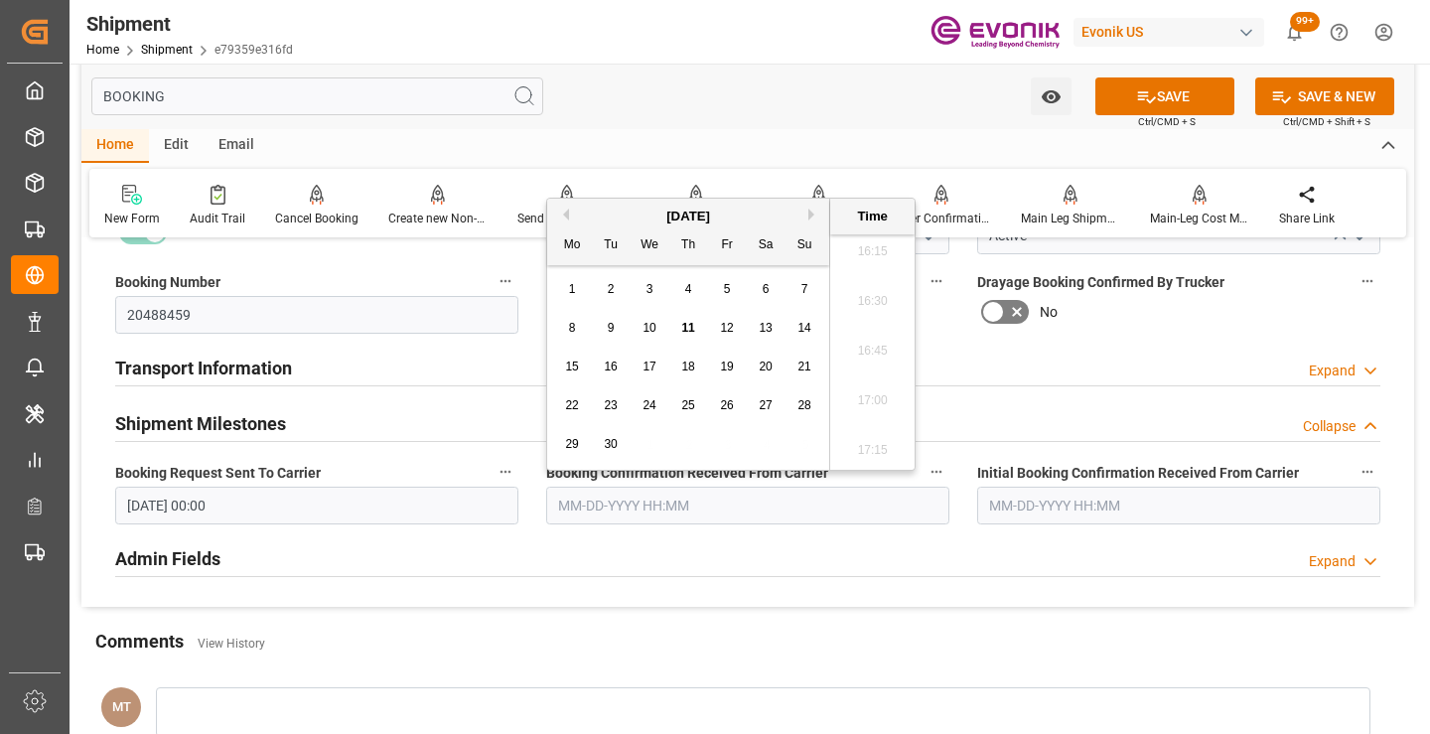
click at [687, 324] on span "11" at bounding box center [687, 328] width 13 height 14
type input "[DATE] 00:00"
click at [1136, 97] on icon at bounding box center [1146, 96] width 21 height 21
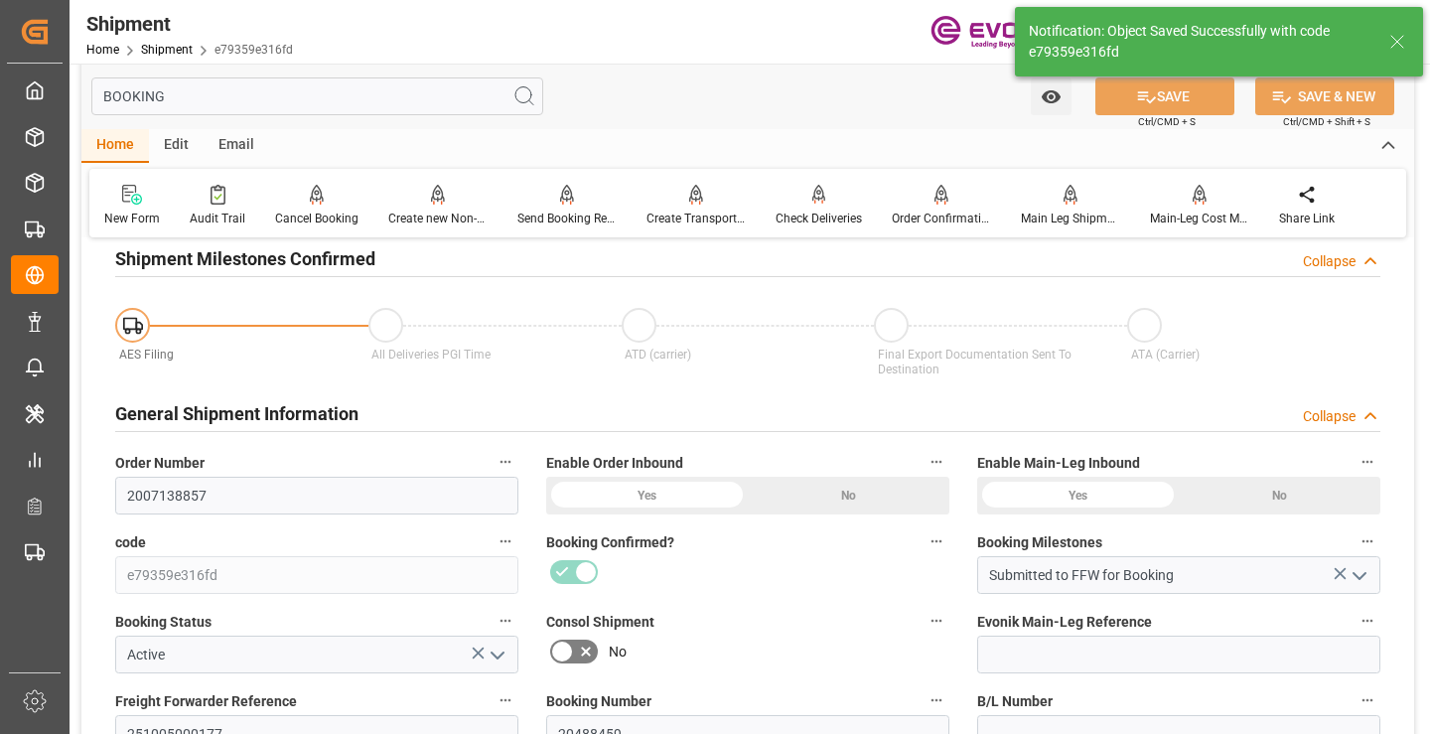
type input "Booking Details Transmitted to SAP"
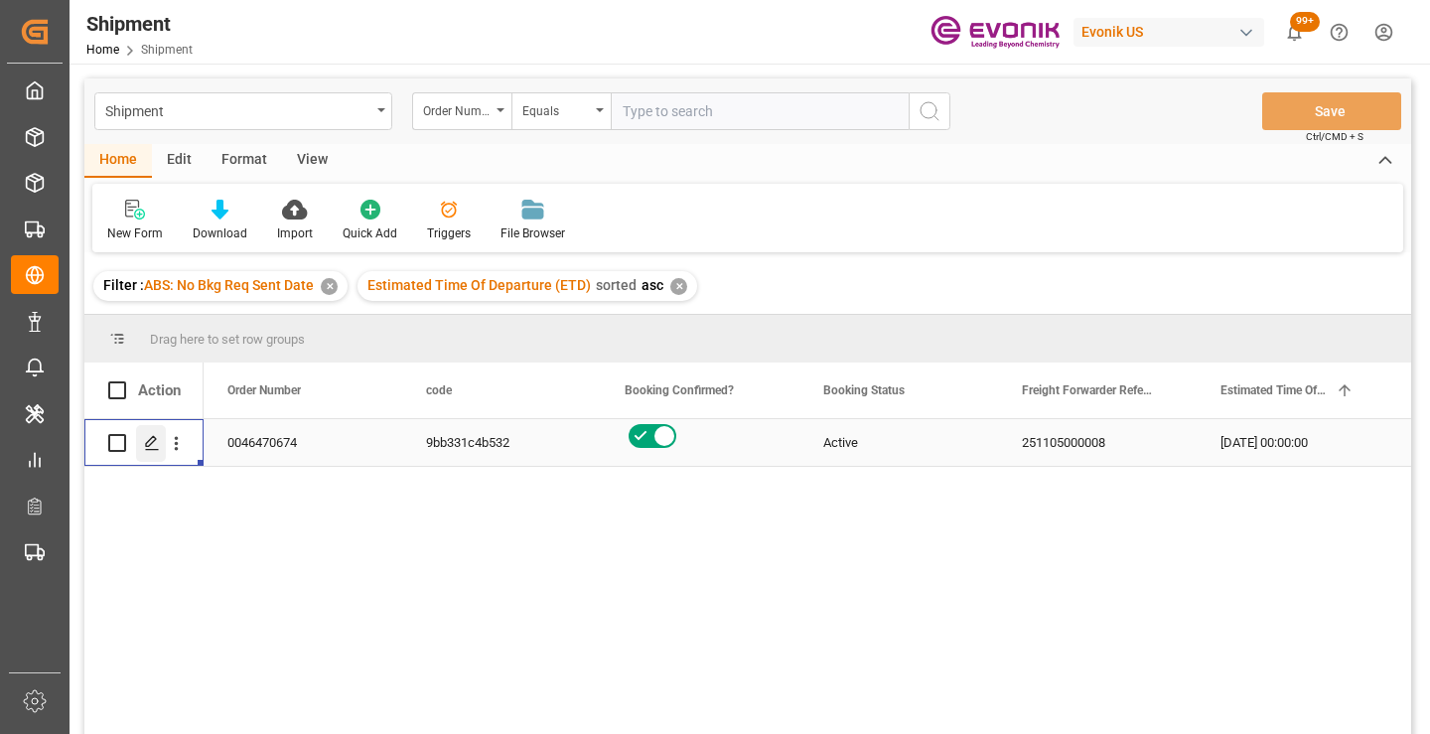
click at [149, 442] on icon "Press SPACE to select this row." at bounding box center [152, 443] width 16 height 16
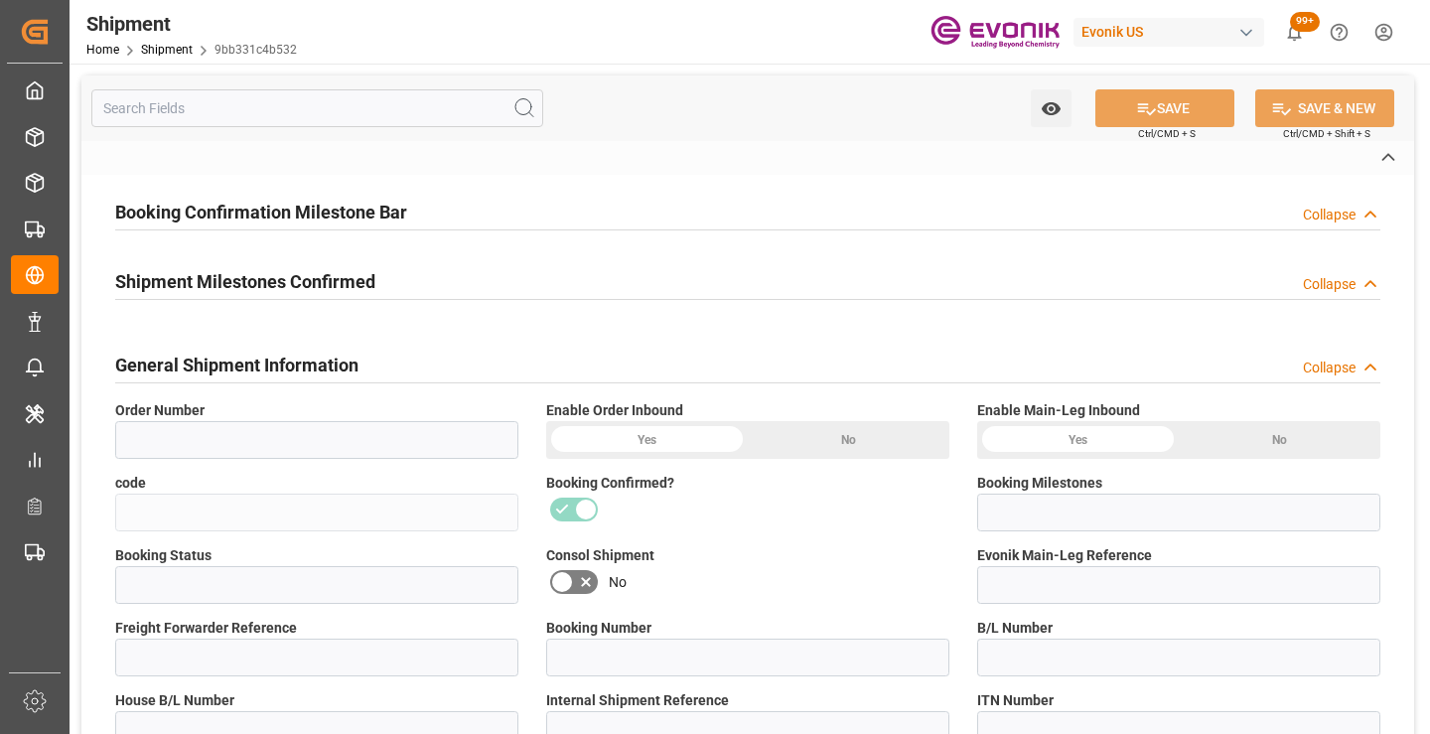
type input "0046470674"
type input "9bb331c4b532"
type input "Submitted to FFW for Booking"
type input "Active"
type input "251105000008"
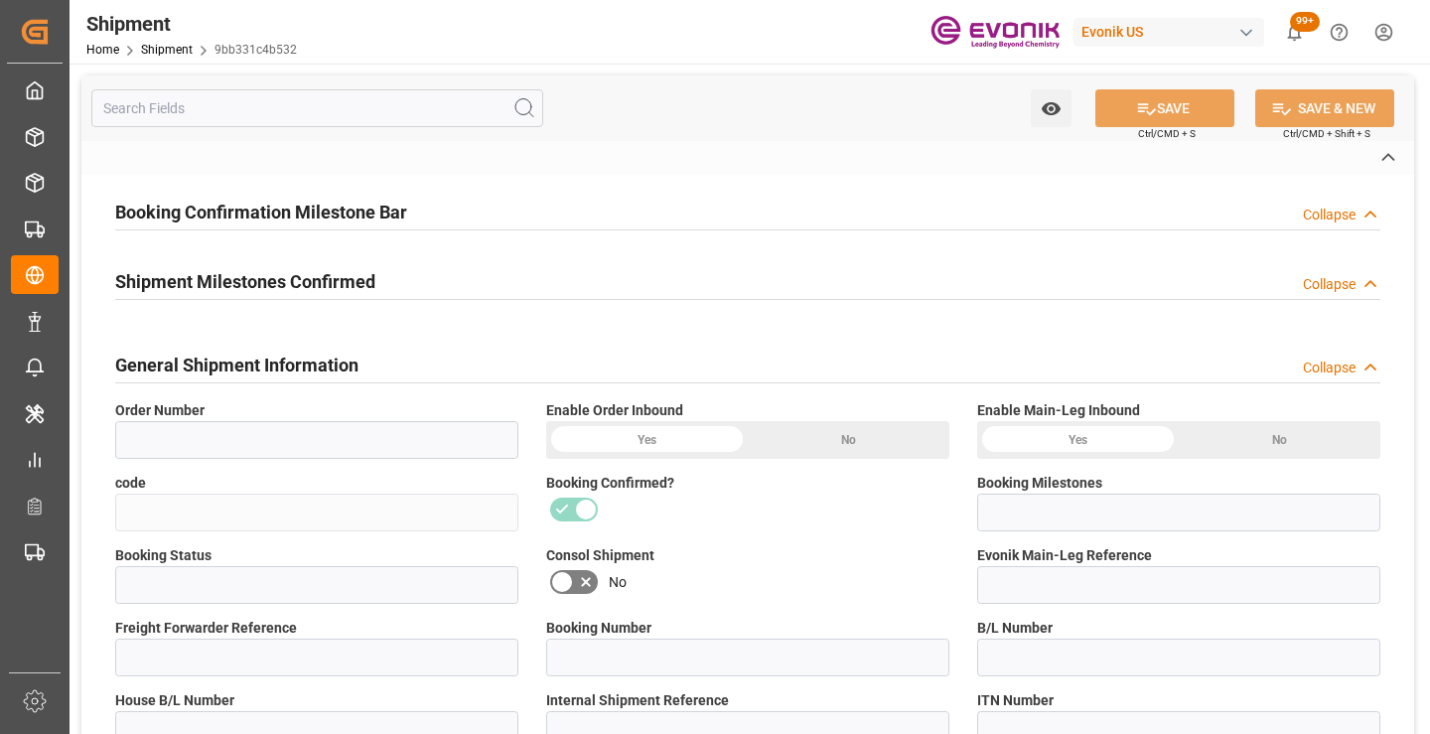
type input "RICFHJ378300"
type input "D2P"
type input "45"
type input "FCL"
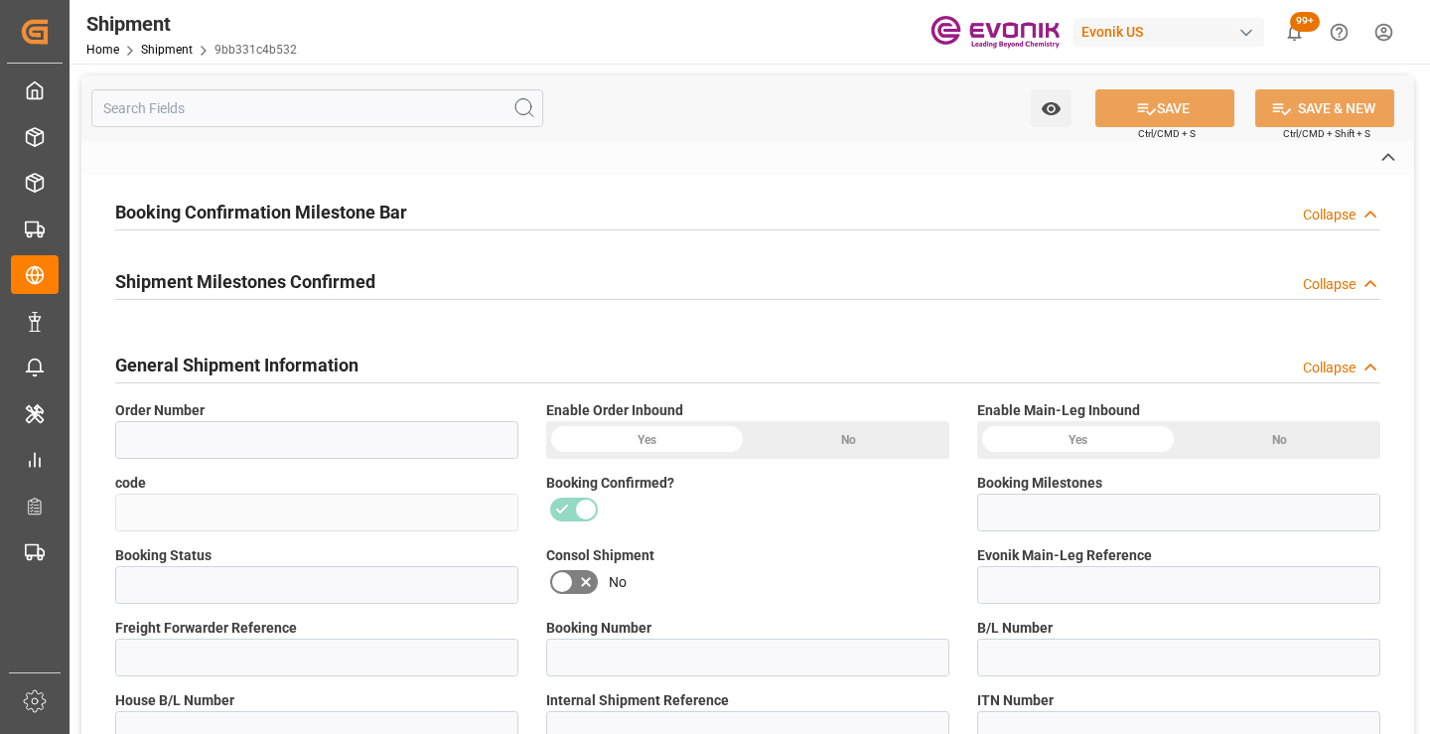
type input "0006"
type input "20GP"
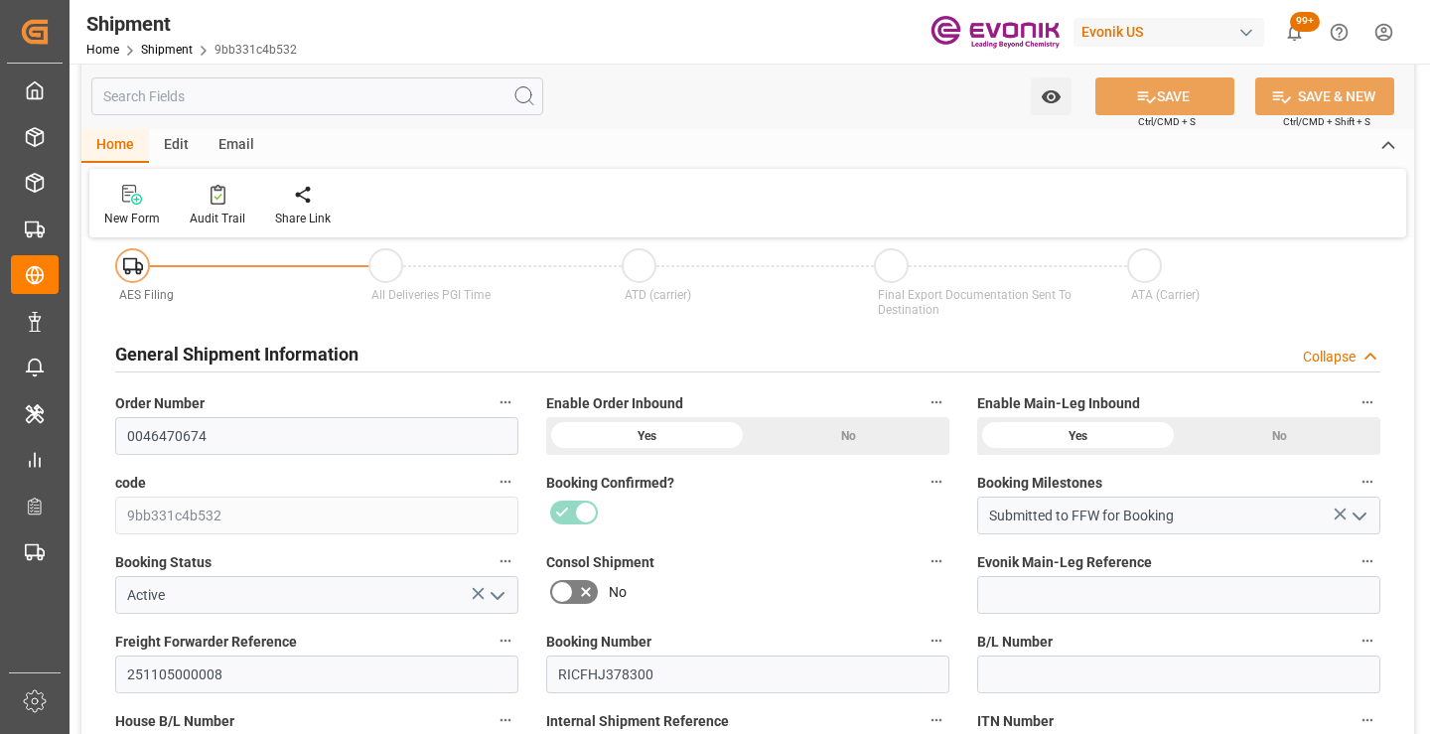
scroll to position [298, 0]
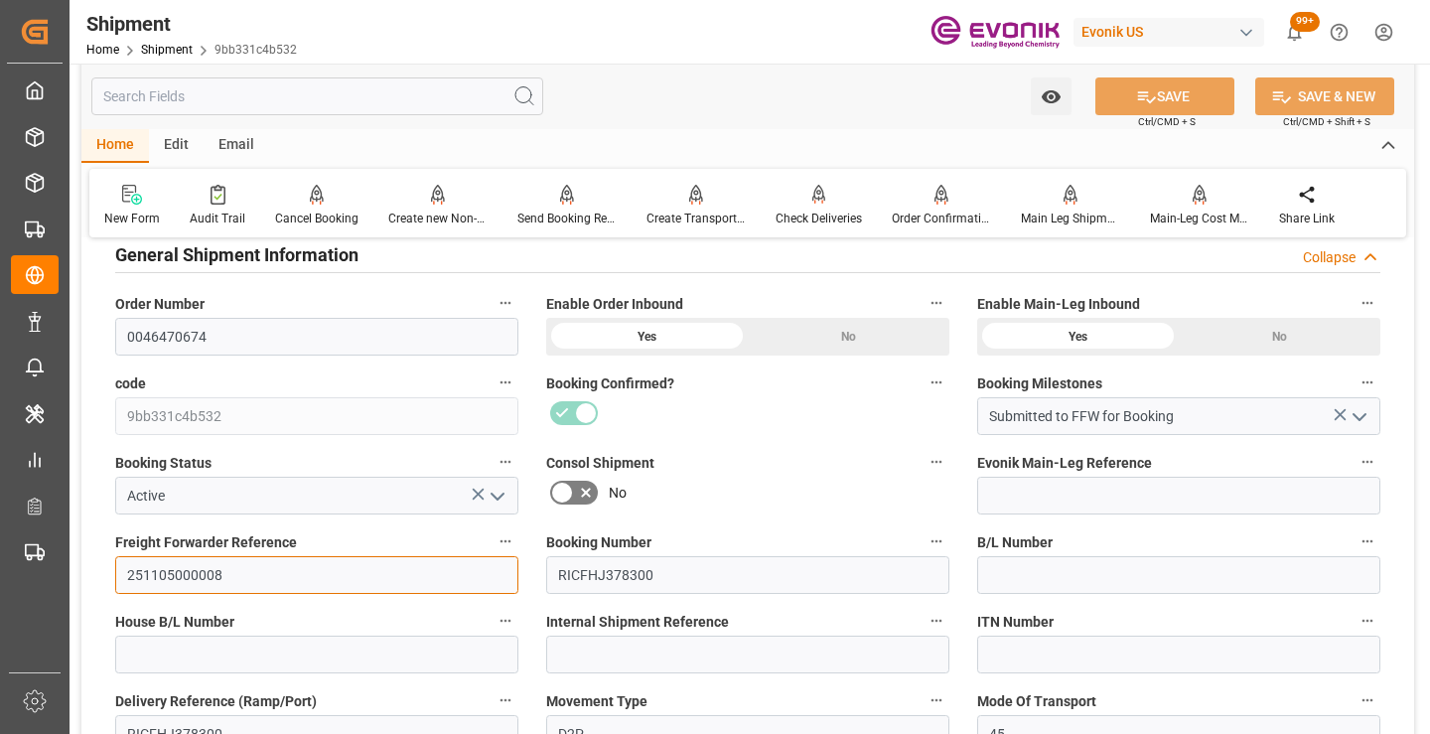
click at [201, 570] on input "251105000008" at bounding box center [316, 575] width 403 height 38
click at [431, 102] on input "text" at bounding box center [317, 96] width 452 height 38
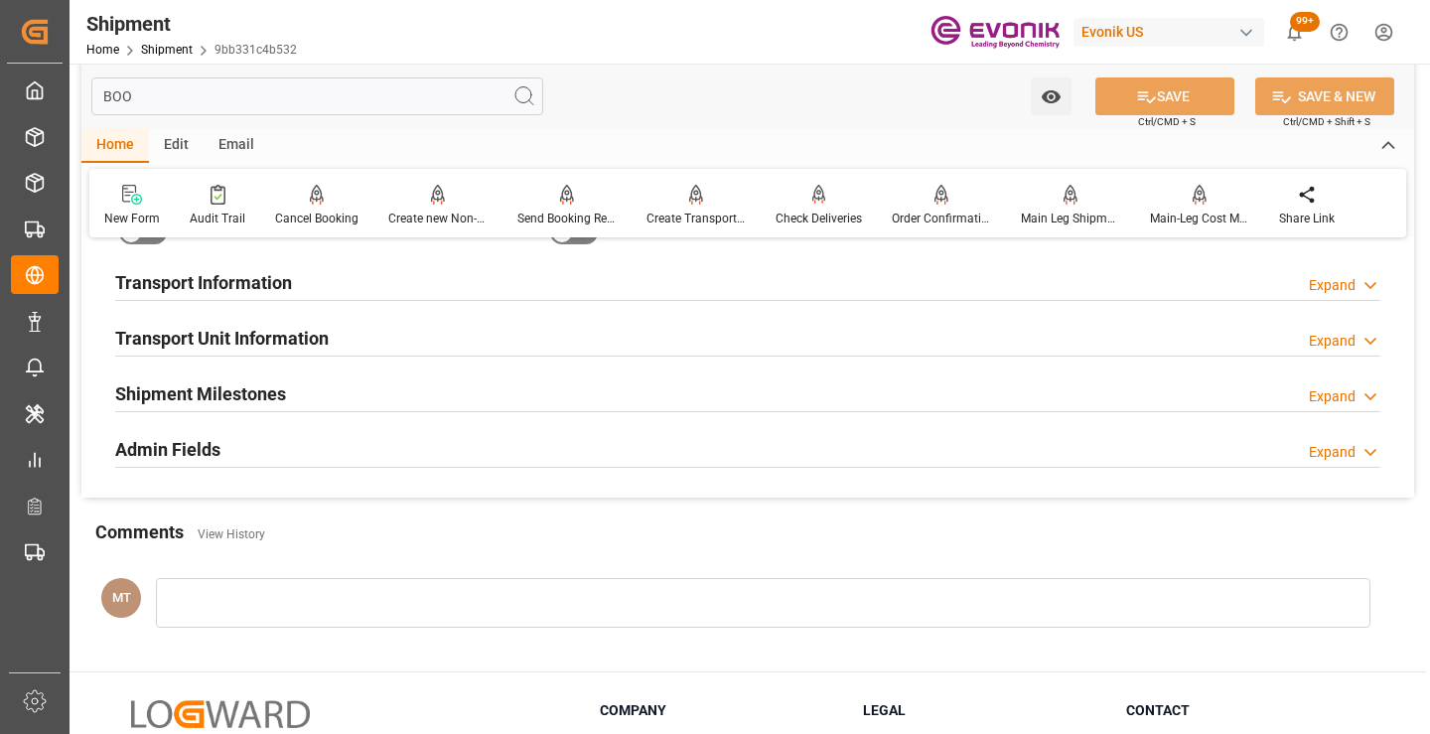
scroll to position [40, 0]
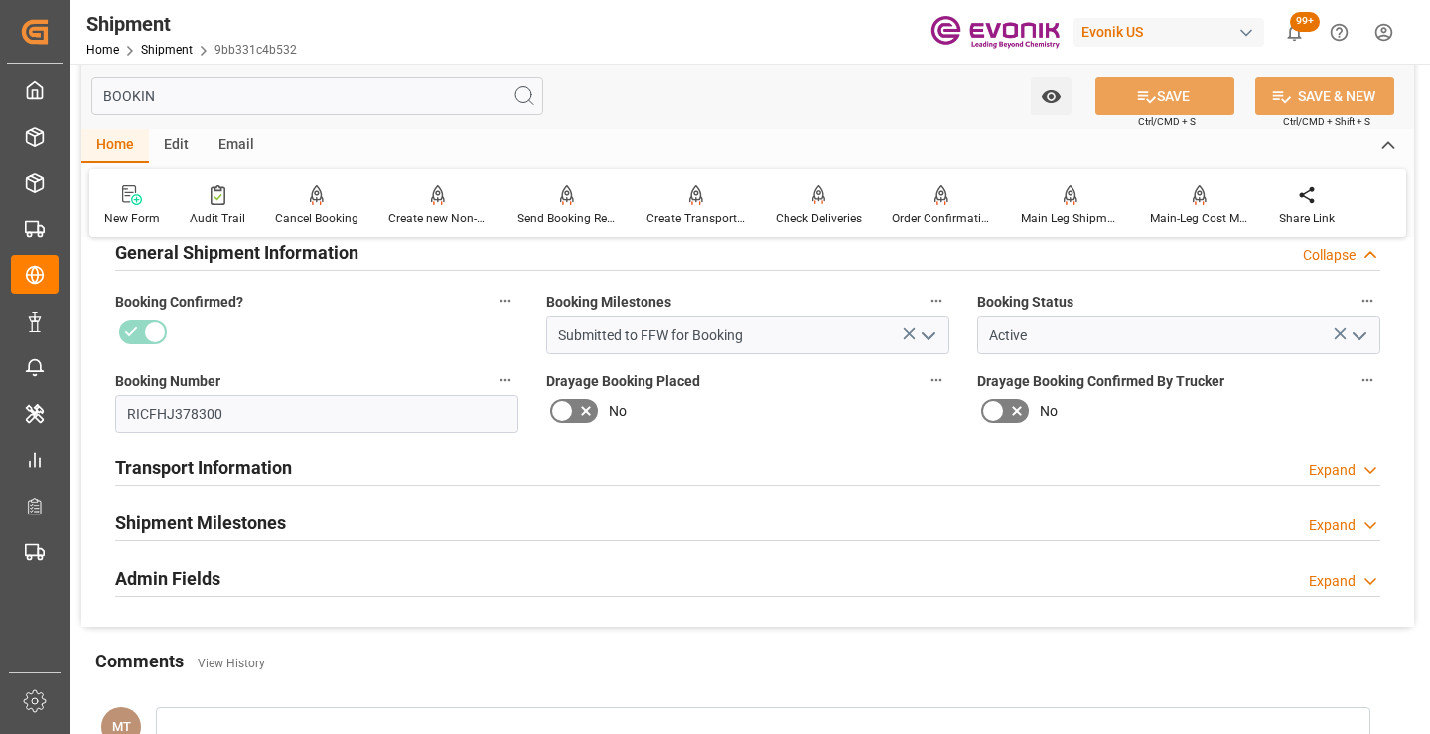
type input "BOOKIN"
click at [289, 520] on div "Shipment Milestones Expand" at bounding box center [747, 522] width 1265 height 38
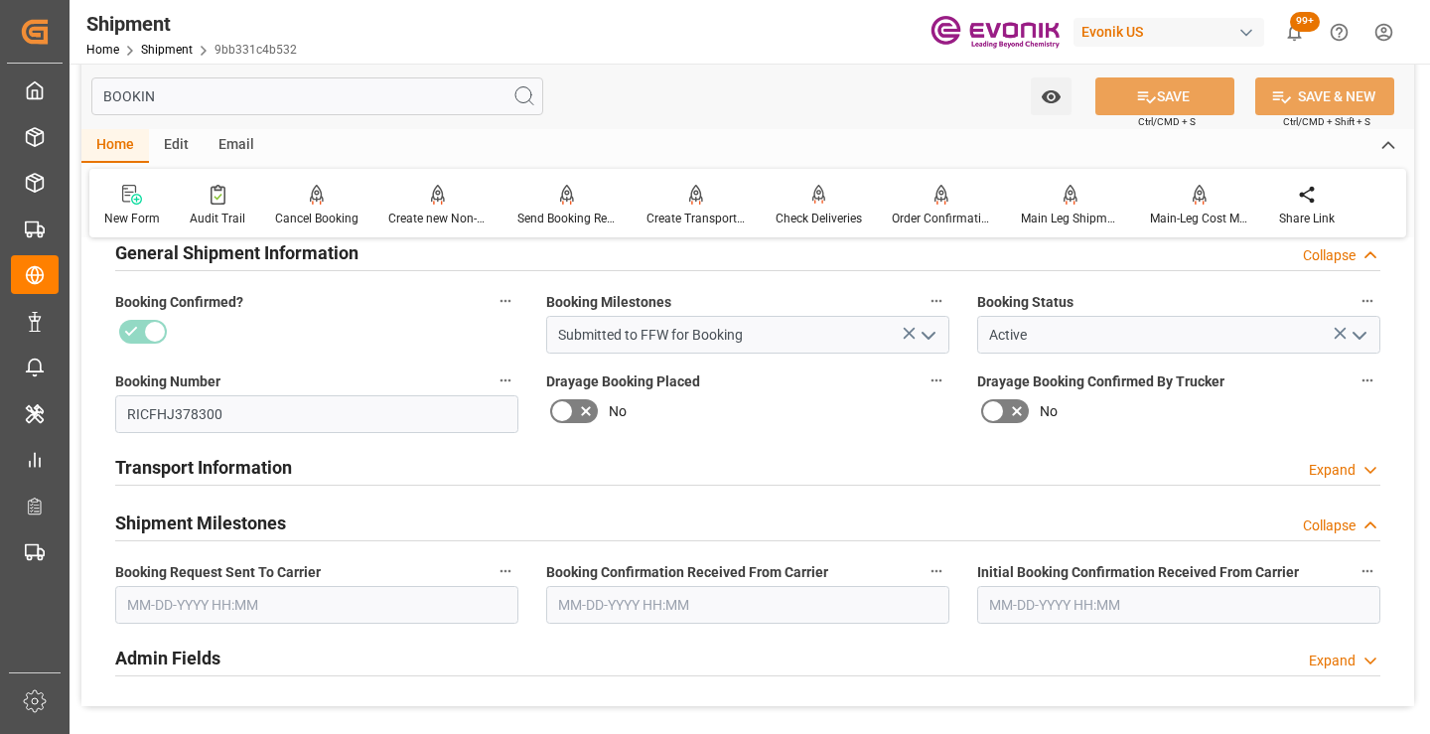
click at [256, 610] on input "text" at bounding box center [316, 605] width 403 height 38
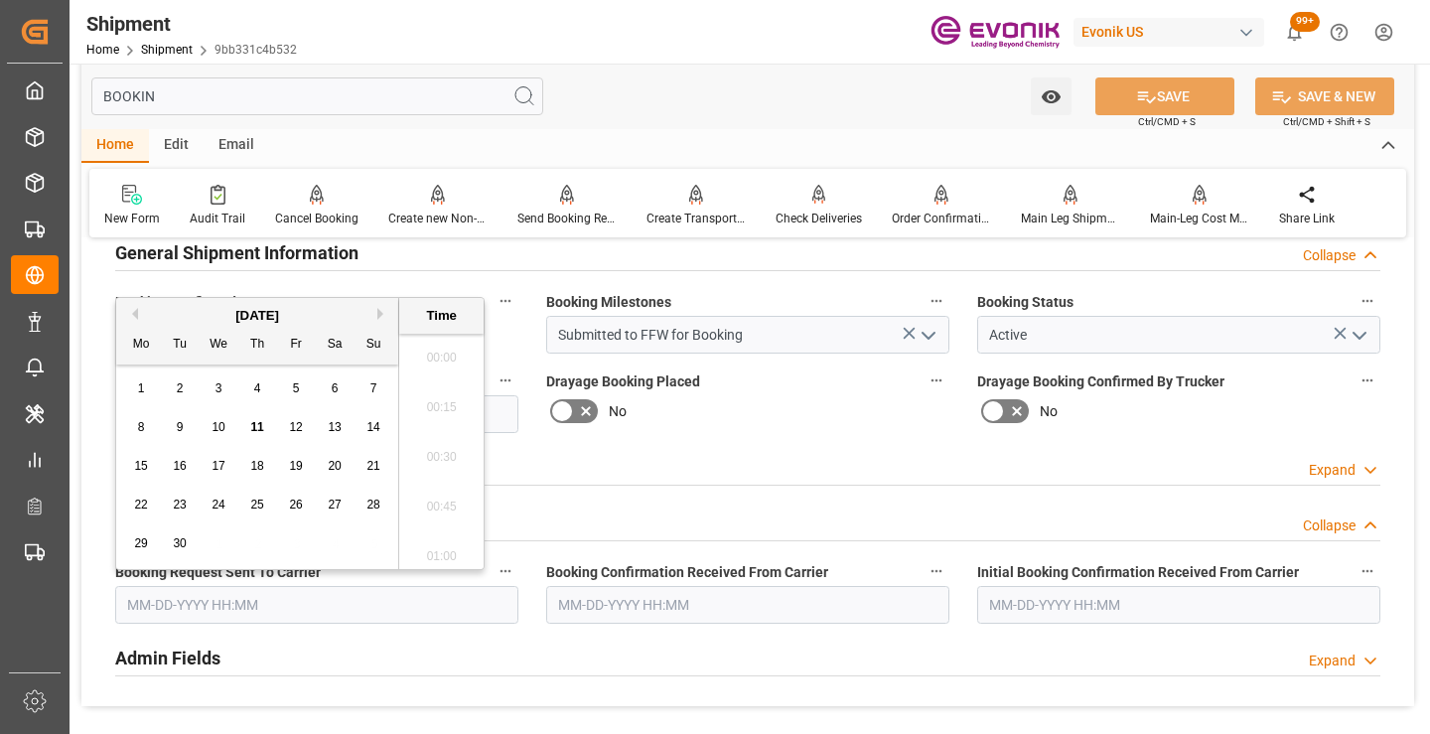
scroll to position [3235, 0]
click at [218, 433] on span "10" at bounding box center [218, 427] width 13 height 14
type input "[DATE] 00:00"
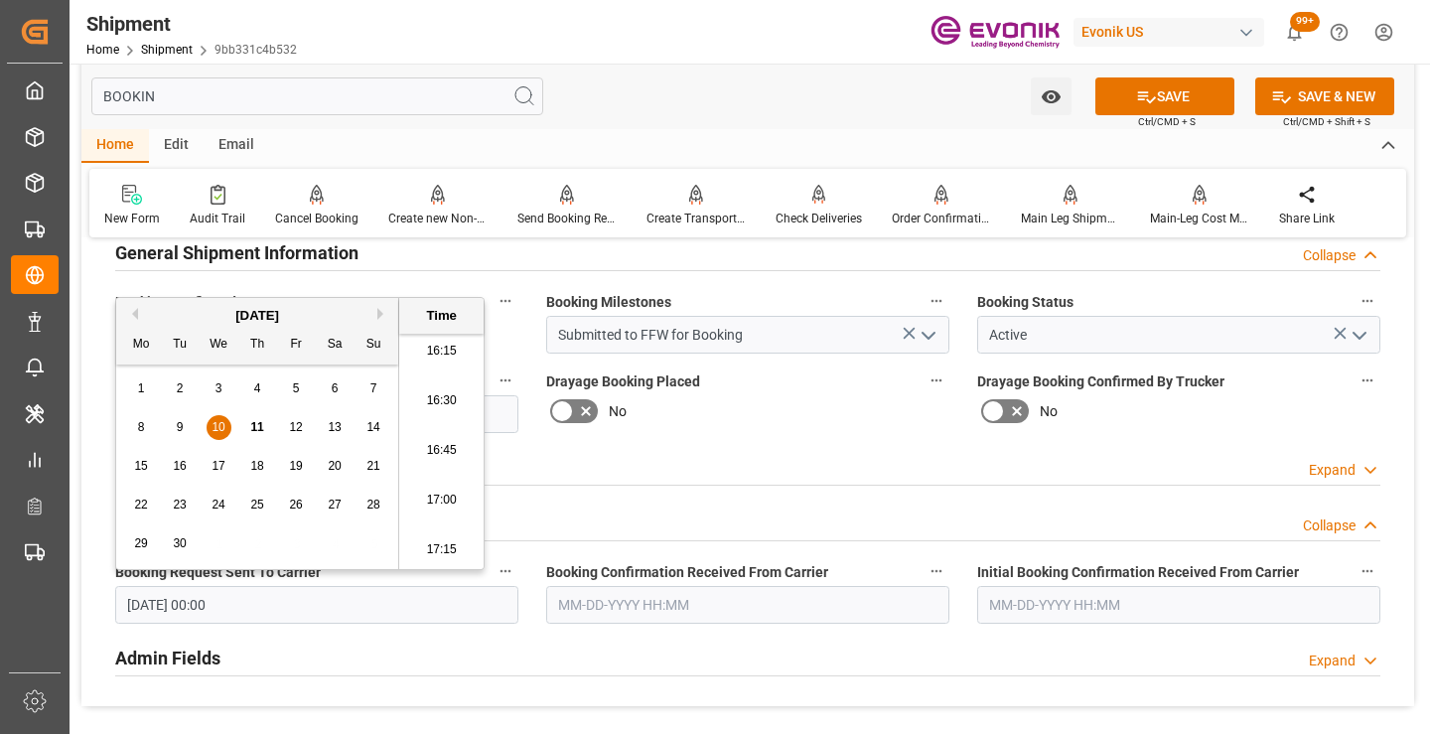
click at [588, 602] on input "text" at bounding box center [747, 605] width 403 height 38
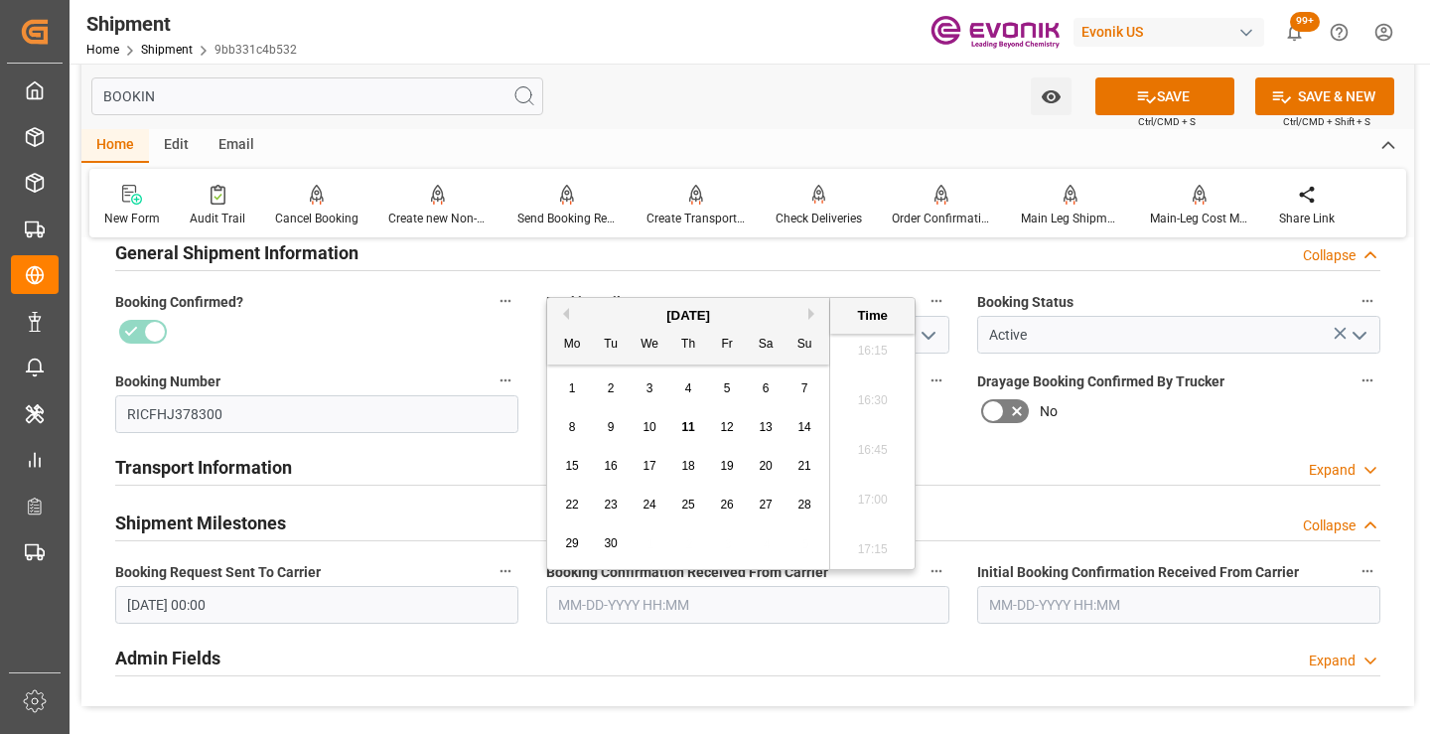
click at [689, 426] on span "11" at bounding box center [687, 427] width 13 height 14
type input "[DATE] 00:00"
click at [1119, 89] on button "SAVE" at bounding box center [1164, 96] width 139 height 38
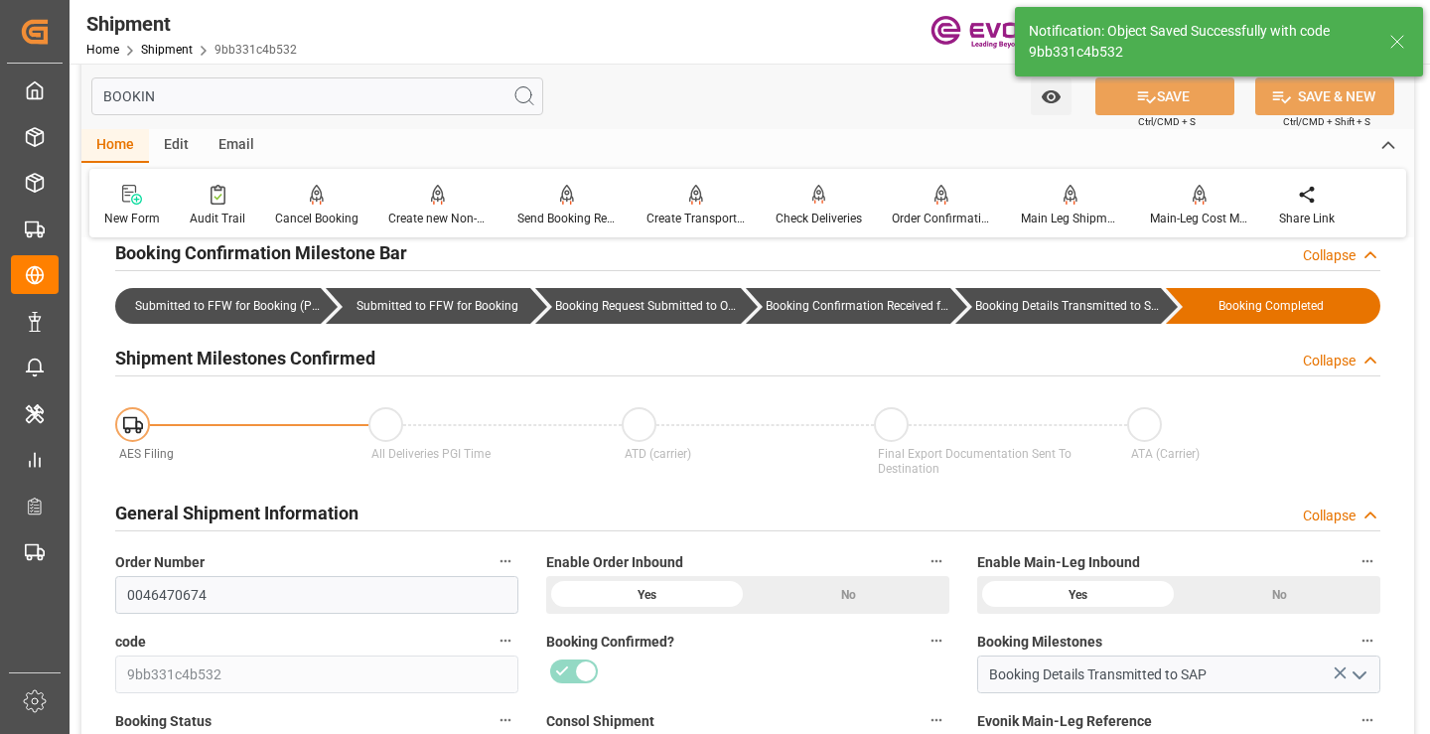
type input "Booking Details Transmitted to SAP"
